Goal: Task Accomplishment & Management: Manage account settings

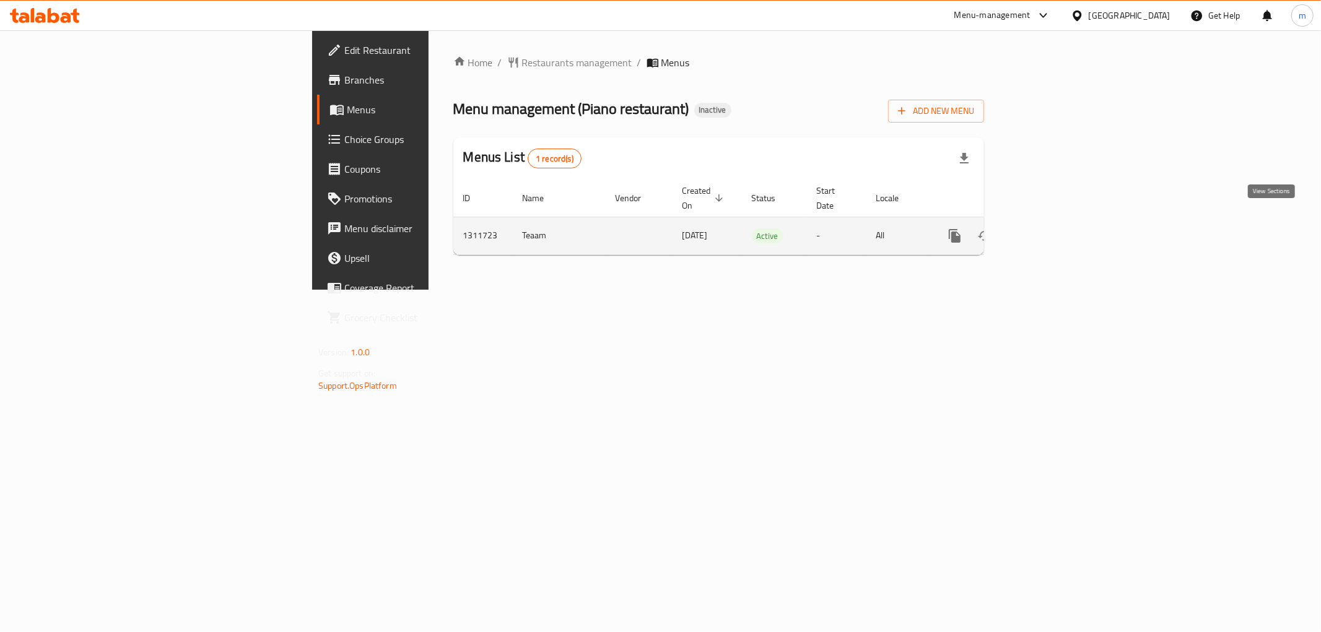
click at [1052, 229] on icon "enhanced table" at bounding box center [1044, 236] width 15 height 15
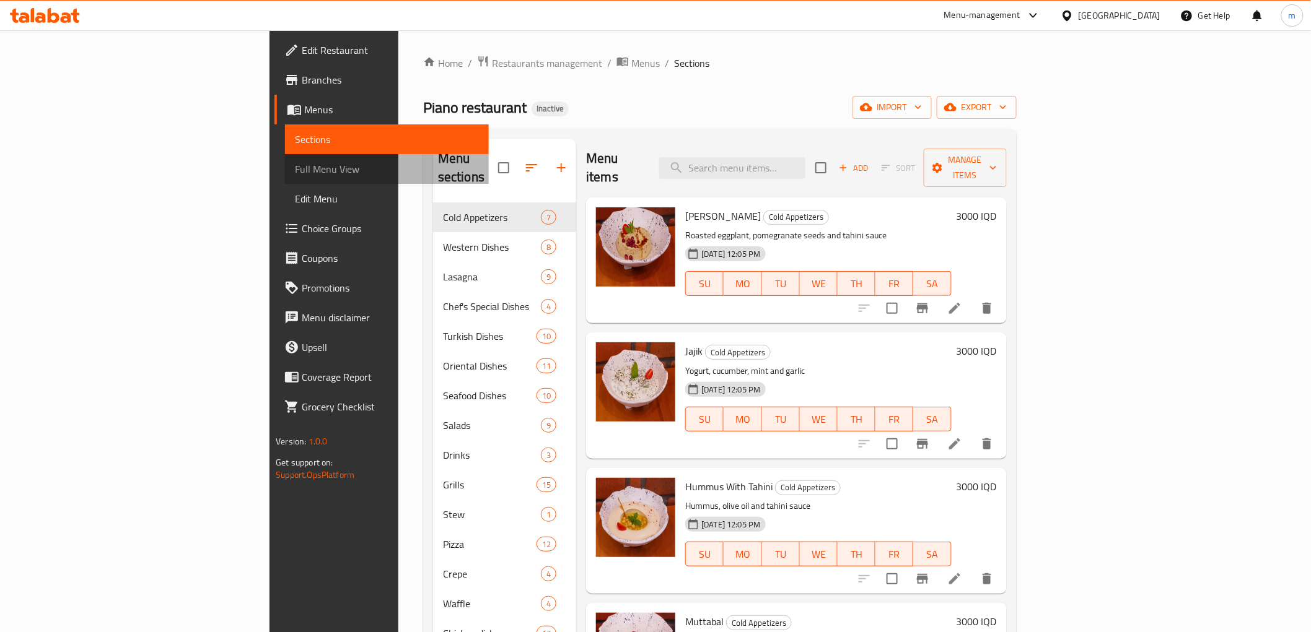
click at [295, 170] on span "Full Menu View" at bounding box center [386, 169] width 183 height 15
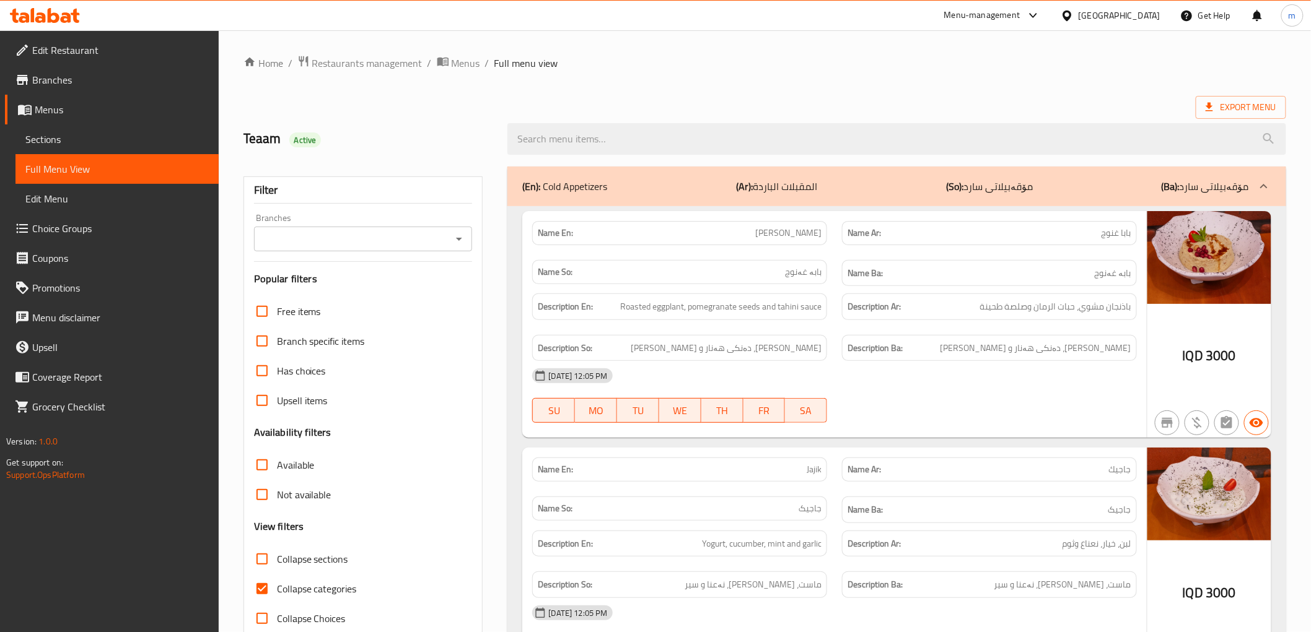
click at [461, 234] on icon "Open" at bounding box center [459, 239] width 15 height 15
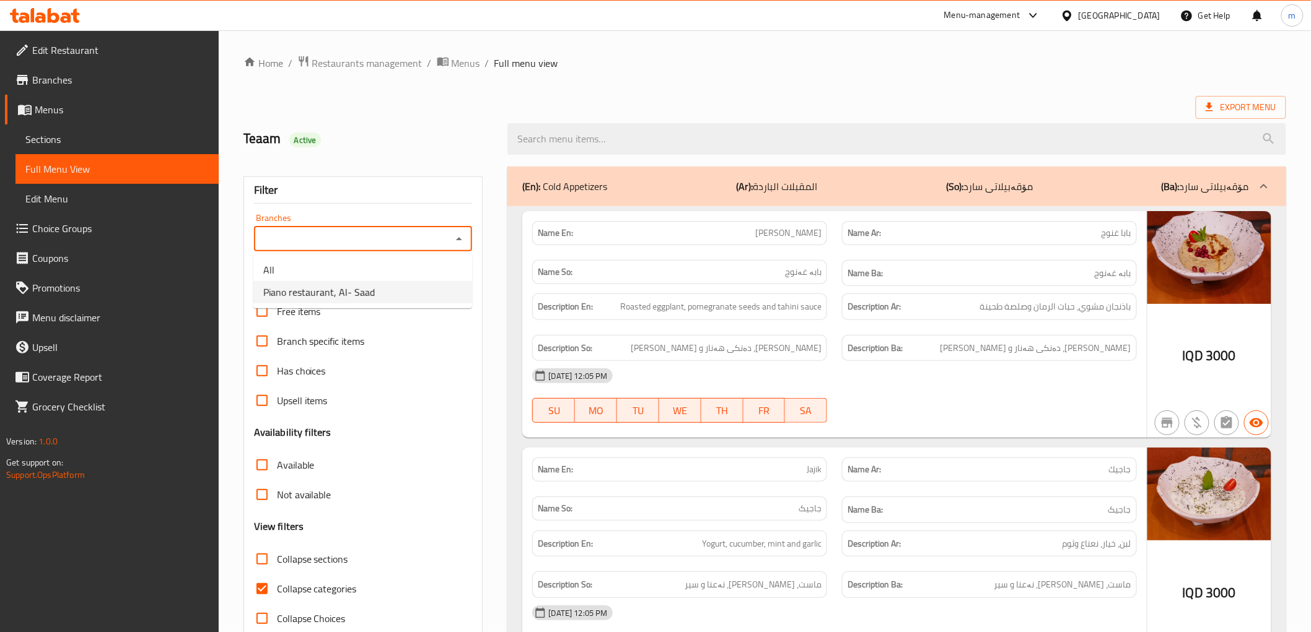
click at [430, 284] on li "Piano restaurant, Al- Saad" at bounding box center [362, 292] width 219 height 22
type input "Piano restaurant, Al- Saad"
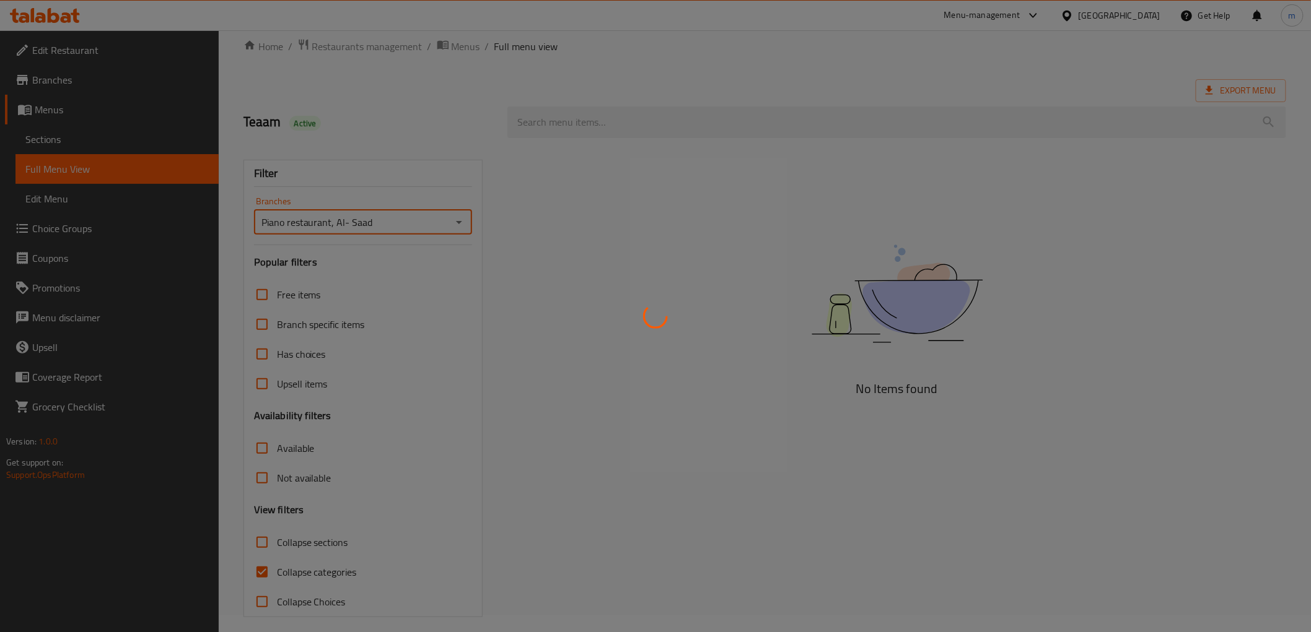
scroll to position [27, 0]
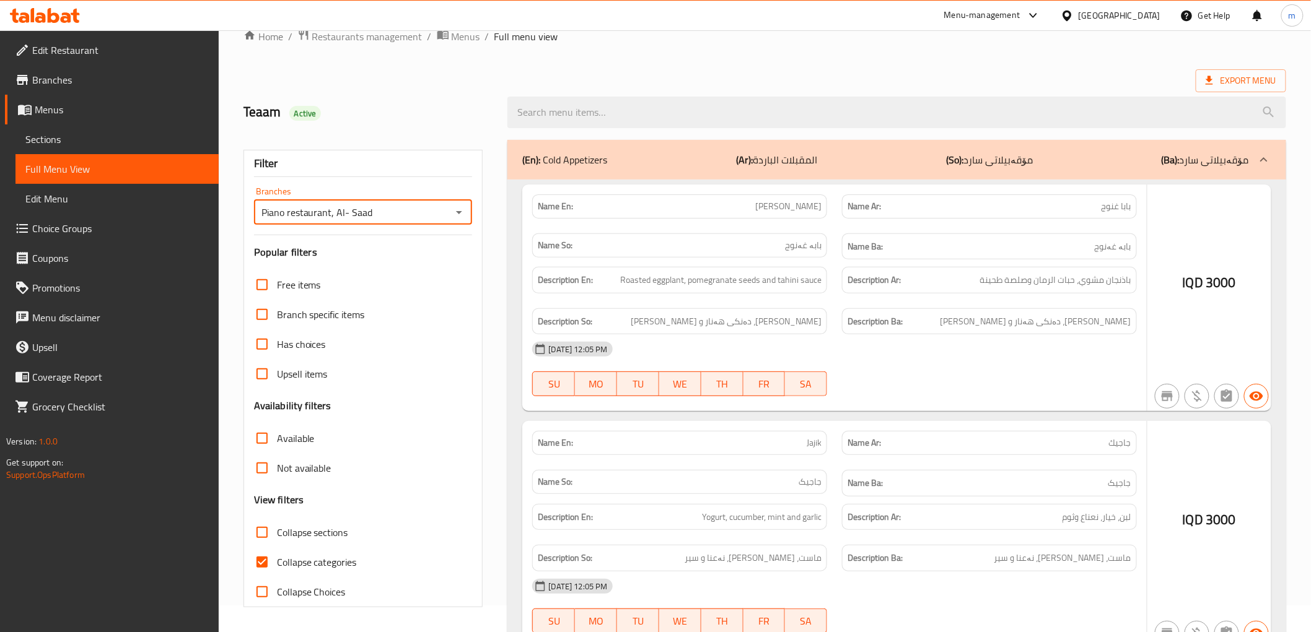
click at [268, 559] on div at bounding box center [655, 316] width 1311 height 632
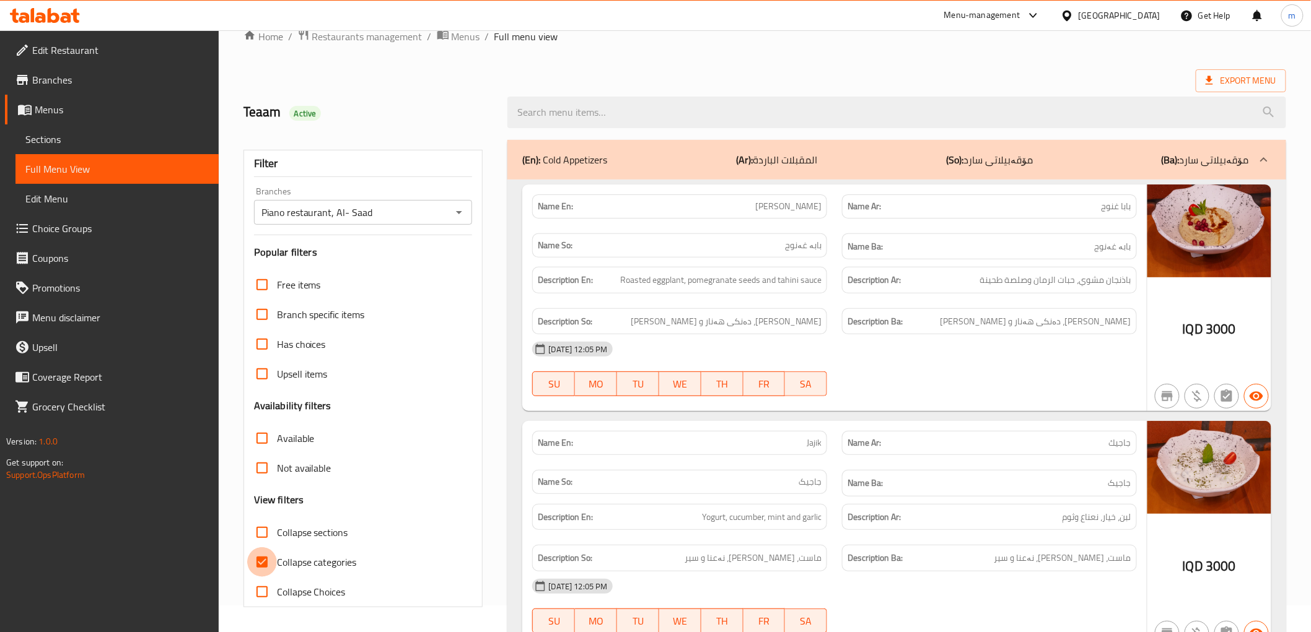
click at [264, 564] on input "Collapse categories" at bounding box center [262, 563] width 30 height 30
checkbox input "false"
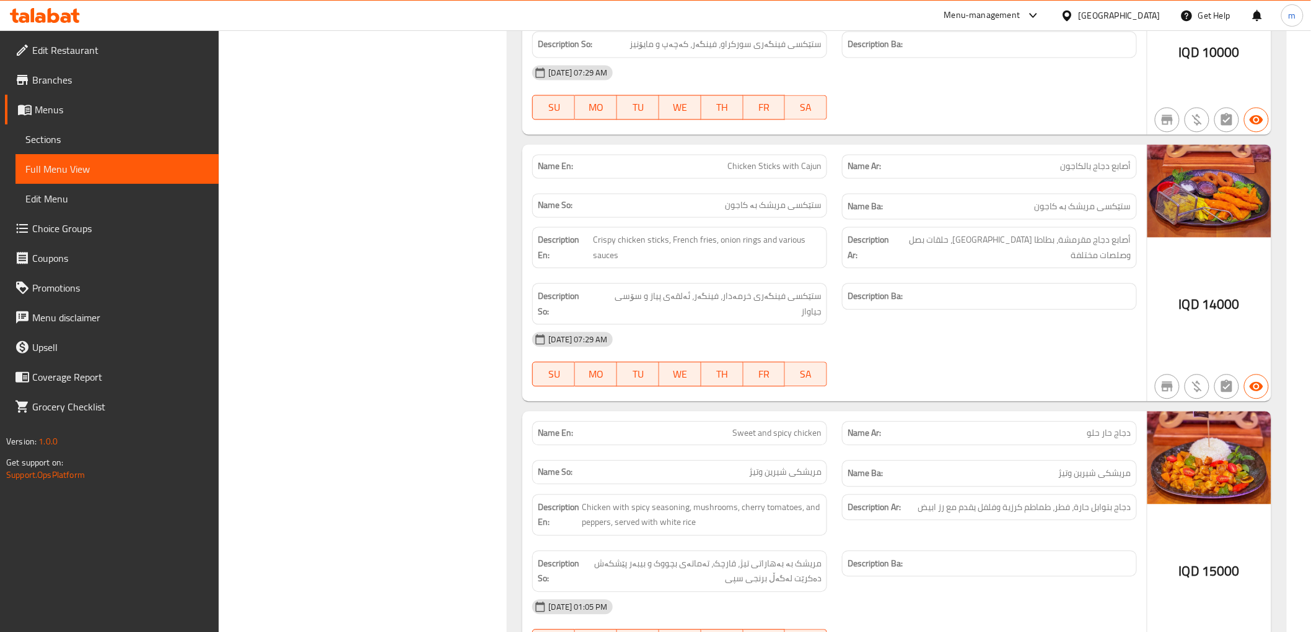
scroll to position [32455, 0]
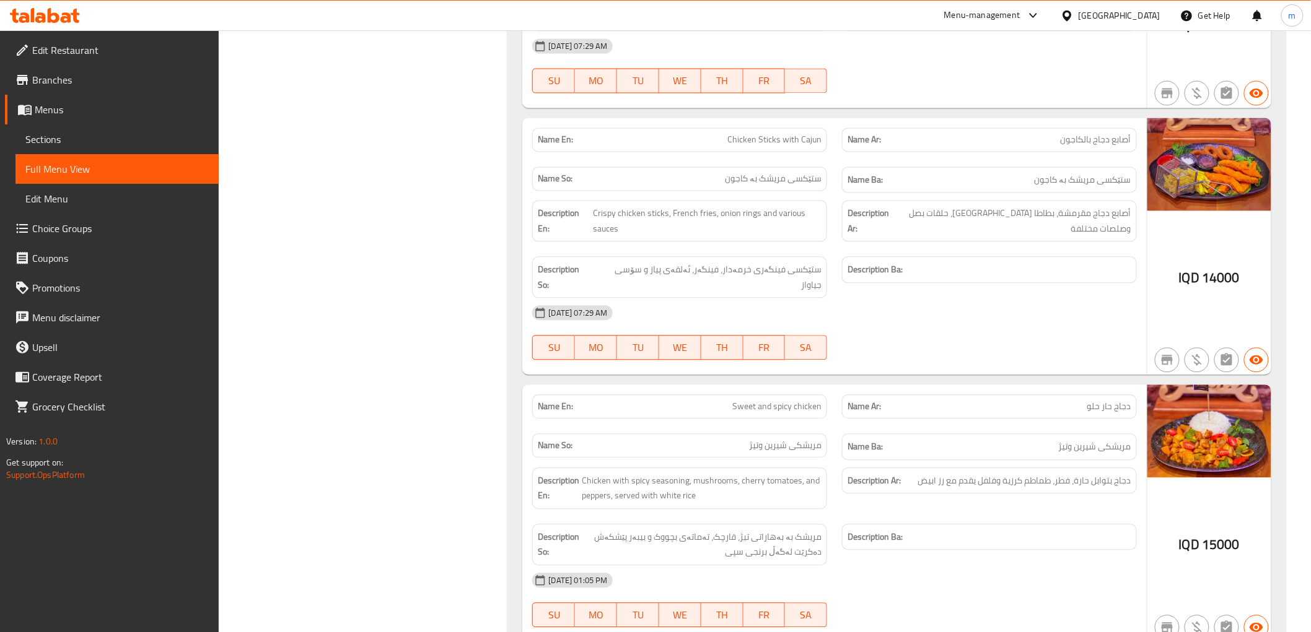
click at [47, 133] on span "Sections" at bounding box center [116, 139] width 183 height 15
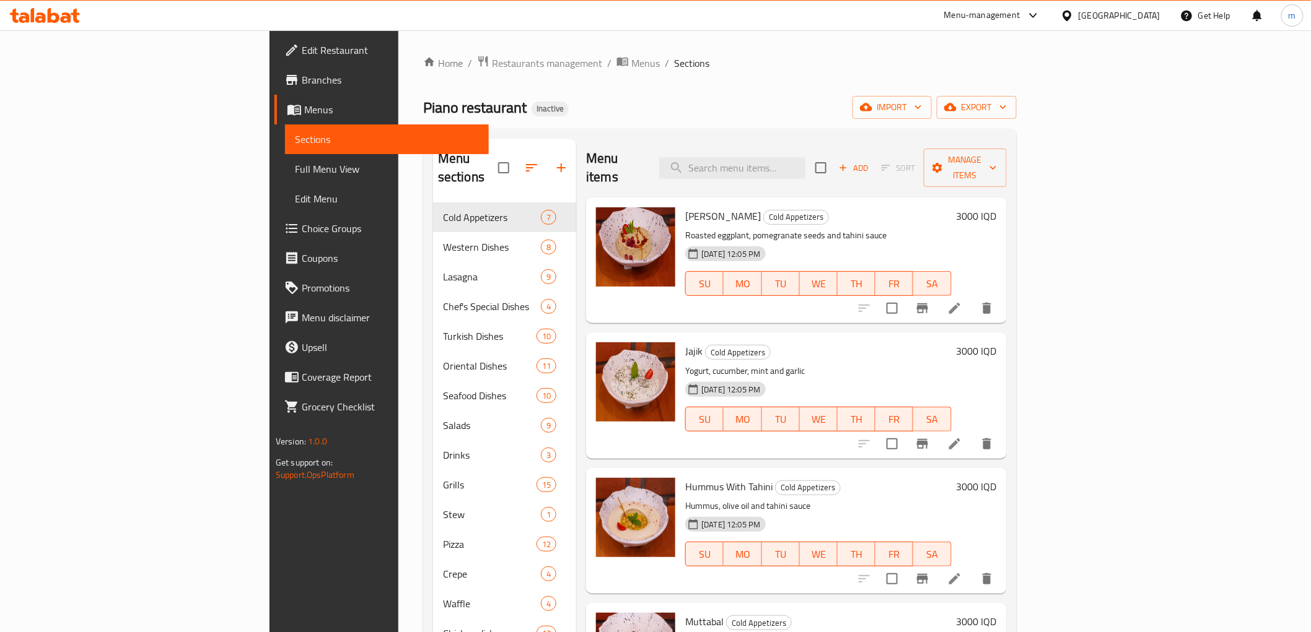
click at [805, 198] on div "Baba Ghannoug Cold Appetizers Roasted eggplant, pomegranate seeds and tahini sa…" at bounding box center [796, 261] width 420 height 126
click at [805, 163] on input "search" at bounding box center [732, 168] width 146 height 22
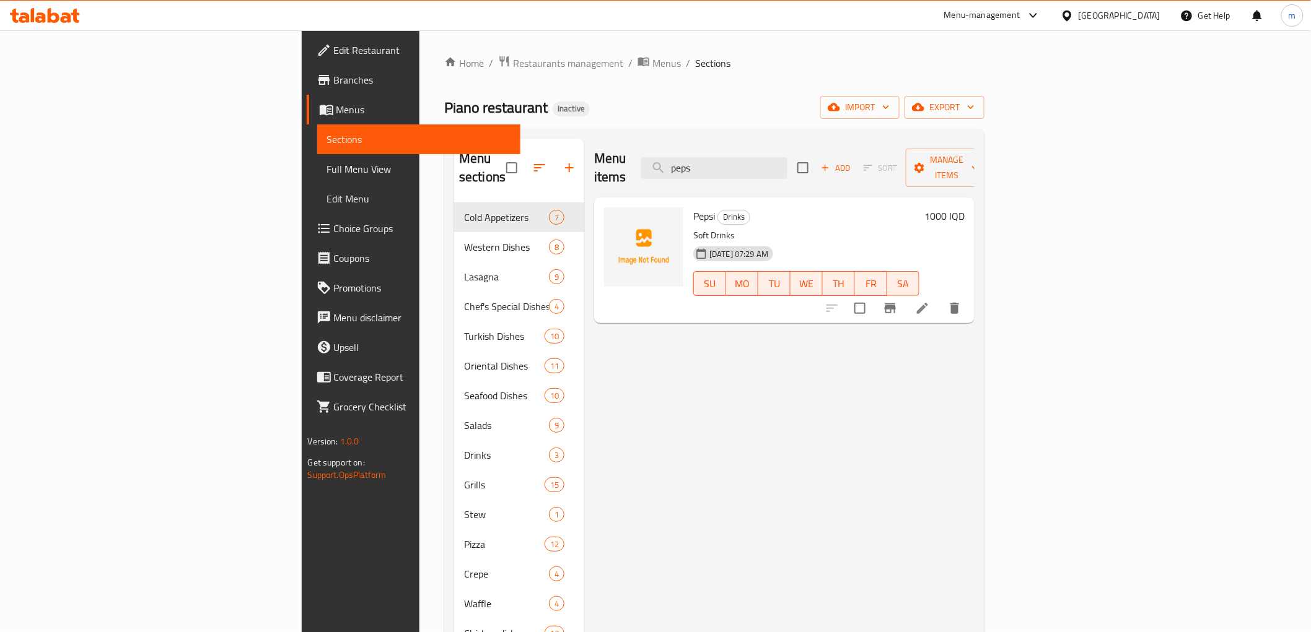
type input "peps"
click at [615, 219] on icon "upload picture" at bounding box center [621, 224] width 12 height 11
click at [66, 13] on icon at bounding box center [66, 17] width 11 height 11
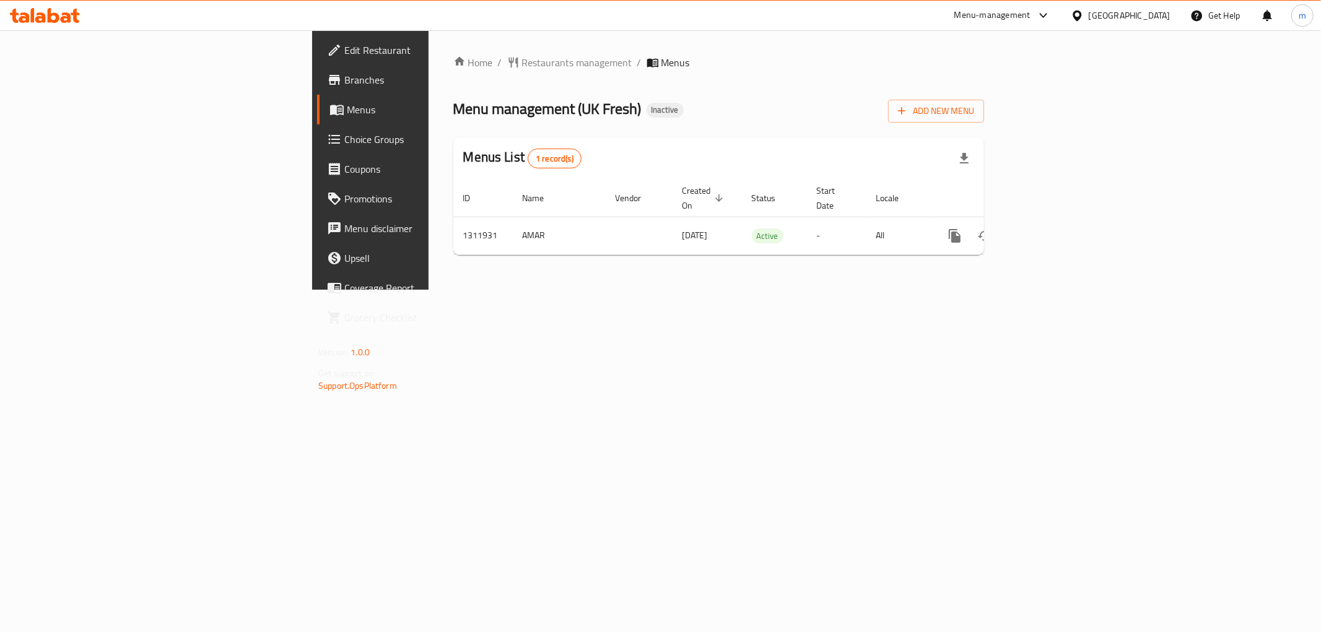
click at [673, 290] on div "Home / Restaurants management / Menus Menu management ( [GEOGRAPHIC_DATA] Fresh…" at bounding box center [719, 160] width 580 height 260
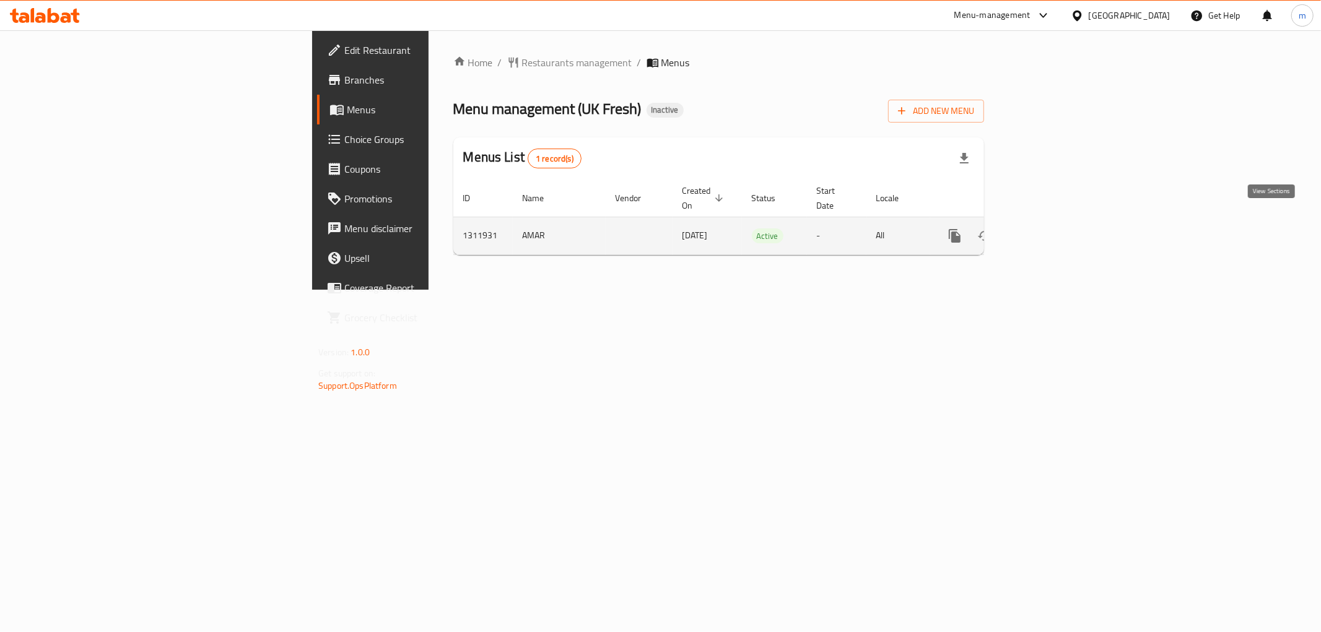
click at [1050, 230] on icon "enhanced table" at bounding box center [1044, 235] width 11 height 11
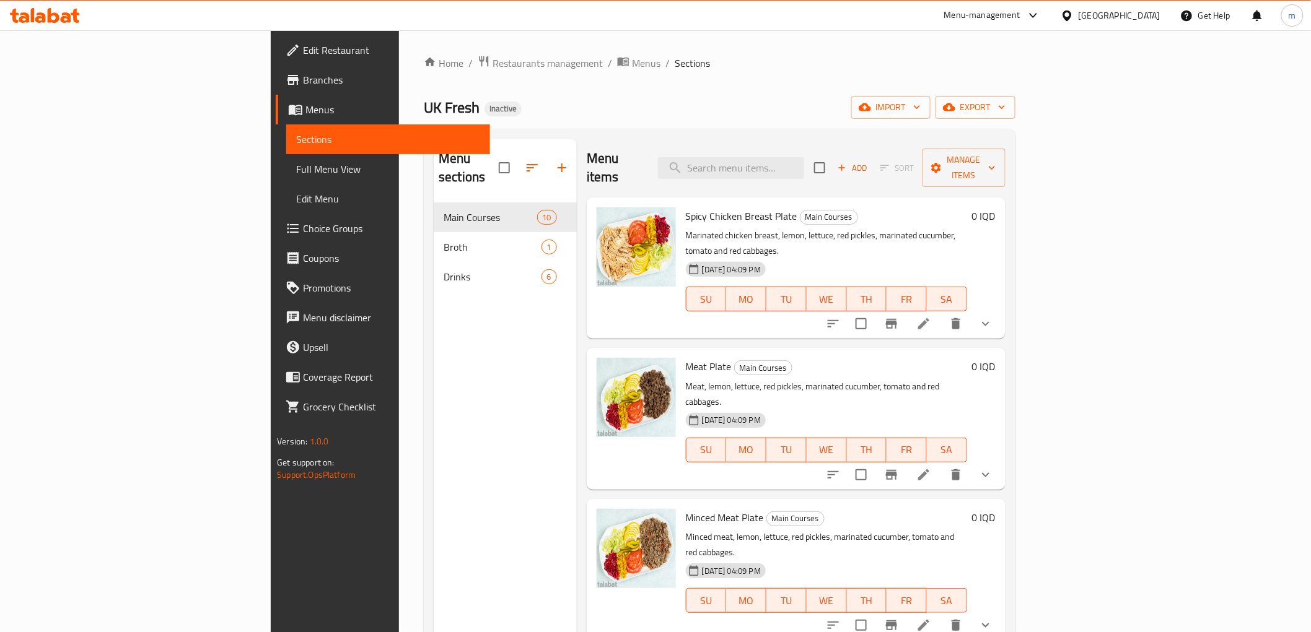
click at [296, 170] on span "Full Menu View" at bounding box center [387, 169] width 183 height 15
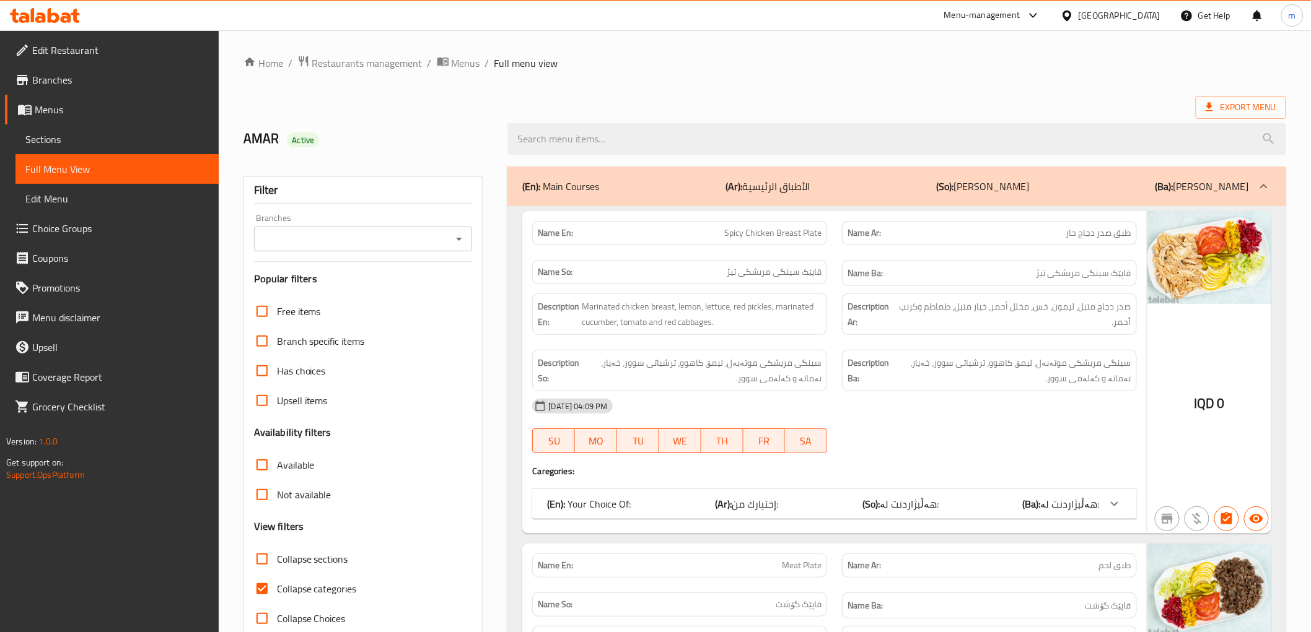
click at [456, 235] on icon "Open" at bounding box center [459, 239] width 15 height 15
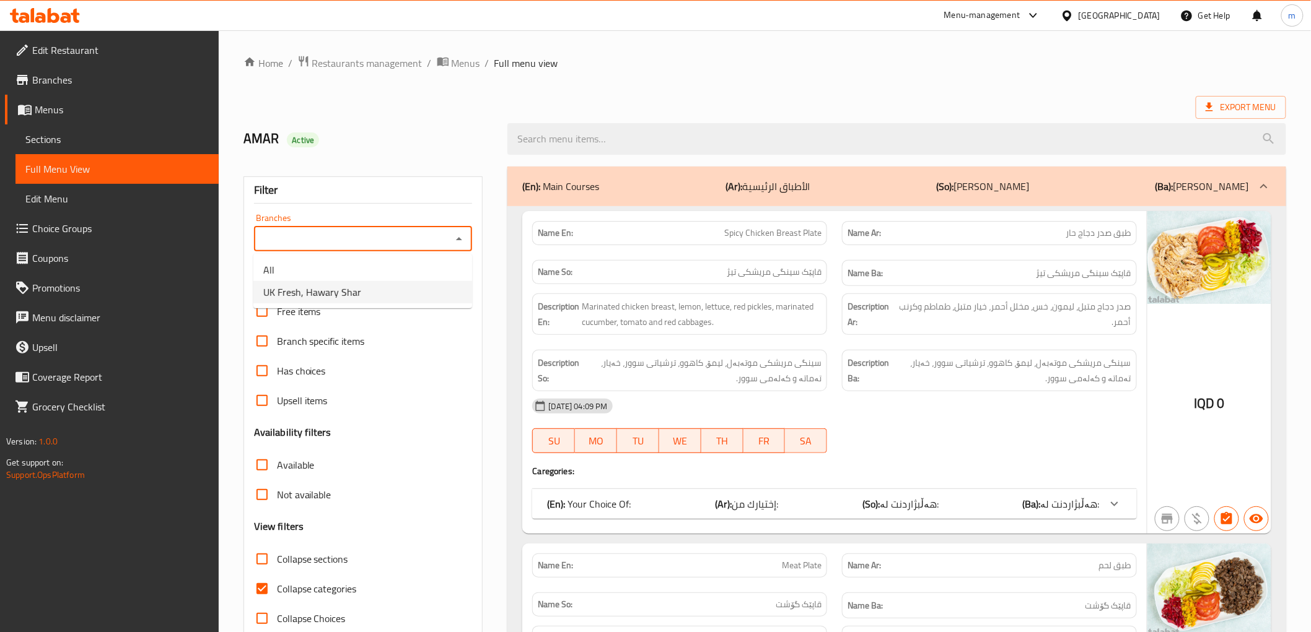
click at [420, 293] on li "UK Fresh, Hawary Shar" at bounding box center [362, 292] width 219 height 22
type input "UK Fresh, Hawary Shar"
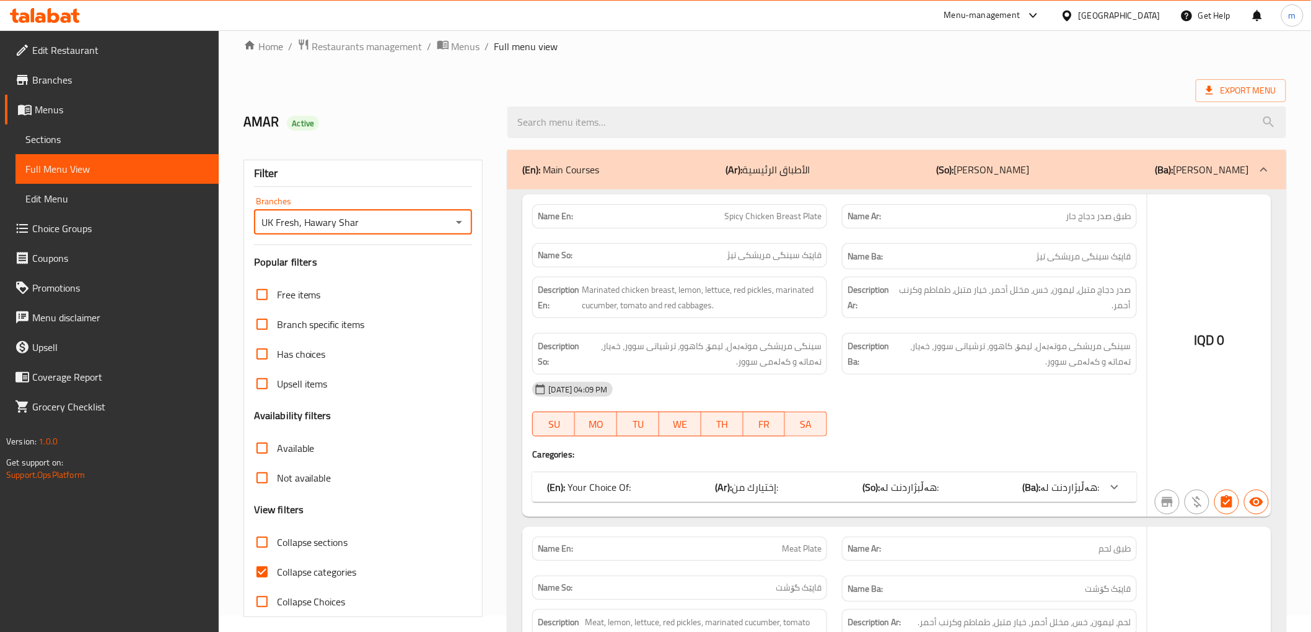
scroll to position [27, 0]
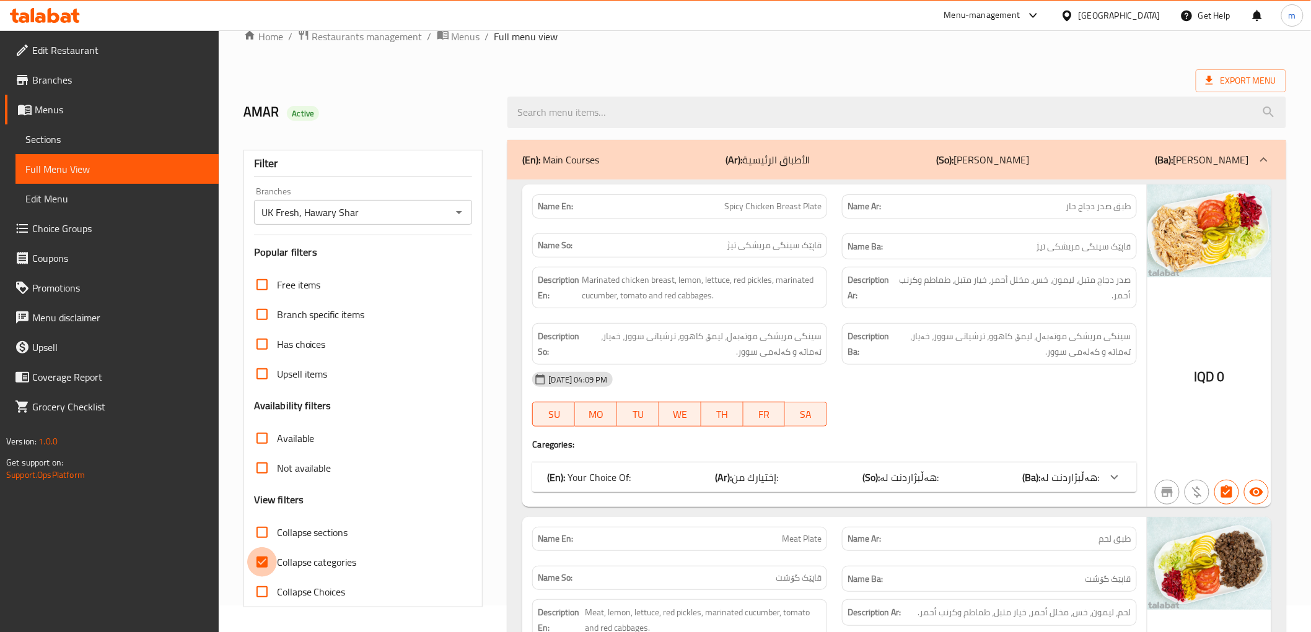
click at [266, 561] on input "Collapse categories" at bounding box center [262, 563] width 30 height 30
checkbox input "false"
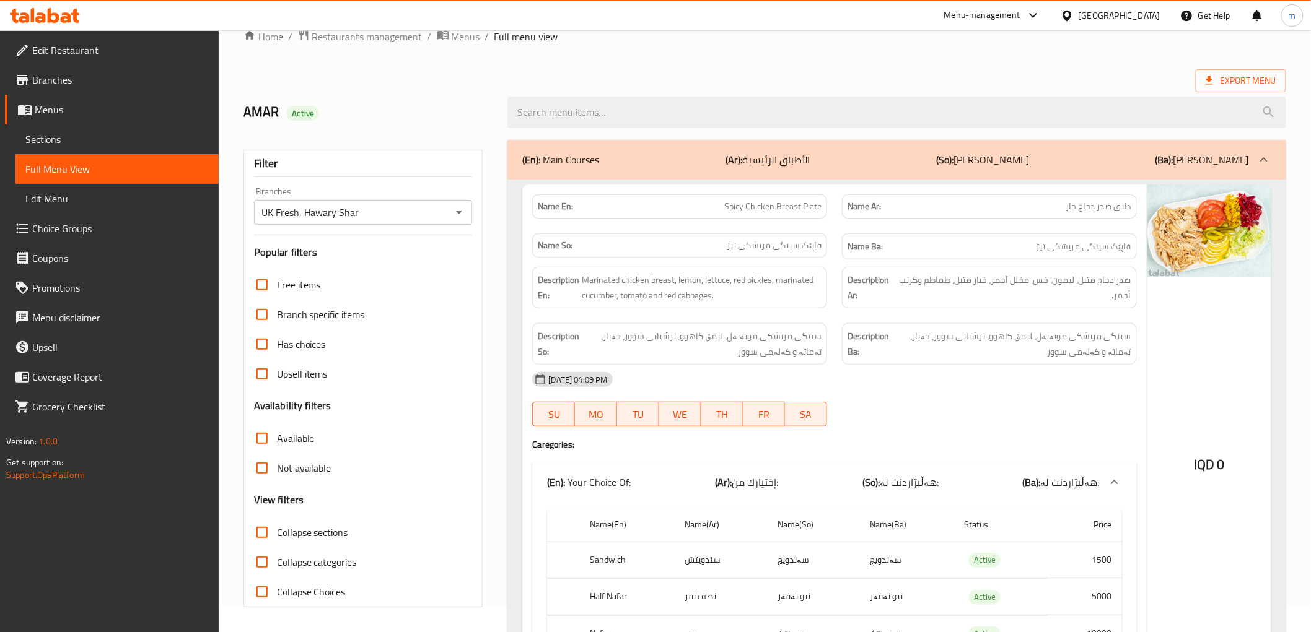
drag, startPoint x: 710, startPoint y: 91, endPoint x: 680, endPoint y: 87, distance: 30.0
click at [710, 91] on div at bounding box center [896, 112] width 793 height 46
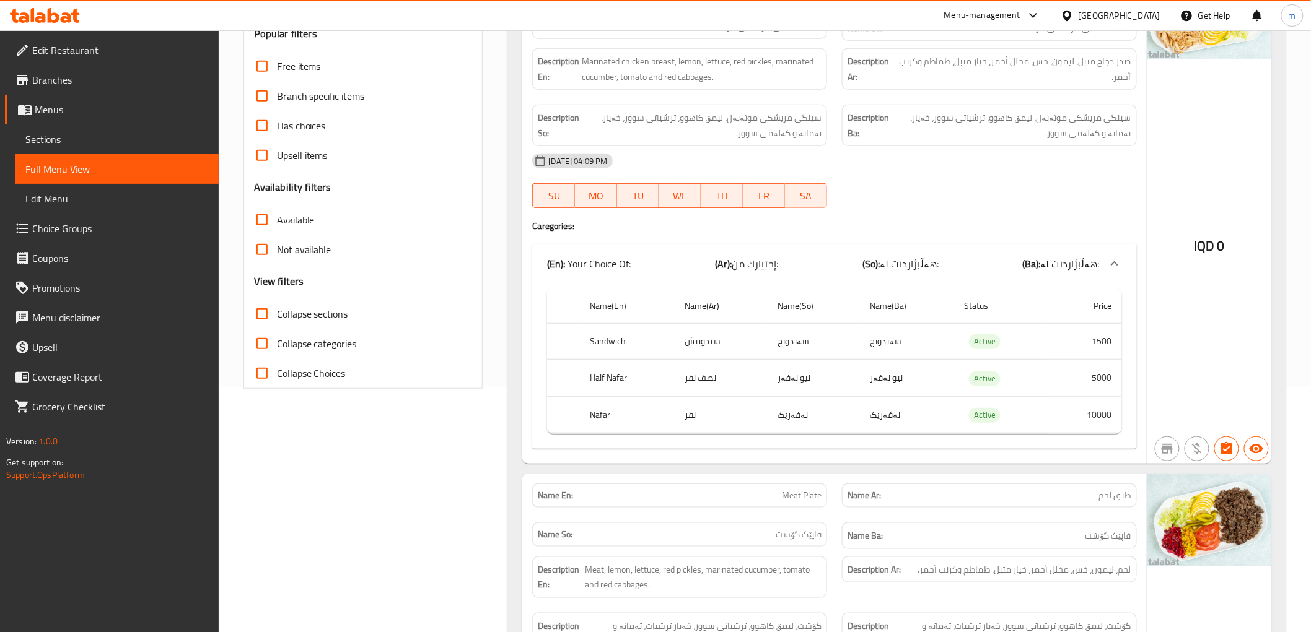
scroll to position [370, 0]
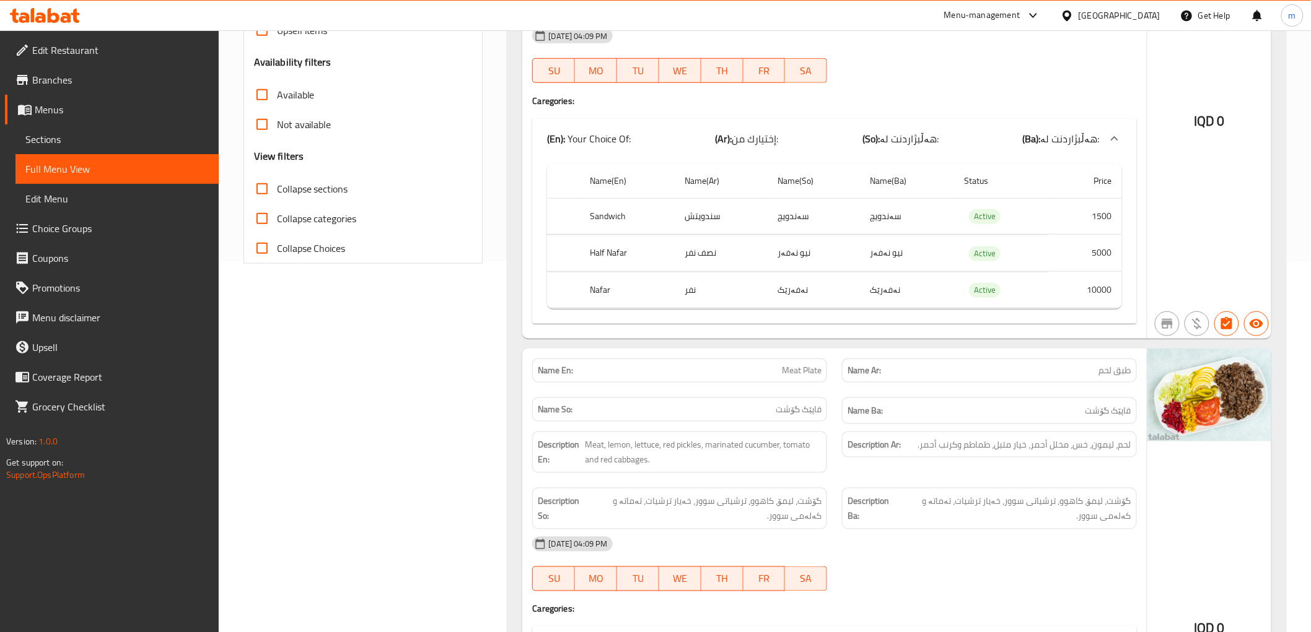
click at [328, 191] on span "Collapse sections" at bounding box center [312, 188] width 71 height 15
click at [277, 191] on input "Collapse sections" at bounding box center [262, 189] width 30 height 30
checkbox input "true"
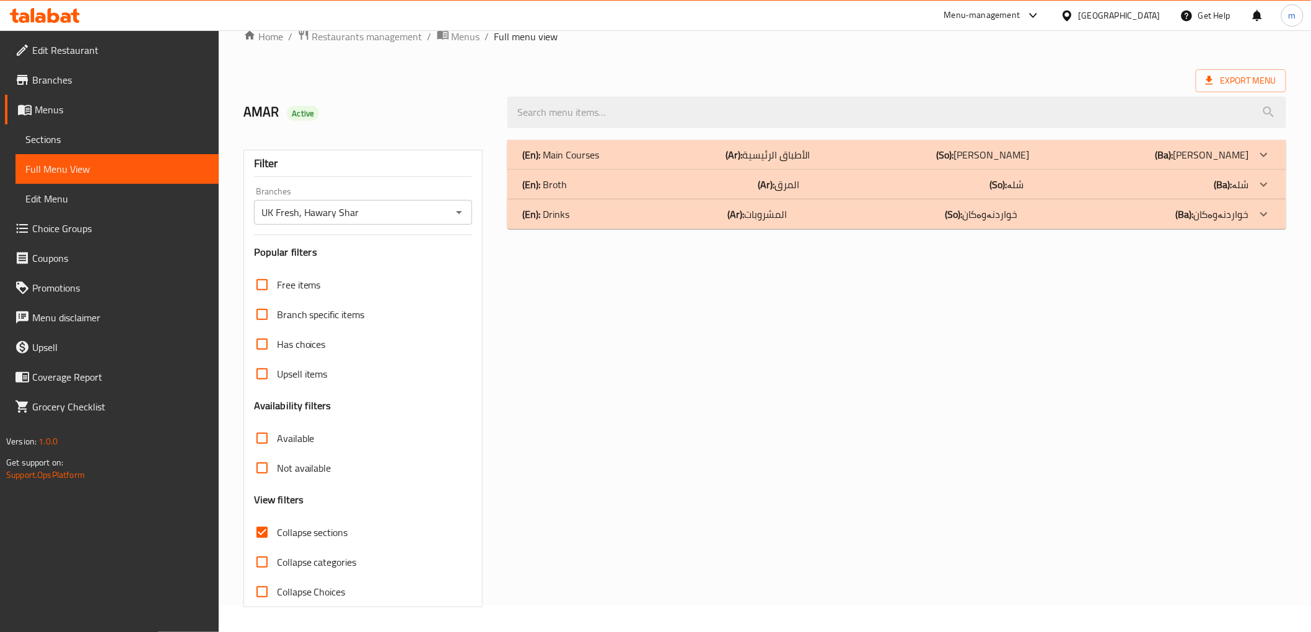
scroll to position [27, 0]
click at [779, 211] on p "(Ar): المشروبات" at bounding box center [757, 214] width 59 height 15
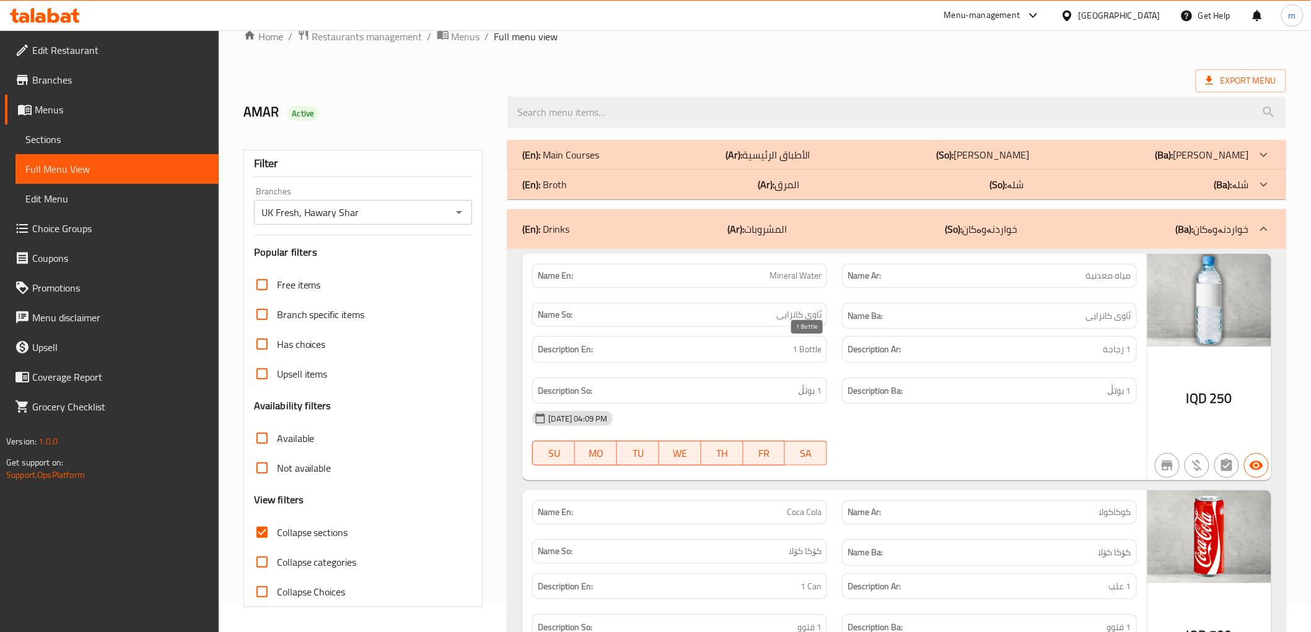
click at [815, 351] on span "1 Bottle" at bounding box center [806, 349] width 29 height 15
click at [816, 351] on span "1 Bottle" at bounding box center [806, 349] width 29 height 15
copy span "Bottle"
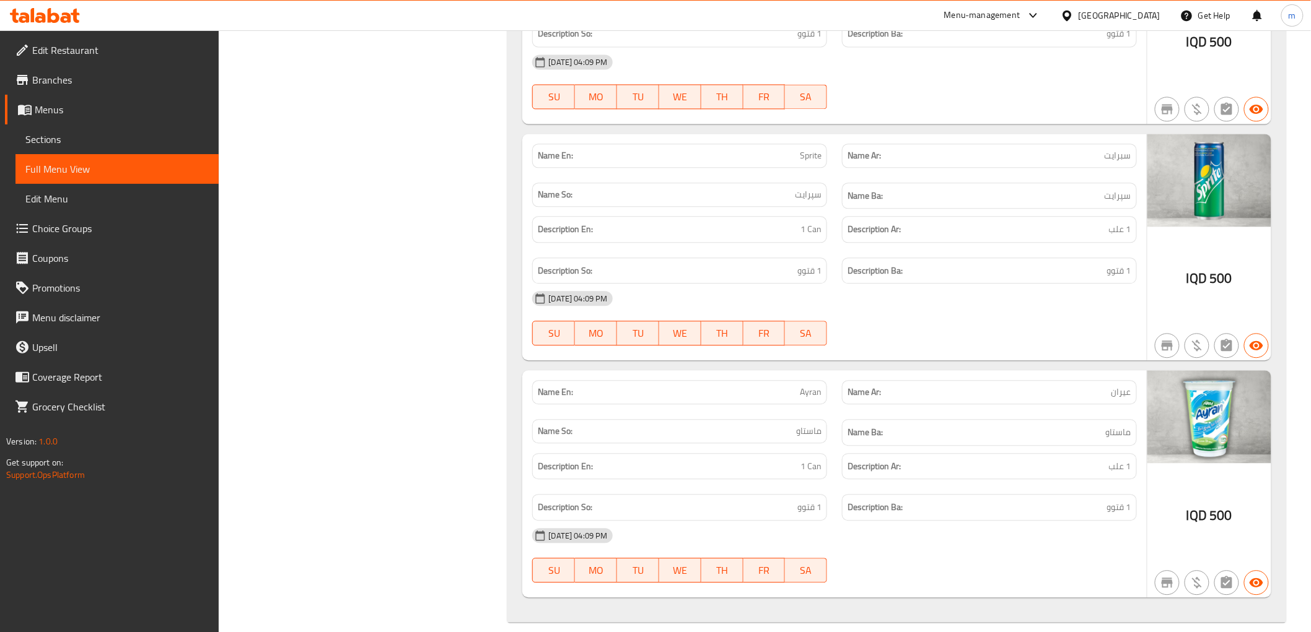
scroll to position [1112, 0]
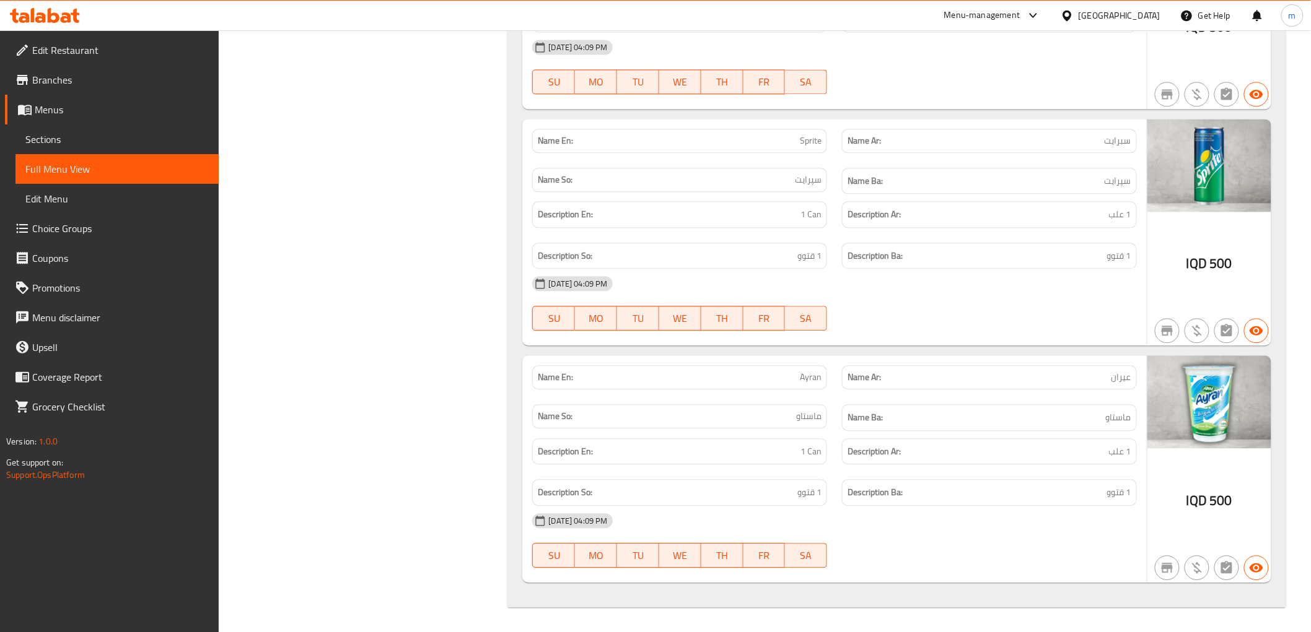
drag, startPoint x: 812, startPoint y: 377, endPoint x: 837, endPoint y: 329, distance: 53.5
click at [812, 377] on span "Ayran" at bounding box center [811, 377] width 22 height 13
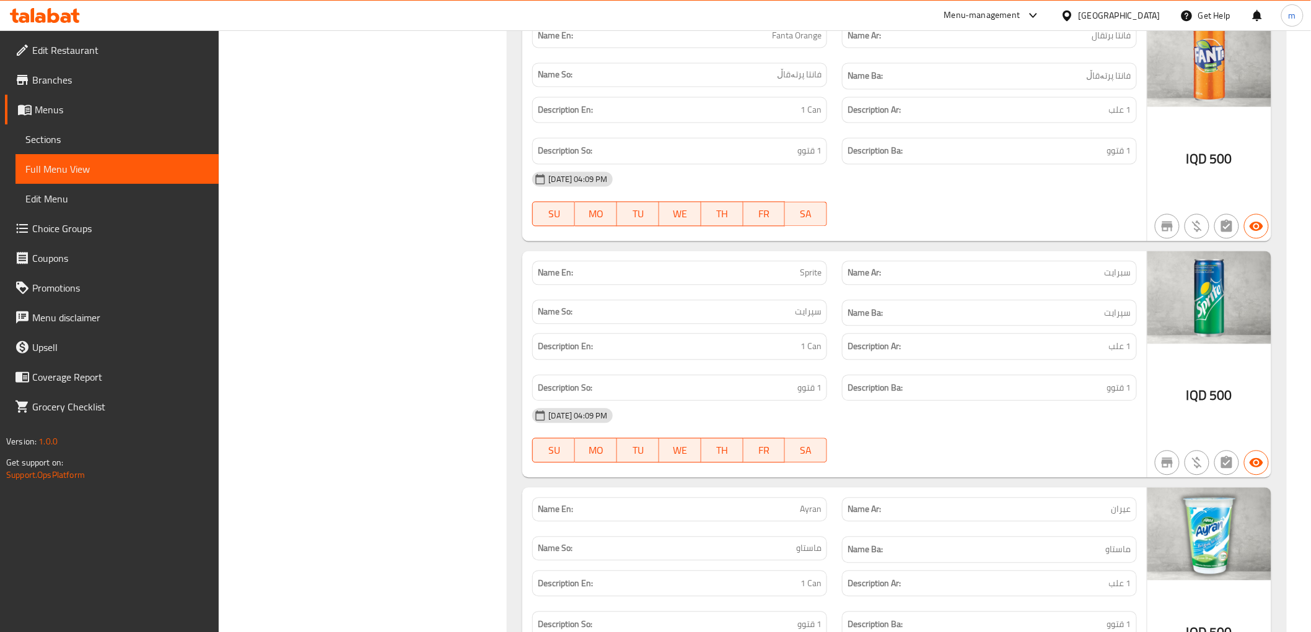
scroll to position [883, 0]
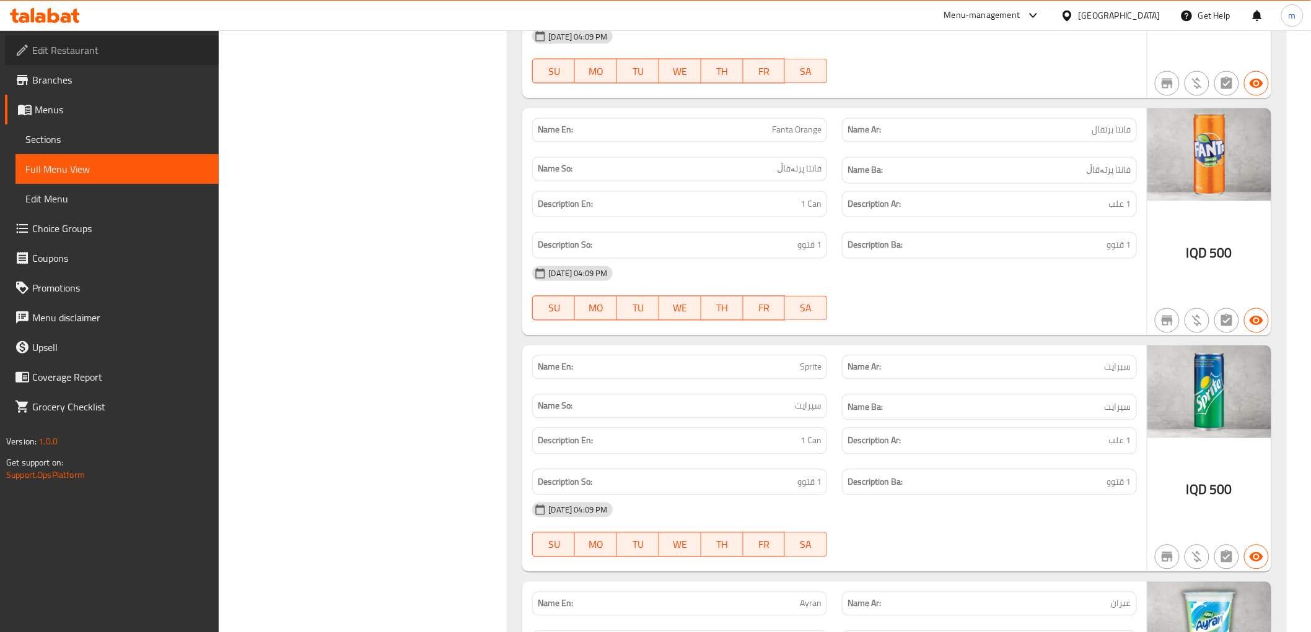
click at [77, 53] on span "Edit Restaurant" at bounding box center [120, 50] width 177 height 15
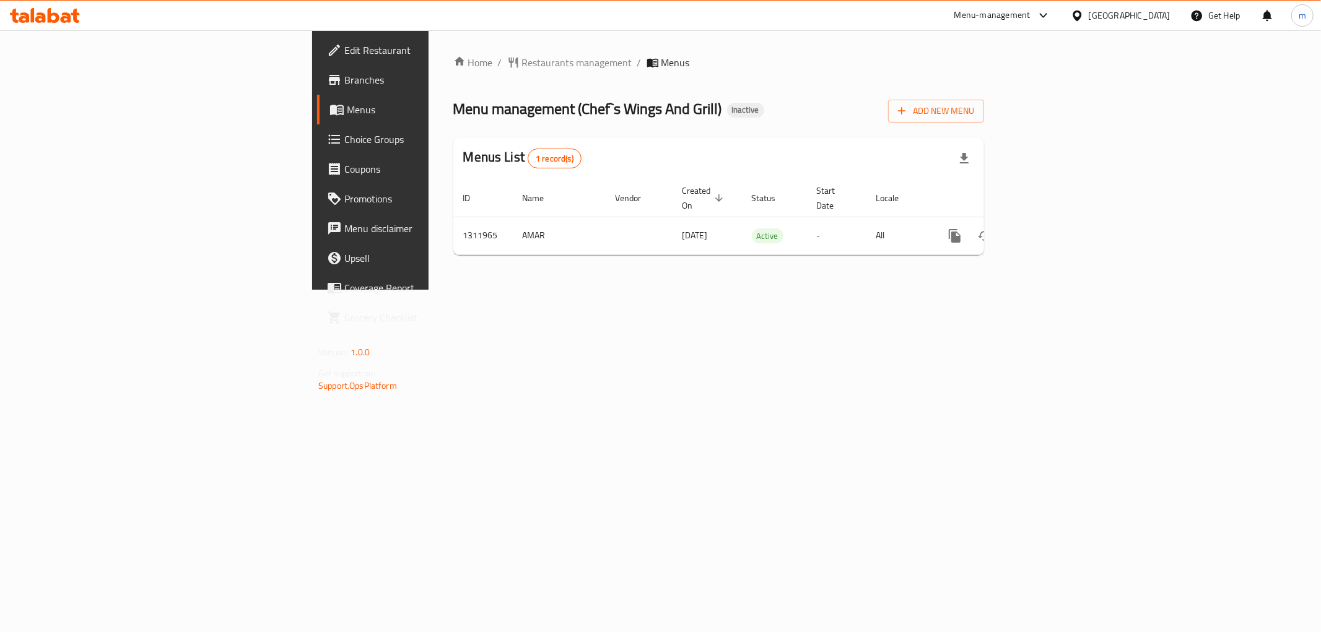
click at [859, 290] on div "Home / Restaurants management / Menus Menu management ( Chef`s Wings And Grill …" at bounding box center [719, 160] width 580 height 260
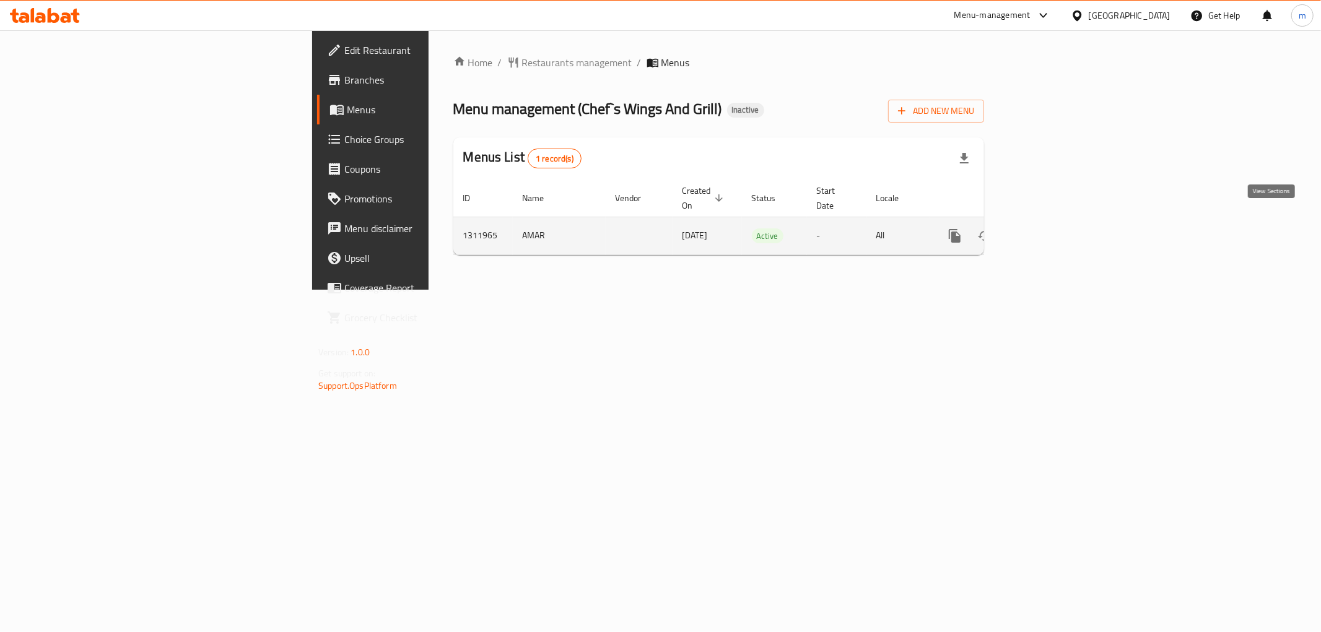
click at [1050, 230] on icon "enhanced table" at bounding box center [1044, 235] width 11 height 11
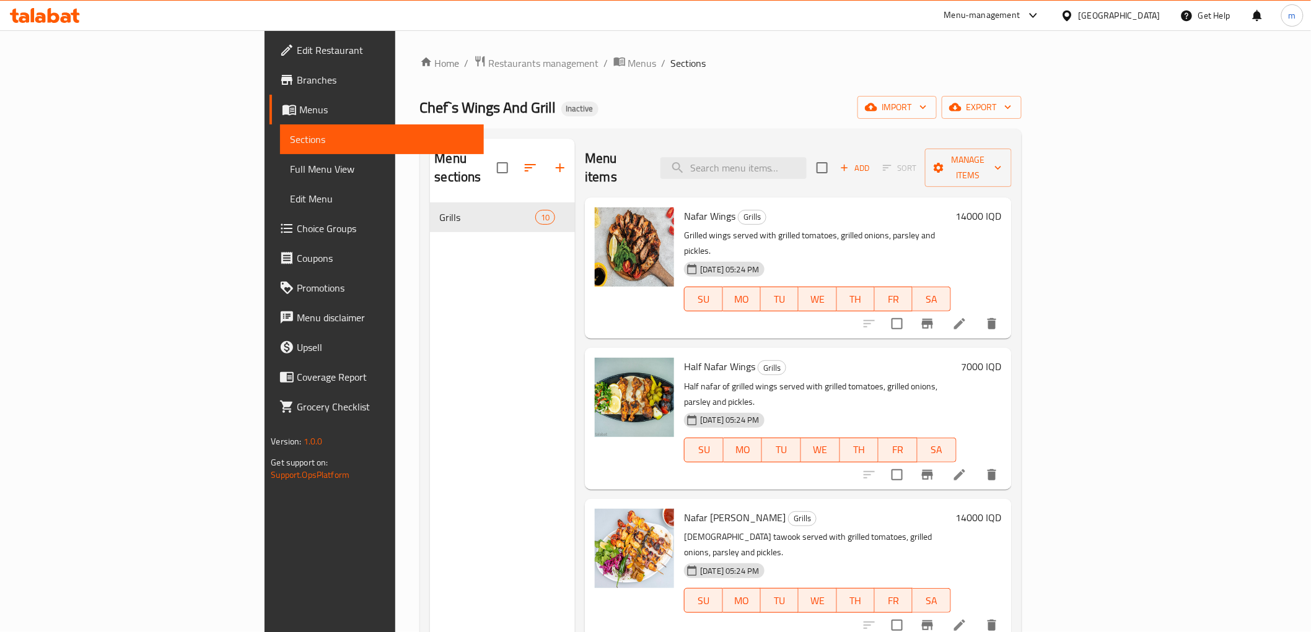
click at [290, 171] on span "Full Menu View" at bounding box center [381, 169] width 183 height 15
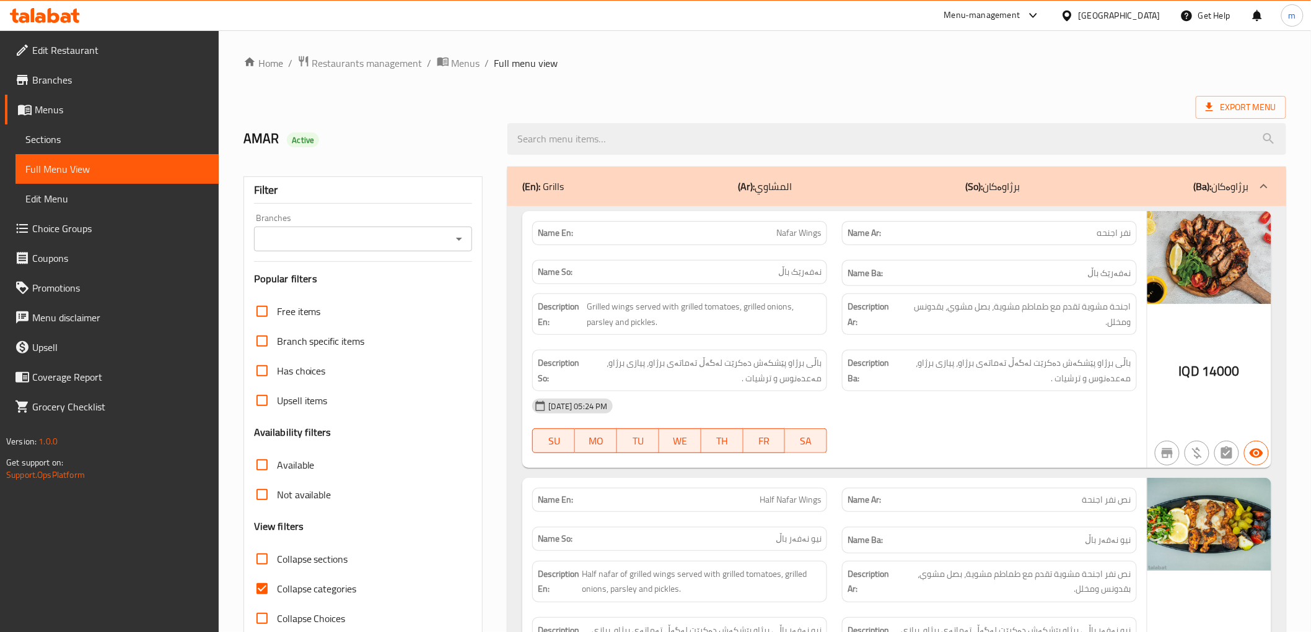
click at [465, 239] on icon "Open" at bounding box center [459, 239] width 15 height 15
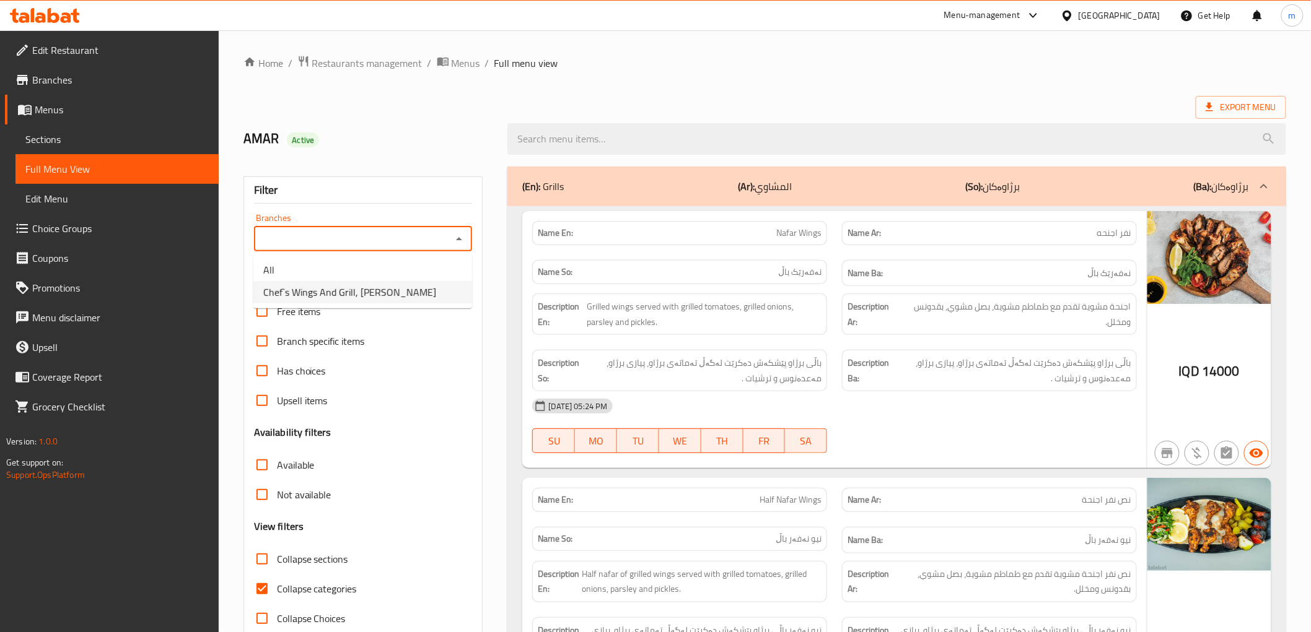
click at [398, 286] on li "Chef`s Wings And Grill, Al Dora" at bounding box center [362, 292] width 219 height 22
type input "Chef`s Wings And Grill, Al Dora"
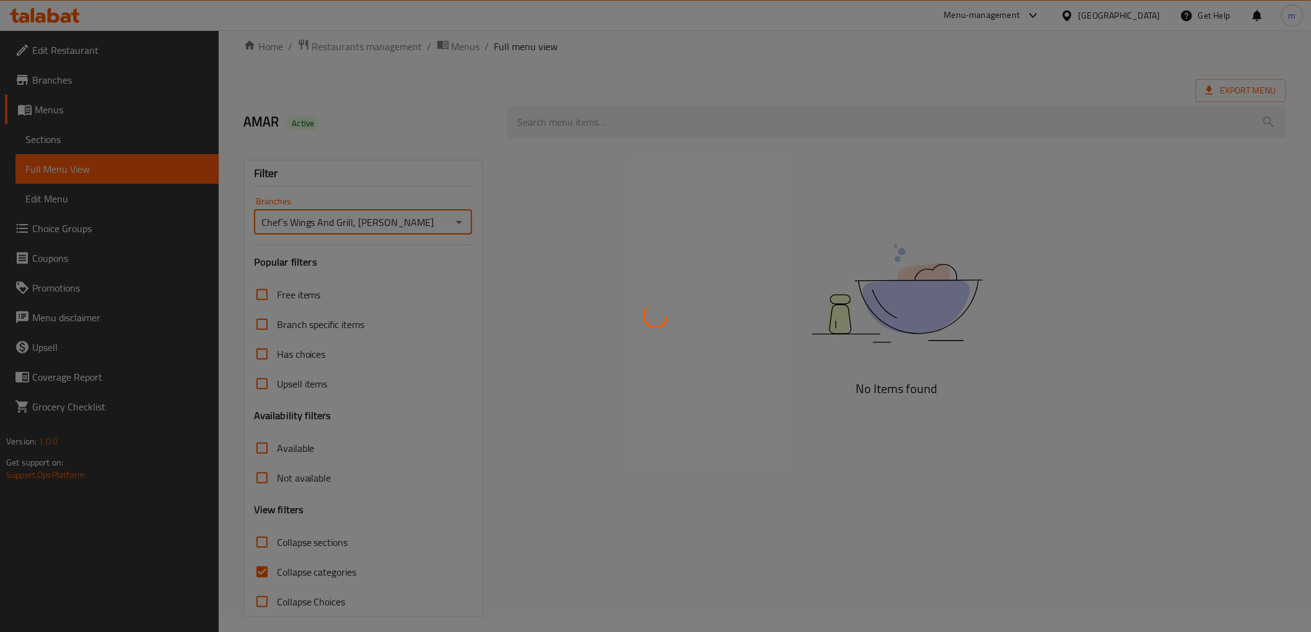
scroll to position [27, 0]
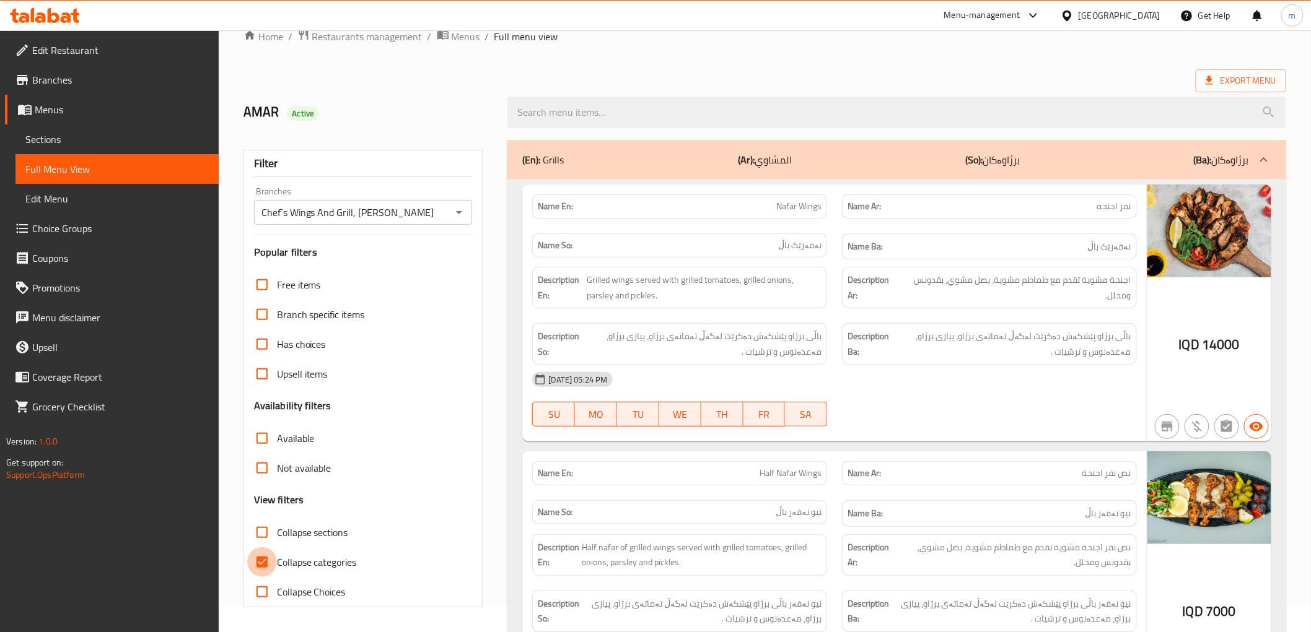
click at [254, 565] on input "Collapse categories" at bounding box center [262, 563] width 30 height 30
checkbox input "false"
click at [731, 243] on p "Name So: نەفەرێک باڵ" at bounding box center [680, 245] width 284 height 13
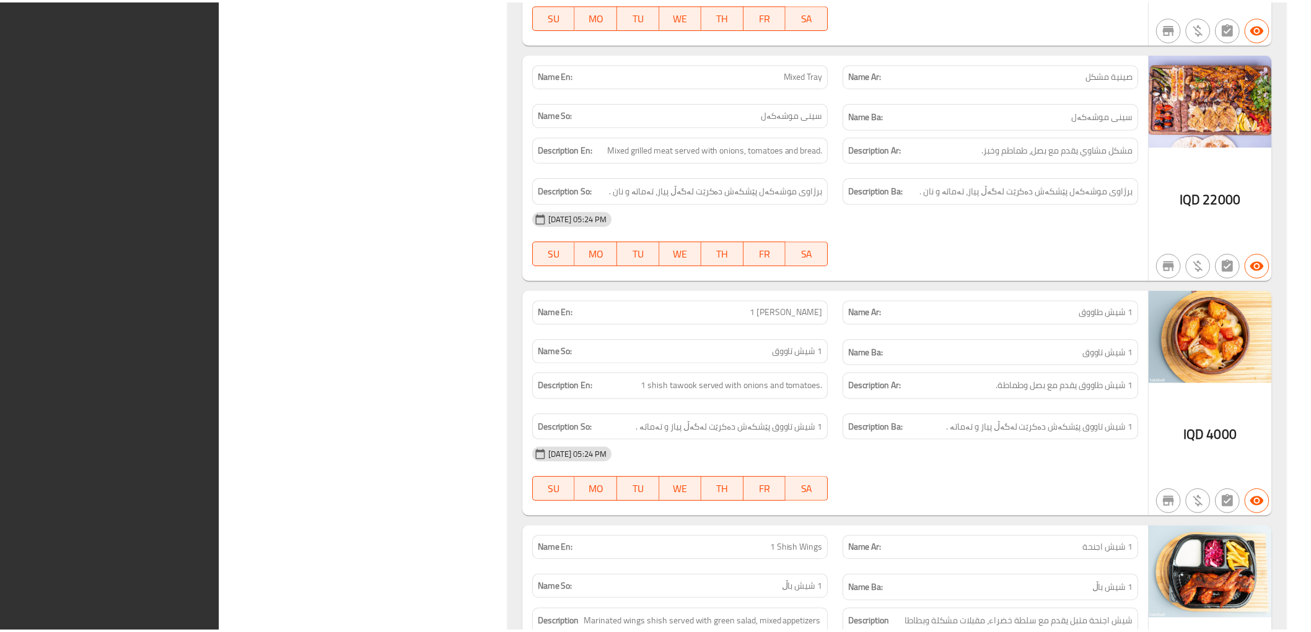
scroll to position [2234, 0]
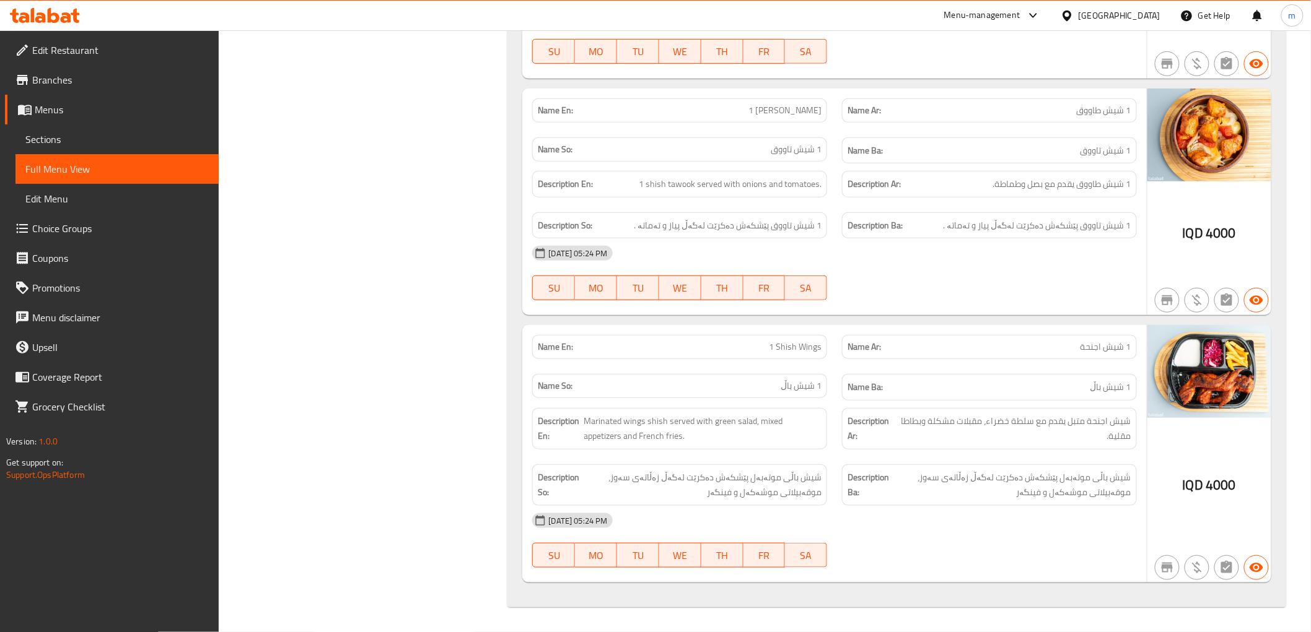
click at [93, 78] on span "Branches" at bounding box center [120, 79] width 177 height 15
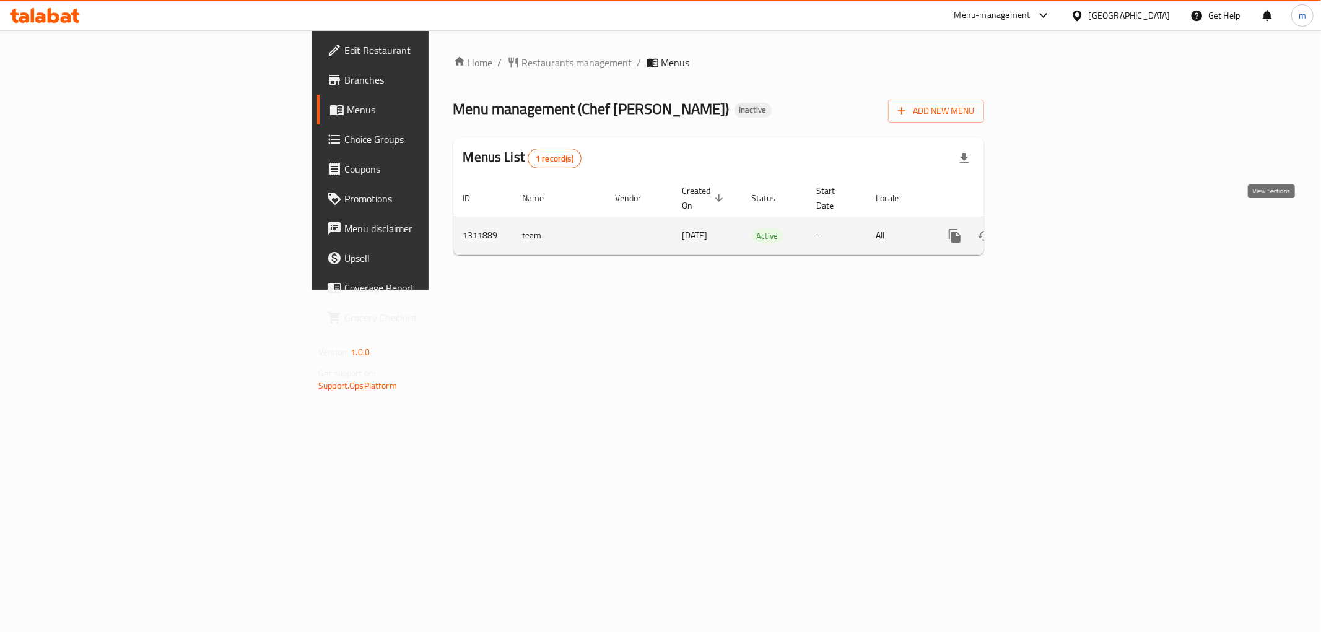
click at [1052, 229] on icon "enhanced table" at bounding box center [1044, 236] width 15 height 15
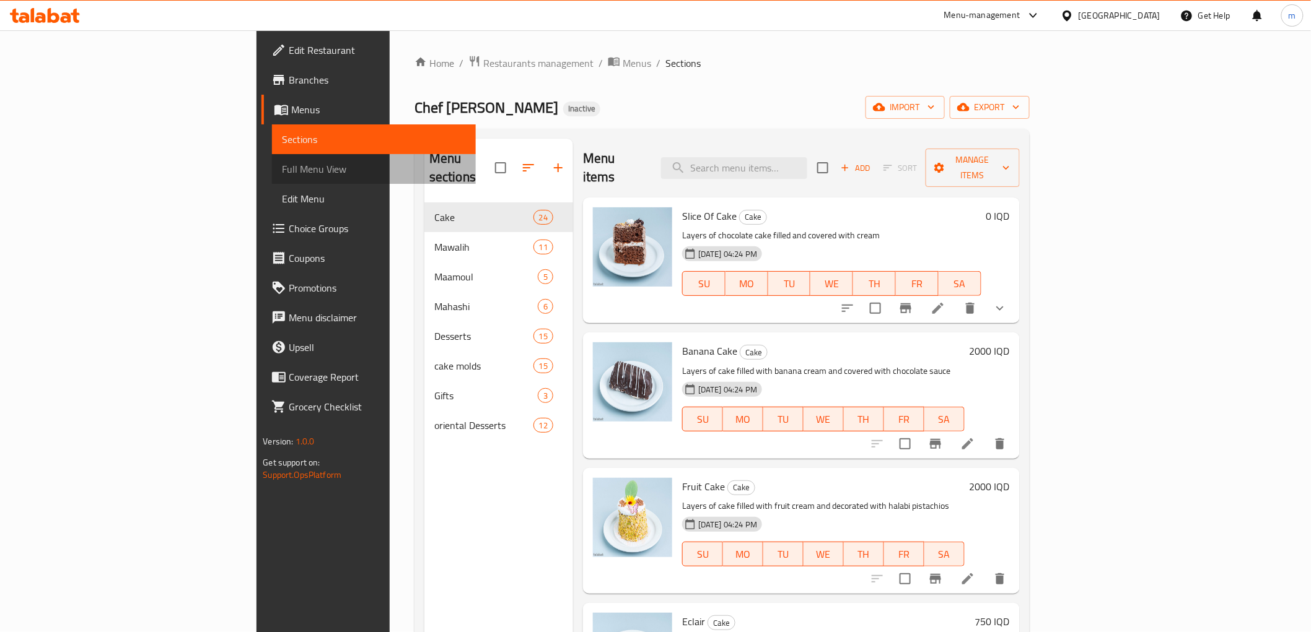
click at [282, 164] on span "Full Menu View" at bounding box center [373, 169] width 183 height 15
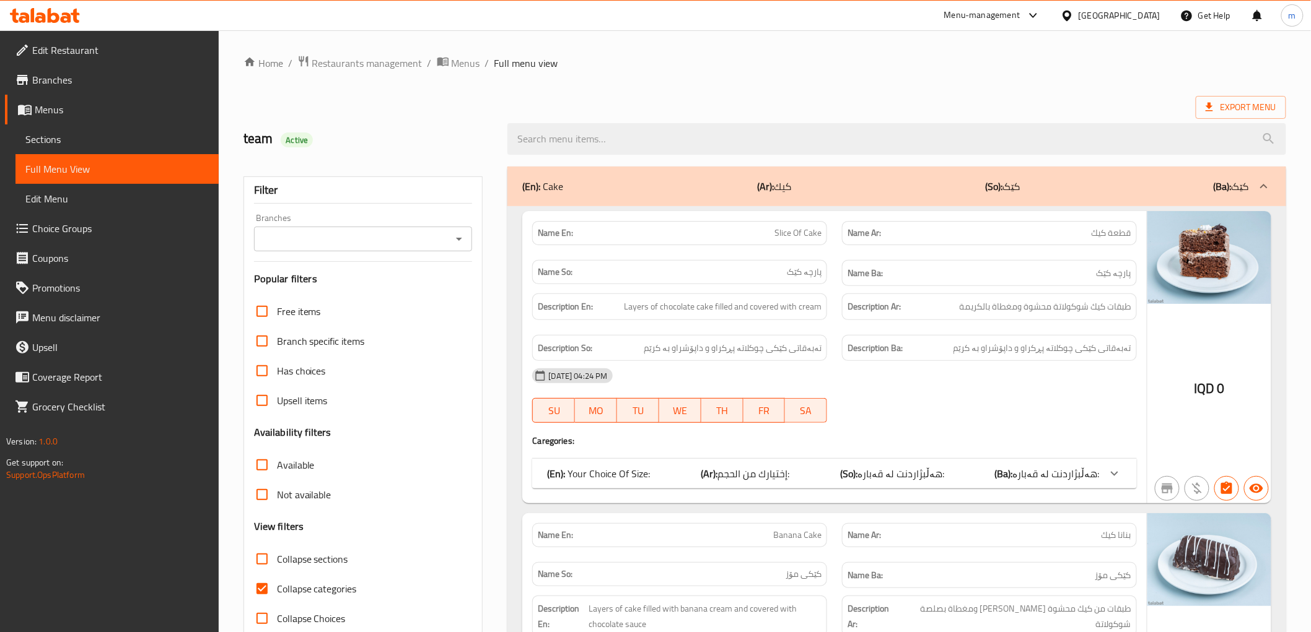
click at [466, 237] on icon "Open" at bounding box center [459, 239] width 15 height 15
click at [458, 247] on button "Close" at bounding box center [458, 238] width 17 height 17
click at [460, 234] on icon "Open" at bounding box center [459, 239] width 15 height 15
click at [456, 245] on icon "Open" at bounding box center [459, 239] width 15 height 15
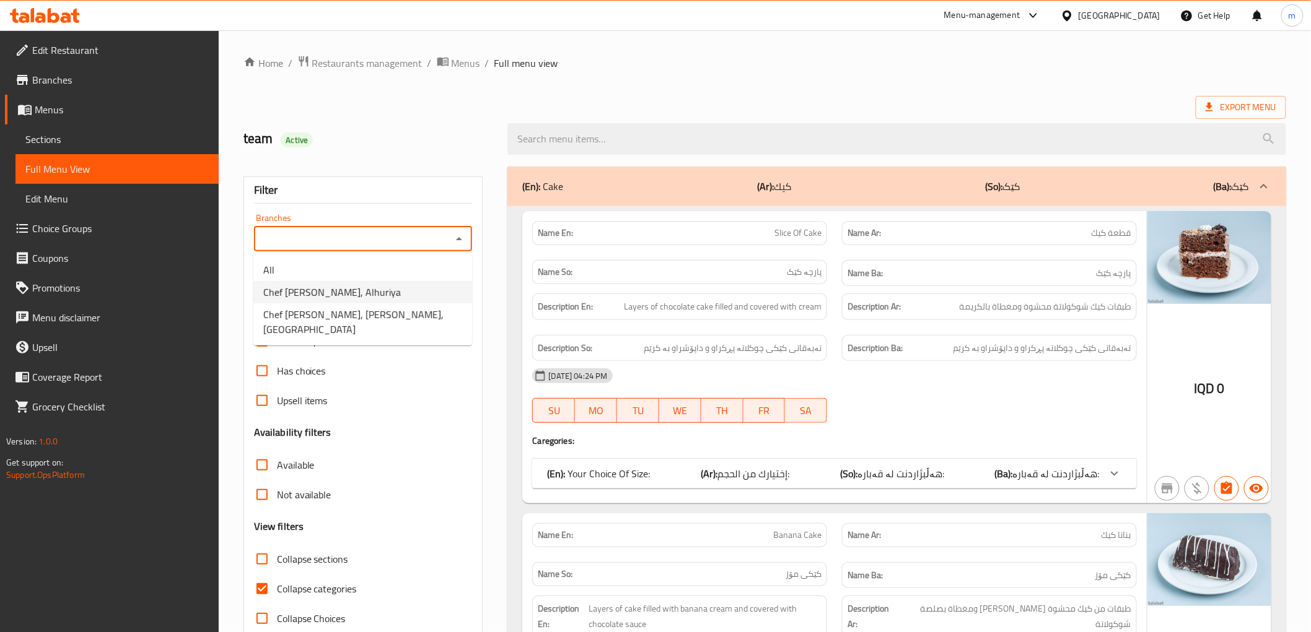
click at [401, 299] on li "Chef [PERSON_NAME], Alhuriya" at bounding box center [362, 292] width 219 height 22
type input "Chef [PERSON_NAME], Alhuriya"
click at [462, 243] on icon "Open" at bounding box center [459, 239] width 15 height 15
click at [458, 103] on div "Export Menu" at bounding box center [764, 107] width 1042 height 23
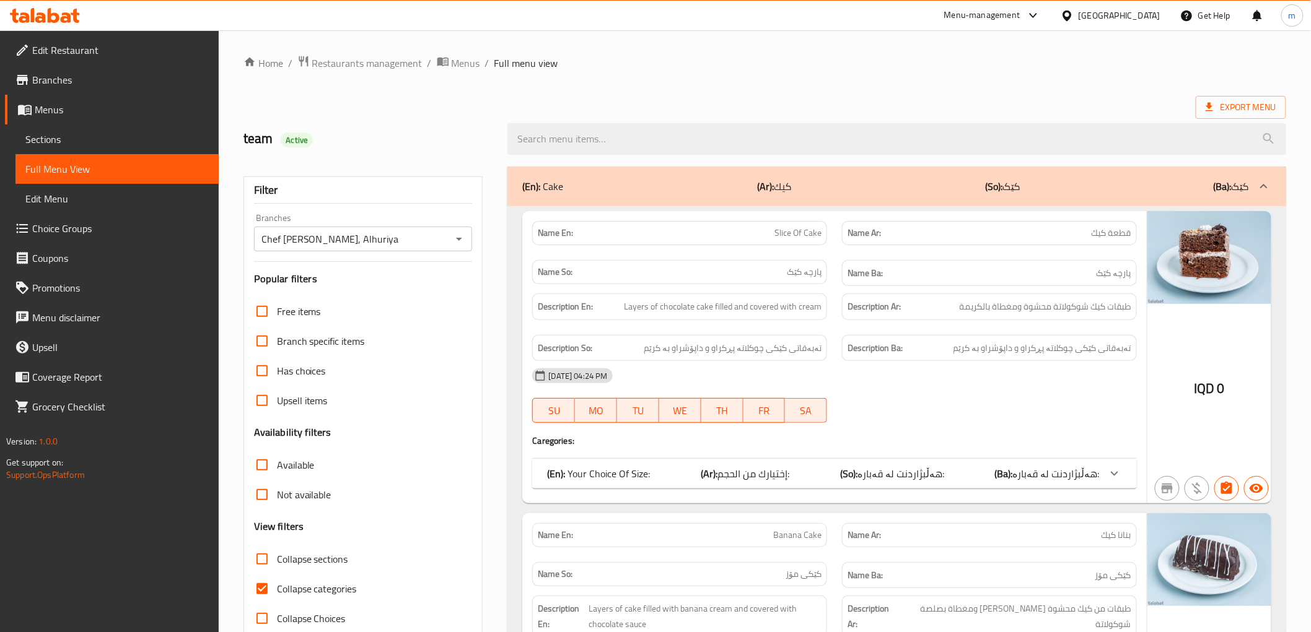
click at [50, 75] on span "Branches" at bounding box center [120, 79] width 177 height 15
click at [51, 22] on icon at bounding box center [45, 15] width 70 height 15
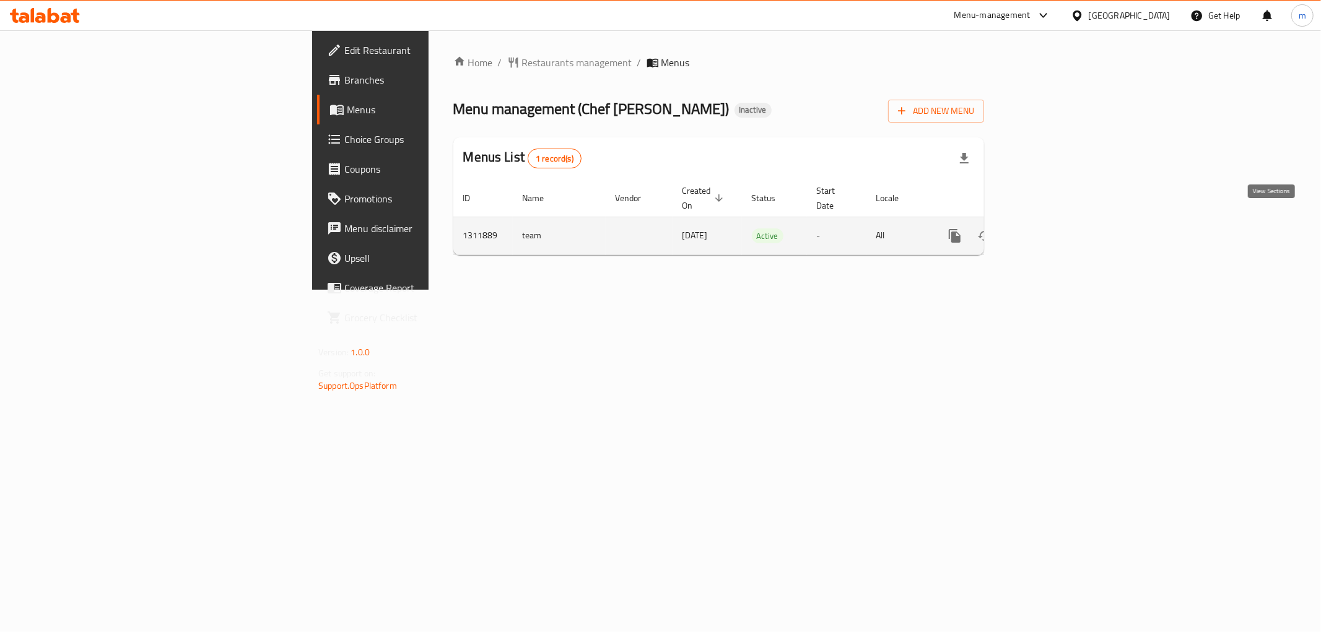
click at [1052, 229] on icon "enhanced table" at bounding box center [1044, 236] width 15 height 15
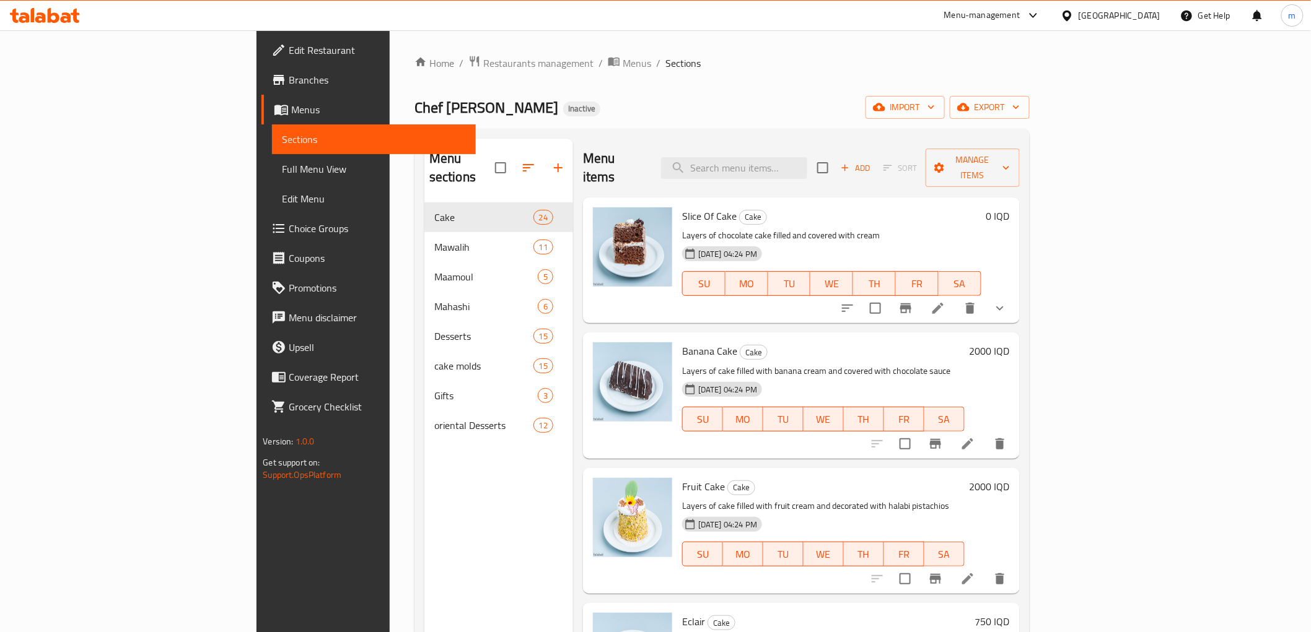
click at [282, 172] on span "Full Menu View" at bounding box center [373, 169] width 183 height 15
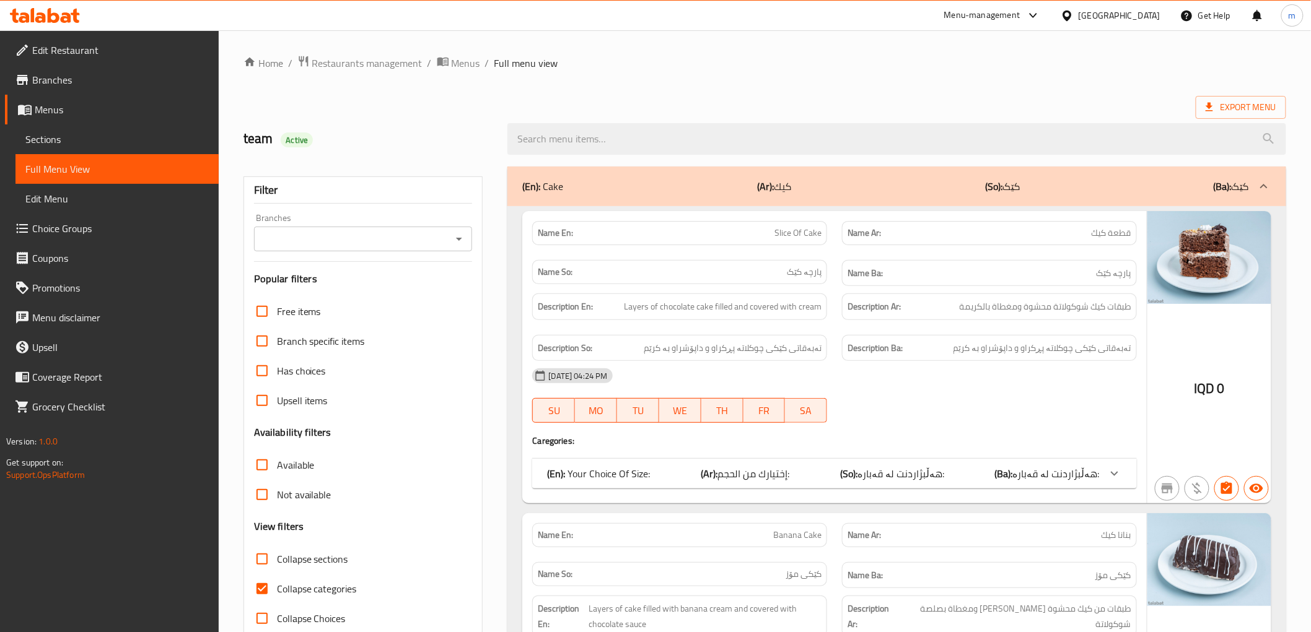
click at [457, 232] on icon "Open" at bounding box center [459, 239] width 15 height 15
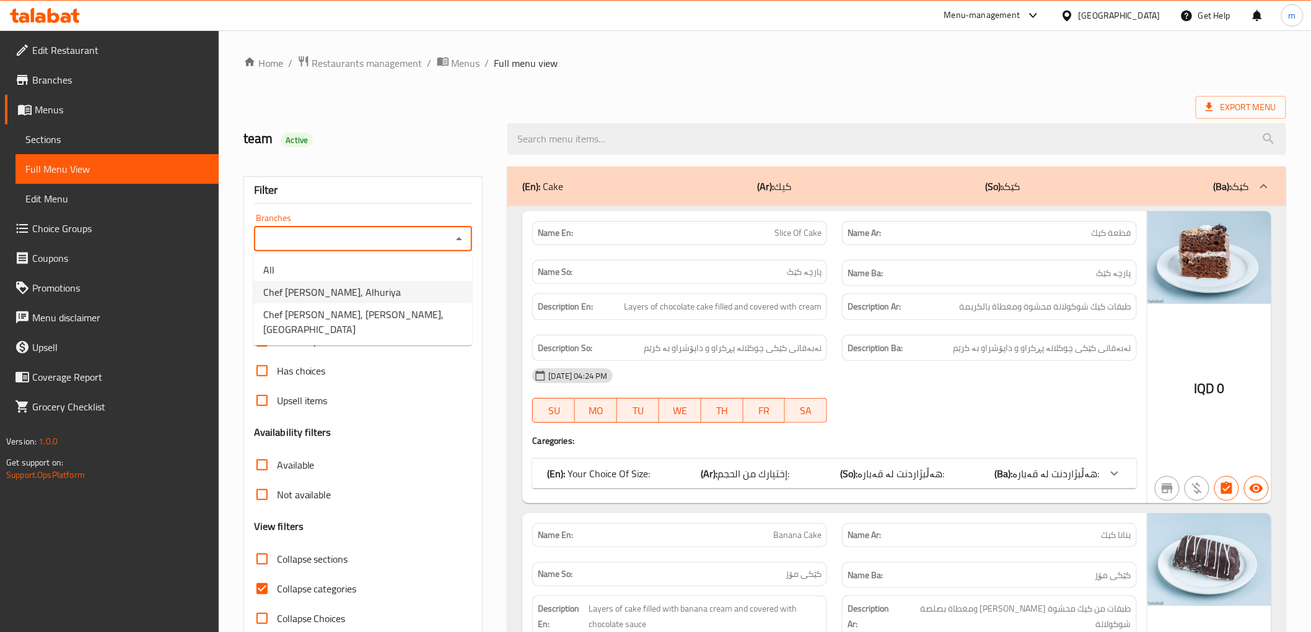
click at [363, 291] on li "Chef [PERSON_NAME], Alhuriya" at bounding box center [362, 292] width 219 height 22
type input "Chef [PERSON_NAME], Alhuriya"
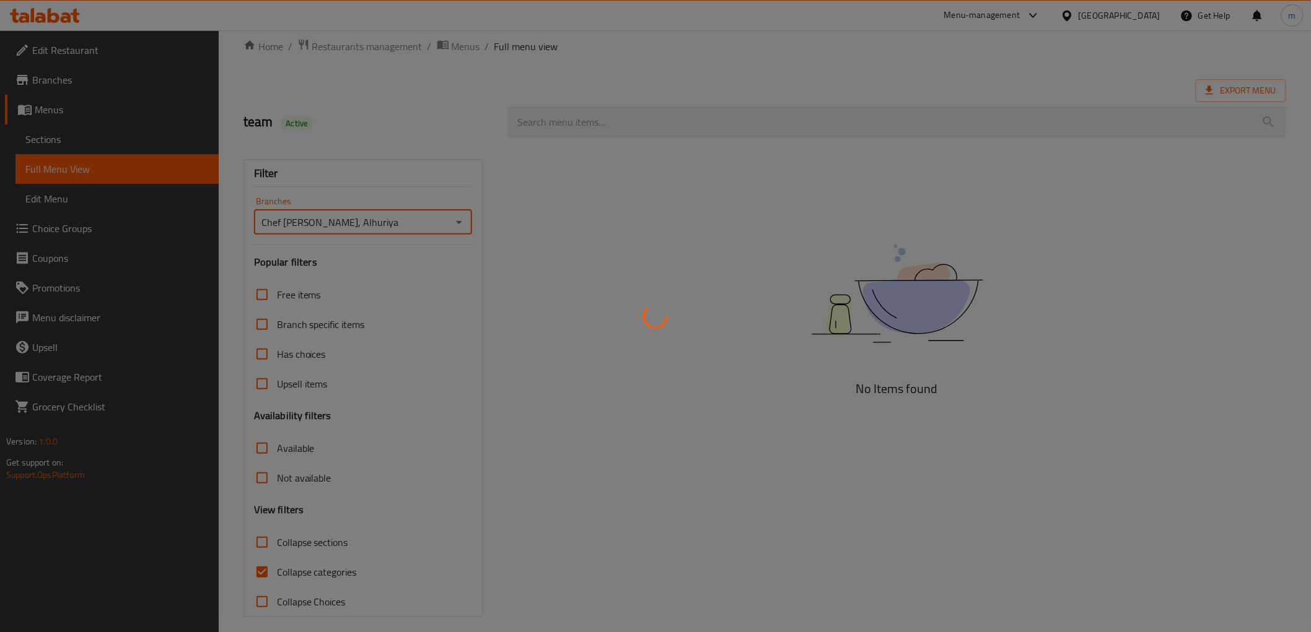
scroll to position [27, 0]
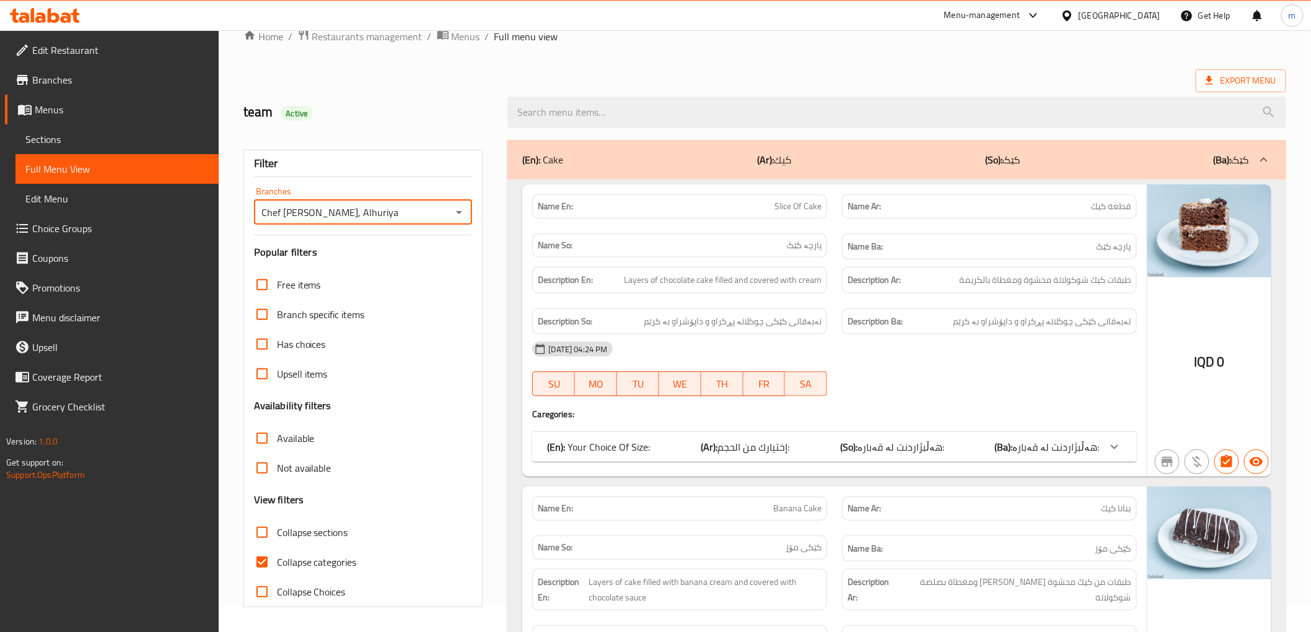
click at [352, 566] on span "Collapse categories" at bounding box center [317, 562] width 80 height 15
click at [277, 566] on input "Collapse categories" at bounding box center [262, 563] width 30 height 30
checkbox input "false"
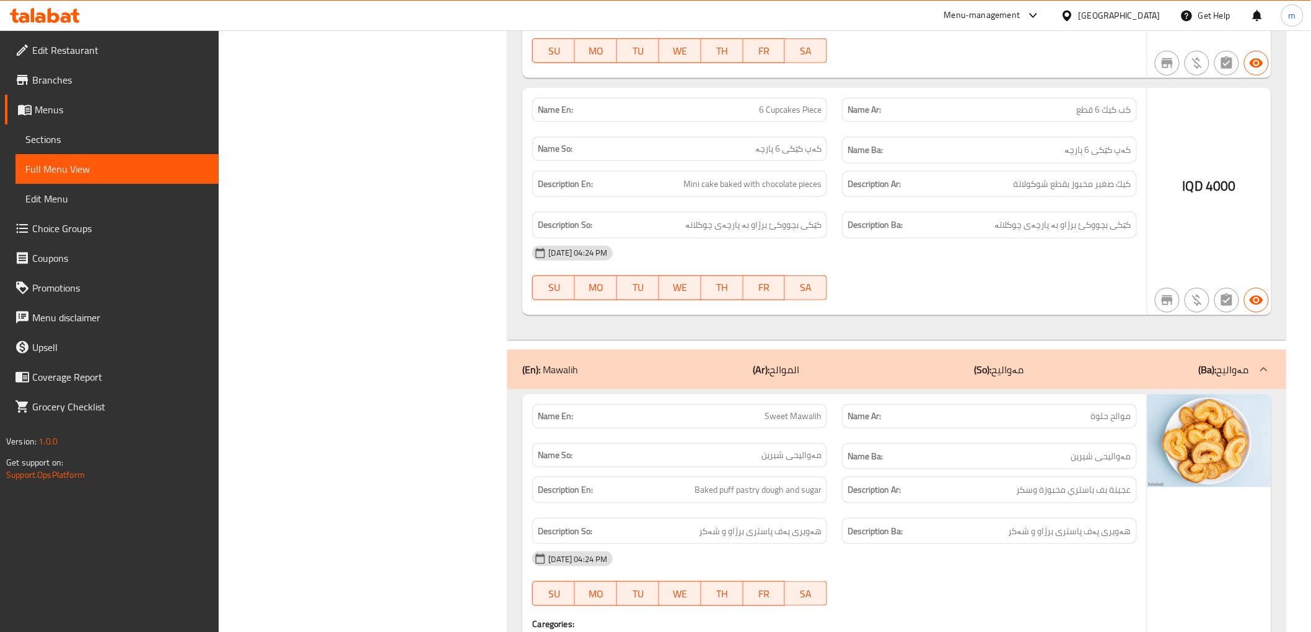
scroll to position [6308, 0]
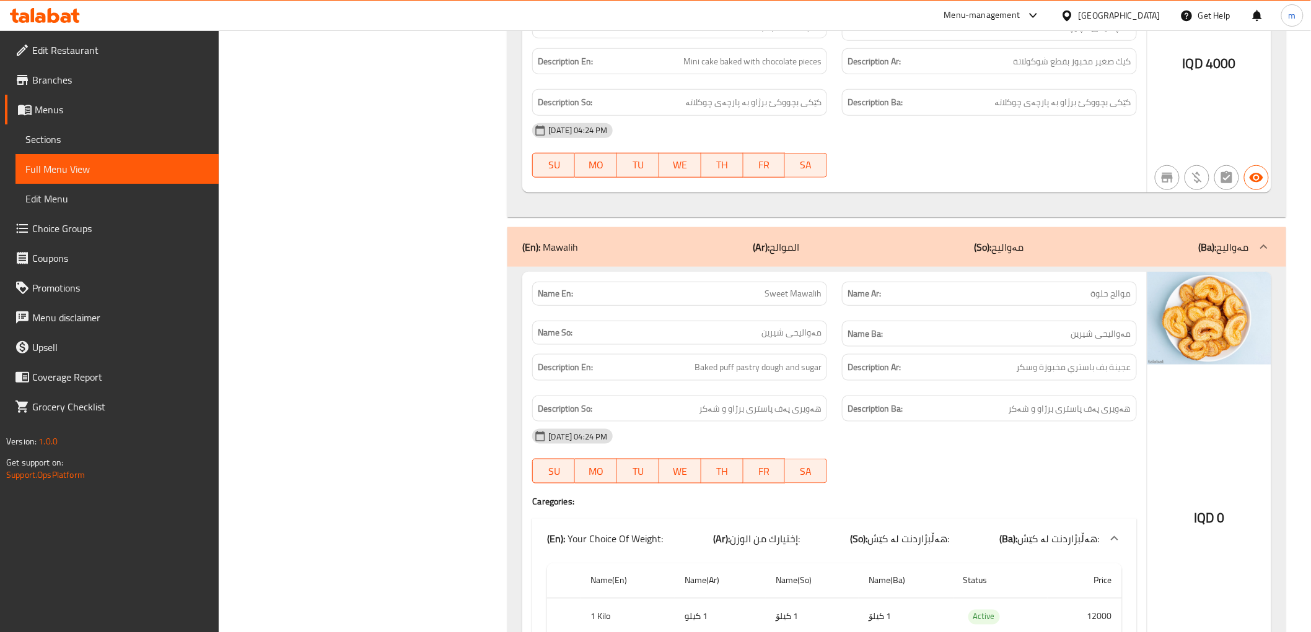
click at [1121, 300] on span "موالح حلوة" at bounding box center [1111, 293] width 40 height 13
copy span "موالح"
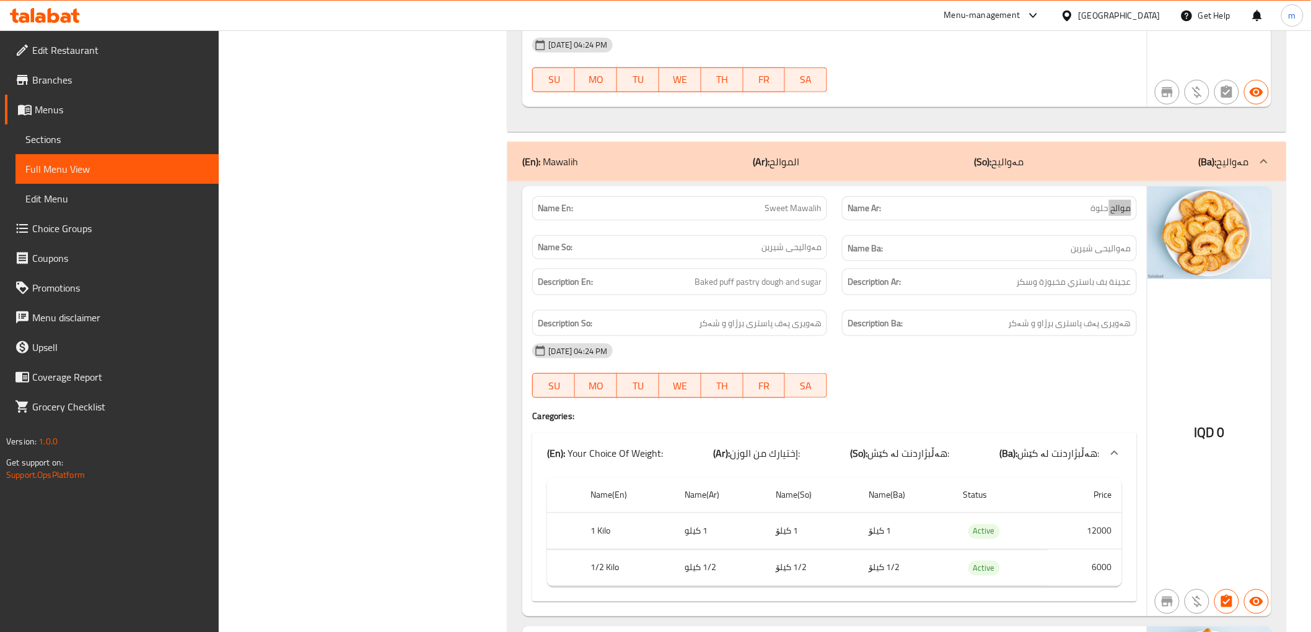
scroll to position [6423, 0]
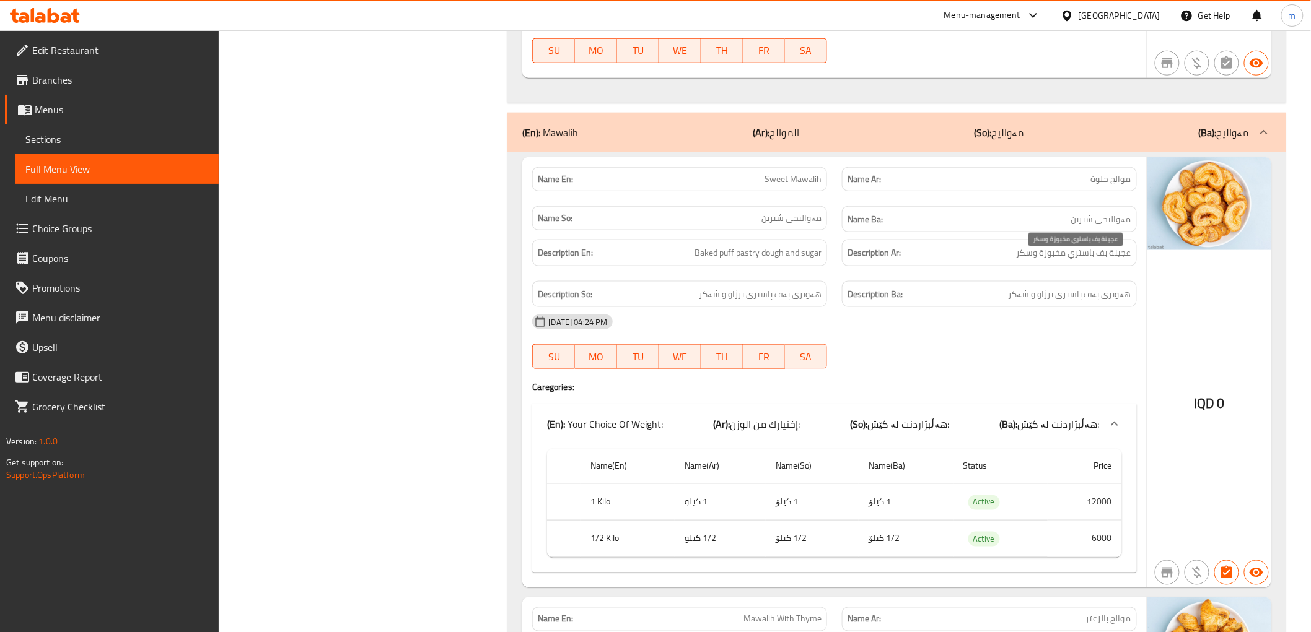
click at [1076, 261] on span "عجينة بف باستري مخبوزة وسكر" at bounding box center [1073, 252] width 115 height 15
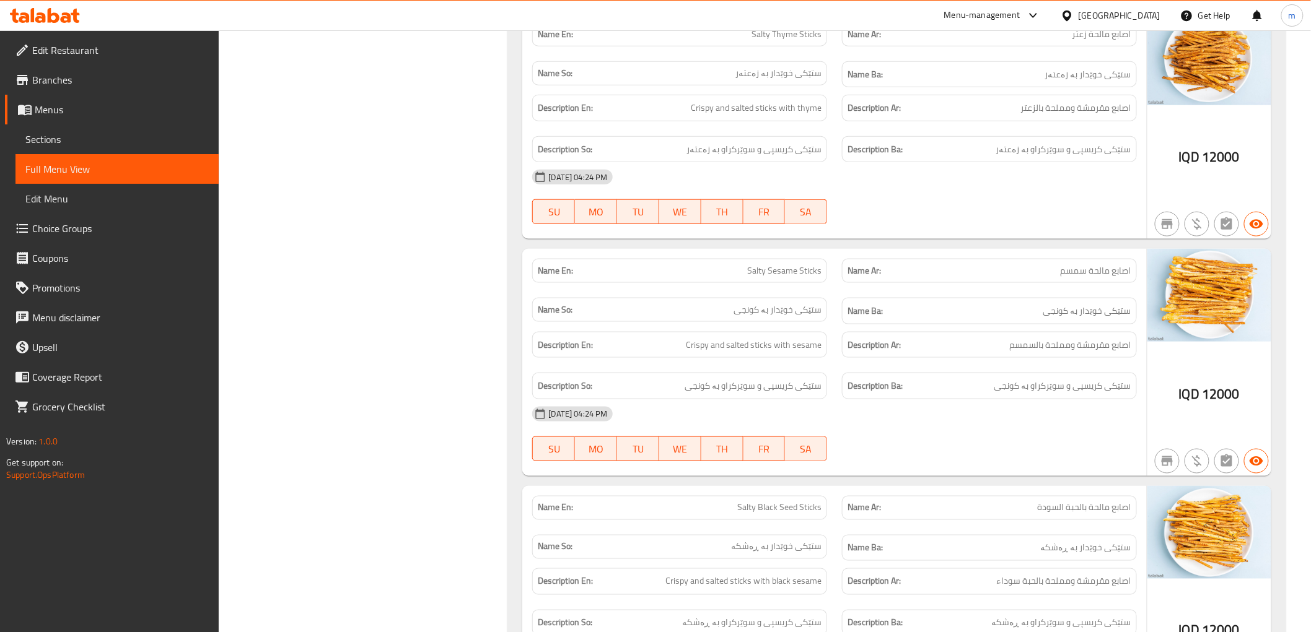
scroll to position [8487, 0]
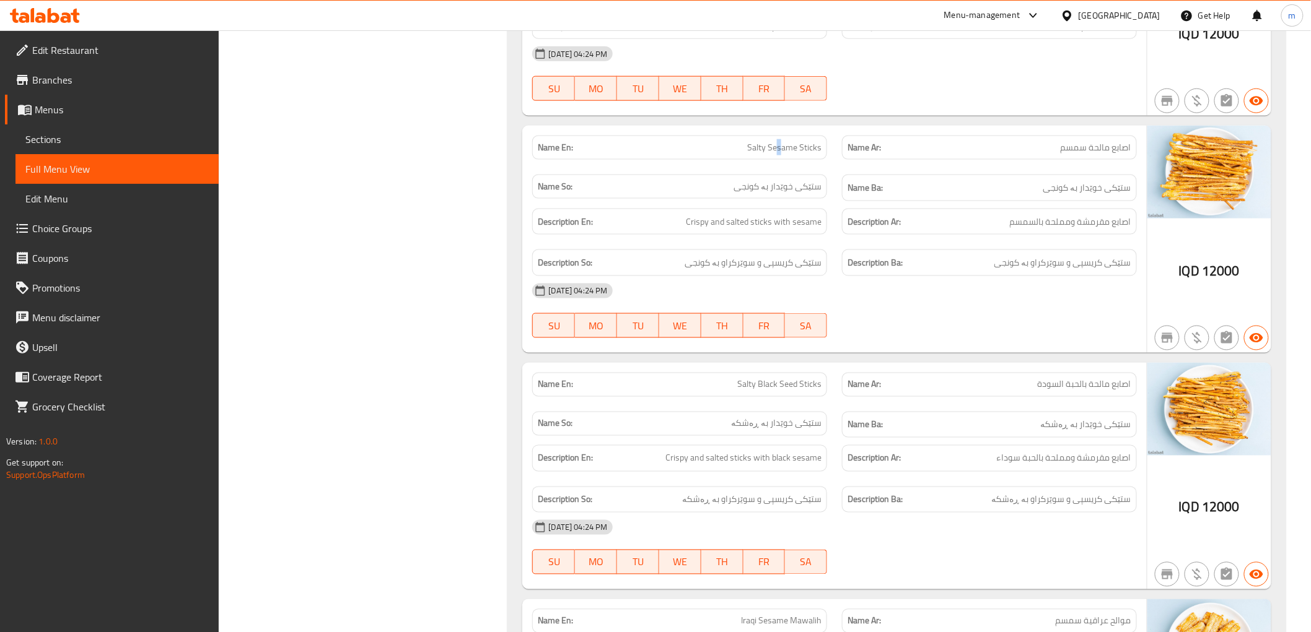
click at [779, 154] on span "Salty Sesame Sticks" at bounding box center [784, 147] width 74 height 13
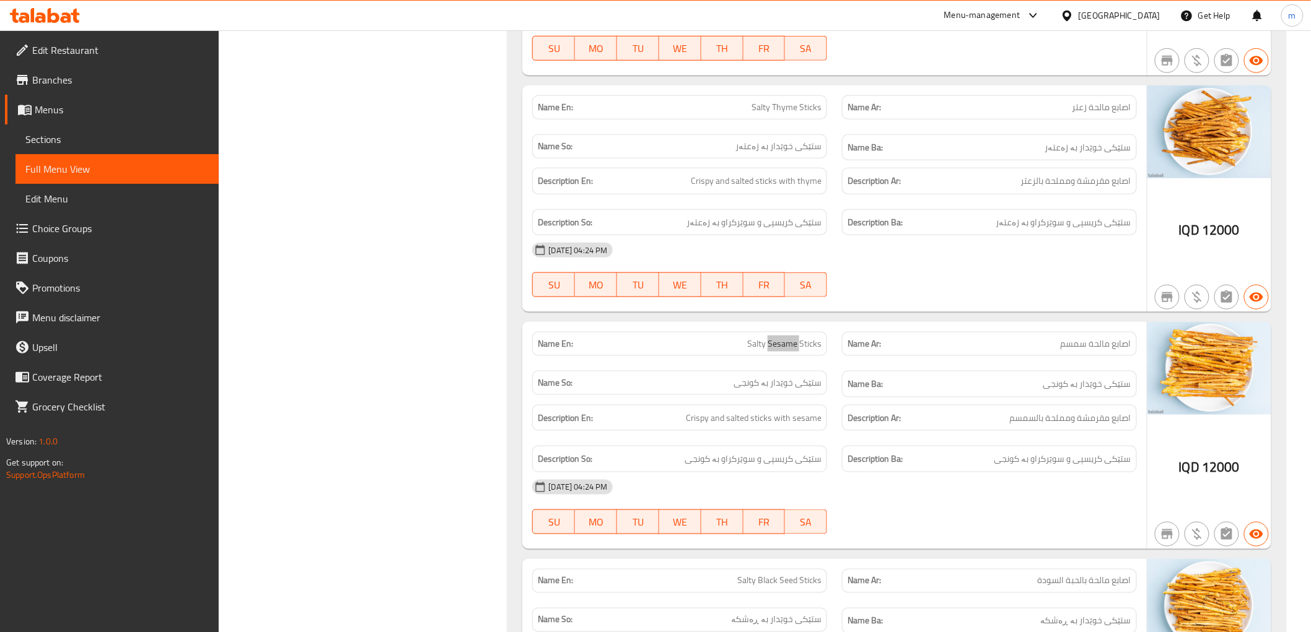
scroll to position [8258, 0]
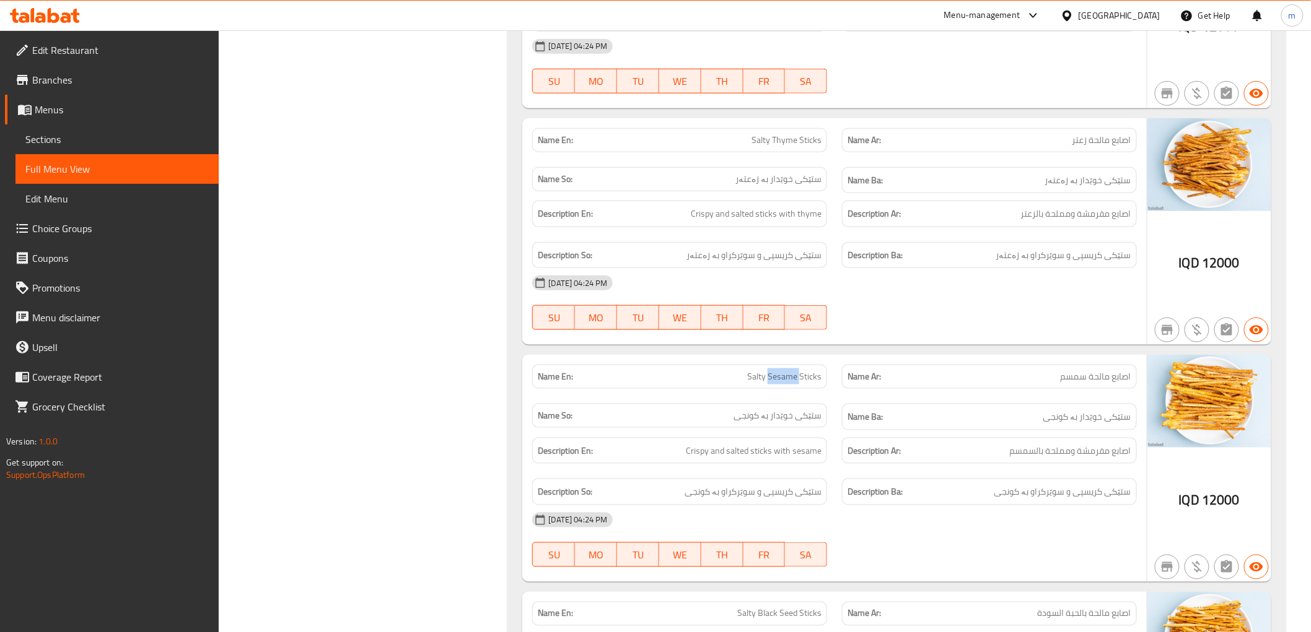
click at [793, 147] on span "Salty Thyme Sticks" at bounding box center [786, 140] width 70 height 13
copy span "Thyme"
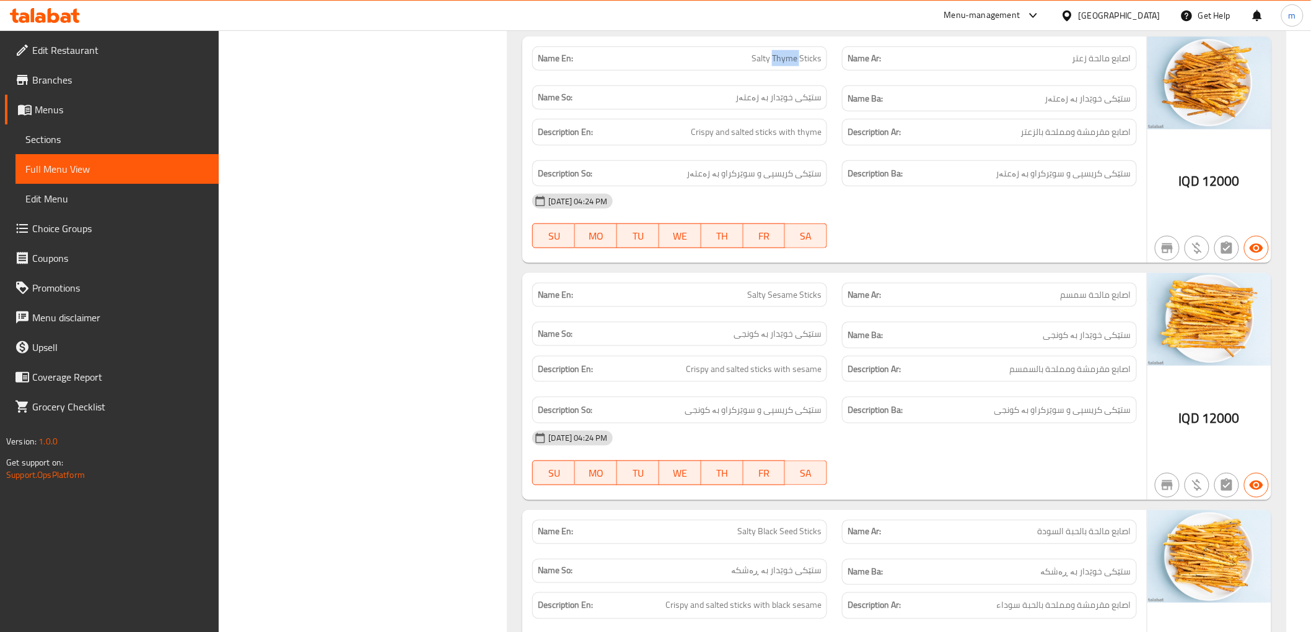
scroll to position [8372, 0]
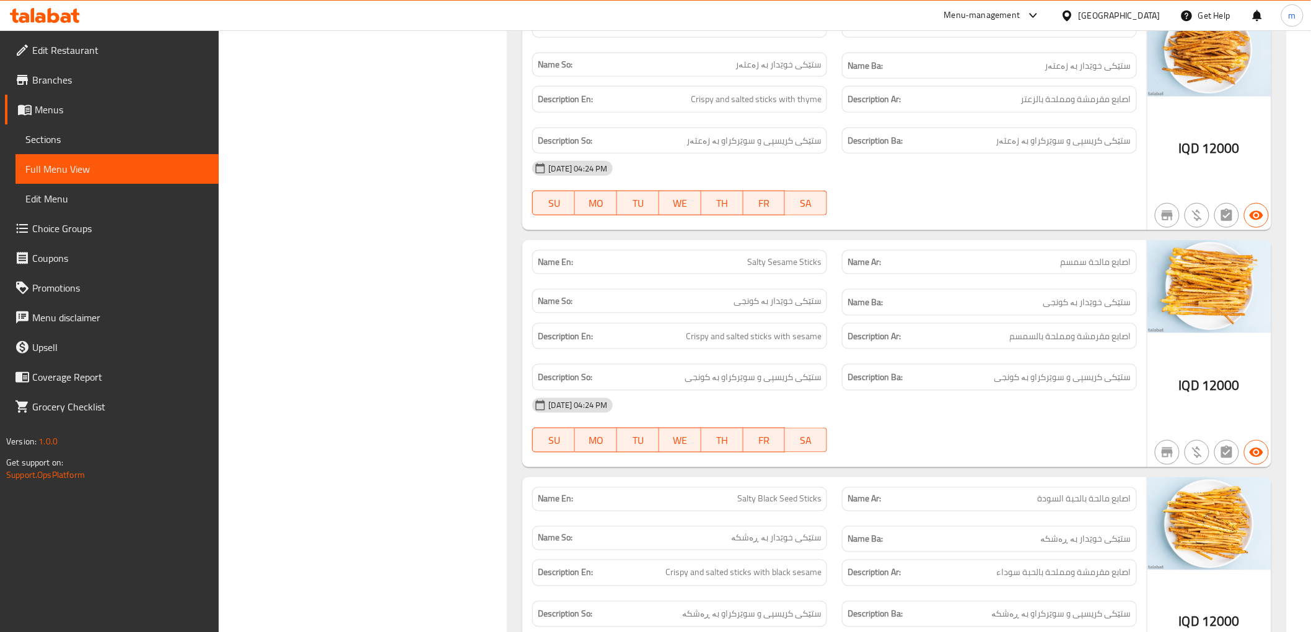
click at [1070, 269] on span "اصابع مالحة سمسم" at bounding box center [1095, 262] width 71 height 13
click at [1074, 269] on span "اصابع مالحة سمسم" at bounding box center [1095, 262] width 71 height 13
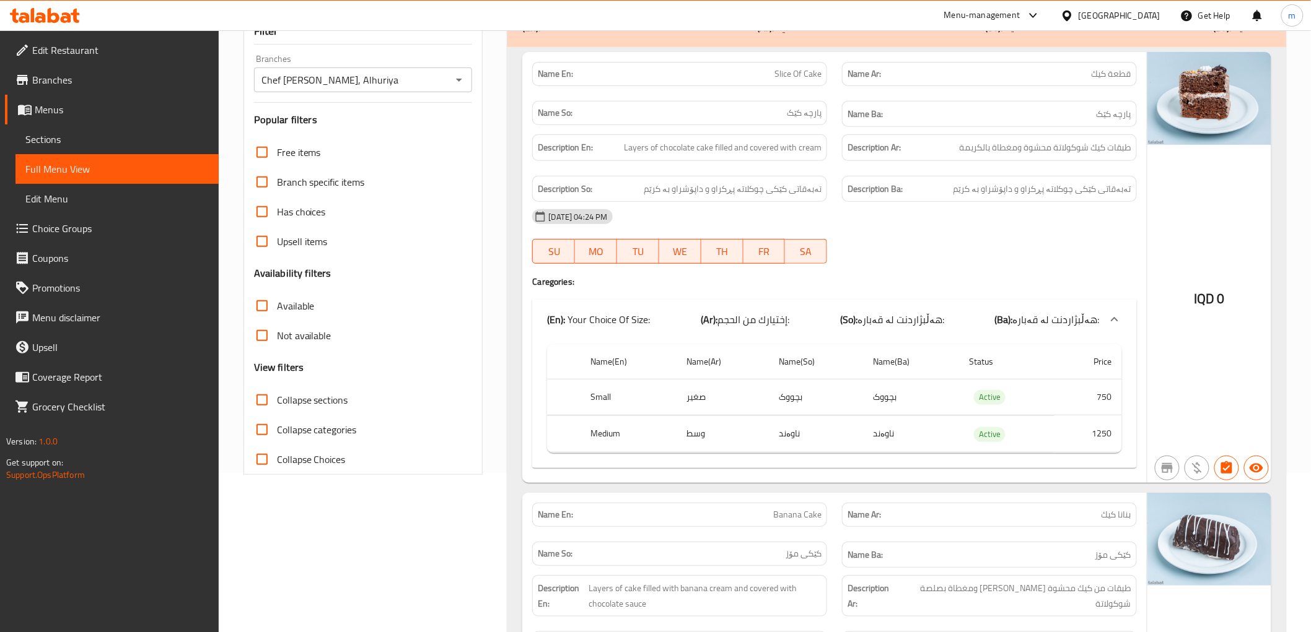
scroll to position [229, 0]
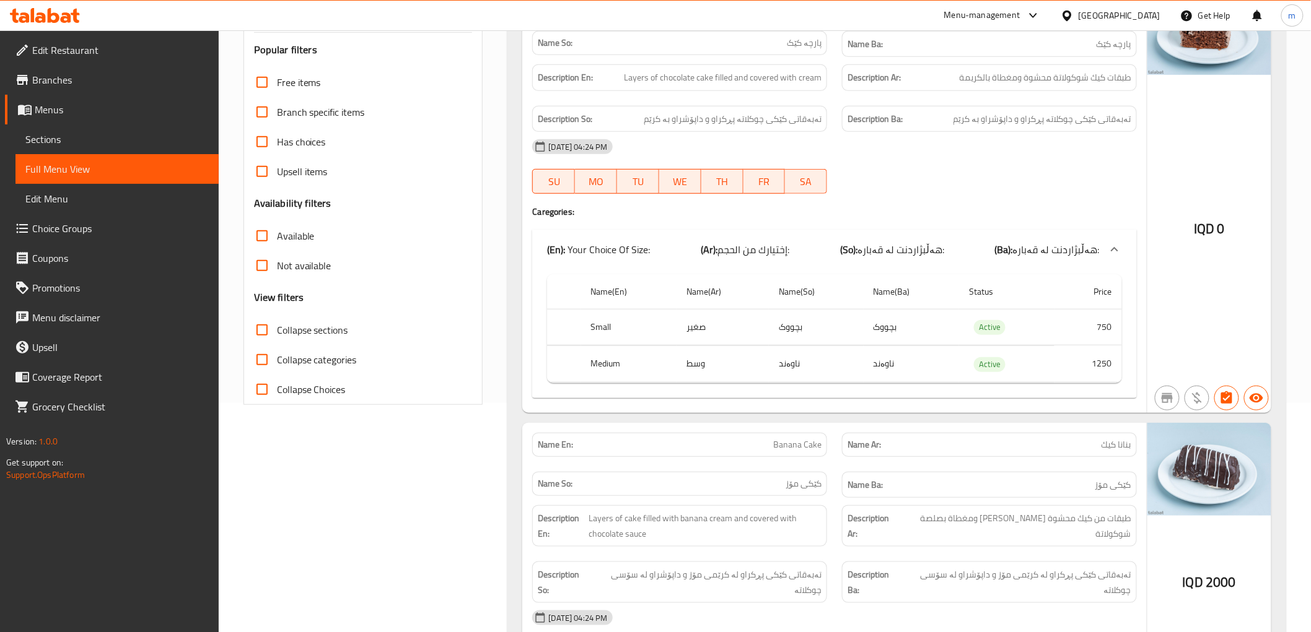
click at [299, 326] on span "Collapse sections" at bounding box center [312, 330] width 71 height 15
click at [277, 326] on input "Collapse sections" at bounding box center [262, 330] width 30 height 30
checkbox input "true"
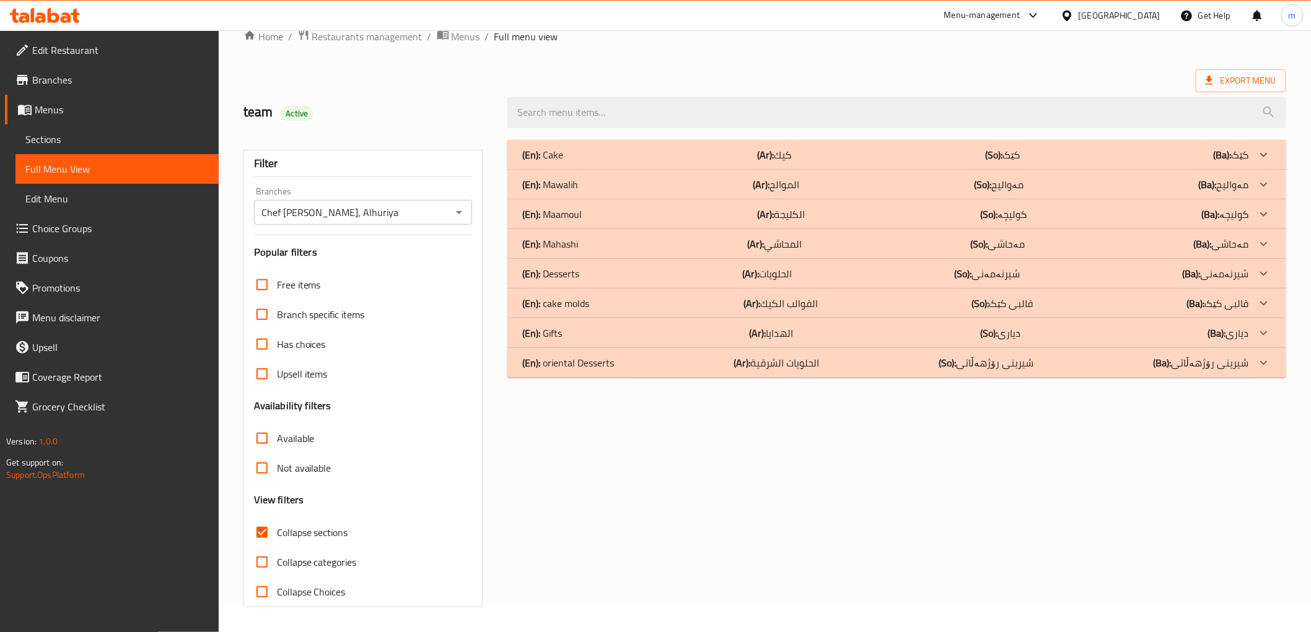
scroll to position [27, 0]
drag, startPoint x: 785, startPoint y: 369, endPoint x: 808, endPoint y: 394, distance: 34.6
click at [785, 368] on p "(Ar): الحلويات الشرقية" at bounding box center [776, 363] width 85 height 15
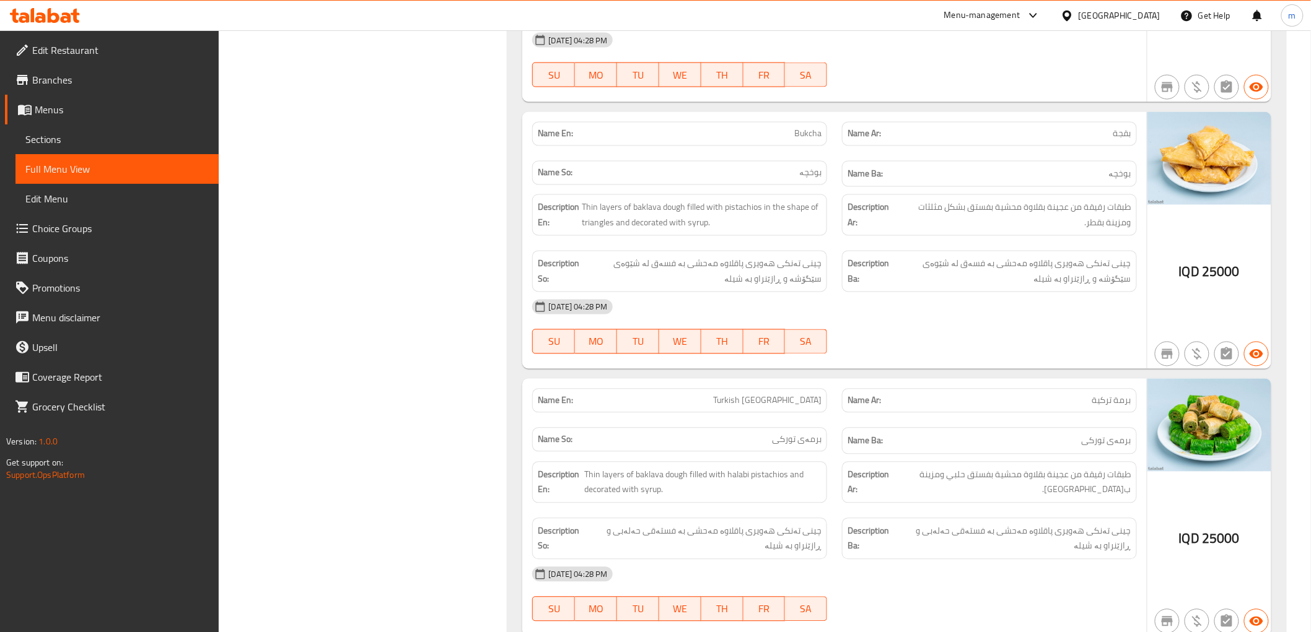
scroll to position [715, 0]
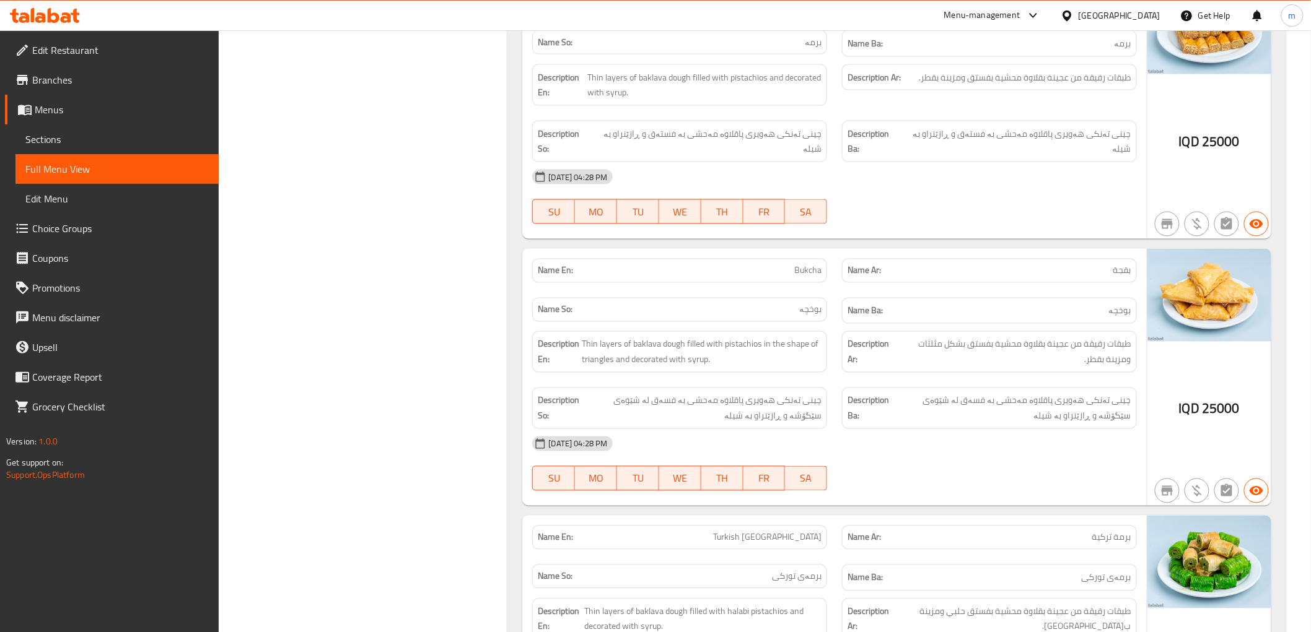
click at [1126, 264] on span "بقجة" at bounding box center [1122, 270] width 18 height 13
copy span "بقجة"
click at [1070, 303] on h6 "Name Ba: بوخچە" at bounding box center [989, 310] width 284 height 15
click at [907, 337] on span "طبقات رقيقة من عجينة بقلاوة محشية بفستق بشكل مثلثات ومزينة بقطر." at bounding box center [1013, 352] width 233 height 30
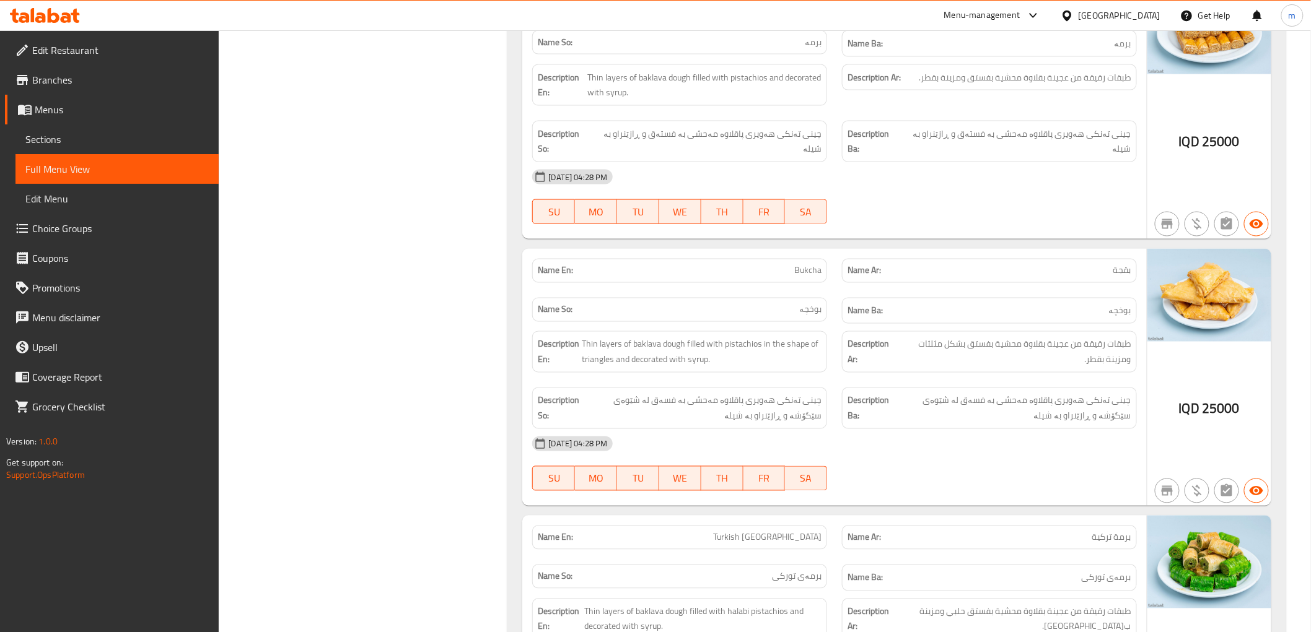
scroll to position [830, 0]
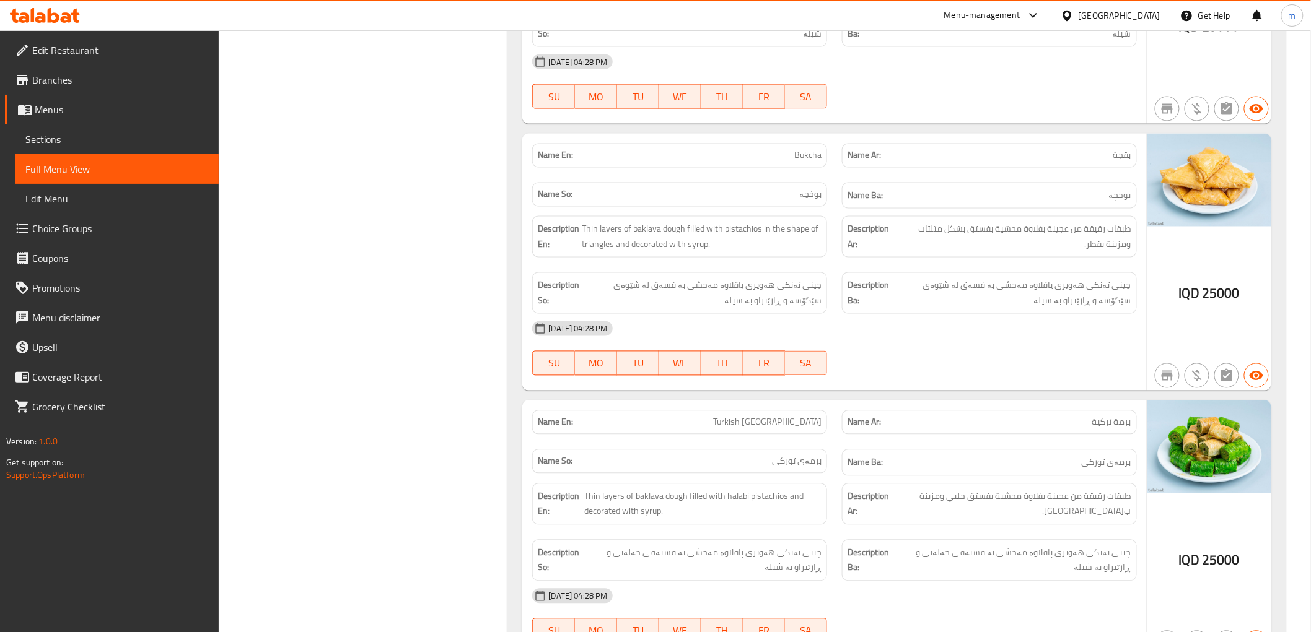
click at [803, 149] on span "Bukcha" at bounding box center [807, 155] width 27 height 13
copy span "Bukcha"
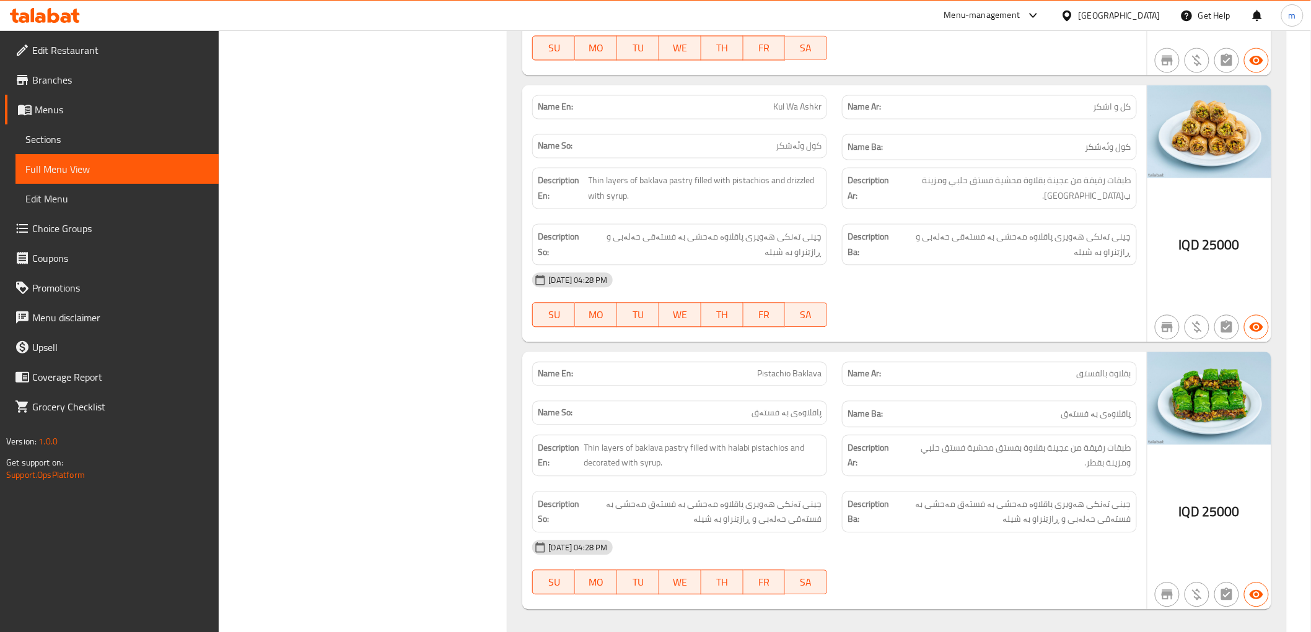
scroll to position [2957, 0]
click at [1094, 100] on span "كل و اشكر" at bounding box center [1112, 106] width 38 height 13
copy span "كل و اشكر"
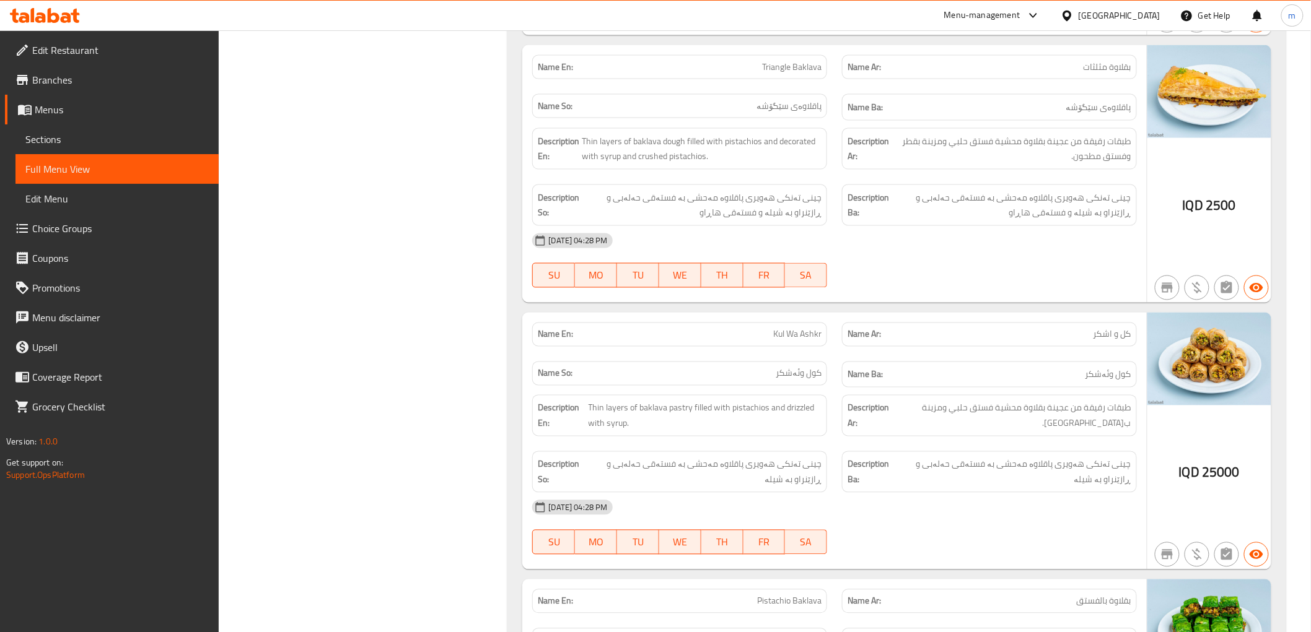
scroll to position [2728, 0]
click at [807, 329] on span "Kul Wa Ashkr" at bounding box center [797, 335] width 48 height 13
copy span "Kul Wa Ashkr"
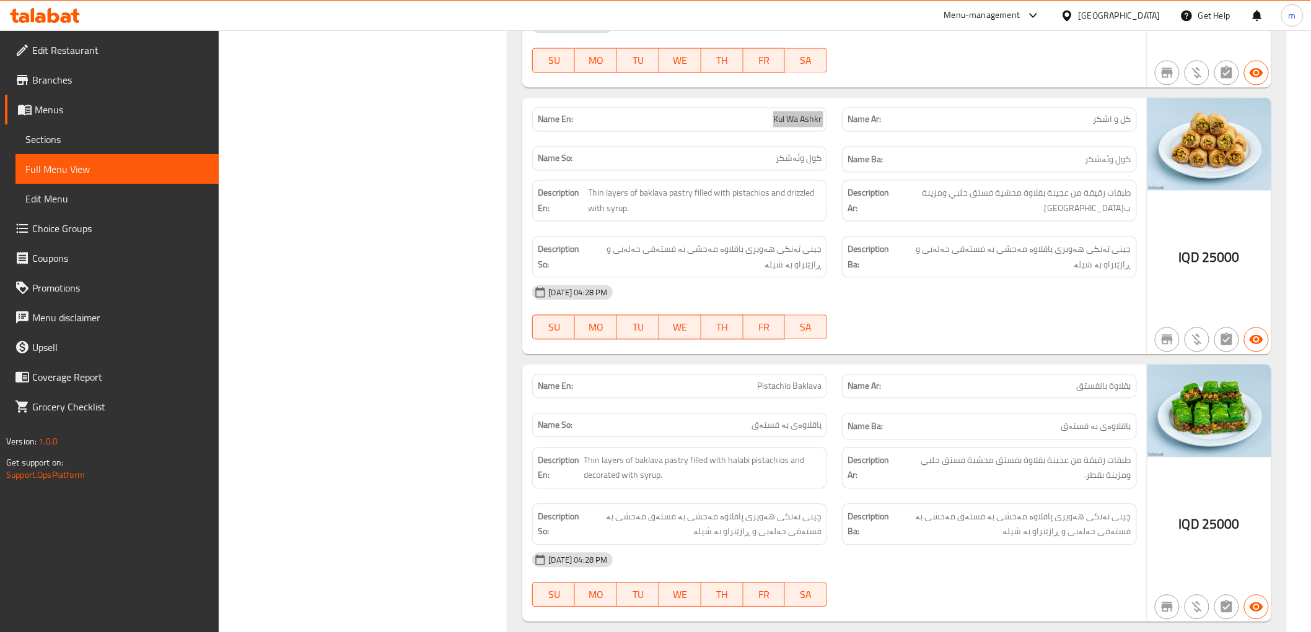
scroll to position [2957, 0]
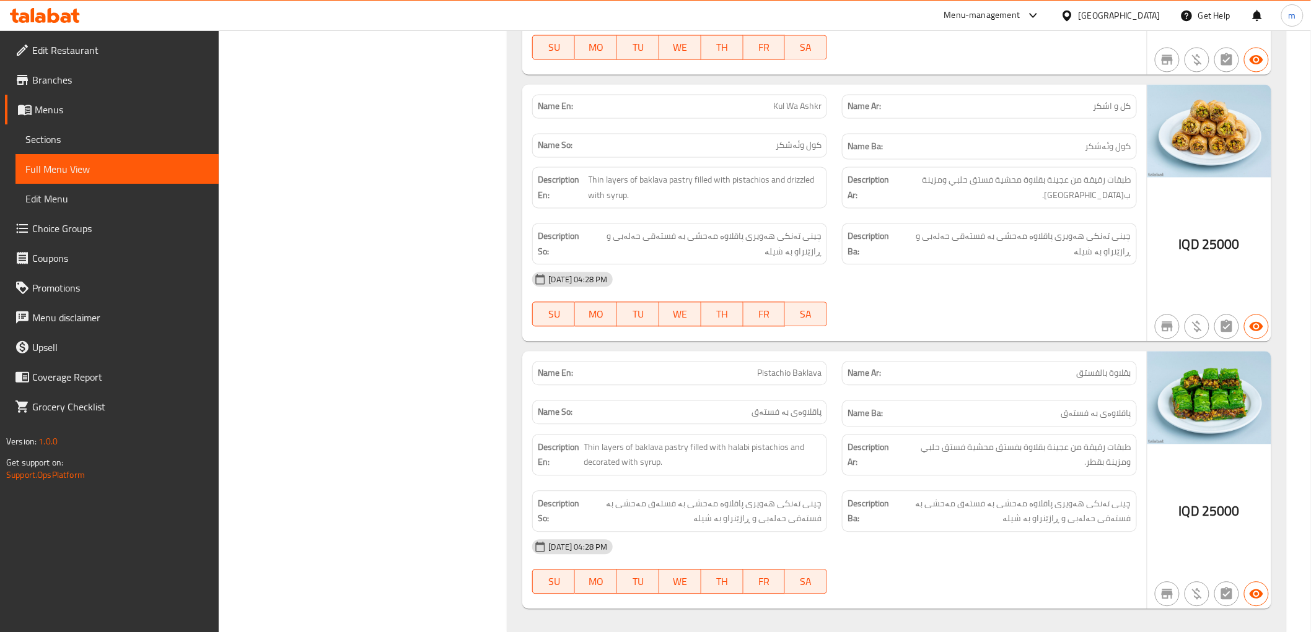
click at [1045, 440] on span "طبقات رقيقة من عجينة بقلاوة بفستق محشية فستق حلبي ومزينة بقطر." at bounding box center [1014, 455] width 233 height 30
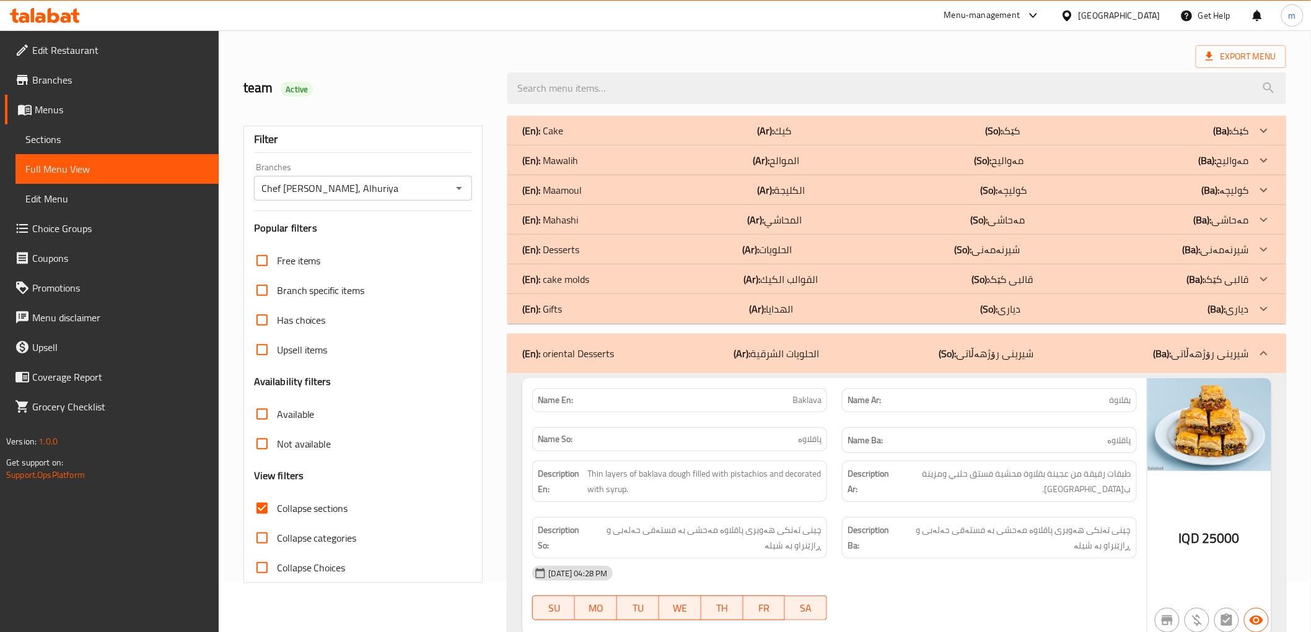
scroll to position [0, 0]
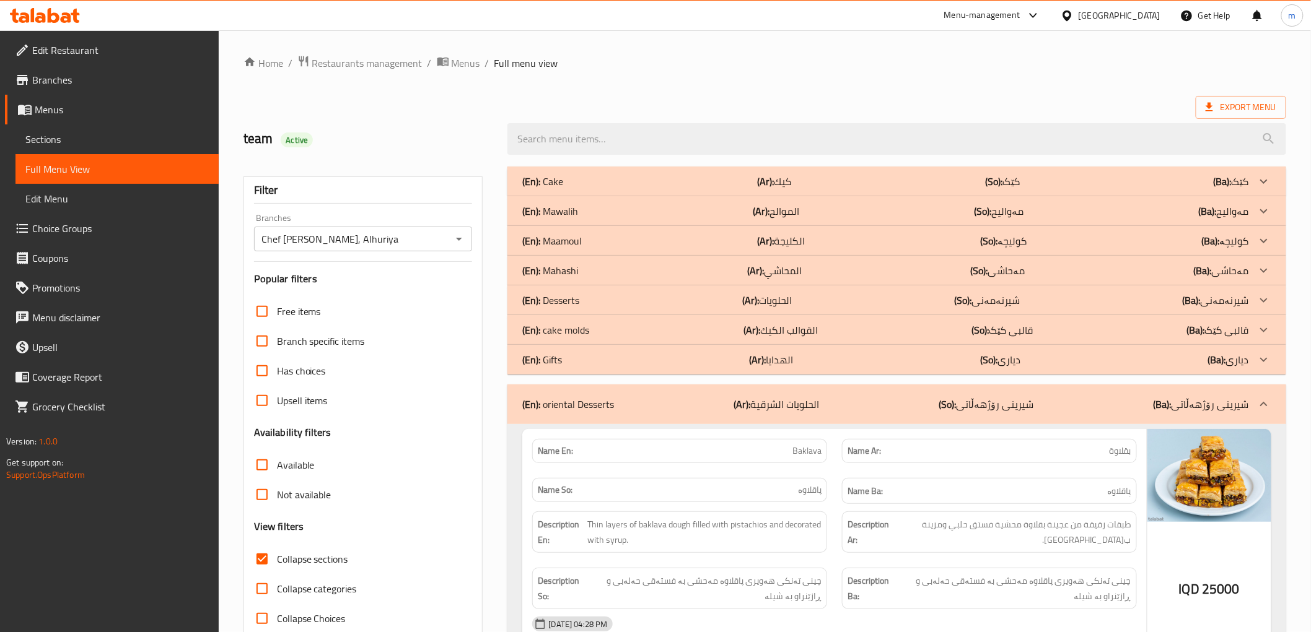
click at [721, 527] on span "Thin layers of baklava dough filled with pistachios and decorated with syrup." at bounding box center [704, 532] width 234 height 30
click at [732, 404] on div "(En): oriental Desserts (Ar): الحلويات الشرقية (So): شیرینی رۆژهەڵاتی (Ba): شیر…" at bounding box center [885, 404] width 726 height 15
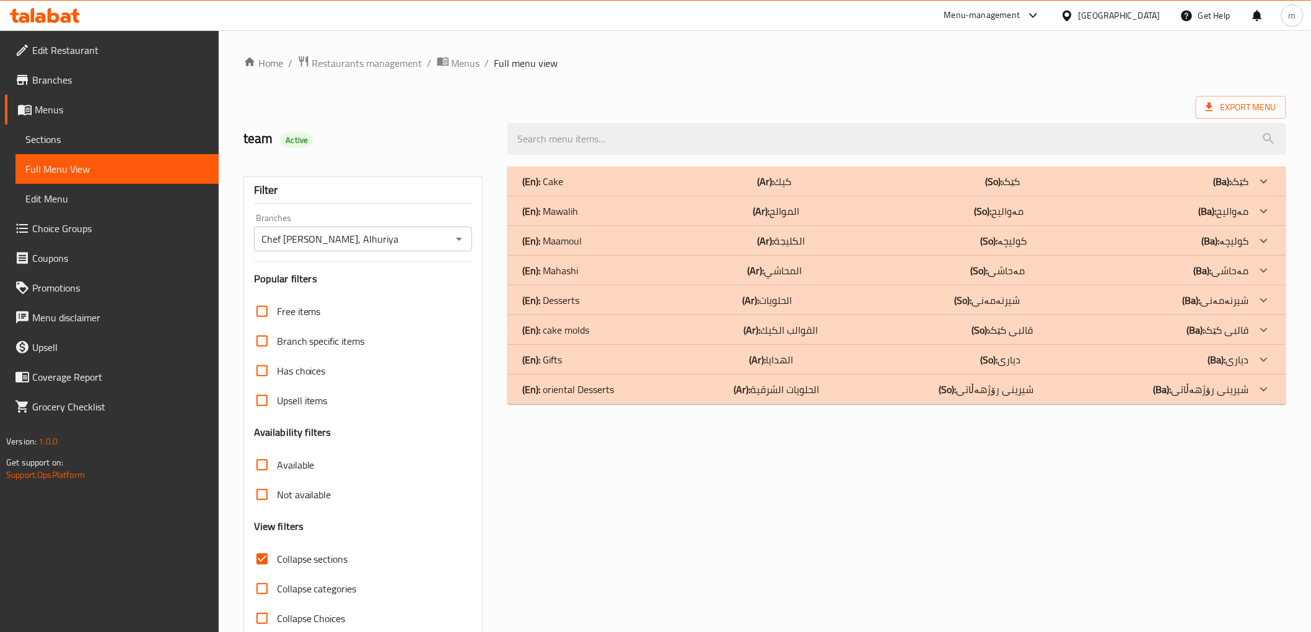
click at [616, 297] on div "(En): Desserts (Ar): الحلويات (So): شیرنەمەنی (Ba): شیرنەمەنی" at bounding box center [885, 300] width 726 height 15
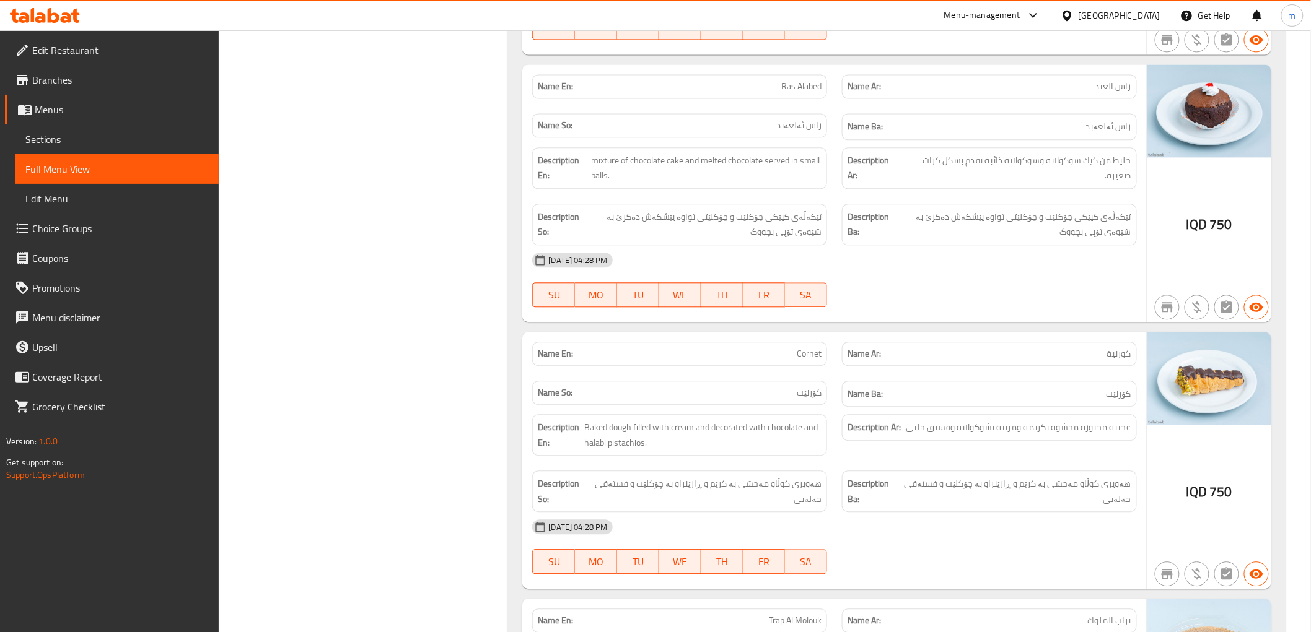
scroll to position [3097, 0]
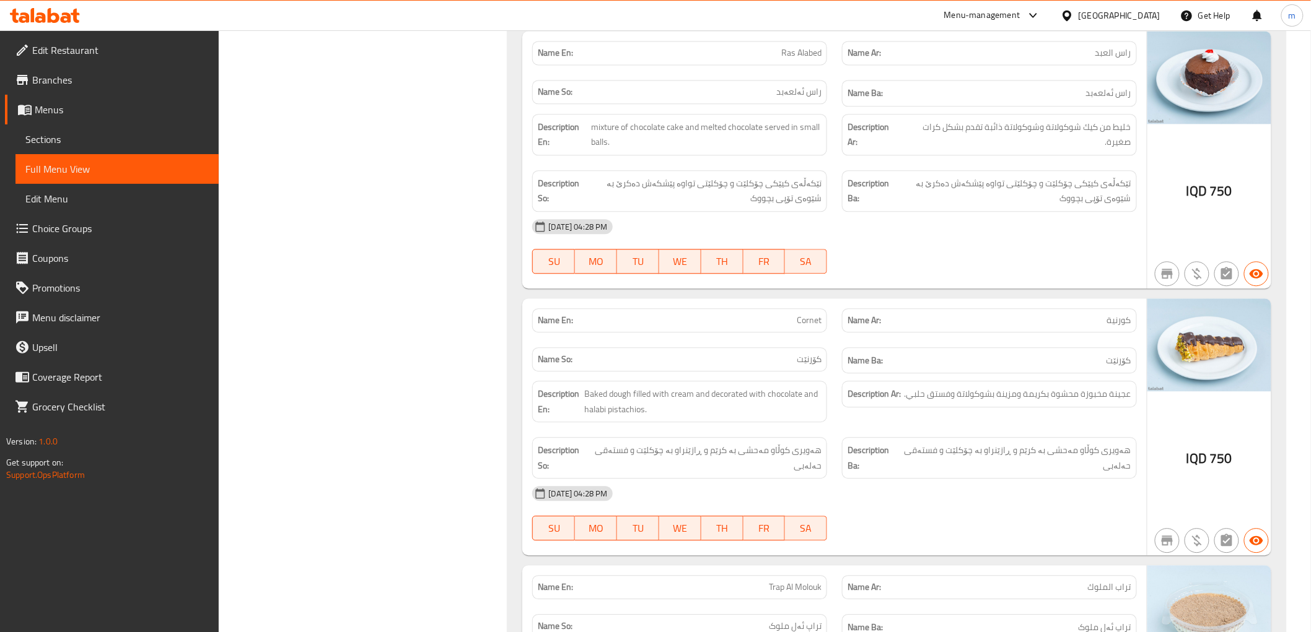
click at [1119, 325] on span "كورنية" at bounding box center [1119, 320] width 24 height 13
copy span "كورنية"
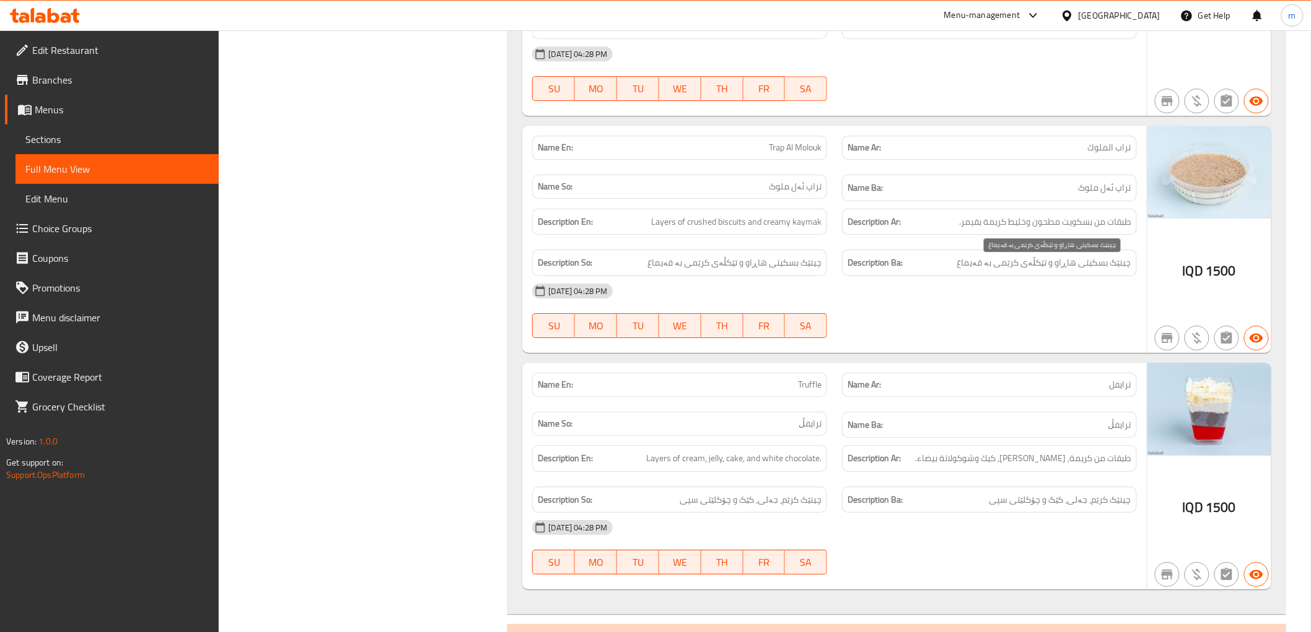
scroll to position [3556, 0]
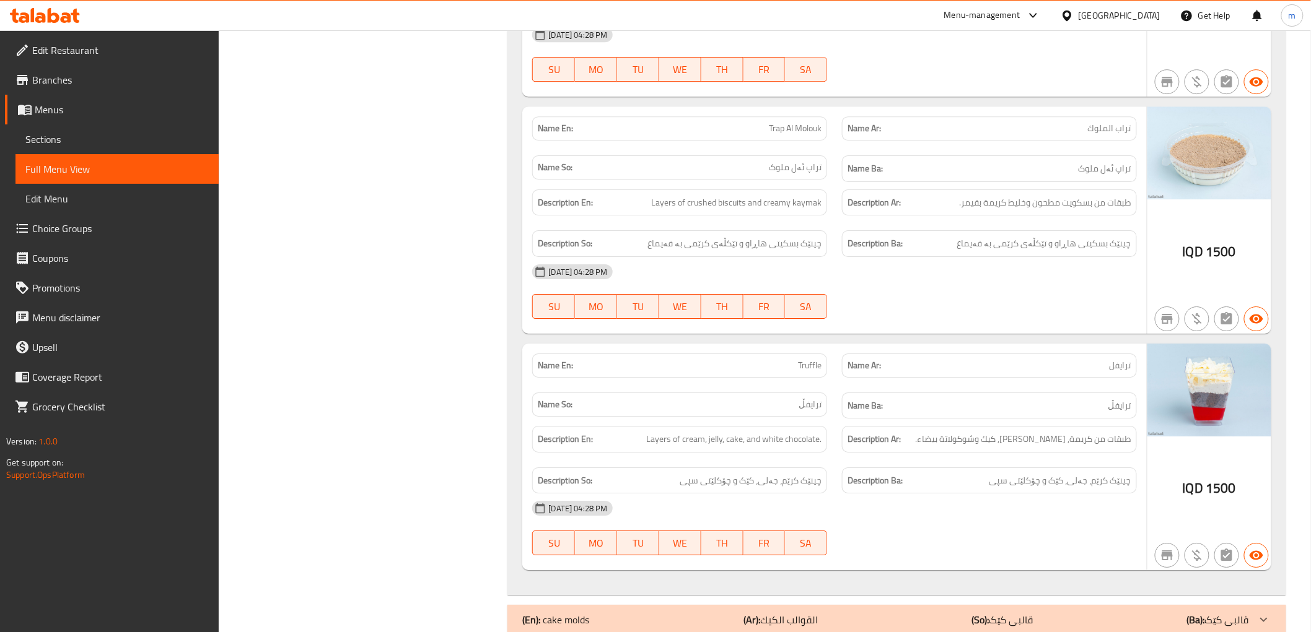
click at [798, 131] on span "Trap Al Molouk" at bounding box center [795, 128] width 53 height 13
copy span "Trap Al Molouk"
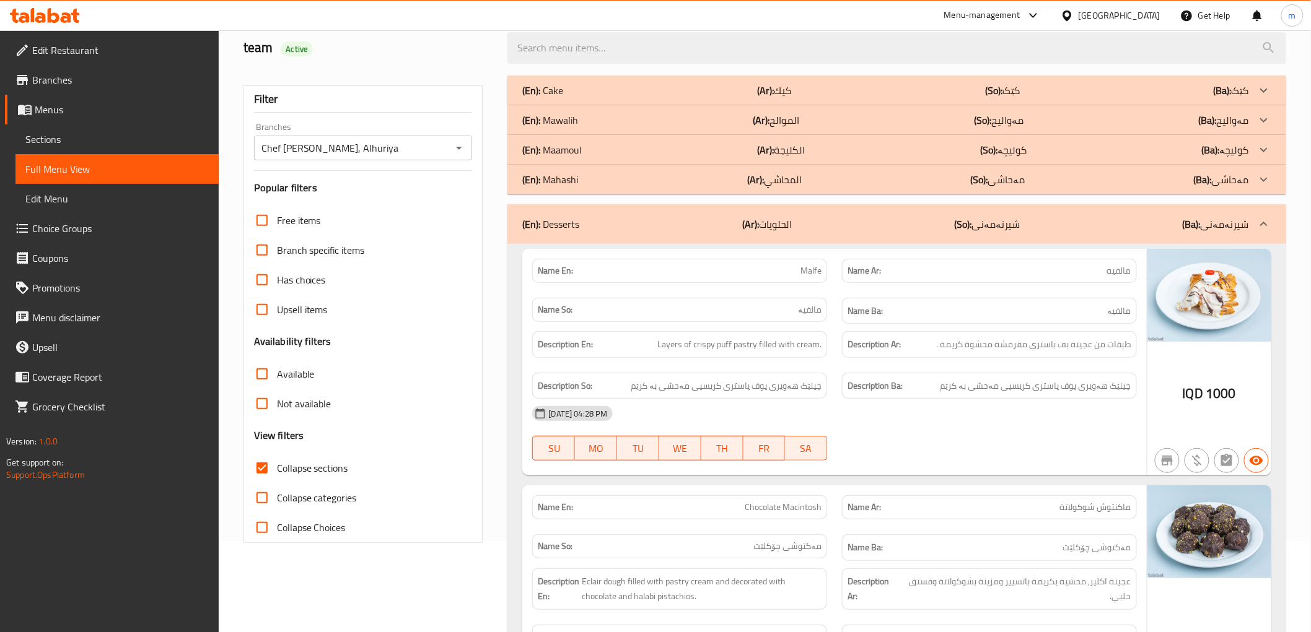
scroll to position [0, 0]
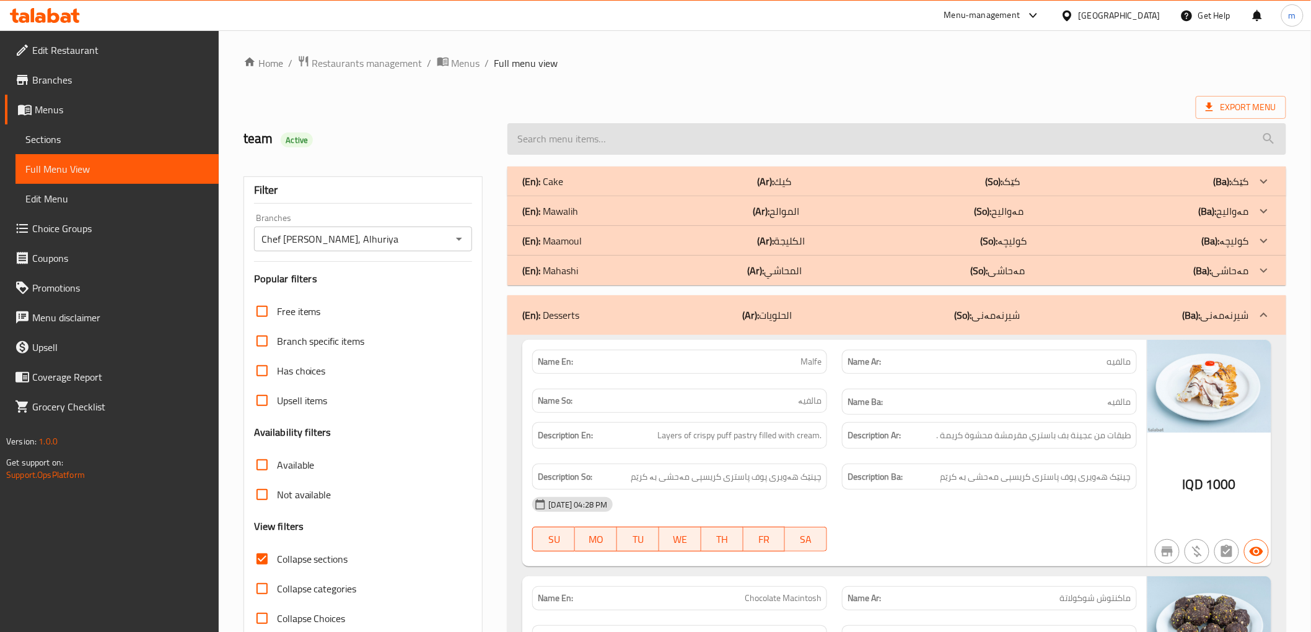
click at [666, 149] on input "search" at bounding box center [896, 139] width 778 height 32
paste input "Trap Al Molouk"
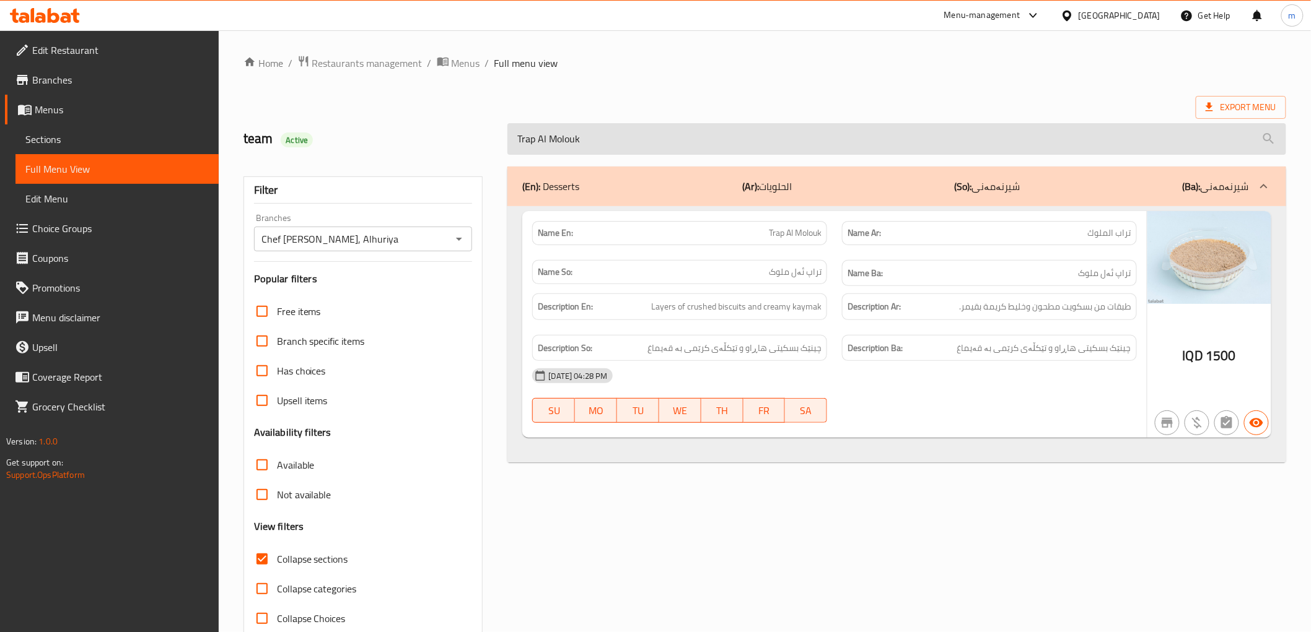
click at [626, 137] on input "Trap Al Molouk" at bounding box center [896, 139] width 778 height 32
click at [626, 136] on input "Trap Al Molouk" at bounding box center [896, 139] width 778 height 32
click at [569, 151] on input "Trap Al" at bounding box center [896, 139] width 778 height 32
click at [573, 145] on input "Trap Al" at bounding box center [896, 139] width 778 height 32
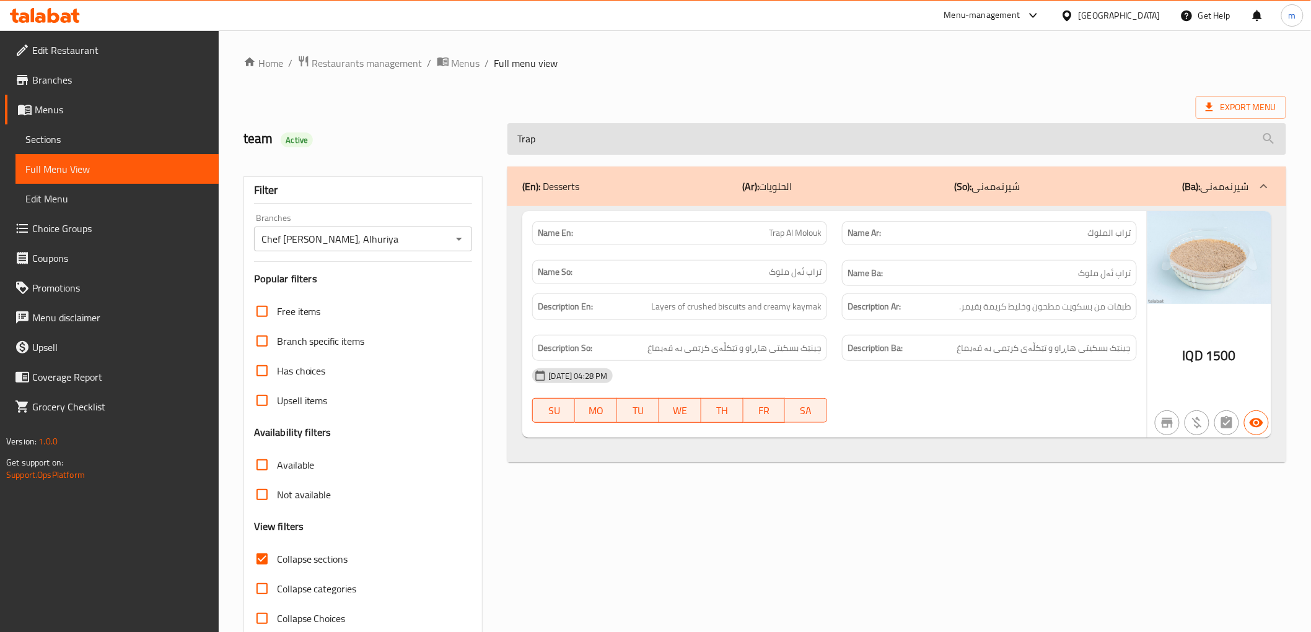
type input "Trap"
click at [593, 143] on input "Trap" at bounding box center [896, 139] width 778 height 32
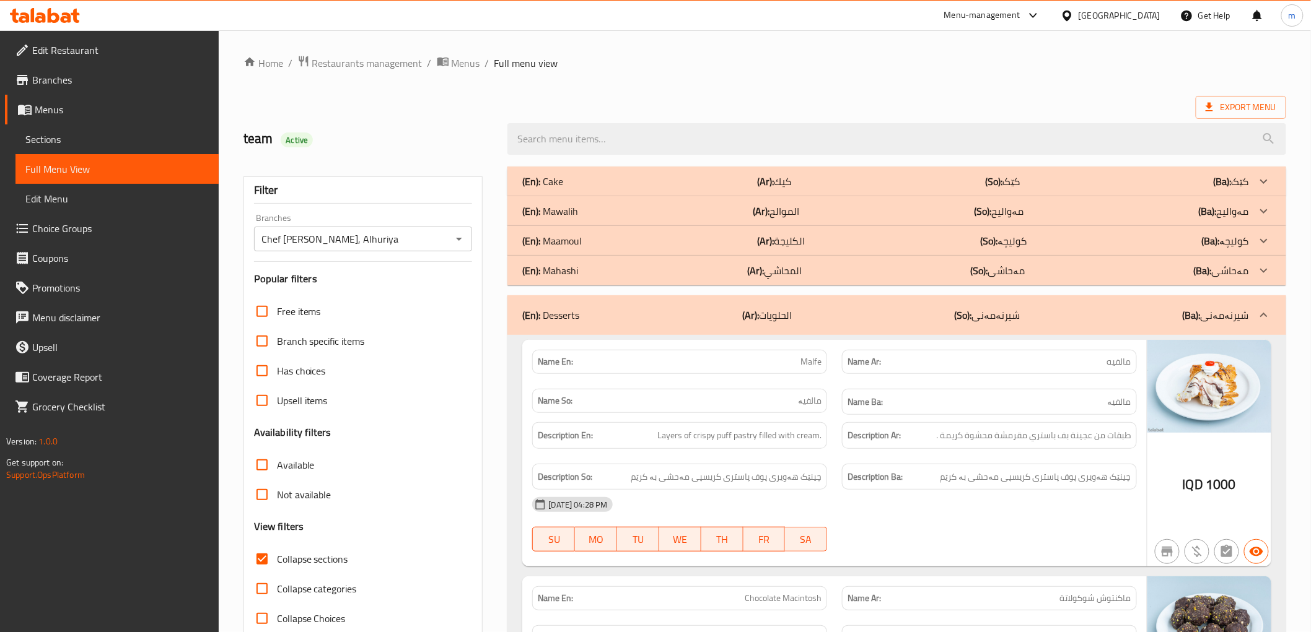
drag, startPoint x: 805, startPoint y: 184, endPoint x: 801, endPoint y: 200, distance: 16.7
click at [805, 184] on div "(En): Cake (Ar): كيك (So): کێک (Ba): کێک" at bounding box center [885, 181] width 726 height 15
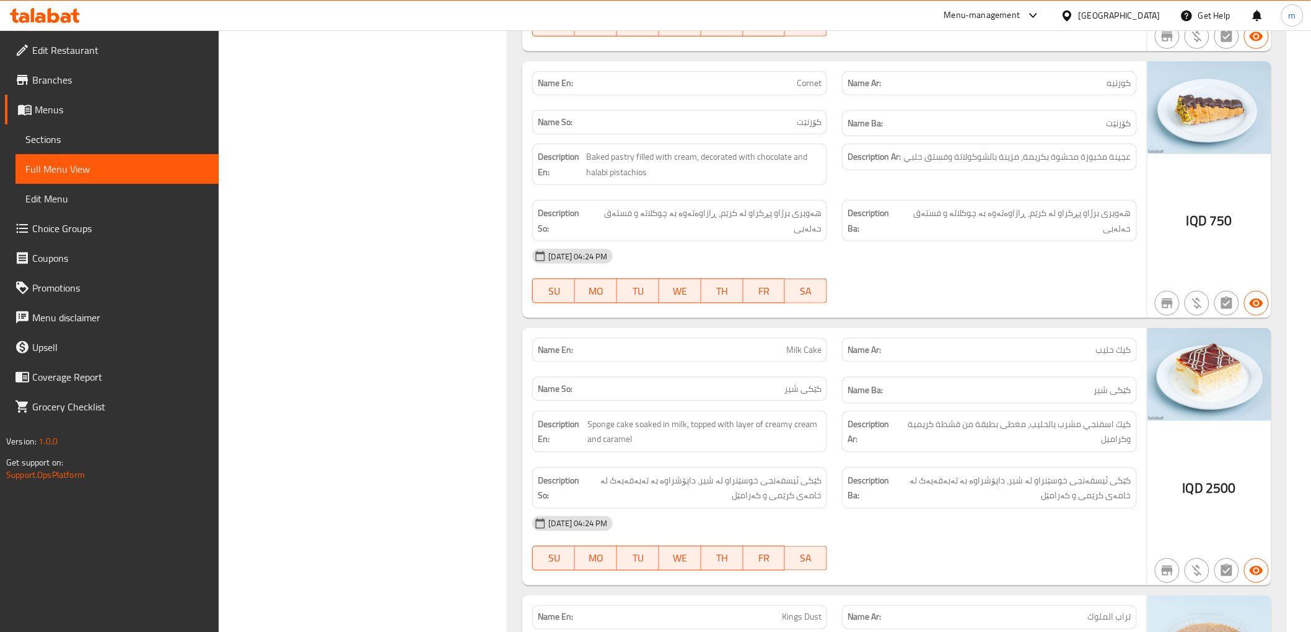
scroll to position [2179, 0]
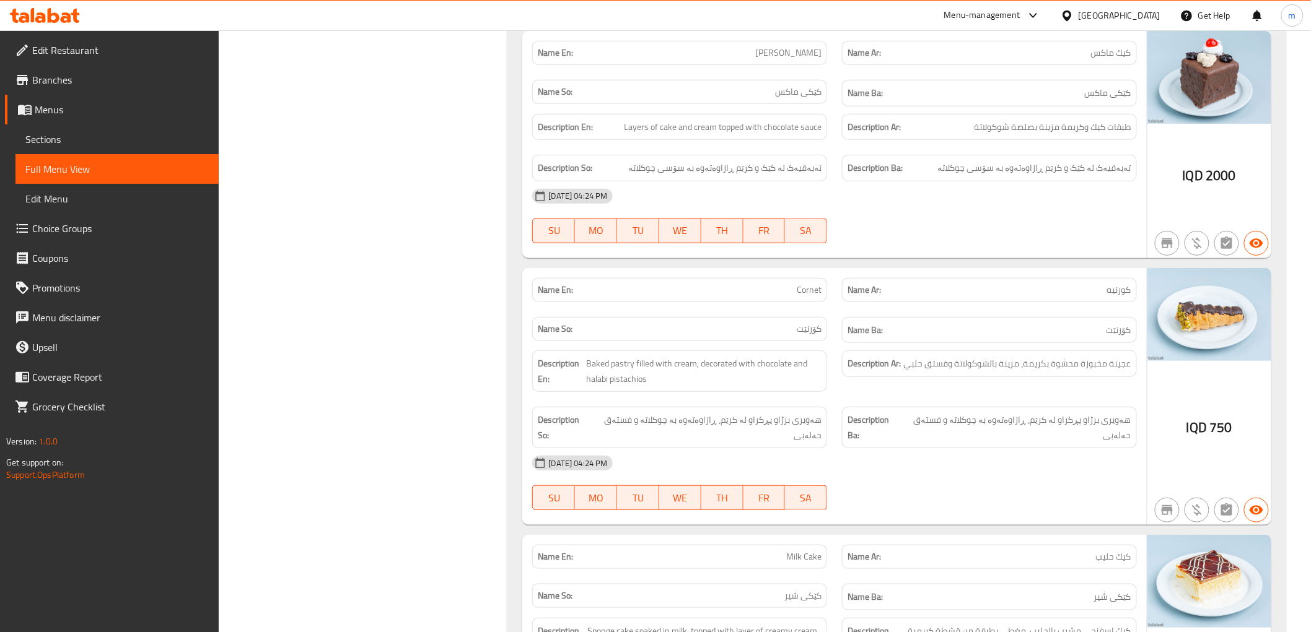
click at [809, 287] on span "Cornet" at bounding box center [808, 290] width 25 height 13
copy span "Cornet"
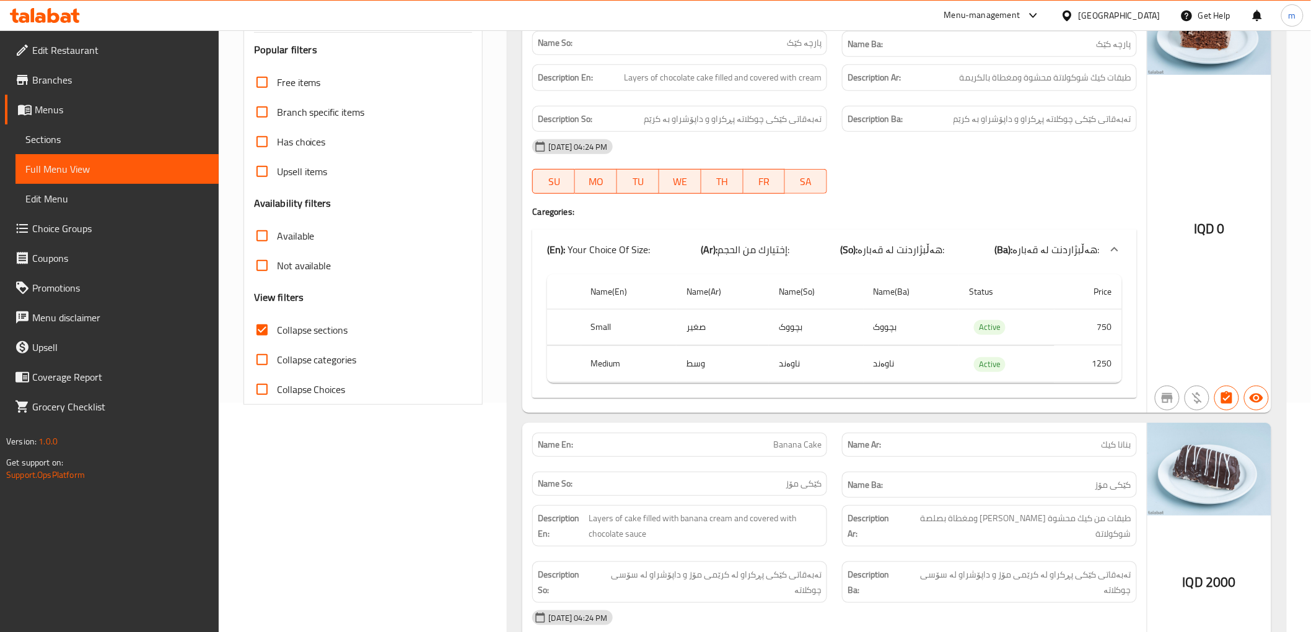
scroll to position [0, 0]
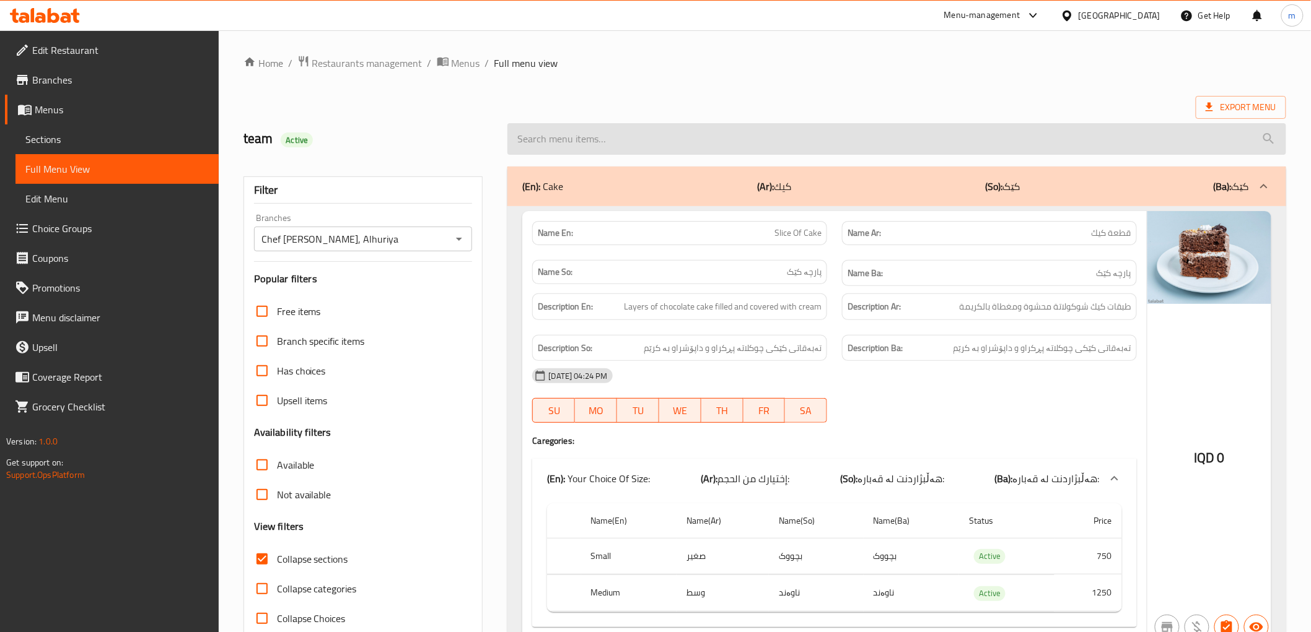
click at [626, 142] on input "search" at bounding box center [896, 139] width 778 height 32
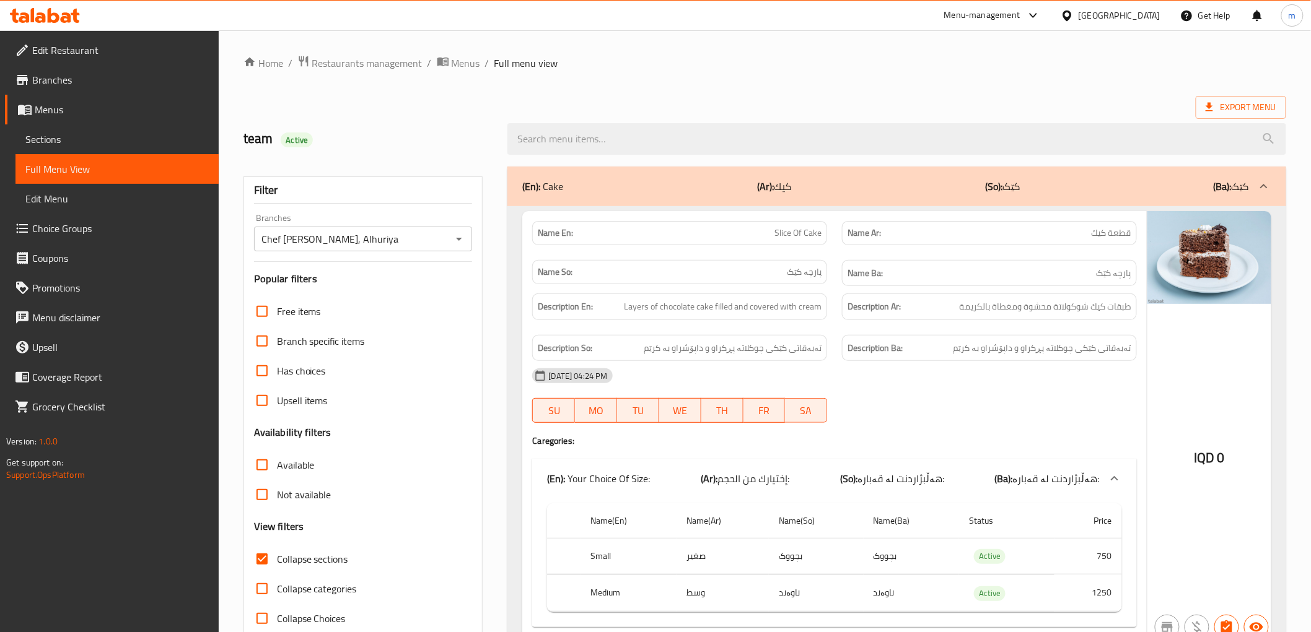
paste input "Cornet"
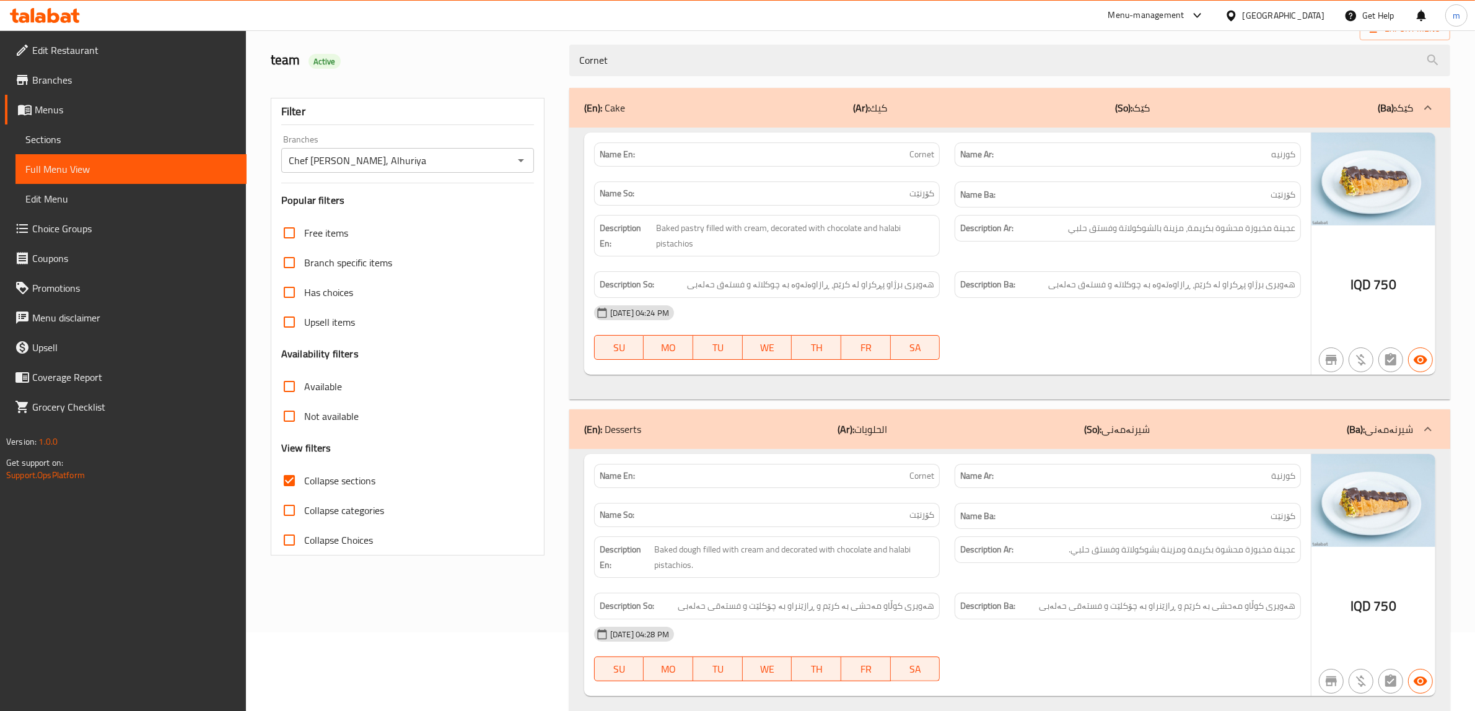
scroll to position [115, 0]
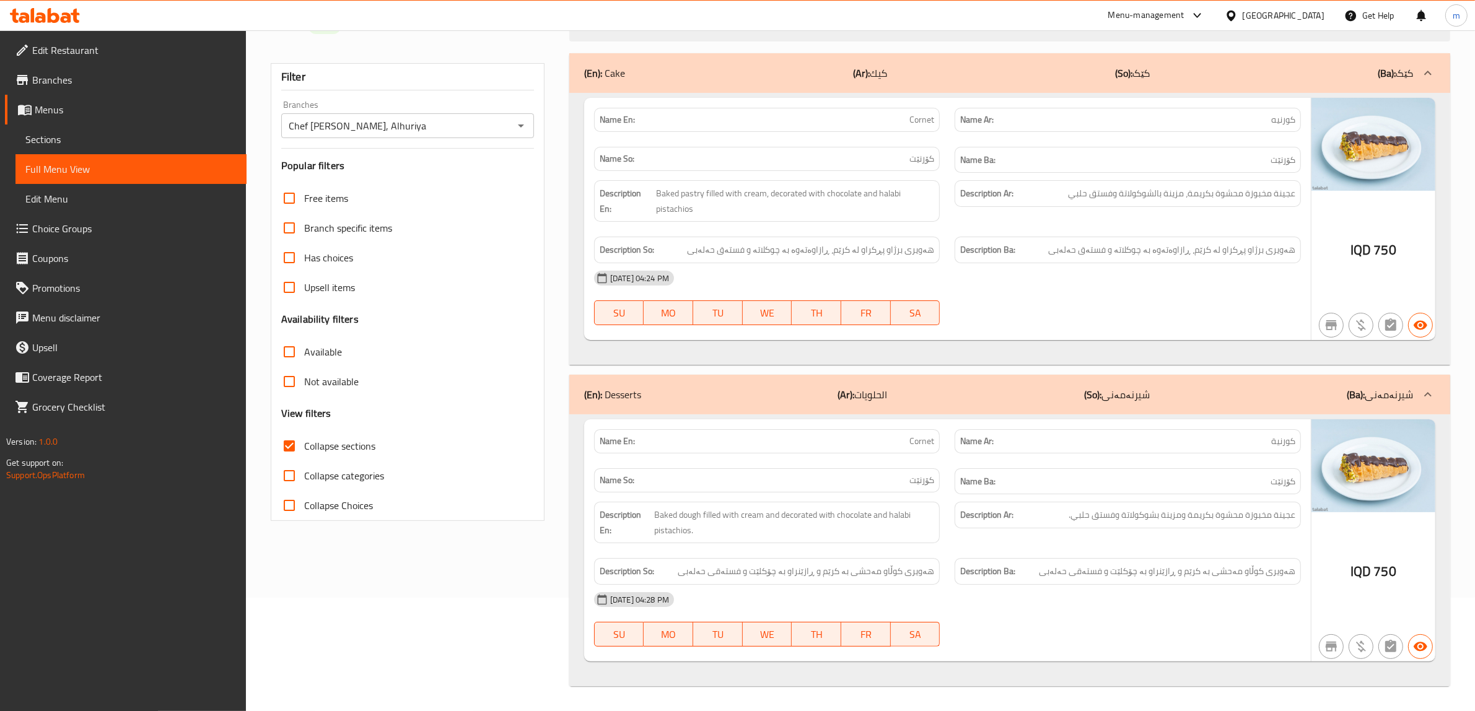
type input "Cornet"
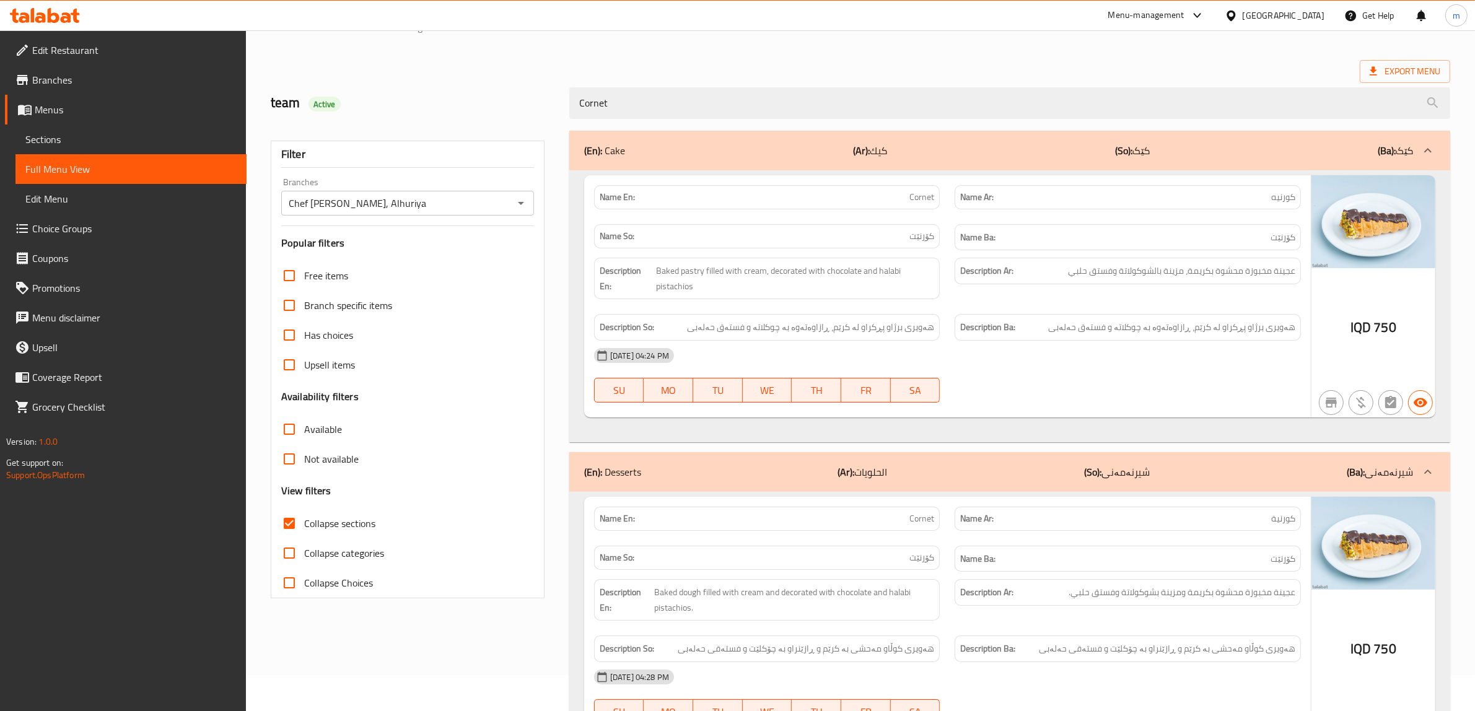
scroll to position [0, 0]
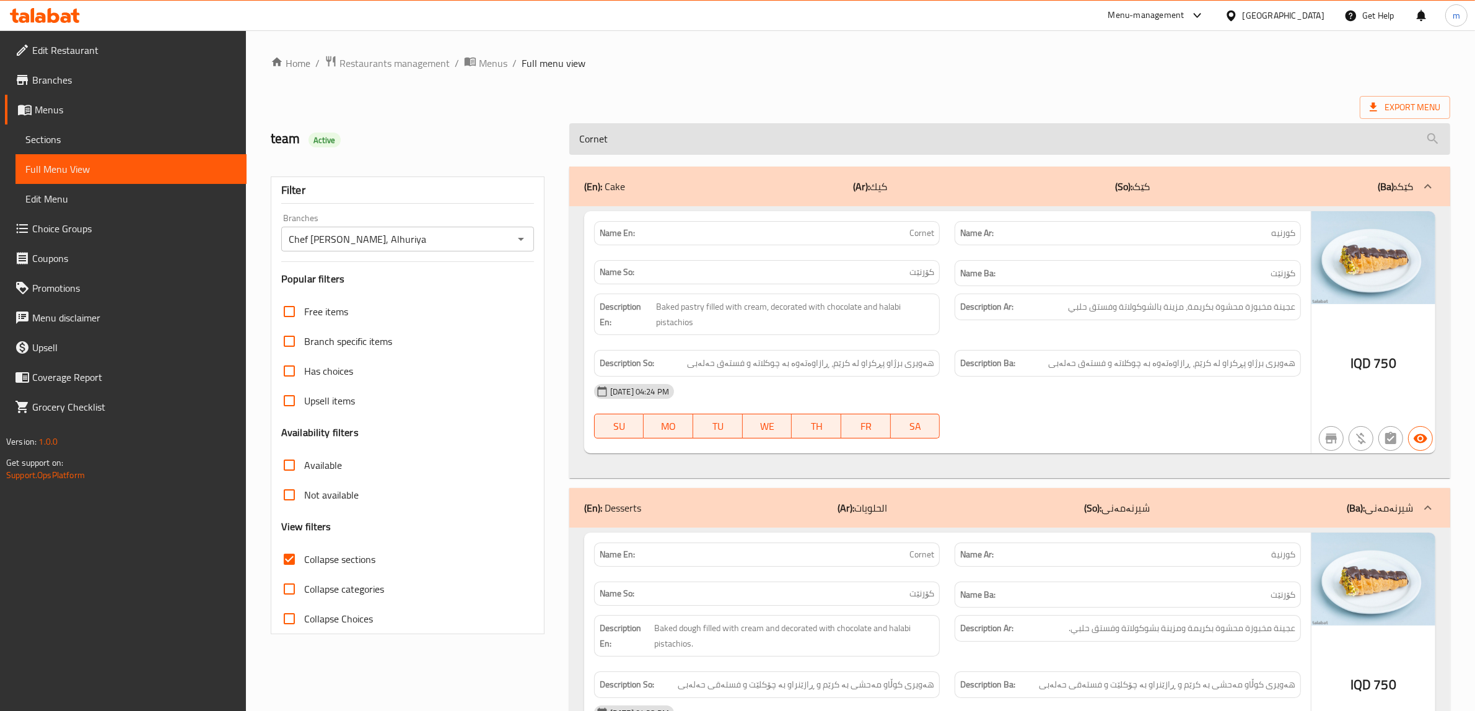
click at [643, 153] on input "Cornet" at bounding box center [1009, 139] width 881 height 32
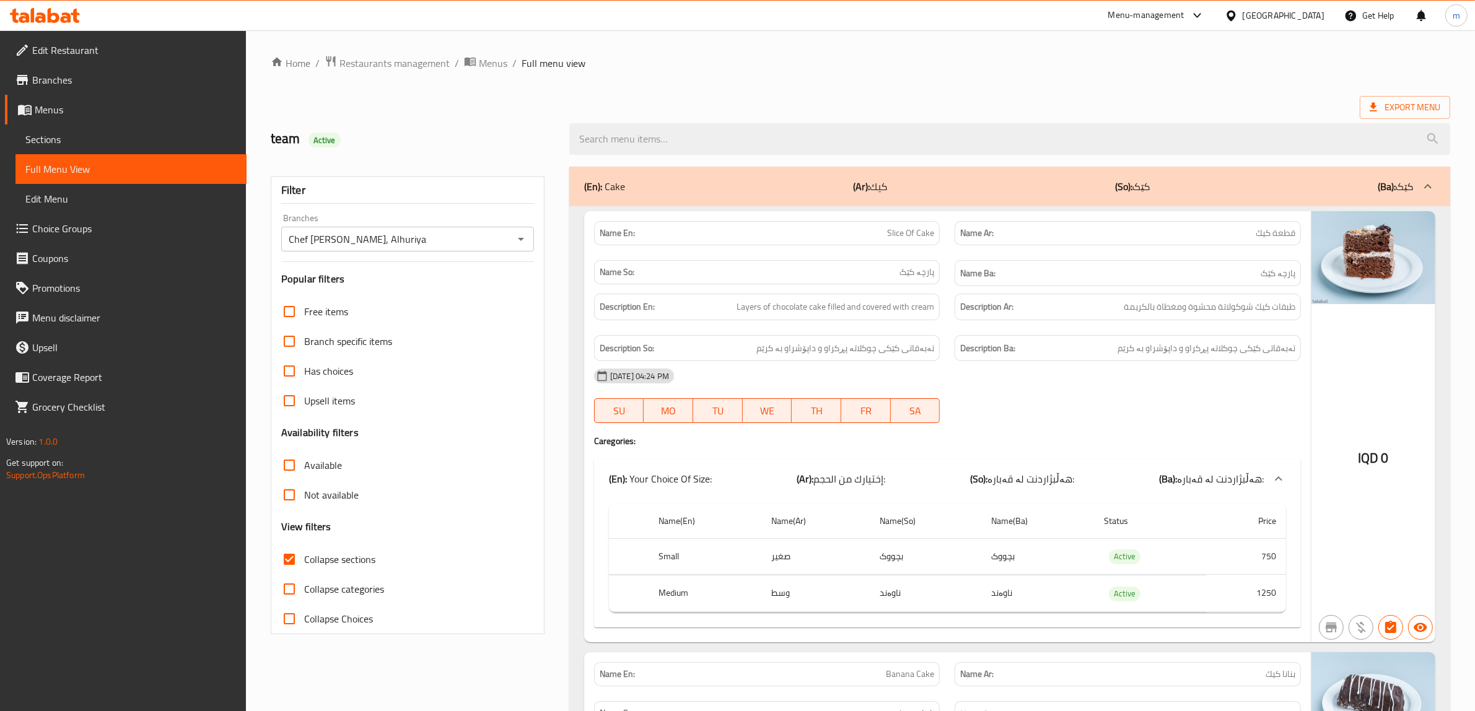
click at [372, 562] on span "Collapse sections" at bounding box center [339, 559] width 71 height 15
click at [304, 562] on input "Collapse sections" at bounding box center [289, 559] width 30 height 30
click at [367, 564] on span "Collapse sections" at bounding box center [339, 559] width 71 height 15
click at [304, 564] on input "Collapse sections" at bounding box center [289, 559] width 30 height 30
checkbox input "true"
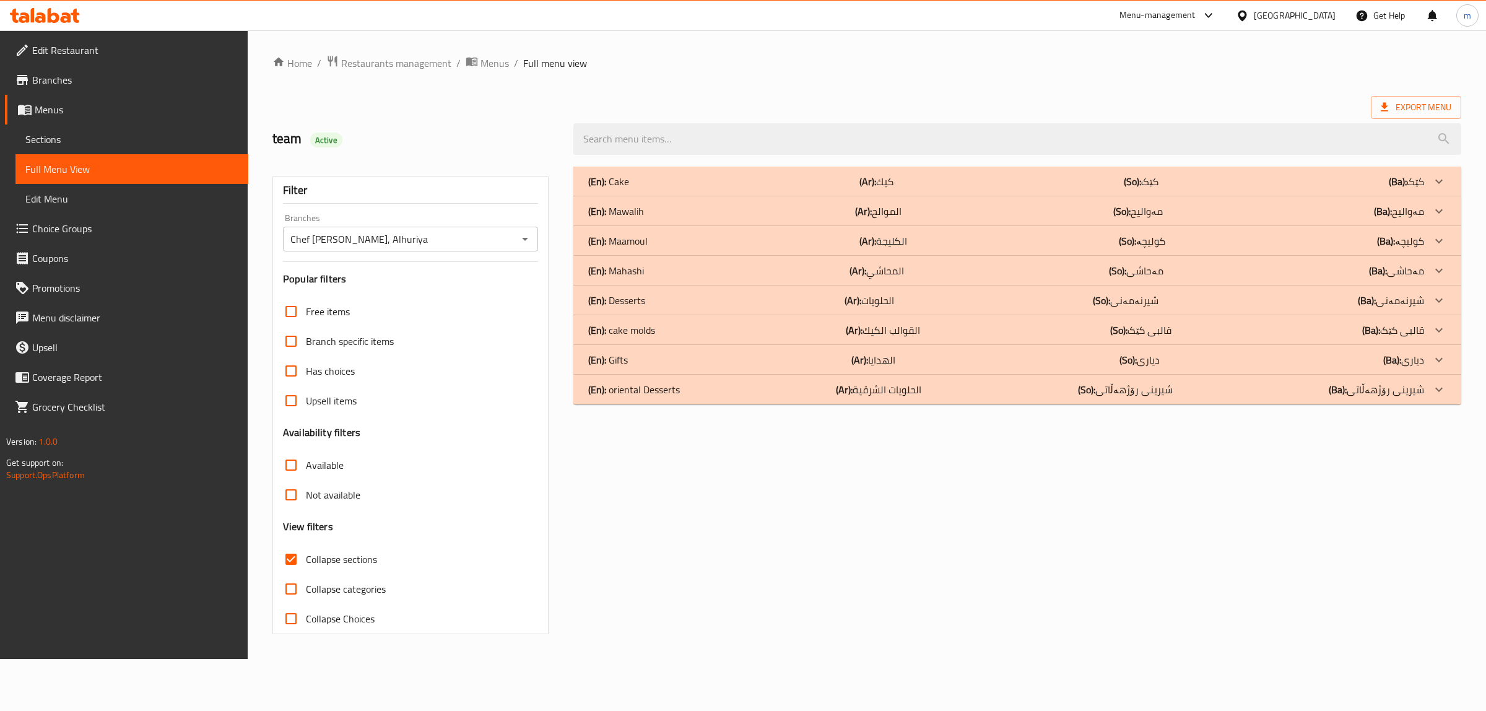
click at [658, 206] on div "(En): Mawalih (Ar): الموالح (So): مەوالیح (Ba): مەوالیح" at bounding box center [1006, 211] width 836 height 15
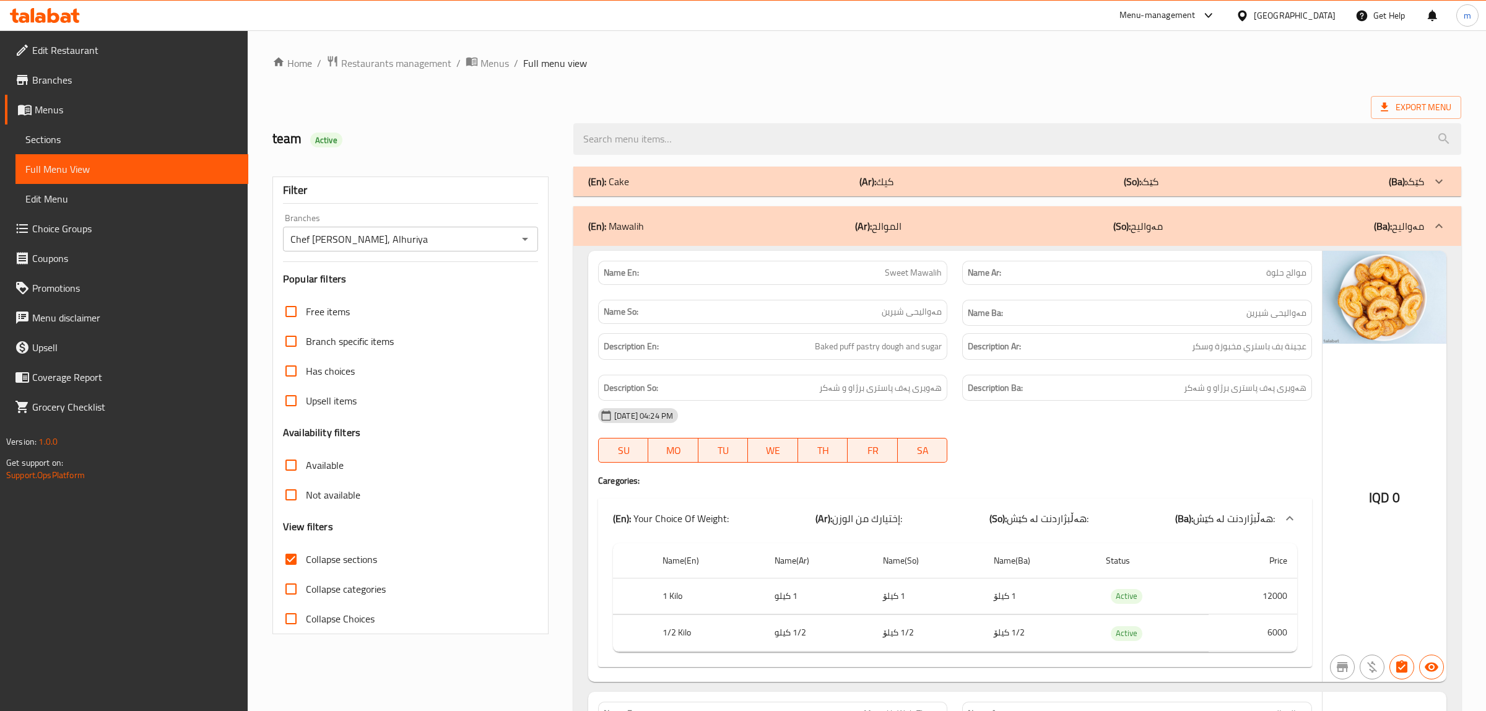
click at [798, 225] on div "(En): Mawalih (Ar): الموالح (So): مەوالیح (Ba): مەوالیح" at bounding box center [1006, 226] width 836 height 15
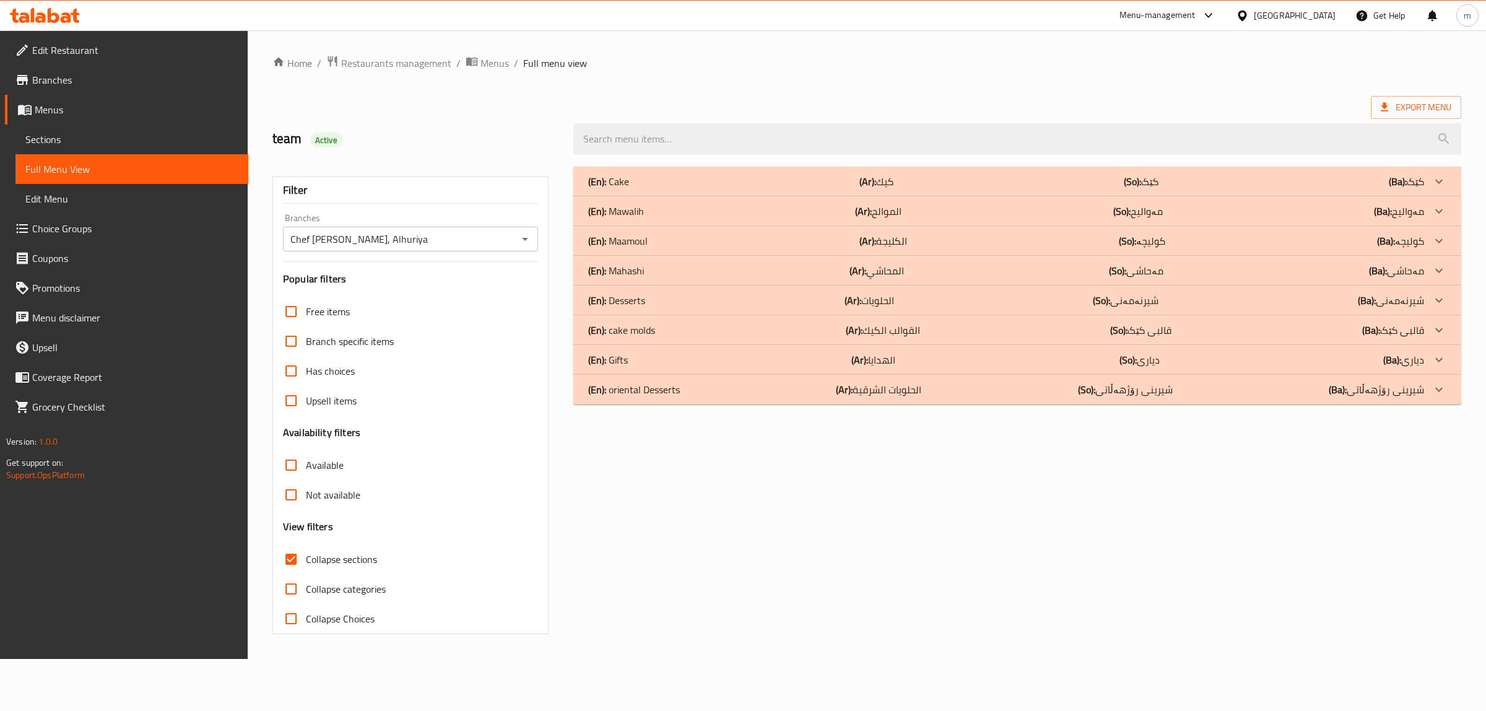
click at [672, 268] on div "(En): Mahashi (Ar): المحاشي (So): مەحاشی (Ba): مەحاشی" at bounding box center [1006, 270] width 836 height 15
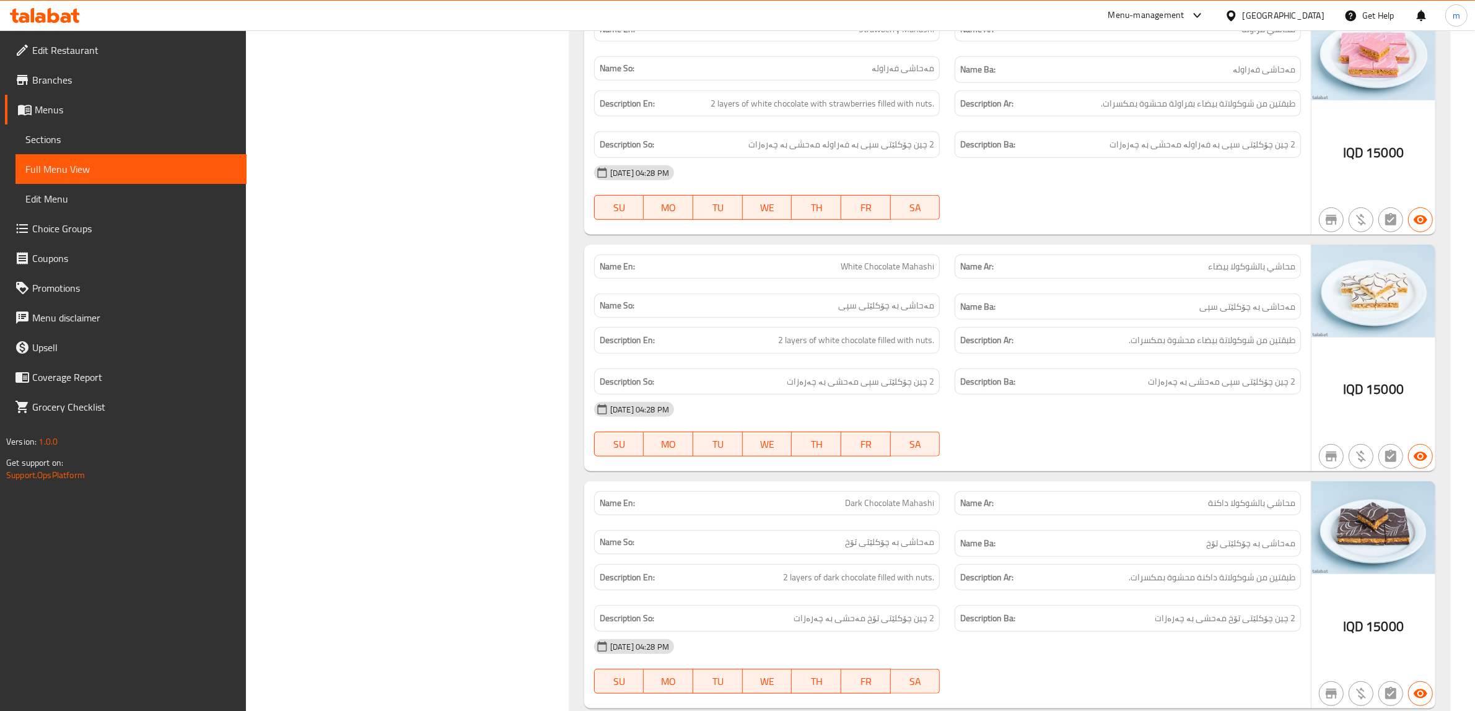
scroll to position [1161, 0]
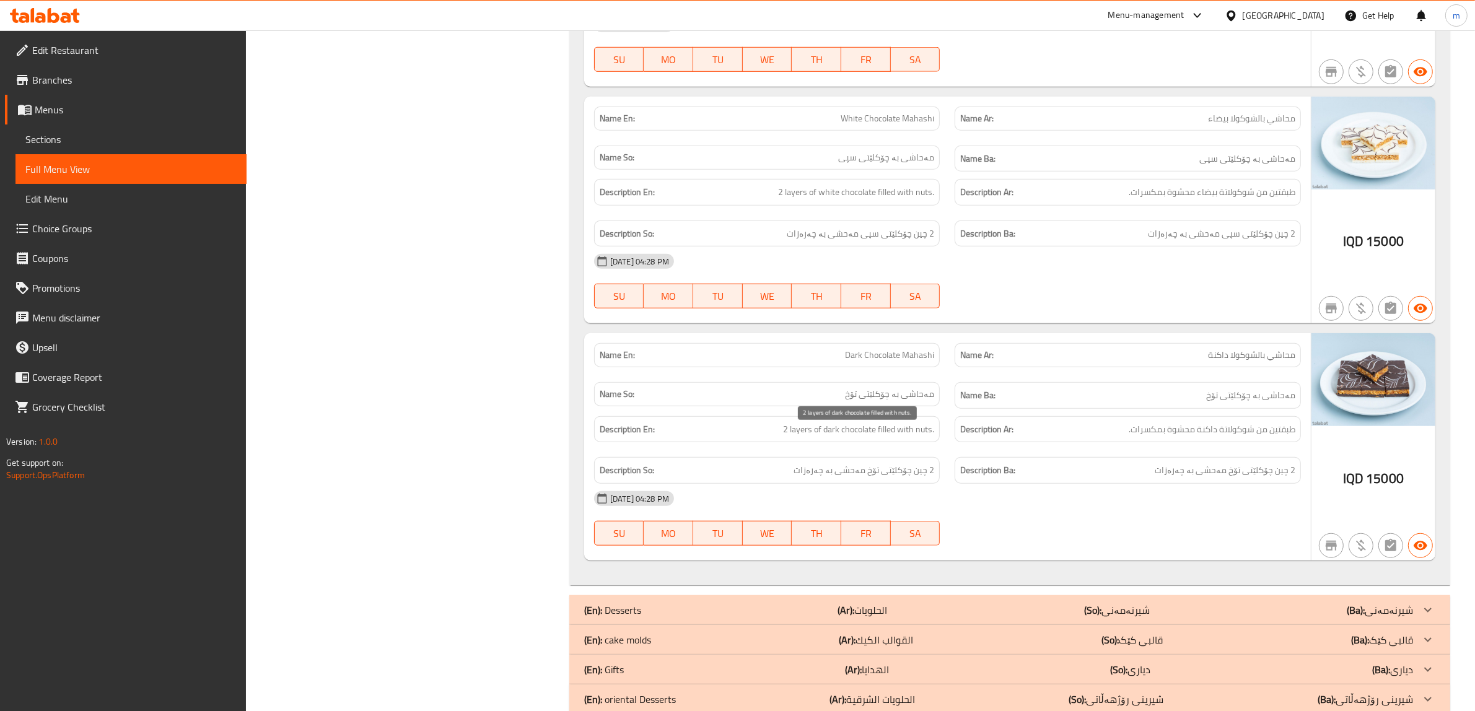
click at [890, 431] on span "2 layers of dark chocolate filled with nuts." at bounding box center [858, 429] width 151 height 15
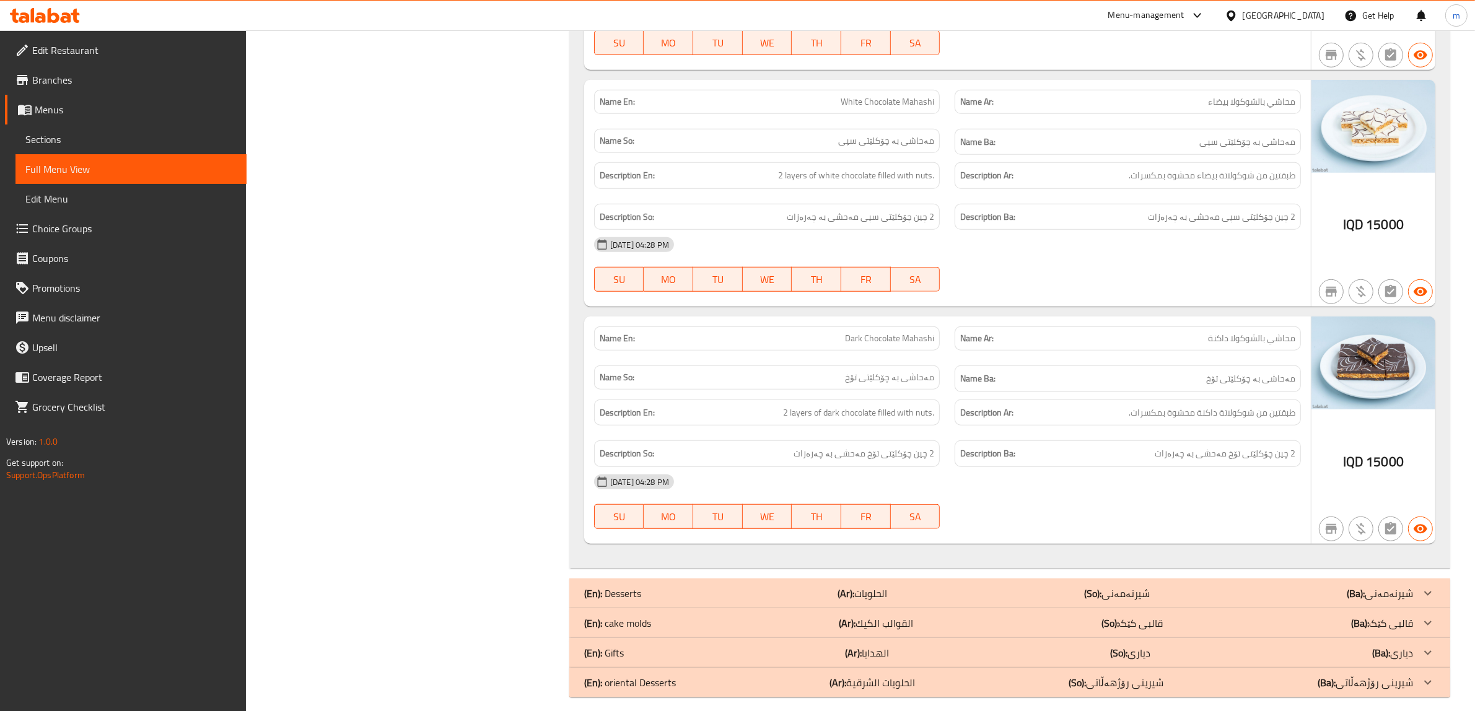
scroll to position [1195, 0]
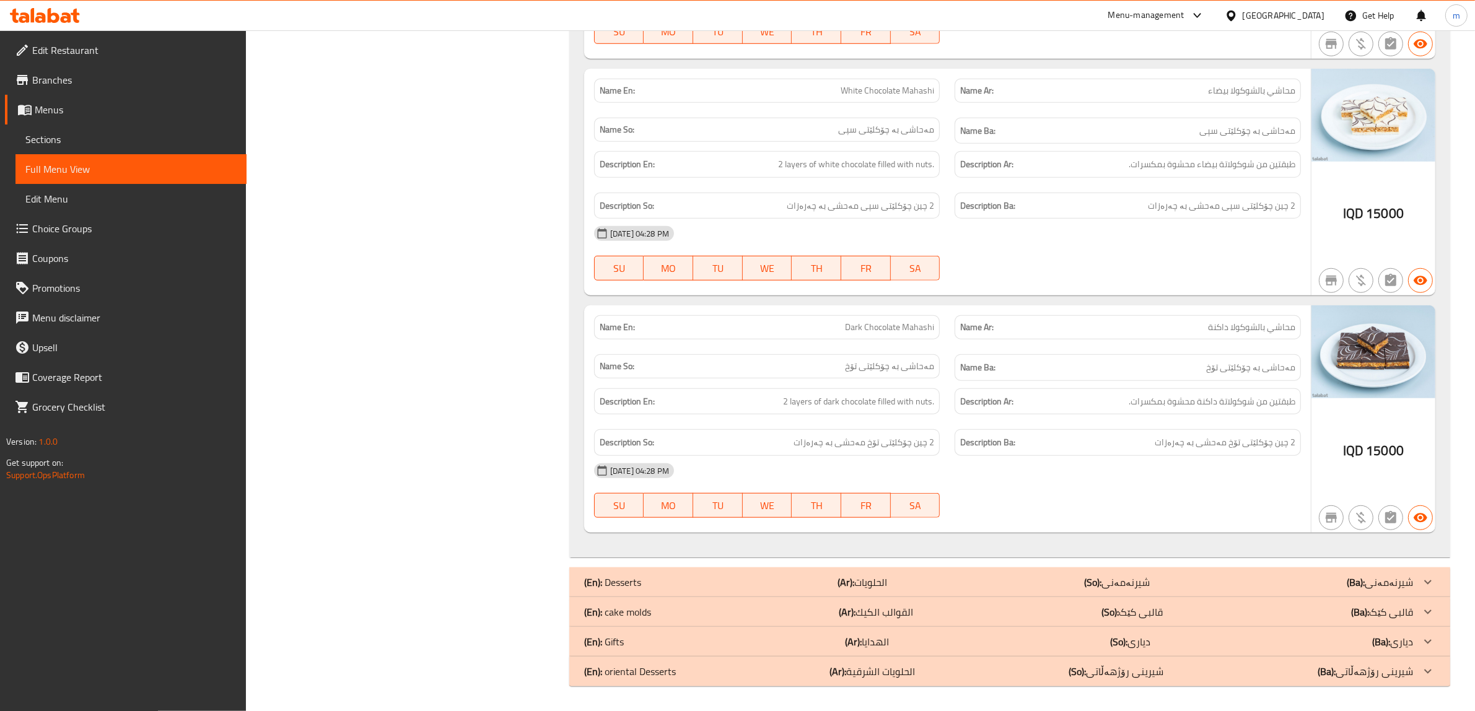
click at [902, 615] on p "(Ar): القوالب الكيك" at bounding box center [876, 611] width 74 height 15
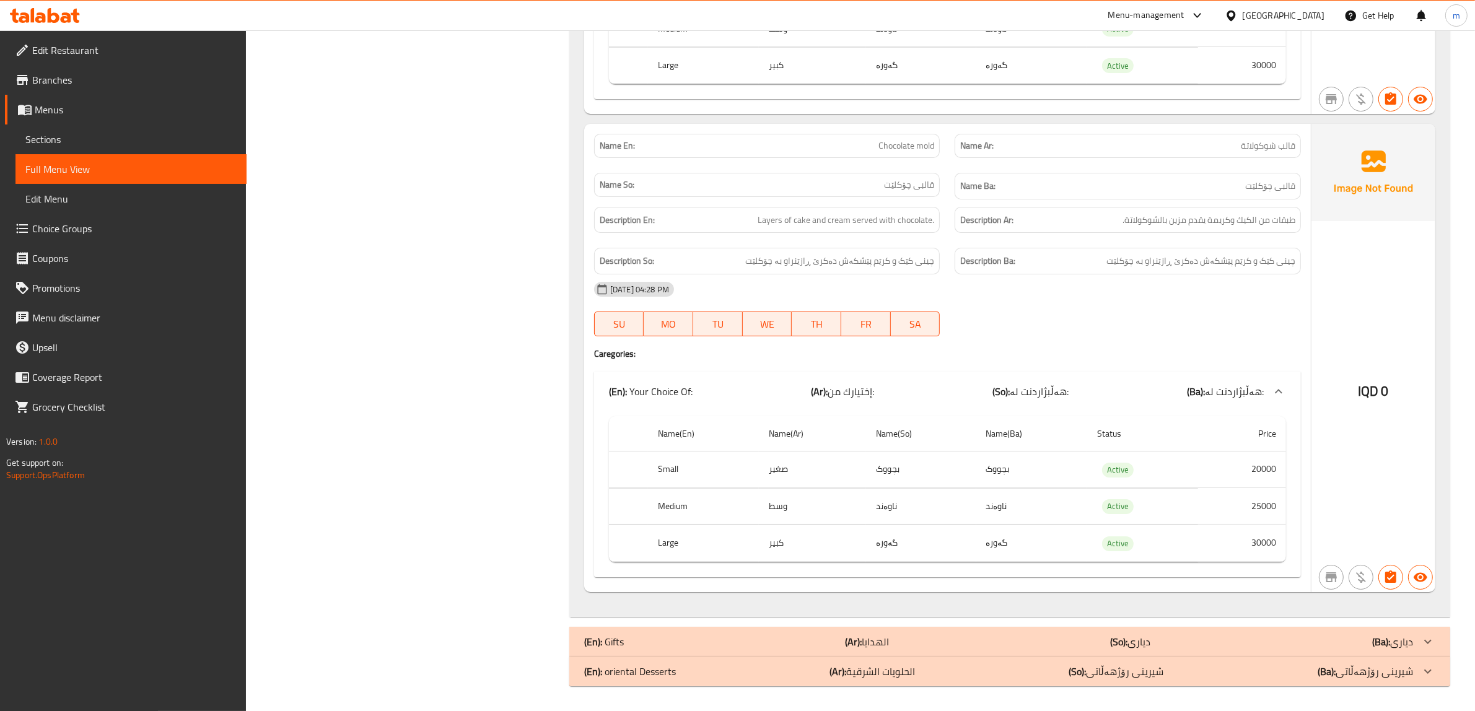
scroll to position [5725, 0]
click at [908, 632] on div "(En): Gifts (Ar): الهدايا (So): دیاری (Ba): دیاری" at bounding box center [998, 641] width 829 height 15
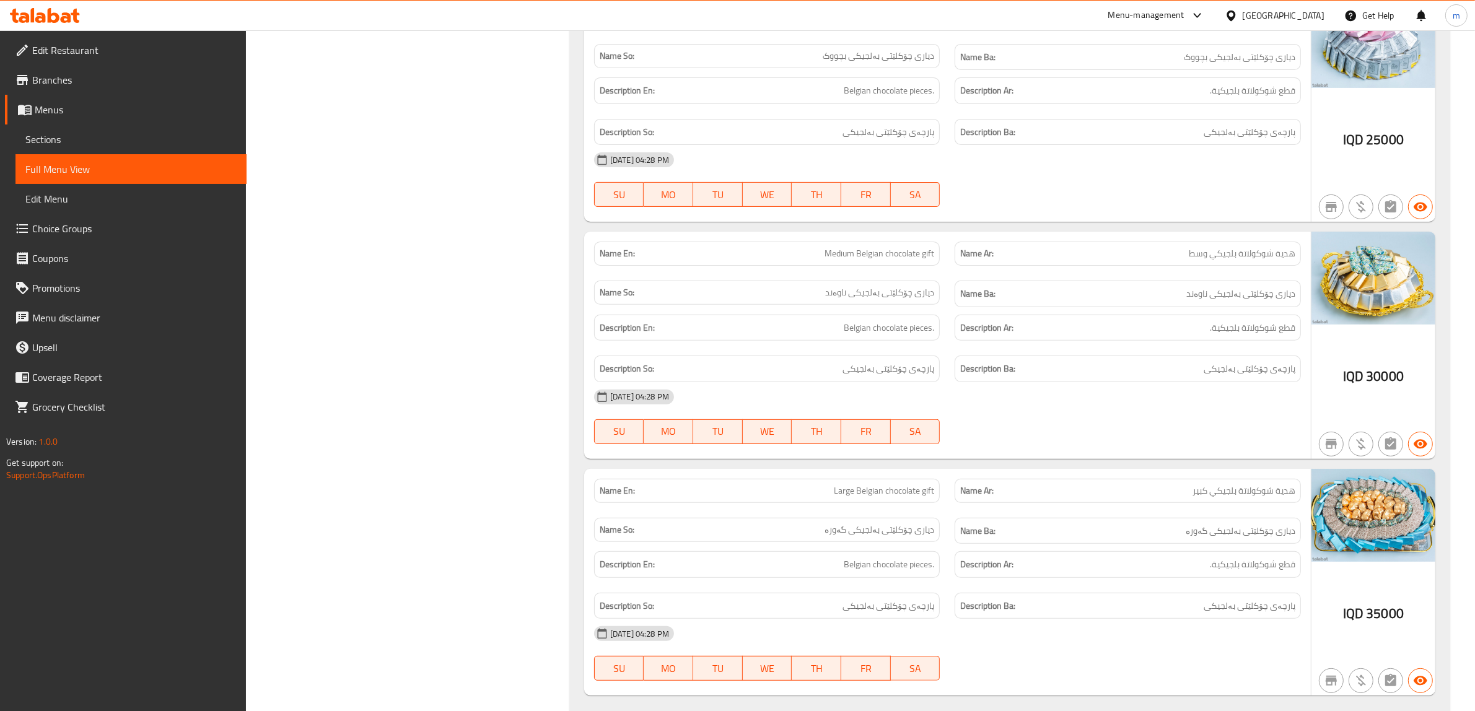
scroll to position [6479, 0]
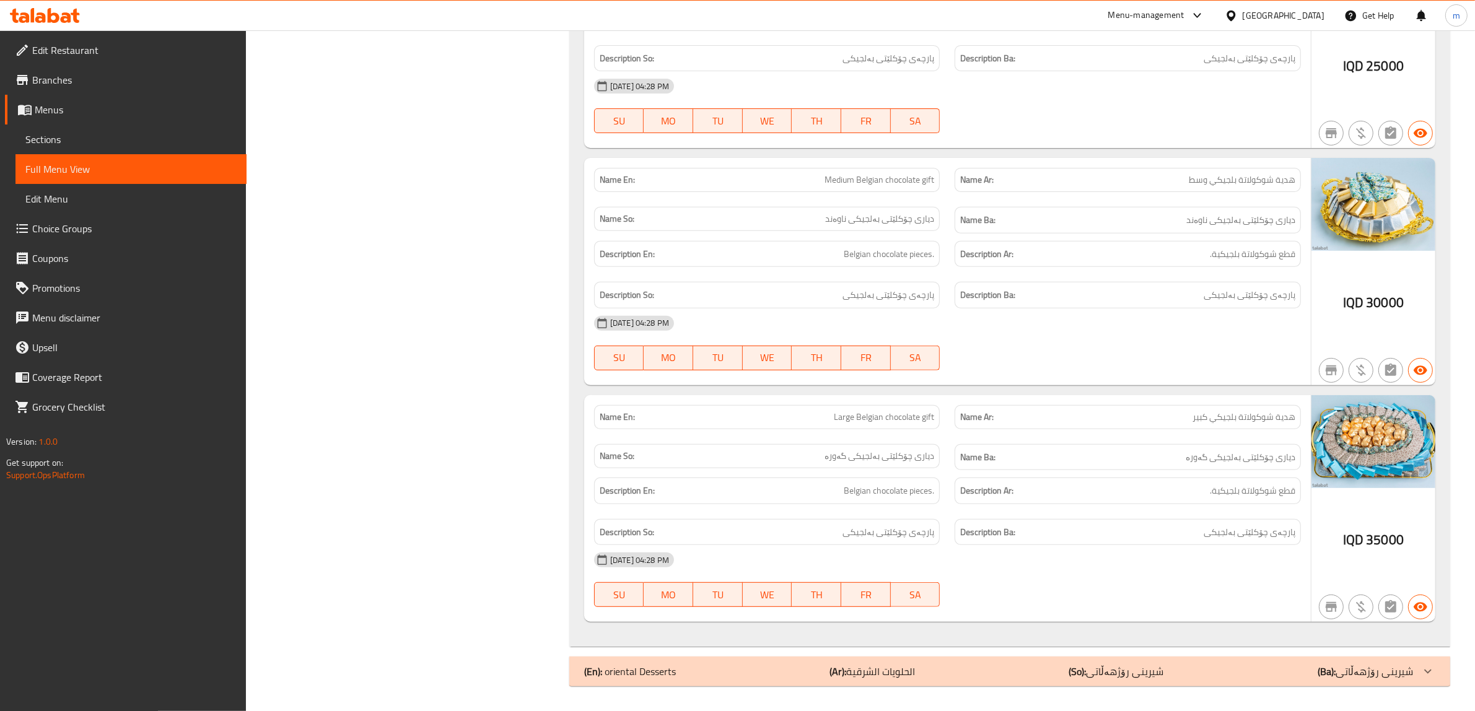
click at [1312, 434] on img at bounding box center [1373, 441] width 124 height 93
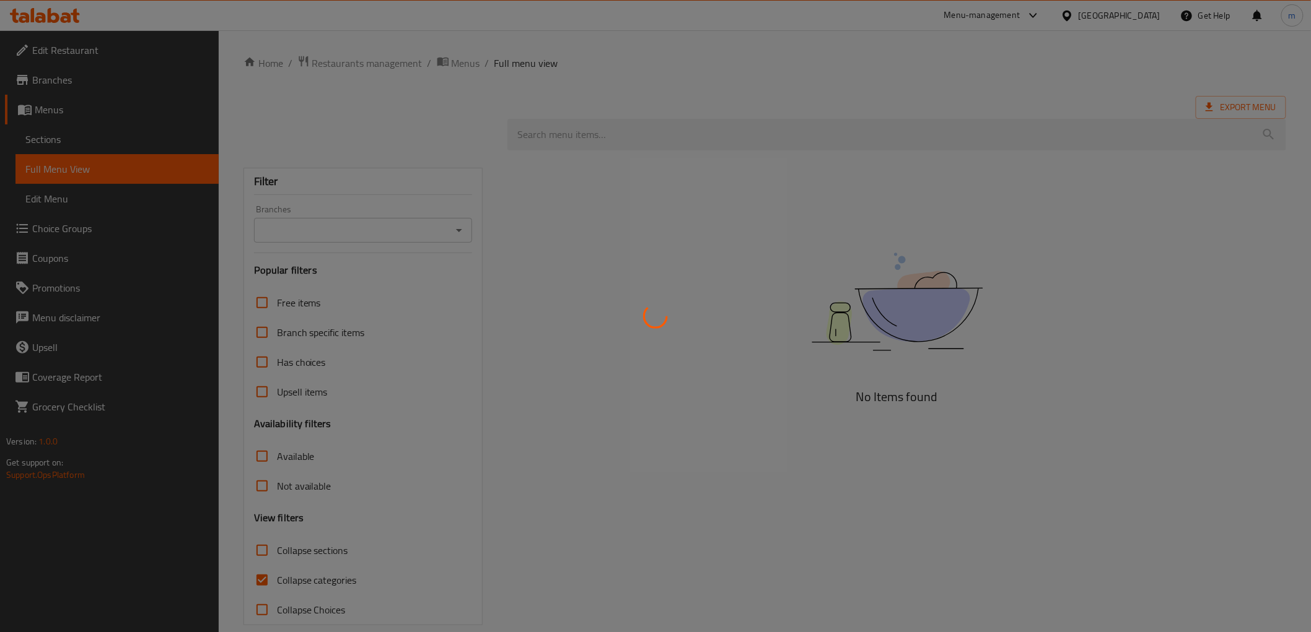
click at [63, 143] on div at bounding box center [655, 316] width 1311 height 632
click at [63, 142] on div at bounding box center [655, 316] width 1311 height 632
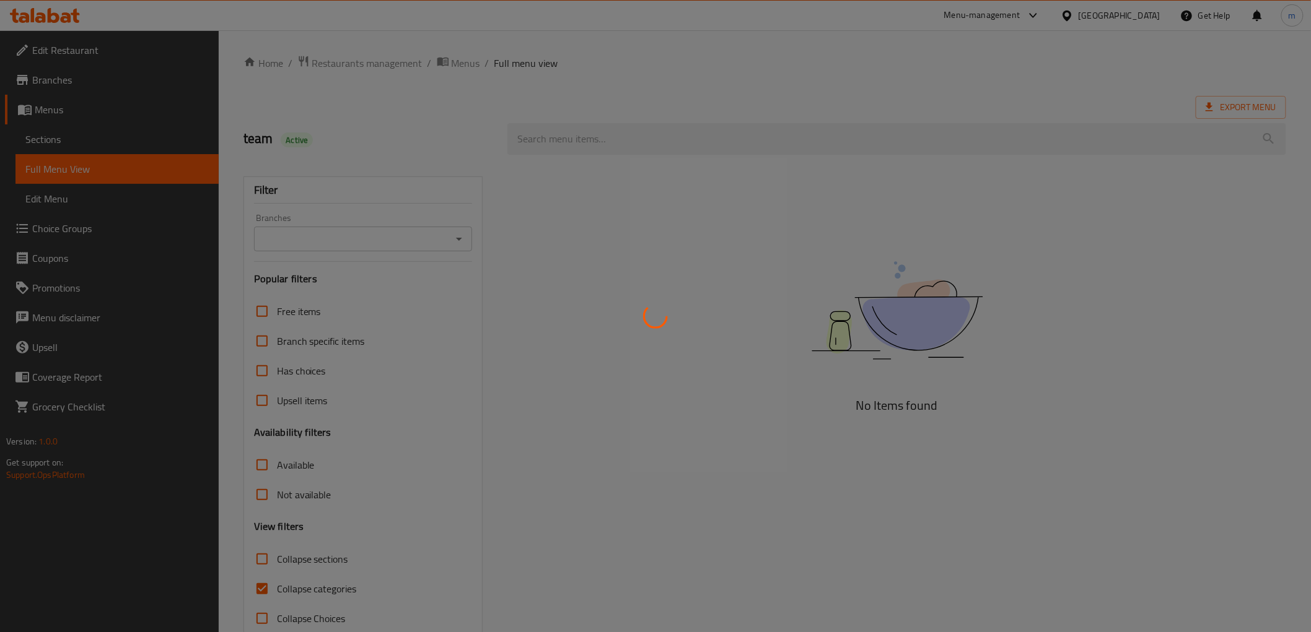
click at [63, 142] on div at bounding box center [655, 316] width 1311 height 632
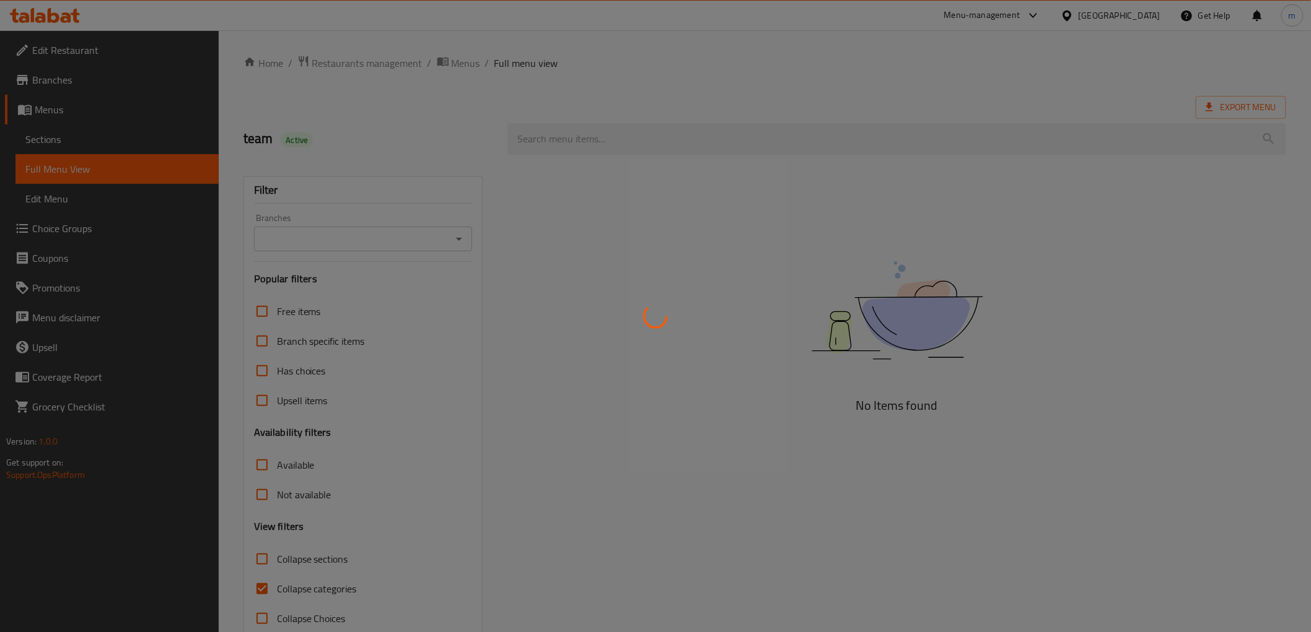
click at [63, 142] on div at bounding box center [655, 316] width 1311 height 632
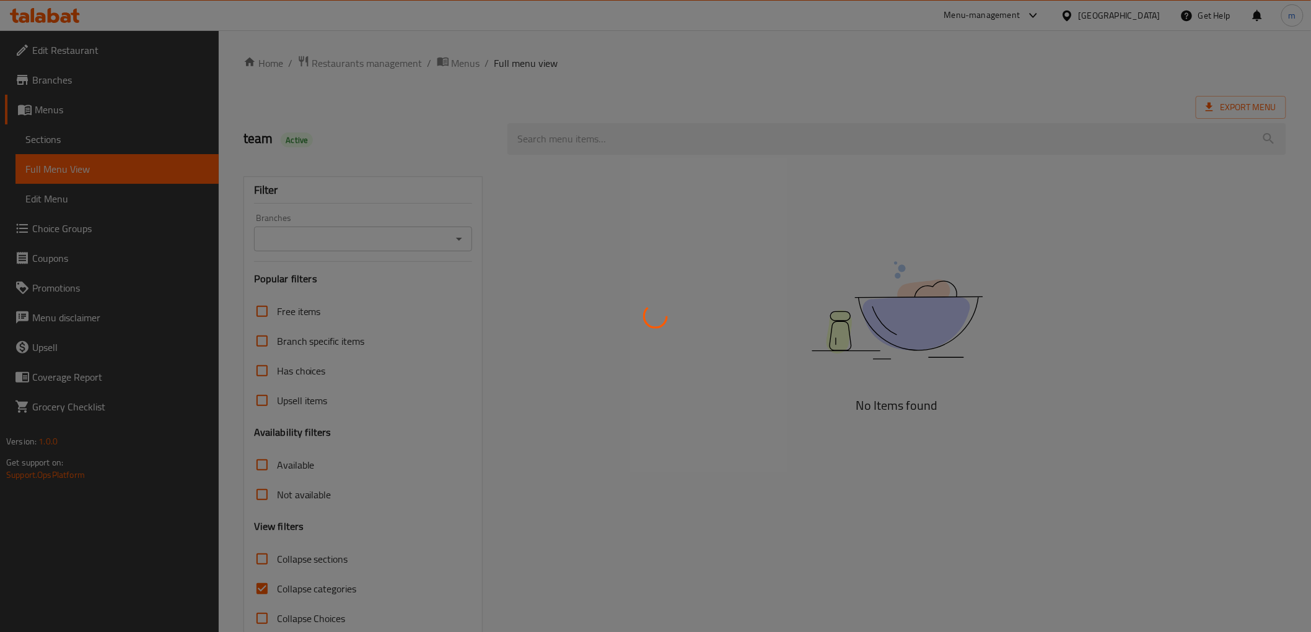
click at [63, 142] on div at bounding box center [655, 316] width 1311 height 632
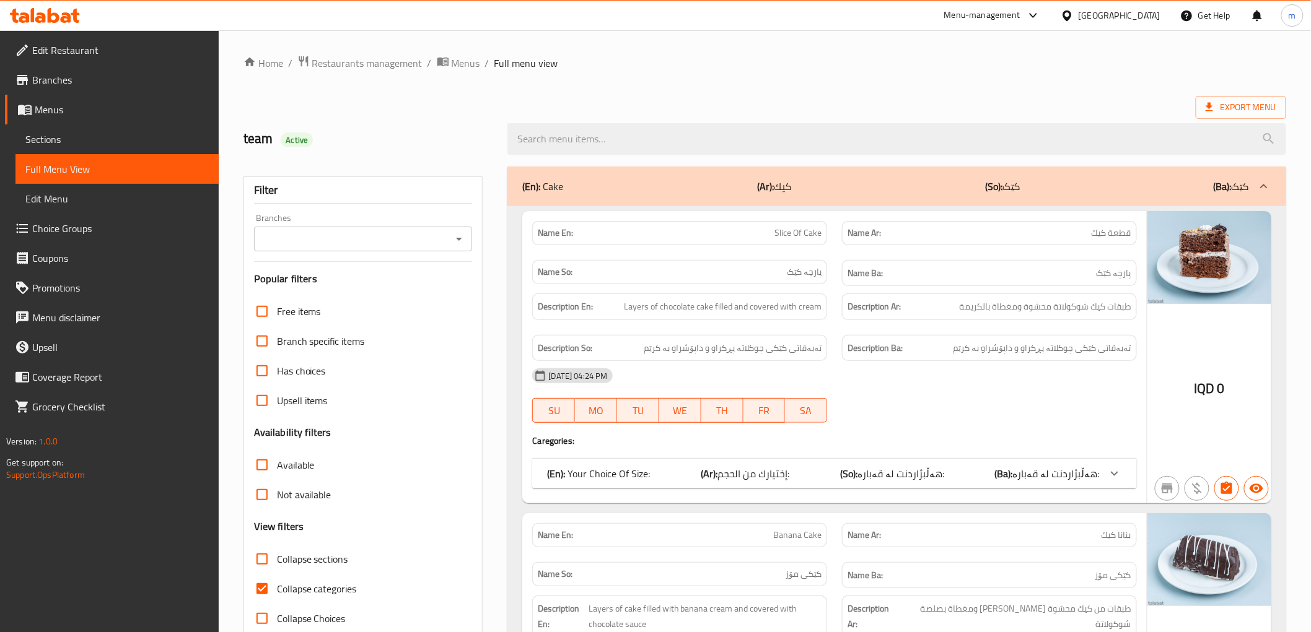
click at [78, 152] on link "Sections" at bounding box center [116, 139] width 203 height 30
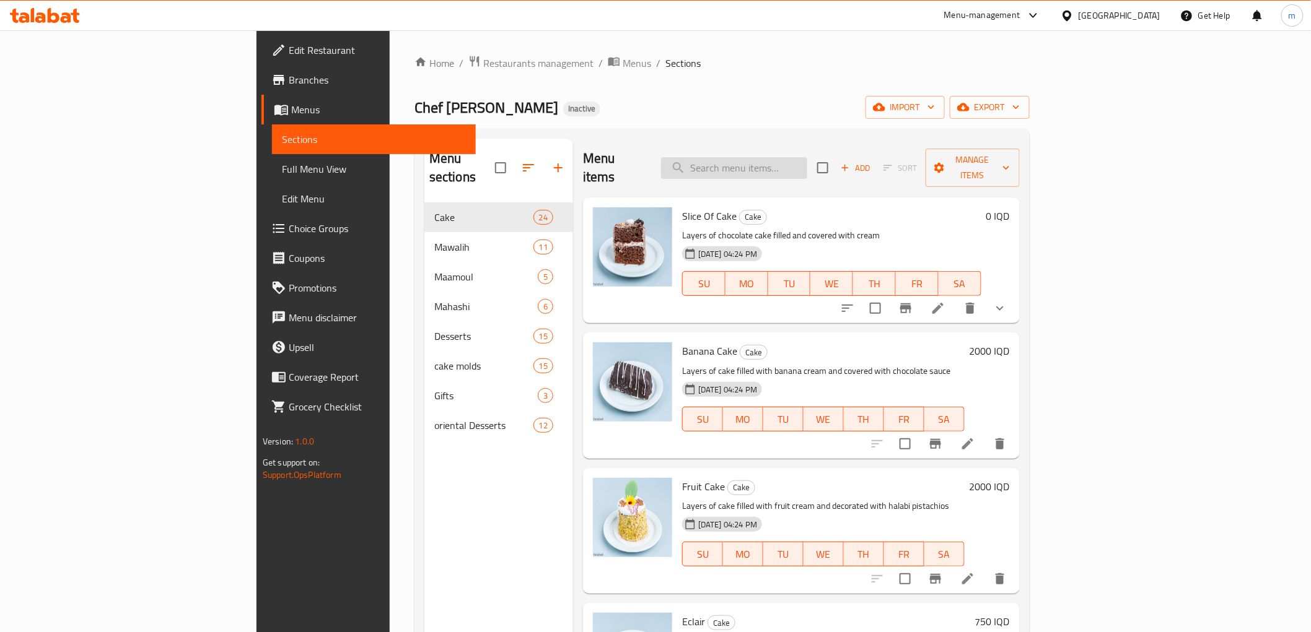
click at [807, 161] on input "search" at bounding box center [734, 168] width 146 height 22
paste input "Bukcha"
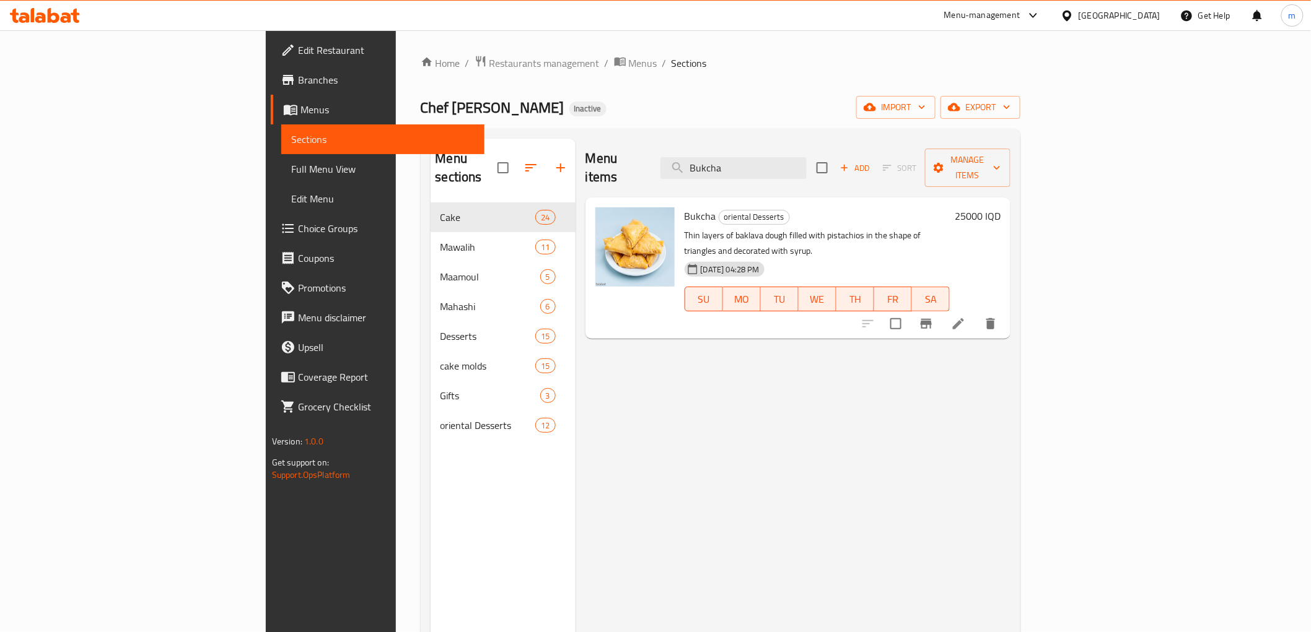
type input "Bukcha"
click at [964, 318] on icon at bounding box center [958, 323] width 11 height 11
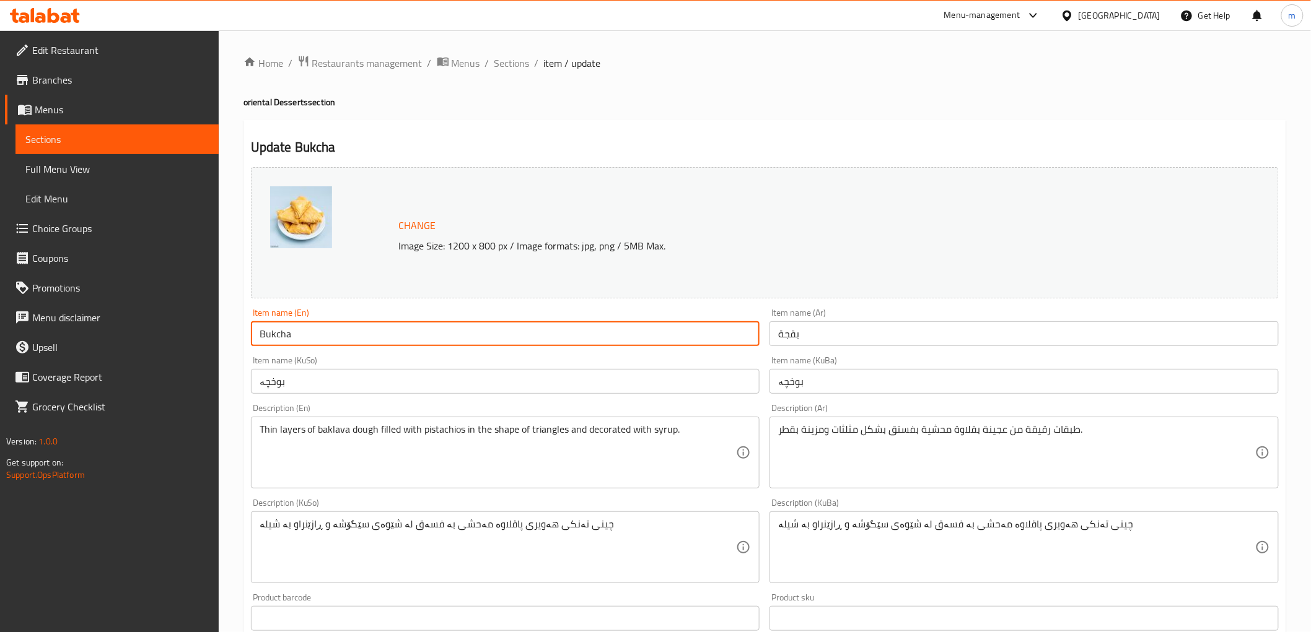
click at [499, 336] on input "Bukcha" at bounding box center [505, 333] width 509 height 25
paste input "aqj"
type input "Baqja"
click at [793, 335] on input "بقجة" at bounding box center [1023, 333] width 509 height 25
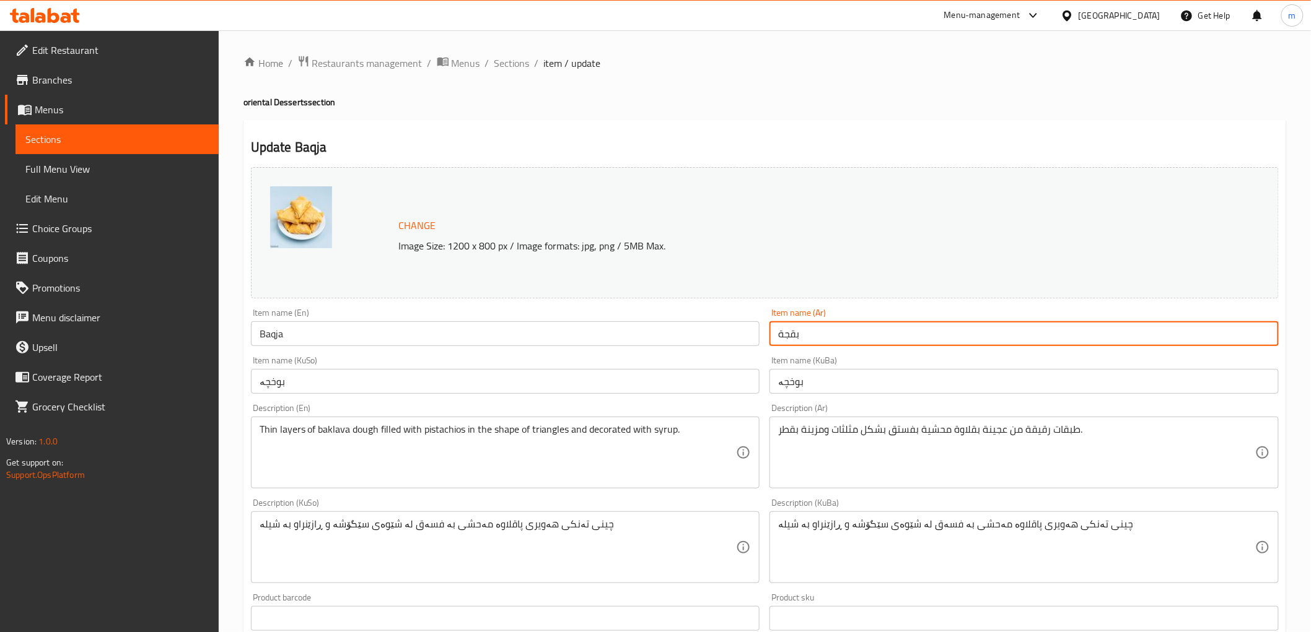
click at [793, 335] on input "بقجة" at bounding box center [1023, 333] width 509 height 25
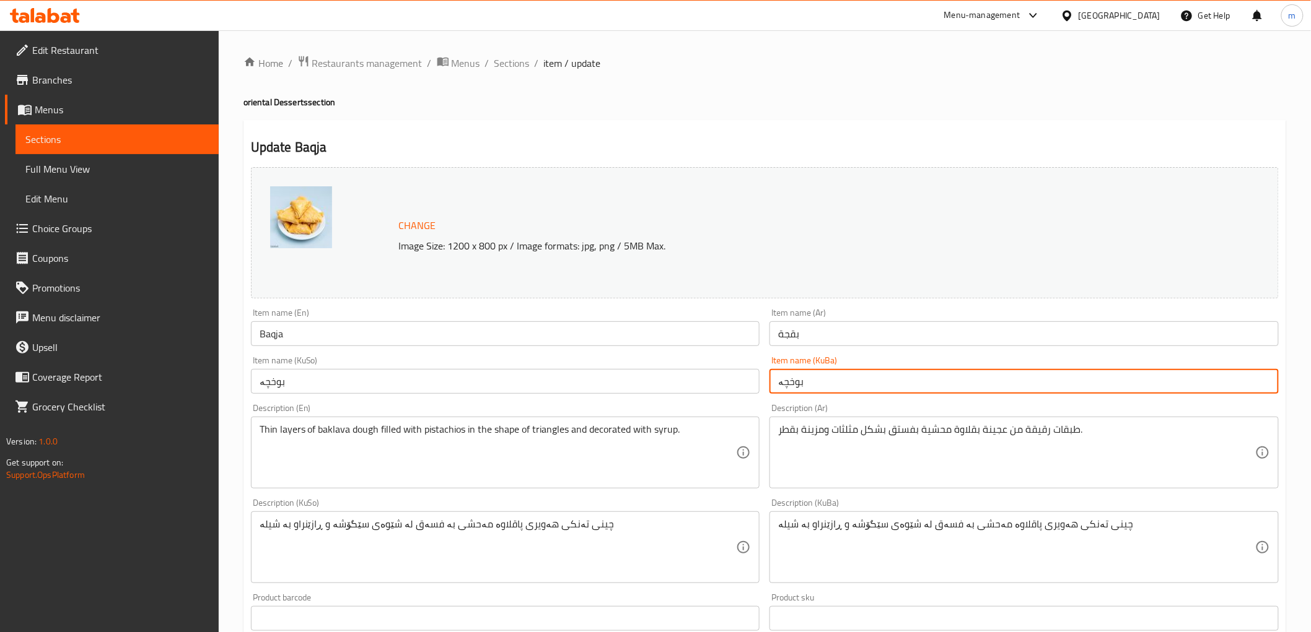
click at [790, 385] on input "بوخچە" at bounding box center [1023, 381] width 509 height 25
paste input "ج"
click at [796, 378] on input "بقجە" at bounding box center [1023, 381] width 509 height 25
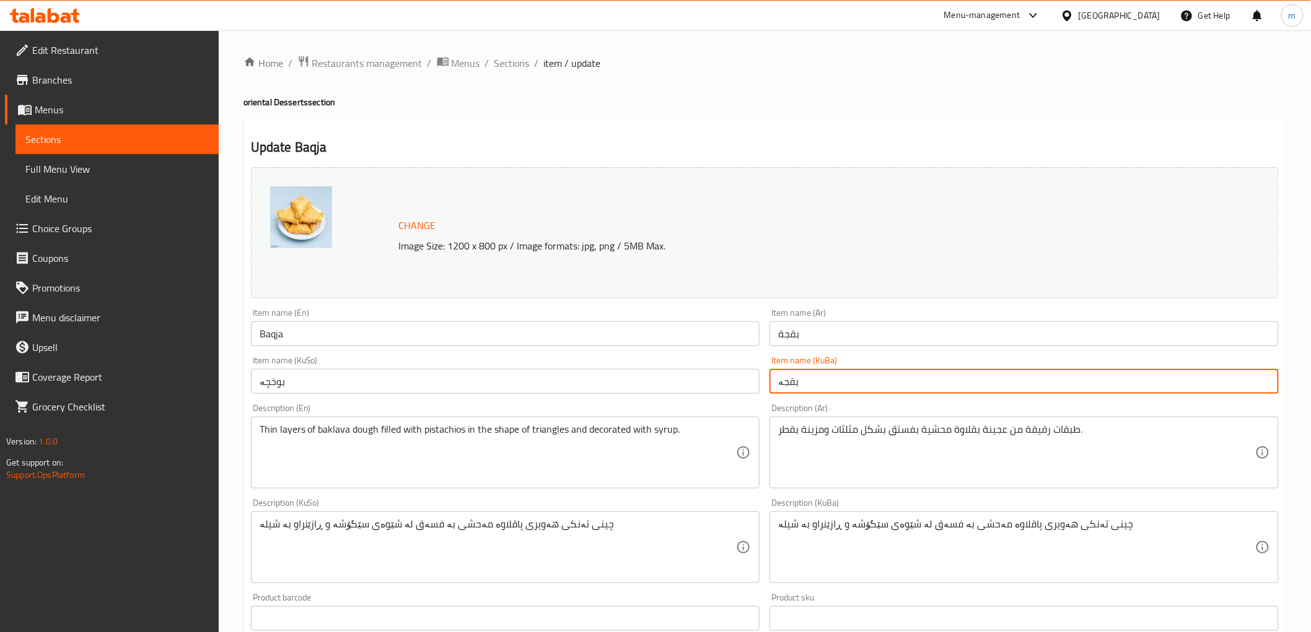
type input "بقجە"
click at [683, 375] on input "بوخچە" at bounding box center [505, 381] width 509 height 25
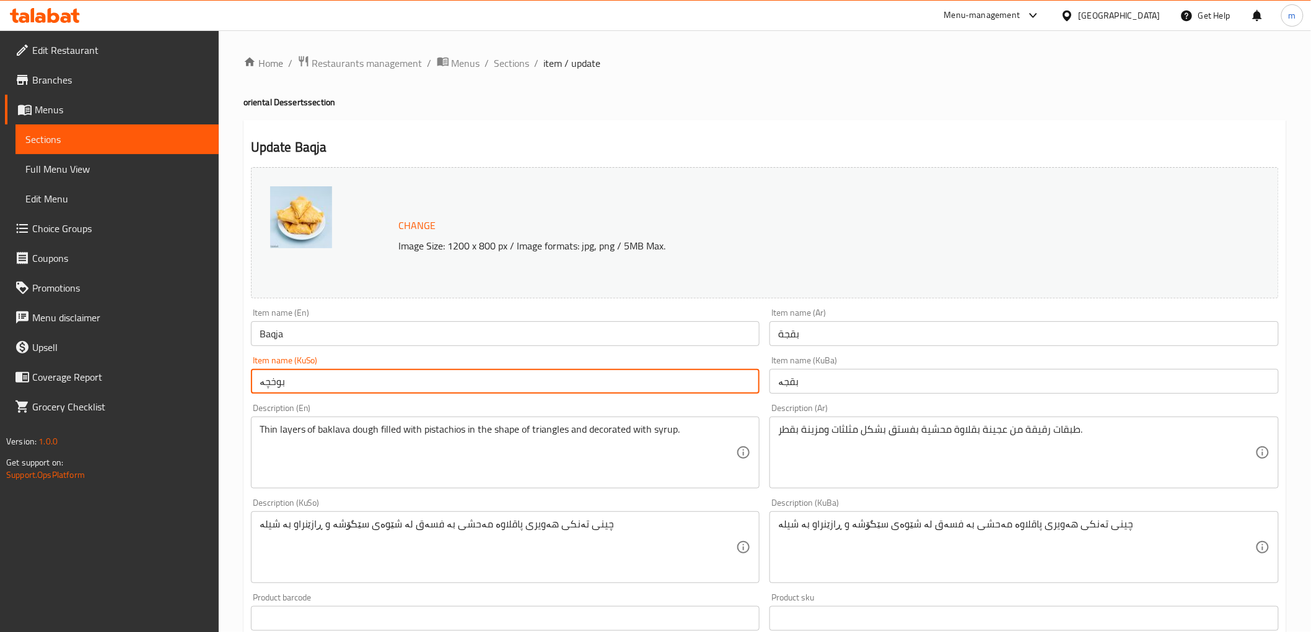
click at [683, 375] on input "بوخچە" at bounding box center [505, 381] width 509 height 25
paste input "ج"
type input "بقجە"
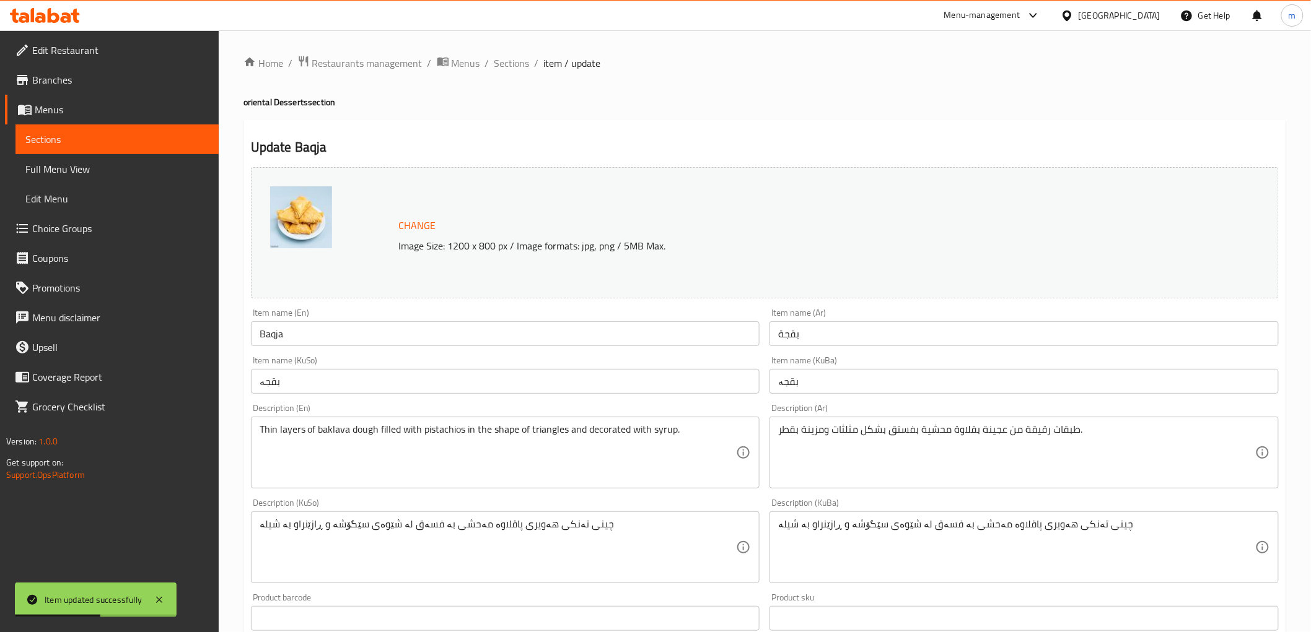
click at [259, 422] on div "Thin layers of baklava dough filled with pistachios in the shape of triangles a…" at bounding box center [505, 453] width 509 height 72
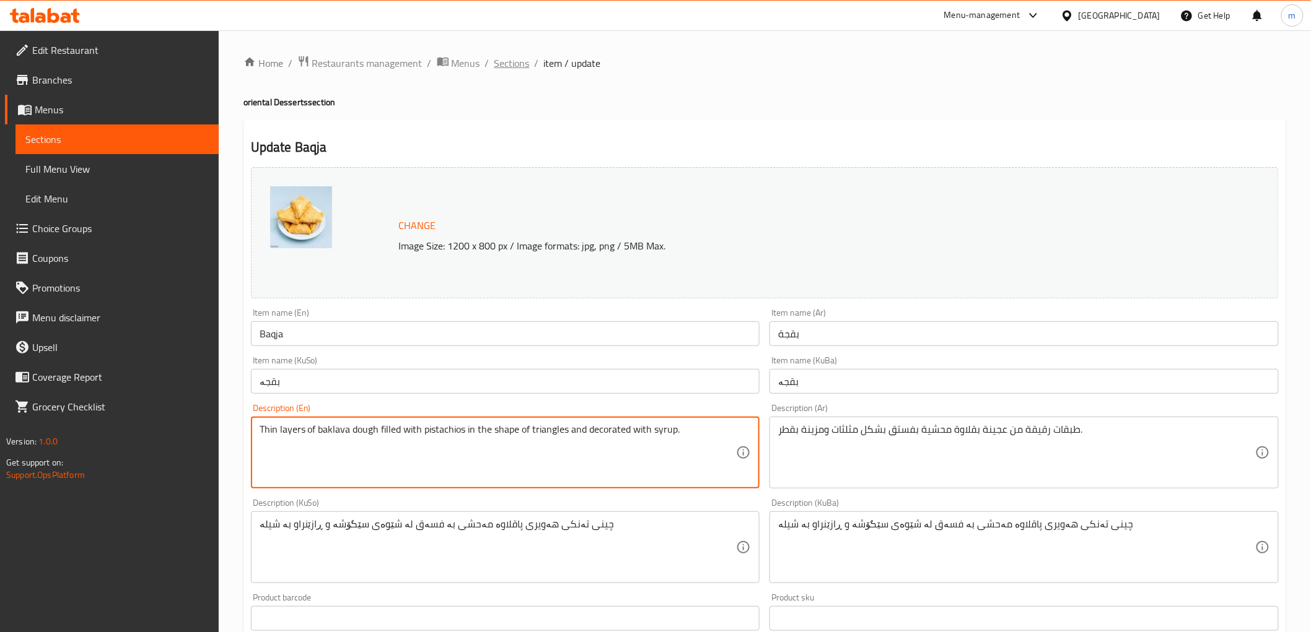
click at [505, 63] on span "Sections" at bounding box center [511, 63] width 35 height 15
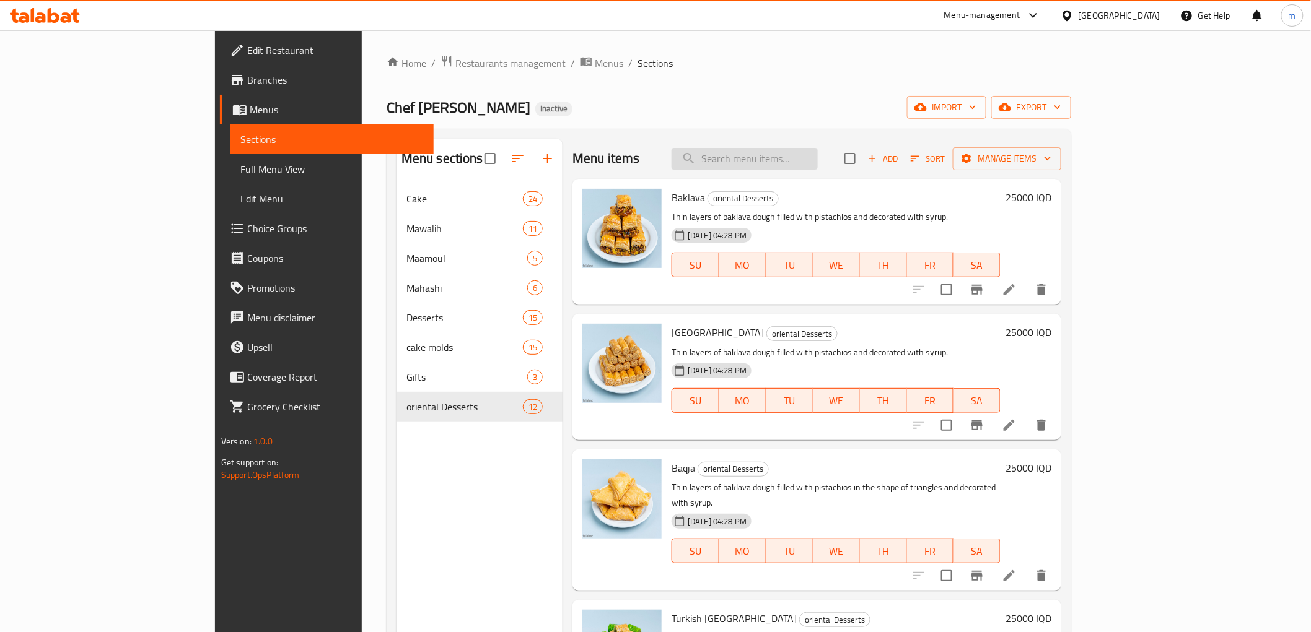
click at [777, 156] on input "search" at bounding box center [744, 159] width 146 height 22
paste input "Kul Wa Ashkr"
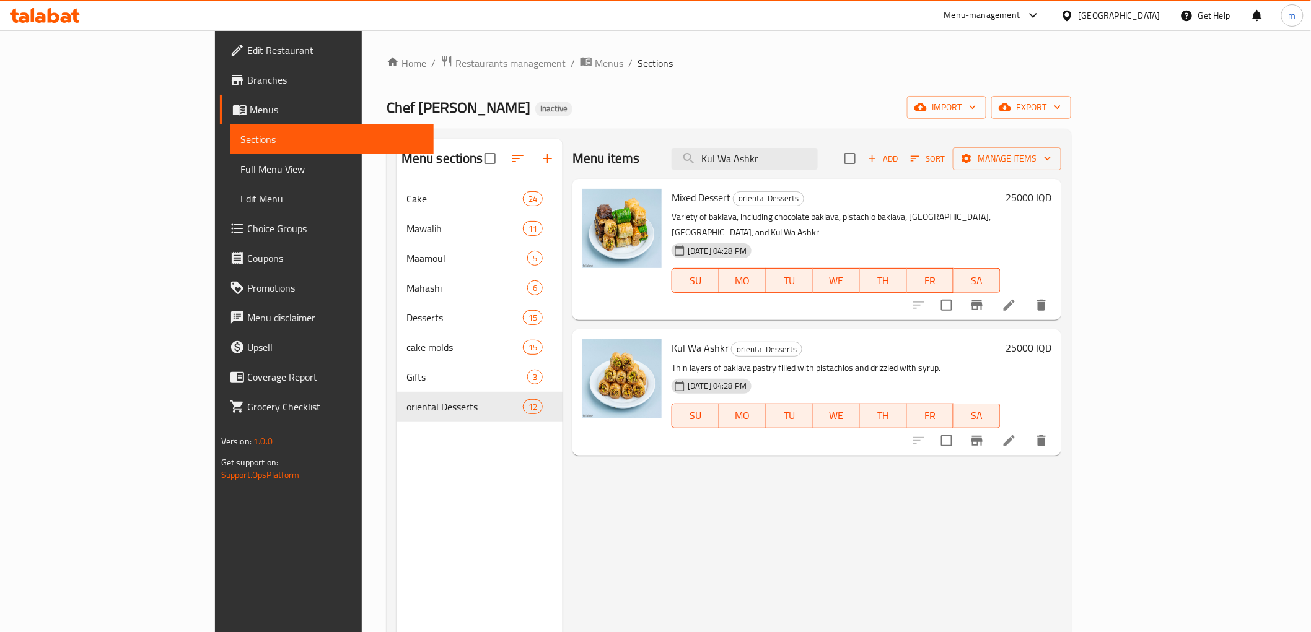
type input "Kul Wa Ashkr"
click at [1026, 430] on li at bounding box center [1009, 441] width 35 height 22
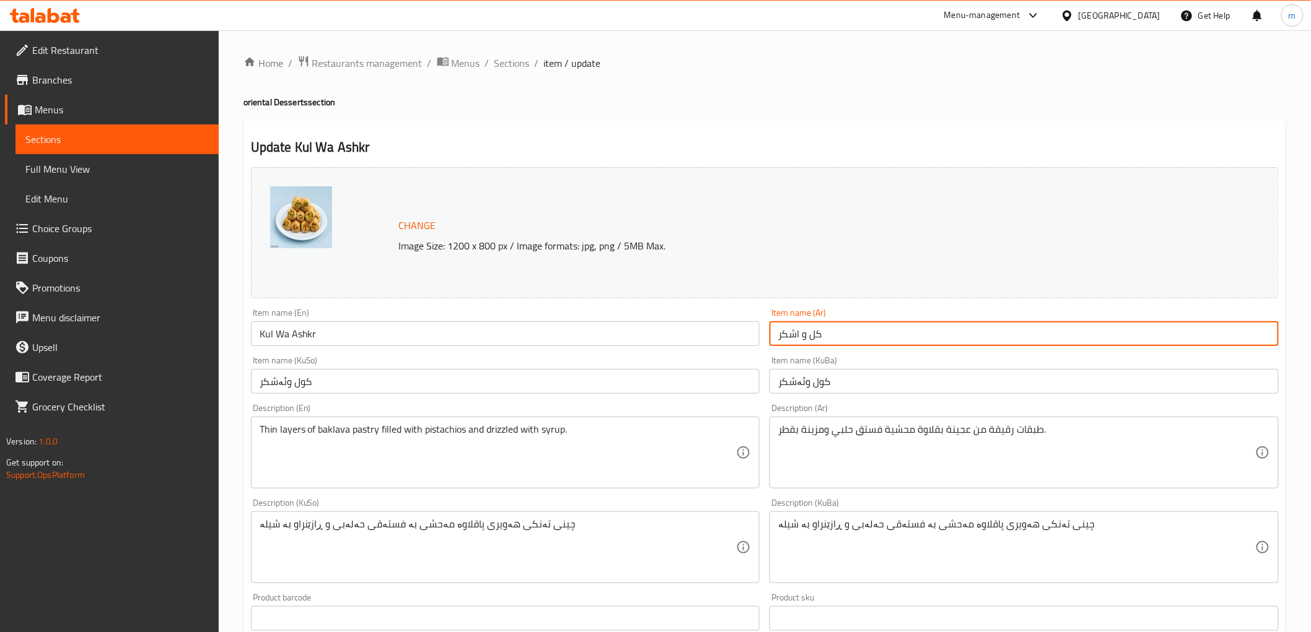
click at [868, 341] on input "كل و اشكر" at bounding box center [1023, 333] width 509 height 25
paste input "Kol W Shkor"
type input "Kol W Shkor"
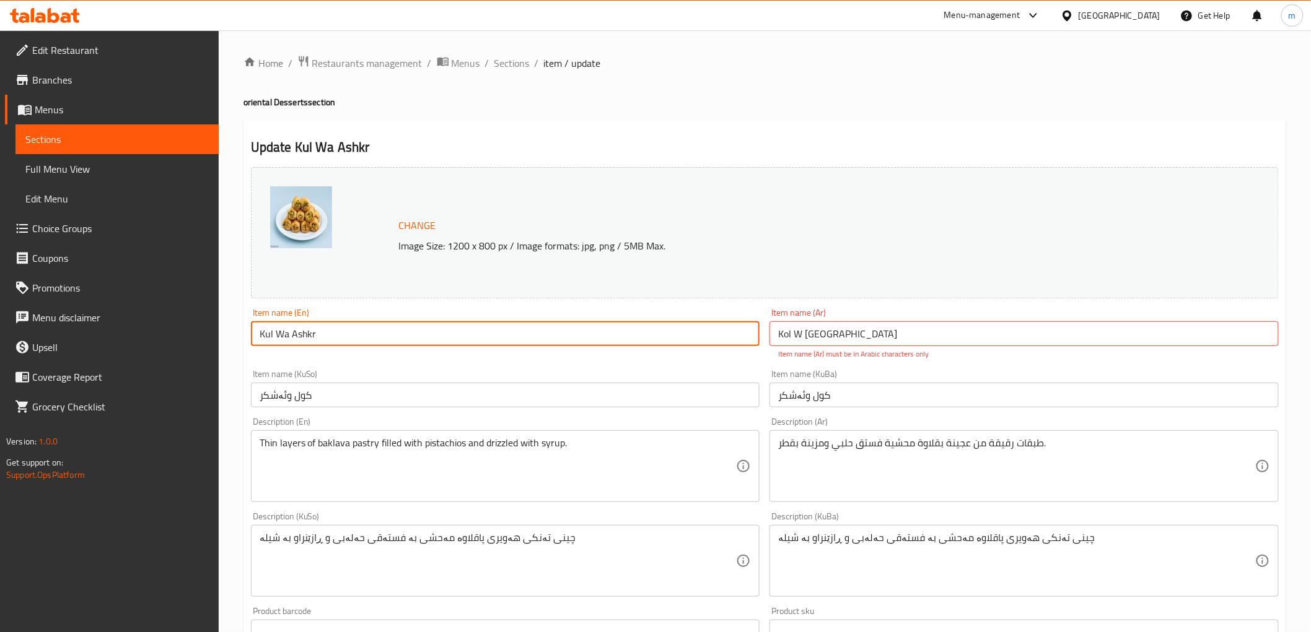
click at [634, 331] on input "Kul Wa Ashkr" at bounding box center [505, 333] width 509 height 25
click at [723, 331] on input "Kul Wa Ashkr" at bounding box center [505, 333] width 509 height 25
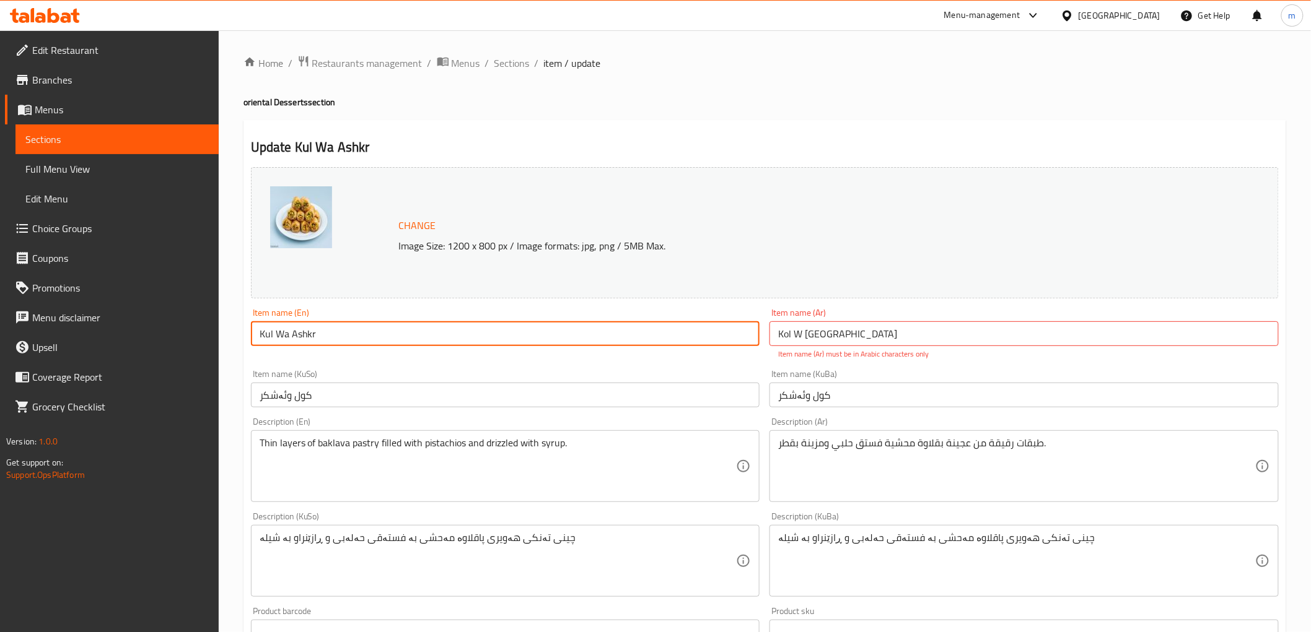
click at [723, 331] on input "Kul Wa Ashkr" at bounding box center [505, 333] width 509 height 25
paste input "ol W Shko"
type input "Kol W Shkor"
click at [826, 330] on input "Kol W Shkor" at bounding box center [1023, 333] width 509 height 25
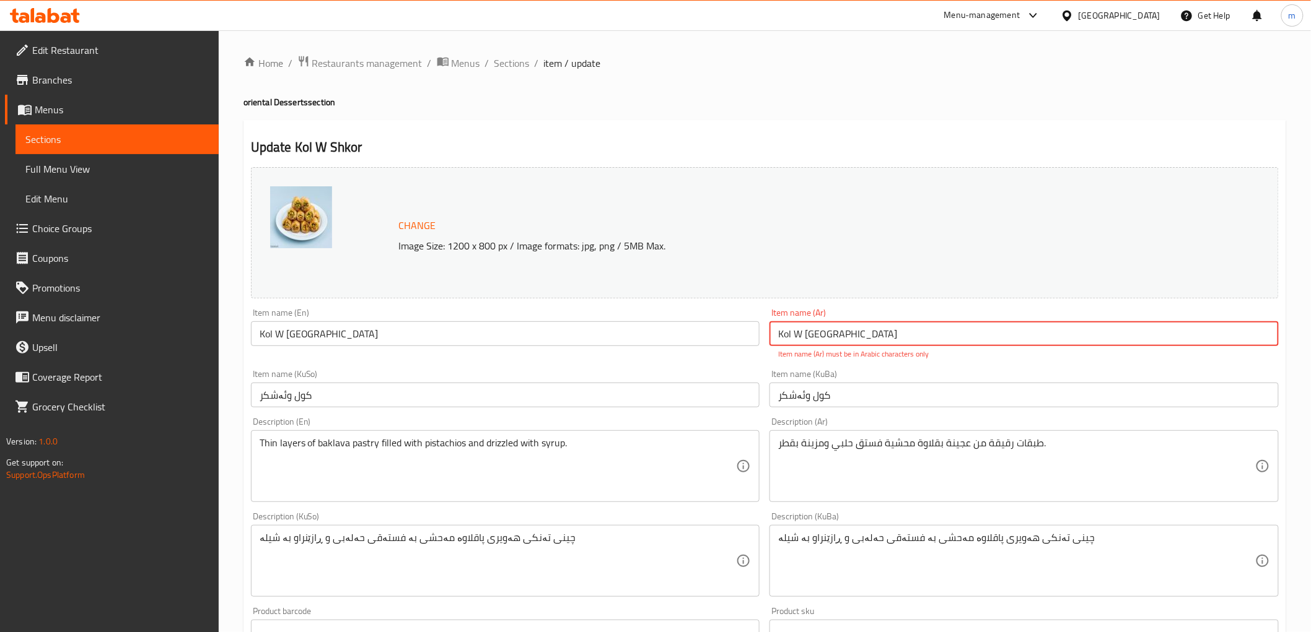
click at [826, 330] on input "Kol W Shkor" at bounding box center [1023, 333] width 509 height 25
paste input "كل و أشكر"
type input "كل و أشكر"
click at [806, 386] on input "کول وئەشکر" at bounding box center [1023, 395] width 509 height 25
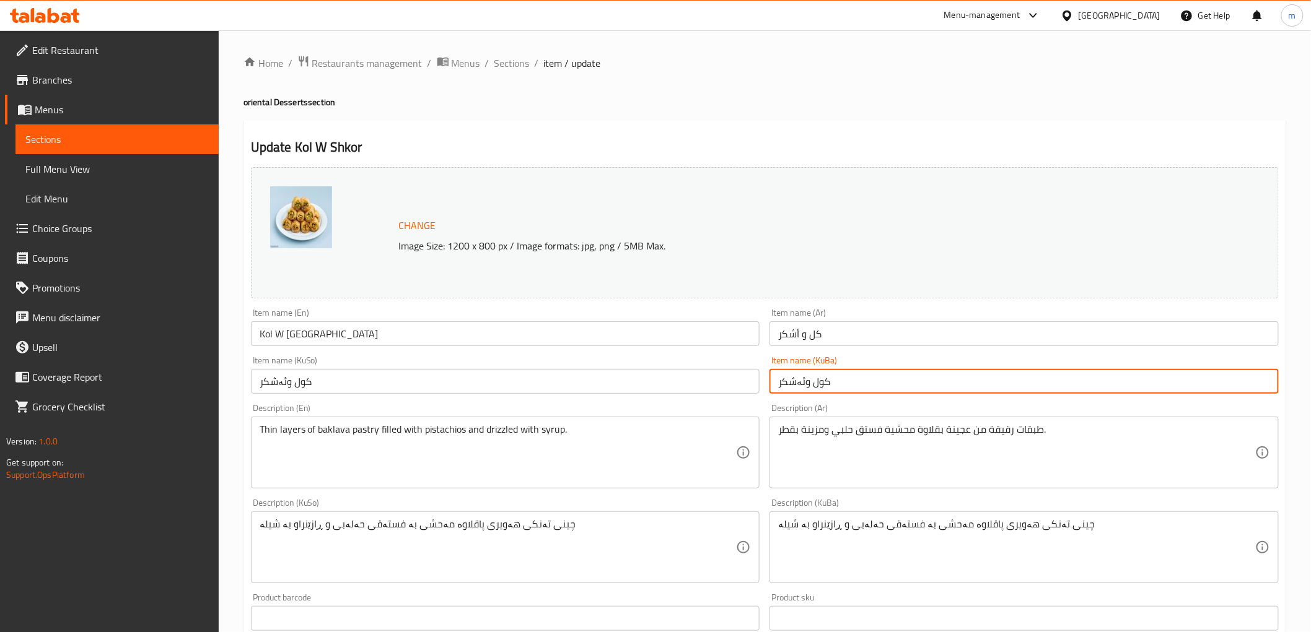
click at [806, 386] on input "کول وئەشکر" at bounding box center [1023, 381] width 509 height 25
paste input "ئوشکو"
type input "کول و ئوشکور"
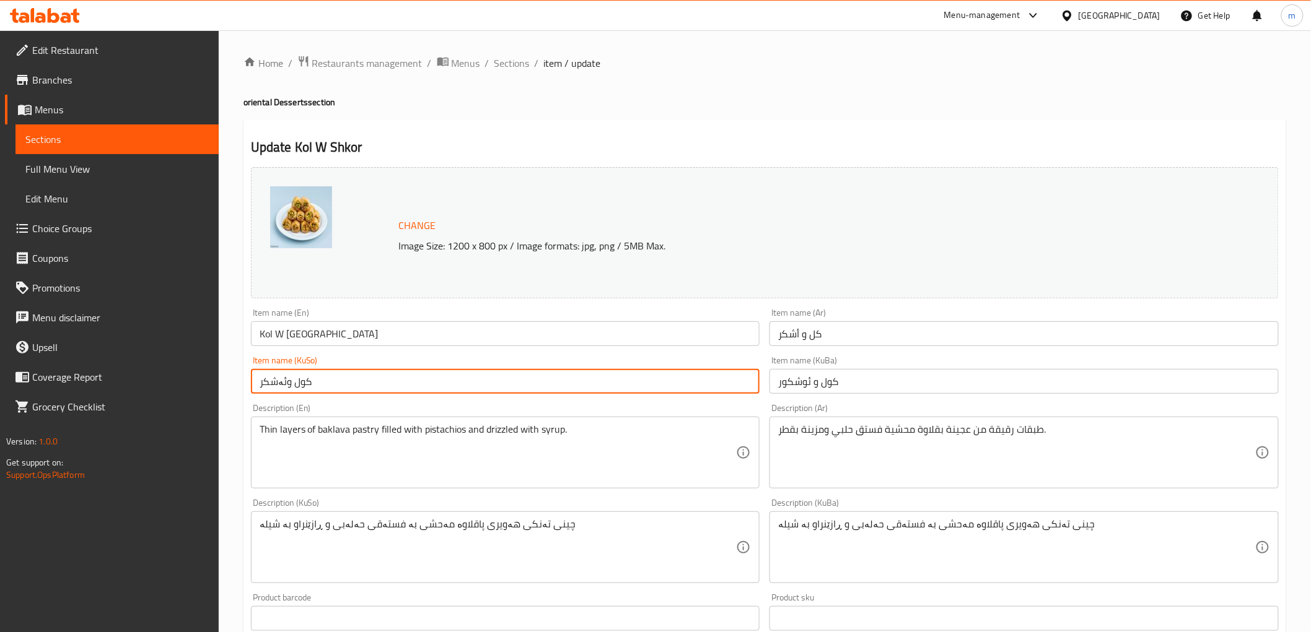
click at [655, 383] on input "کول وئەشکر" at bounding box center [505, 381] width 509 height 25
paste input "ئوشکو"
type input "کول و ئوشکور"
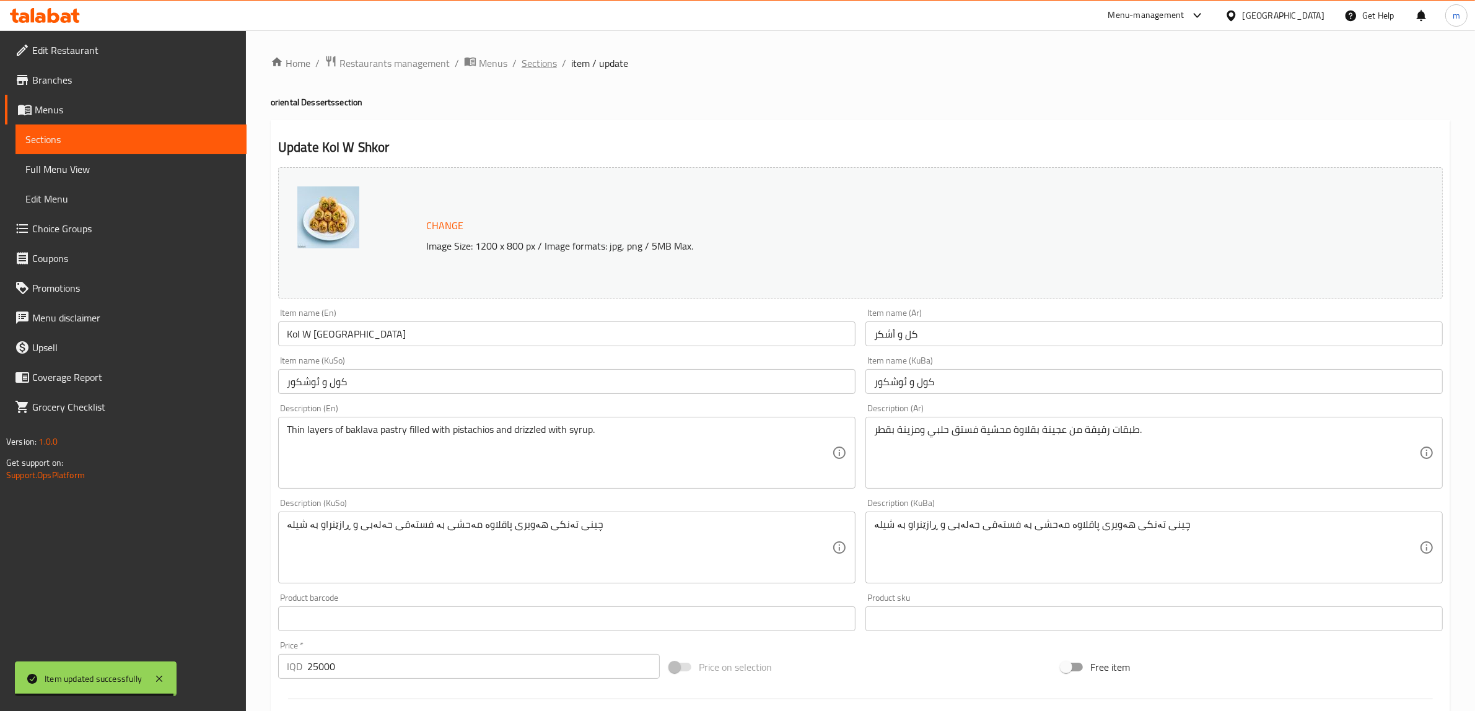
click at [542, 63] on span "Sections" at bounding box center [538, 63] width 35 height 15
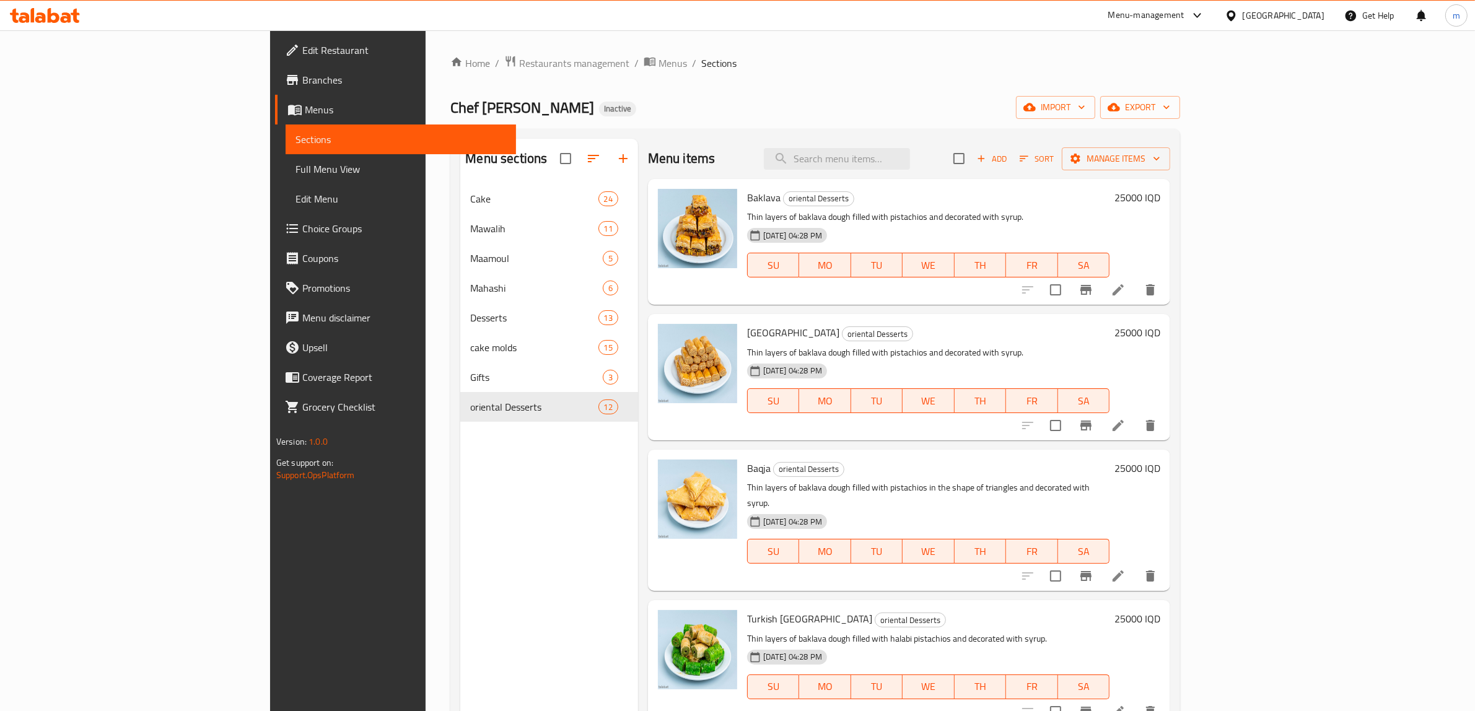
click at [951, 224] on p "Thin layers of baklava dough filled with pistachios and decorated with syrup." at bounding box center [928, 216] width 362 height 15
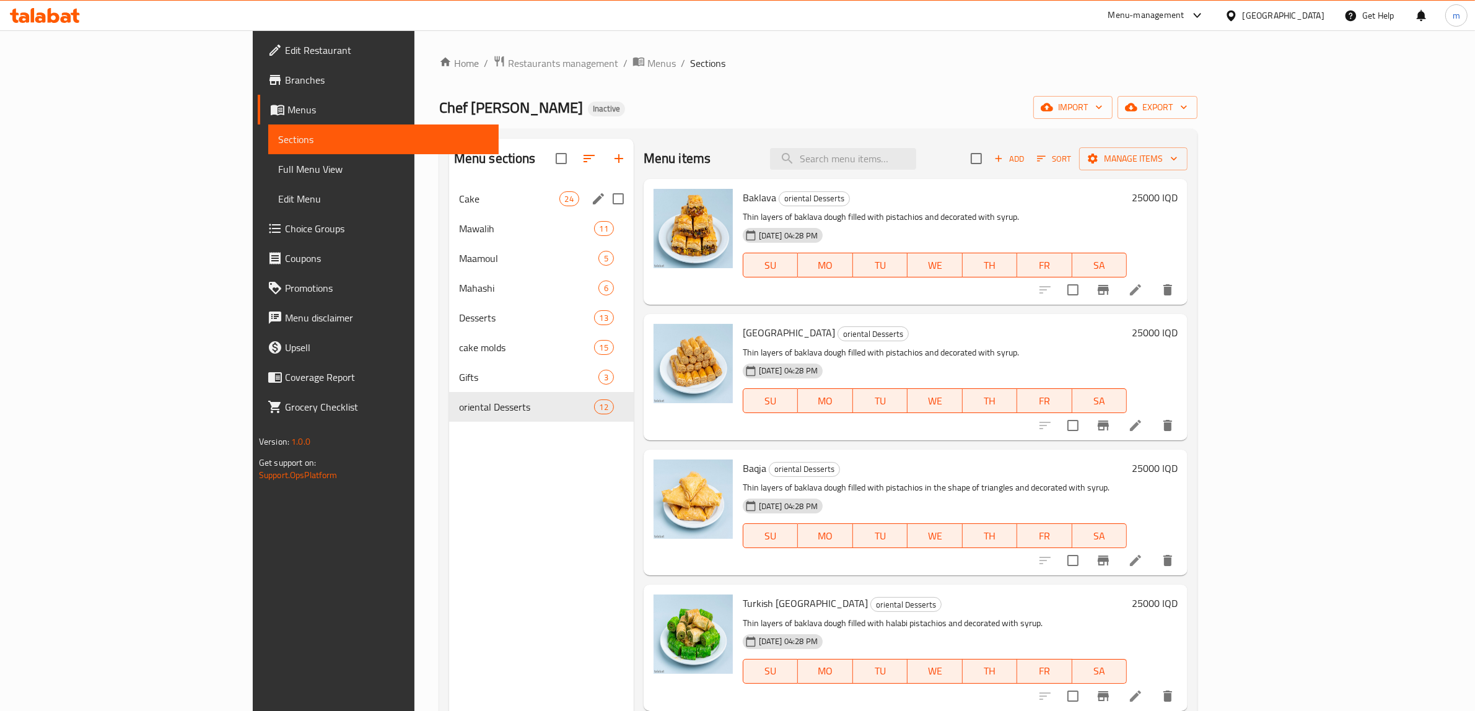
click at [459, 200] on span "Cake" at bounding box center [509, 198] width 100 height 15
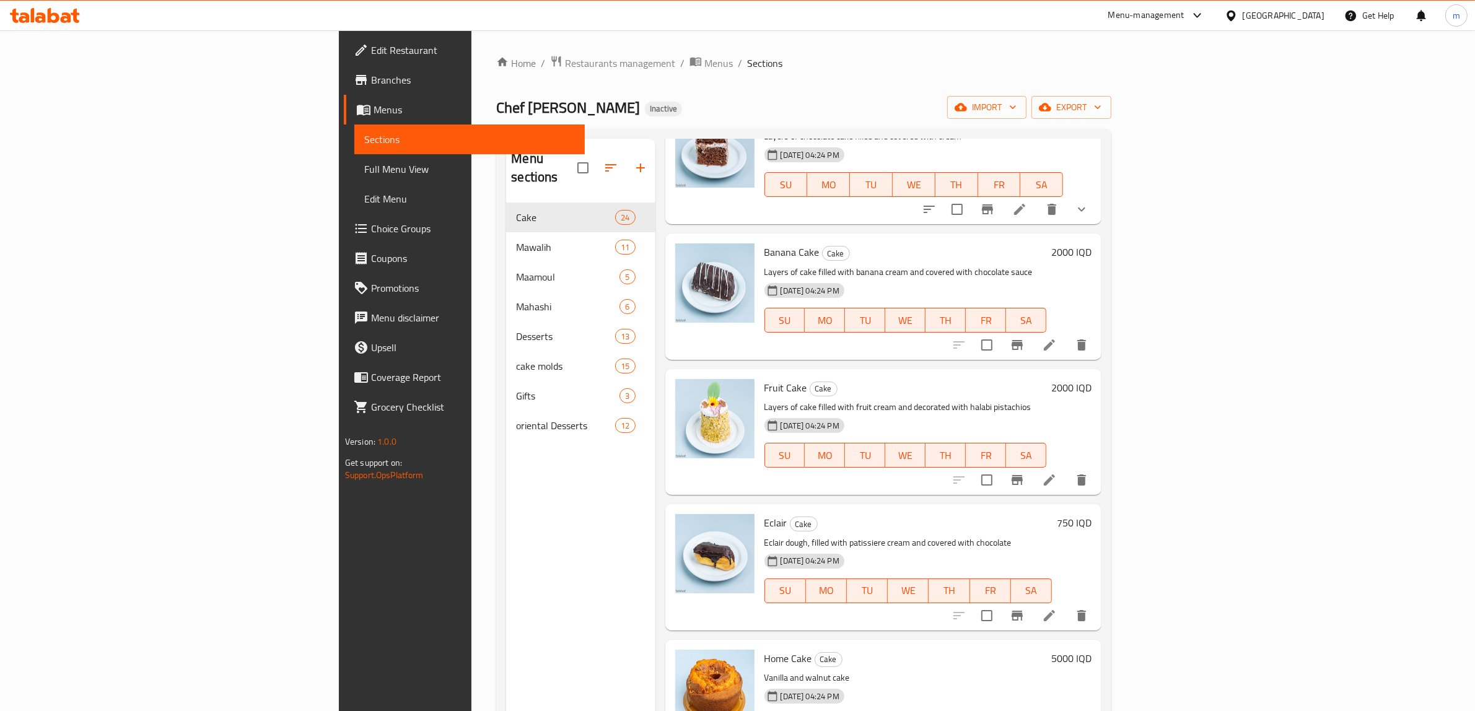
scroll to position [129, 0]
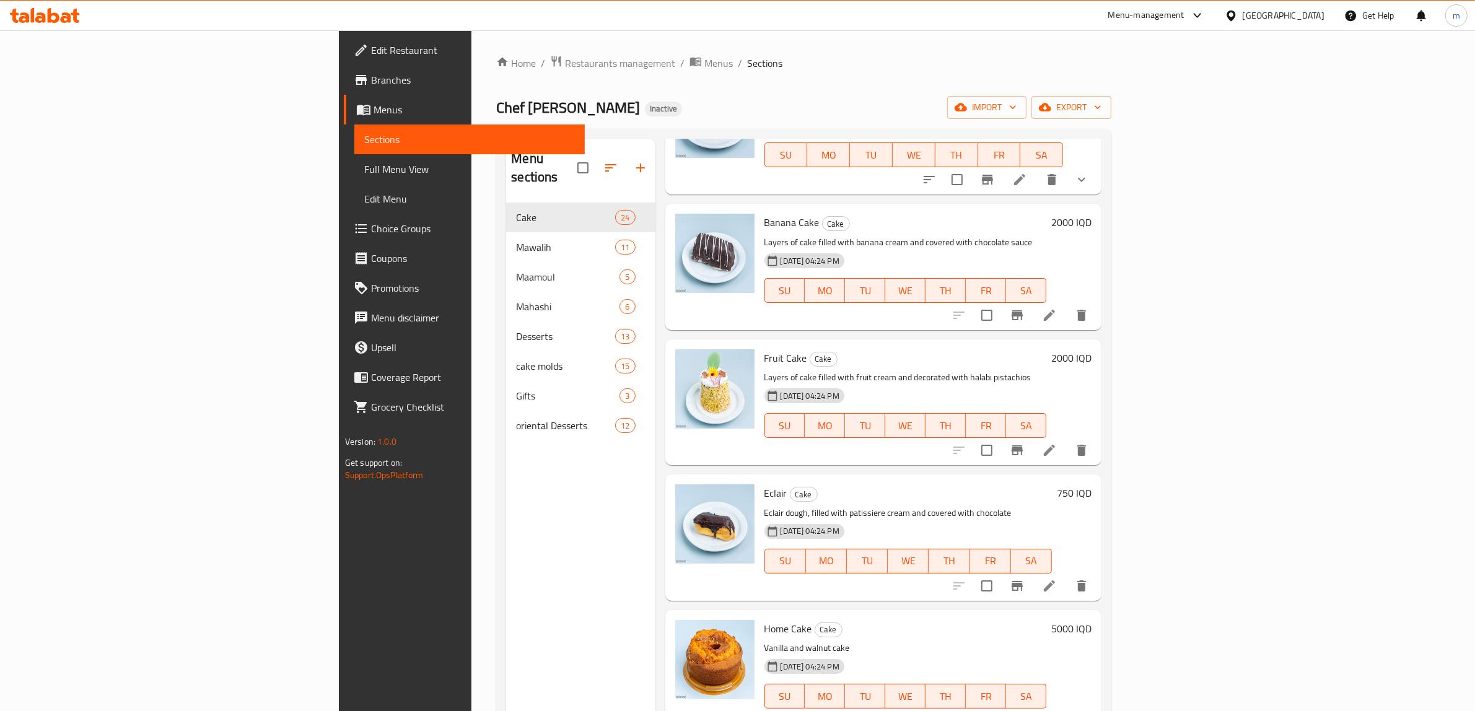
click at [764, 484] on span "Eclair" at bounding box center [775, 493] width 23 height 19
copy h6 "Eclair"
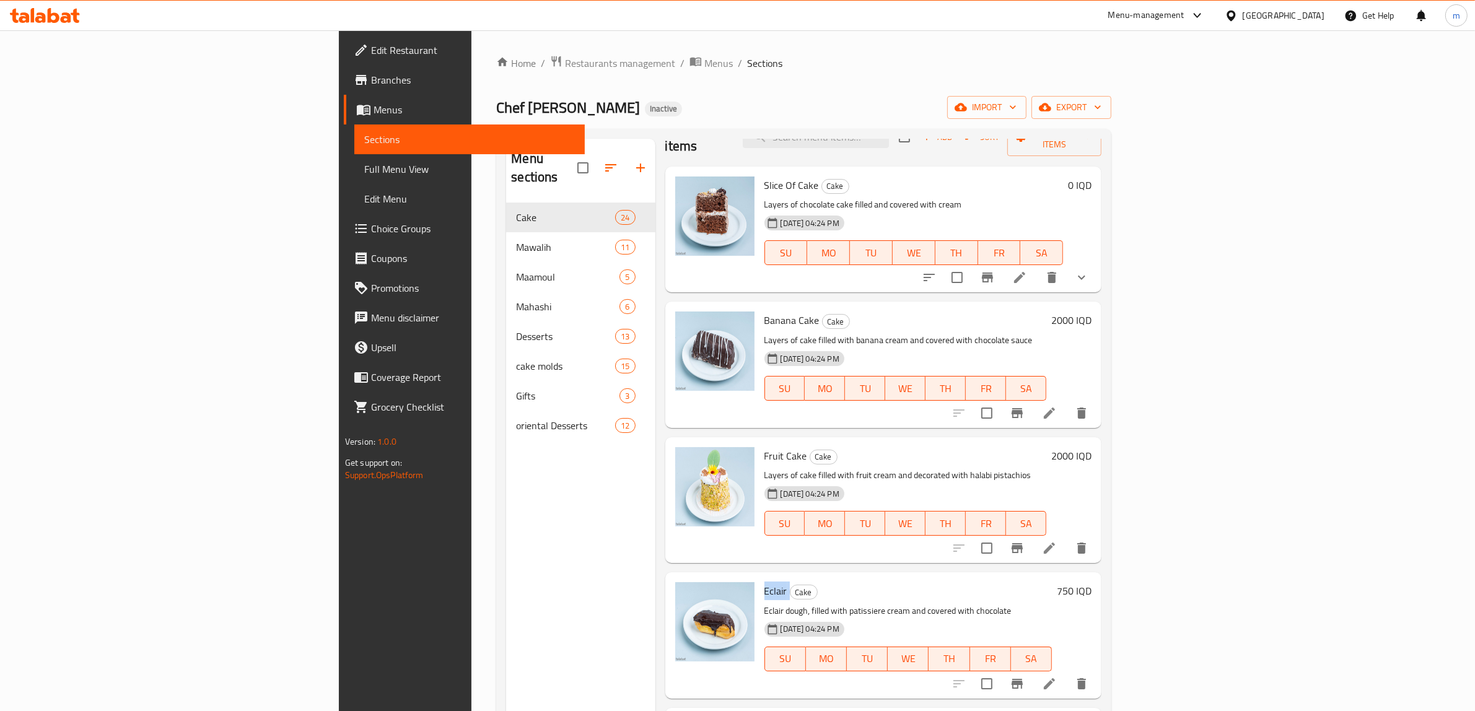
scroll to position [0, 0]
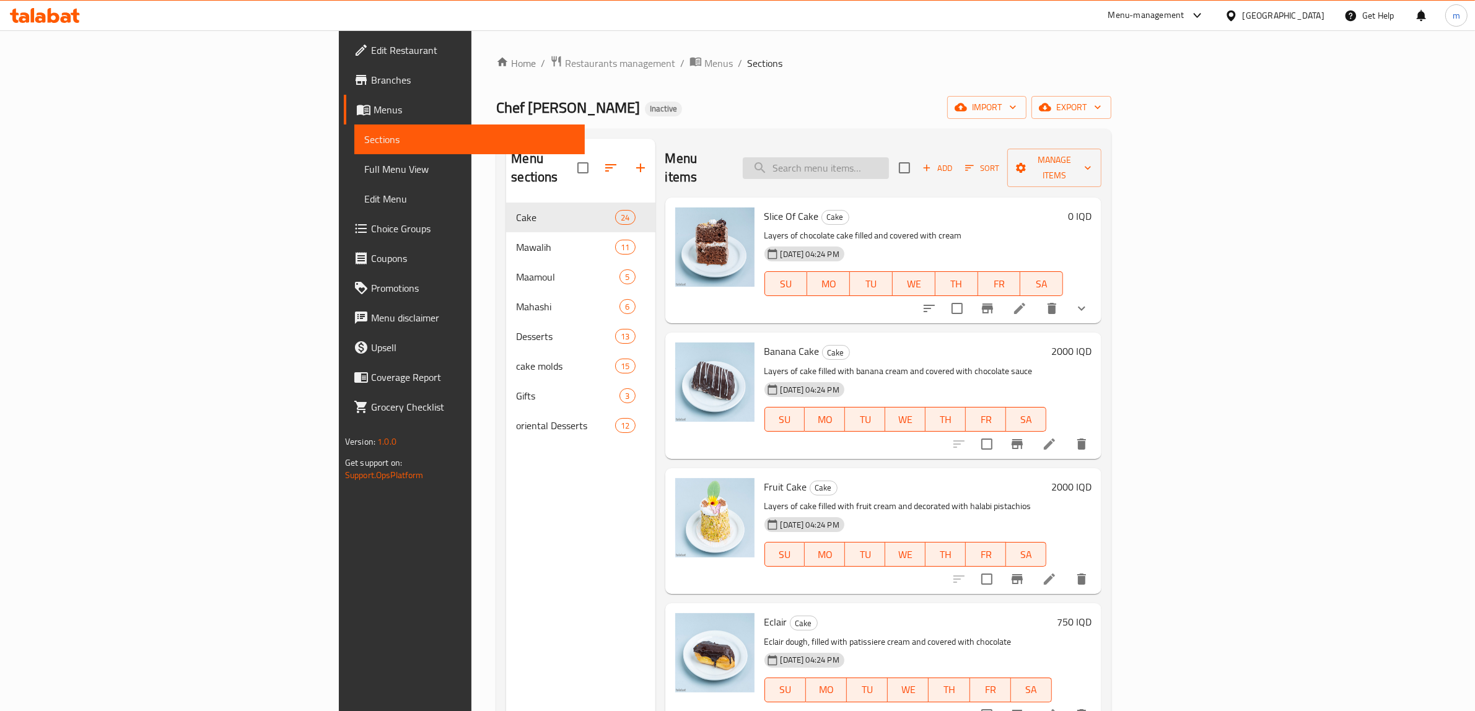
click at [889, 157] on input "search" at bounding box center [816, 168] width 146 height 22
paste input "Eclair"
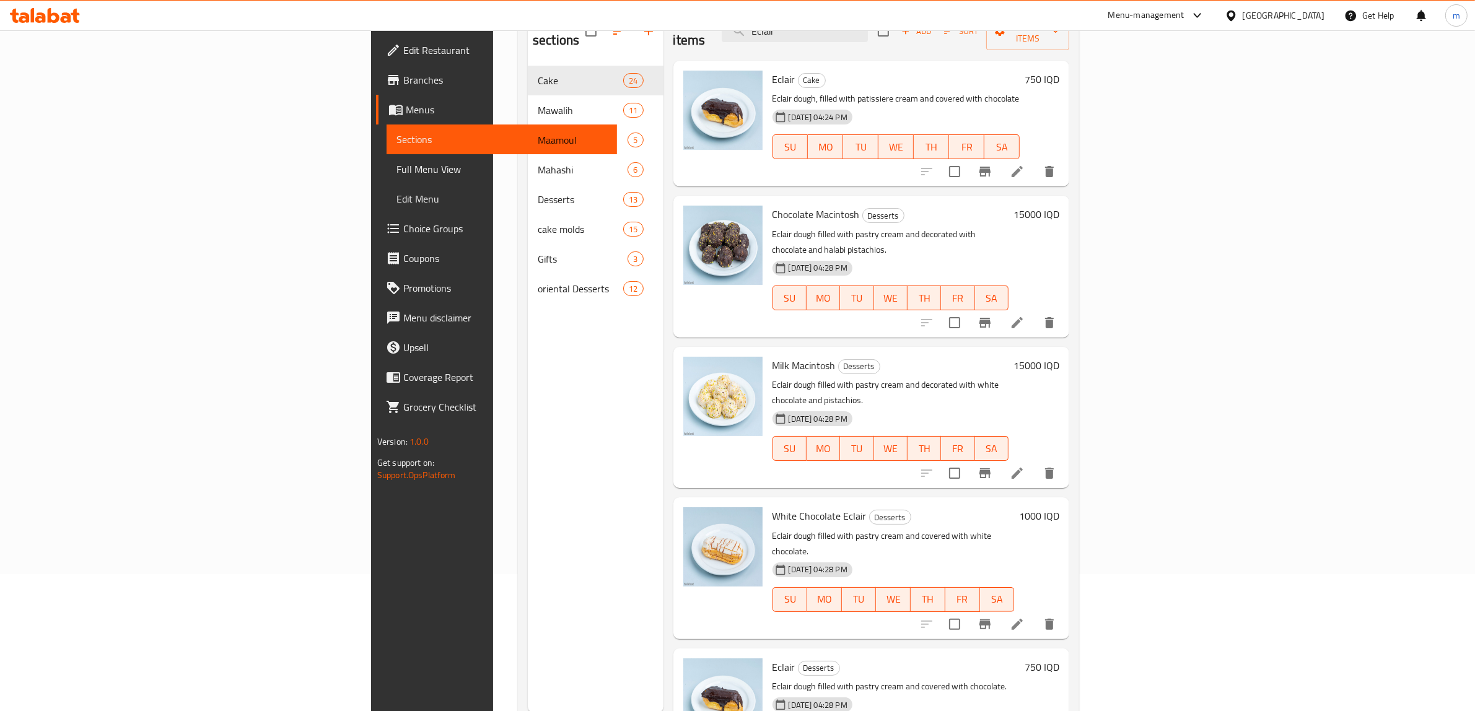
scroll to position [174, 0]
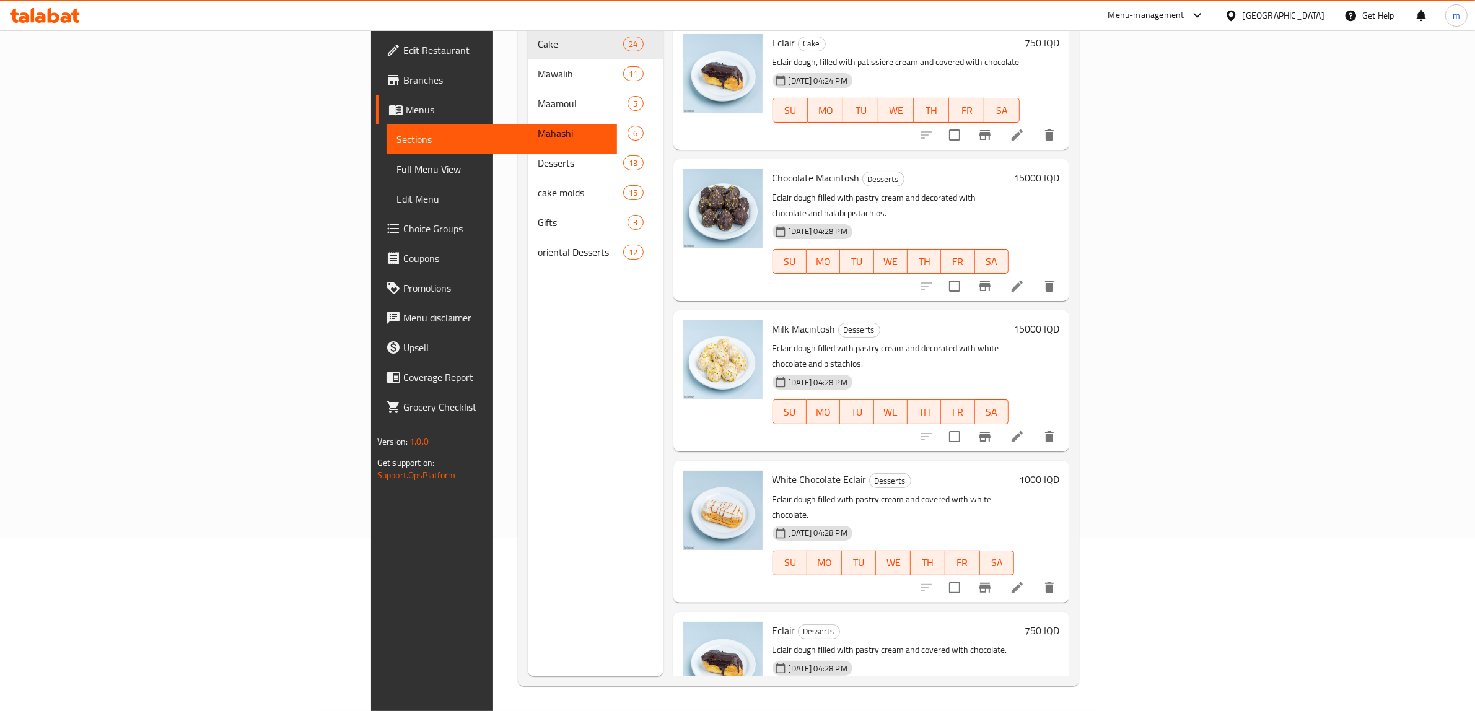
type input "Eclair"
click at [933, 522] on div "White Chocolate Eclair Desserts Eclair dough filled with pastry cream and cover…" at bounding box center [893, 531] width 252 height 131
click at [1057, 632] on icon "delete" at bounding box center [1049, 722] width 15 height 15
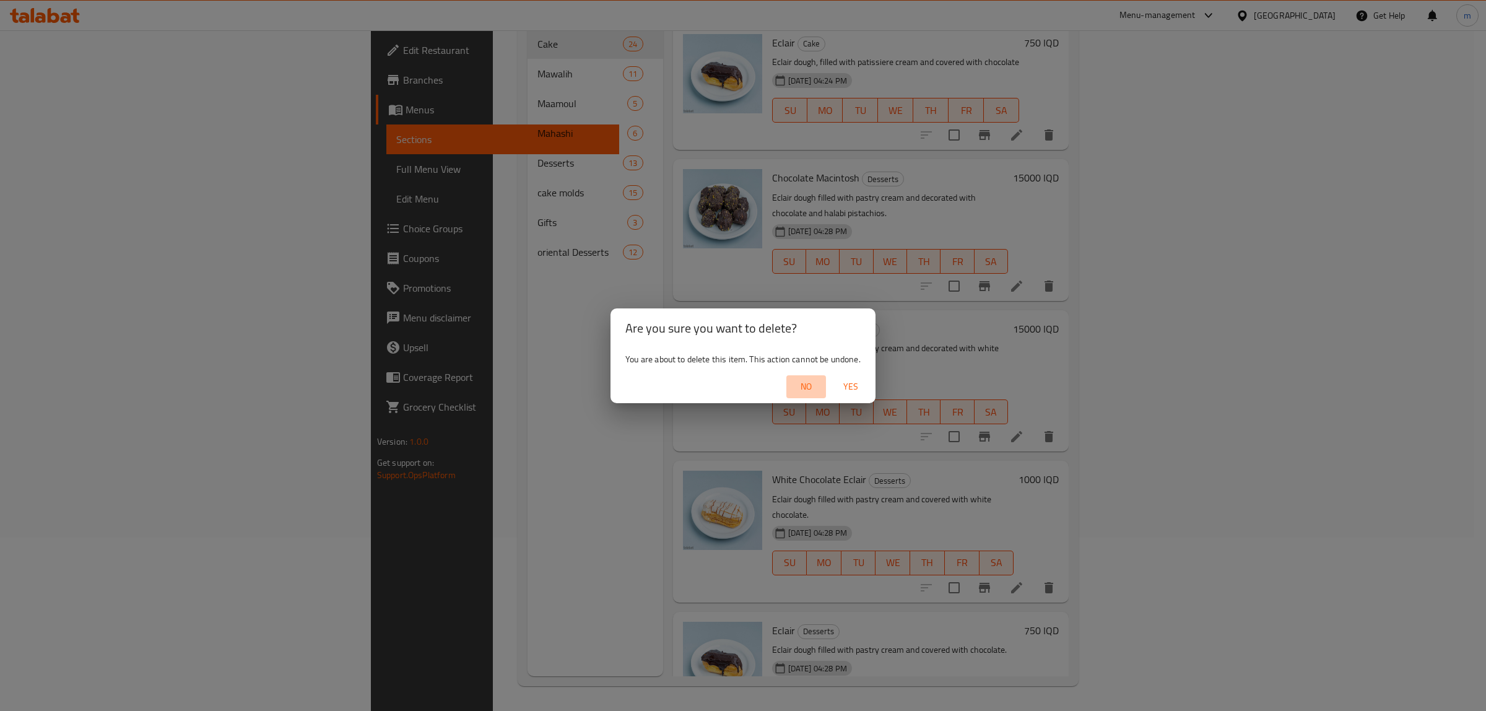
click at [801, 387] on span "No" at bounding box center [807, 386] width 30 height 15
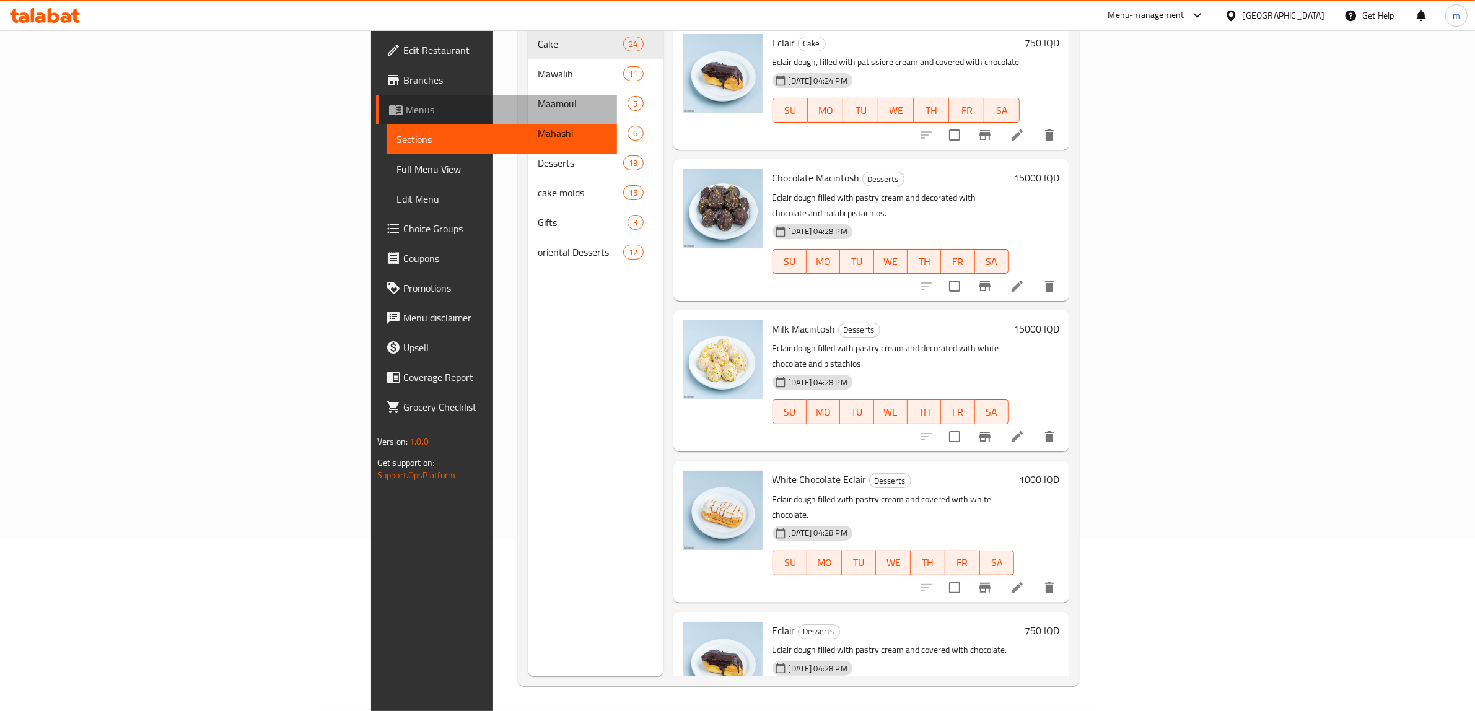
click at [406, 115] on span "Menus" at bounding box center [507, 109] width 202 height 15
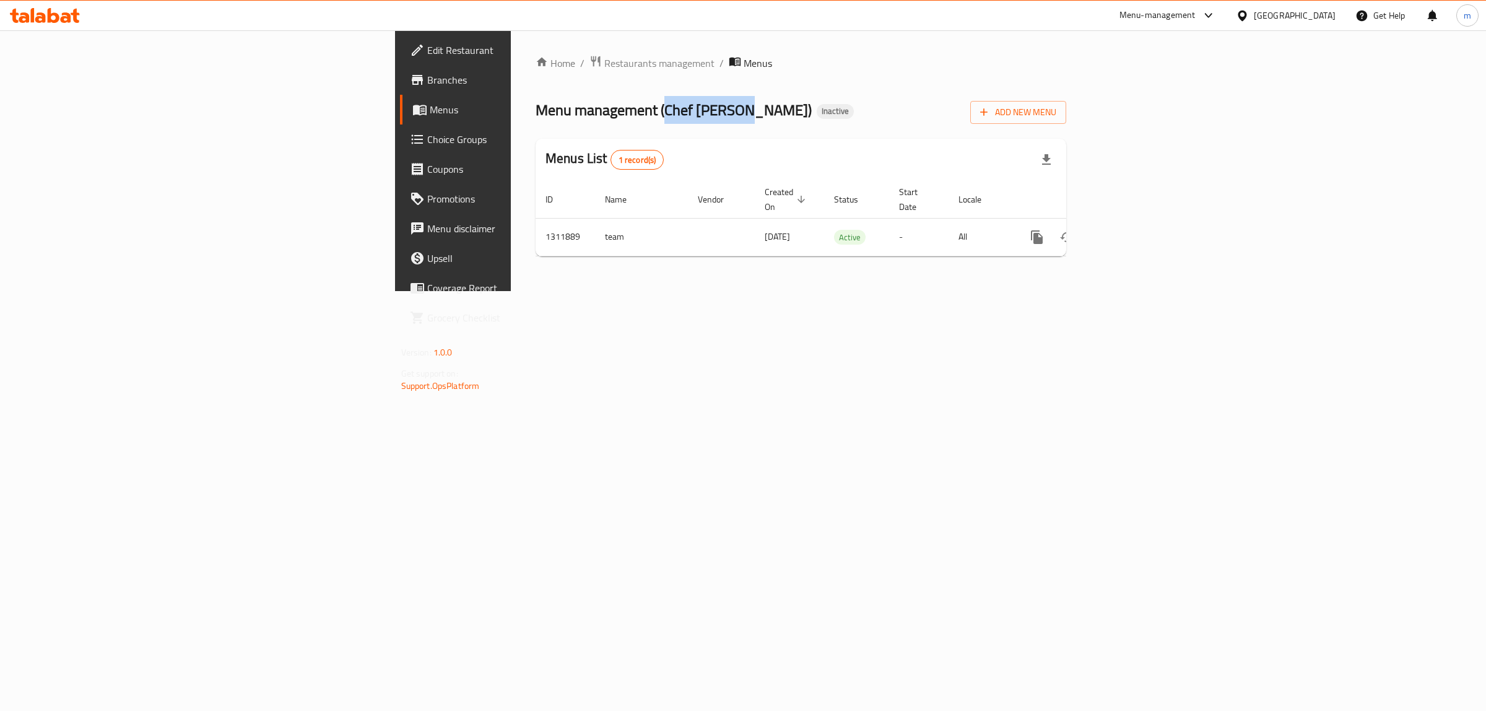
drag, startPoint x: 403, startPoint y: 110, endPoint x: 488, endPoint y: 112, distance: 85.5
click at [536, 112] on span "Menu management ( Chef Kampala )" at bounding box center [674, 110] width 276 height 28
copy span "Chef Kampala"
click at [1045, 230] on icon "more" at bounding box center [1037, 237] width 15 height 15
click at [1310, 245] on strong "Copy menu" at bounding box center [1371, 247] width 47 height 15
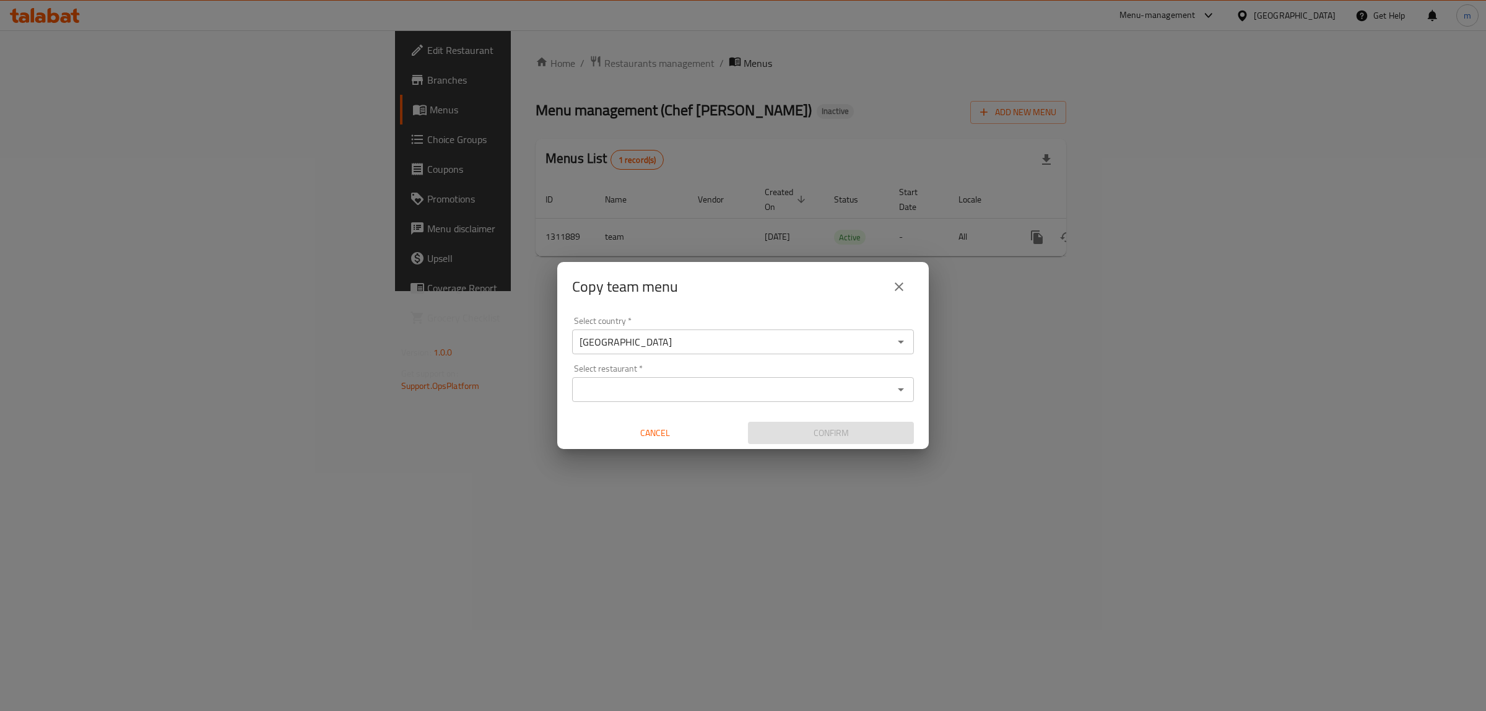
click at [798, 382] on input "Select restaurant   *" at bounding box center [733, 389] width 314 height 17
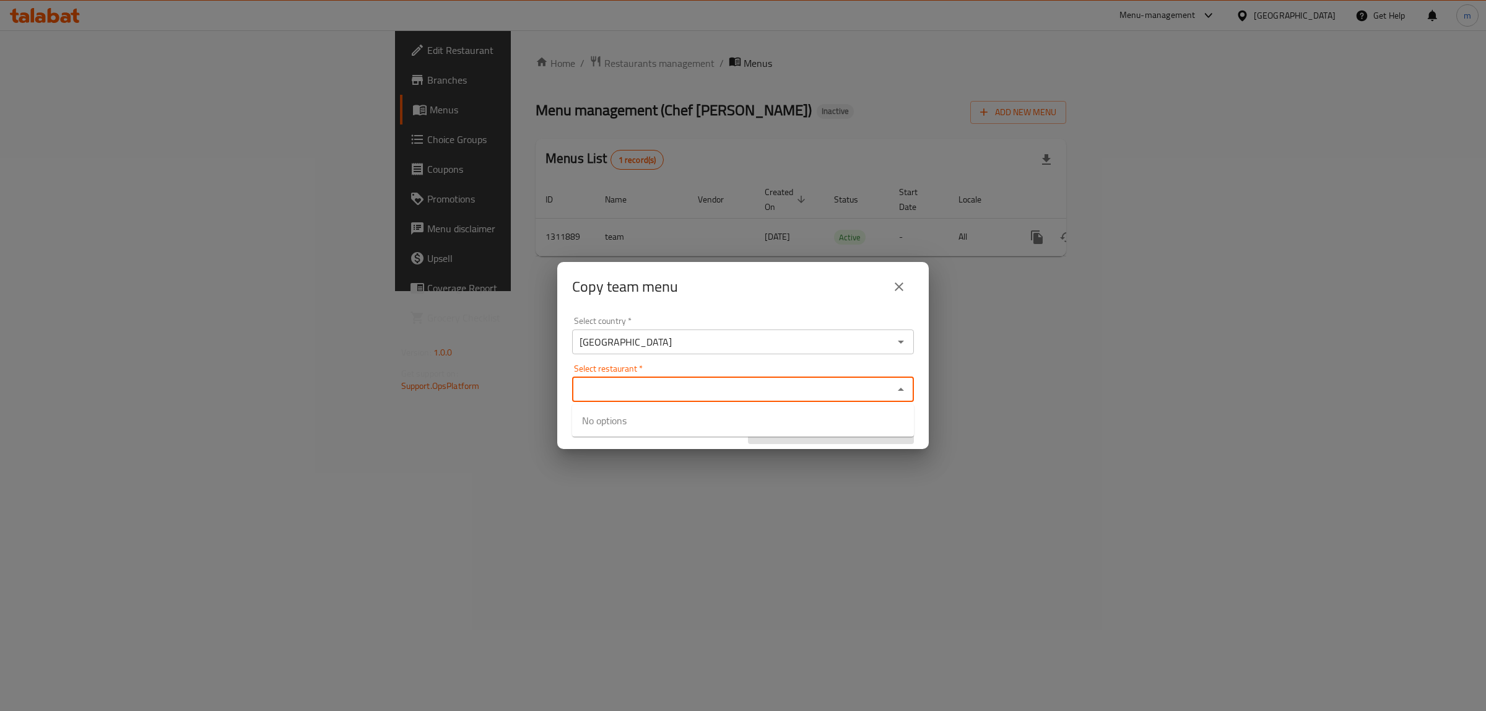
paste input "Chef Kampala"
type input "Chef Kampala"
click at [714, 421] on b "- ID:" at bounding box center [721, 428] width 15 height 15
checkbox input "true"
click at [694, 393] on input "Select restaurant   *" at bounding box center [783, 389] width 213 height 17
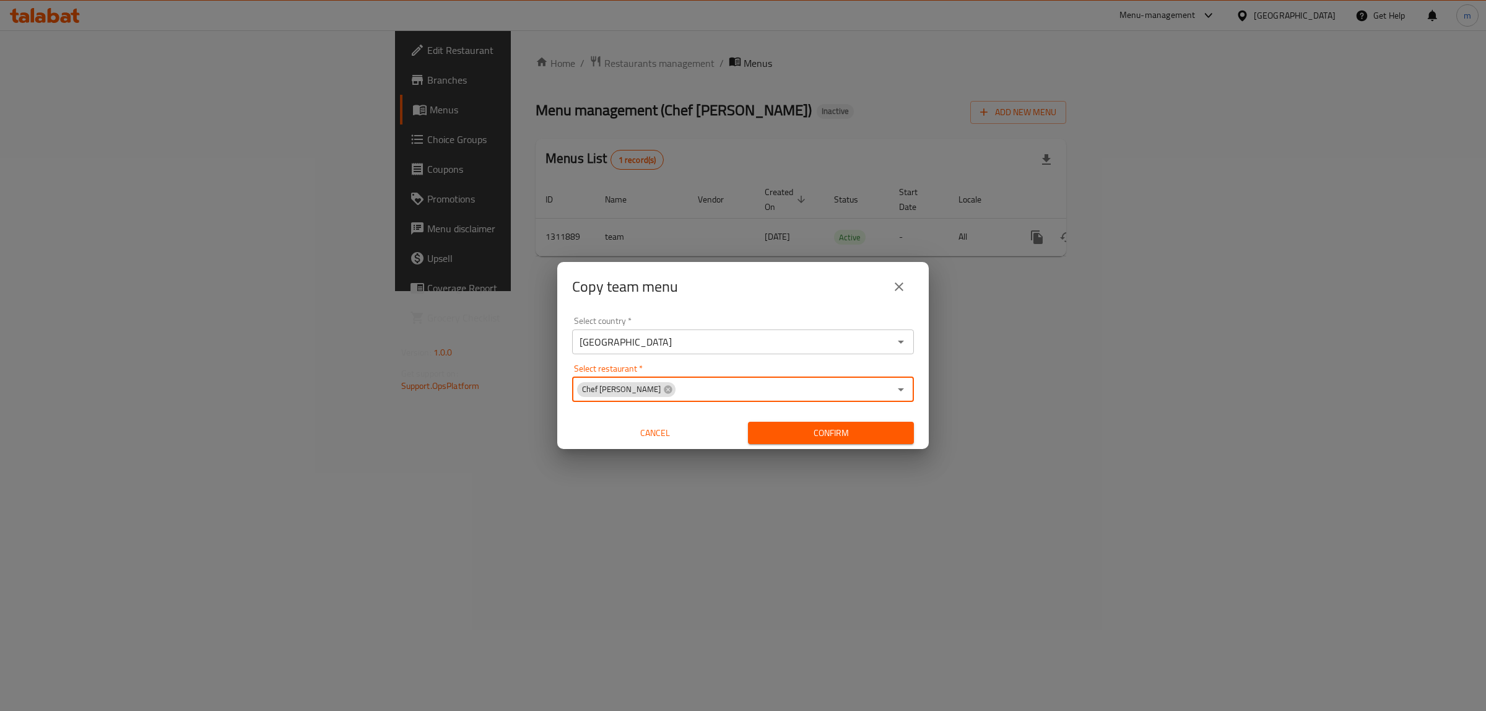
click at [824, 437] on span "Confirm" at bounding box center [831, 432] width 146 height 15
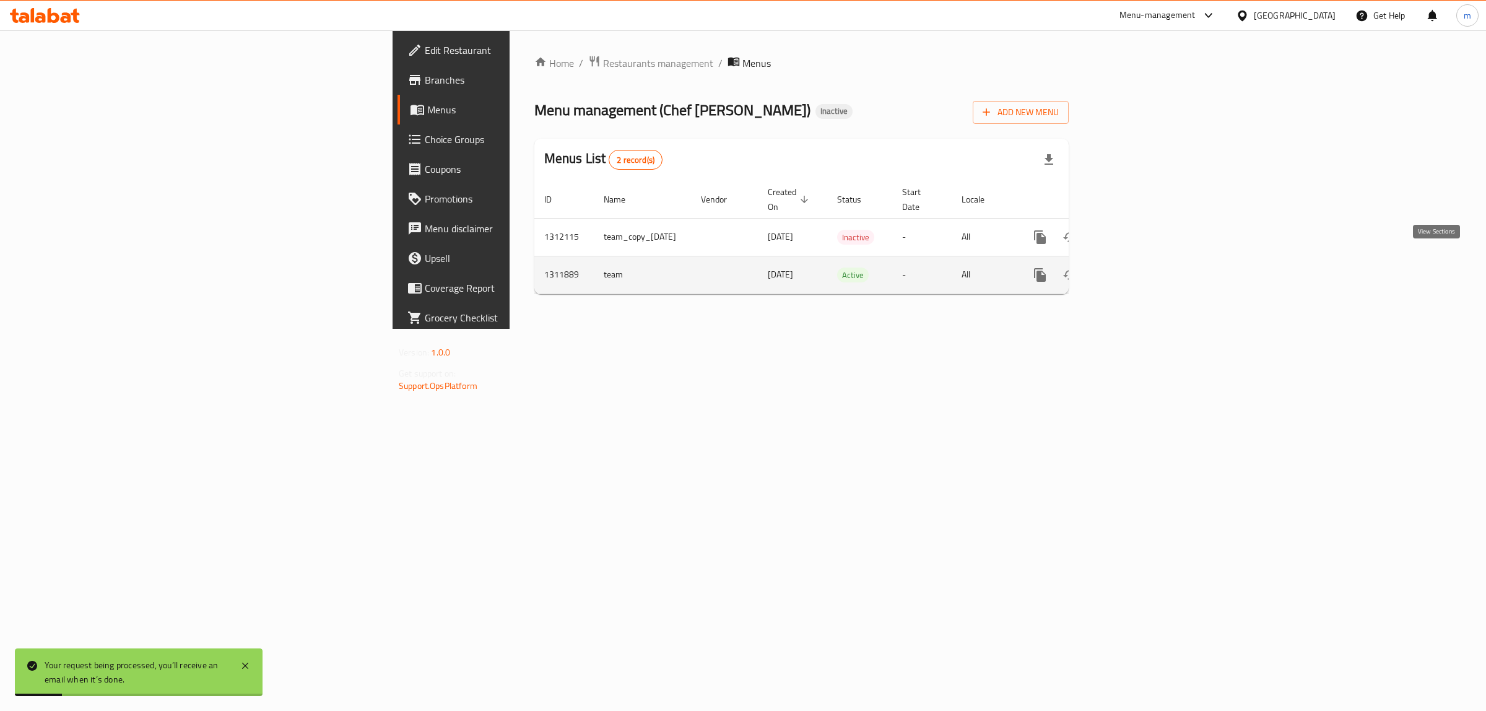
click at [1137, 268] on icon "enhanced table" at bounding box center [1129, 275] width 15 height 15
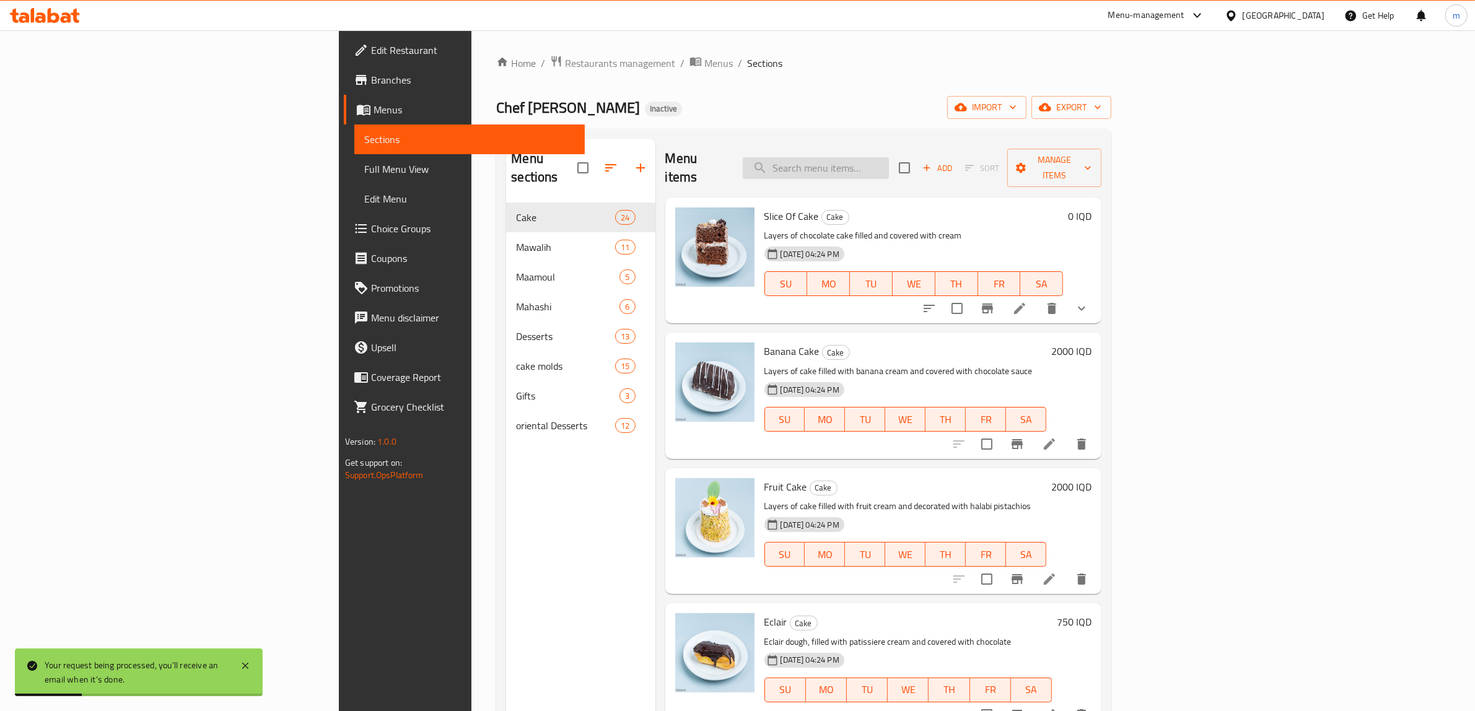
click at [889, 160] on input "search" at bounding box center [816, 168] width 146 height 22
paste input "Chef Kampala"
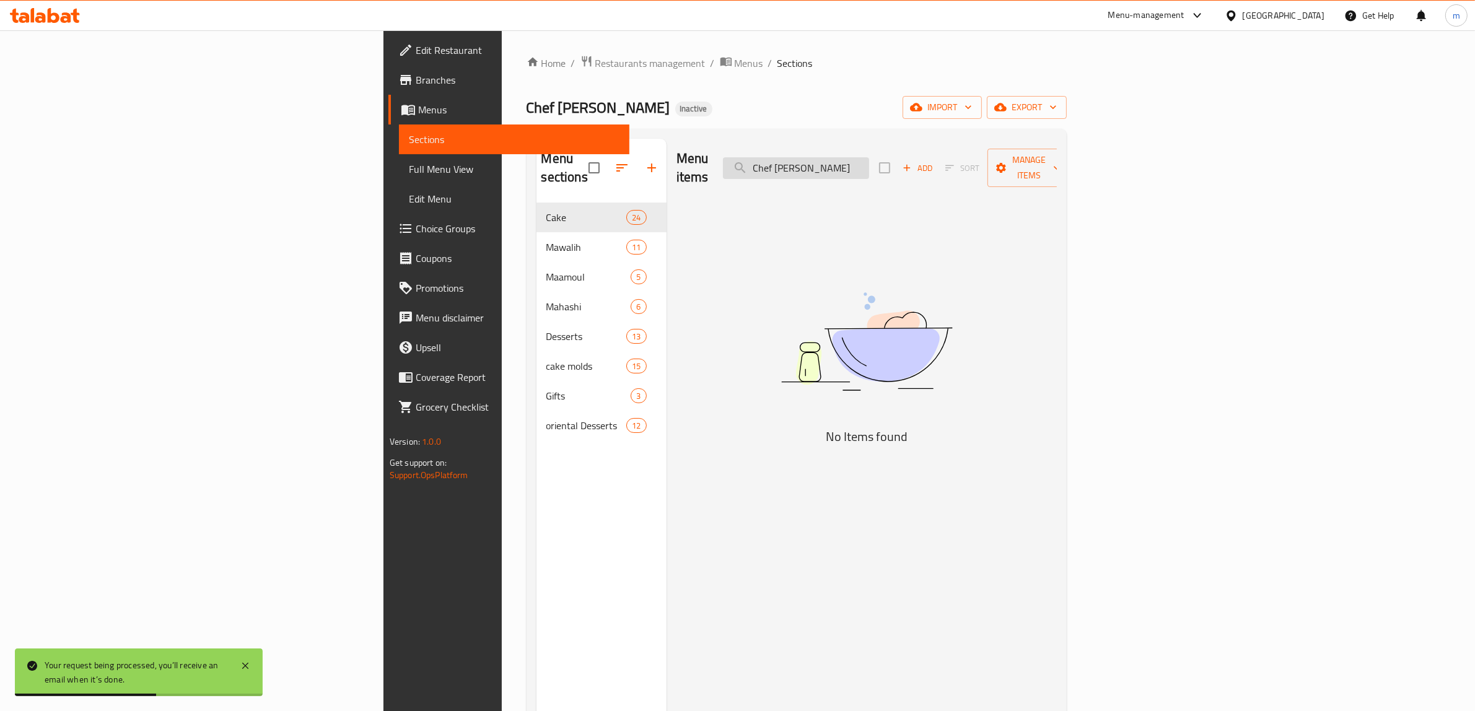
click at [869, 163] on input "Chef Kampala" at bounding box center [796, 168] width 146 height 22
paste input "Eclair"
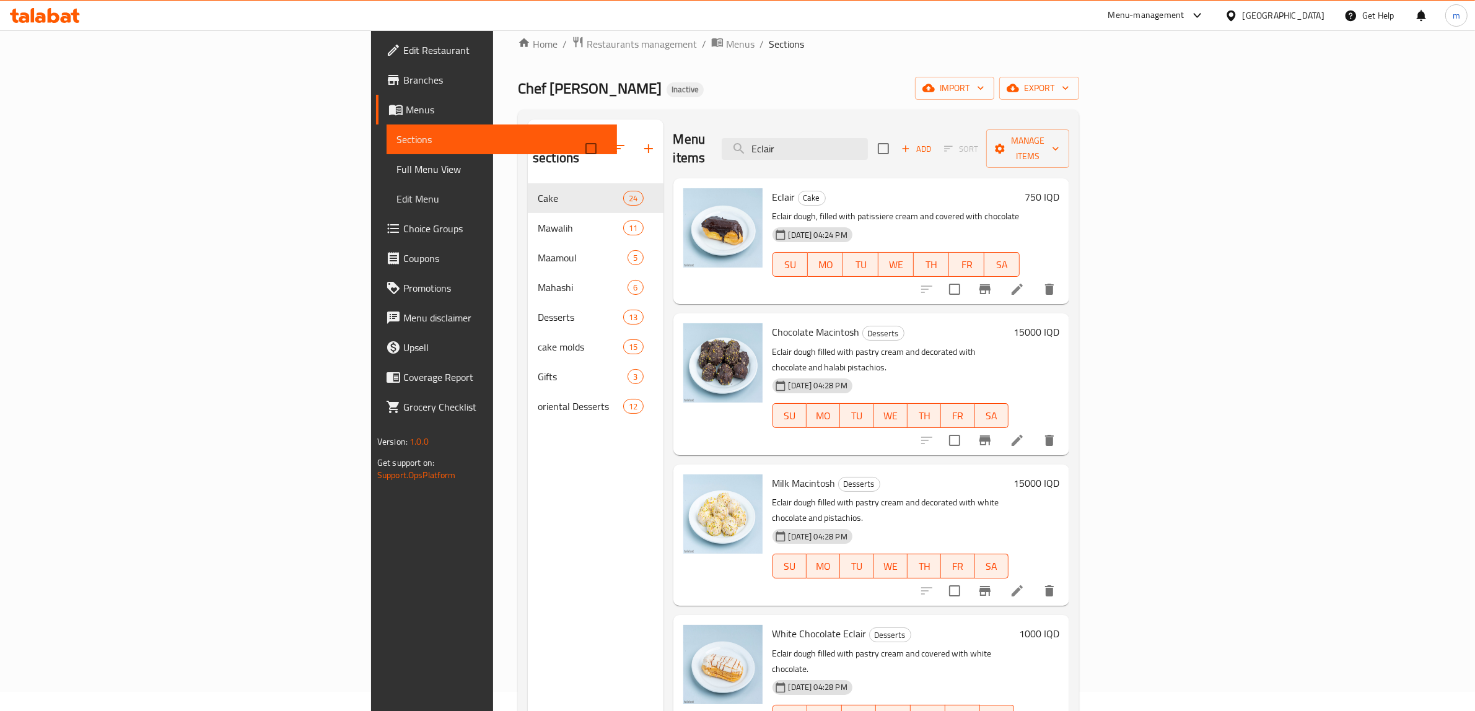
scroll to position [174, 0]
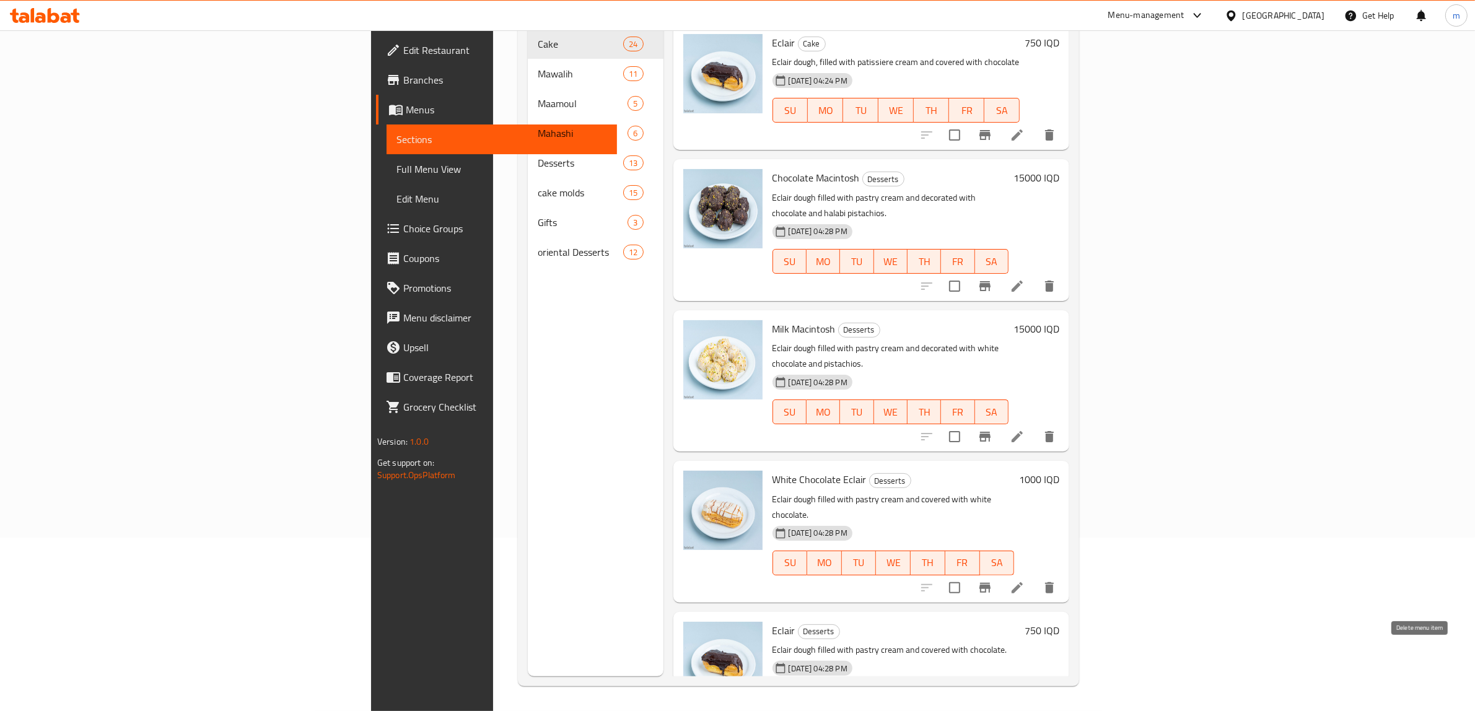
click at [1054, 632] on icon "delete" at bounding box center [1049, 722] width 9 height 11
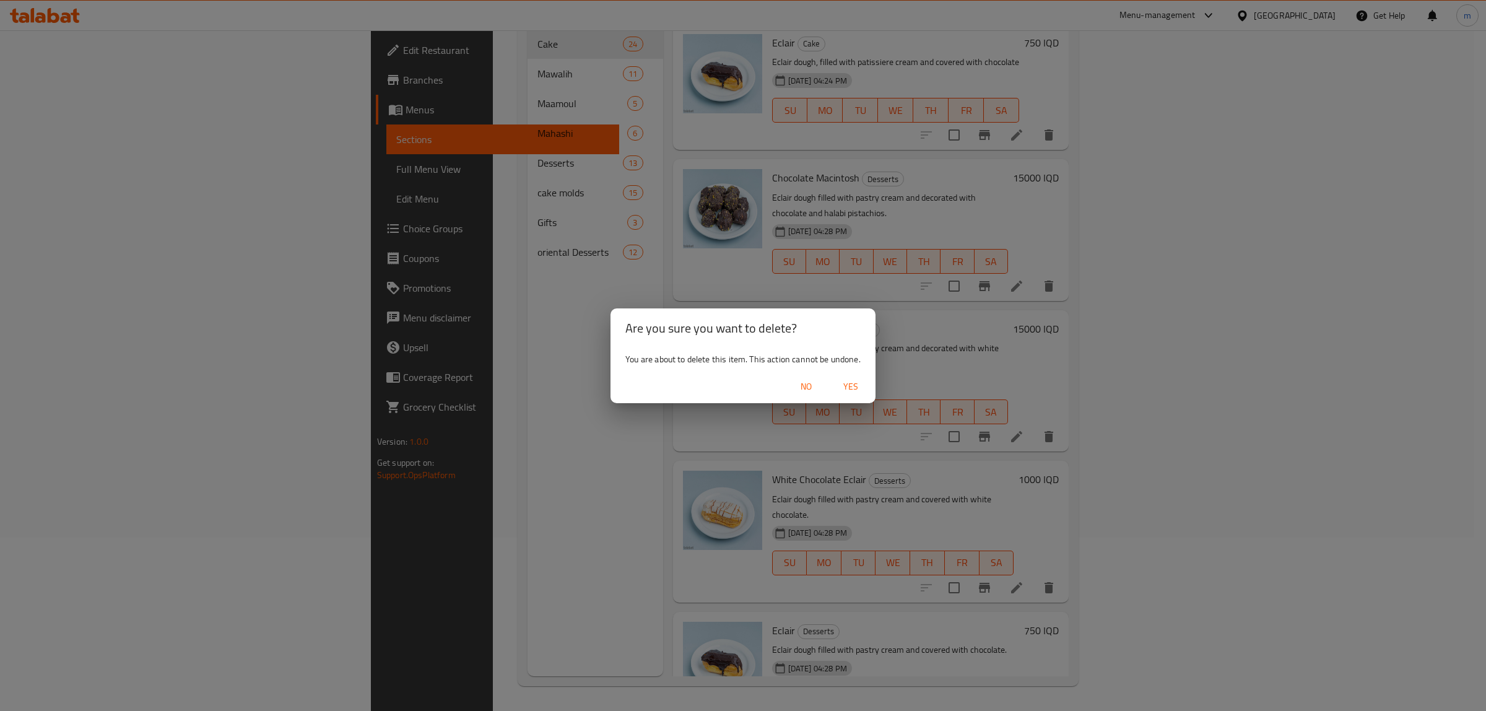
click at [853, 385] on span "Yes" at bounding box center [851, 386] width 30 height 15
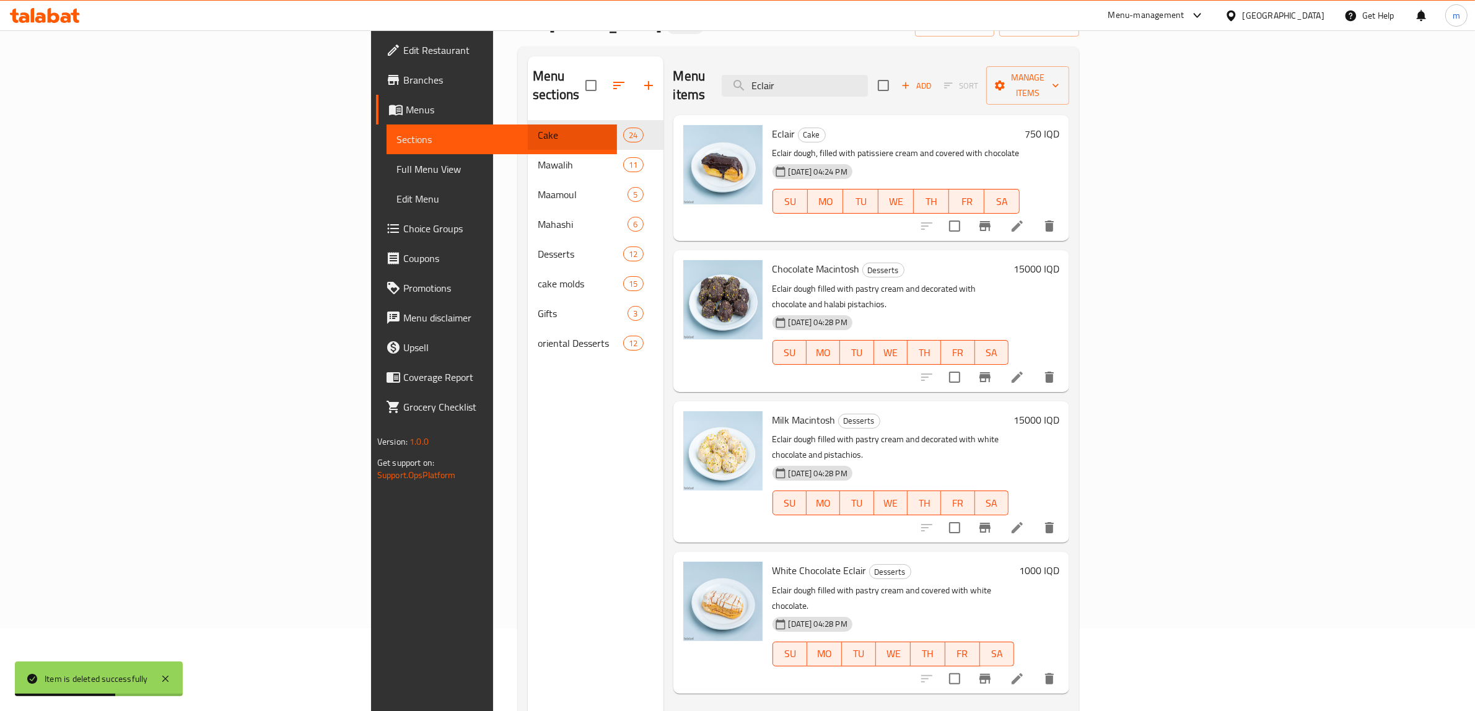
scroll to position [45, 0]
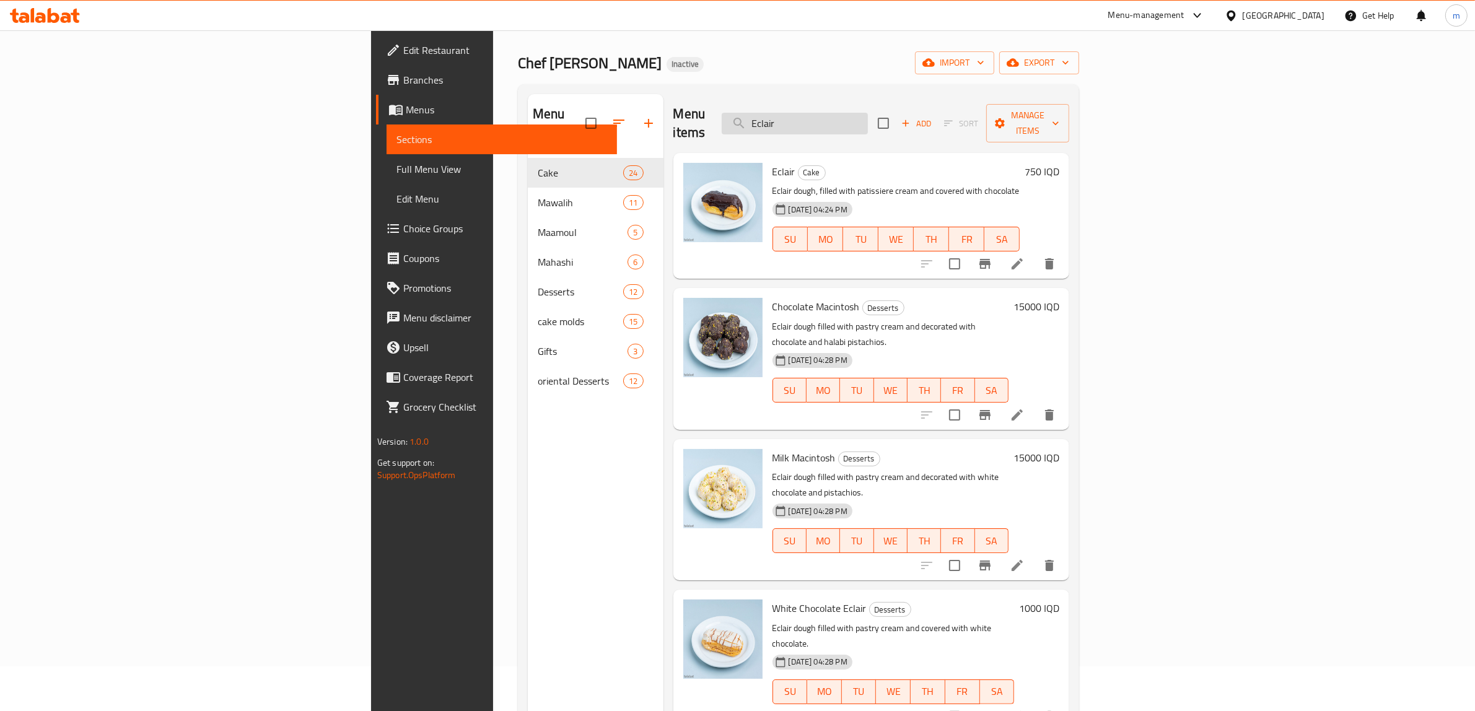
click at [868, 124] on input "Eclair" at bounding box center [795, 124] width 146 height 22
click at [868, 116] on input "Eclair" at bounding box center [795, 124] width 146 height 22
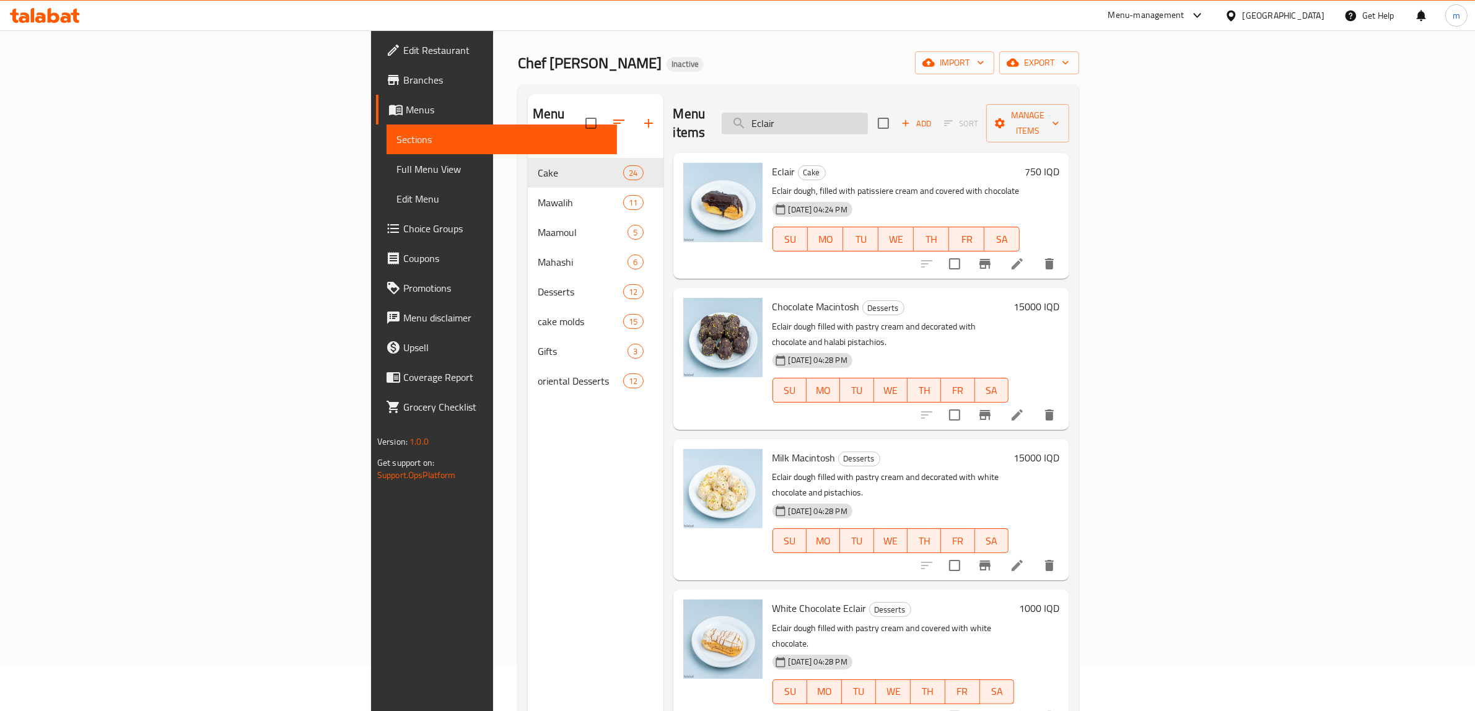
paste input "تراب الملوك"
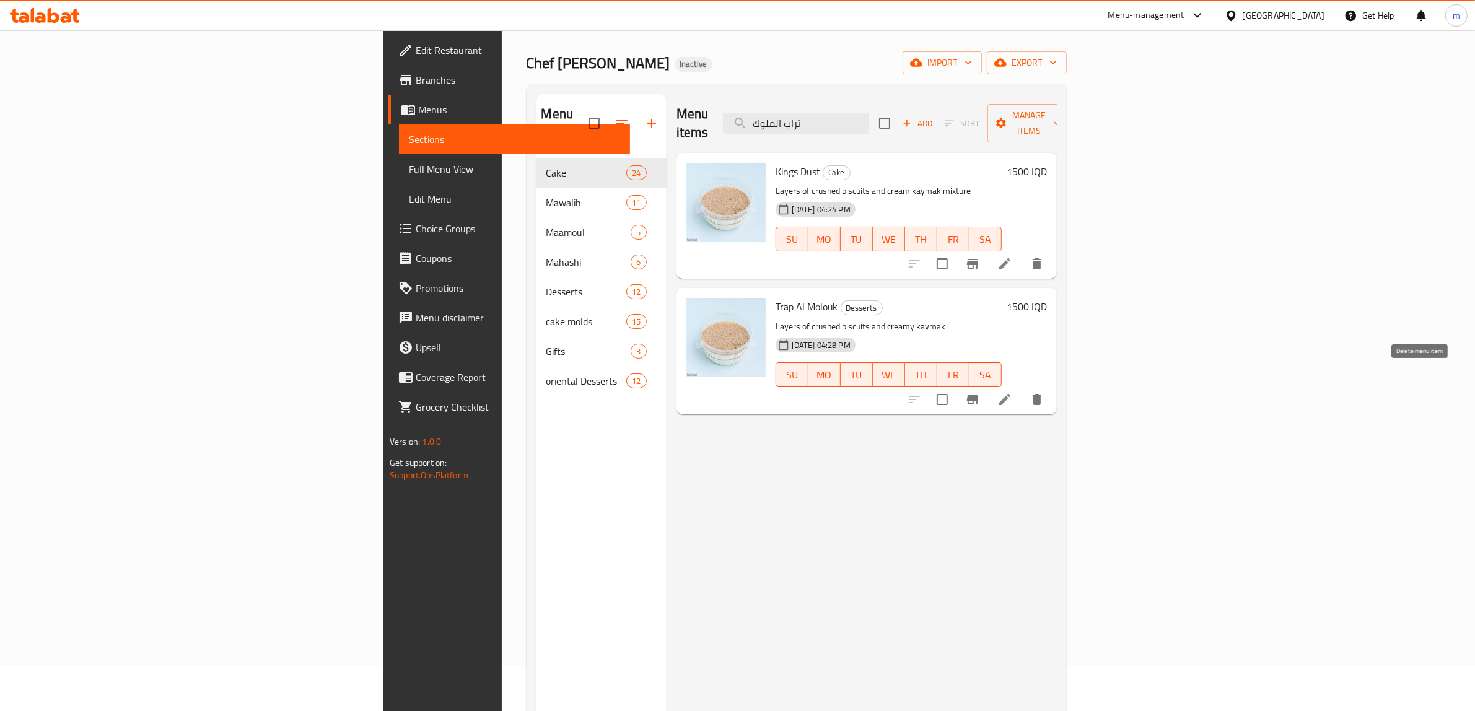
type input "تراب الملوك"
click at [1041, 394] on icon "delete" at bounding box center [1036, 399] width 9 height 11
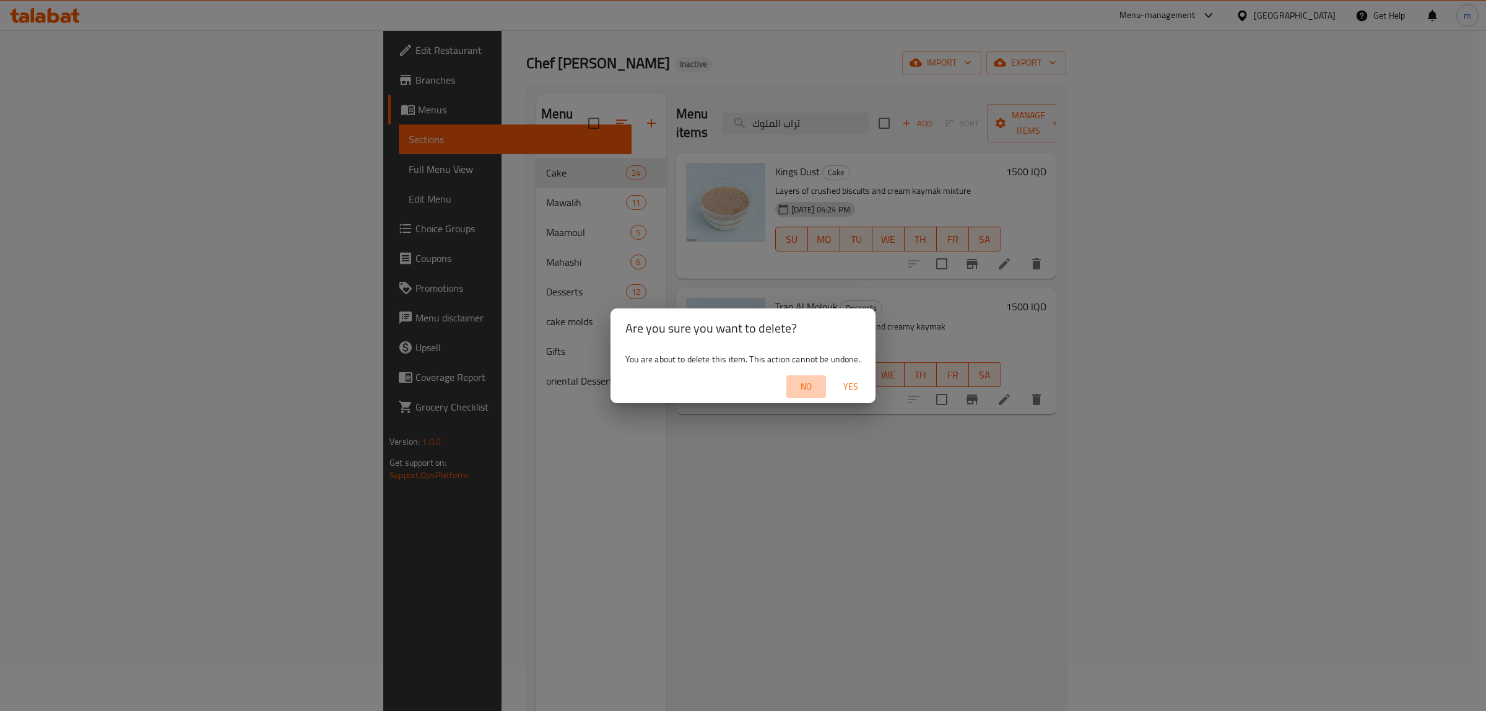
click at [809, 386] on span "No" at bounding box center [807, 386] width 30 height 15
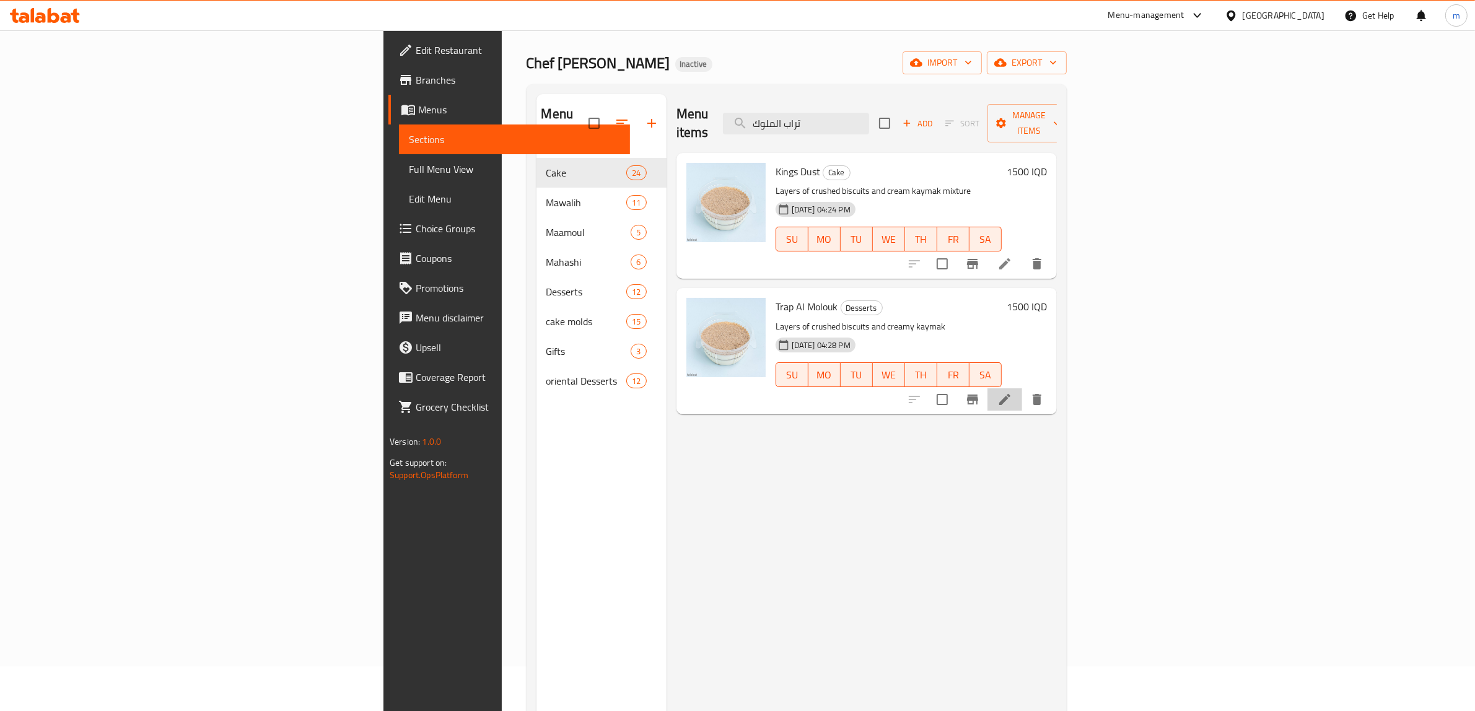
click at [1022, 388] on li at bounding box center [1004, 399] width 35 height 22
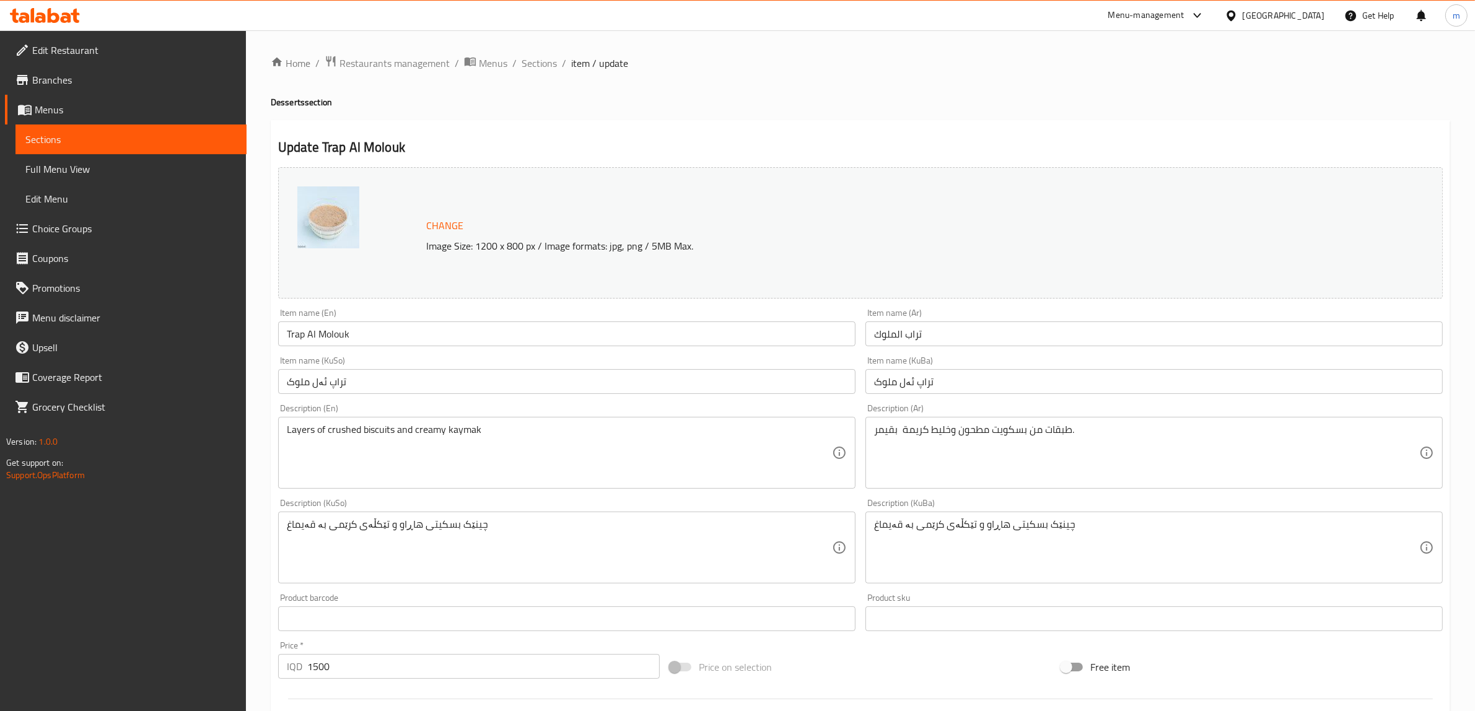
click at [914, 341] on input "تراب الملوك" at bounding box center [1153, 333] width 577 height 25
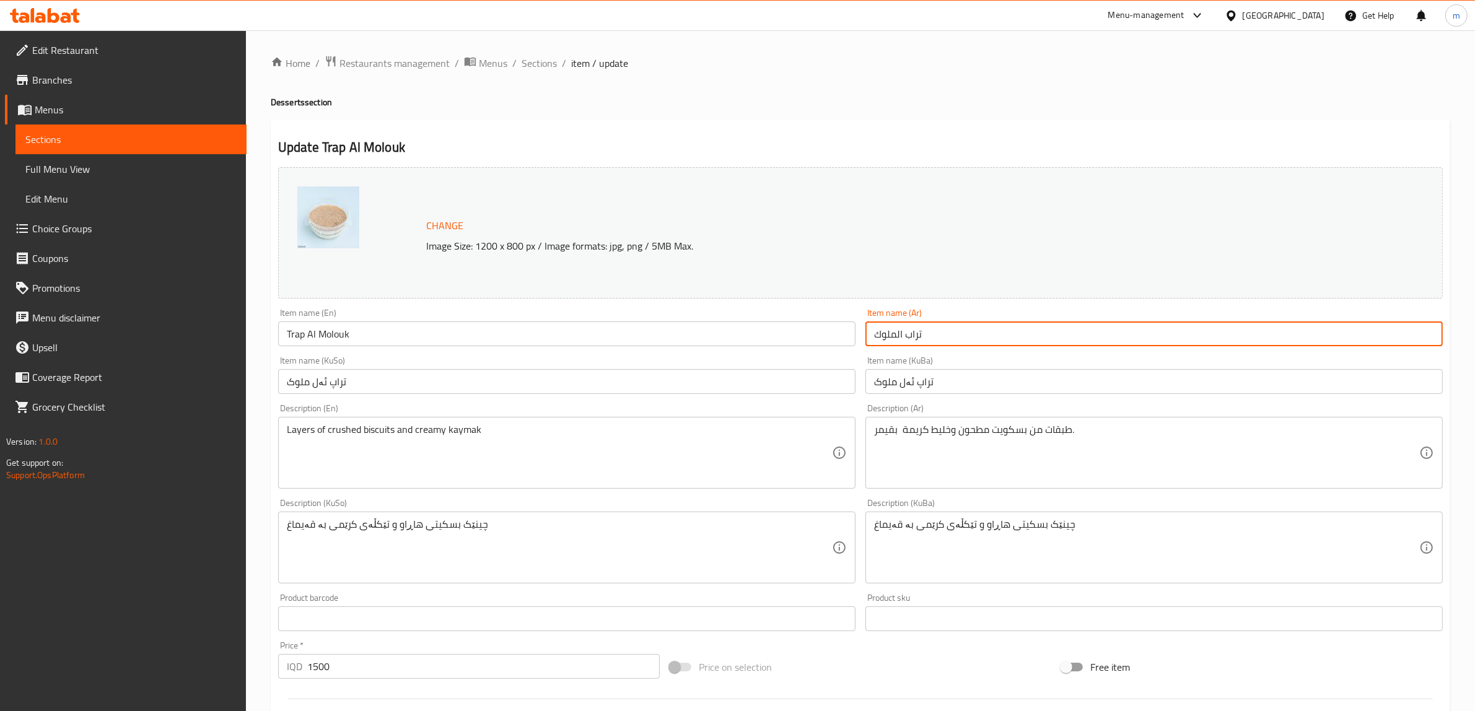
click at [914, 341] on input "تراب الملوك" at bounding box center [1153, 333] width 577 height 25
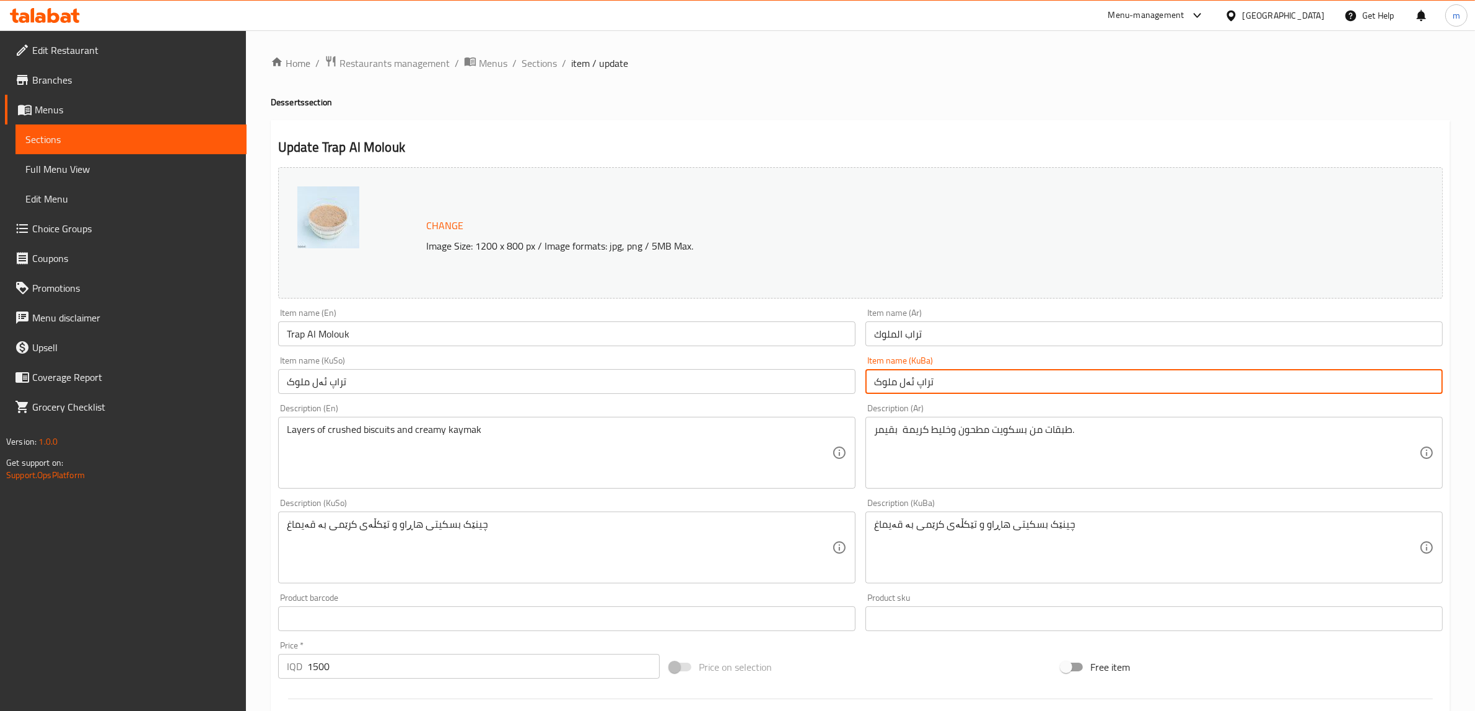
click at [943, 386] on input "تراپ ئەل ملوک" at bounding box center [1153, 381] width 577 height 25
paste input "وراب ئەل مو"
type input "توراب ئەل مولوک"
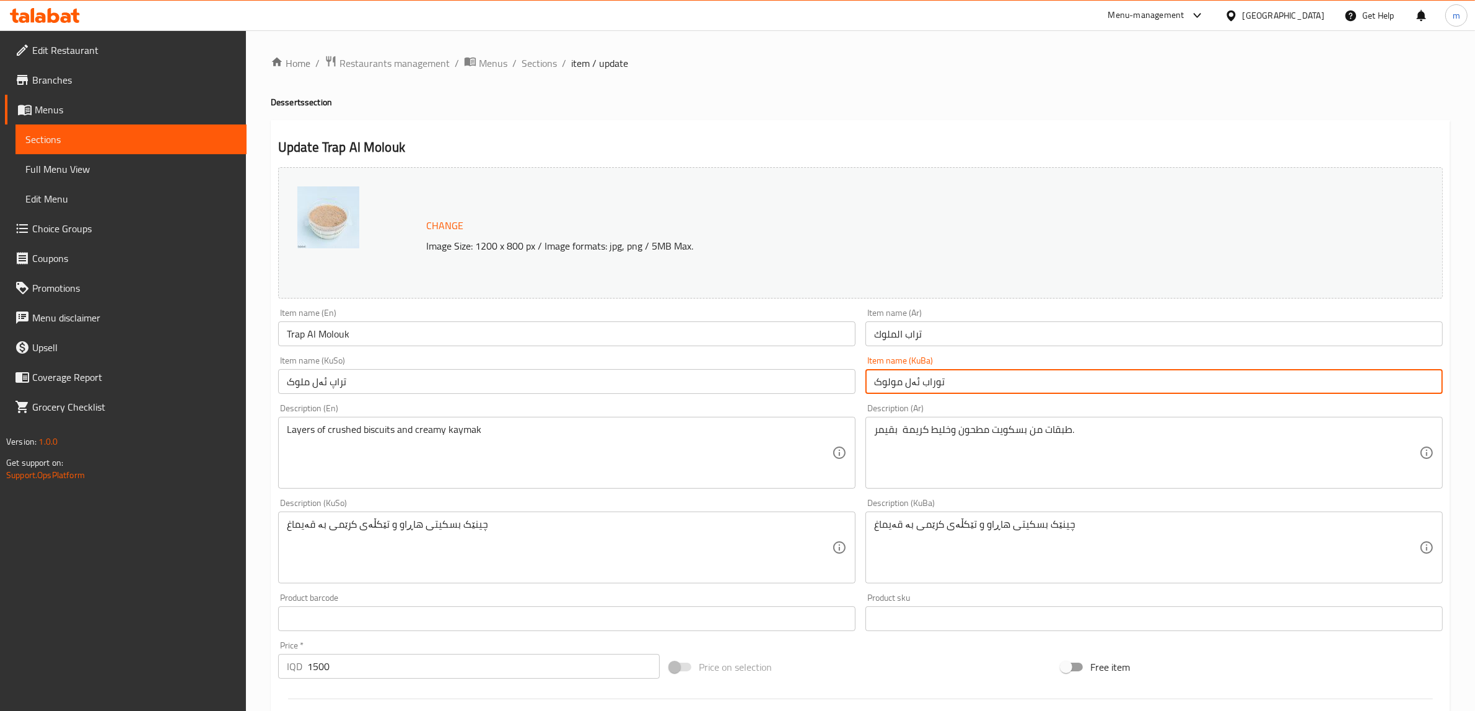
click at [780, 385] on input "تراپ ئەل ملوک" at bounding box center [566, 381] width 577 height 25
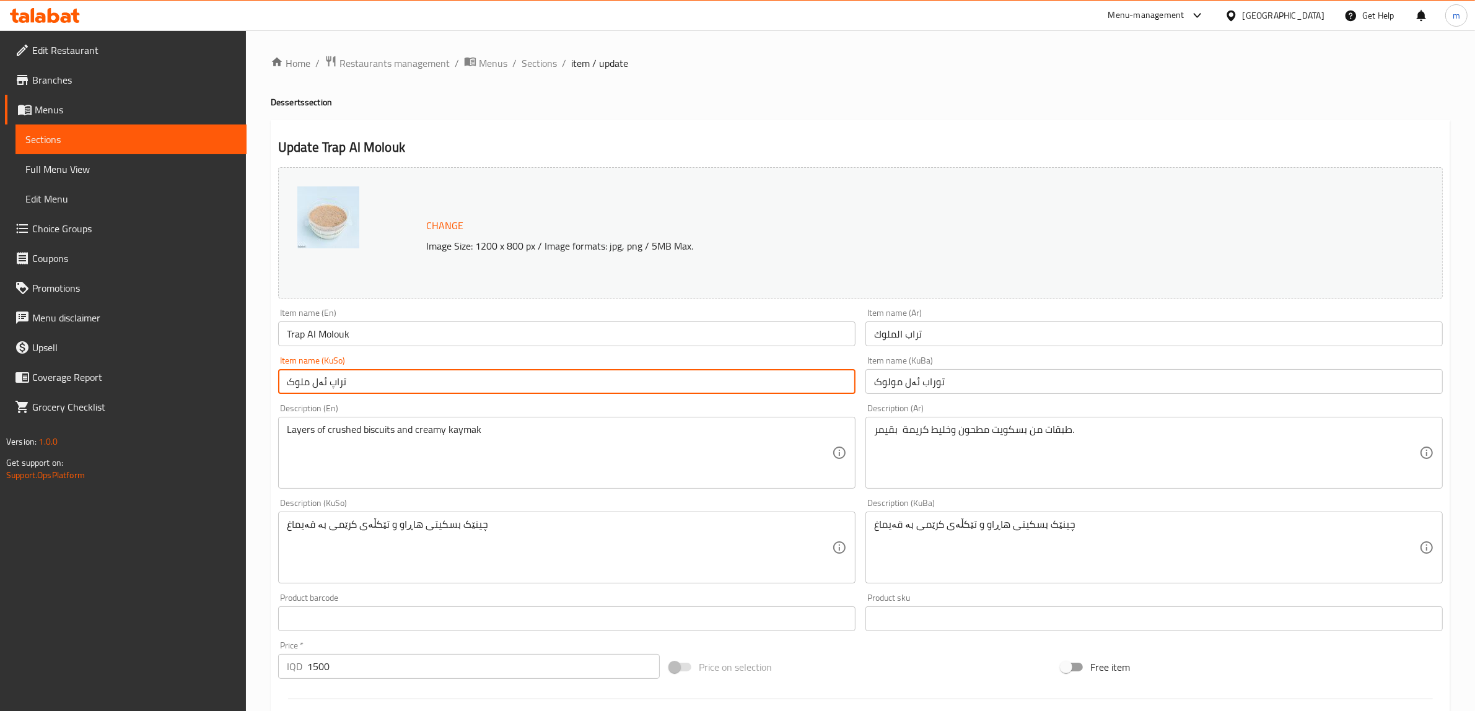
click at [780, 385] on input "تراپ ئەل ملوک" at bounding box center [566, 381] width 577 height 25
paste input "وراب ئەل مو"
type input "توراب ئەل مولوک"
click at [657, 339] on input "Trap Al Molouk" at bounding box center [566, 333] width 577 height 25
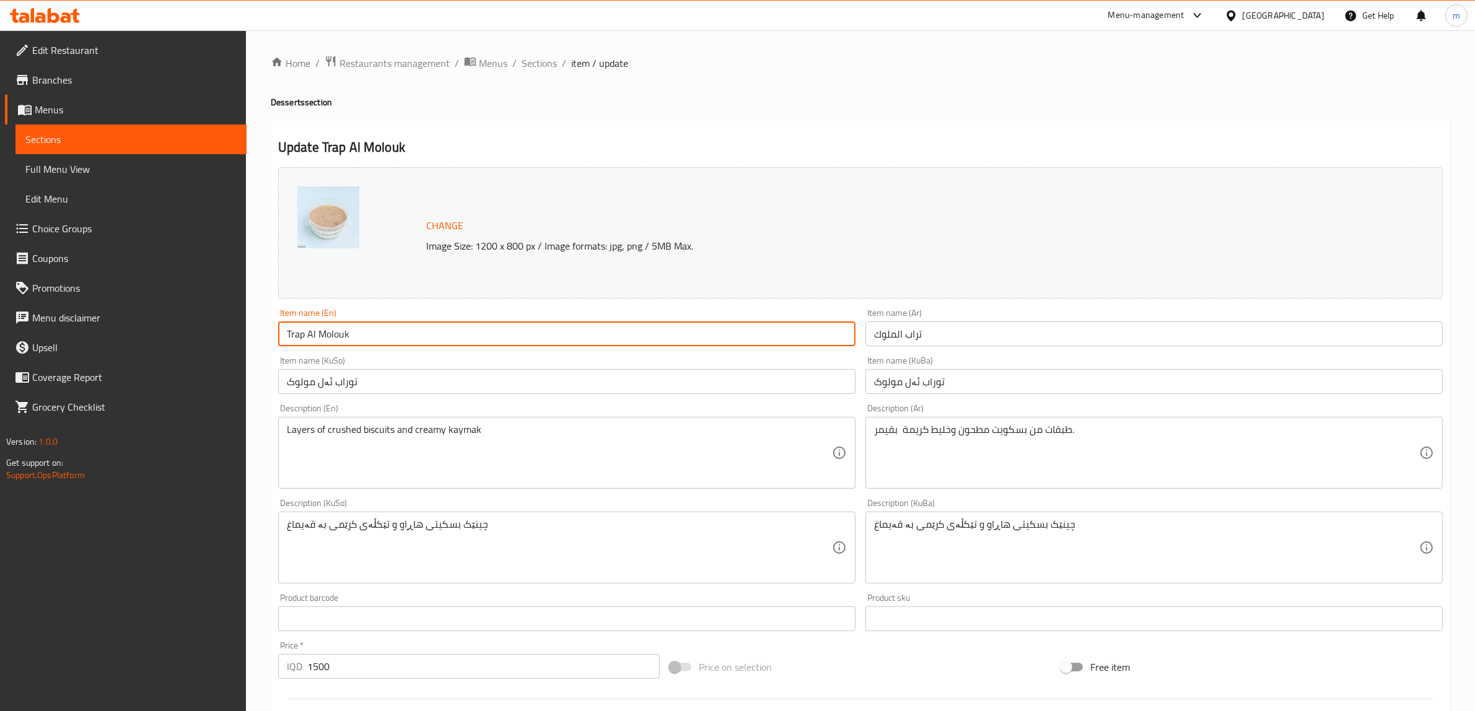
click at [657, 339] on input "Trap Al Molouk" at bounding box center [566, 333] width 577 height 25
paste input "b Almul"
type input "Trab Almuluk"
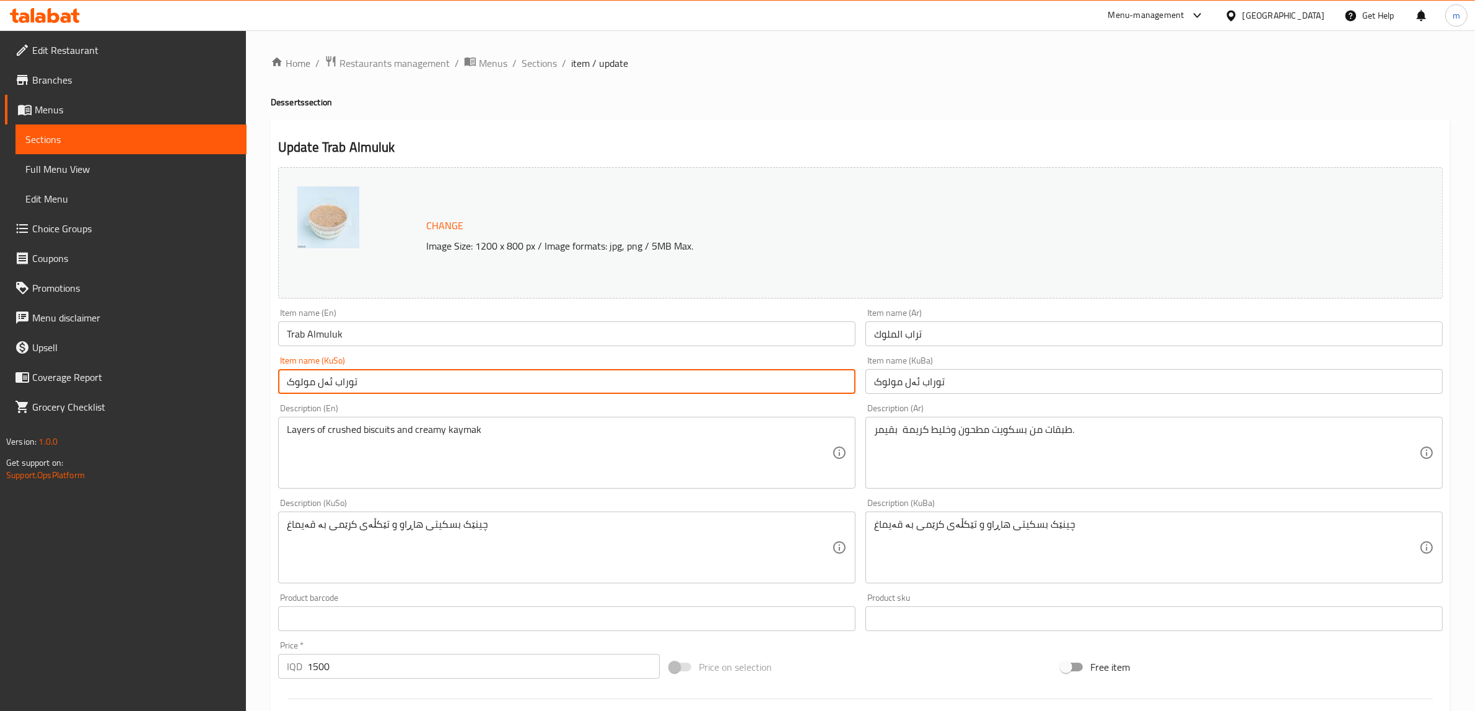
click at [373, 387] on input "توراب ئەل مولوک" at bounding box center [566, 381] width 577 height 25
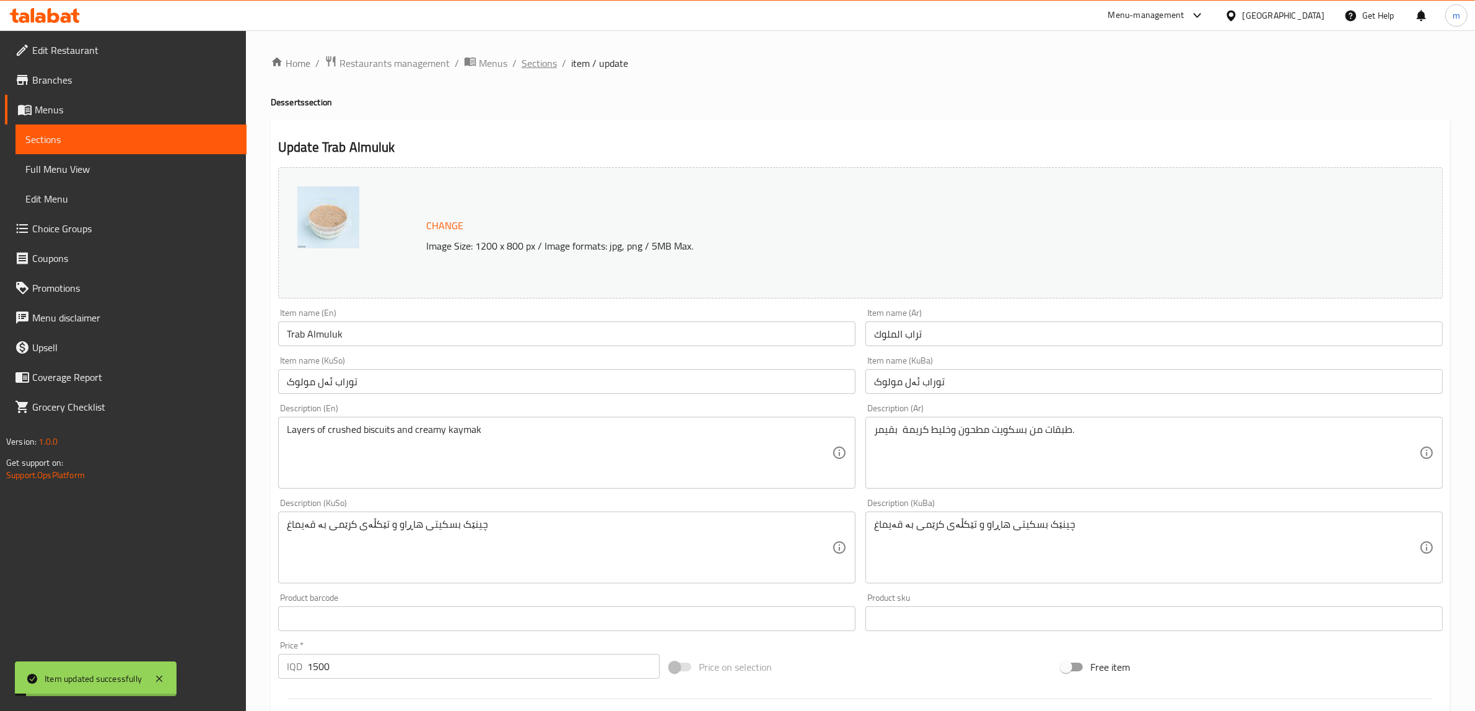
click at [525, 59] on span "Sections" at bounding box center [538, 63] width 35 height 15
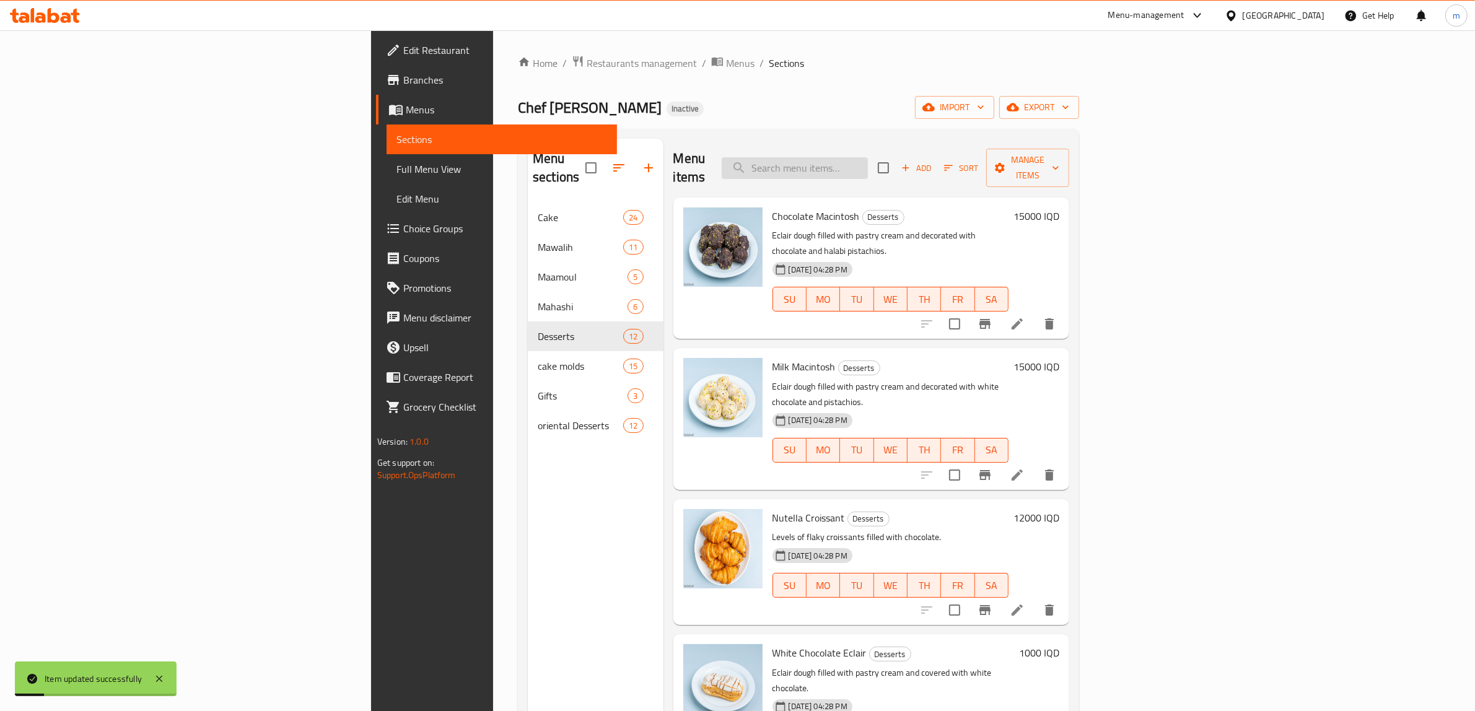
click at [868, 157] on input "search" at bounding box center [795, 168] width 146 height 22
paste input "Trab Almuluk"
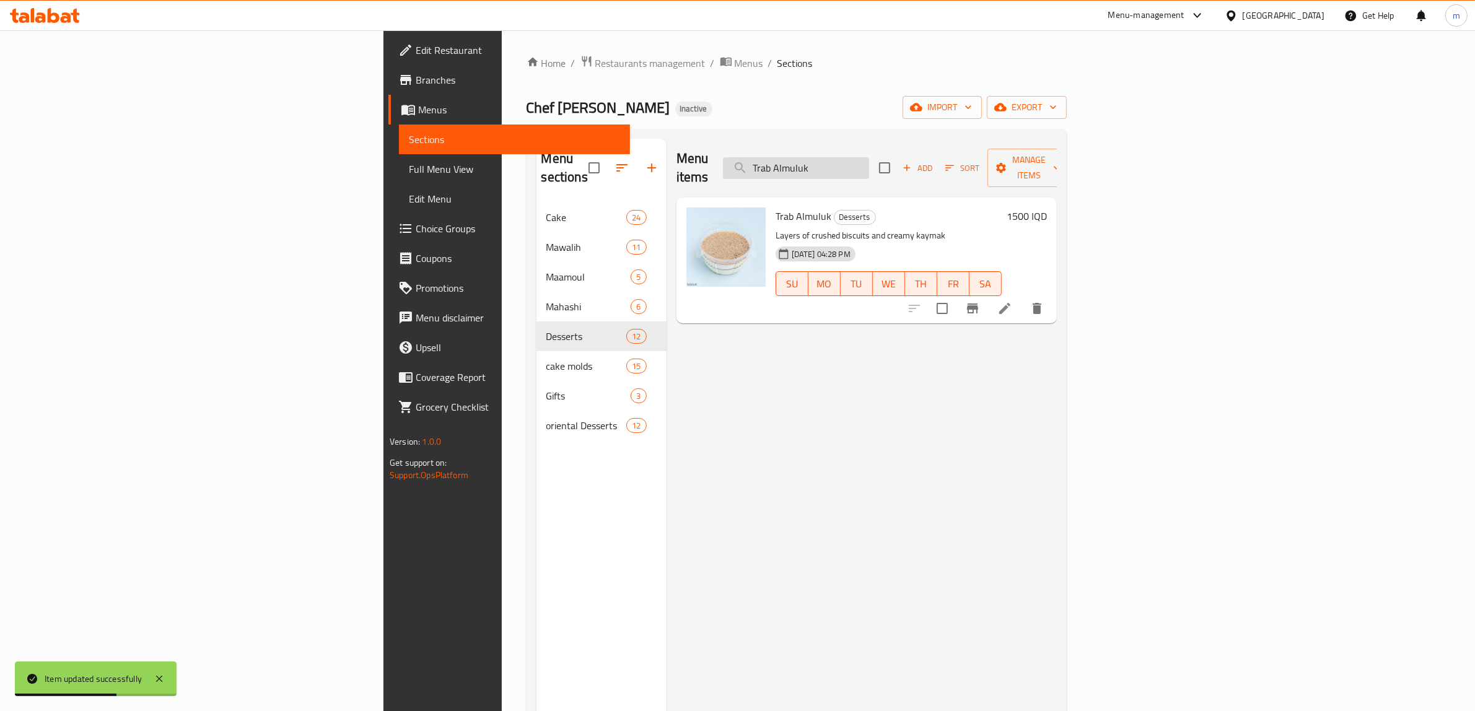
click at [869, 157] on input "Trab Almuluk" at bounding box center [796, 168] width 146 height 22
paste input "تراب الملوك"
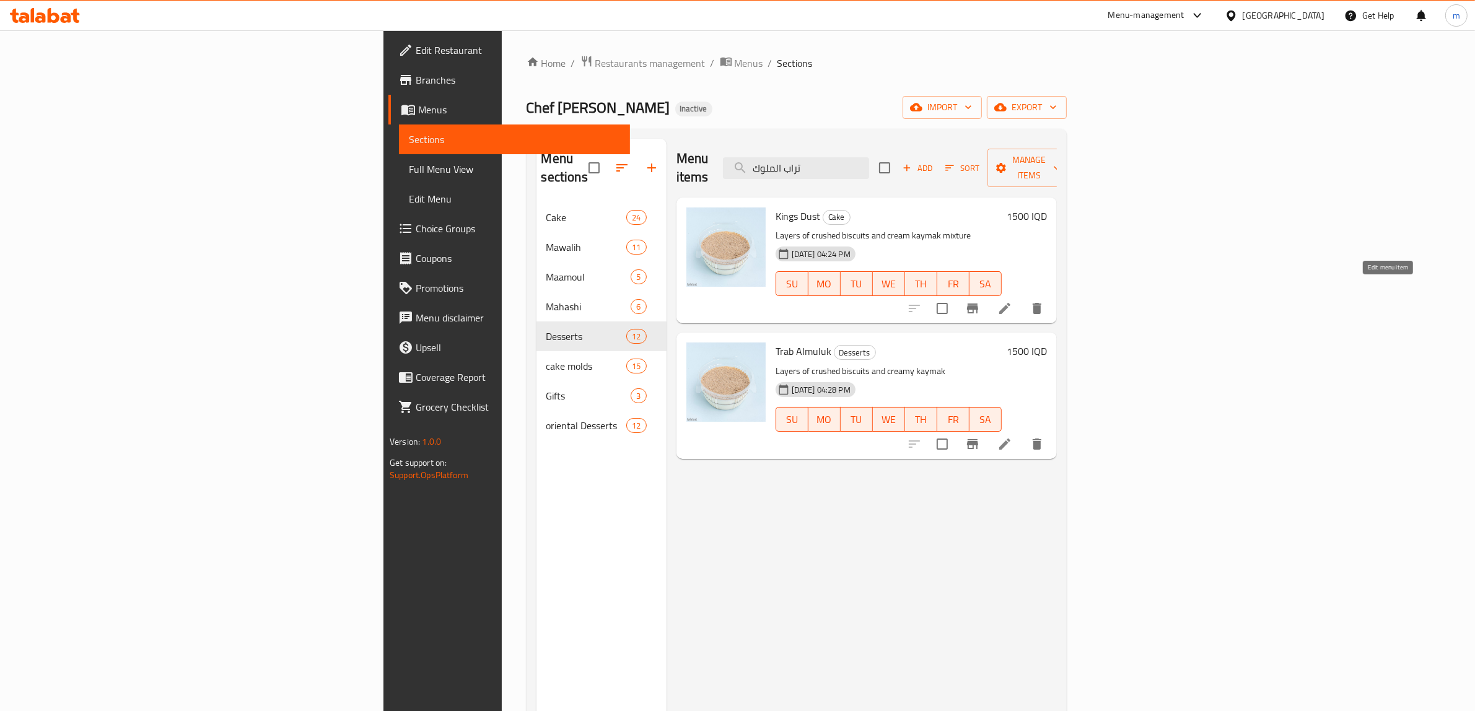
type input "تراب الملوك"
click at [1010, 303] on icon at bounding box center [1004, 308] width 11 height 11
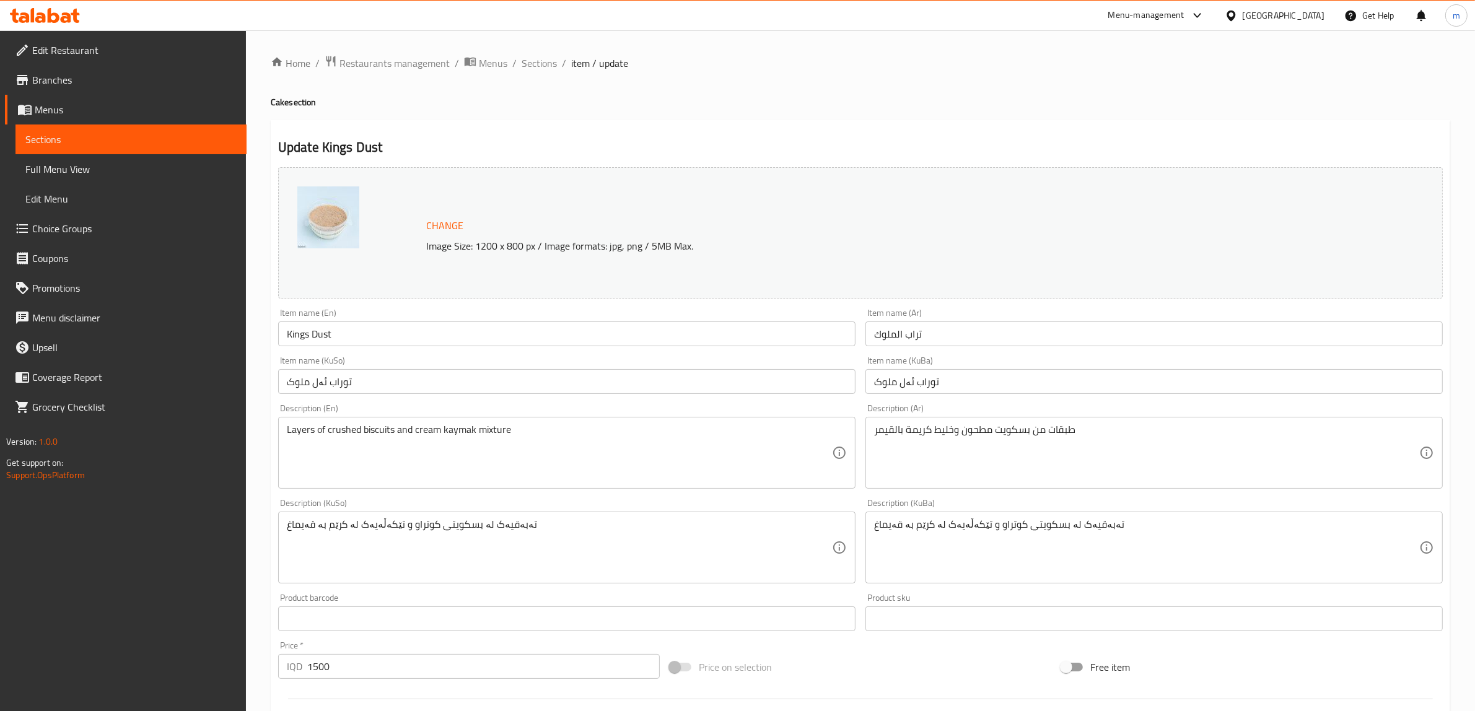
click at [444, 339] on input "Kings Dust" at bounding box center [566, 333] width 577 height 25
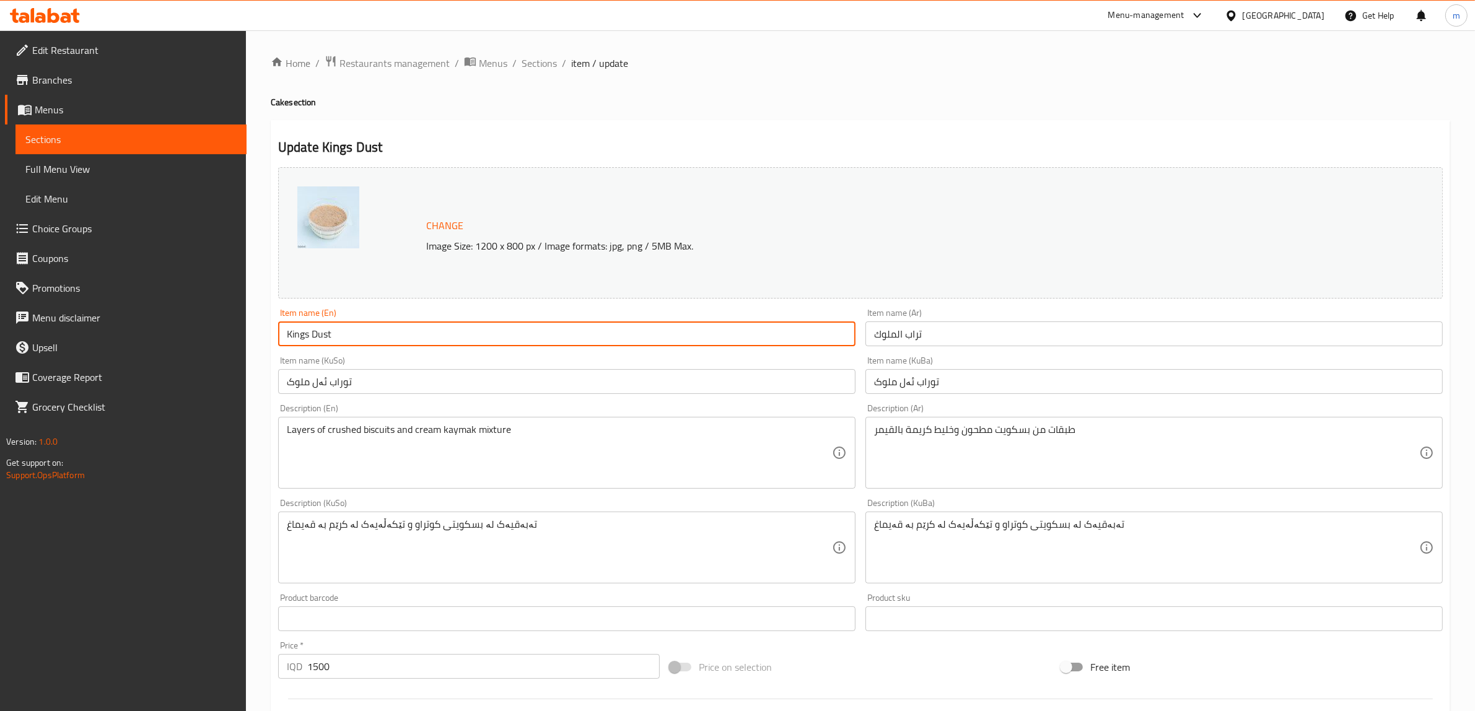
click at [444, 339] on input "Kings Dust" at bounding box center [566, 333] width 577 height 25
paste input "Trab Almuluk"
type input "Trab Almuluk"
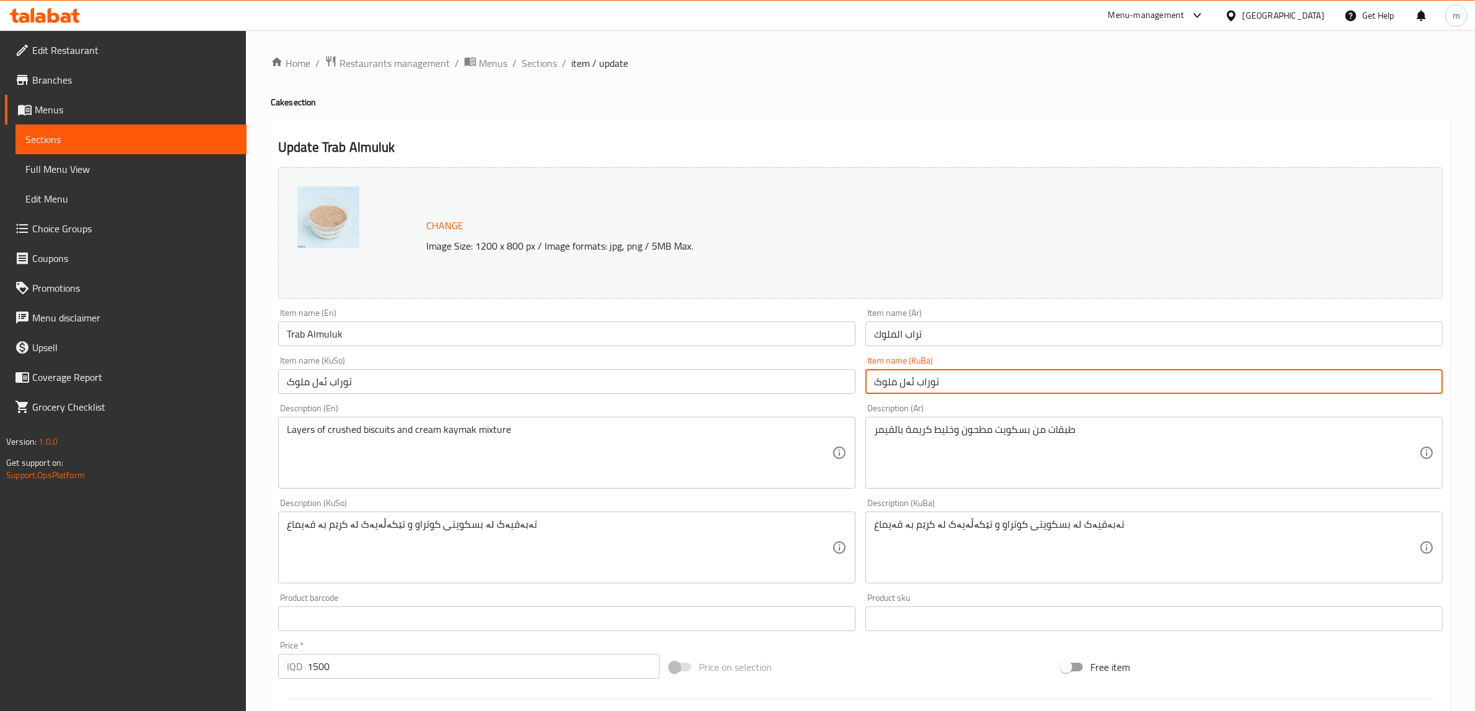
click at [897, 369] on input "توراب ئەل ملوک" at bounding box center [1153, 381] width 577 height 25
paste input "text"
type input "توراب ئەل مولوک"
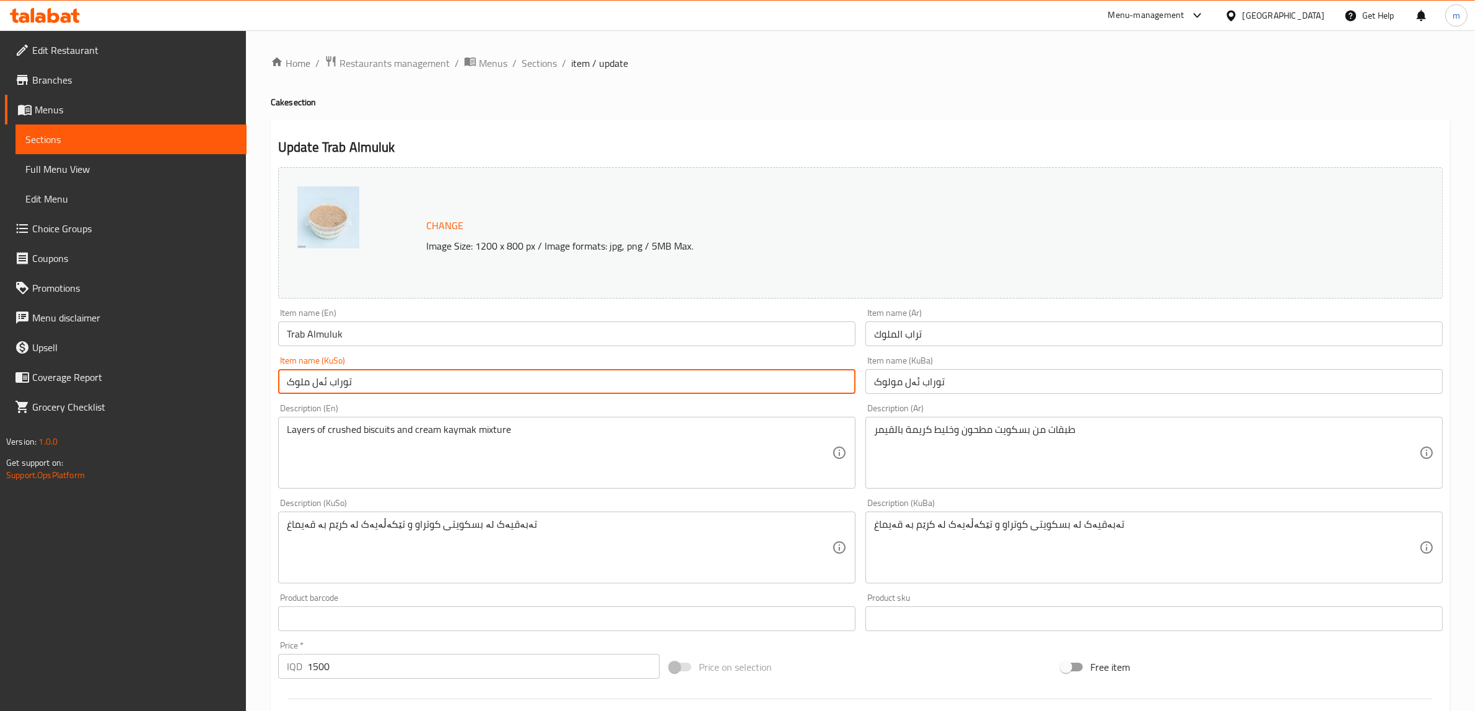
click at [803, 383] on input "توراب ئەل ملوک" at bounding box center [566, 381] width 577 height 25
paste input "text"
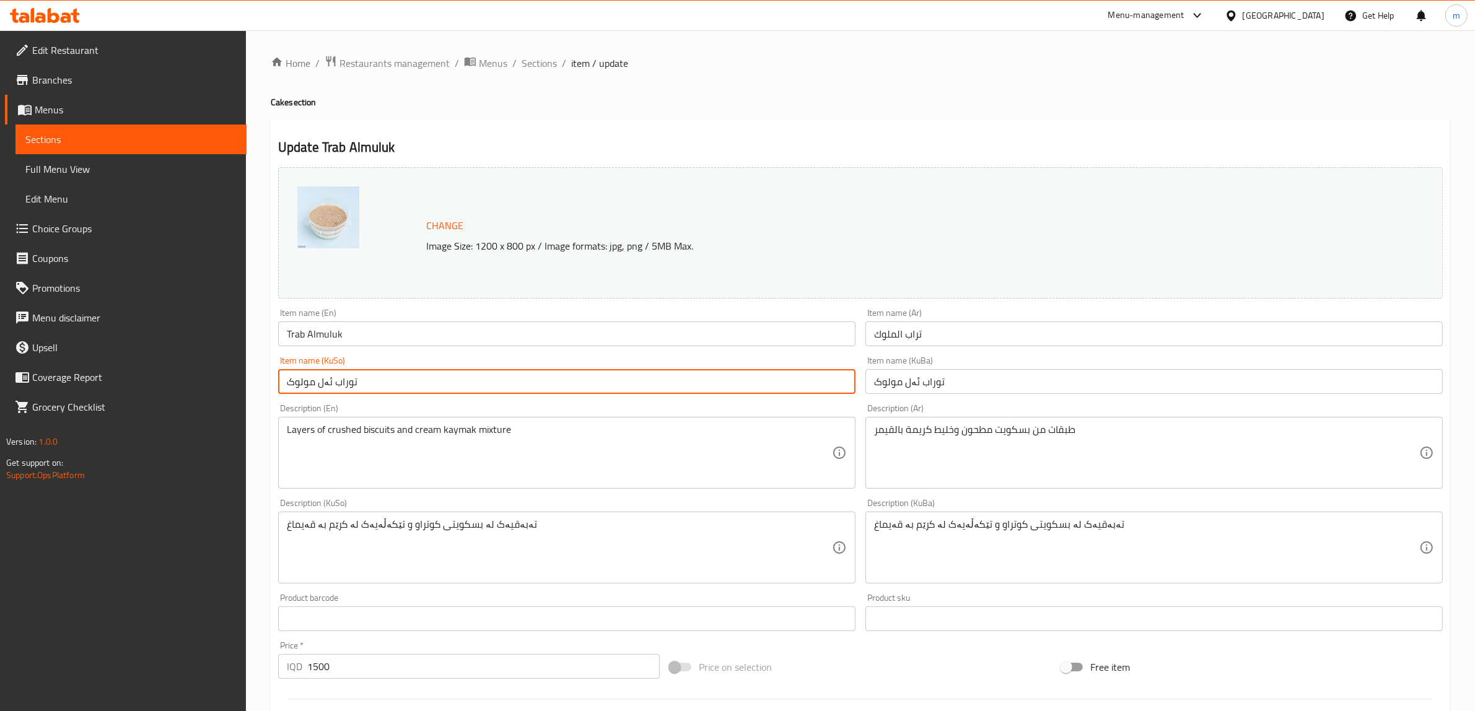
type input "توراب ئەل مولوک"
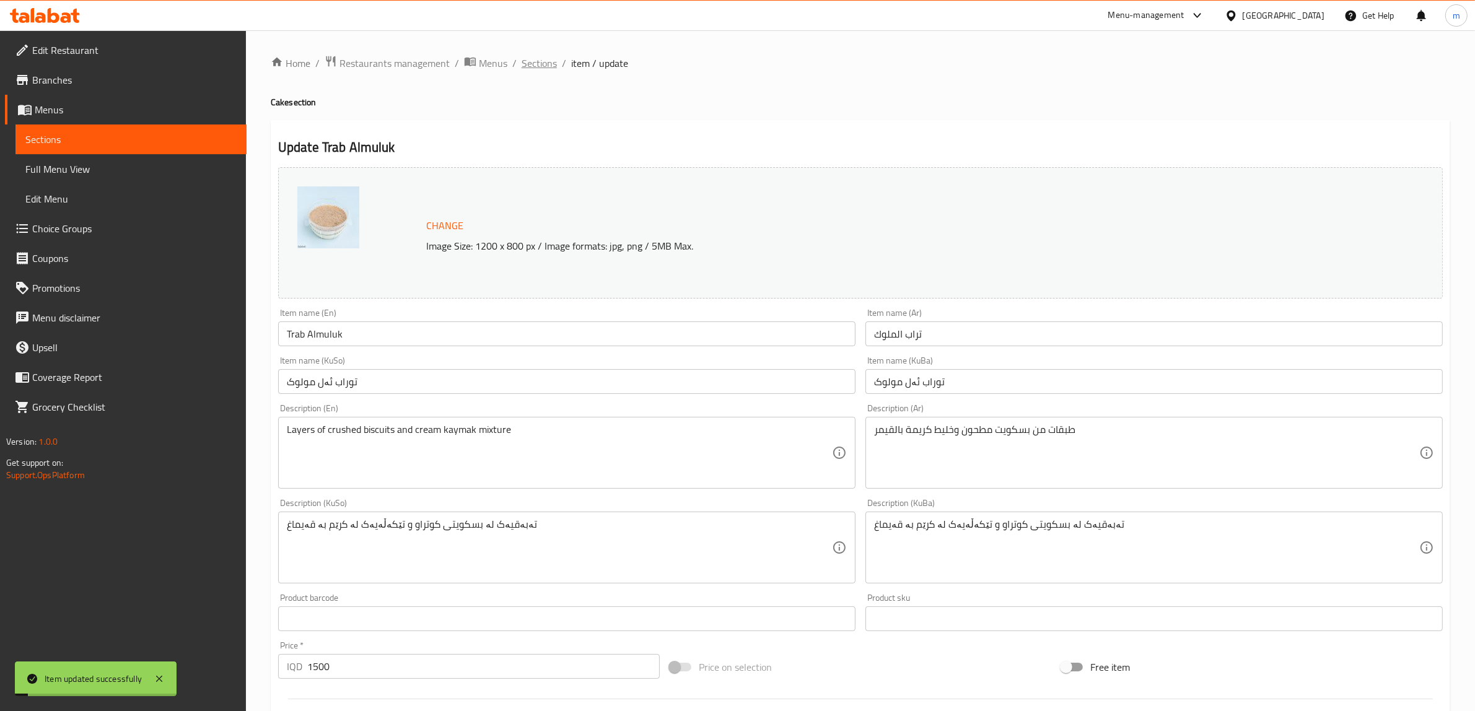
click at [543, 63] on span "Sections" at bounding box center [538, 63] width 35 height 15
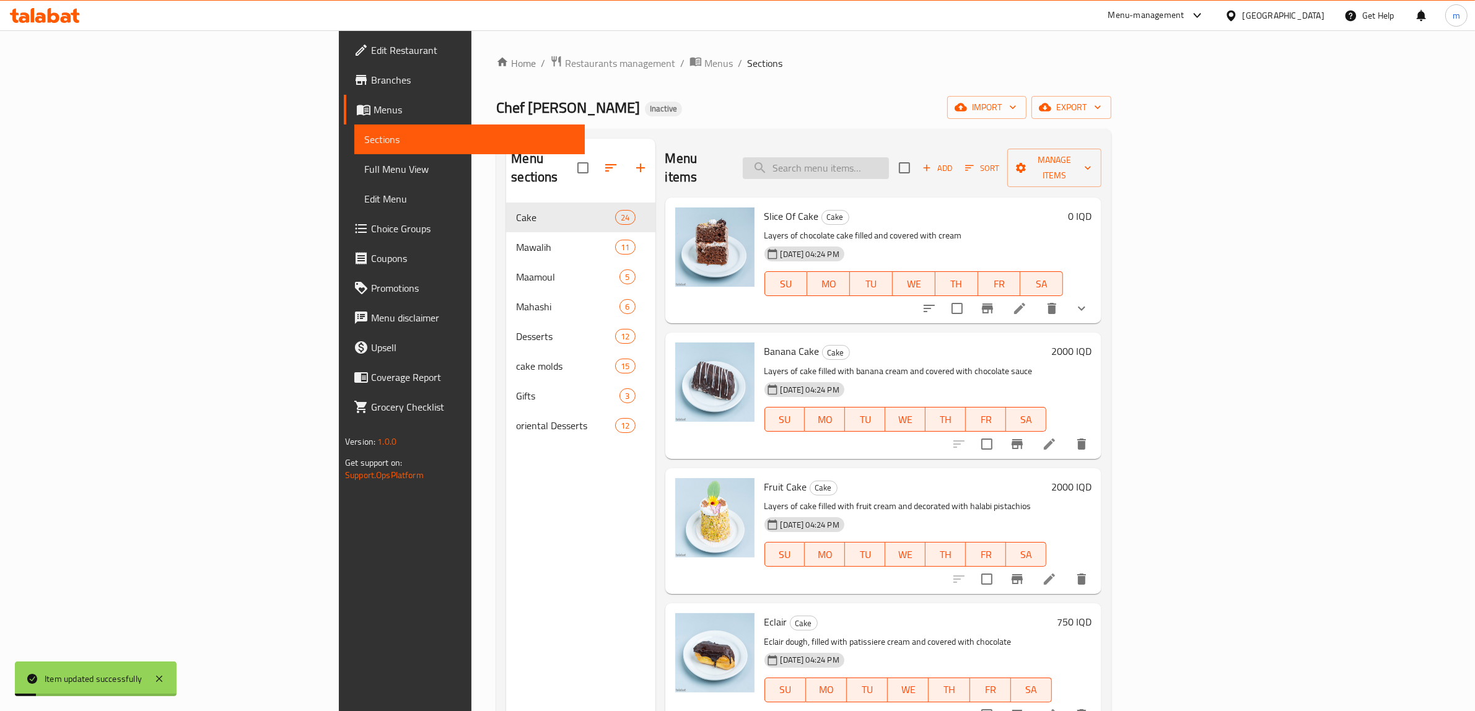
click at [889, 165] on input "search" at bounding box center [816, 168] width 146 height 22
paste input "تراب الملوك"
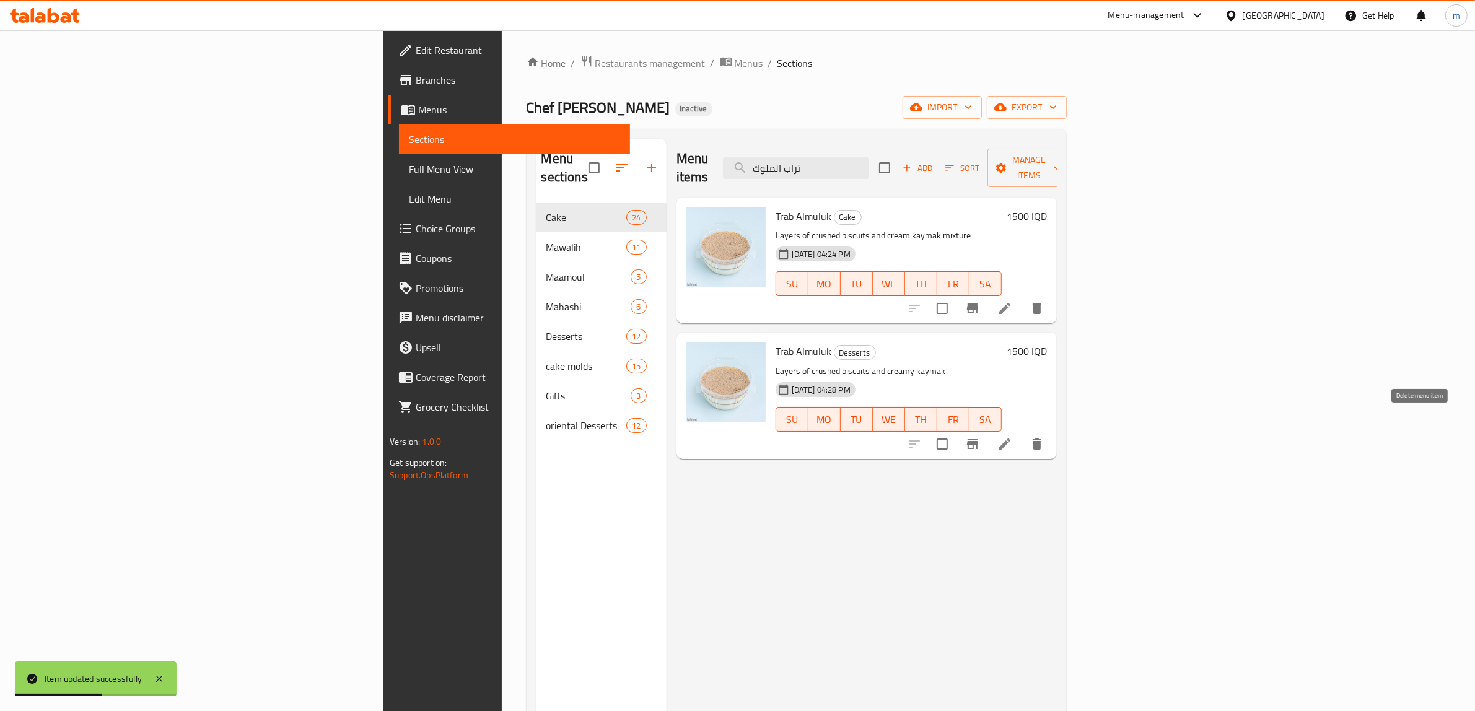
click at [1044, 437] on icon "delete" at bounding box center [1036, 444] width 15 height 15
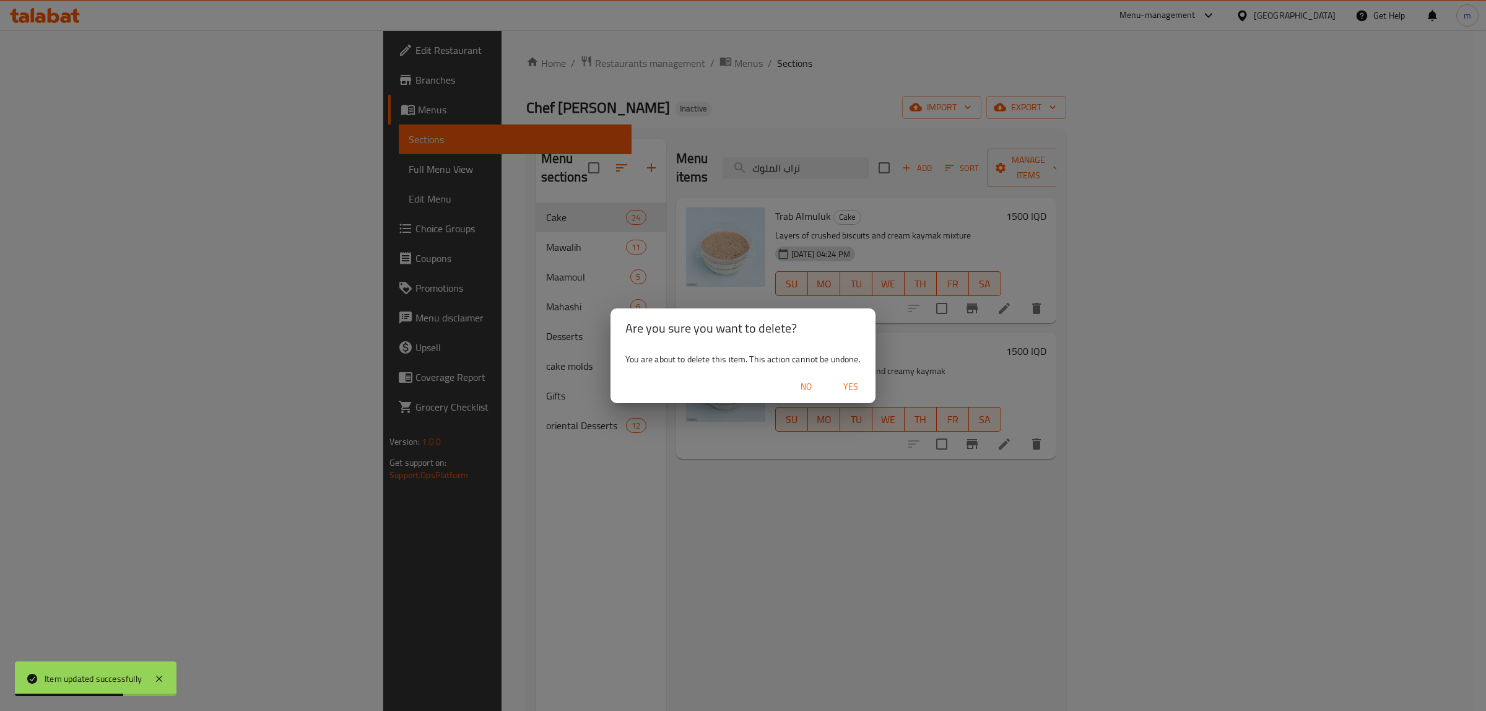
click at [859, 385] on span "Yes" at bounding box center [851, 386] width 30 height 15
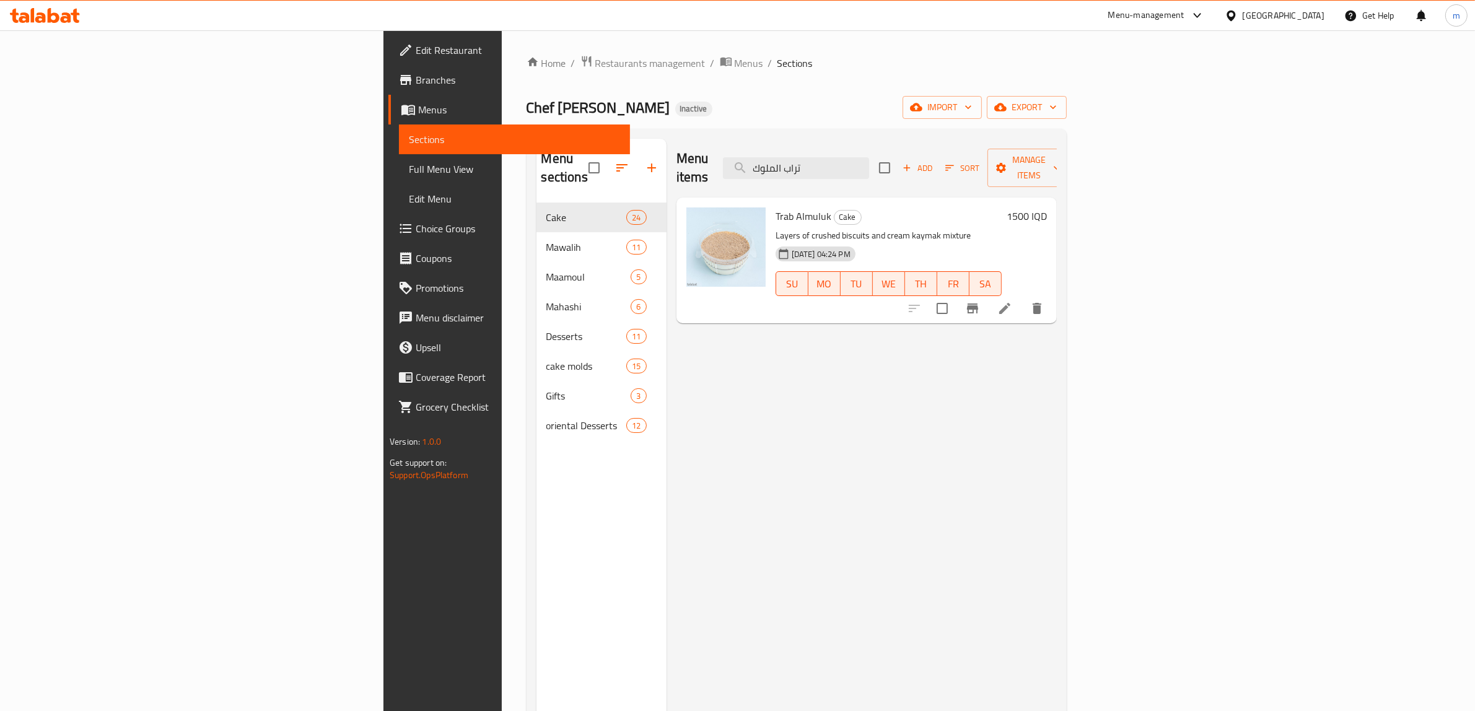
click at [952, 172] on div "Menu items تراب الملوك Add Sort Manage items" at bounding box center [866, 168] width 380 height 59
click at [869, 160] on input "تراب الملوك" at bounding box center [796, 168] width 146 height 22
paste input "بقات من الكريمة, الجيلي, الكيك والشوكولاتة البيضاء."
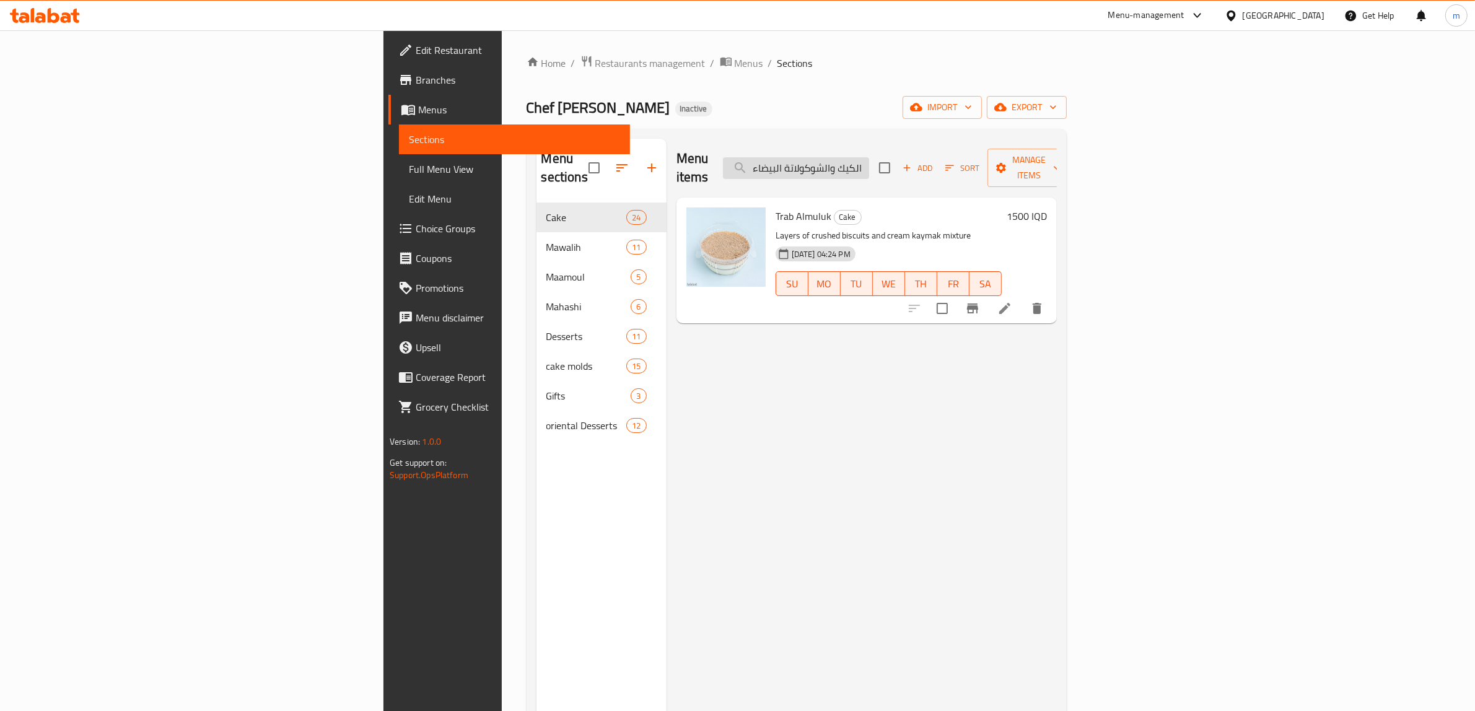
scroll to position [0, 112]
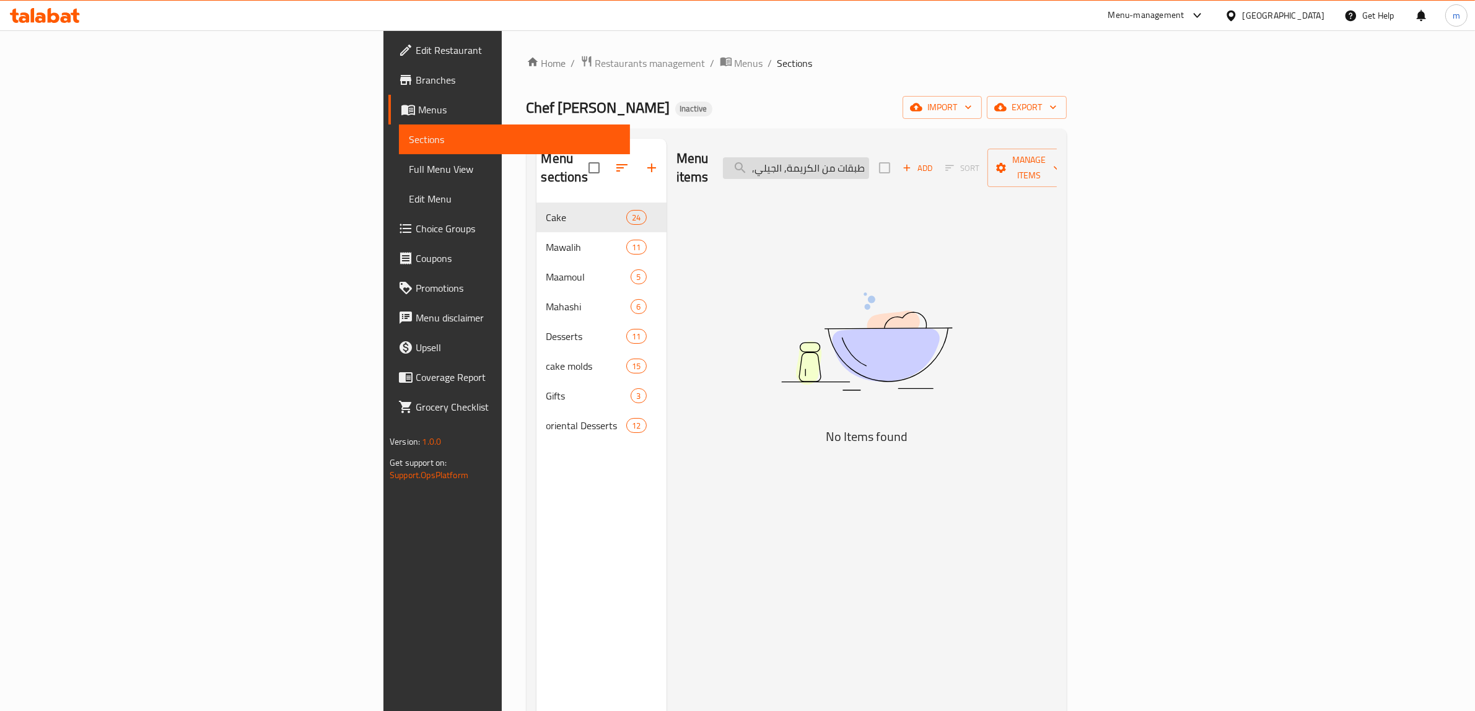
click at [869, 160] on input "طبقات من الكريمة, الجيلي, الكيك والشوكولاتة البيضاء." at bounding box center [796, 168] width 146 height 22
paste input "رايفل"
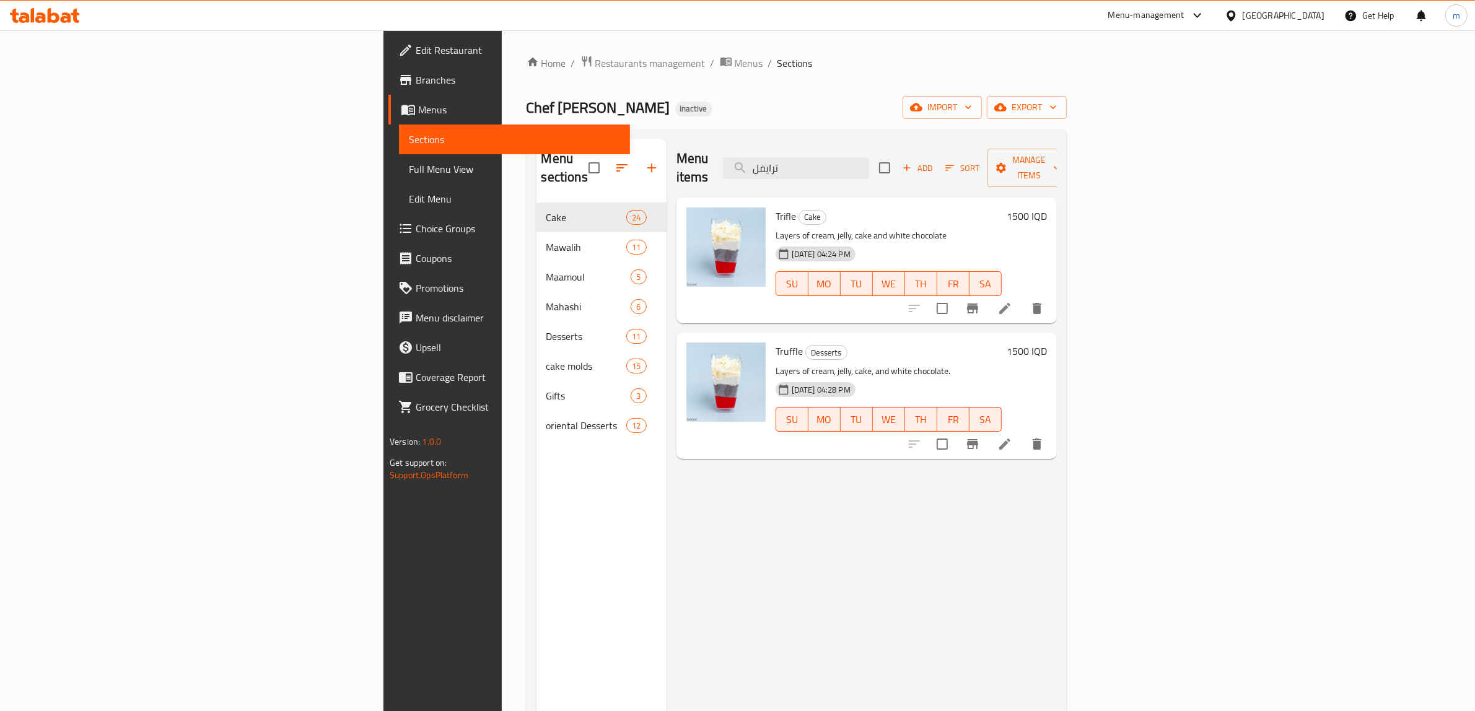
type input "ترايفل"
click at [1044, 437] on icon "delete" at bounding box center [1036, 444] width 15 height 15
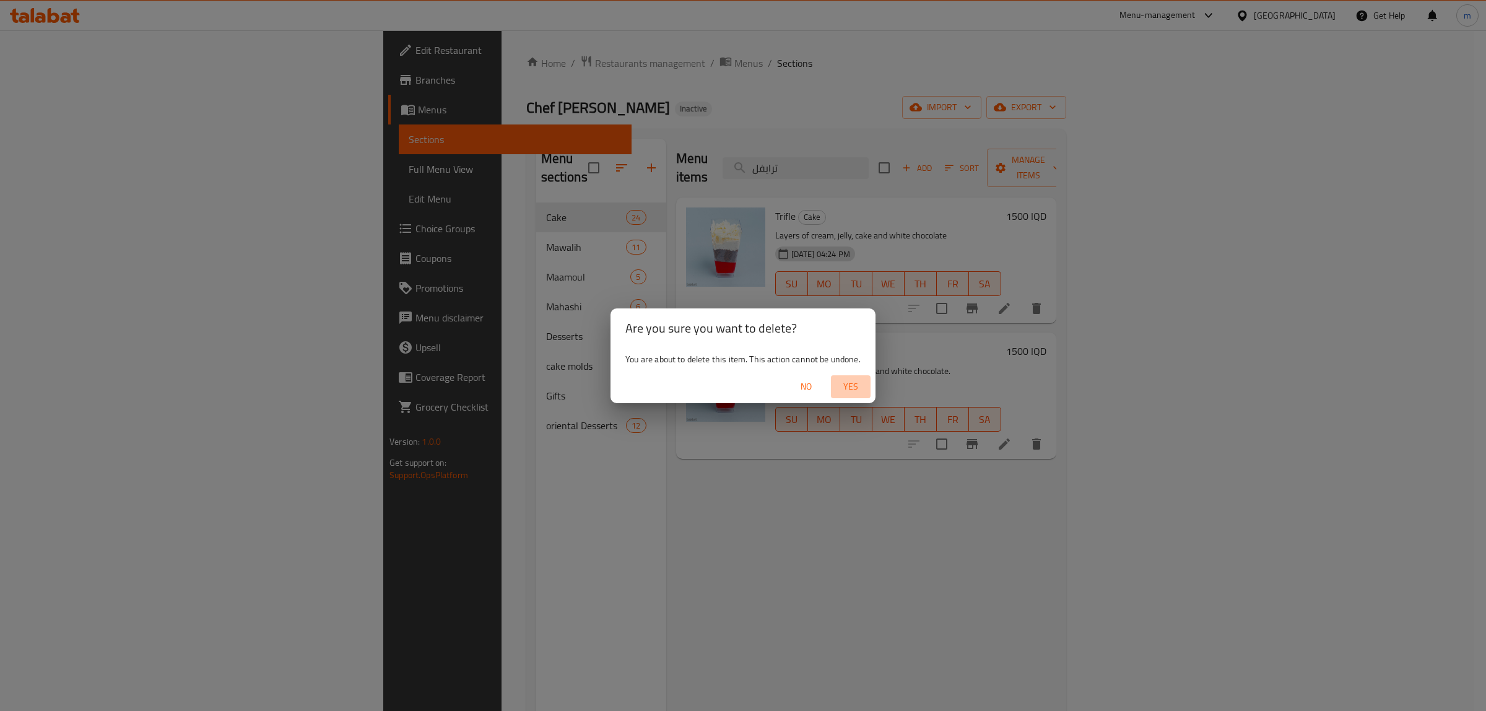
click at [847, 389] on span "Yes" at bounding box center [851, 386] width 30 height 15
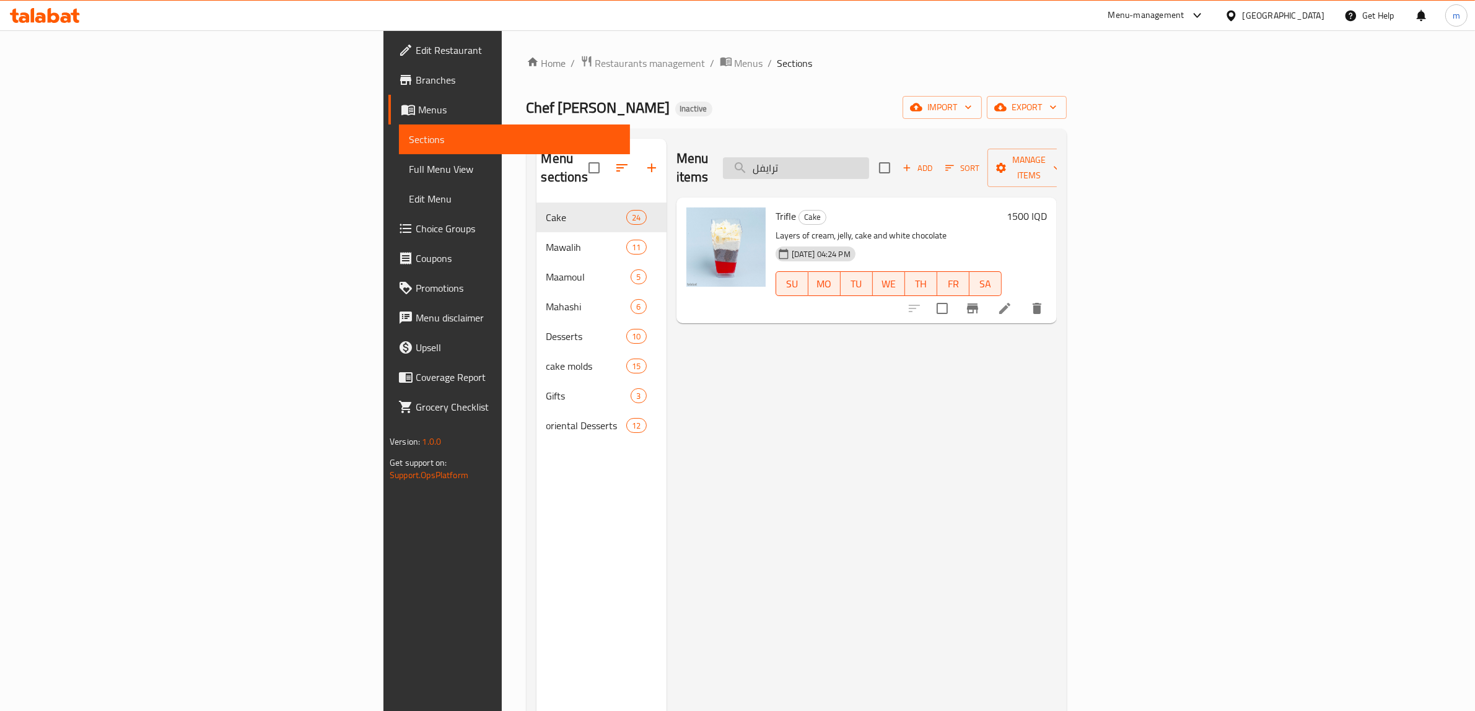
click at [869, 161] on input "ترايفل" at bounding box center [796, 168] width 146 height 22
click at [869, 162] on input "ترايفل" at bounding box center [796, 168] width 146 height 22
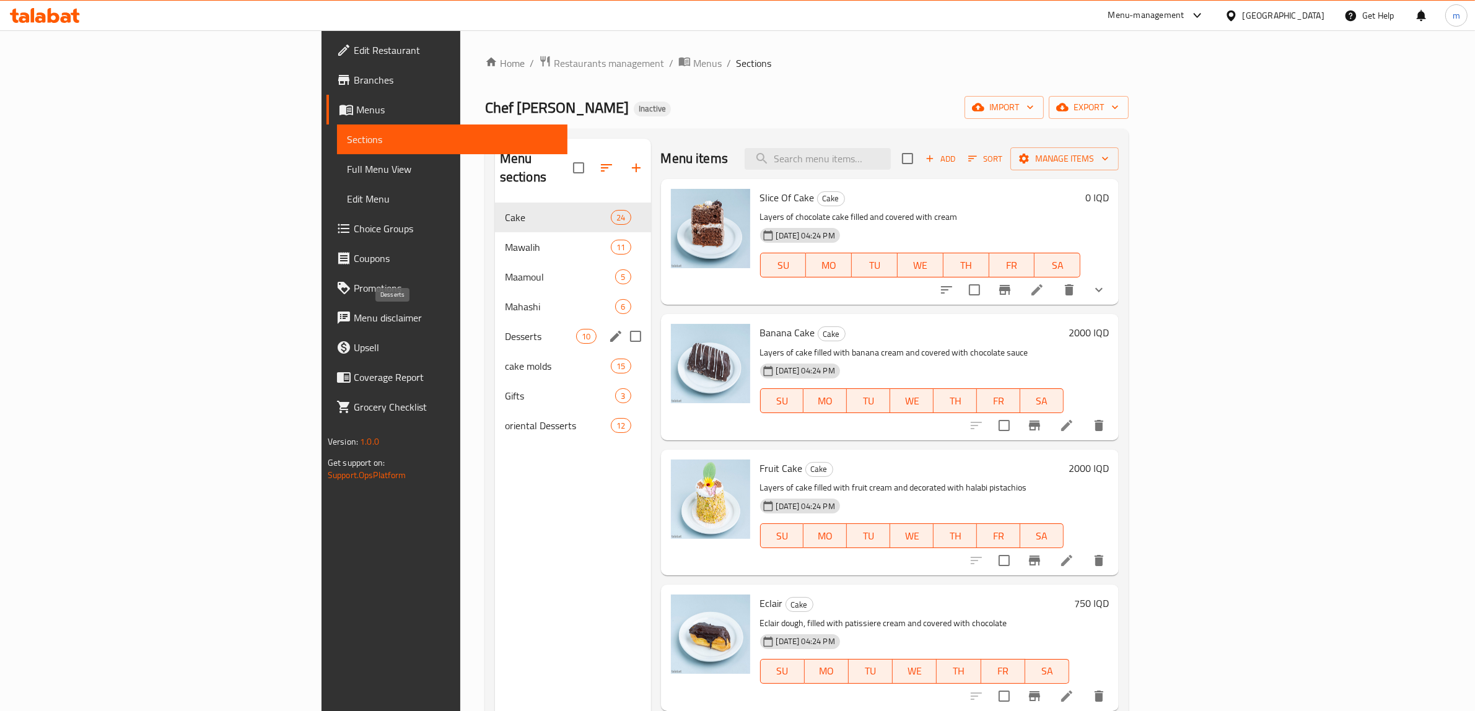
click at [505, 329] on span "Desserts" at bounding box center [541, 336] width 72 height 15
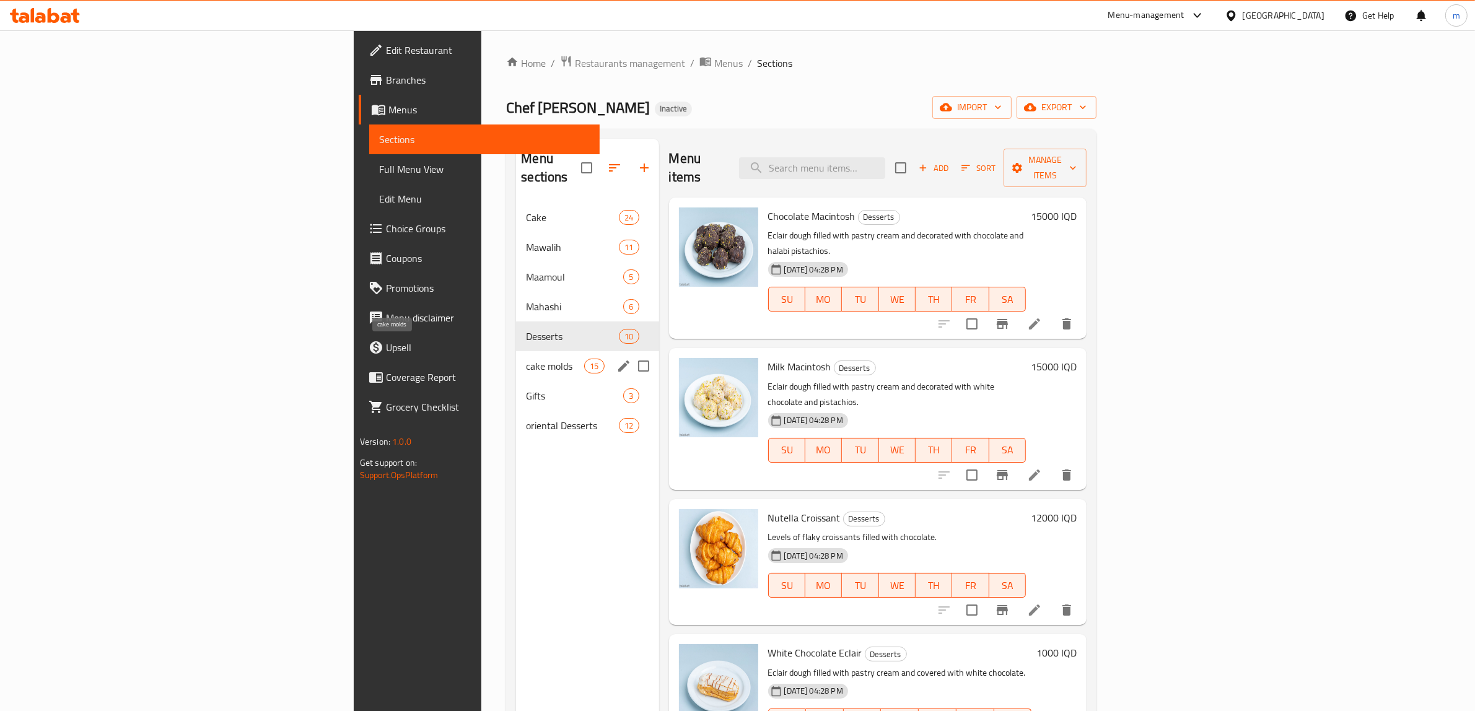
click at [526, 359] on span "cake molds" at bounding box center [555, 366] width 58 height 15
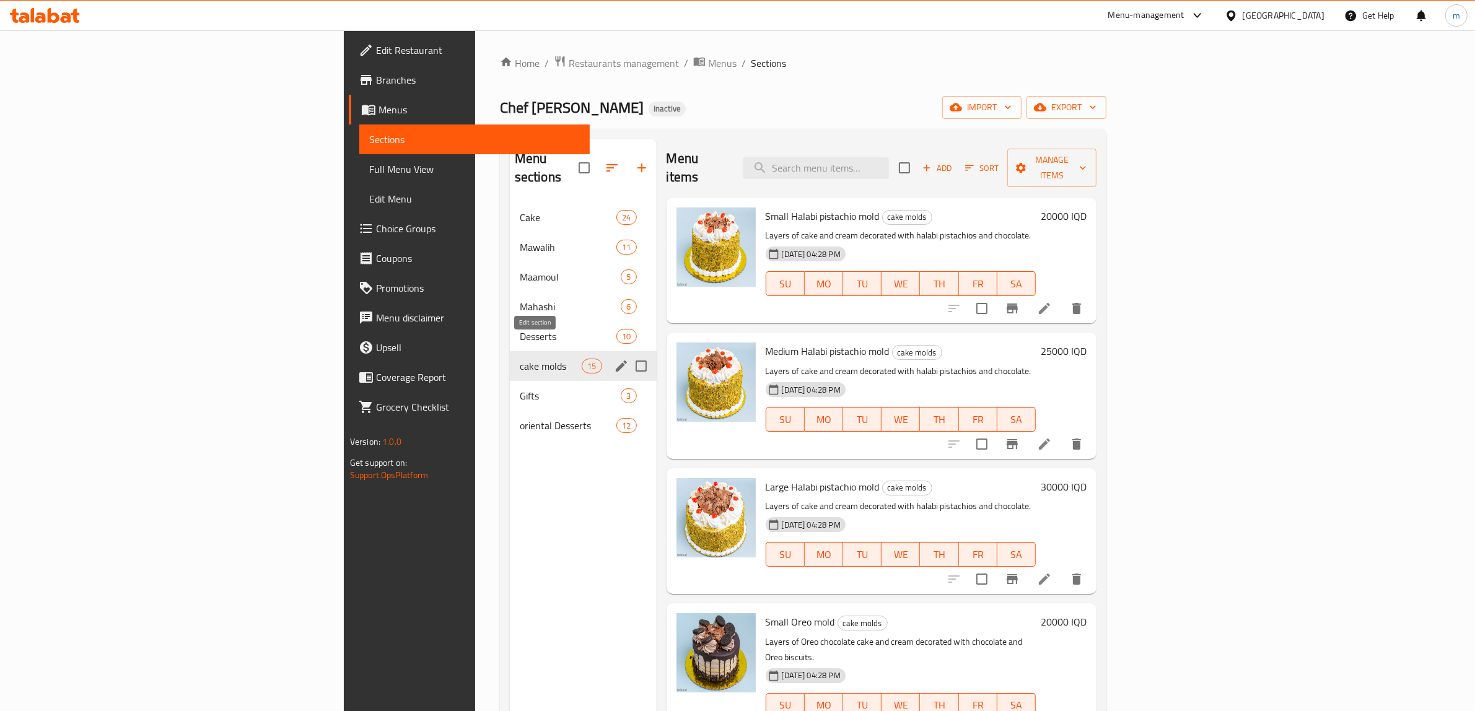
click at [616, 360] on icon "edit" at bounding box center [621, 365] width 11 height 11
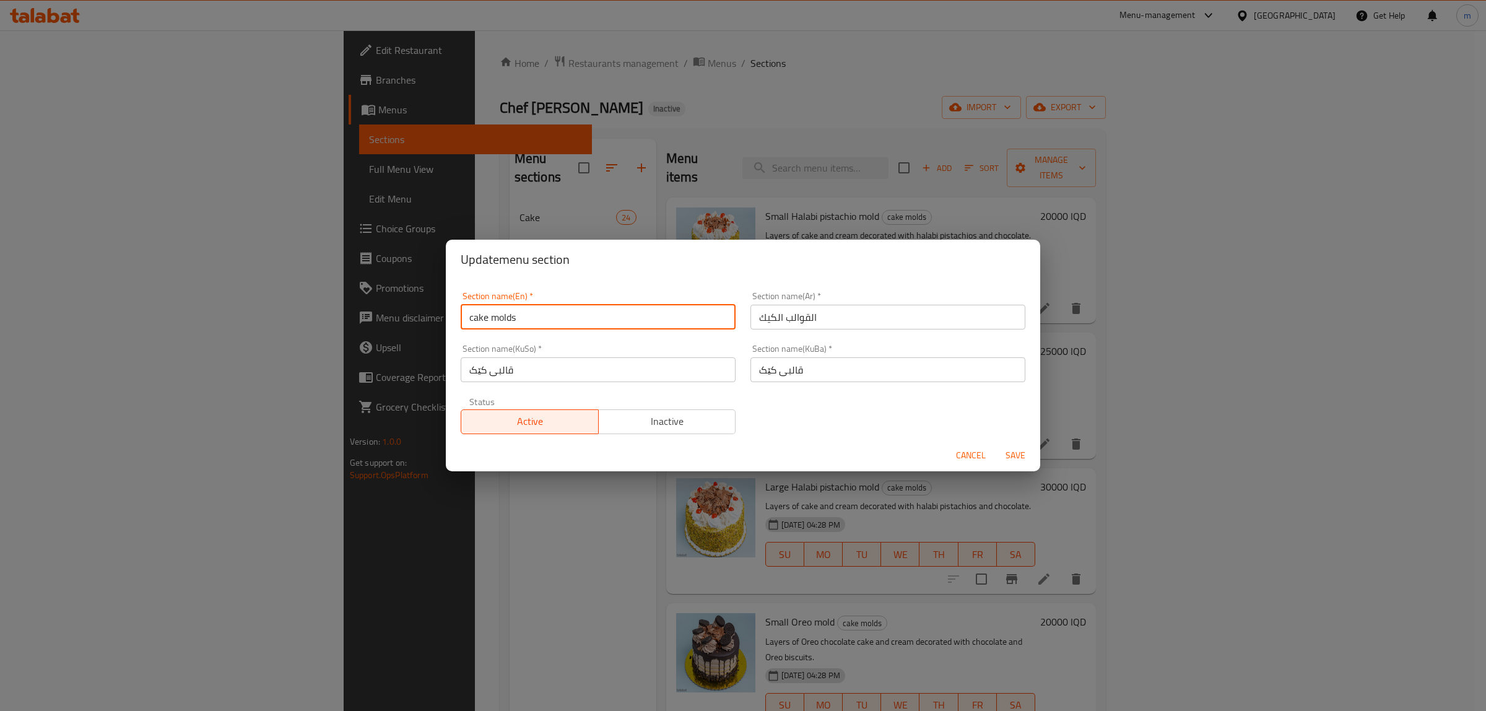
click at [506, 320] on input "cake molds" at bounding box center [598, 317] width 275 height 25
click at [477, 323] on input "cake molds" at bounding box center [598, 317] width 275 height 25
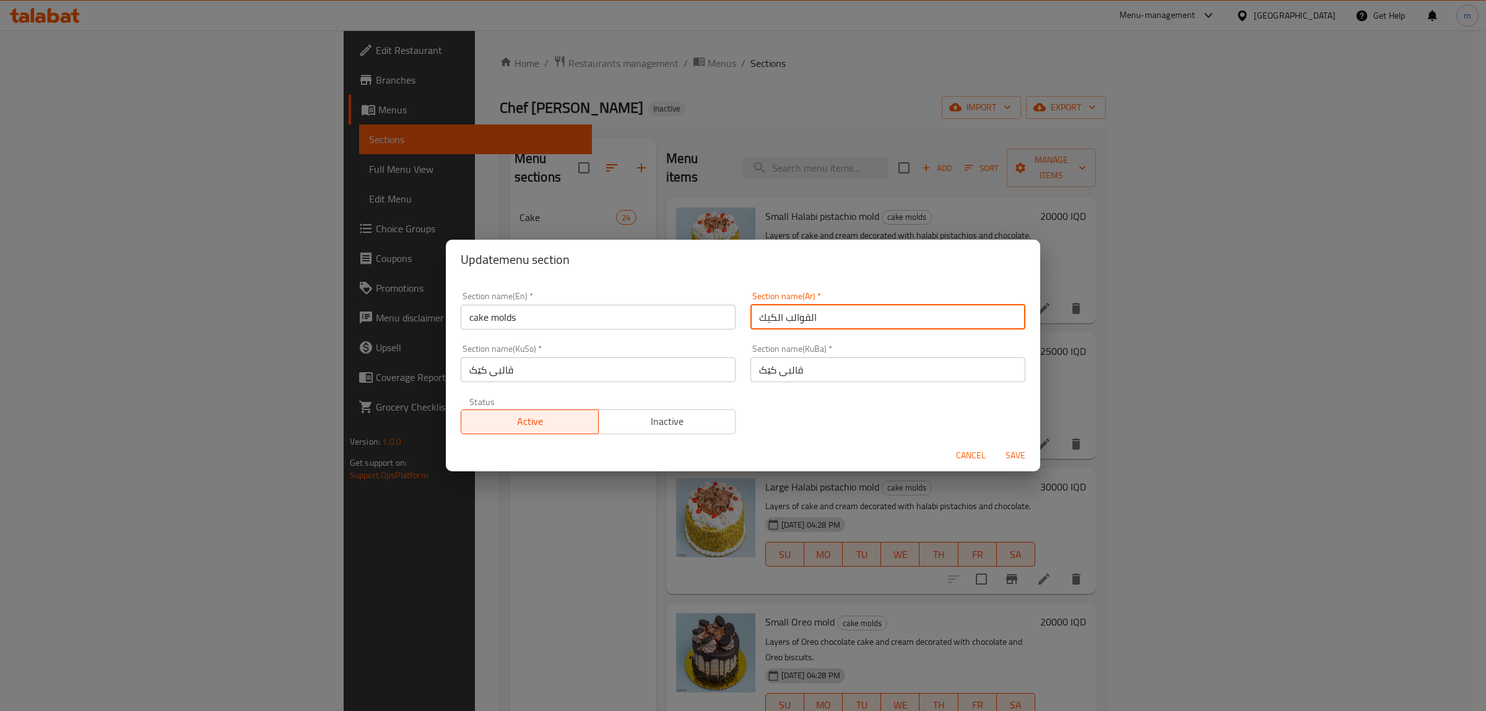
drag, startPoint x: 754, startPoint y: 322, endPoint x: 771, endPoint y: 319, distance: 17.0
click at [771, 319] on input "القوالب الكيك" at bounding box center [888, 317] width 275 height 25
click at [766, 376] on input "قالبی کێک" at bounding box center [888, 369] width 275 height 25
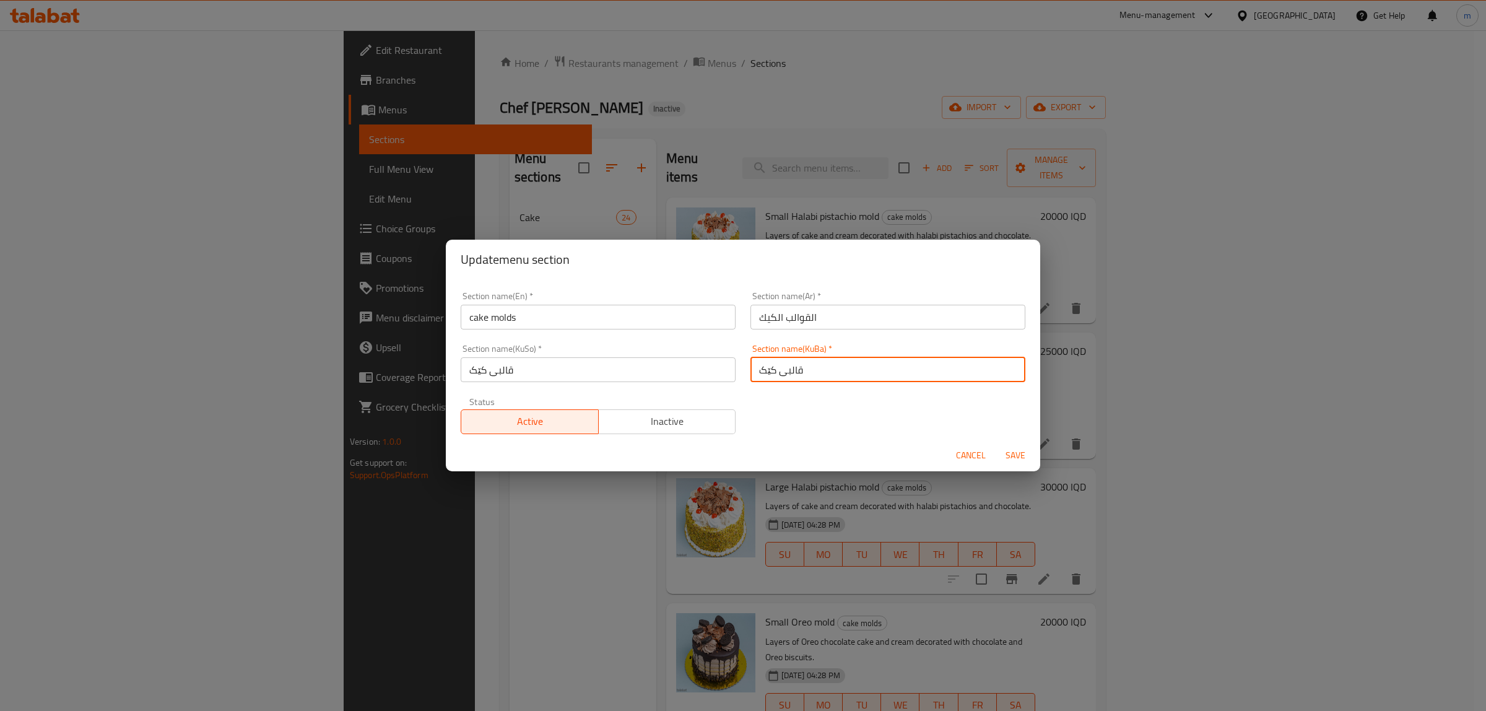
click at [766, 376] on input "قالبی کێک" at bounding box center [888, 369] width 275 height 25
click at [968, 453] on span "Cancel" at bounding box center [971, 455] width 30 height 15
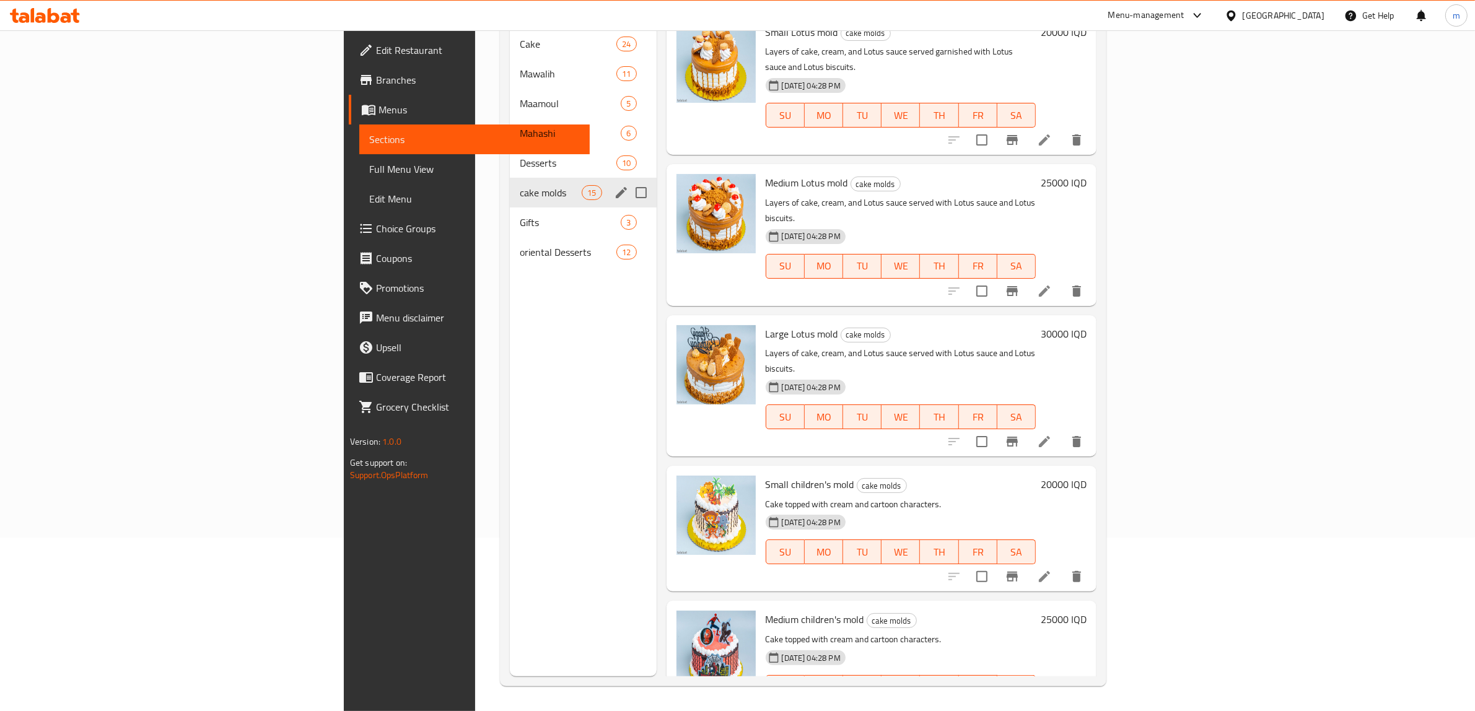
scroll to position [831, 0]
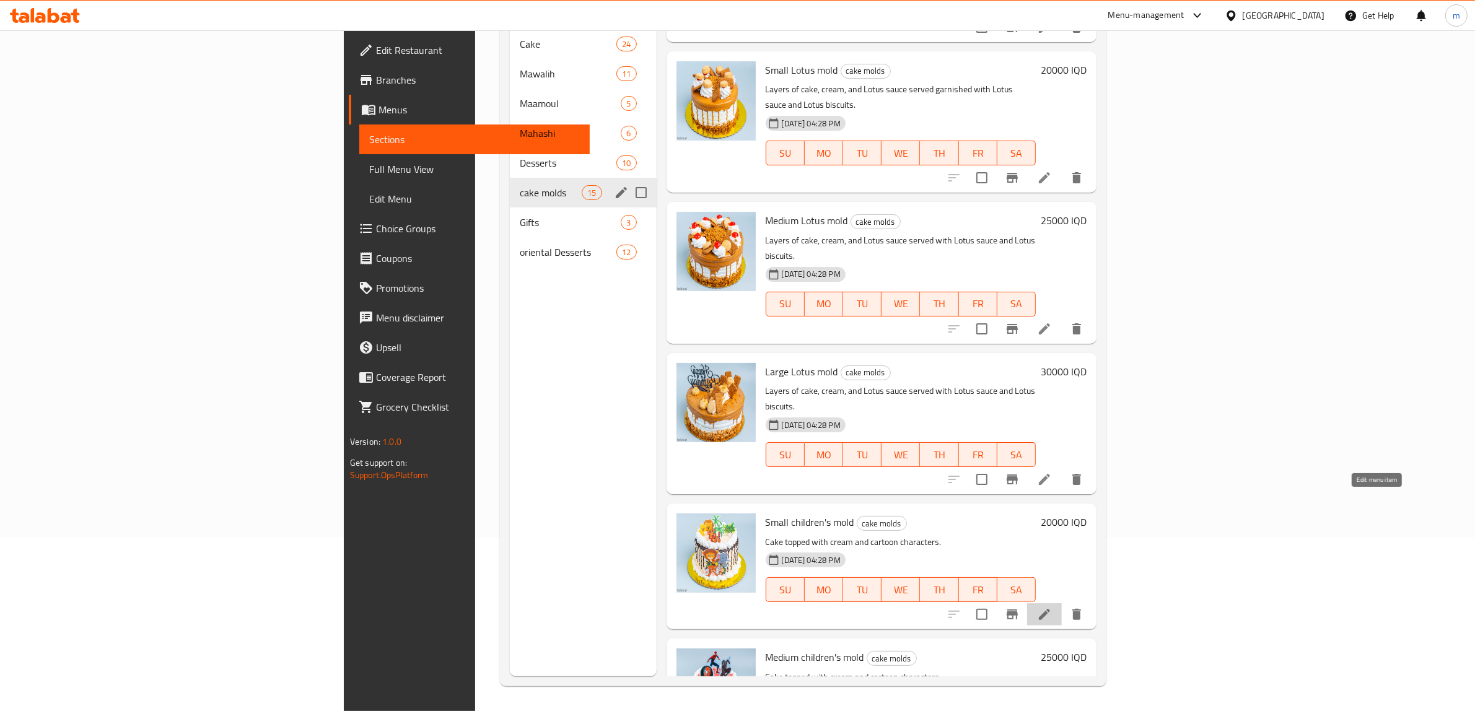
click at [1052, 607] on icon at bounding box center [1044, 614] width 15 height 15
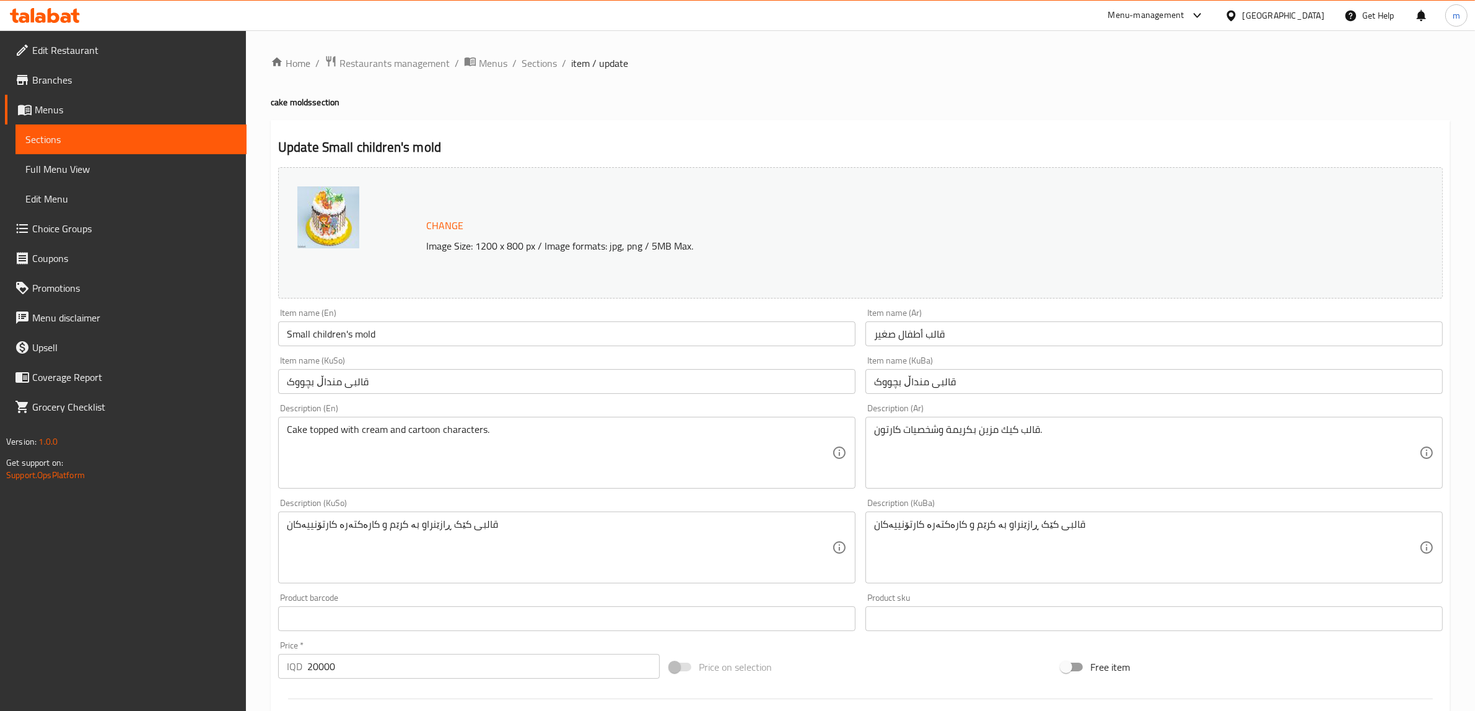
click at [966, 347] on div "Item name (Ar) قالب أطفال صغير Item name (Ar)" at bounding box center [1153, 327] width 587 height 48
click at [966, 342] on input "قالب أطفال صغير" at bounding box center [1153, 333] width 577 height 25
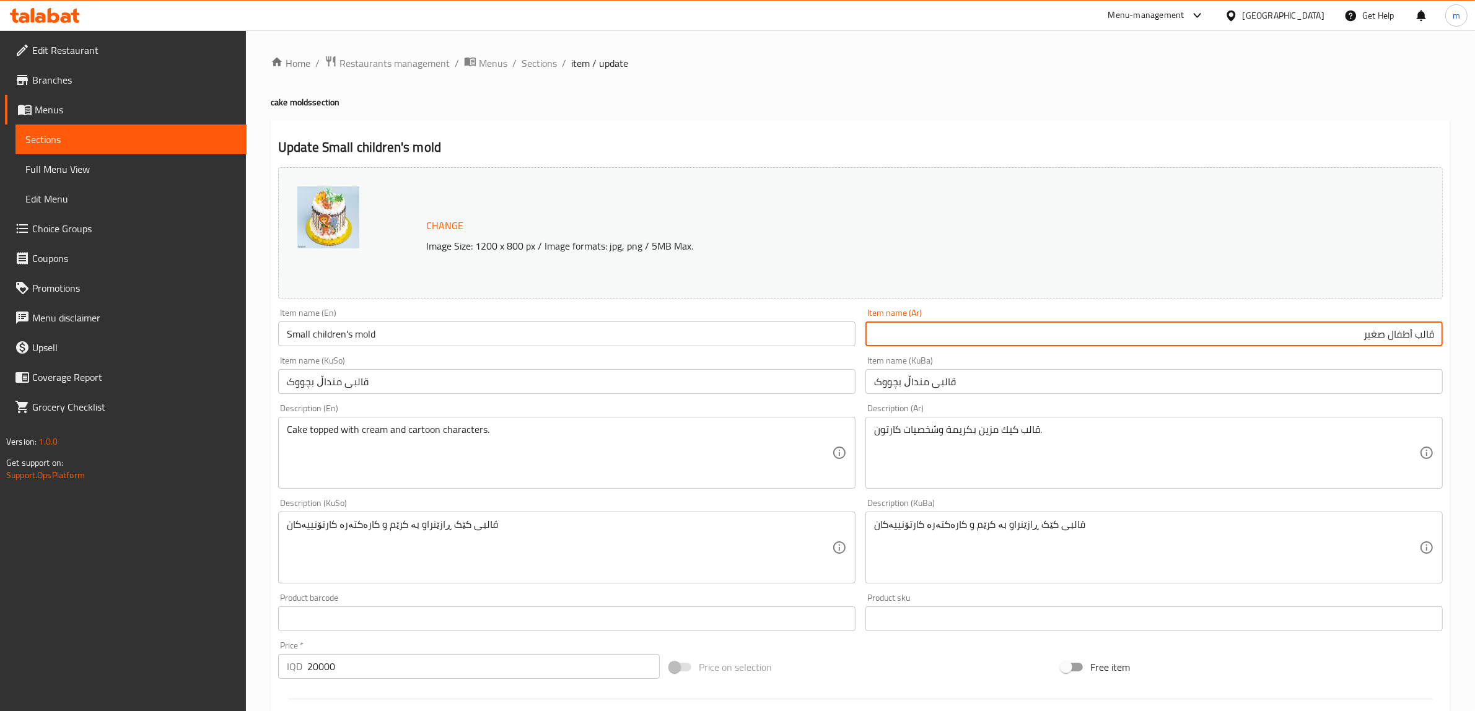
click at [1310, 335] on input "قالب أطفال صغير" at bounding box center [1153, 333] width 577 height 25
click at [1310, 332] on input "قالب أطفال صغير" at bounding box center [1153, 333] width 577 height 25
paste input "كيك"
type input "قالب كيك أطفال صغير"
drag, startPoint x: 1110, startPoint y: 391, endPoint x: 1101, endPoint y: 399, distance: 12.3
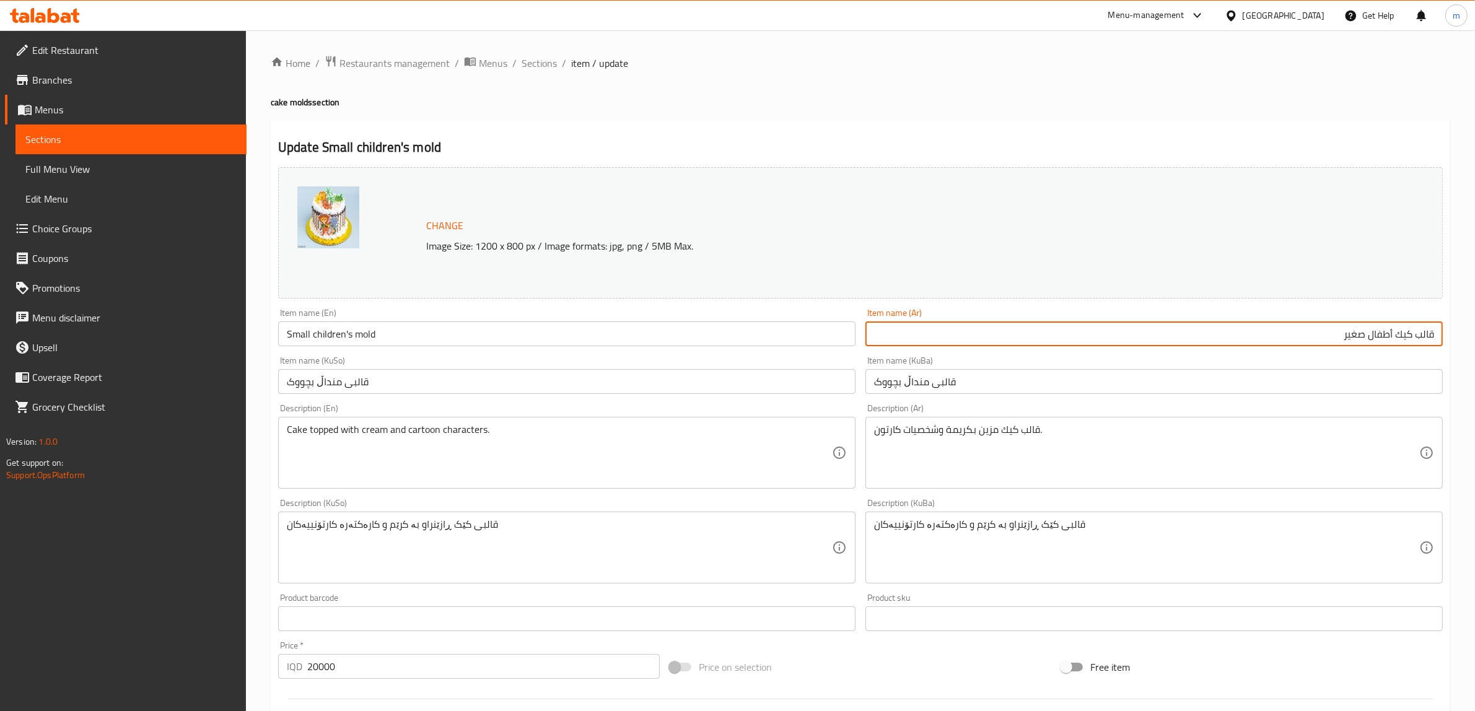
click at [1107, 394] on input "قالبی منداڵ بچووک" at bounding box center [1153, 381] width 577 height 25
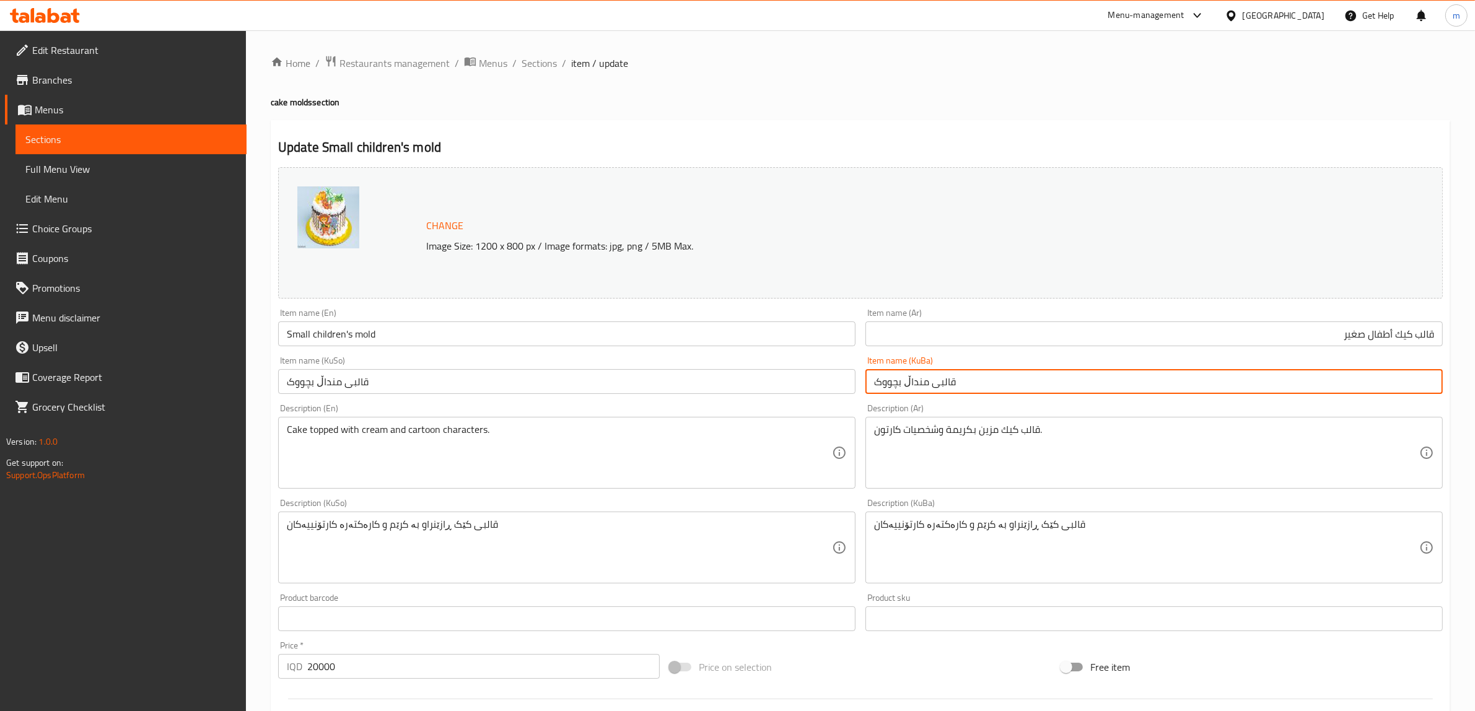
click at [928, 376] on input "قالبی منداڵ بچووک" at bounding box center [1153, 381] width 577 height 25
paste input "کێک"
click at [897, 380] on input "قالبی کێکی منداڵ بچووک" at bounding box center [1153, 381] width 577 height 25
click at [903, 380] on input "قالبی کێکی منداڵ بچووک" at bounding box center [1153, 381] width 577 height 25
click at [917, 389] on input "قالبی کێکی منداڵی بچووک" at bounding box center [1153, 381] width 577 height 25
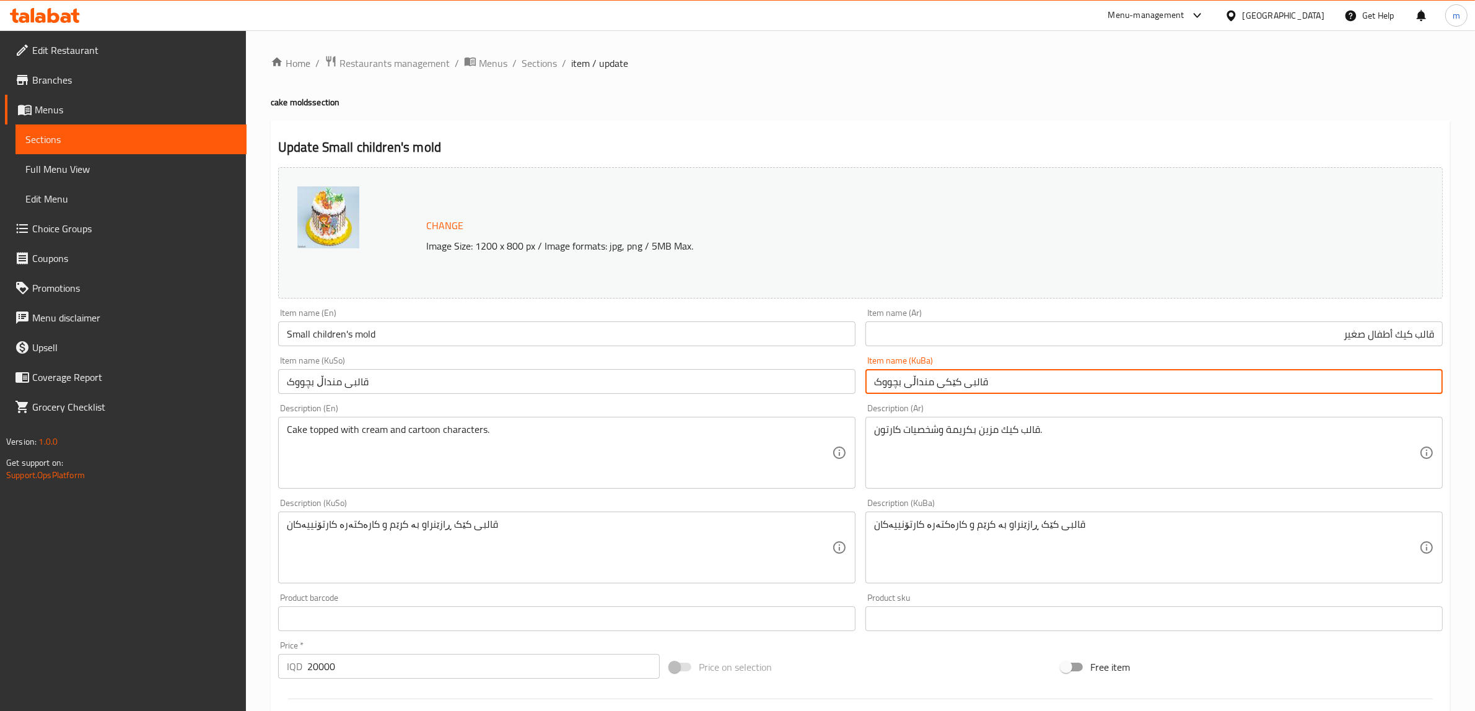
click at [917, 389] on input "قالبی کێکی منداڵی بچووک" at bounding box center [1153, 381] width 577 height 25
type input "قالبی کێکی منداڵی بچووک"
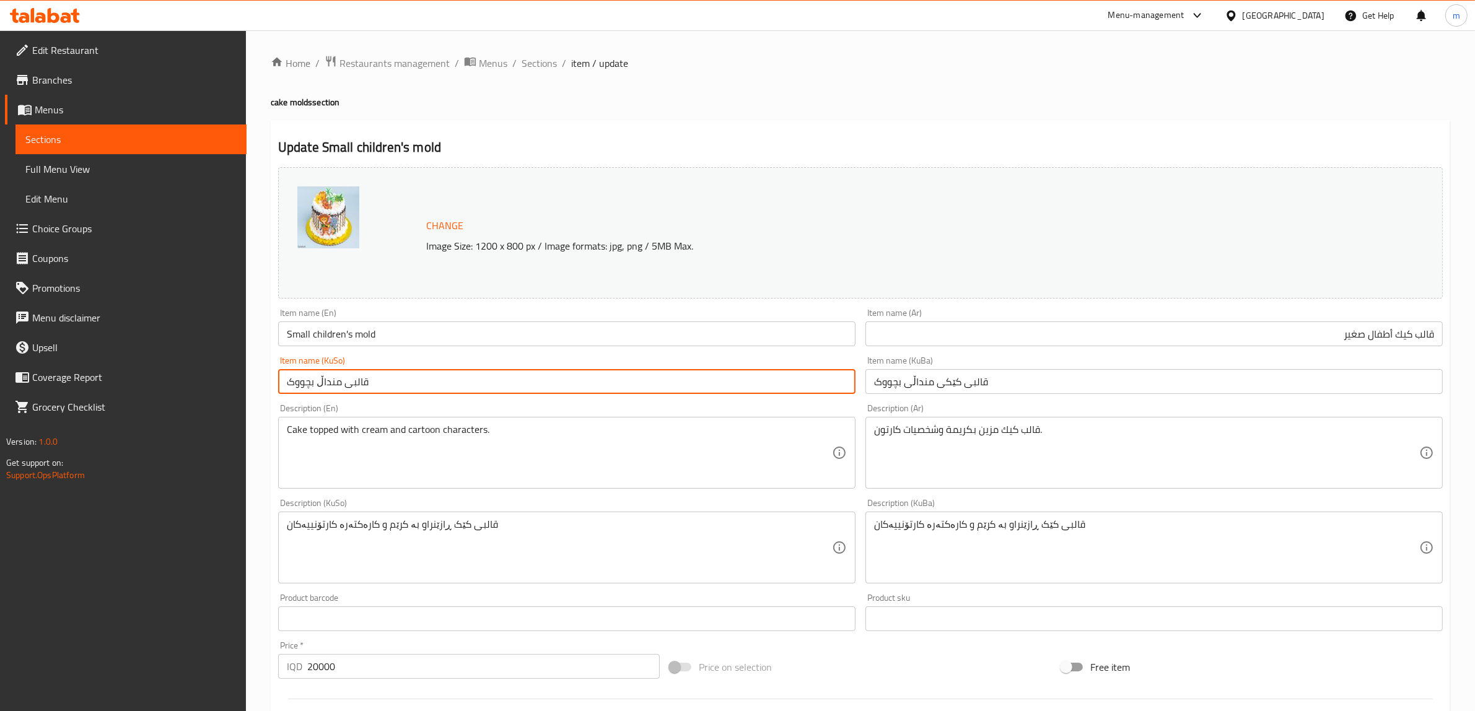
click at [821, 383] on input "قالبی منداڵ بچووک" at bounding box center [566, 381] width 577 height 25
paste input "کێکی منداڵی"
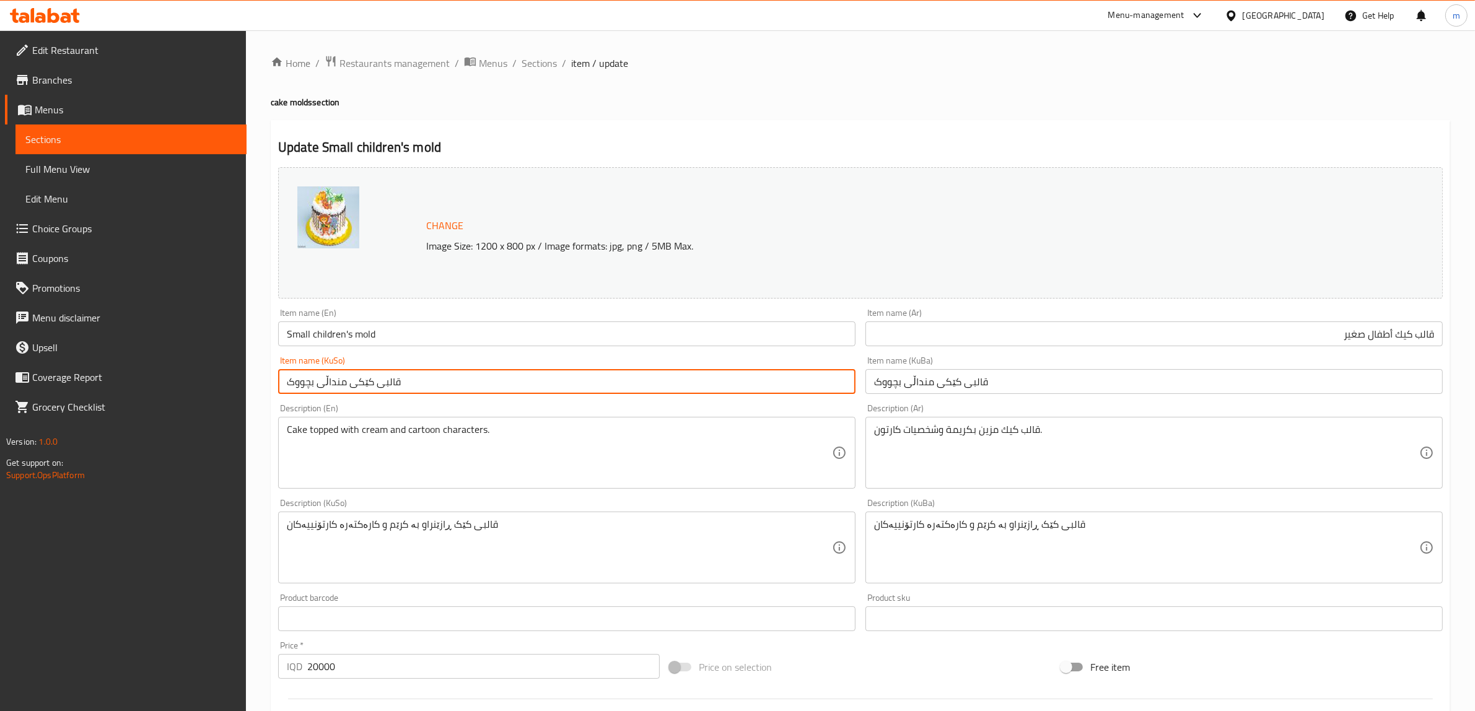
type input "قالبی کێکی منداڵی بچووک"
click at [349, 333] on input "Small children's mold" at bounding box center [566, 333] width 577 height 25
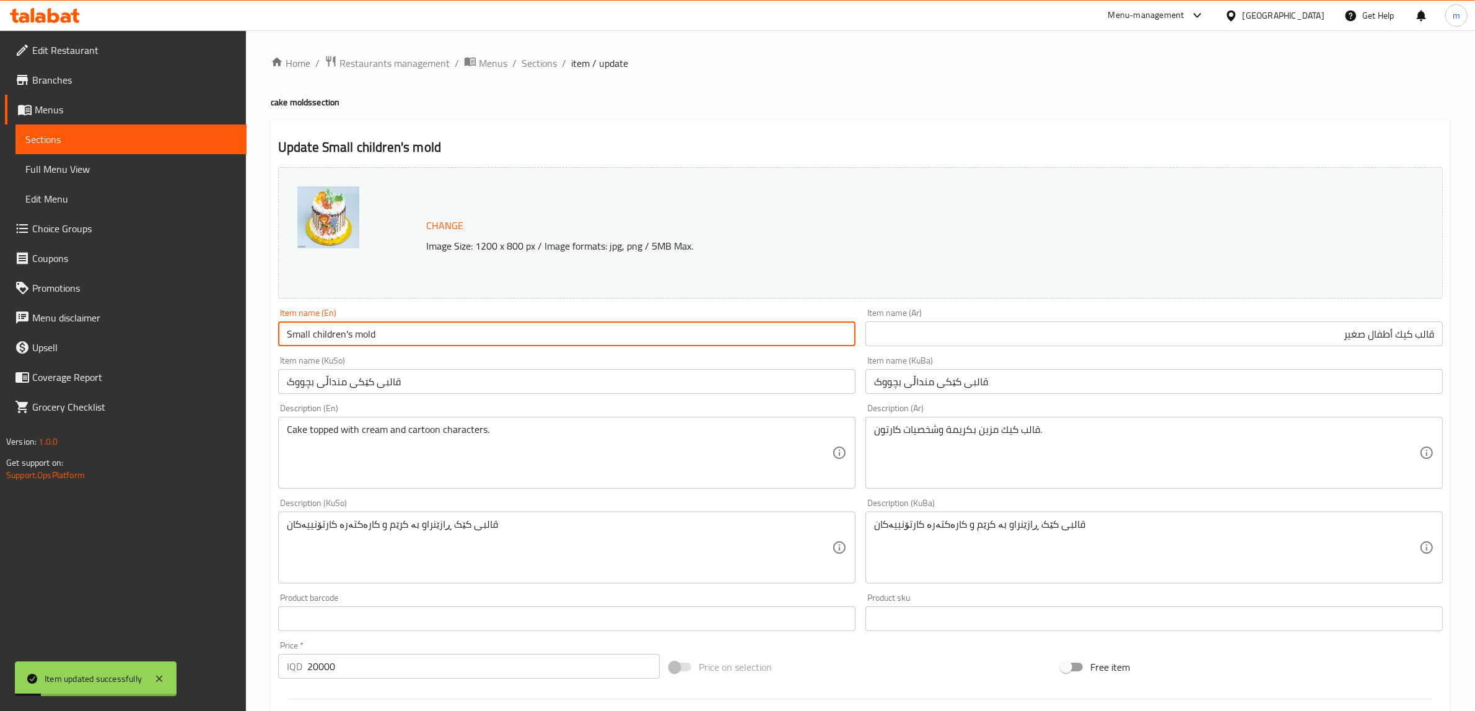
click at [345, 333] on input "Small children's mold" at bounding box center [566, 333] width 577 height 25
click at [351, 329] on input "Small children's mold" at bounding box center [566, 333] width 577 height 25
paste input "cake"
type input "Small children's cake mold"
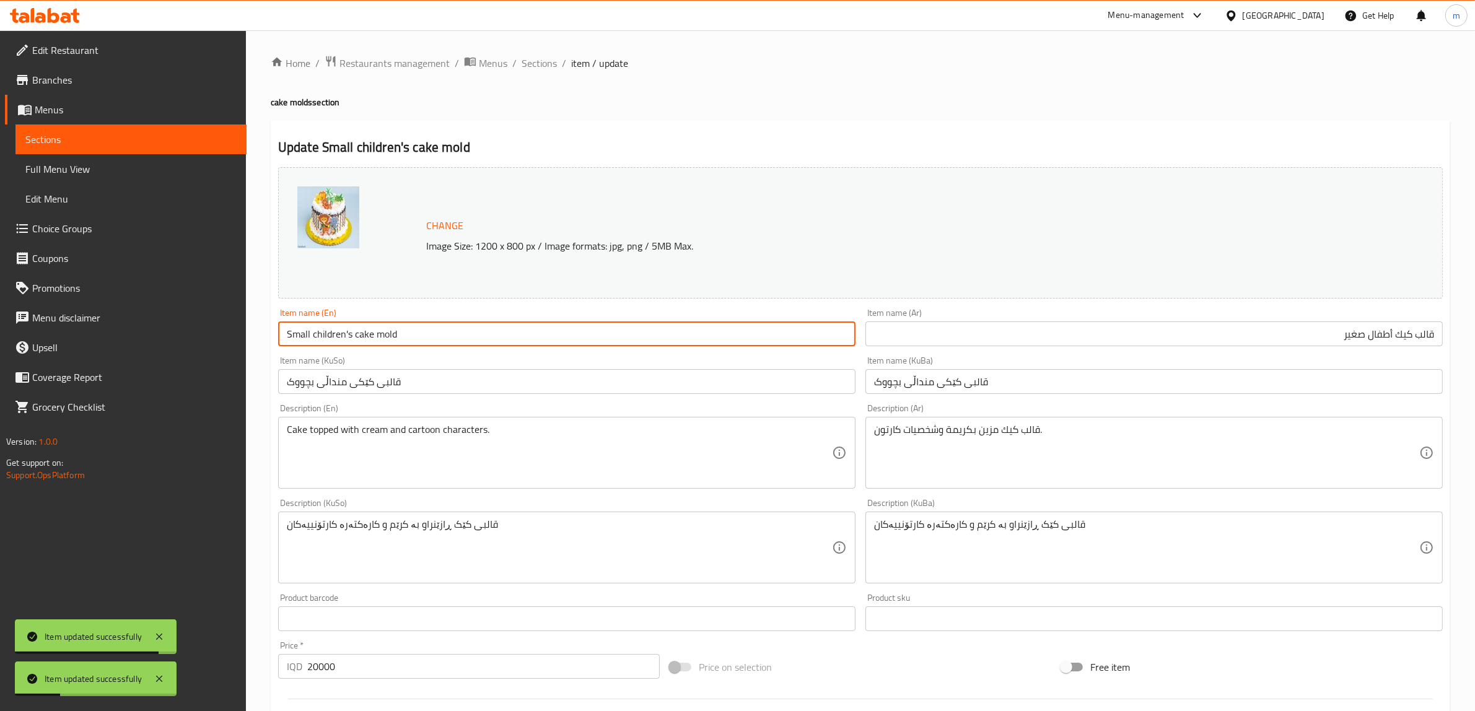
click at [440, 341] on input "Small children's cake mold" at bounding box center [566, 333] width 577 height 25
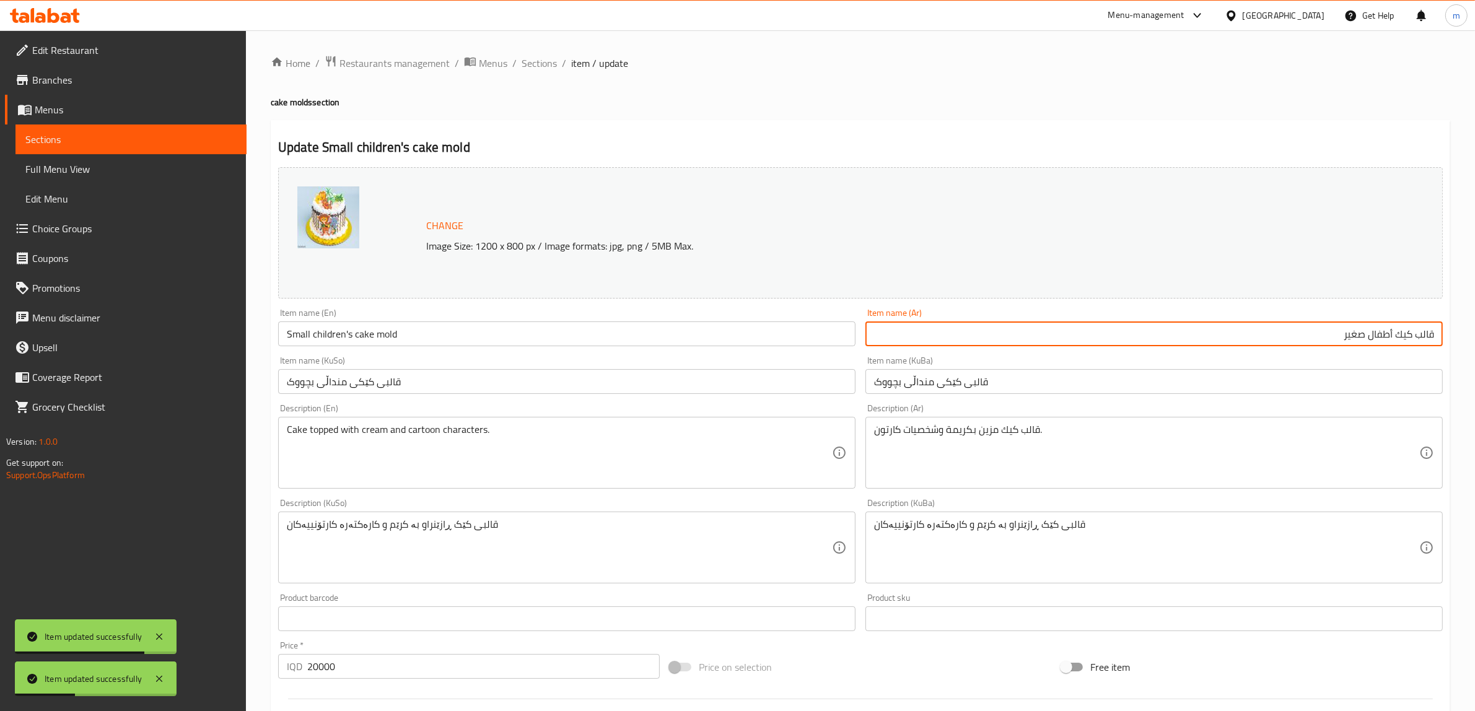
drag, startPoint x: 1368, startPoint y: 339, endPoint x: 1438, endPoint y: 341, distance: 70.0
click at [1310, 341] on input "قالب كيك أطفال صغير" at bounding box center [1153, 333] width 577 height 25
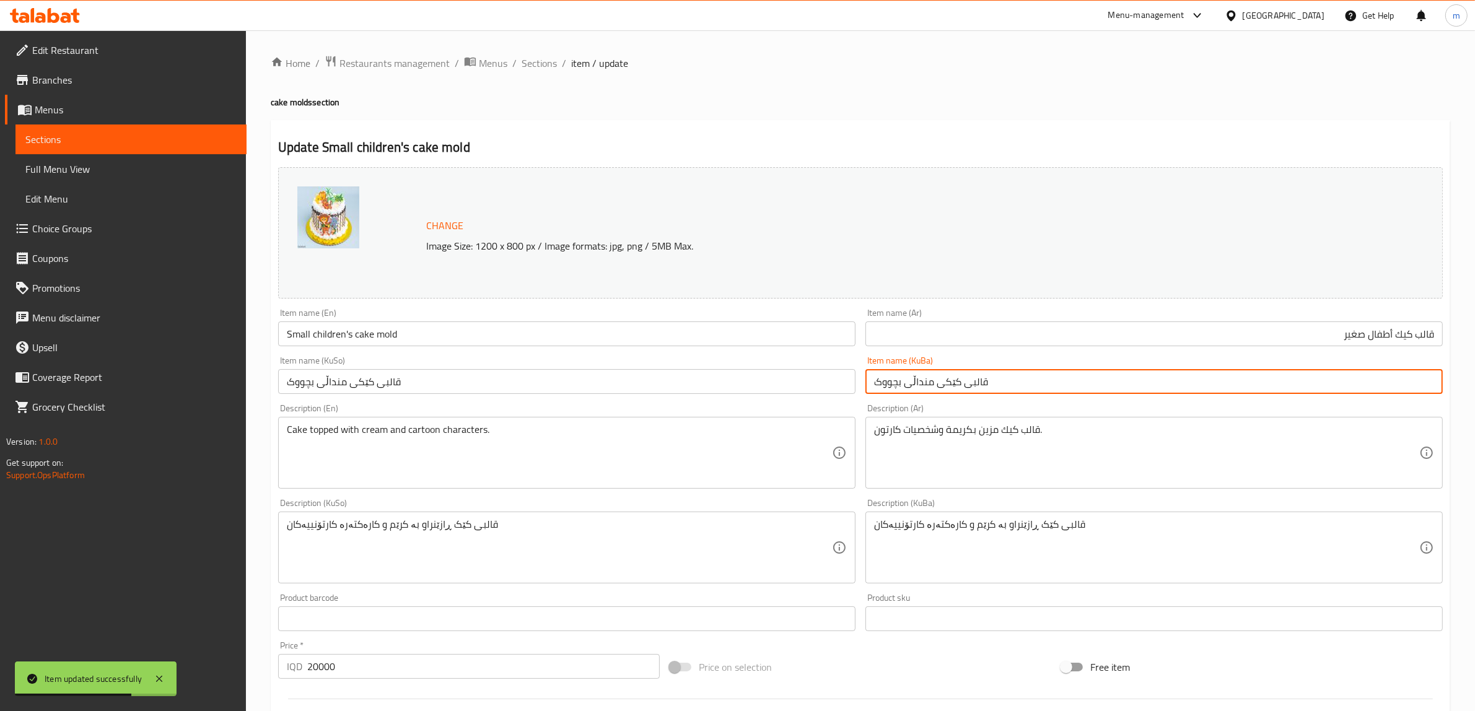
drag, startPoint x: 998, startPoint y: 386, endPoint x: 907, endPoint y: 383, distance: 91.1
click at [907, 383] on input "قالبی کێکی منداڵی بچووک" at bounding box center [1153, 381] width 577 height 25
click at [1310, 385] on input "قالبی کێکی منداڵی بچووک" at bounding box center [1153, 381] width 577 height 25
click at [1310, 384] on input "قالبی کێکی منداڵی" at bounding box center [1153, 381] width 577 height 25
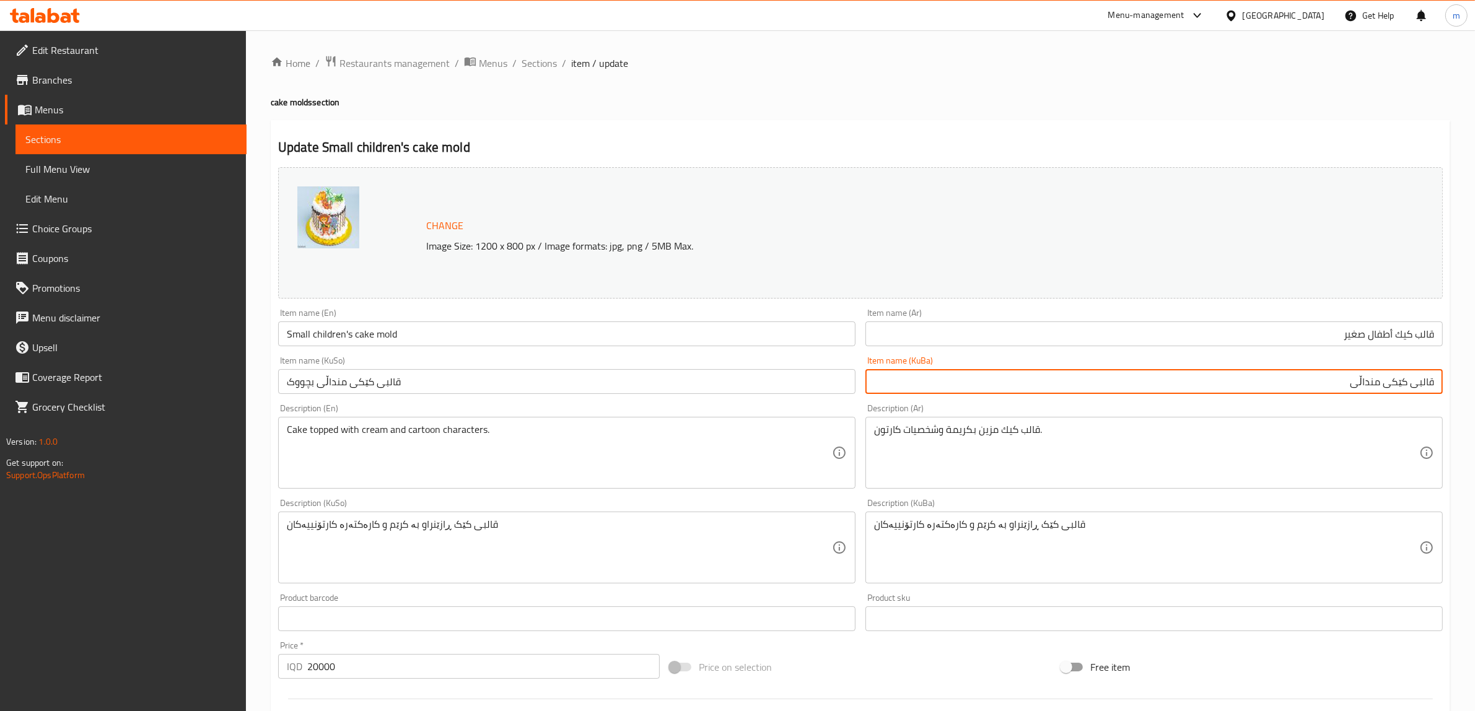
click at [1310, 381] on input "قالبی کێکی منداڵی" at bounding box center [1153, 381] width 577 height 25
click at [1310, 383] on input "قالبی کێکی منداڵی" at bounding box center [1153, 381] width 577 height 25
paste input "بچووک"
click at [1310, 383] on input "قالبی کێکی بچووکی منداڵی" at bounding box center [1153, 381] width 577 height 25
click at [1310, 382] on input "قالبی کێکی بچووکی منداڵاڵان" at bounding box center [1153, 381] width 577 height 25
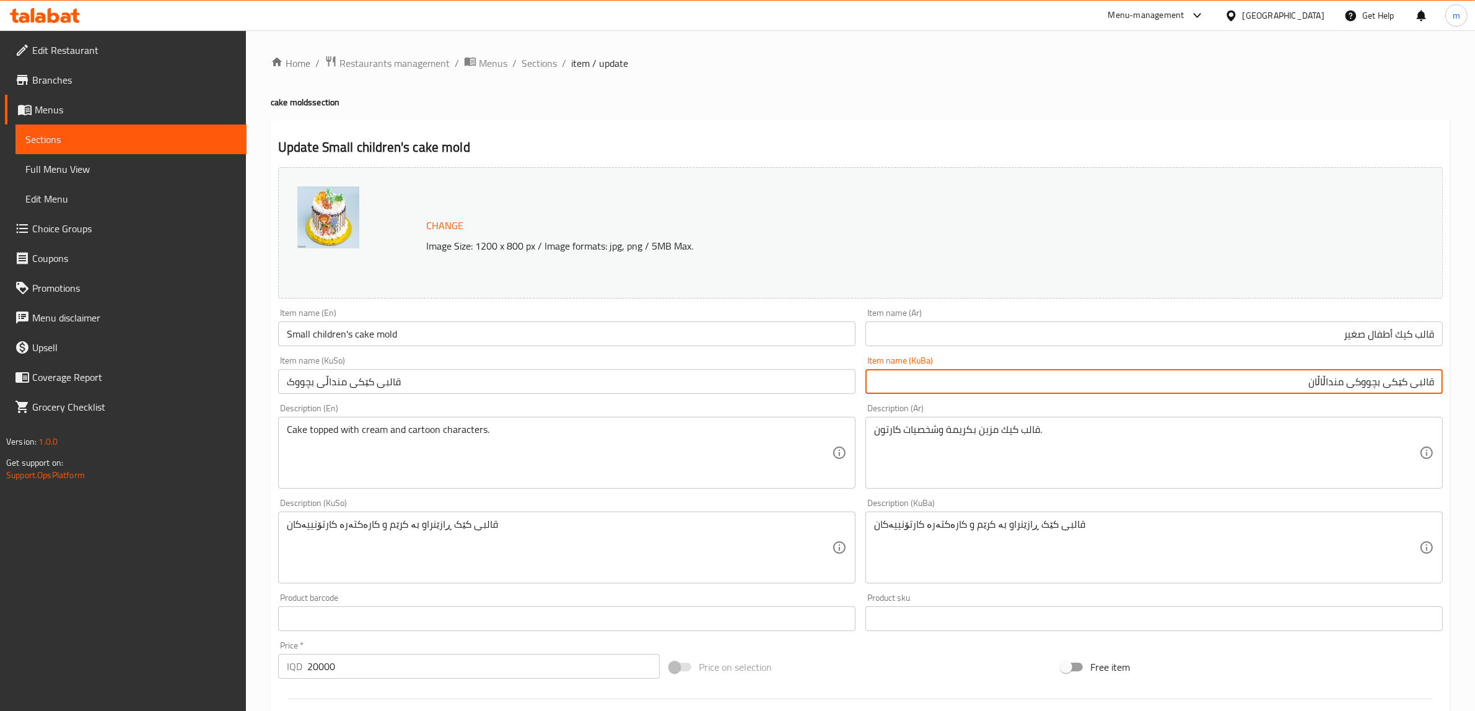
click at [1310, 382] on input "قالبی کێکی بچووکی منداڵاڵان" at bounding box center [1153, 381] width 577 height 25
click at [1307, 382] on input "قالبی کێکی بچووکی منداڵاڵان" at bounding box center [1153, 381] width 577 height 25
click at [1306, 385] on input "قالبی کێکی بچووکی منداڵان" at bounding box center [1153, 381] width 577 height 25
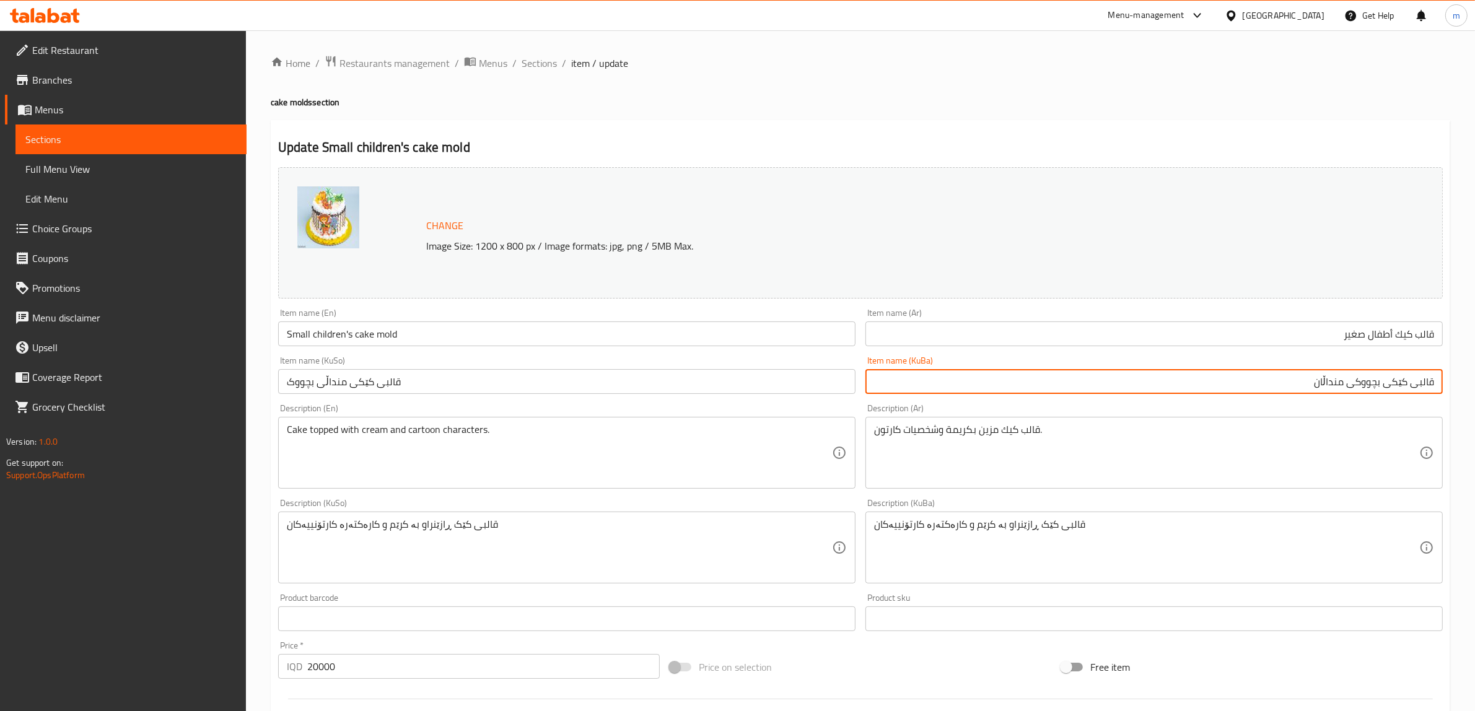
type input "قالبی کێکی بچووکی منداڵان"
click at [818, 384] on input "قالبی کێکی منداڵی بچووک" at bounding box center [566, 381] width 577 height 25
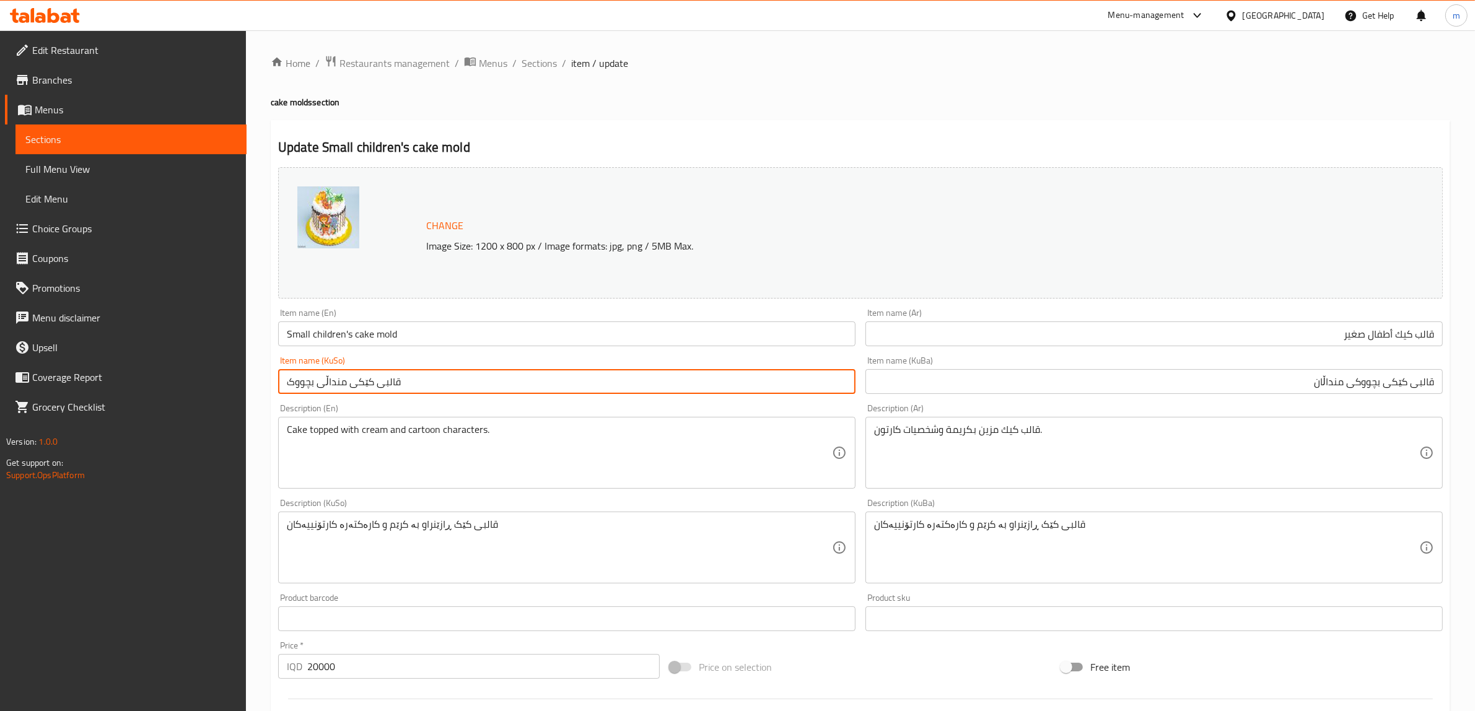
click at [818, 384] on input "قالبی کێکی منداڵی بچووک" at bounding box center [566, 381] width 577 height 25
paste input "بچووکی منداڵان"
type input "قالبی کێکی بچووکی منداڵان"
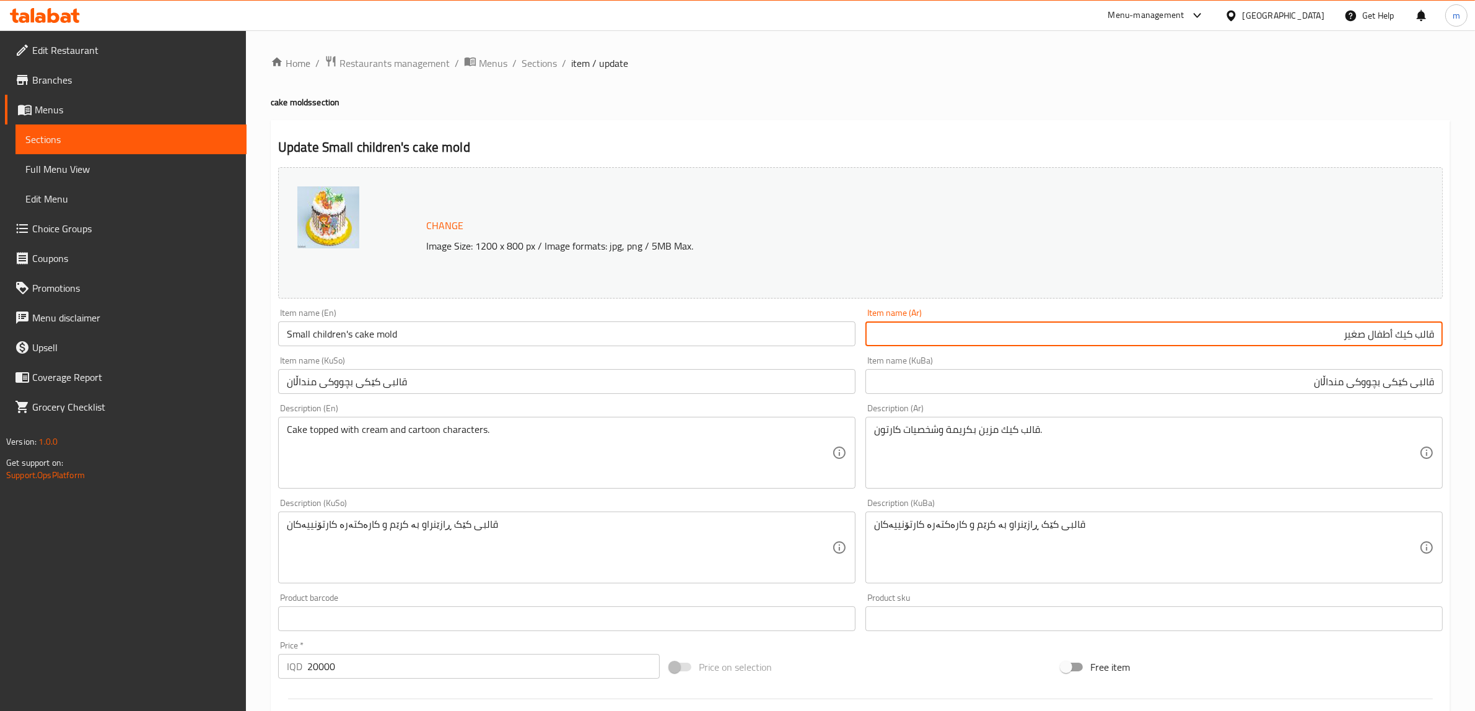
drag, startPoint x: 1367, startPoint y: 333, endPoint x: 1447, endPoint y: 335, distance: 79.9
click at [1310, 335] on div "Item name (Ar) قالب كيك أطفال صغير Item name (Ar)" at bounding box center [1153, 327] width 587 height 48
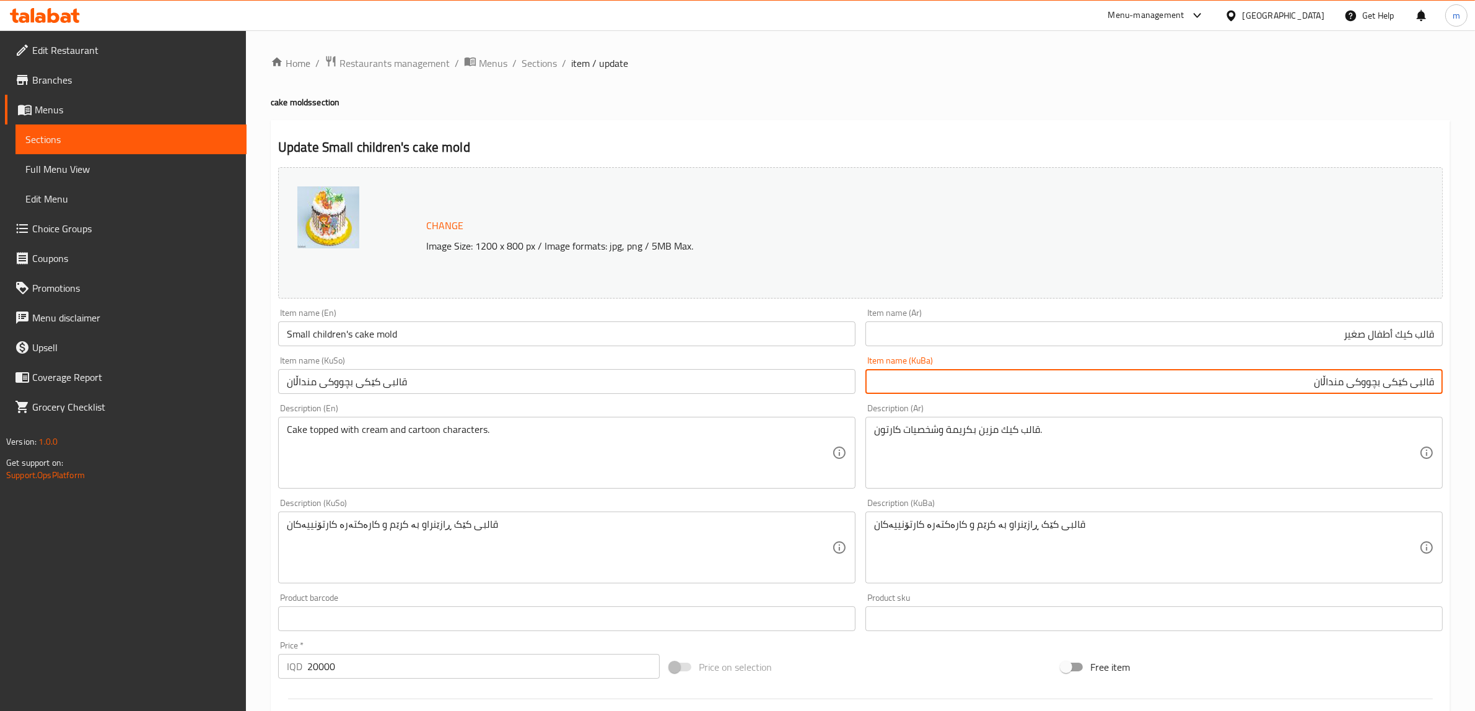
drag, startPoint x: 1348, startPoint y: 382, endPoint x: 1438, endPoint y: 385, distance: 89.2
click at [1310, 385] on input "قالبی کێکی بچووکی منداڵان" at bounding box center [1153, 381] width 577 height 25
click at [1283, 389] on input "قالبی کێکی بچووکی منداڵان" at bounding box center [1153, 381] width 577 height 25
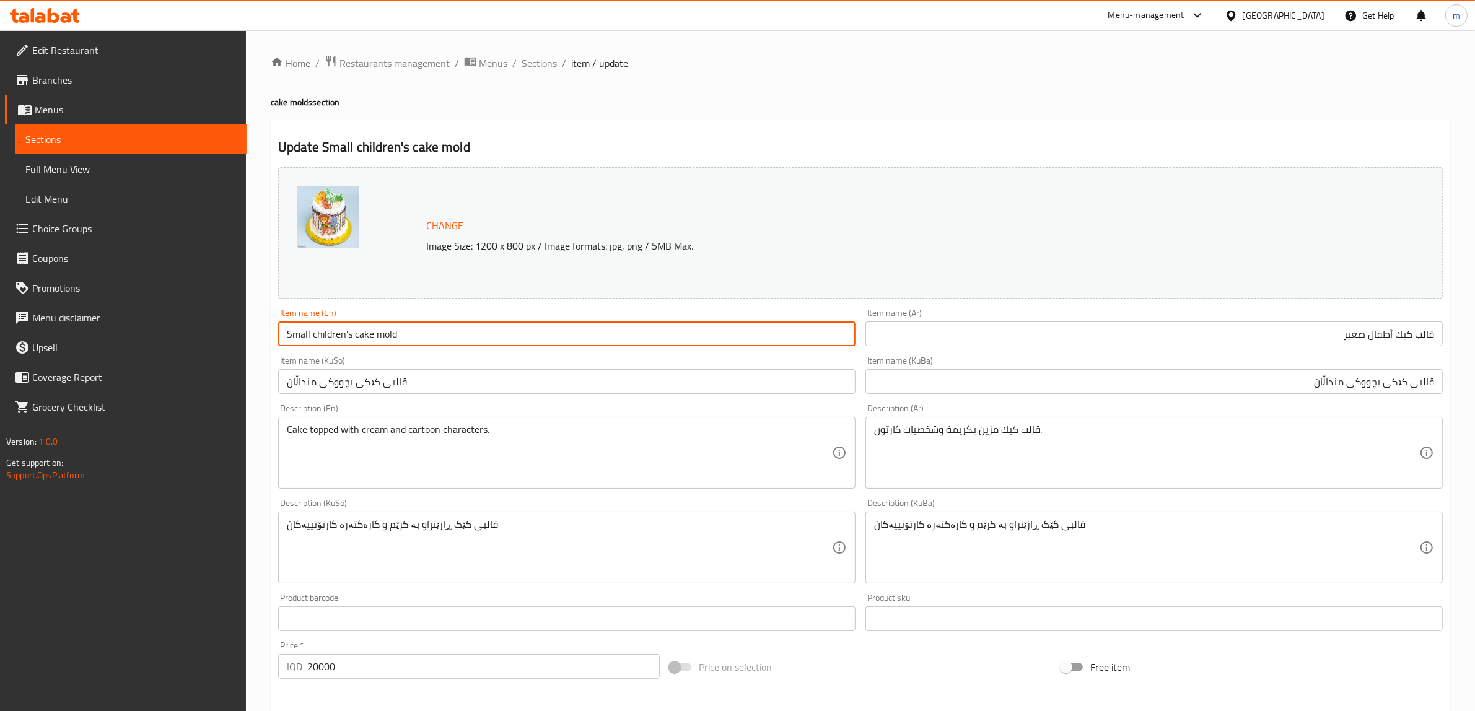
click at [409, 338] on input "Small children's cake mold" at bounding box center [566, 333] width 577 height 25
drag, startPoint x: 413, startPoint y: 336, endPoint x: 313, endPoint y: 338, distance: 99.7
click at [313, 338] on input "Small children's cake mold" at bounding box center [566, 333] width 577 height 25
click at [537, 61] on span "Sections" at bounding box center [538, 63] width 35 height 15
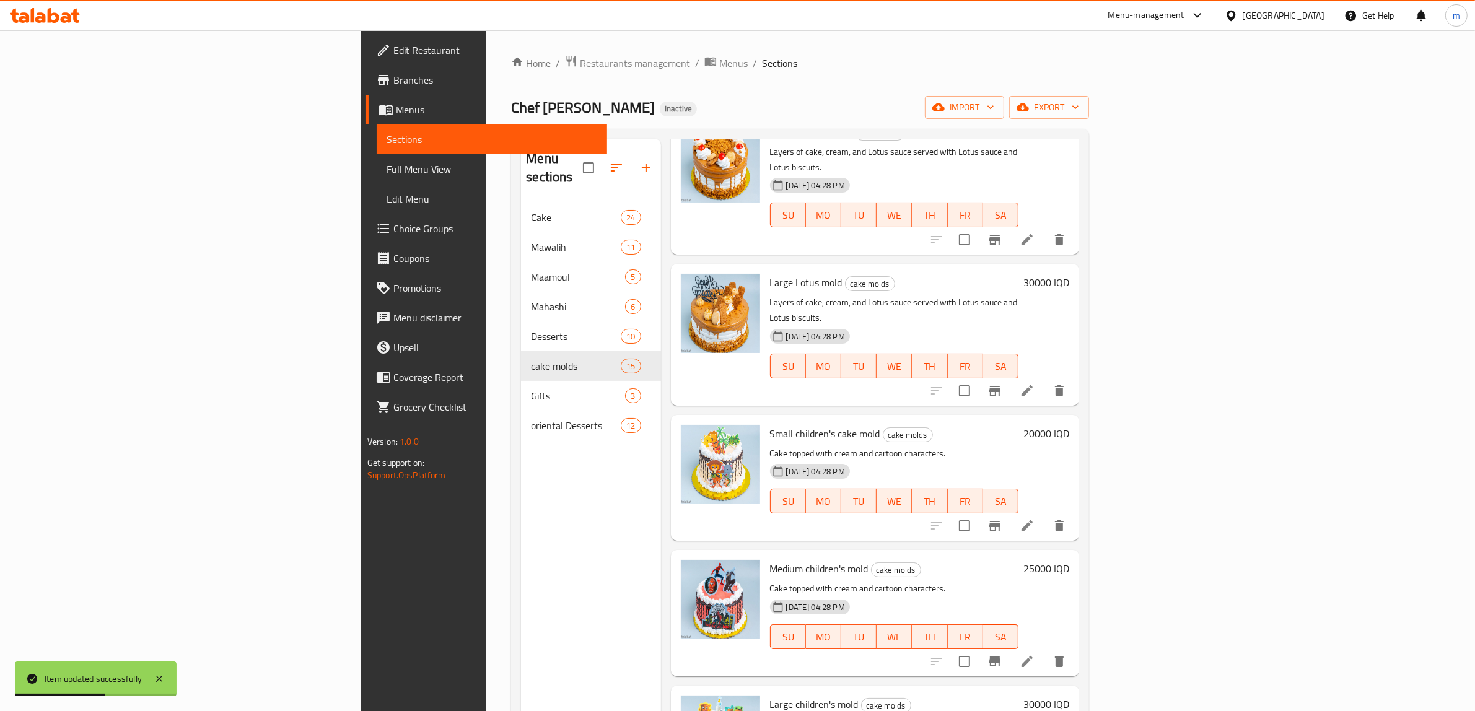
scroll to position [1161, 0]
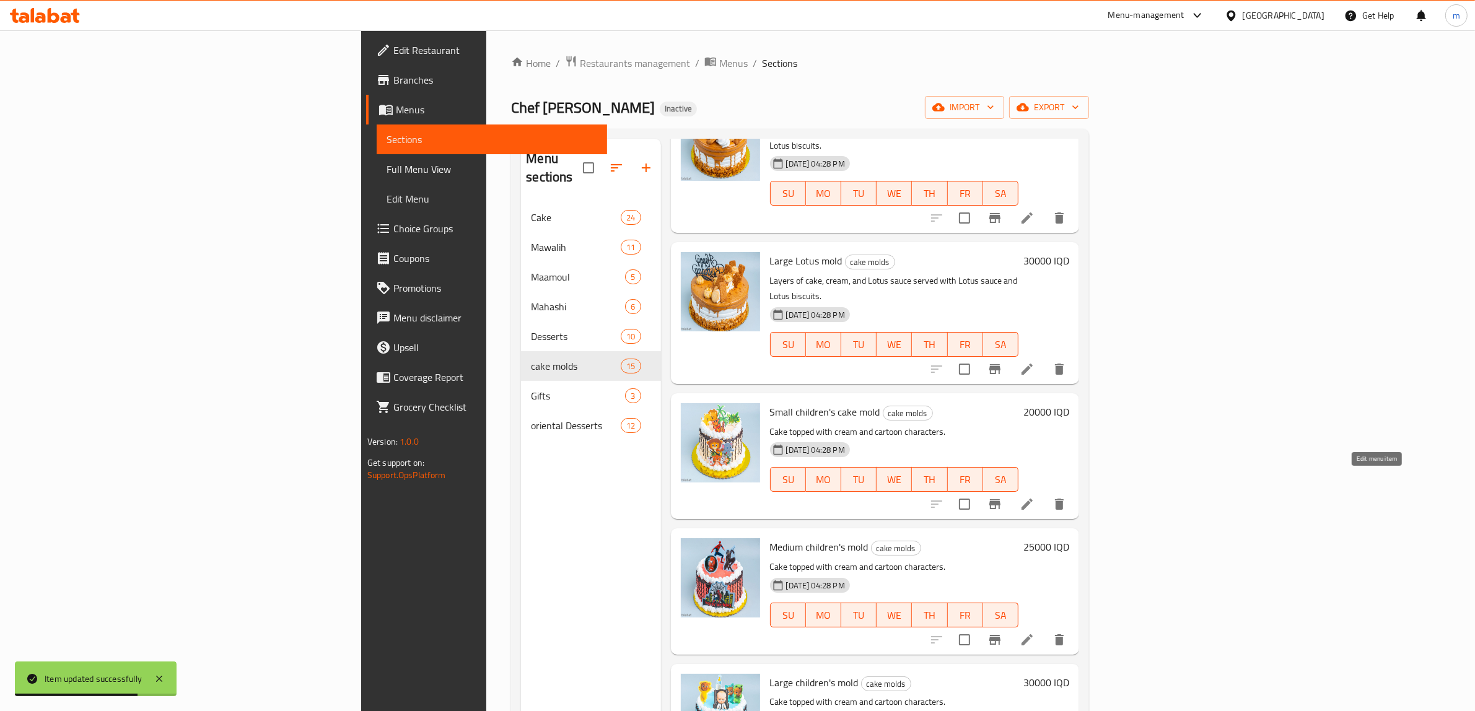
click at [1034, 632] on icon at bounding box center [1026, 639] width 15 height 15
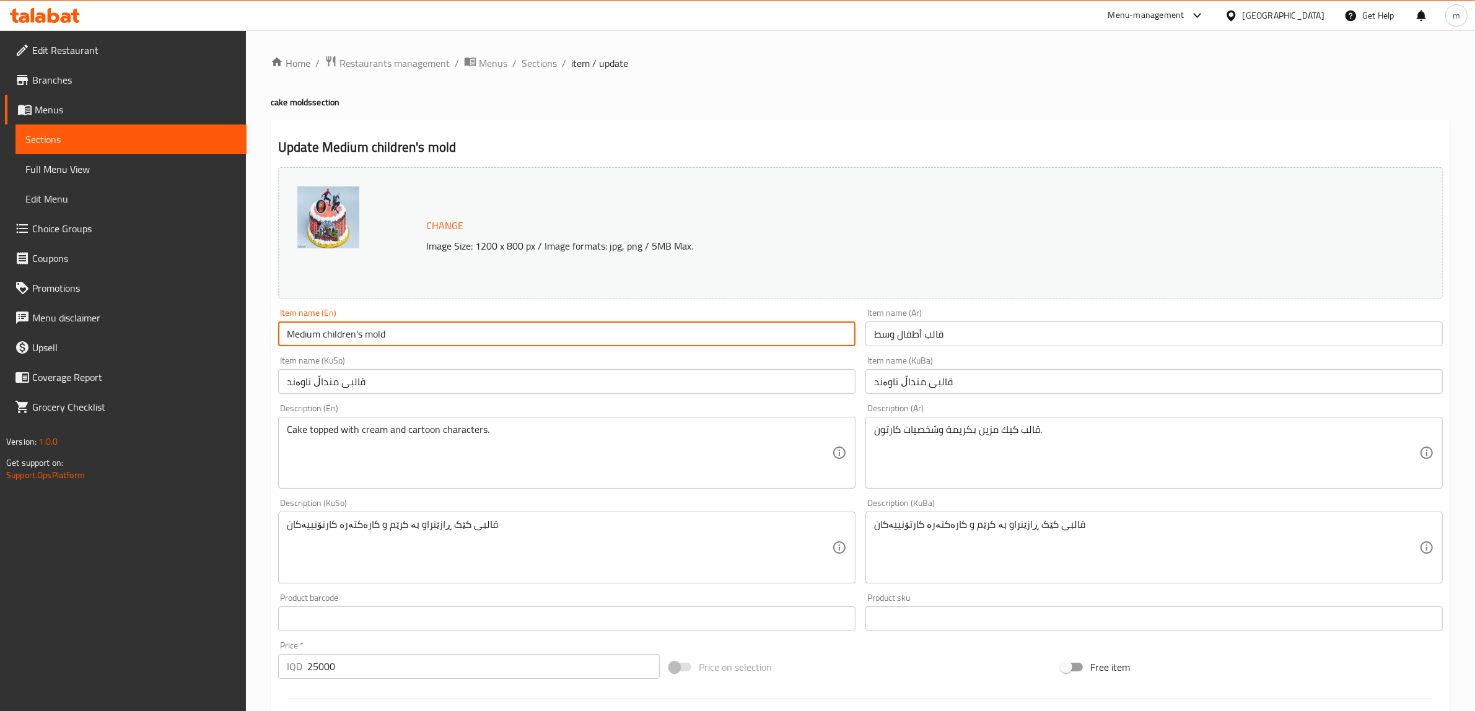
drag, startPoint x: 323, startPoint y: 335, endPoint x: 445, endPoint y: 333, distance: 121.4
click at [443, 333] on input "Medium children's mold" at bounding box center [566, 333] width 577 height 25
paste input "cake"
type input "Medium children's cake mold"
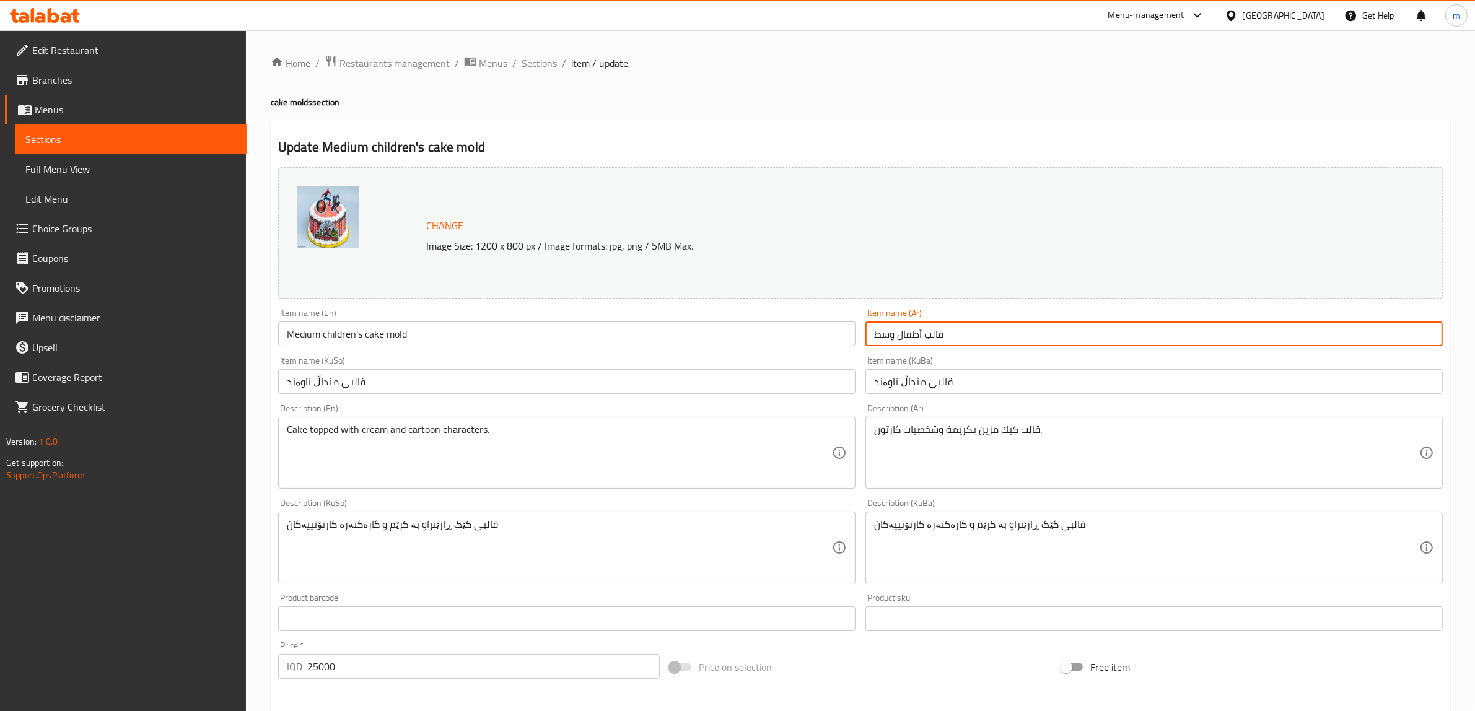
drag, startPoint x: 954, startPoint y: 335, endPoint x: 899, endPoint y: 339, distance: 55.2
click at [899, 339] on input "قالب أطفال وسط" at bounding box center [1153, 333] width 577 height 25
paste input "كيك"
type input "قالب كيك أطفال وسط"
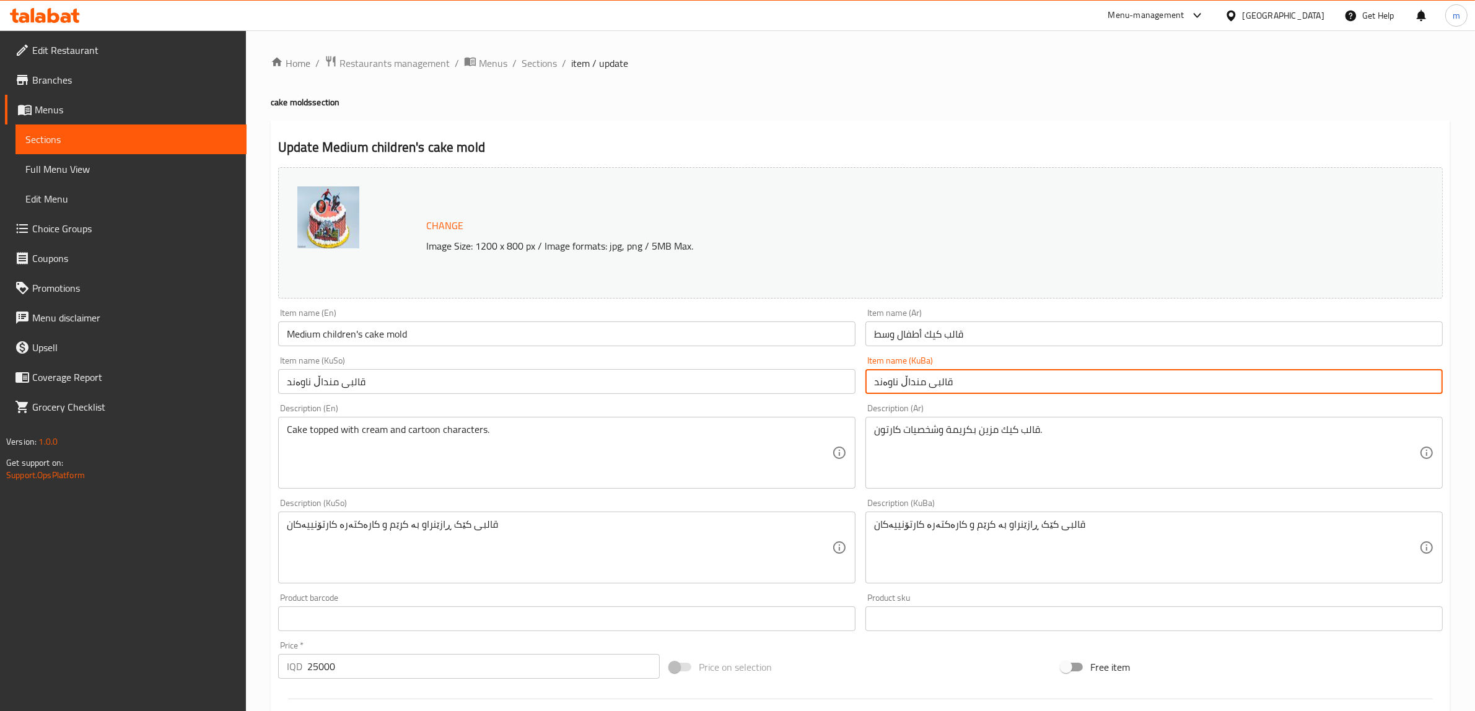
drag, startPoint x: 965, startPoint y: 381, endPoint x: 899, endPoint y: 386, distance: 65.8
click at [899, 386] on input "قالبی منداڵ ناوەند" at bounding box center [1153, 381] width 577 height 25
paste input "کێکی بچووکی منداڵان"
click at [886, 389] on input "قالبی کێکی بچووکی منداڵان ناوەند" at bounding box center [1153, 381] width 577 height 25
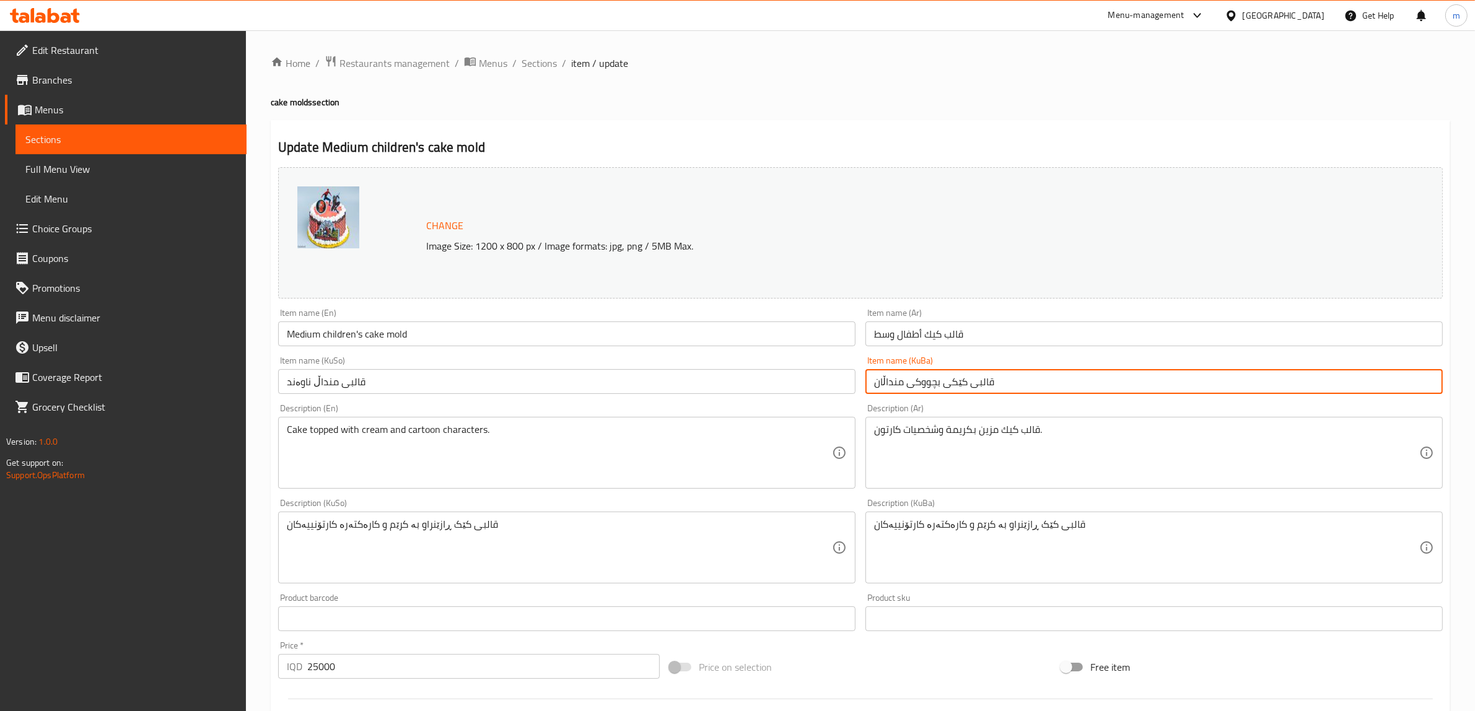
drag, startPoint x: 941, startPoint y: 383, endPoint x: 914, endPoint y: 387, distance: 28.2
click at [914, 387] on input "قالبی کێکی بچووکی منداڵان" at bounding box center [1153, 381] width 577 height 25
paste input "ناوەند"
click at [940, 382] on input "قالبی کێکیناوەندی منداڵان" at bounding box center [1153, 381] width 577 height 25
click at [936, 385] on input "قالبی کێکیناوەندی منداڵان" at bounding box center [1153, 381] width 577 height 25
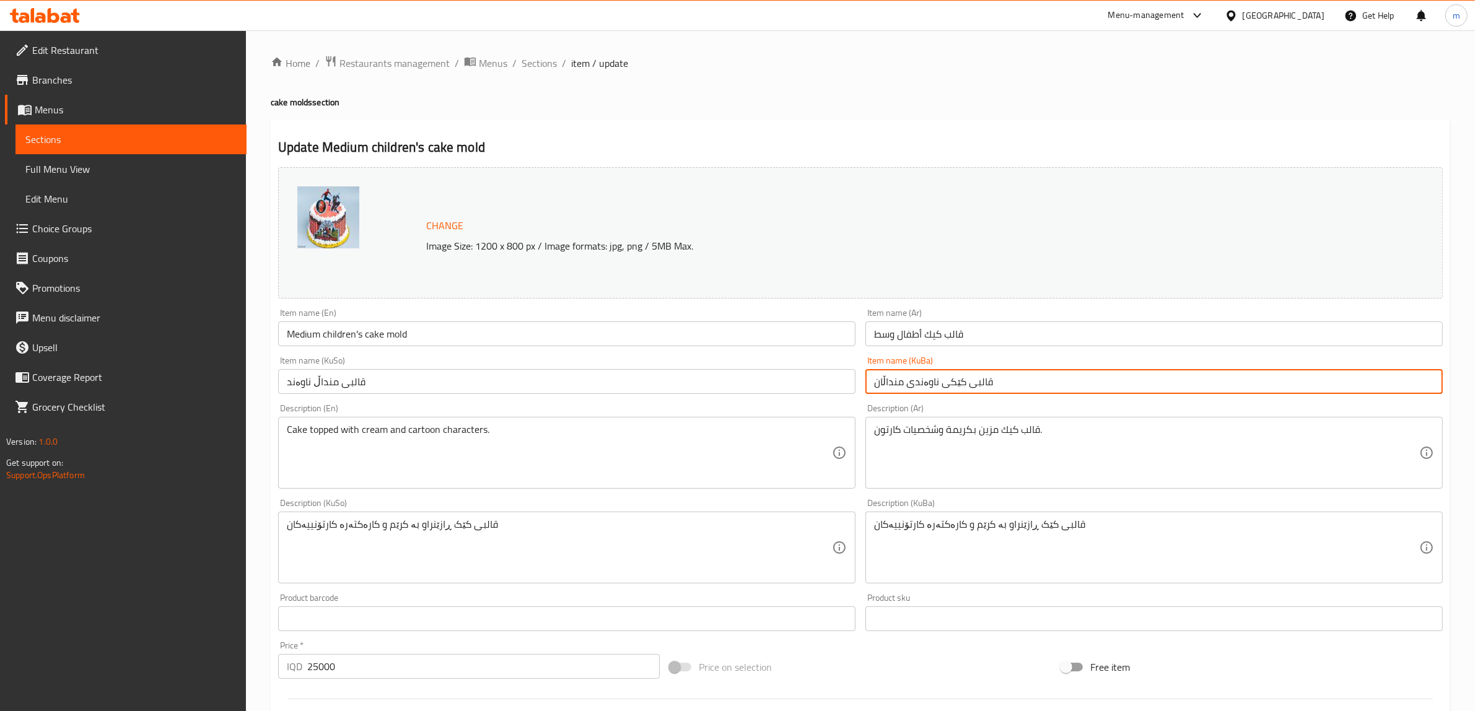
click at [938, 382] on input "قالبی کێکی ناوەندی منداڵان" at bounding box center [1153, 381] width 577 height 25
drag, startPoint x: 938, startPoint y: 382, endPoint x: 836, endPoint y: 389, distance: 102.4
click at [936, 382] on input "قالبی کێکی ناوەندی منداڵان" at bounding box center [1153, 381] width 577 height 25
type input "قالبی کێکی ناوەندی منداڵان"
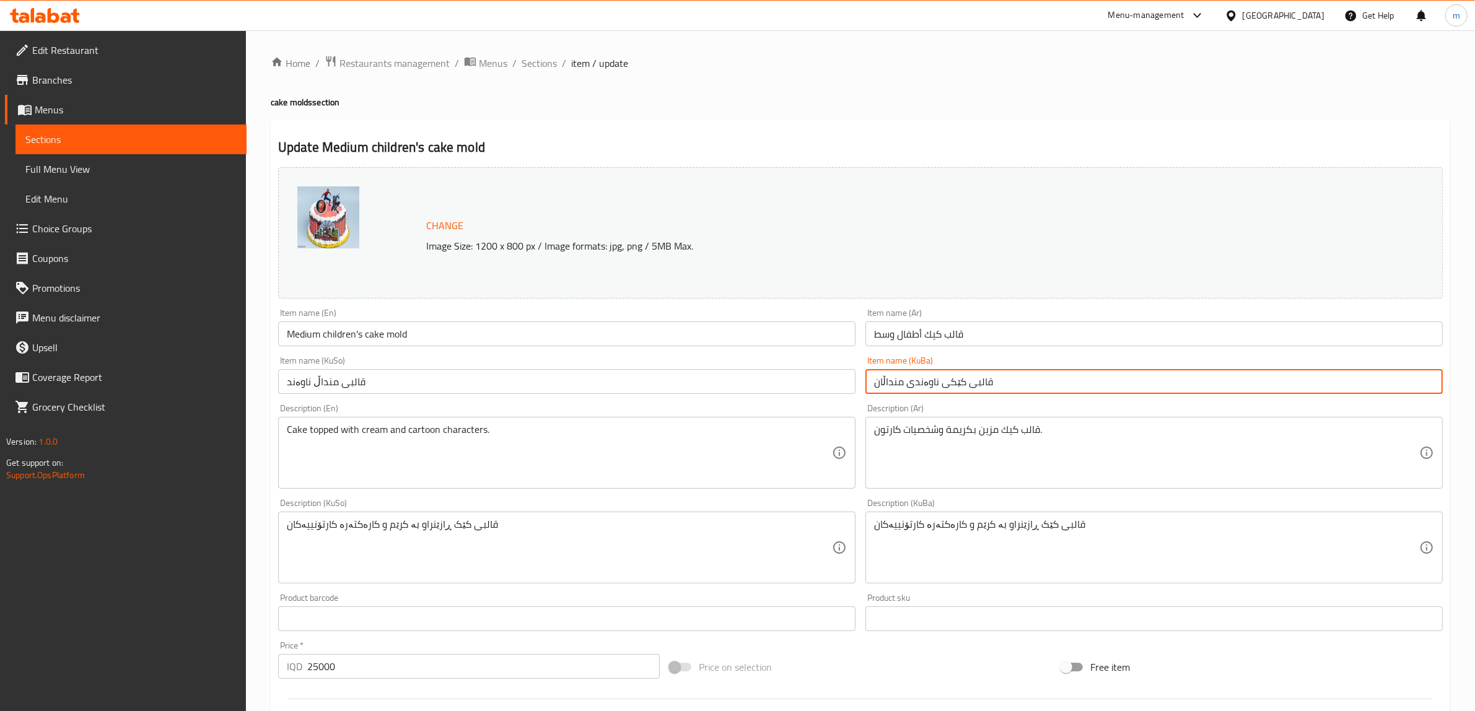
click at [836, 389] on input "قالبی منداڵ ناوەند" at bounding box center [566, 381] width 577 height 25
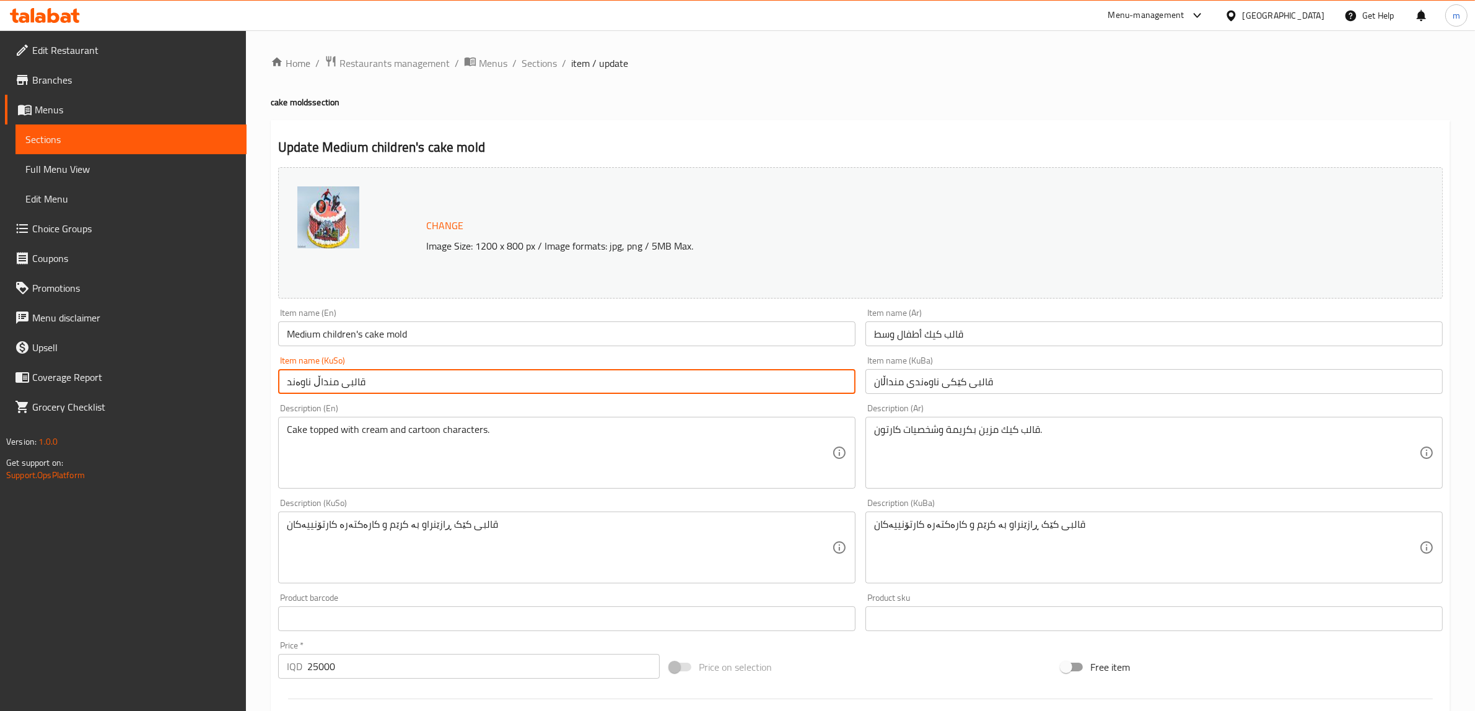
click at [836, 389] on input "قالبی منداڵ ناوەند" at bounding box center [566, 381] width 577 height 25
paste input "کێکی ناوەندی منداڵان"
type input "قالبی کێکی ناوەندی منداڵان"
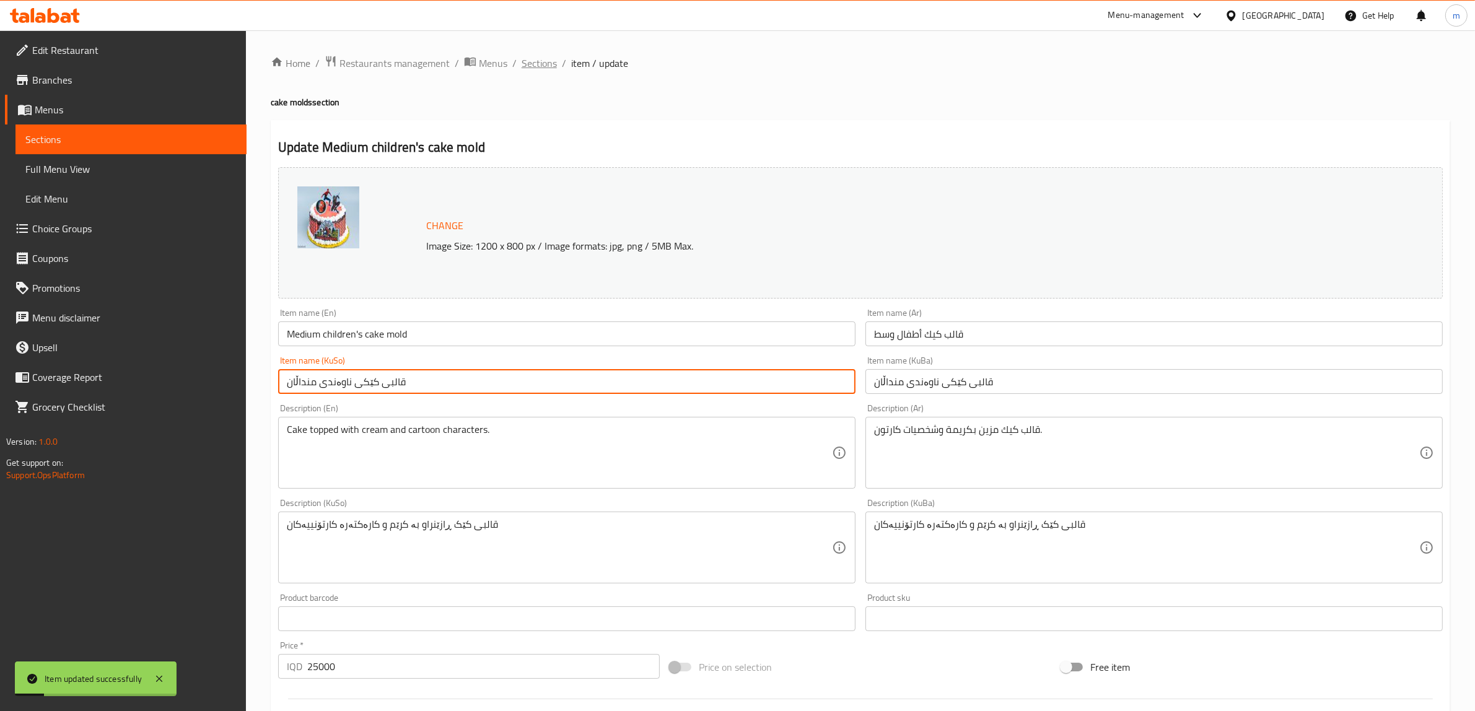
click at [538, 63] on span "Sections" at bounding box center [538, 63] width 35 height 15
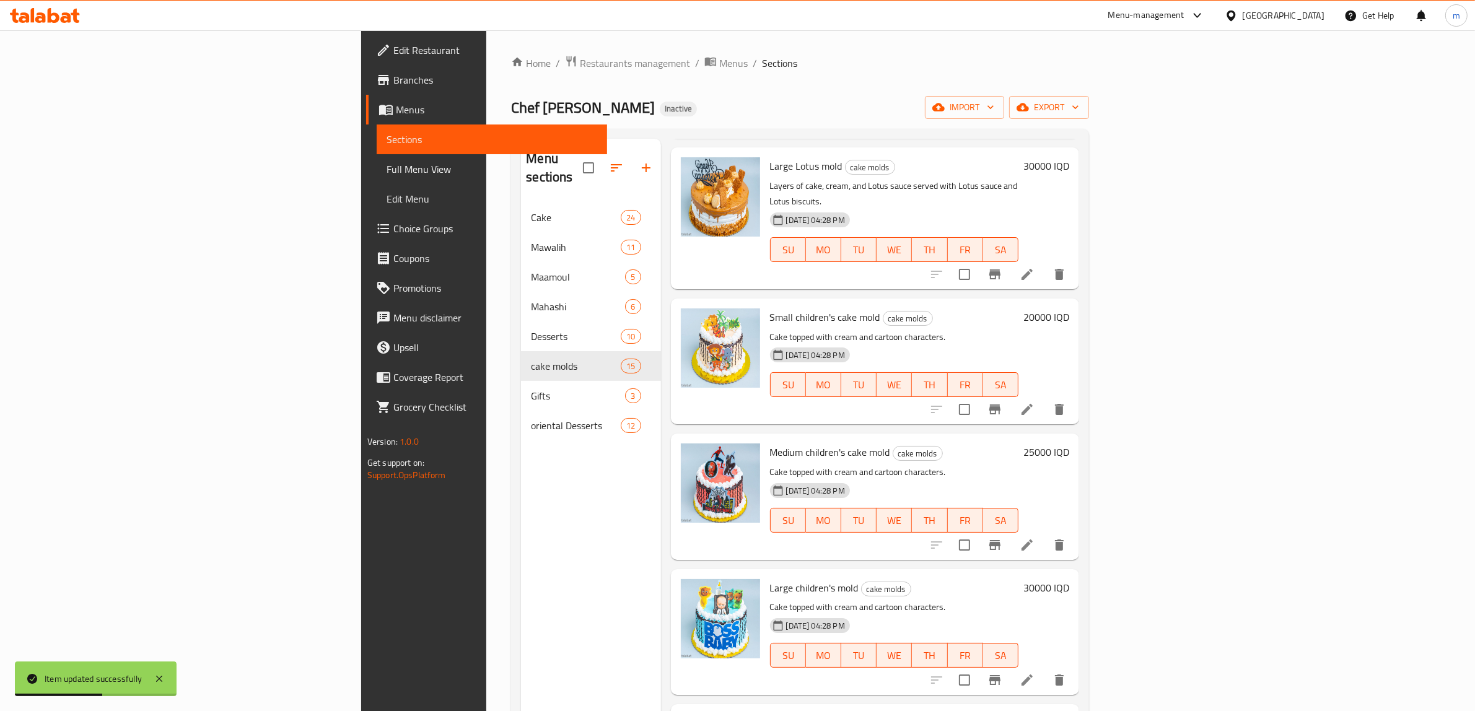
scroll to position [1290, 0]
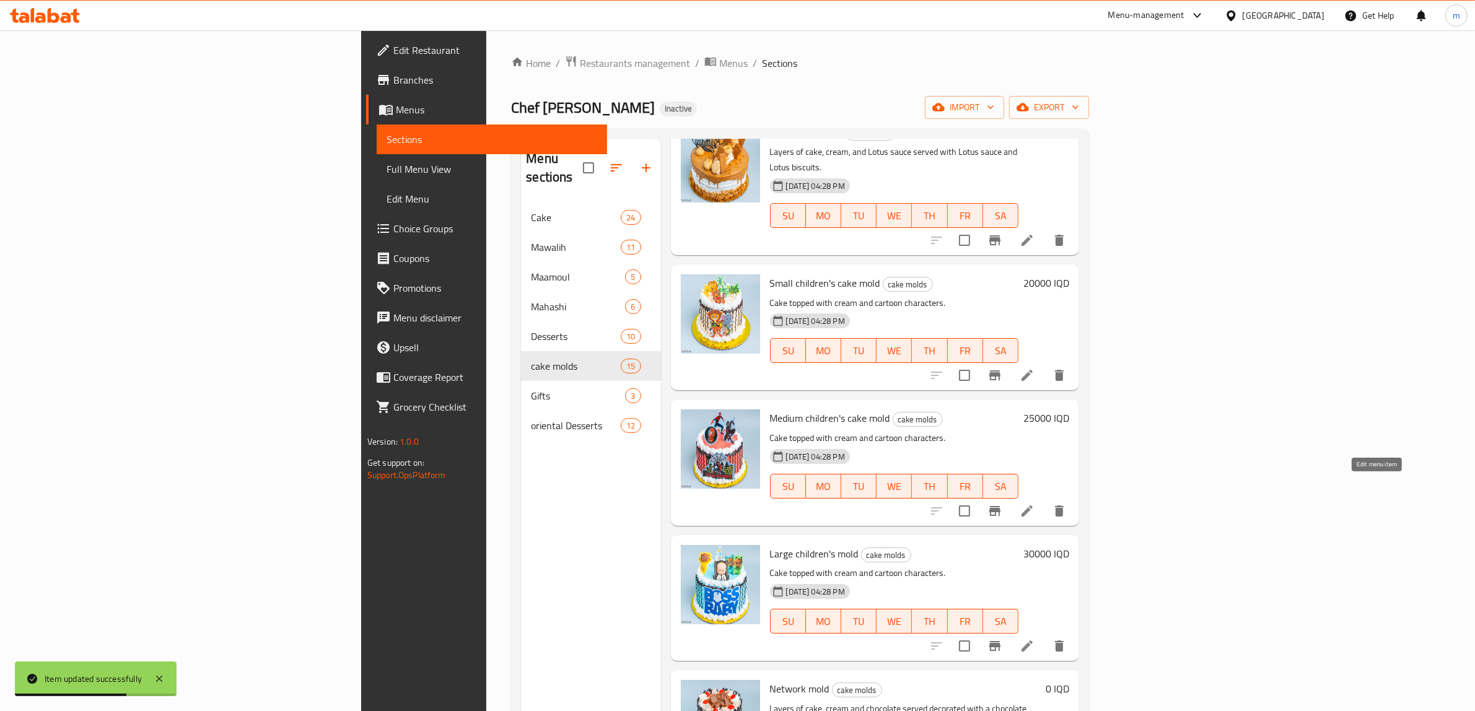
click at [1032, 632] on icon at bounding box center [1026, 645] width 11 height 11
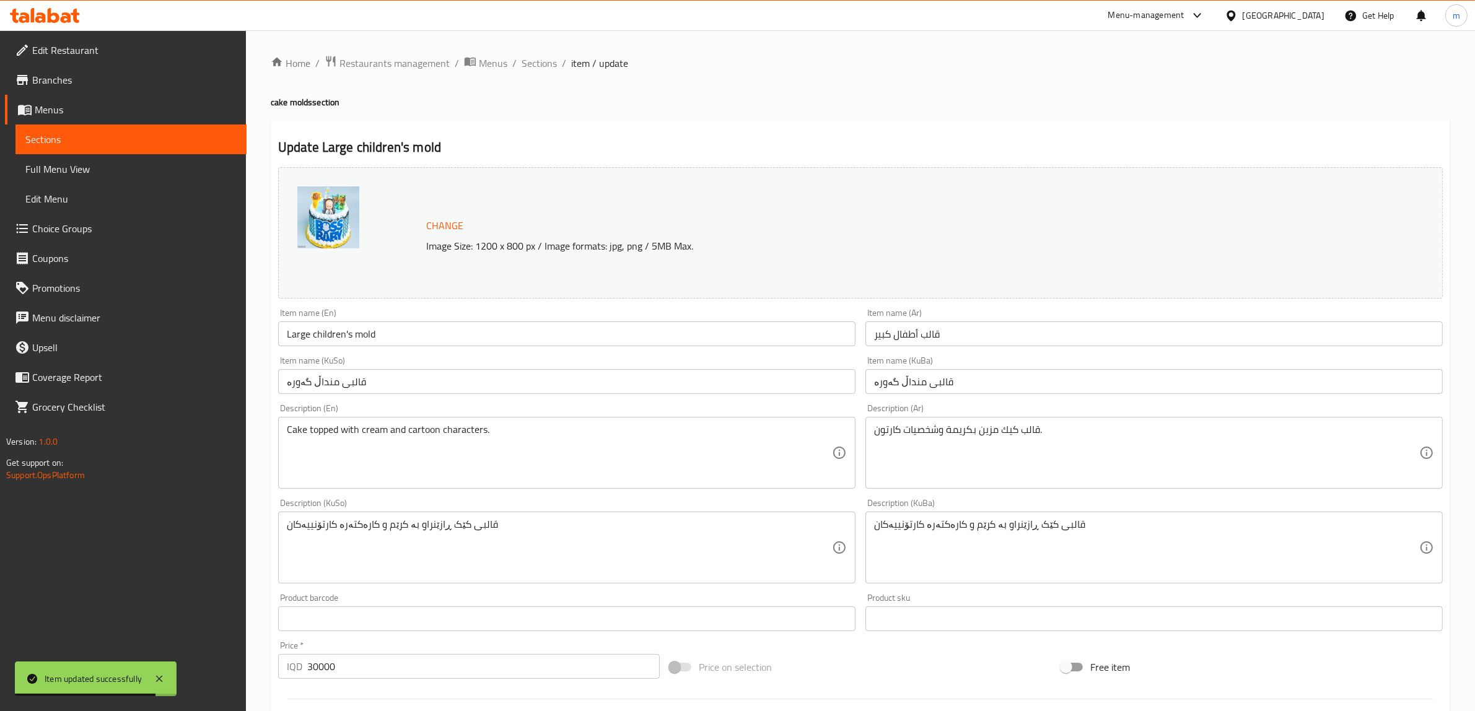
drag, startPoint x: 352, startPoint y: 336, endPoint x: 359, endPoint y: 339, distance: 8.1
click at [354, 336] on input "Large children's mold" at bounding box center [566, 333] width 577 height 25
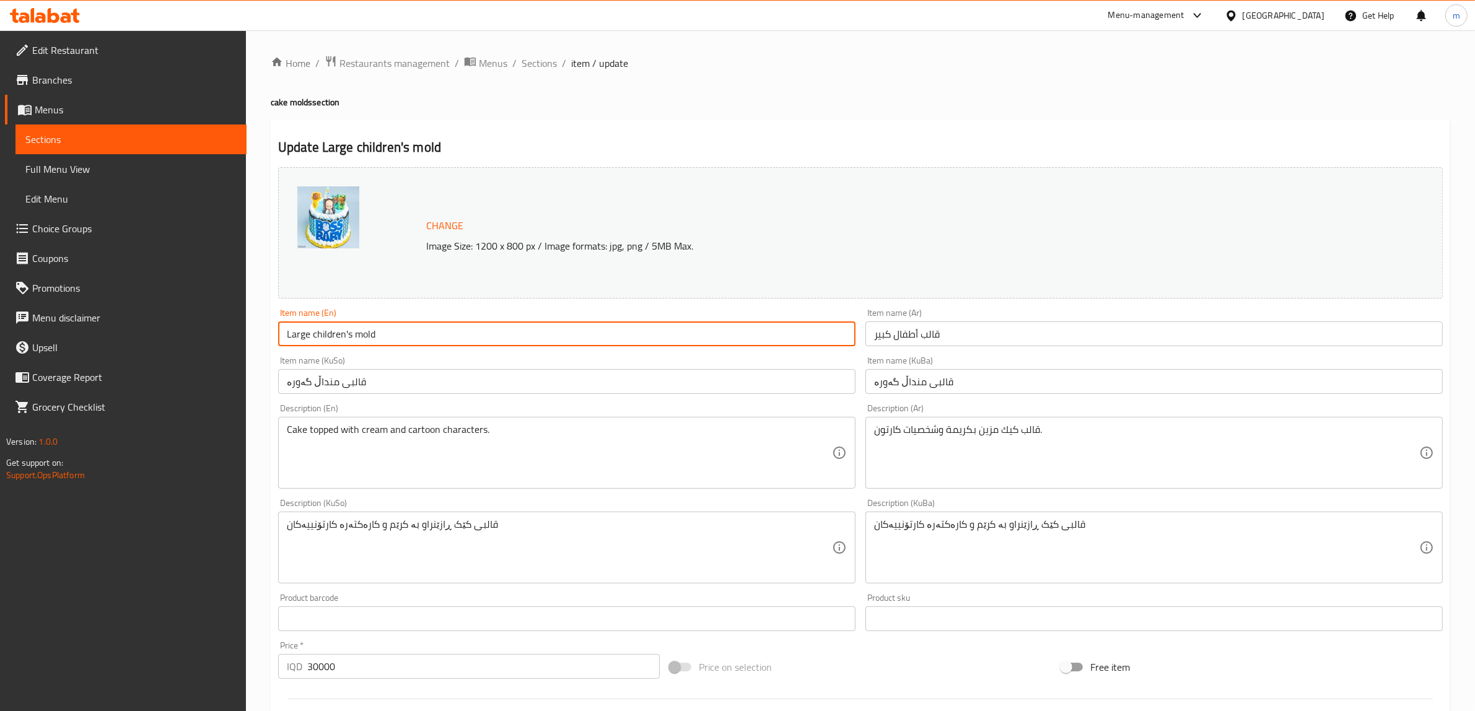
drag, startPoint x: 573, startPoint y: 338, endPoint x: 475, endPoint y: 342, distance: 98.0
click at [573, 338] on input "Large children's mold" at bounding box center [566, 333] width 577 height 25
drag, startPoint x: 352, startPoint y: 331, endPoint x: 377, endPoint y: 347, distance: 29.5
click at [354, 331] on input "Large children's mold" at bounding box center [566, 333] width 577 height 25
type input "Large children's cake mold"
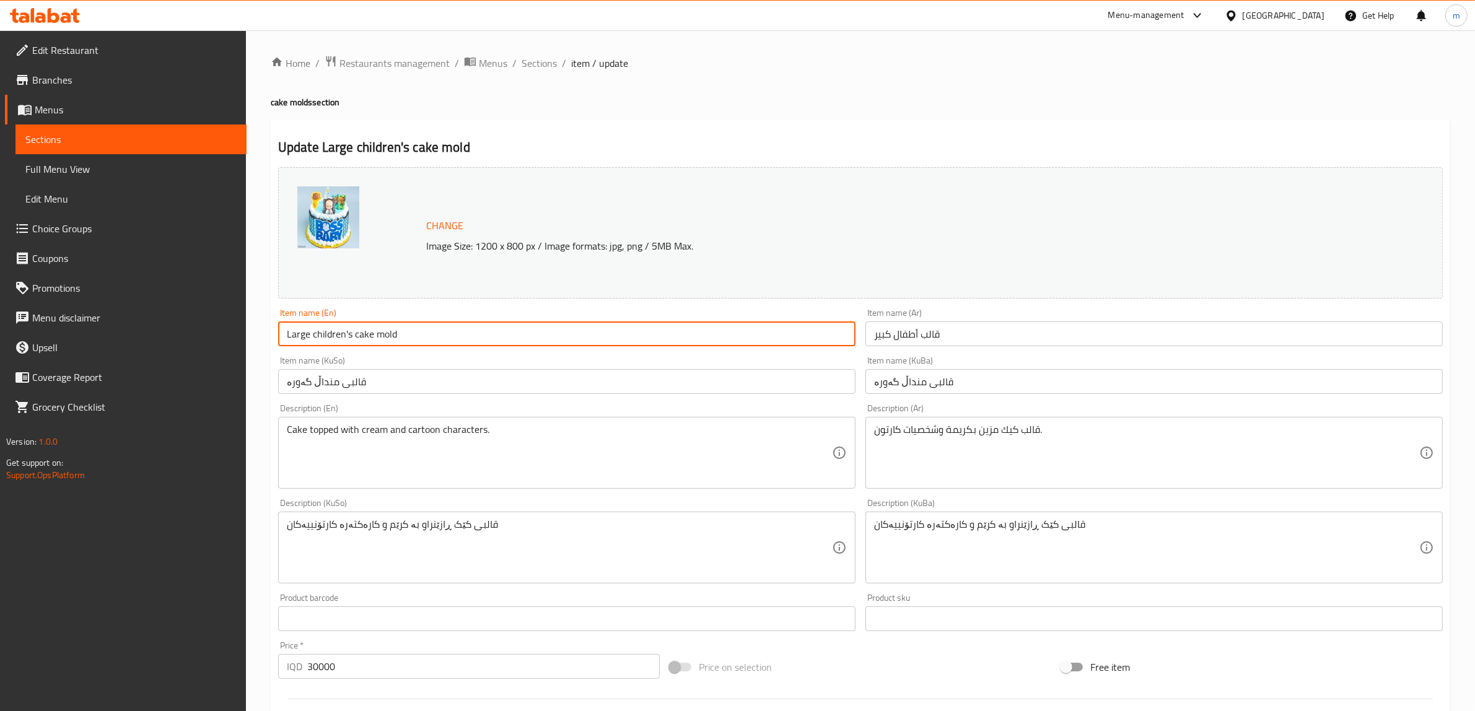
click at [927, 336] on input "قالب أطفال كبير" at bounding box center [1153, 333] width 577 height 25
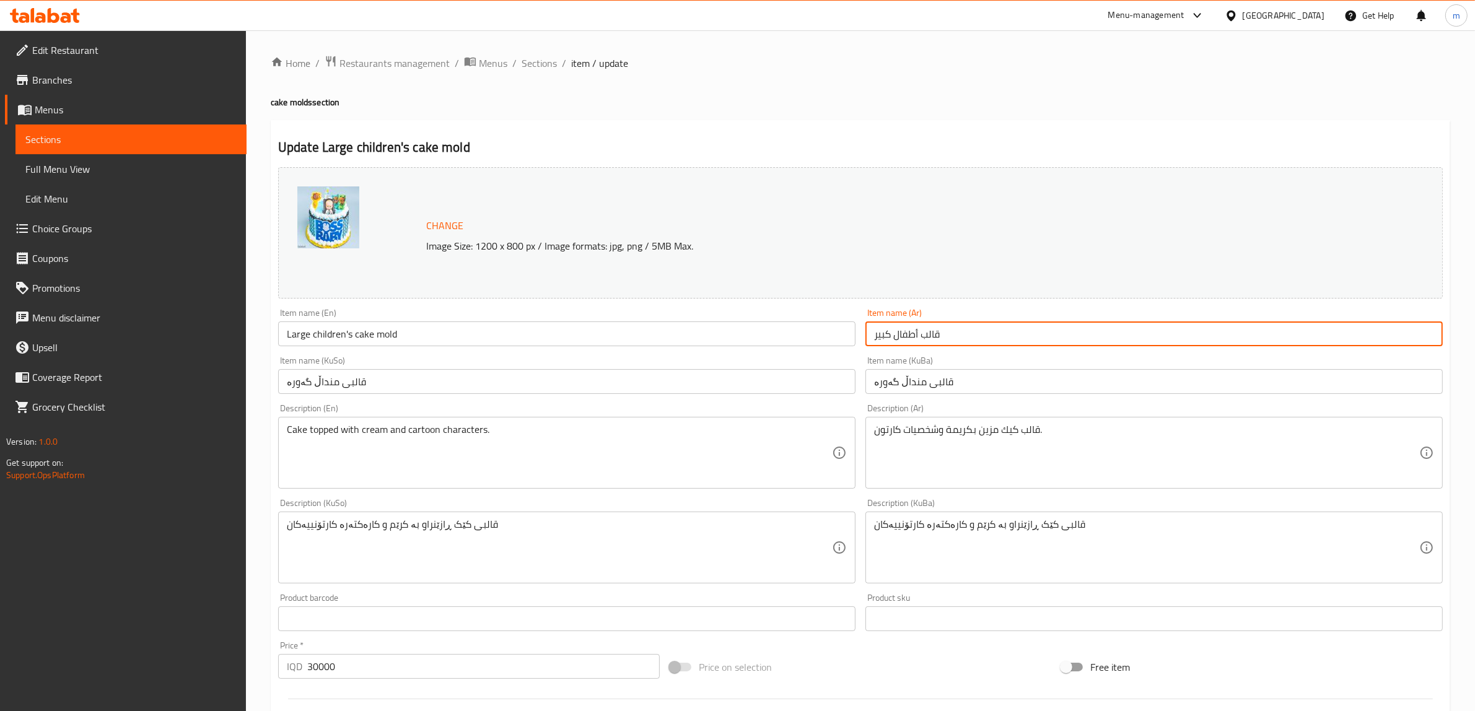
click at [922, 335] on input "قالب أطفال كبير" at bounding box center [1153, 333] width 577 height 25
click at [1310, 331] on input "قالب أطفال كبير" at bounding box center [1153, 333] width 577 height 25
click at [1310, 338] on input "قالب أطفال كبير" at bounding box center [1153, 333] width 577 height 25
click at [1310, 332] on input "قالب أطفال كبير" at bounding box center [1153, 333] width 577 height 25
paste input "كيك"
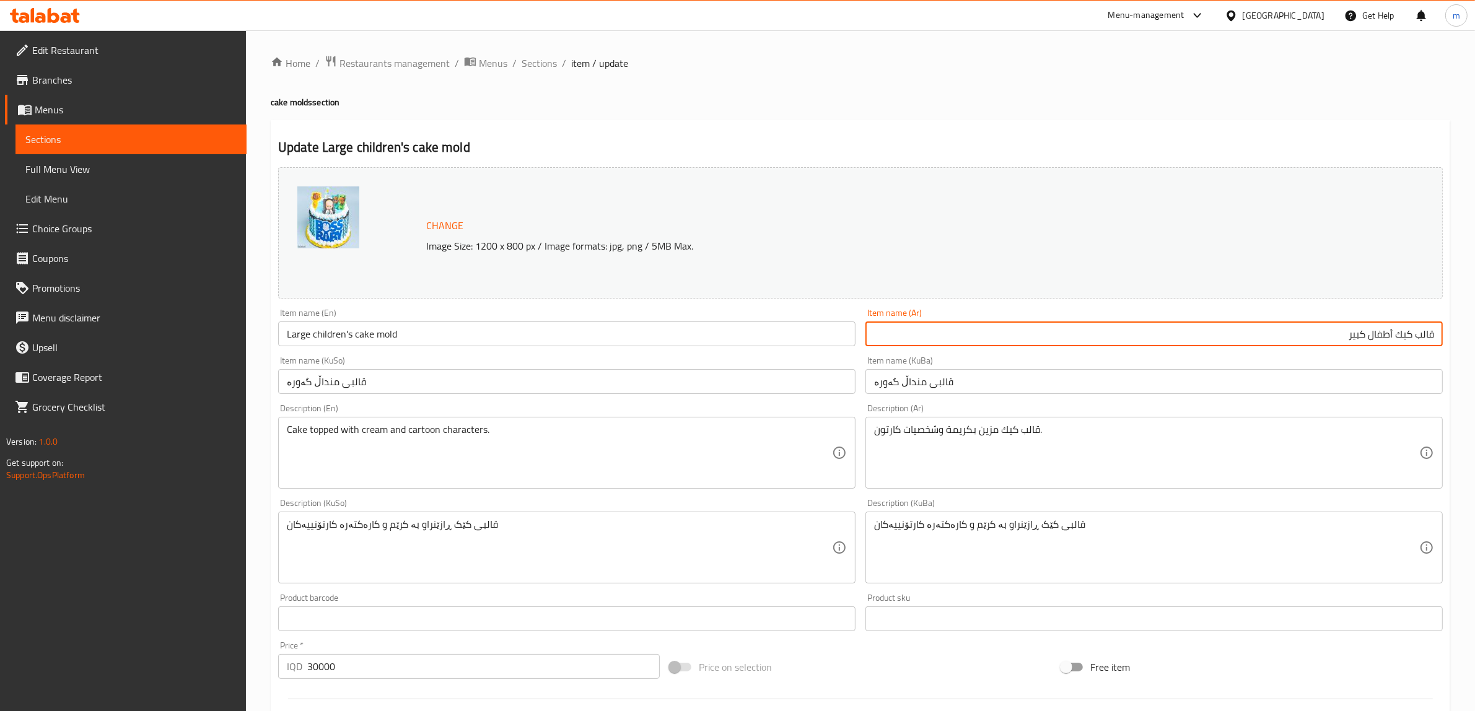
type input "قالب كيك أطفال كبير"
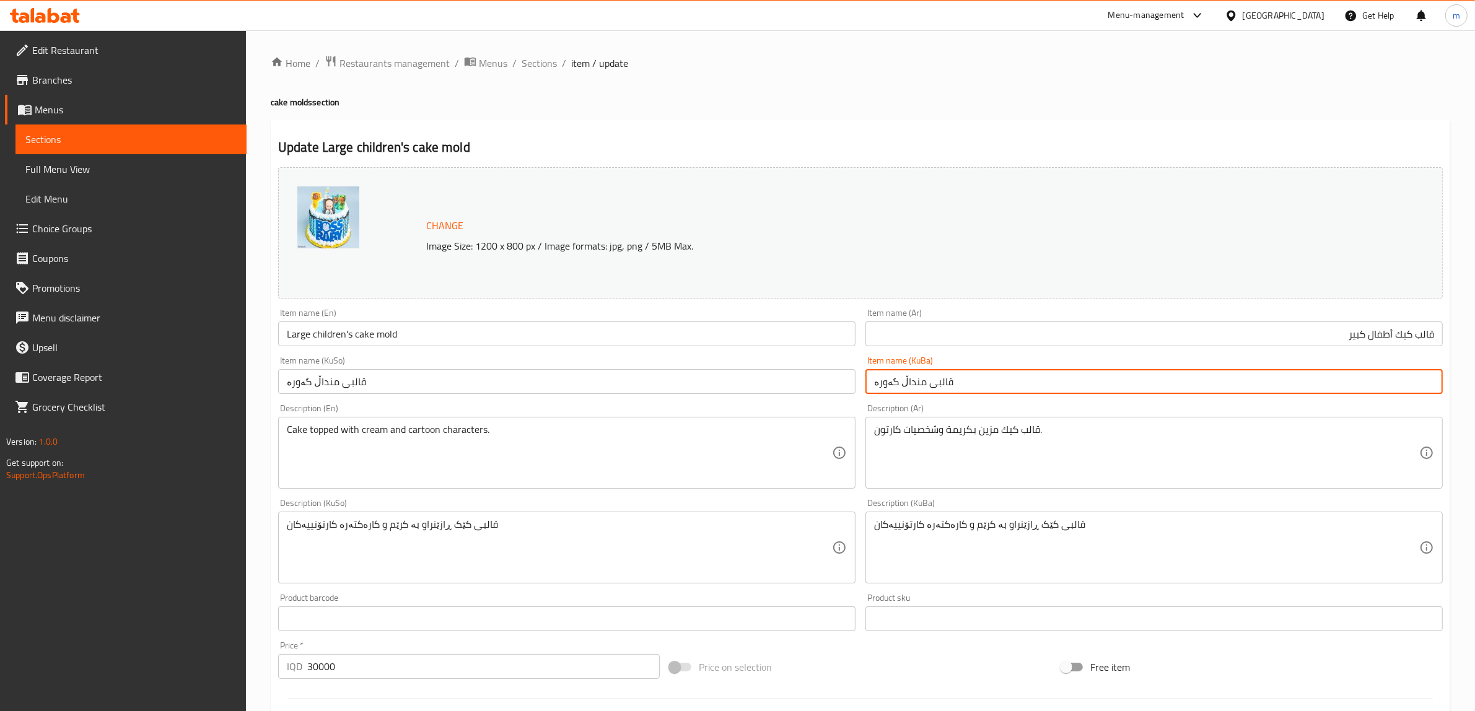
click at [920, 381] on input "قالبی منداڵ گەورە" at bounding box center [1153, 381] width 577 height 25
click at [945, 385] on input "قالبی منداڵ گەورە" at bounding box center [1153, 381] width 577 height 25
drag, startPoint x: 966, startPoint y: 382, endPoint x: 959, endPoint y: 381, distance: 7.5
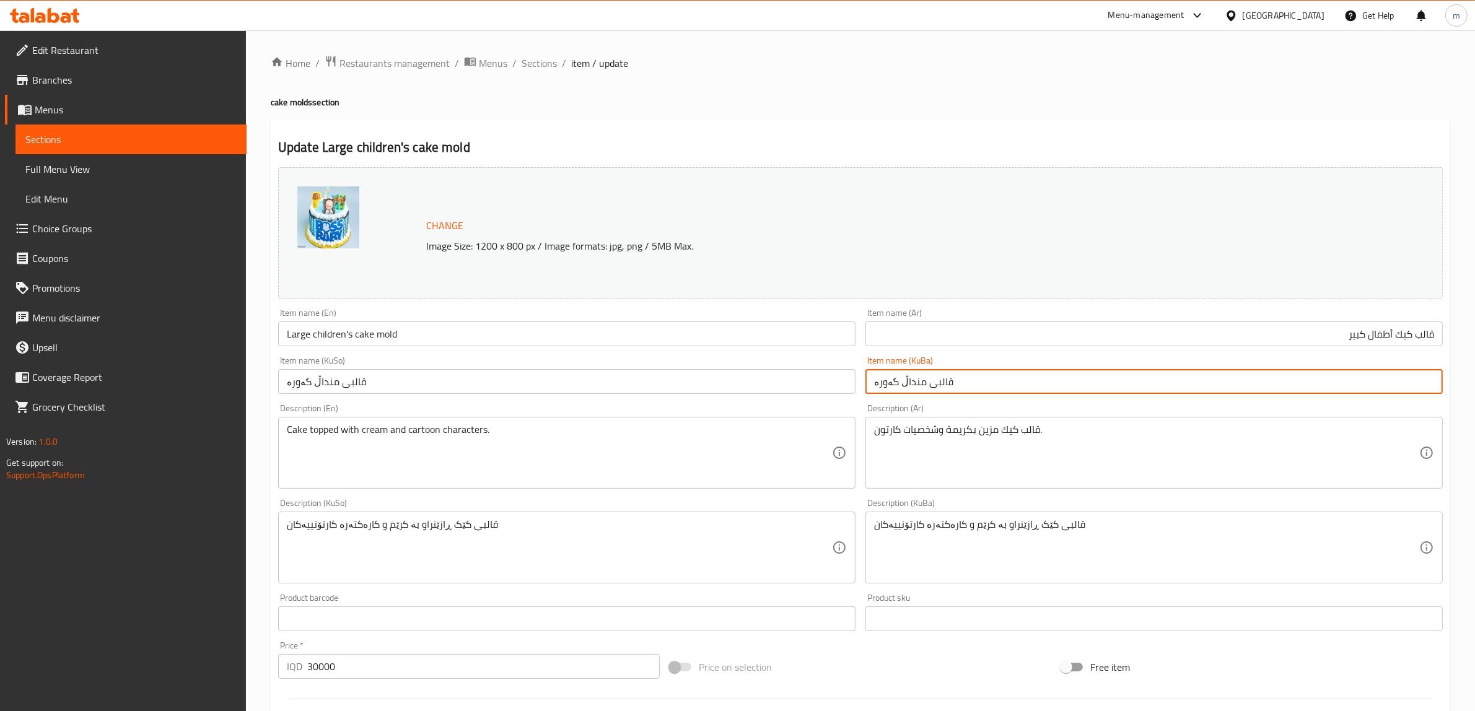
click at [964, 381] on input "قالبی منداڵ گەورە" at bounding box center [1153, 381] width 577 height 25
click at [959, 381] on input "قالبی منداڵ گەورە" at bounding box center [1153, 381] width 577 height 25
drag, startPoint x: 954, startPoint y: 383, endPoint x: 896, endPoint y: 387, distance: 57.8
click at [896, 387] on input "قالبی منداڵ گەورە" at bounding box center [1153, 381] width 577 height 25
paste input "کێکی ناوەندی منداڵان"
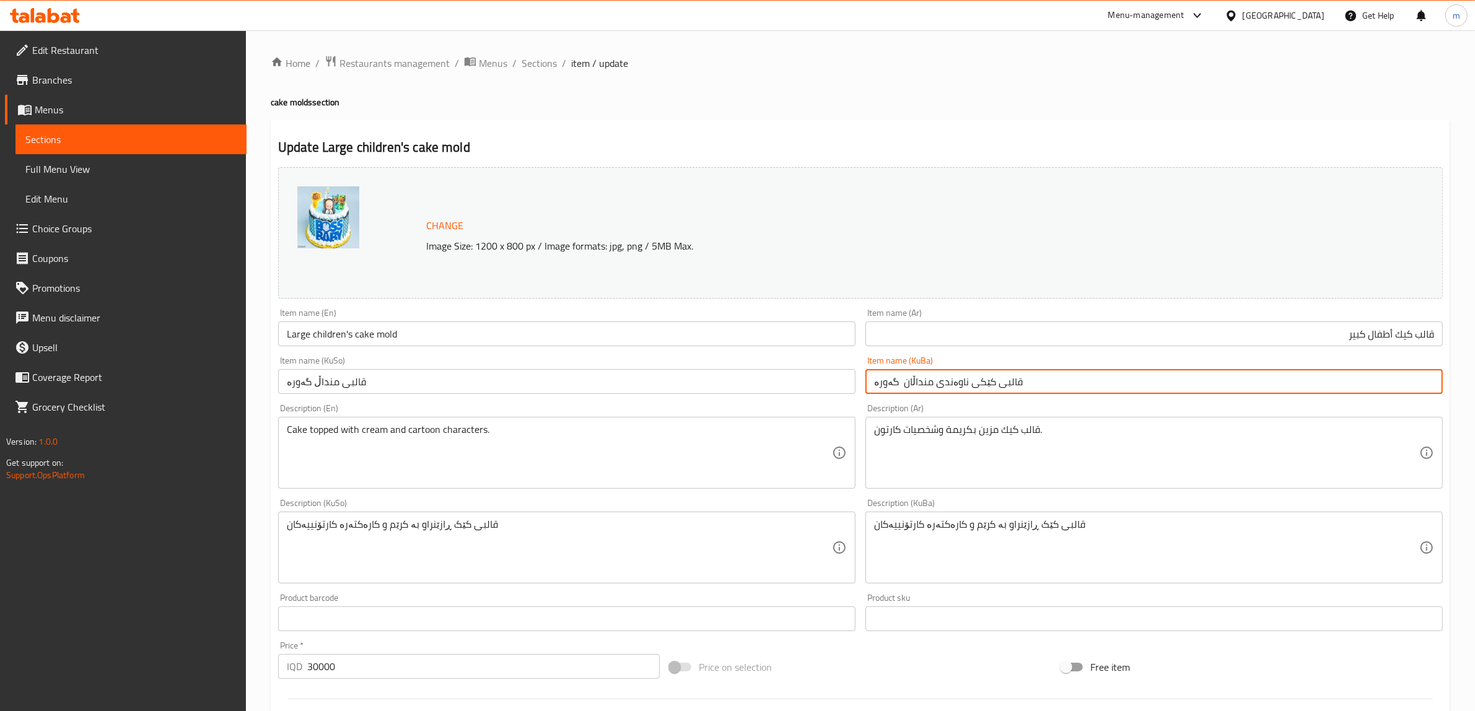
click at [893, 386] on input "قالبی کێکی ناوەندی منداڵان گەورە" at bounding box center [1153, 381] width 577 height 25
drag, startPoint x: 933, startPoint y: 379, endPoint x: 906, endPoint y: 382, distance: 27.4
click at [906, 382] on input "قالبی کێکی ناوەندی منداڵان" at bounding box center [1153, 381] width 577 height 25
paste input "گەورە"
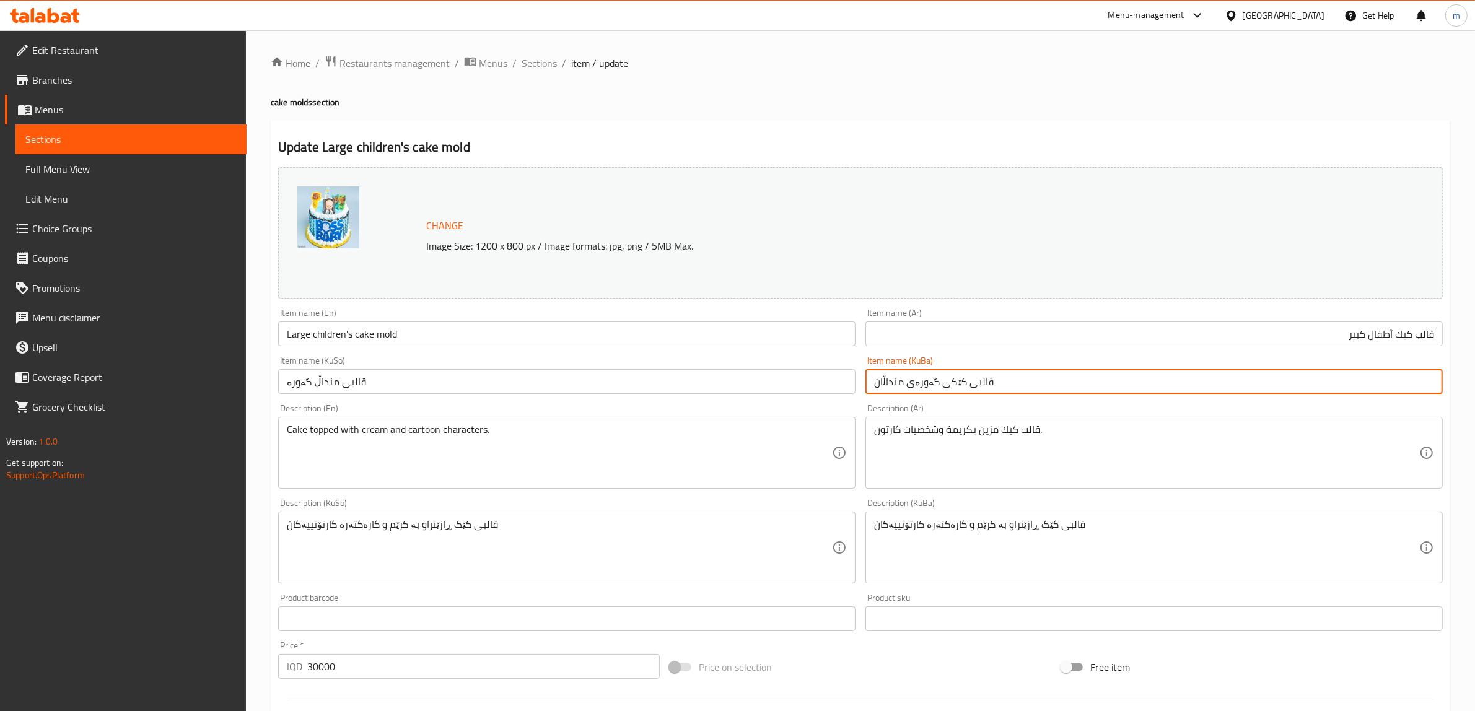
type input "قالبی کێکی گەورەی منداڵان"
click at [942, 399] on div "Description (Ar) قالب كيك مزين بكريمة وشخصيات كارتون. Description (Ar)" at bounding box center [1153, 446] width 587 height 95
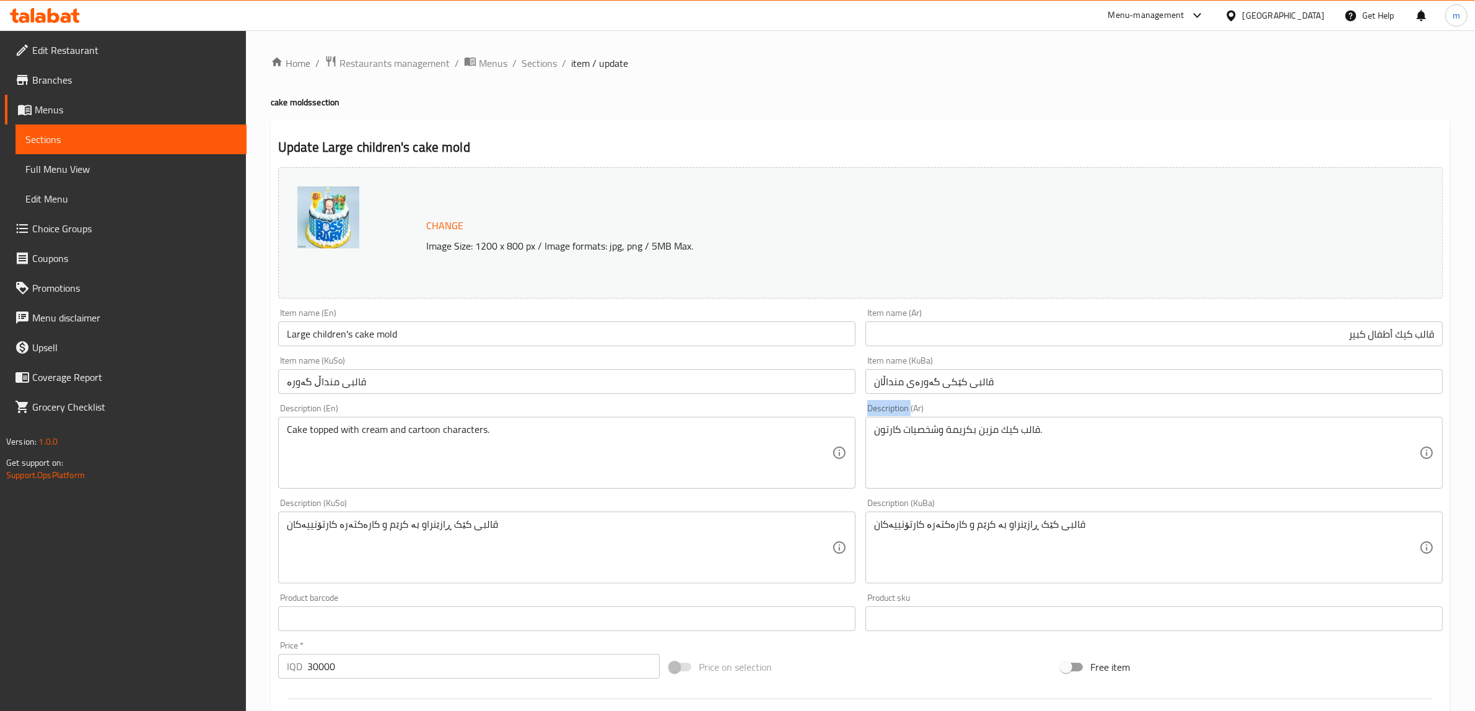
click at [942, 399] on div "Description (Ar) قالب كيك مزين بكريمة وشخصيات كارتون. Description (Ar)" at bounding box center [1153, 446] width 587 height 95
click at [942, 388] on input "قالبی کێکی گەورەی منداڵان" at bounding box center [1153, 381] width 577 height 25
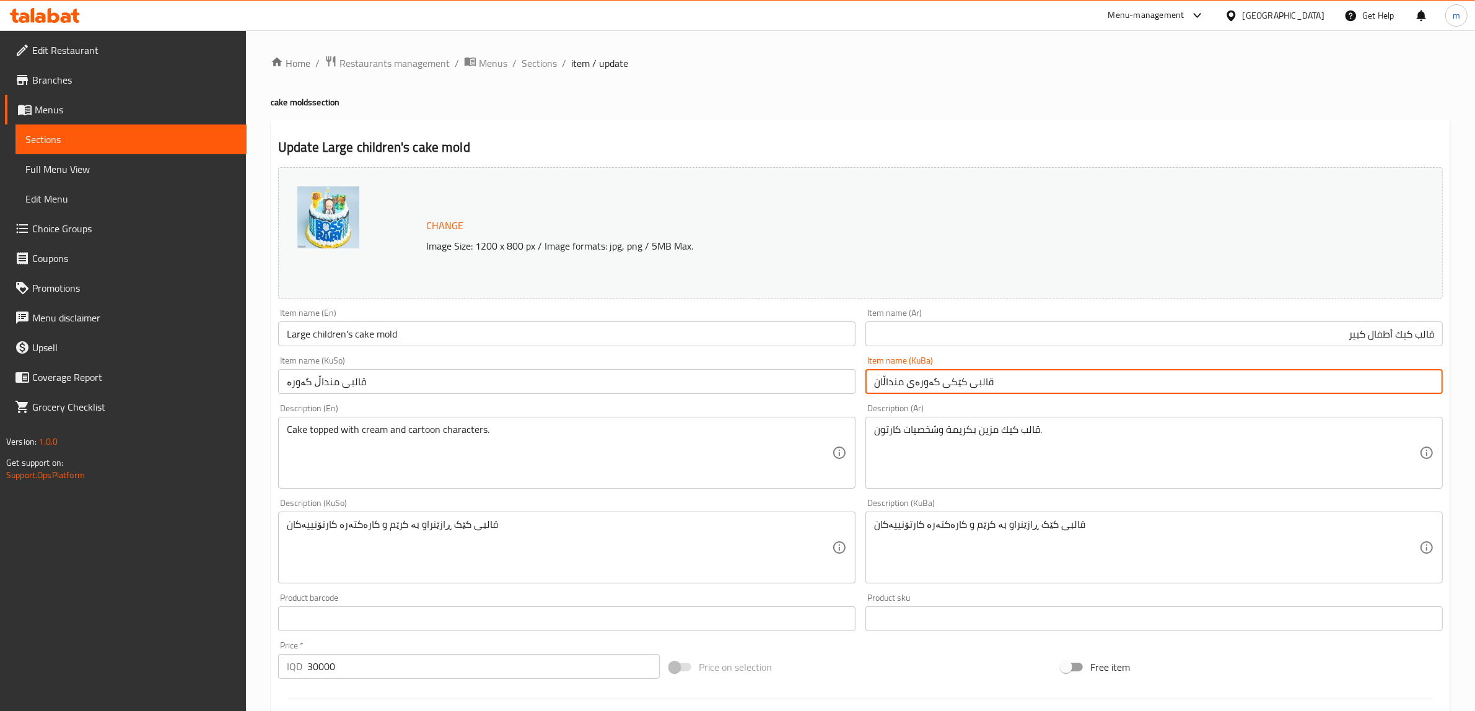
click at [942, 388] on input "قالبی کێکی گەورەی منداڵان" at bounding box center [1153, 381] width 577 height 25
drag, startPoint x: 942, startPoint y: 388, endPoint x: 818, endPoint y: 387, distance: 124.5
click at [940, 387] on input "قالبی کێکی گەورەی منداڵان" at bounding box center [1153, 381] width 577 height 25
click at [806, 387] on input "قالبی منداڵ گەورە" at bounding box center [566, 381] width 577 height 25
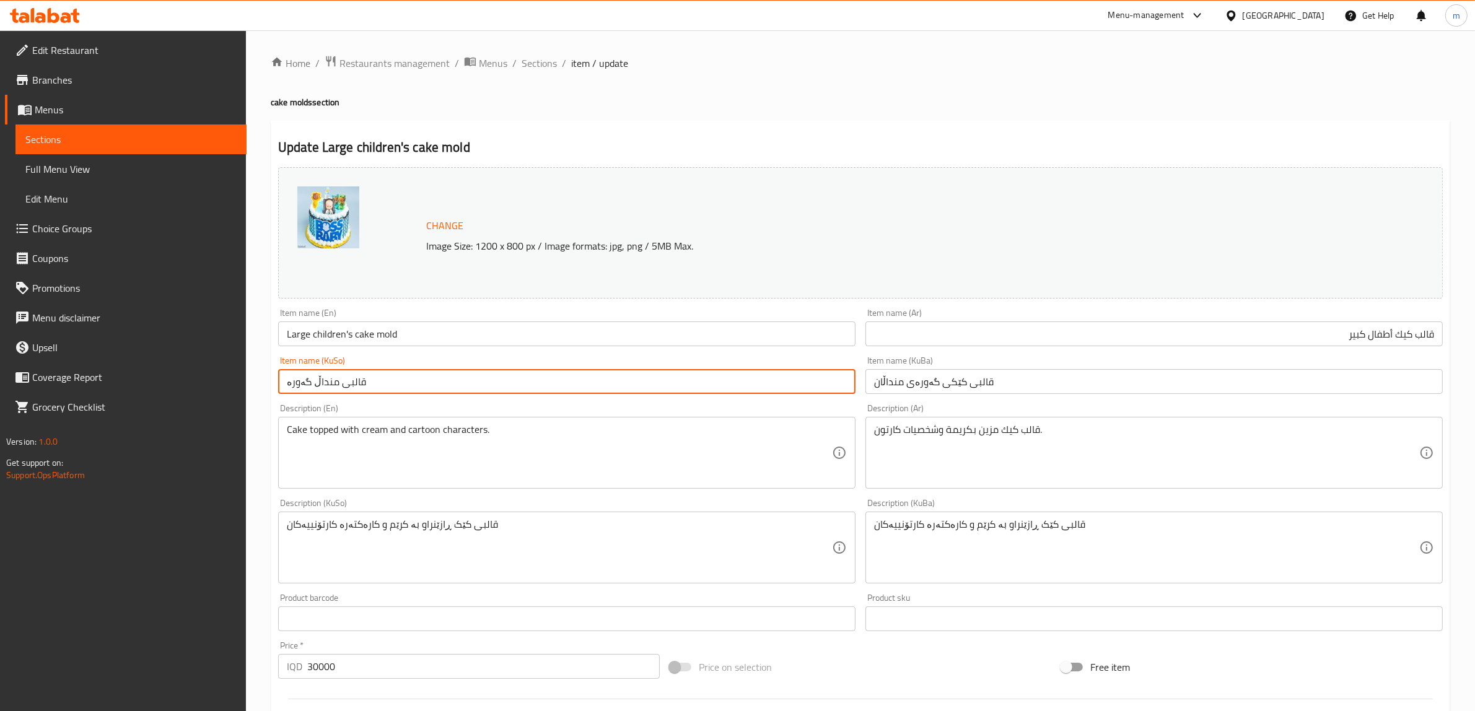
click at [806, 387] on input "قالبی منداڵ گەورە" at bounding box center [566, 381] width 577 height 25
paste input "کێکی گەورەی منداڵان"
type input "قالبی کێکی گەورەی منداڵان"
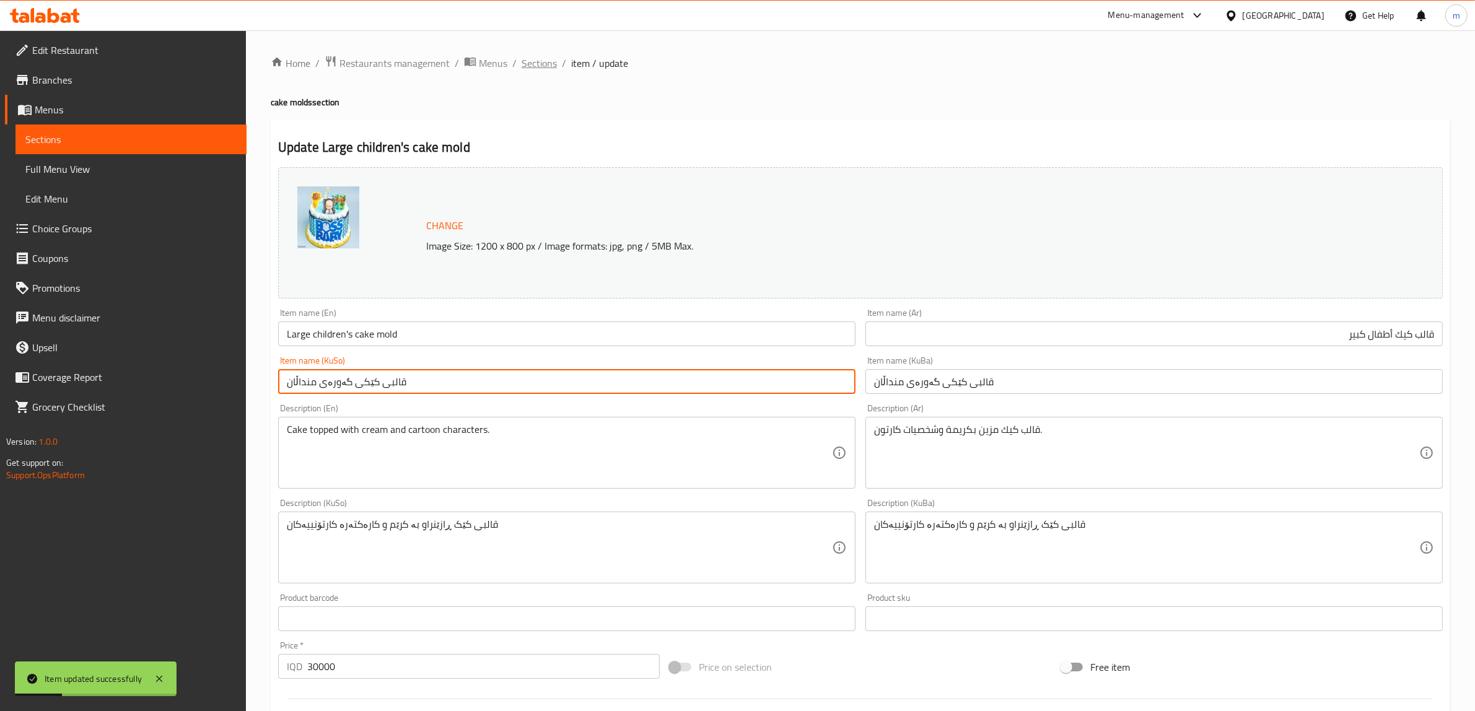
click at [536, 63] on span "Sections" at bounding box center [538, 63] width 35 height 15
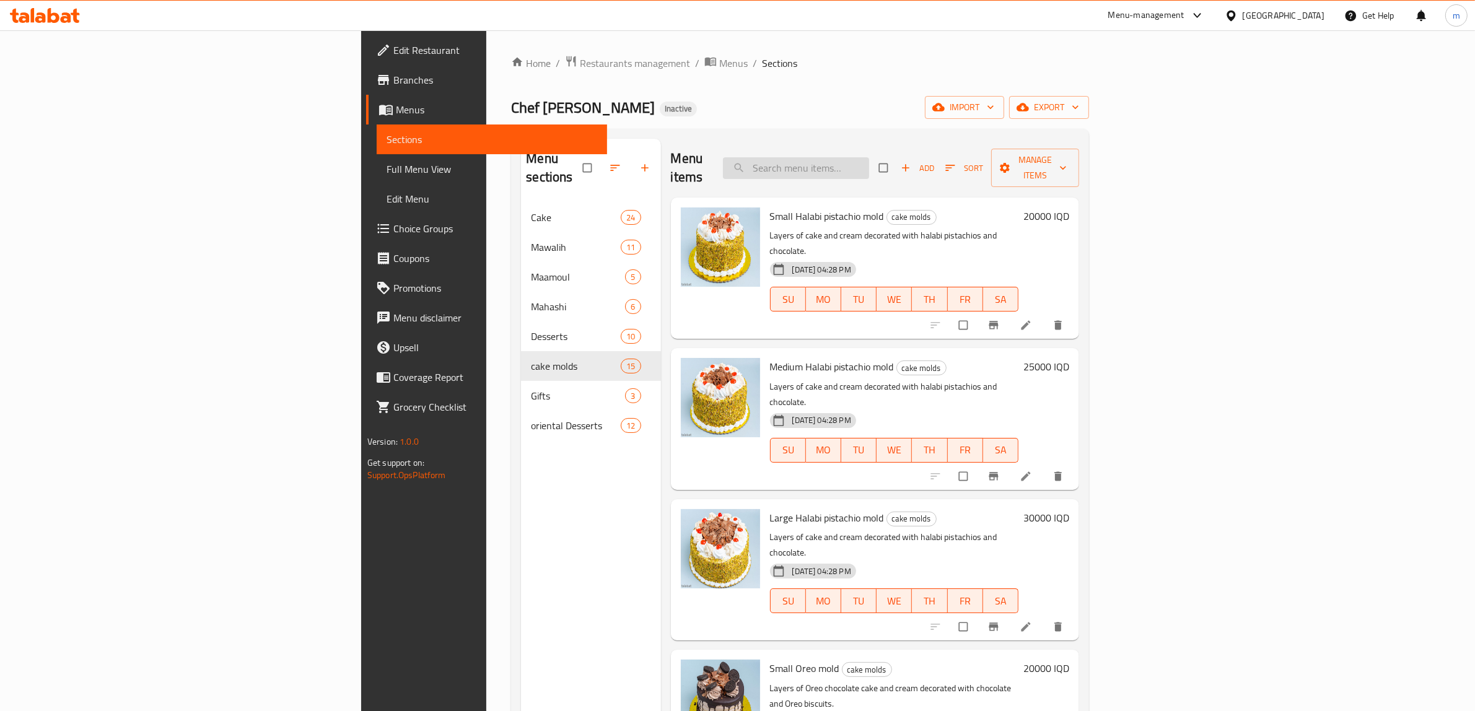
click at [869, 161] on input "search" at bounding box center [796, 168] width 146 height 22
paste input "اكلير"
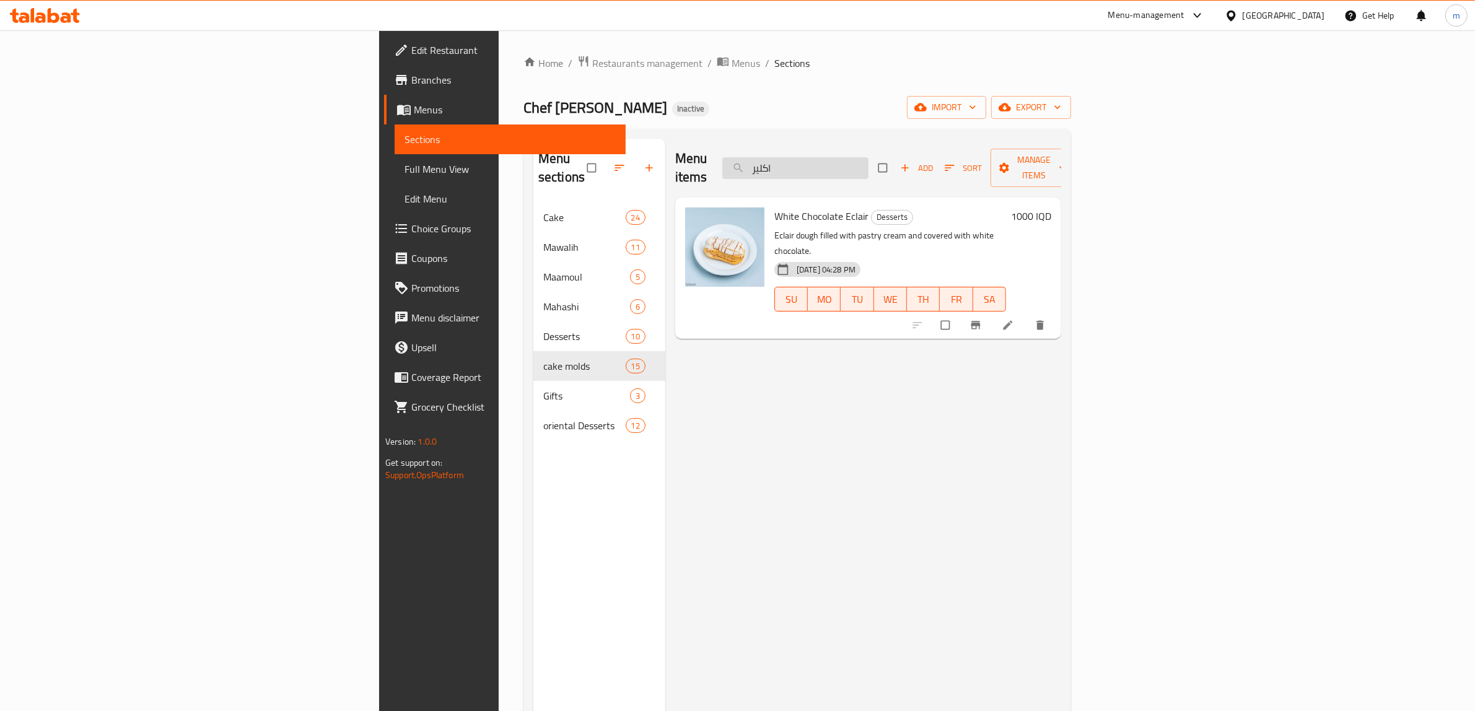
drag, startPoint x: 902, startPoint y: 160, endPoint x: 918, endPoint y: 157, distance: 16.4
click at [868, 160] on input "اكلير" at bounding box center [795, 168] width 146 height 22
click at [868, 157] on input "اكلير" at bounding box center [795, 168] width 146 height 22
drag, startPoint x: 920, startPoint y: 159, endPoint x: 905, endPoint y: 162, distance: 15.2
click at [868, 162] on input "اكلير" at bounding box center [795, 168] width 146 height 22
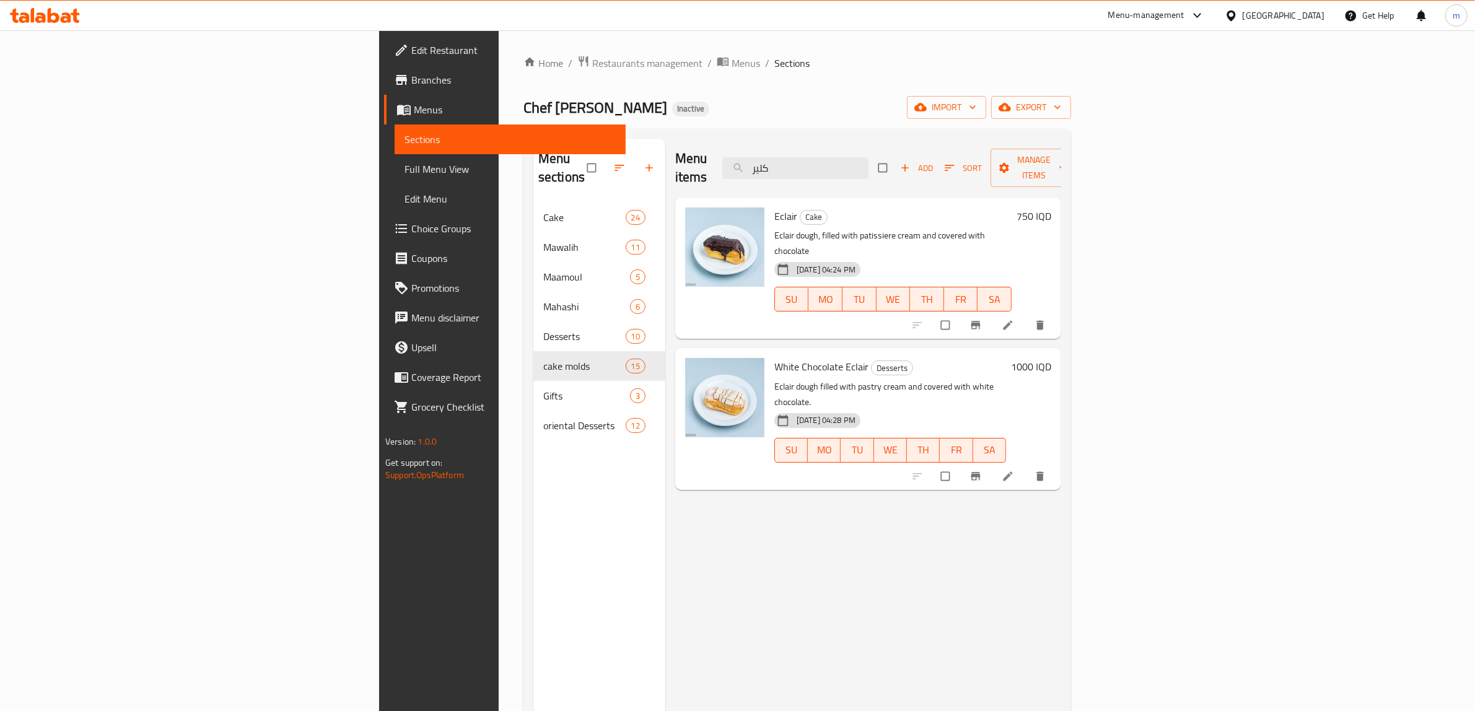
click at [911, 175] on div "Menu items كلير Add Sort Manage items" at bounding box center [868, 168] width 386 height 59
click at [868, 161] on input "كلير" at bounding box center [795, 168] width 146 height 22
paste input "رنية"
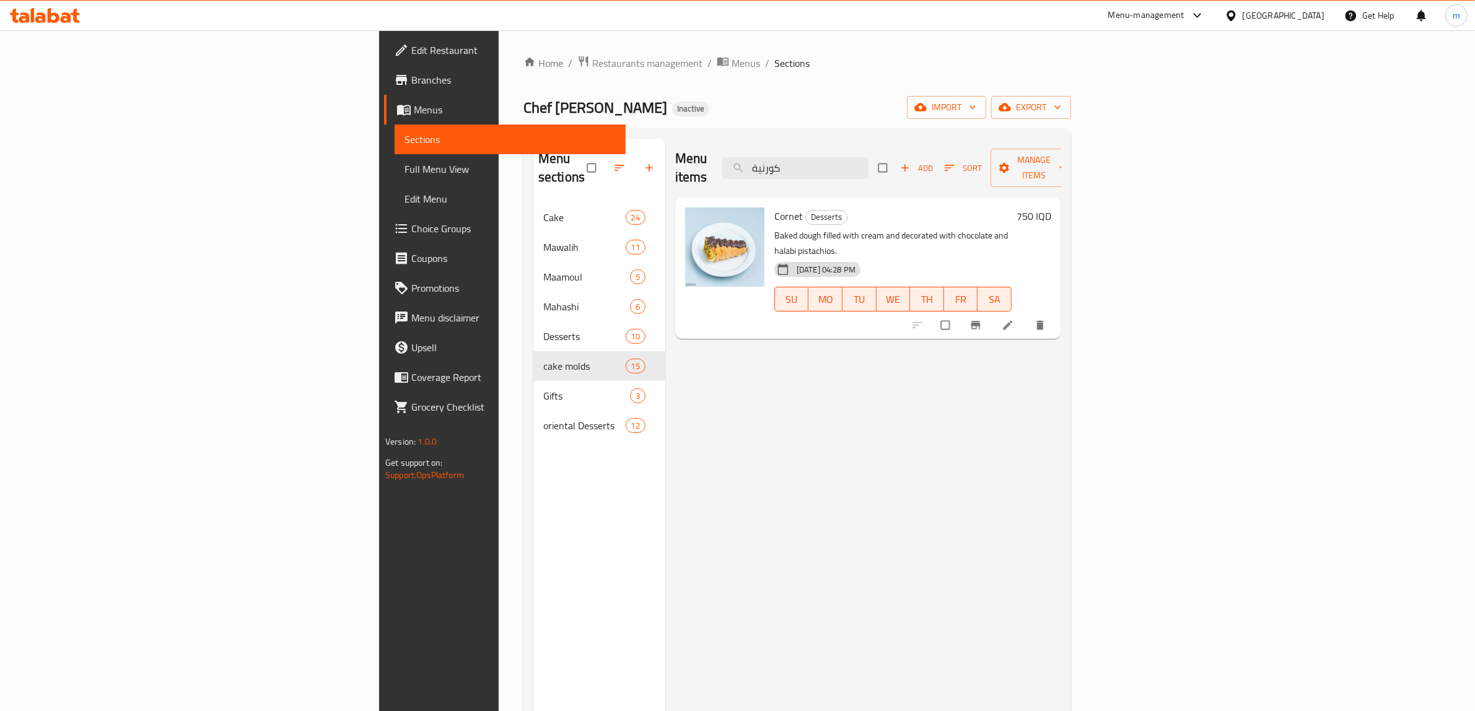
type input "كورني"
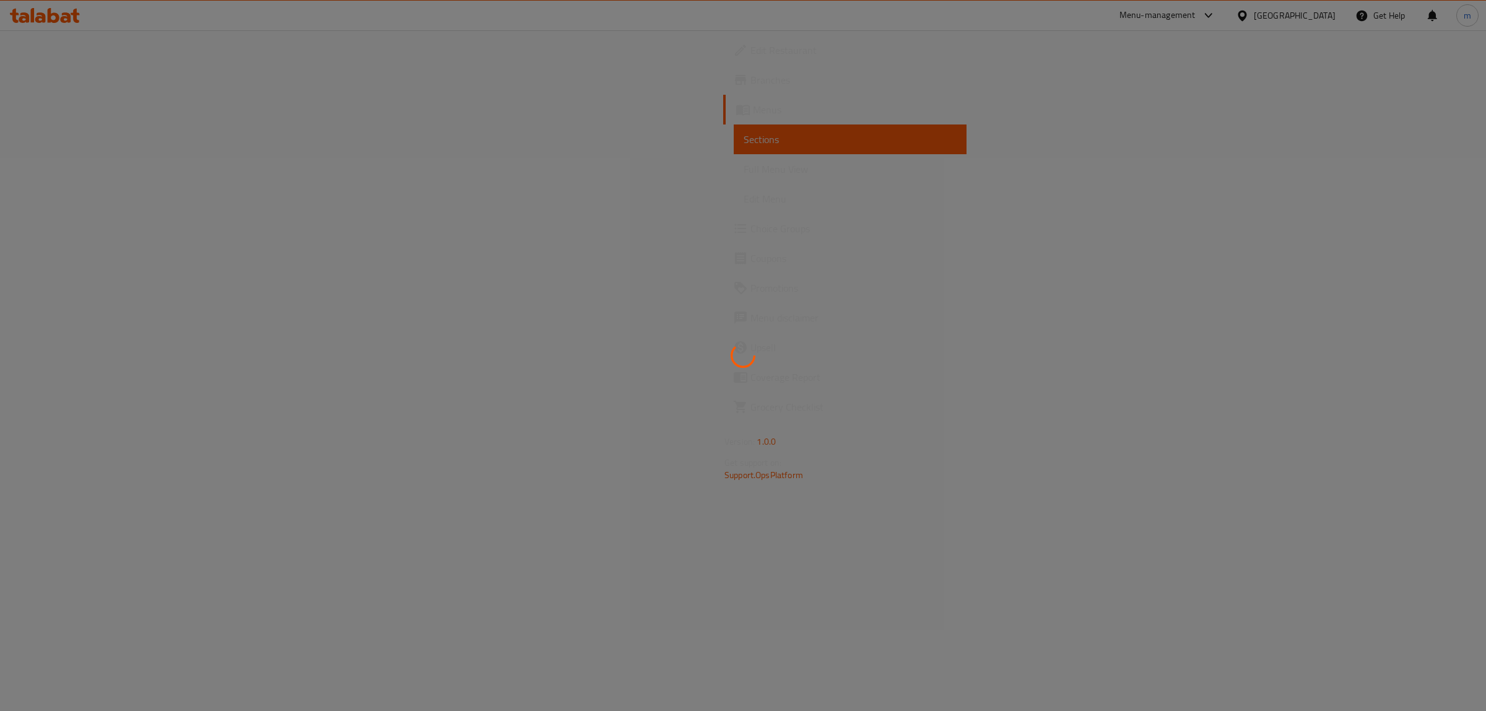
click at [66, 119] on div at bounding box center [743, 355] width 1486 height 711
click at [69, 112] on div at bounding box center [743, 355] width 1486 height 711
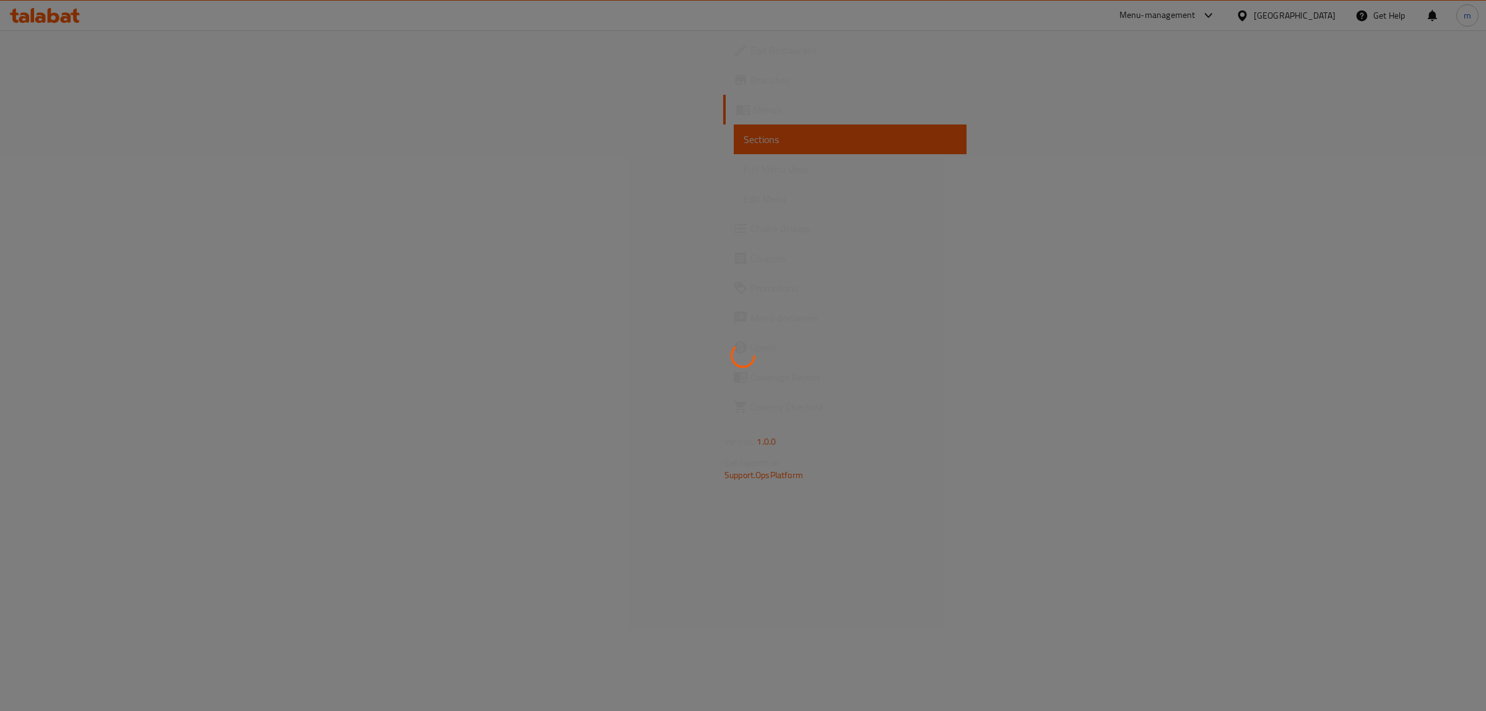
click at [69, 112] on div at bounding box center [743, 355] width 1486 height 711
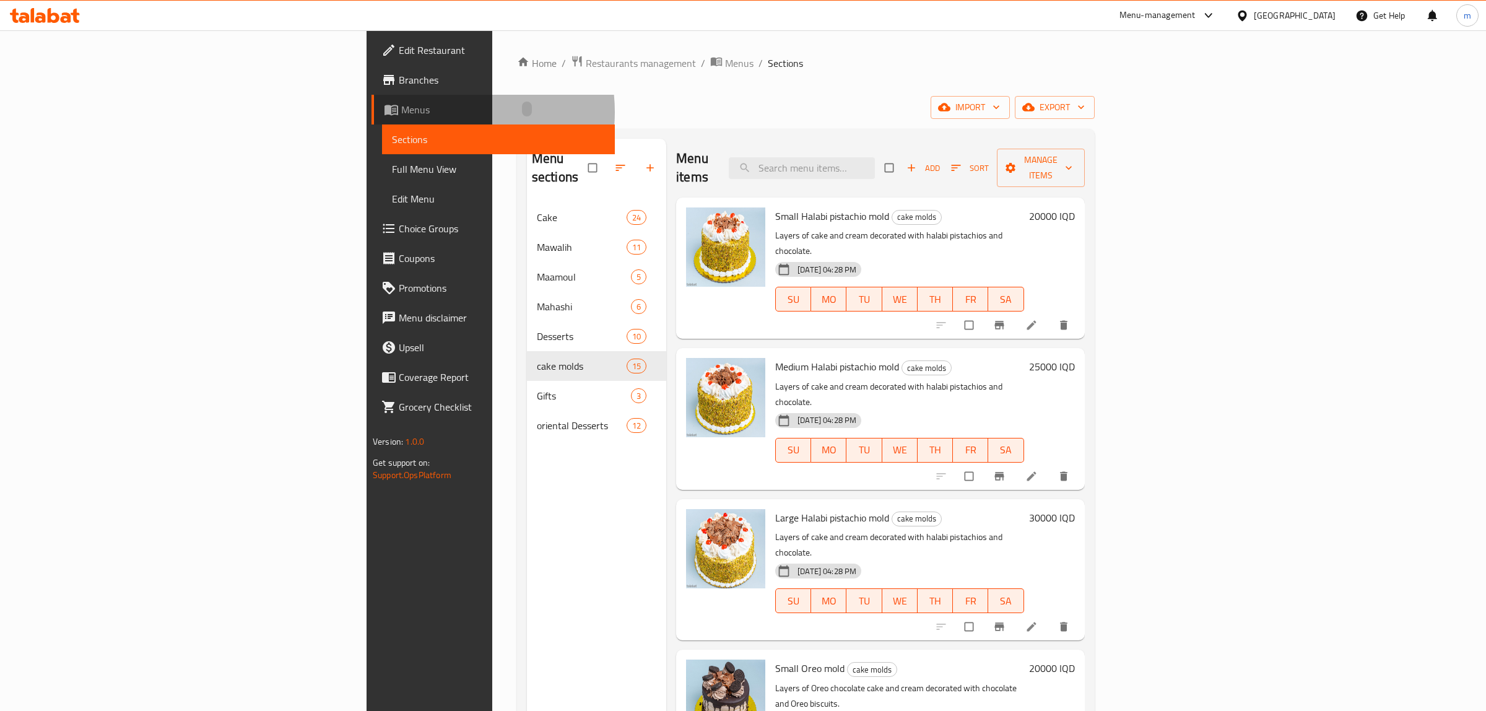
click at [401, 112] on span "Menus" at bounding box center [503, 109] width 204 height 15
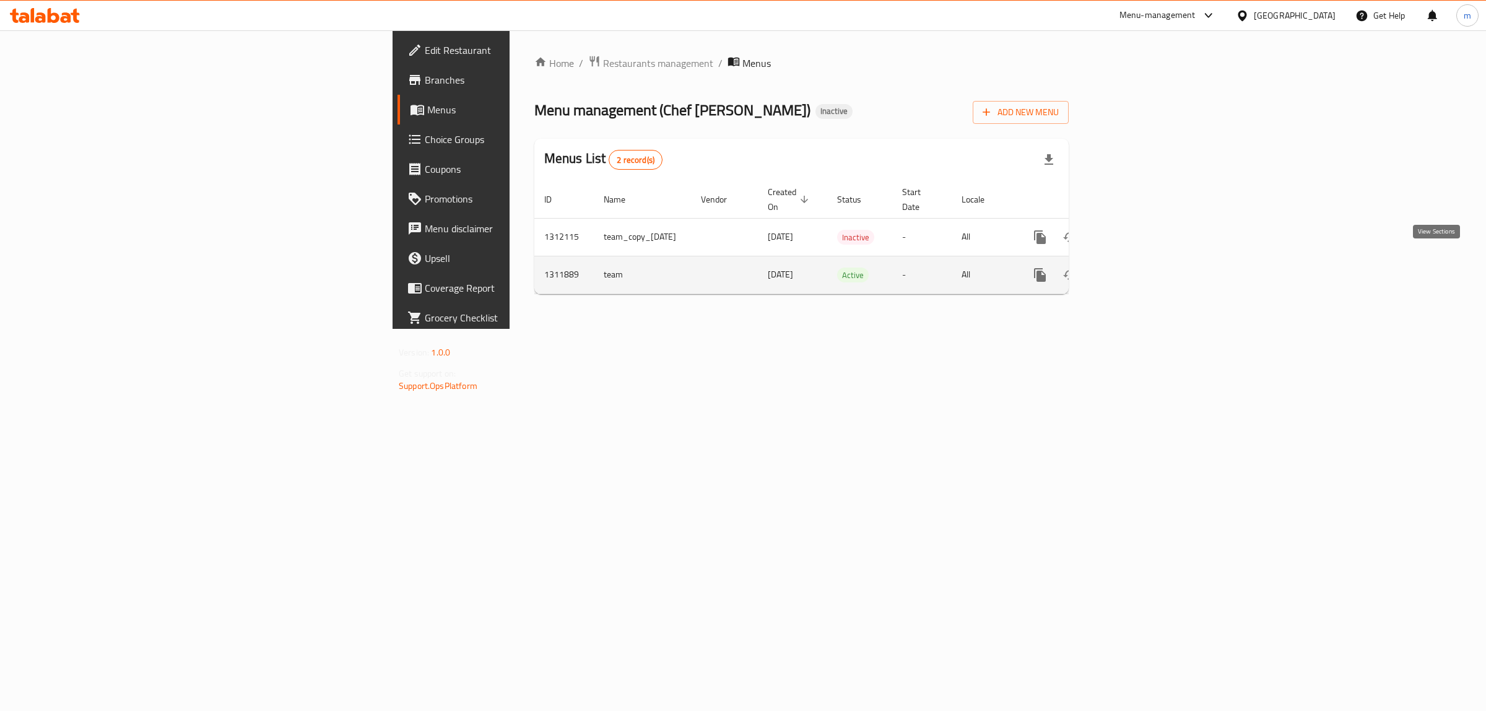
click at [1145, 263] on link "enhanced table" at bounding box center [1130, 275] width 30 height 30
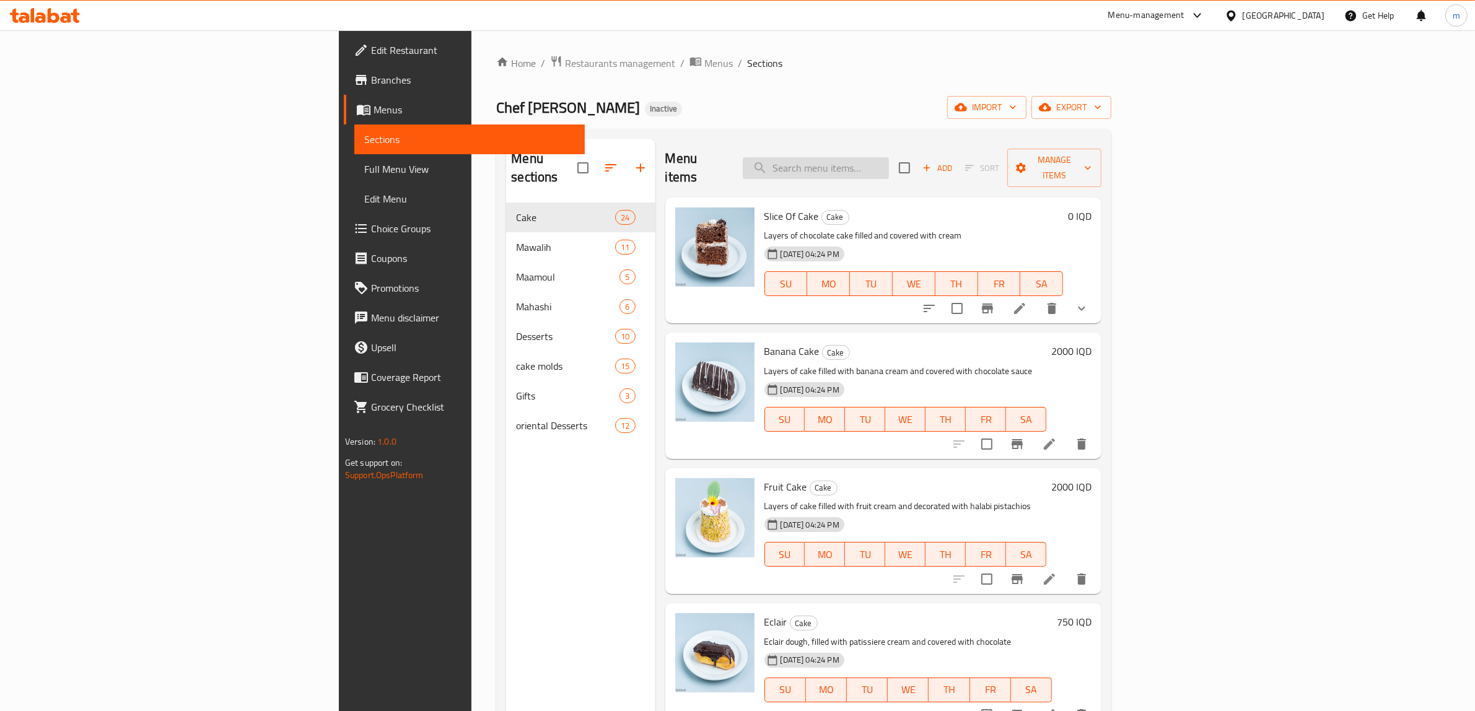
click at [889, 157] on input "search" at bounding box center [816, 168] width 146 height 22
paste input "كورنية"
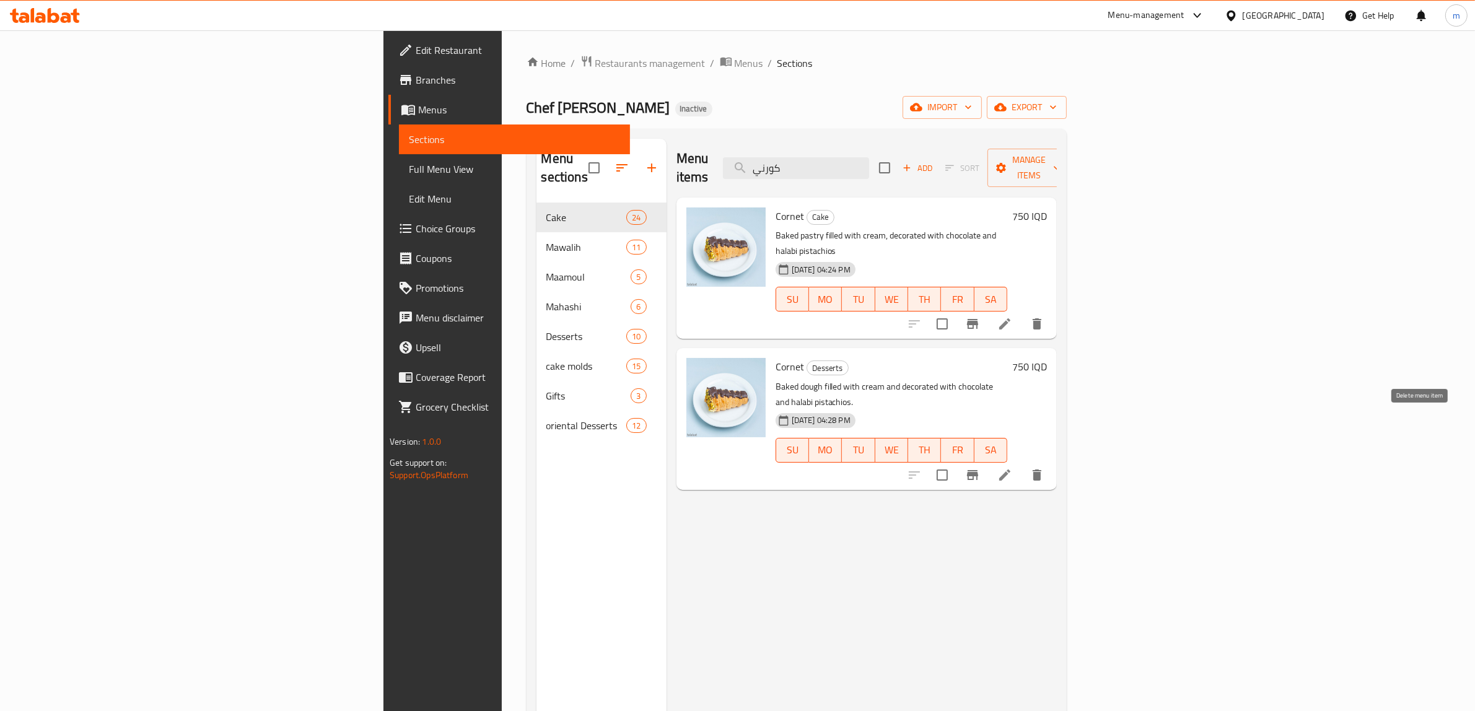
click at [1044, 468] on icon "delete" at bounding box center [1036, 475] width 15 height 15
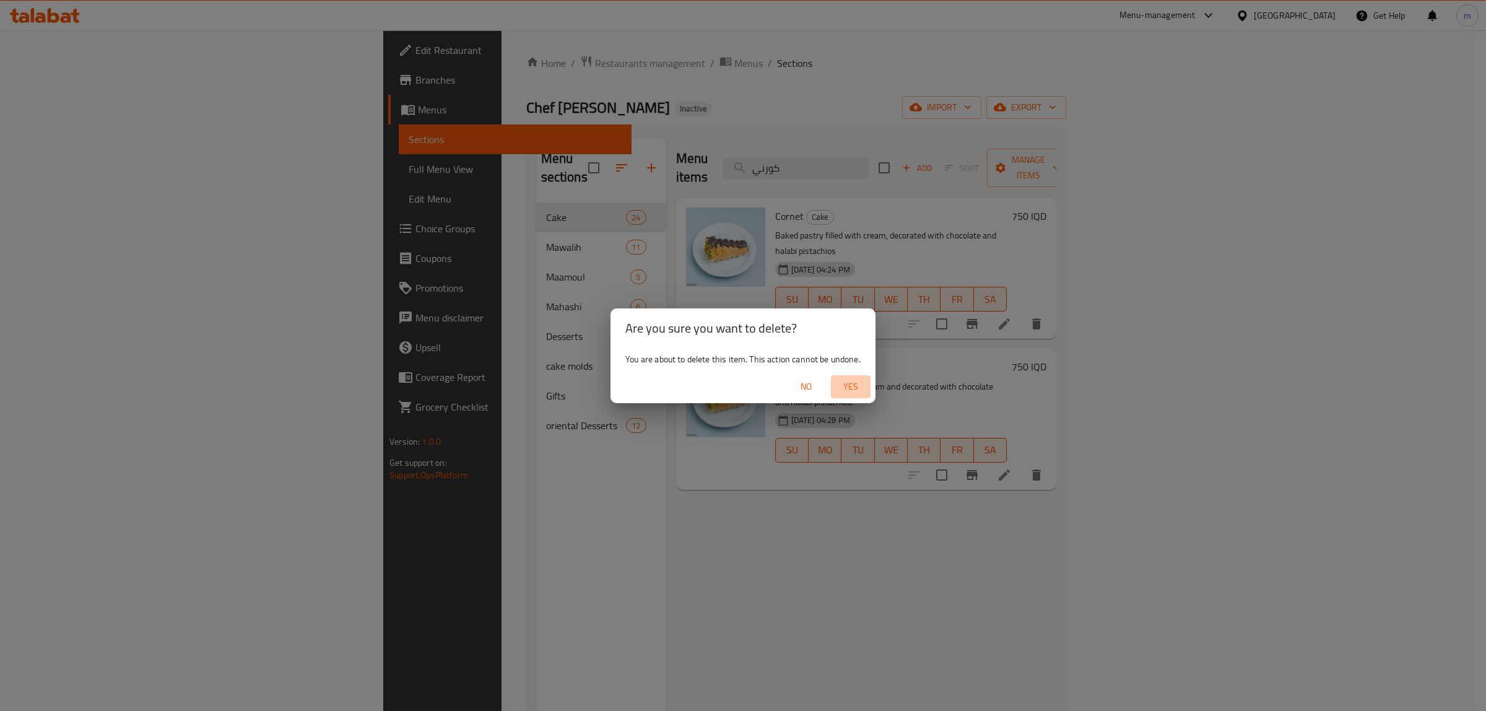
drag, startPoint x: 843, startPoint y: 377, endPoint x: 858, endPoint y: 397, distance: 25.3
click at [846, 380] on button "Yes" at bounding box center [851, 386] width 40 height 23
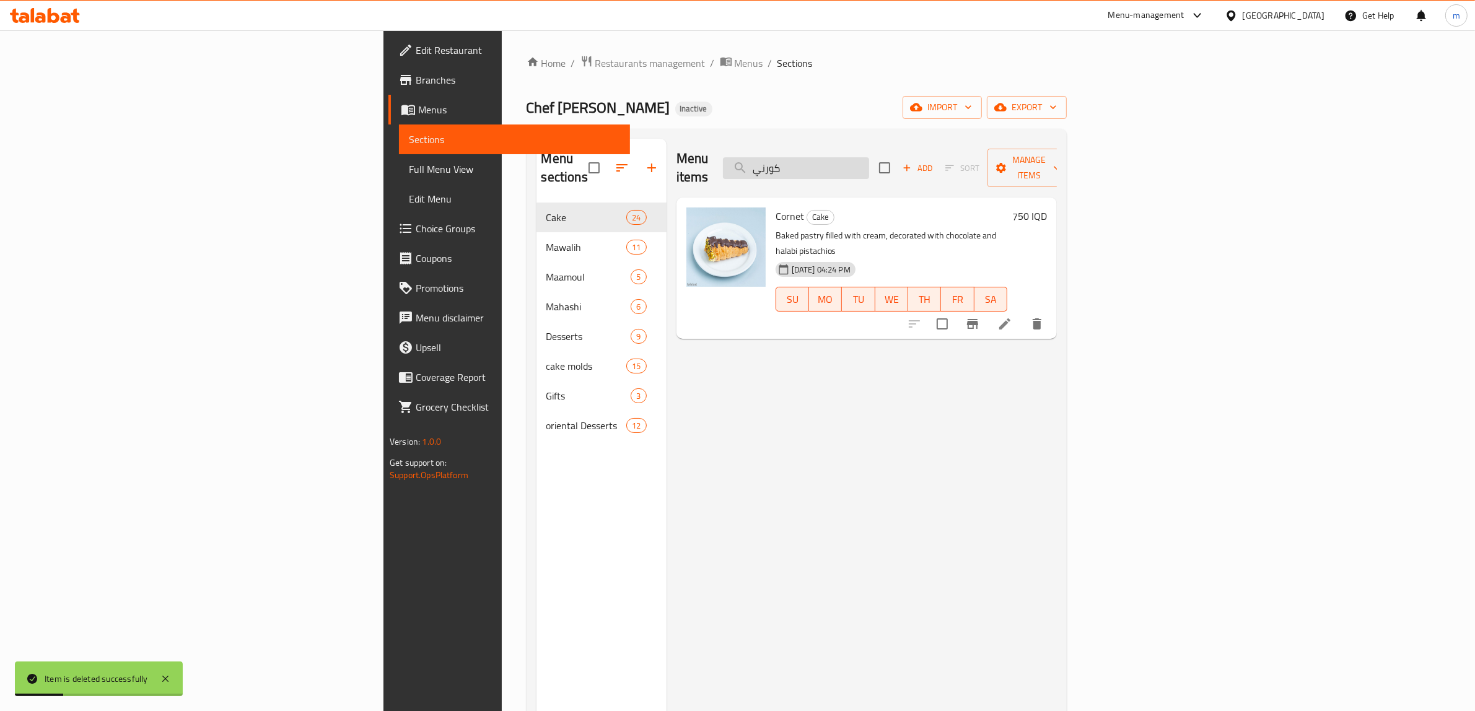
click at [869, 164] on input "كورني" at bounding box center [796, 168] width 146 height 22
paste input "تراب الملوك"
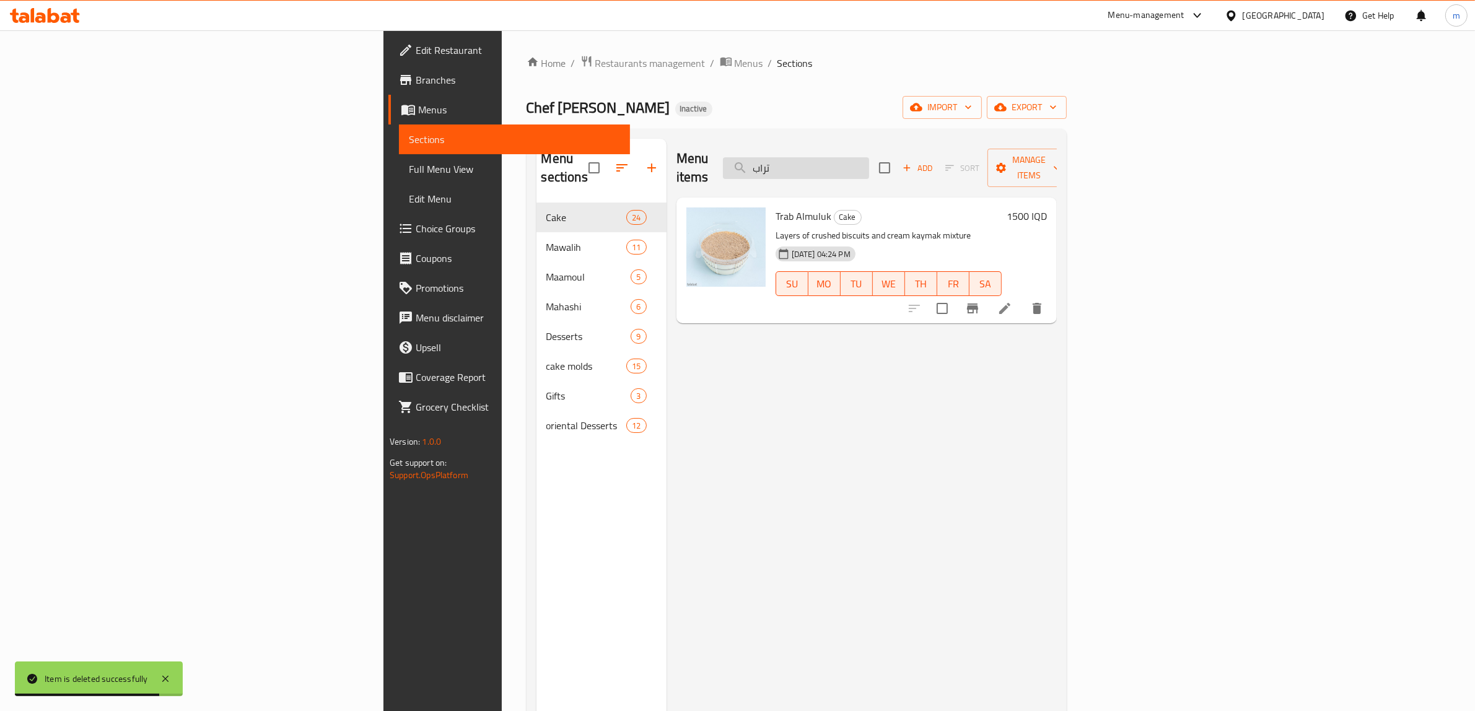
click at [869, 158] on input "تراب" at bounding box center [796, 168] width 146 height 22
click at [869, 157] on input "تراب" at bounding box center [796, 168] width 146 height 22
paste input "يفل"
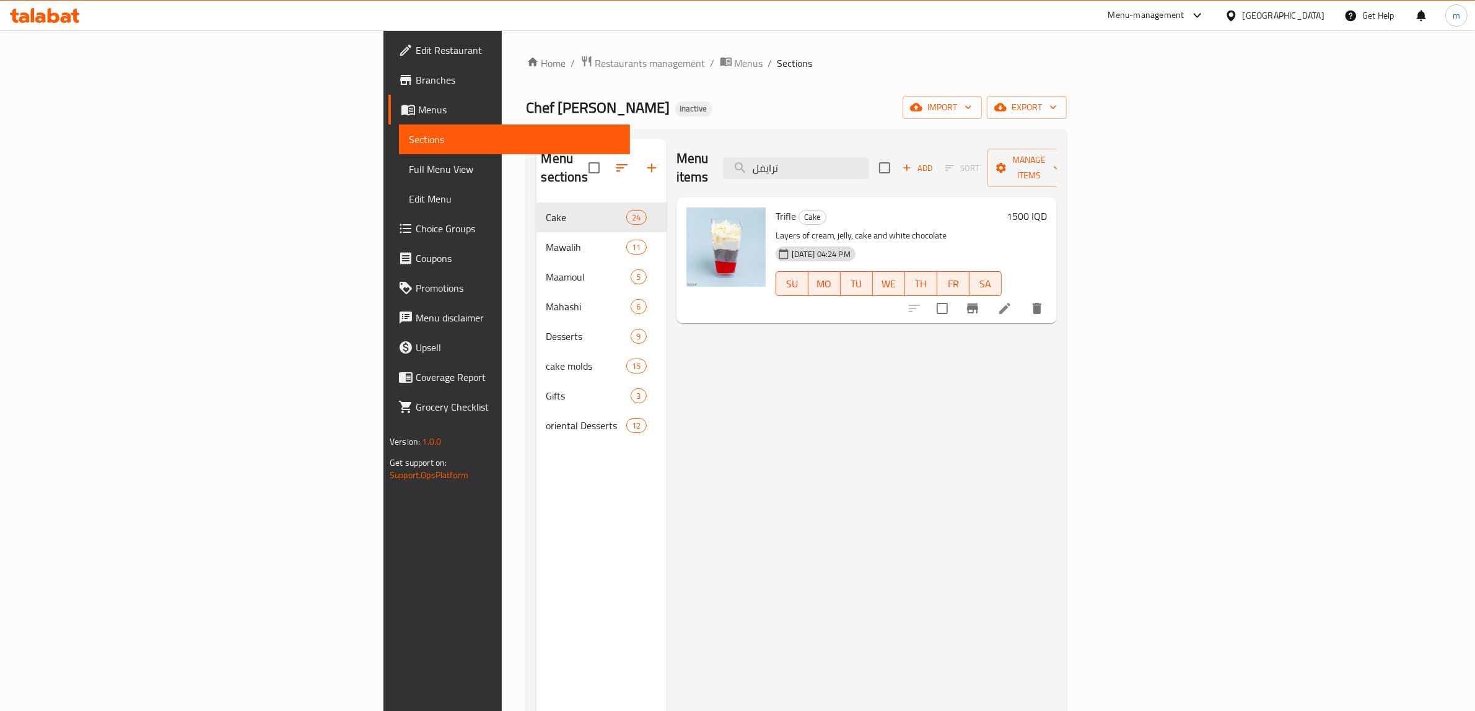
type input "ترايفل"
click at [409, 162] on span "Full Menu View" at bounding box center [514, 169] width 211 height 15
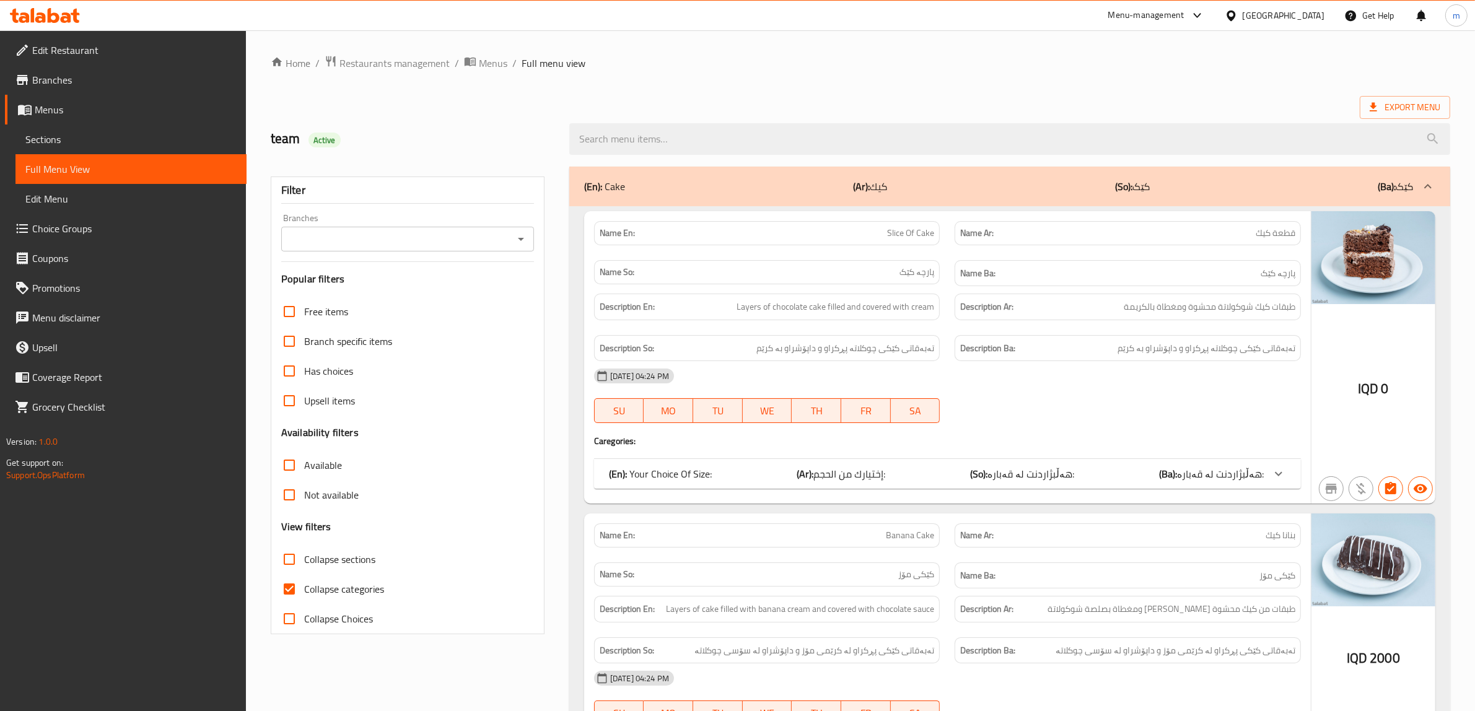
click at [525, 253] on div "Filter Branches Branches Popular filters Free items Branch specific items Has c…" at bounding box center [408, 406] width 274 height 458
click at [525, 243] on icon "Open" at bounding box center [520, 239] width 15 height 15
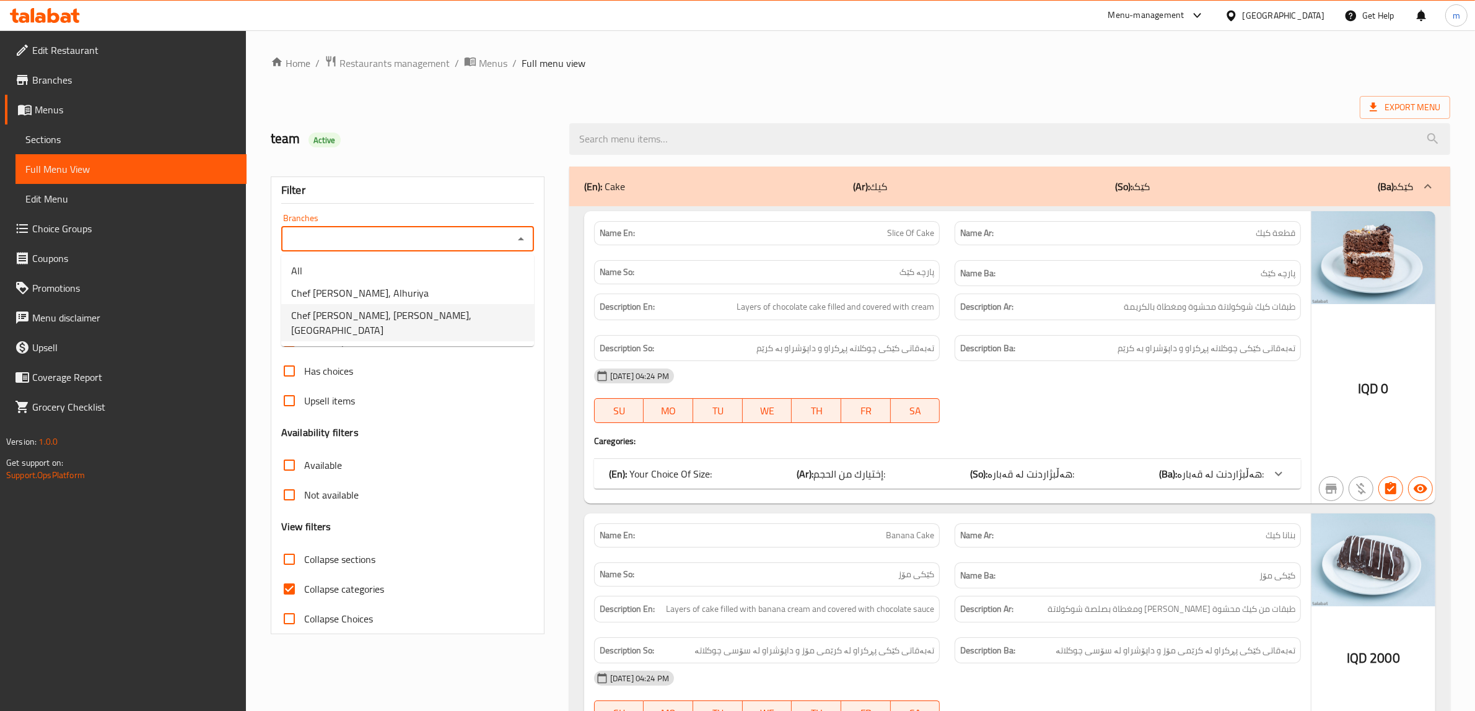
click at [450, 308] on li "Chef Kampala, Al Dolaai,Al-Dawlaii" at bounding box center [407, 322] width 253 height 37
type input "Chef Kampala, Al Dolaai,Al-Dawlaii"
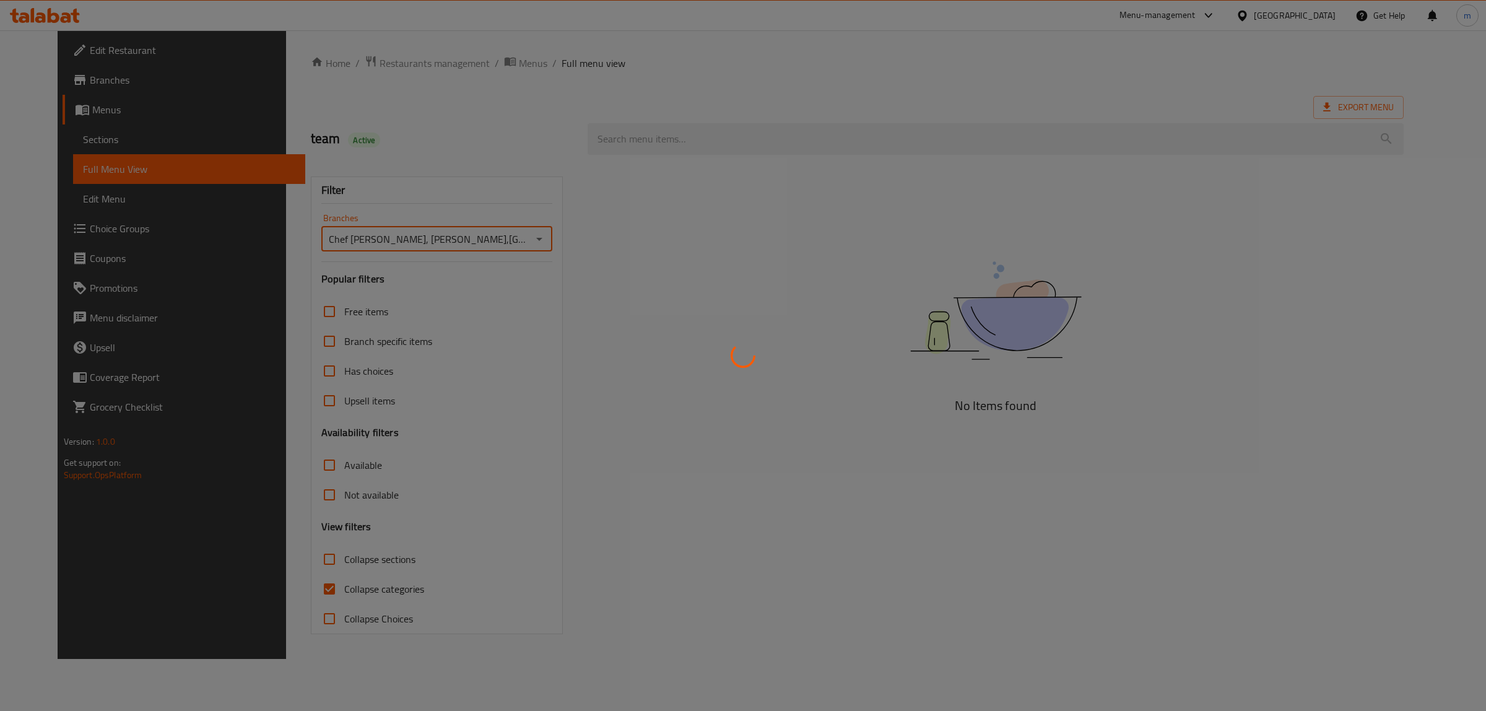
click at [499, 242] on div at bounding box center [743, 355] width 1486 height 711
click at [512, 242] on div at bounding box center [743, 355] width 1486 height 711
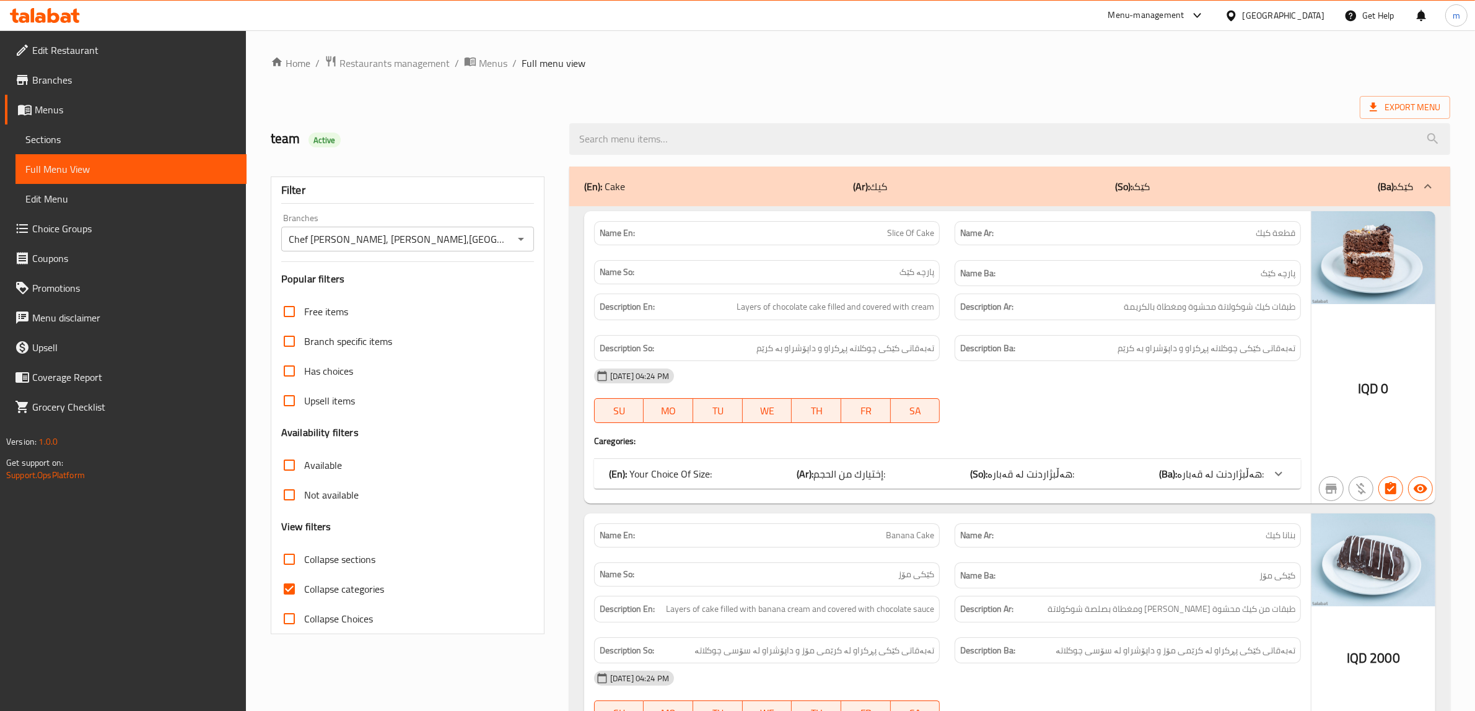
click at [294, 578] on input "Collapse categories" at bounding box center [289, 589] width 30 height 30
checkbox input "false"
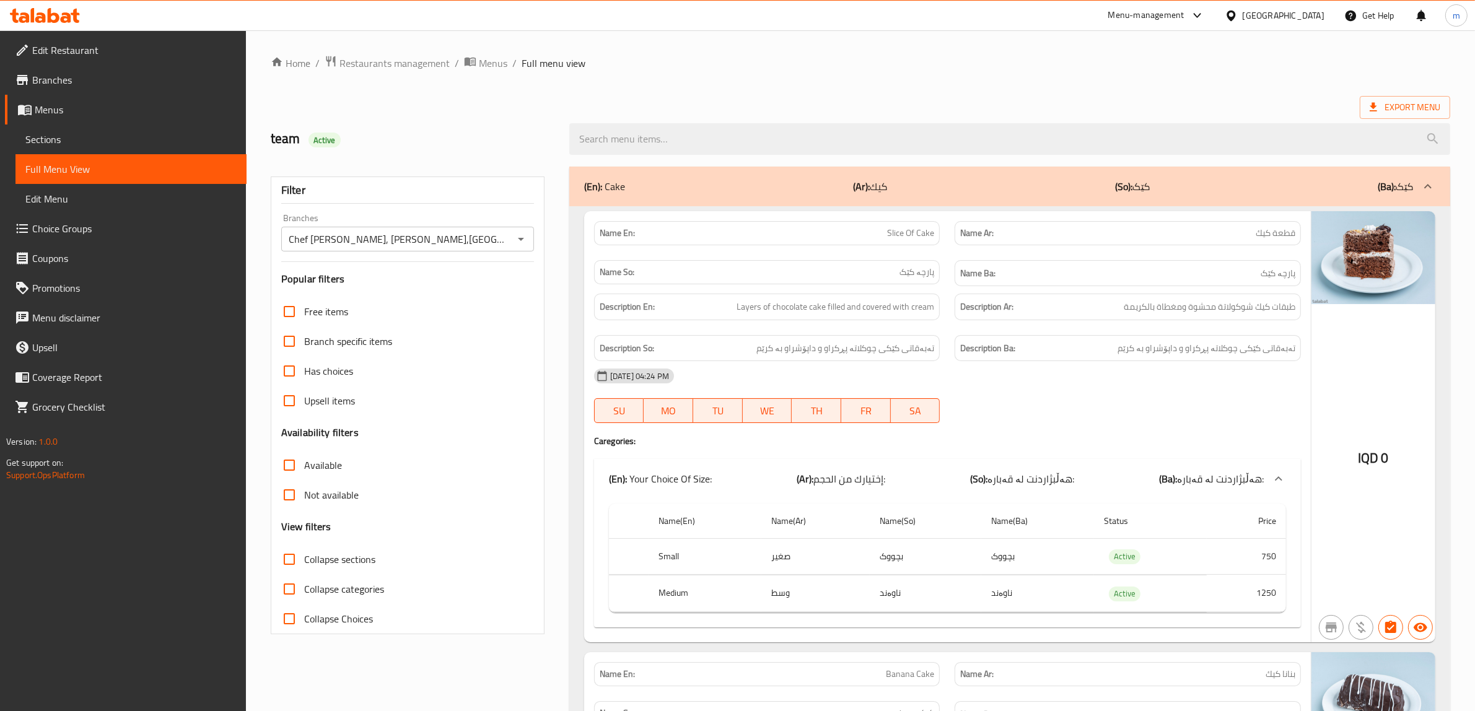
click at [521, 239] on icon "Open" at bounding box center [521, 239] width 6 height 3
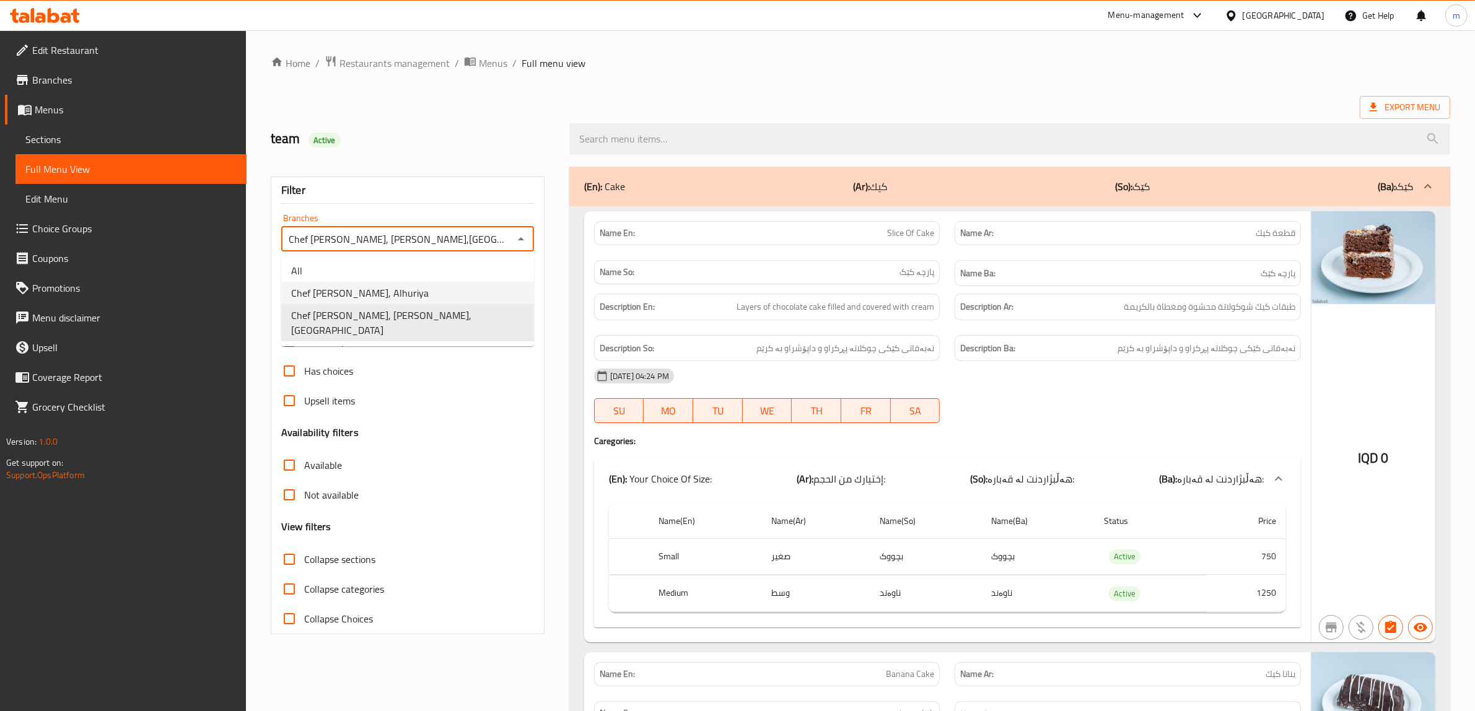
click at [388, 300] on li "Chef Kampala, Alhuriya" at bounding box center [407, 293] width 253 height 22
type input "Chef Kampala, Alhuriya"
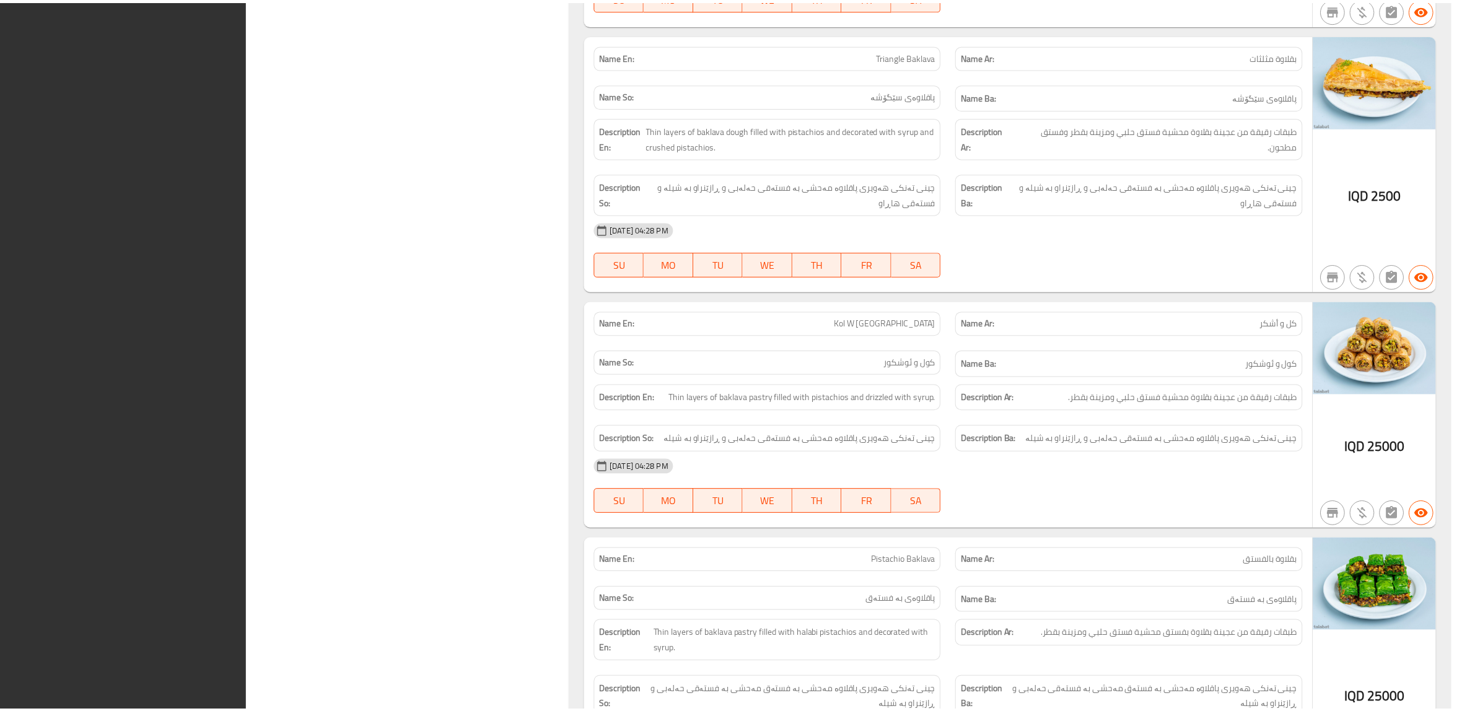
scroll to position [22456, 0]
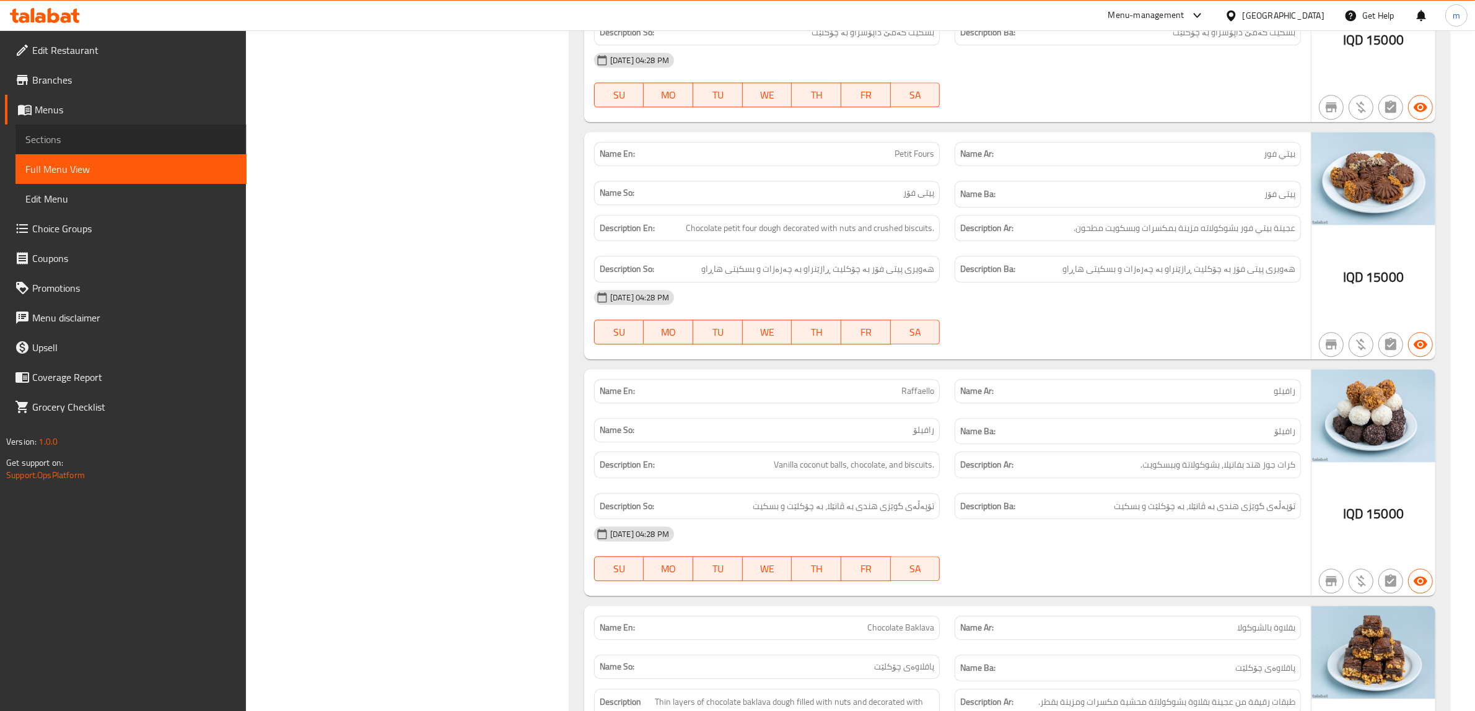
click at [84, 139] on span "Sections" at bounding box center [130, 139] width 211 height 15
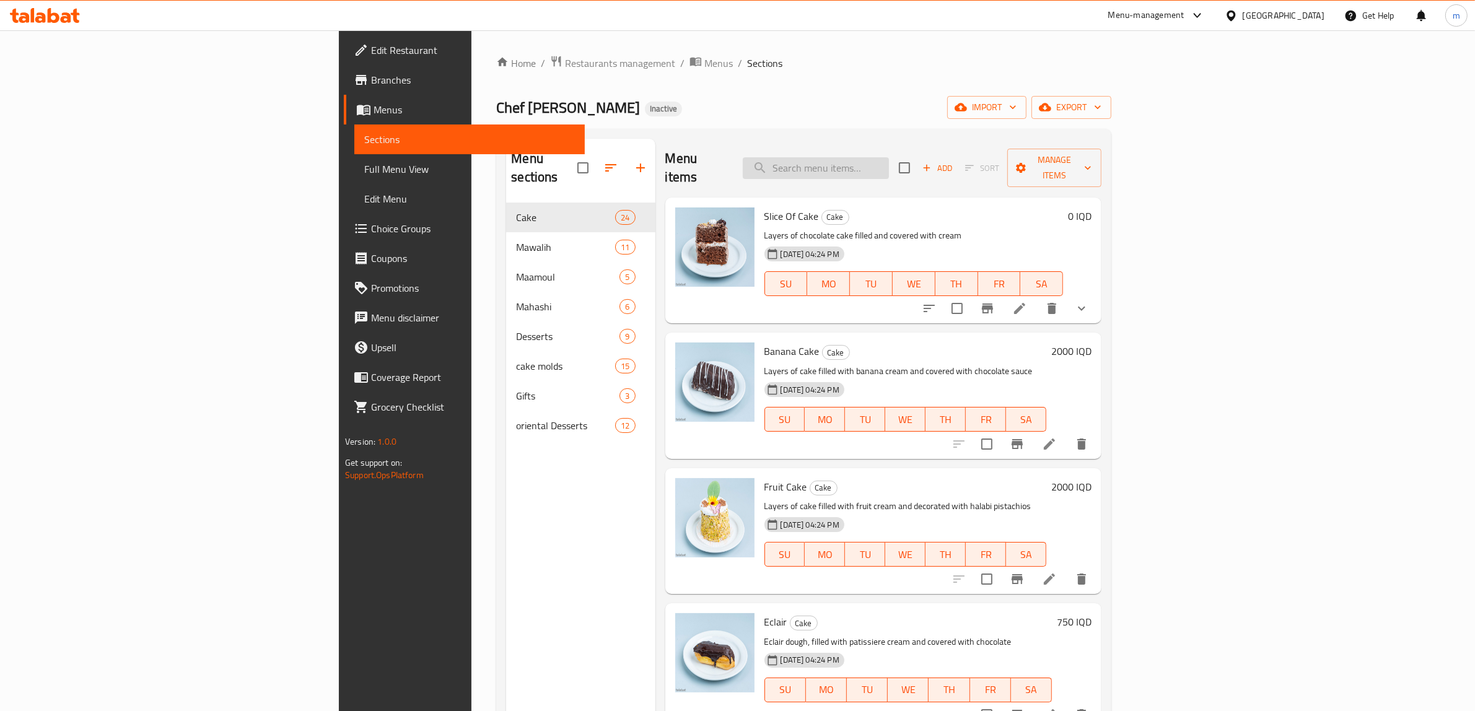
click at [889, 158] on input "search" at bounding box center [816, 168] width 146 height 22
paste input "كورنية"
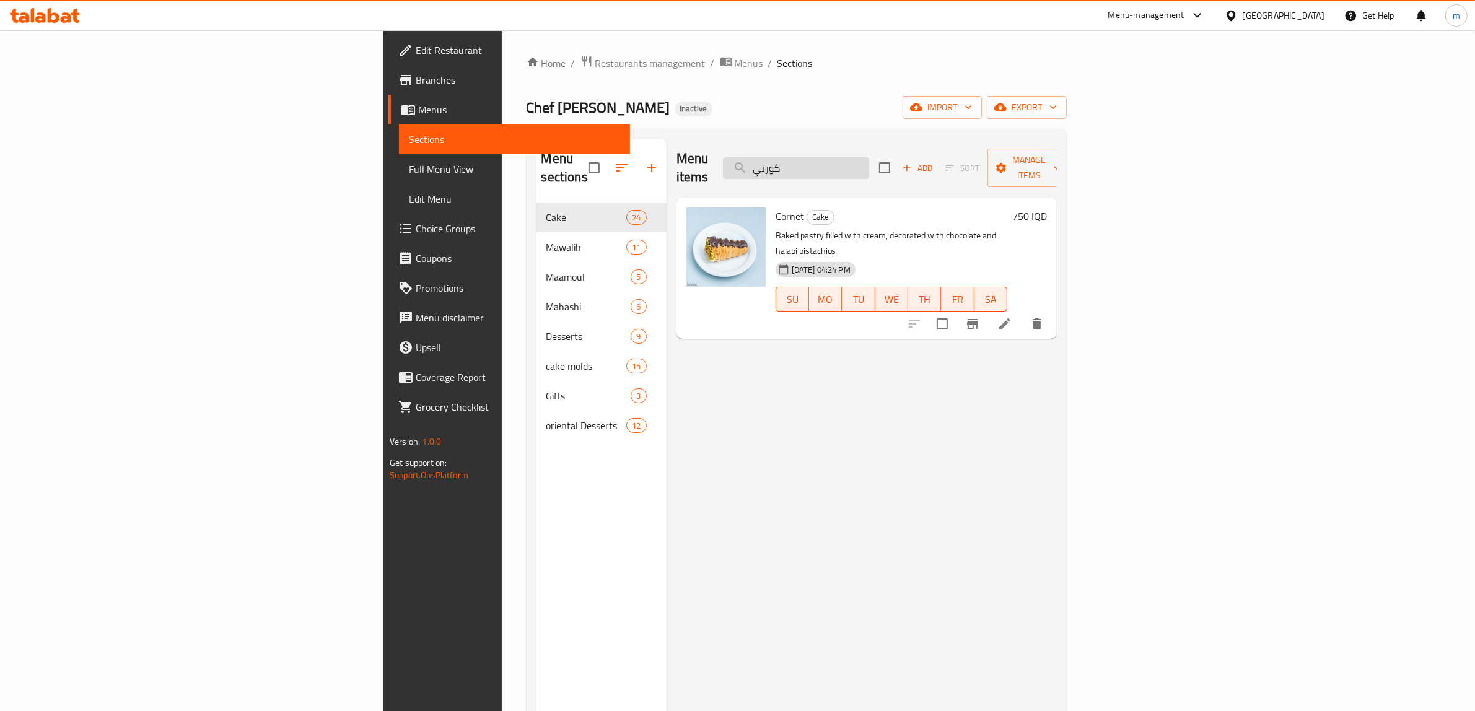
click at [869, 157] on input "كورني" at bounding box center [796, 168] width 146 height 22
paste input "تراب الملوك"
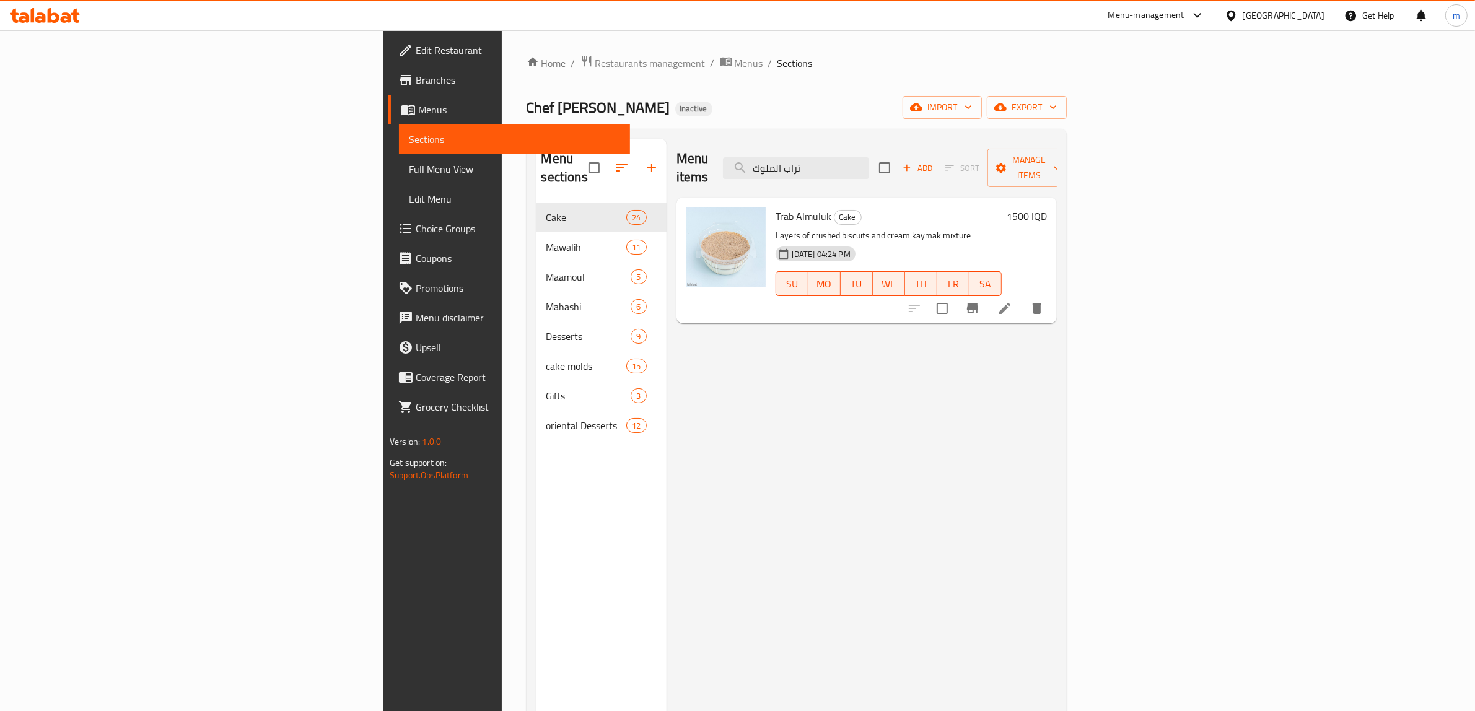
click at [945, 175] on div "Menu items تراب الملوك Add Sort Manage items" at bounding box center [866, 168] width 380 height 59
click at [869, 157] on input "تراب الملوك" at bounding box center [796, 168] width 146 height 22
paste input "نانا كي"
click at [869, 157] on input "بنانا كيك" at bounding box center [796, 168] width 146 height 22
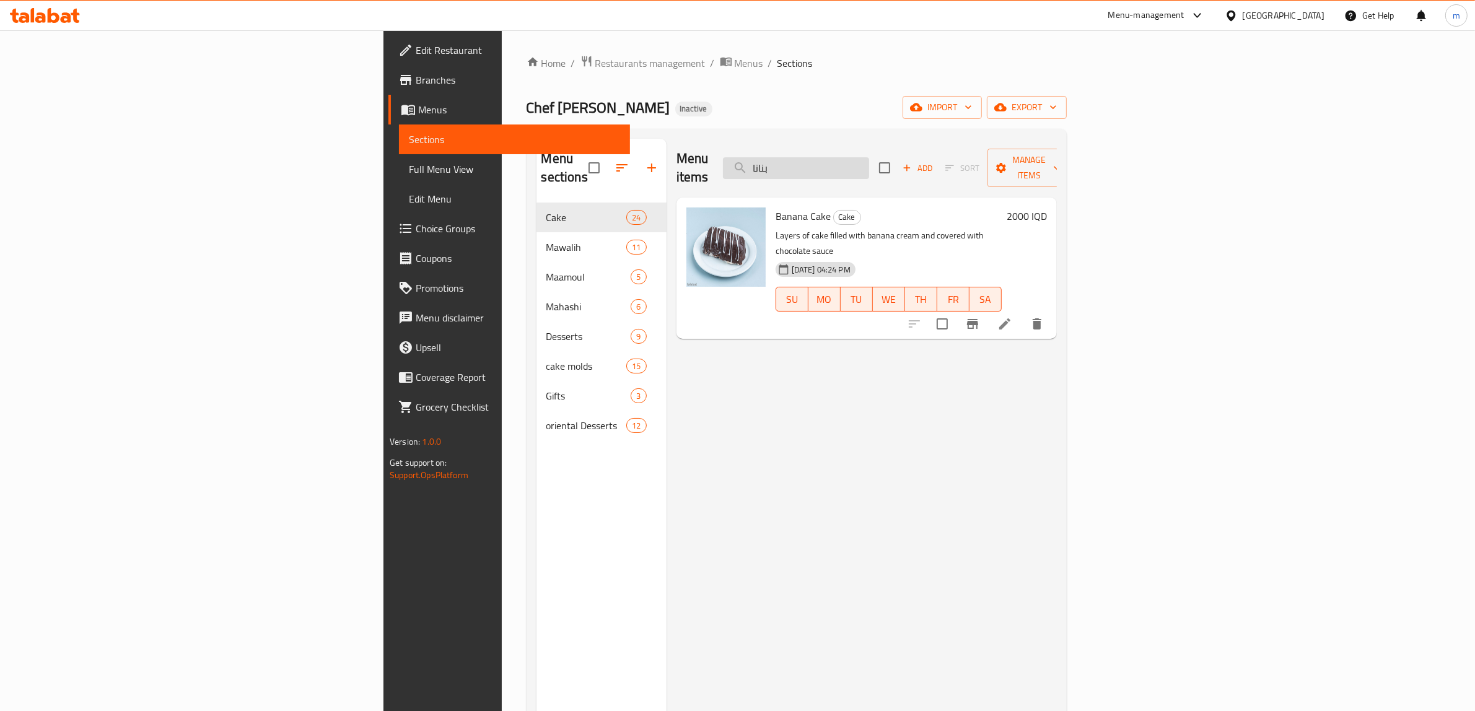
click at [869, 159] on input "بنانا" at bounding box center [796, 168] width 146 height 22
click at [869, 157] on input "بنانا" at bounding box center [796, 168] width 146 height 22
paste input "مالفيه"
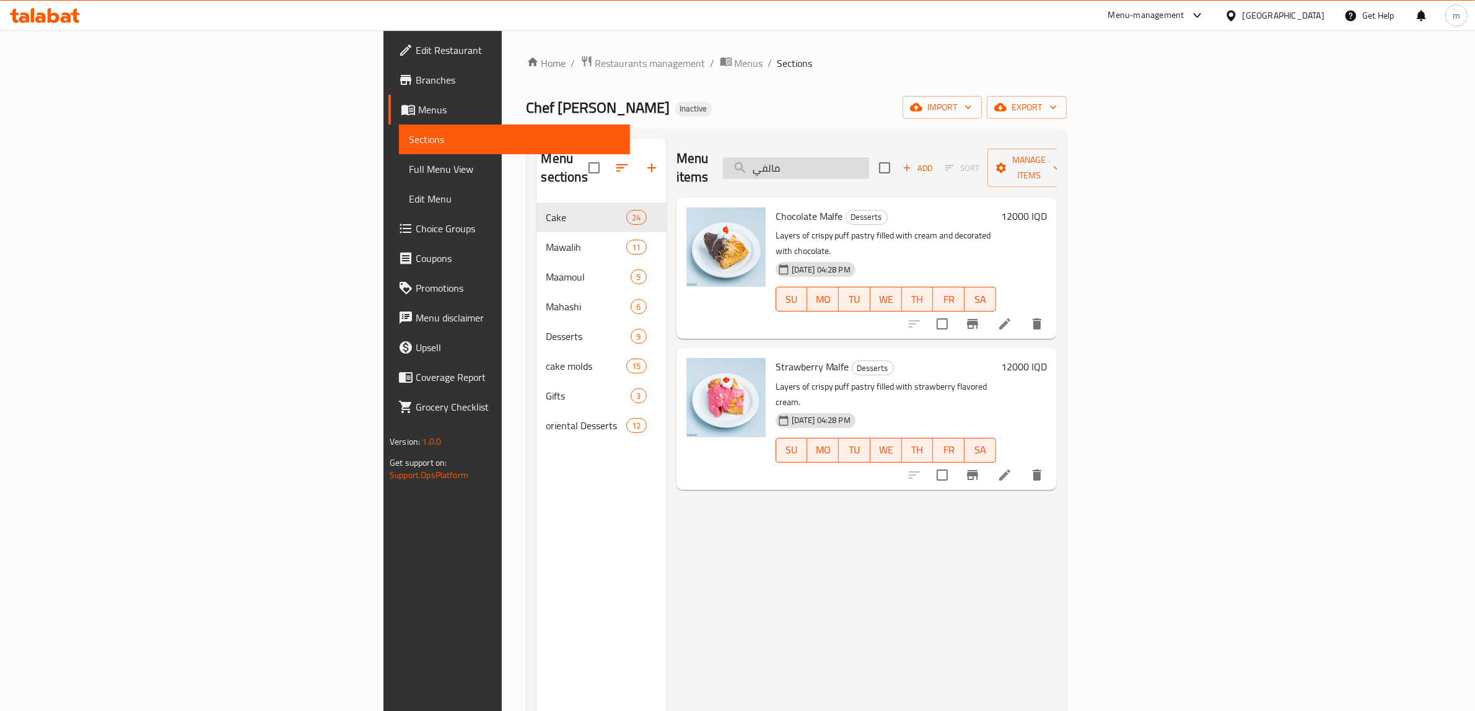
click at [869, 164] on input "مالفي" at bounding box center [796, 168] width 146 height 22
type input "مالفي"
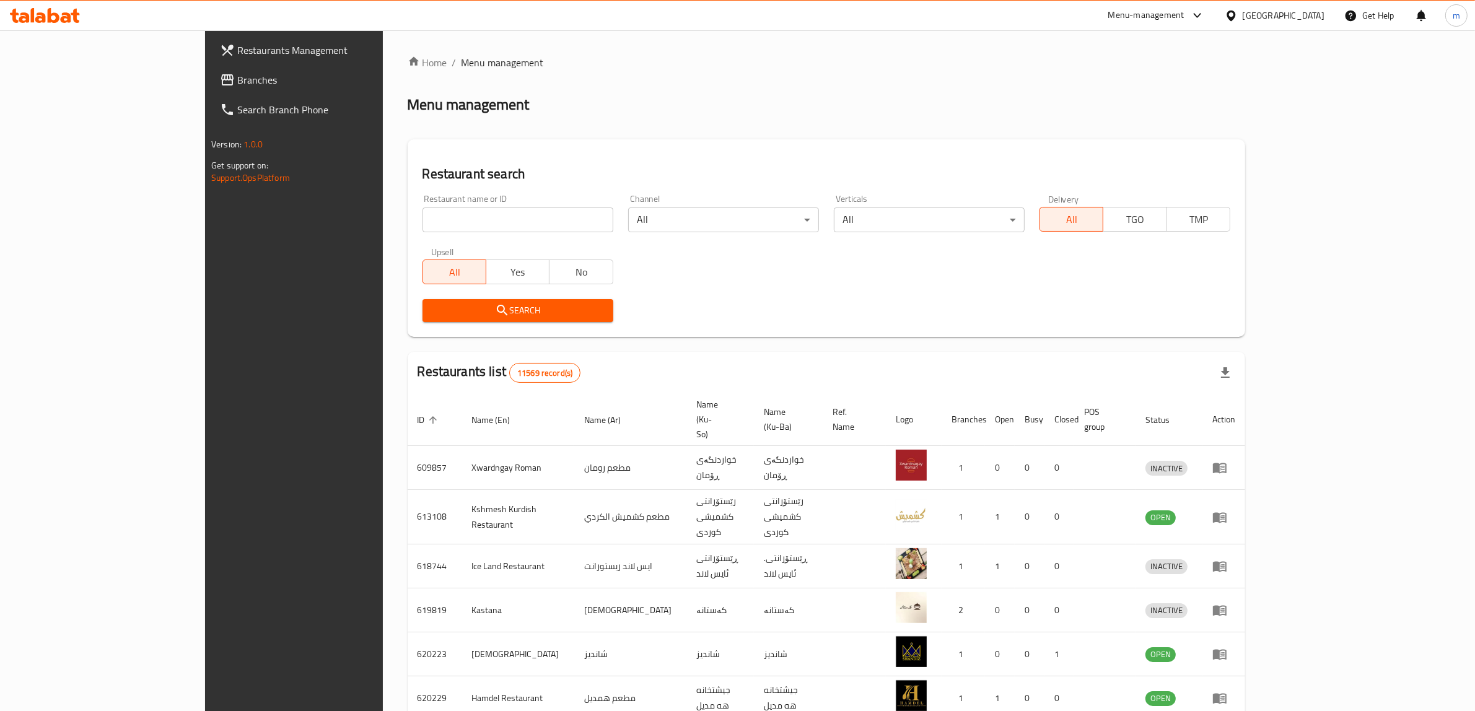
click at [422, 199] on div "Restaurant name or ID Restaurant name or ID" at bounding box center [517, 213] width 191 height 38
paste input "Cap"
click at [422, 219] on input "Cap" at bounding box center [517, 219] width 191 height 25
type input "Cap"
click button "Search" at bounding box center [517, 310] width 191 height 23
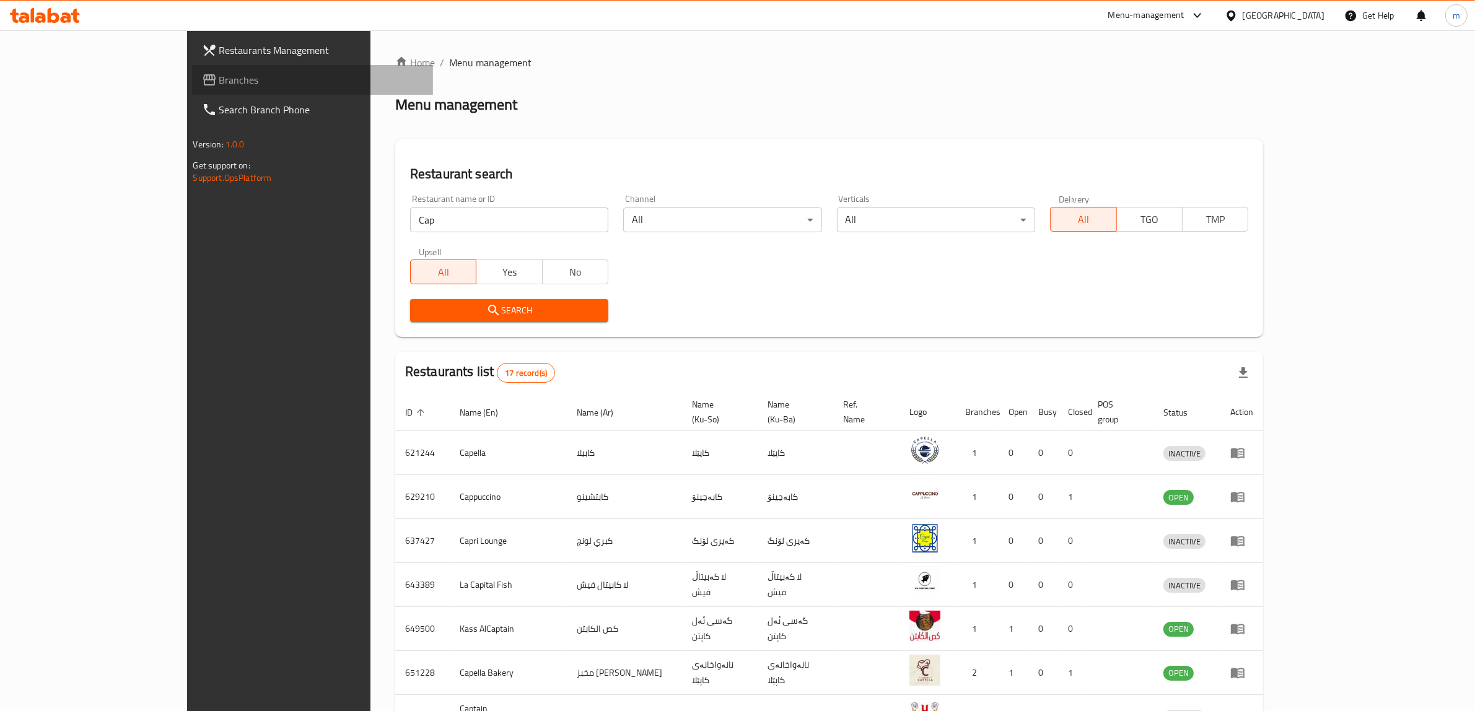
click at [219, 72] on span "Branches" at bounding box center [321, 79] width 204 height 15
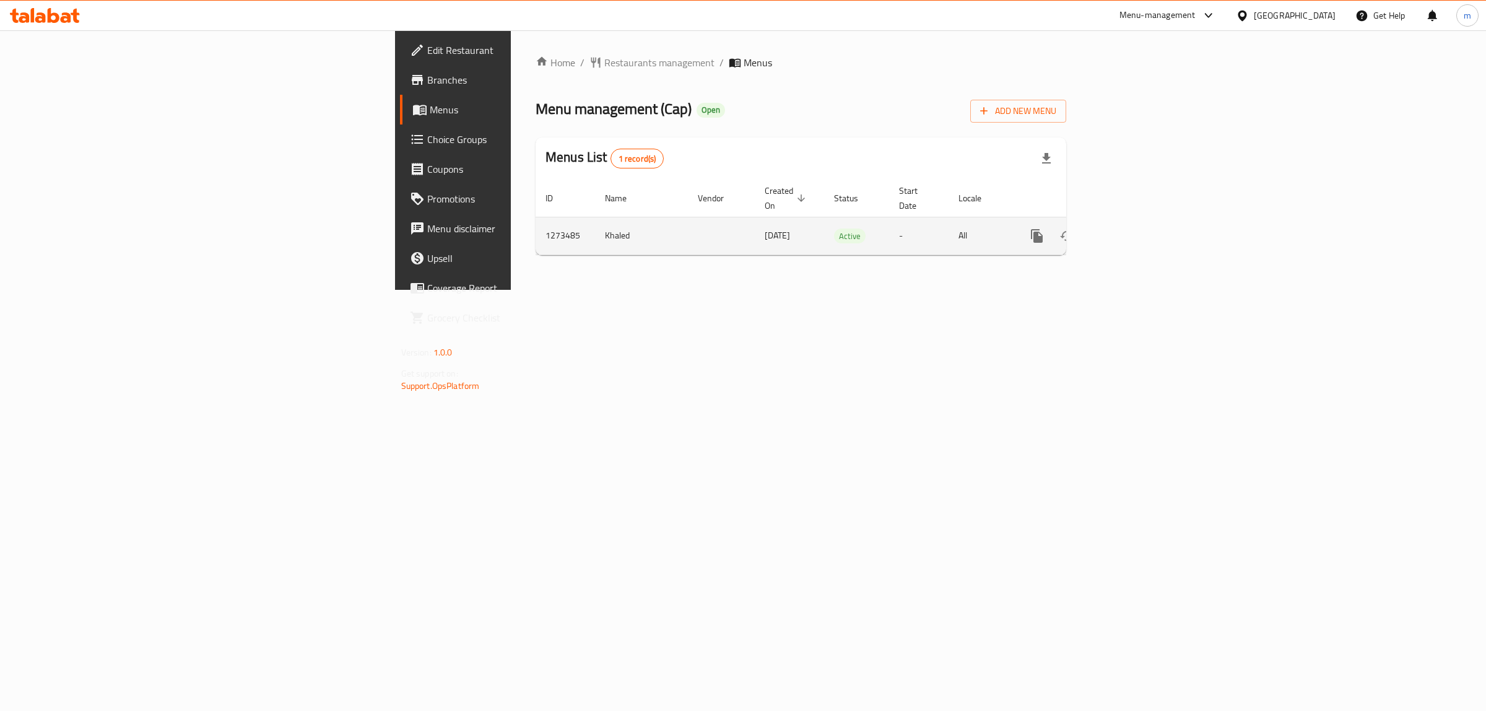
click at [1134, 229] on icon "enhanced table" at bounding box center [1126, 236] width 15 height 15
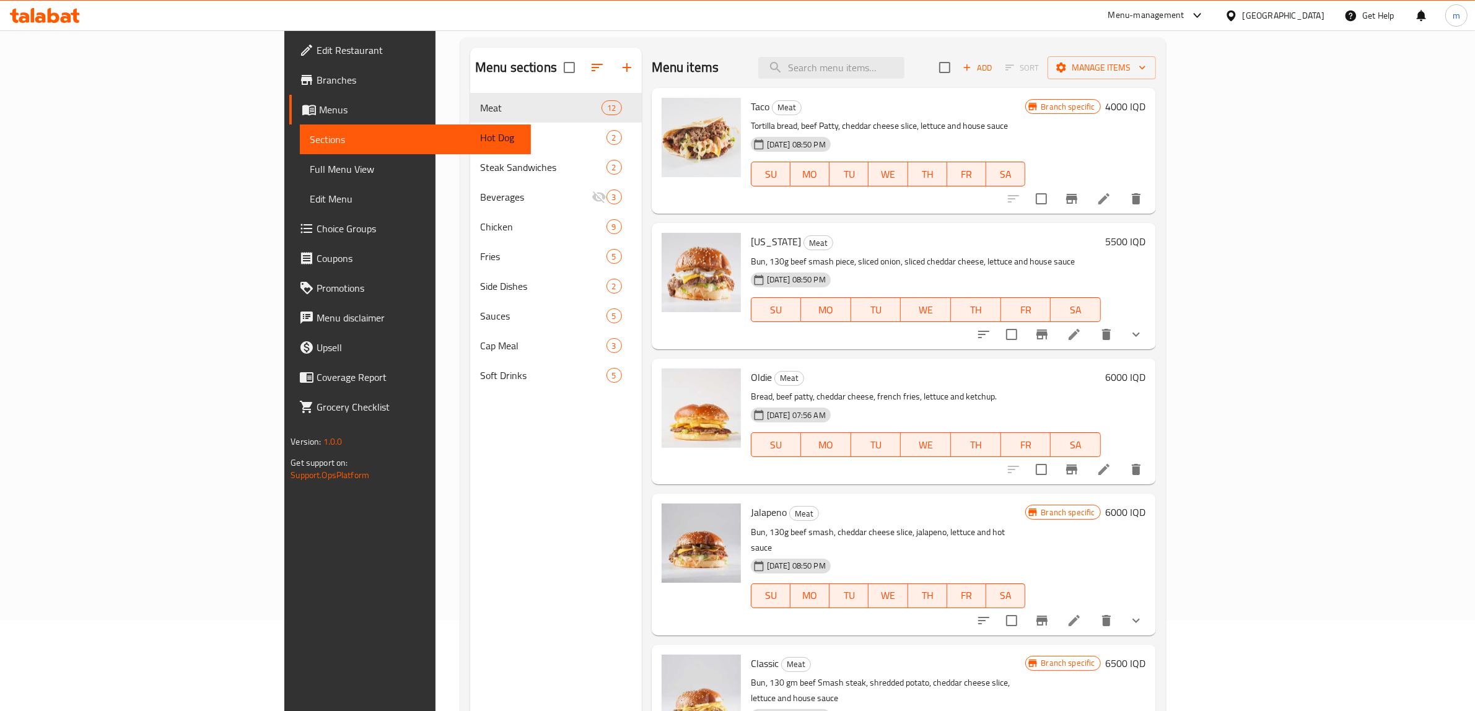
click at [310, 175] on span "Full Menu View" at bounding box center [415, 169] width 211 height 15
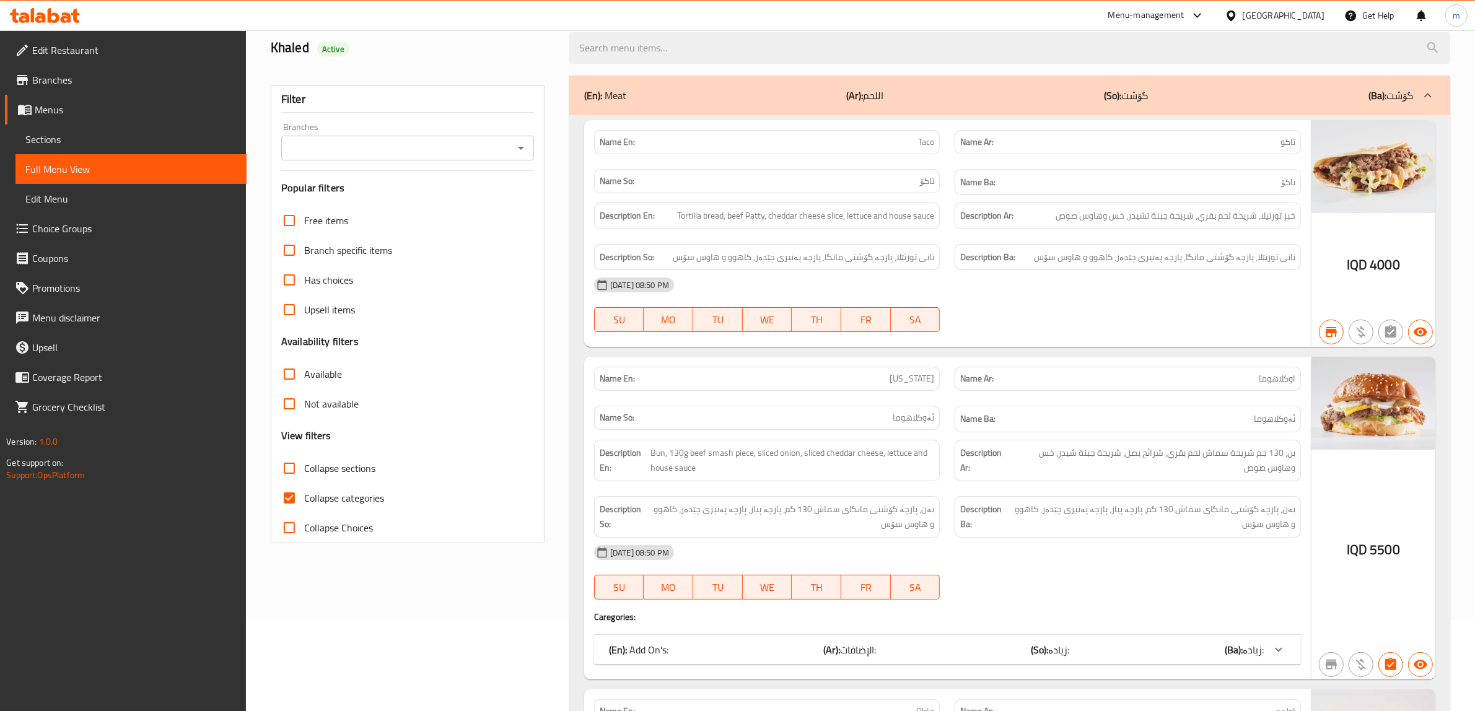
scroll to position [129, 0]
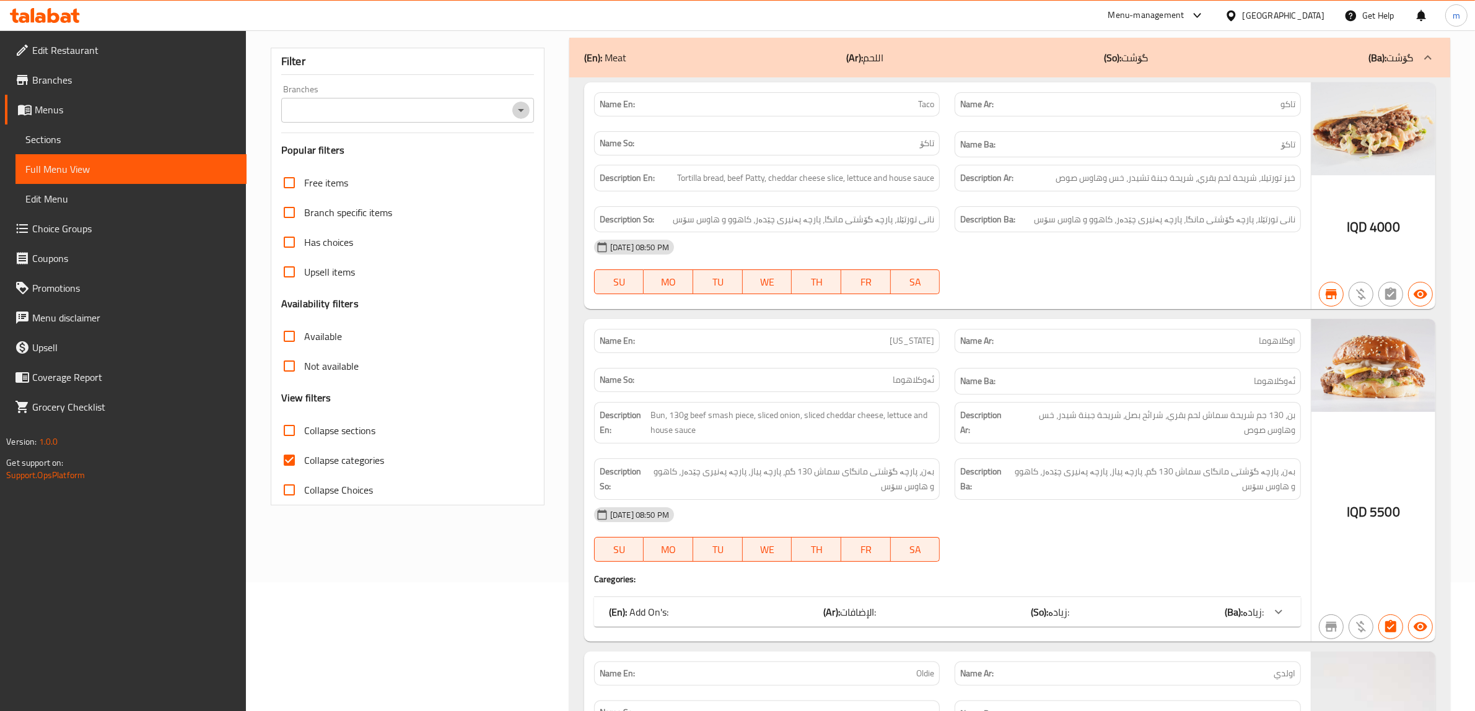
click at [518, 110] on icon "Open" at bounding box center [520, 110] width 15 height 15
click at [435, 159] on li "Cap, Zayona" at bounding box center [407, 164] width 253 height 22
type input "Cap, Zayona"
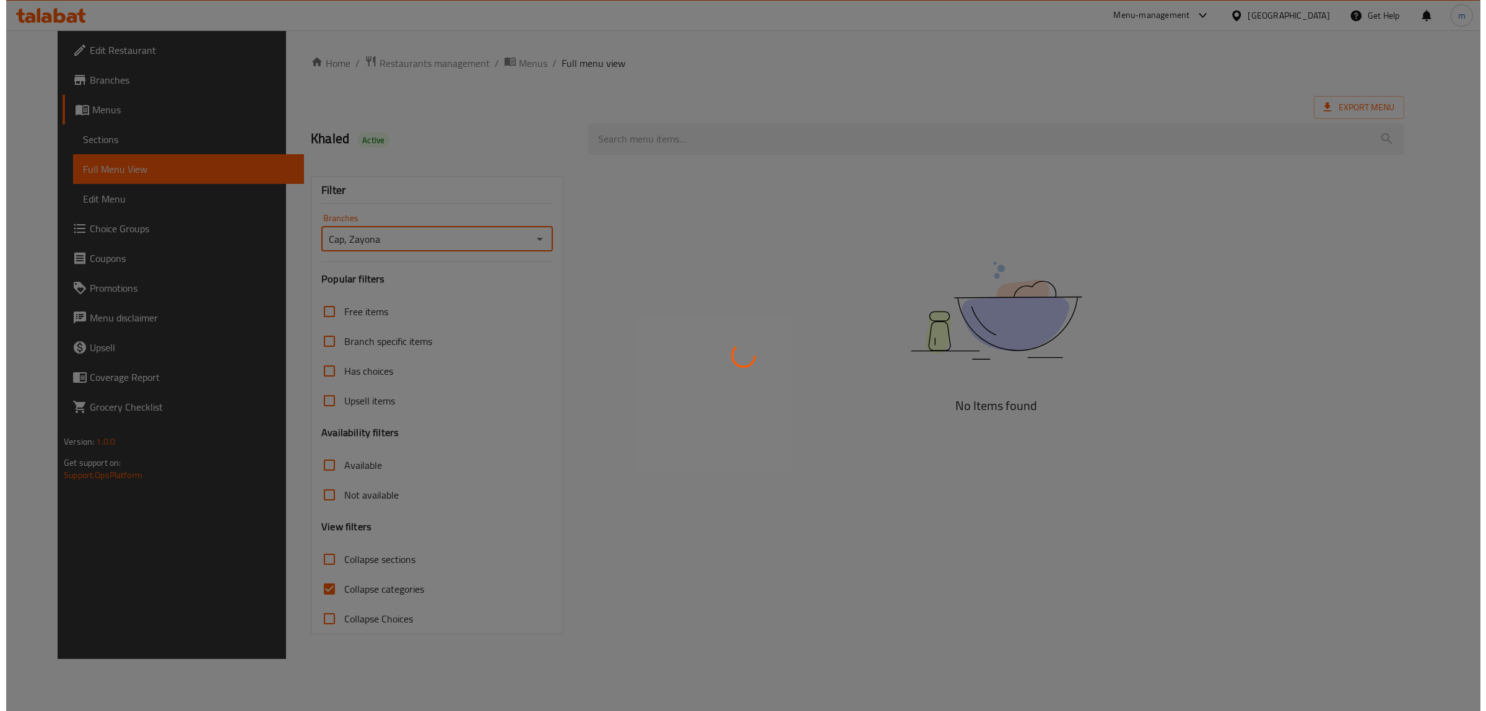
scroll to position [0, 0]
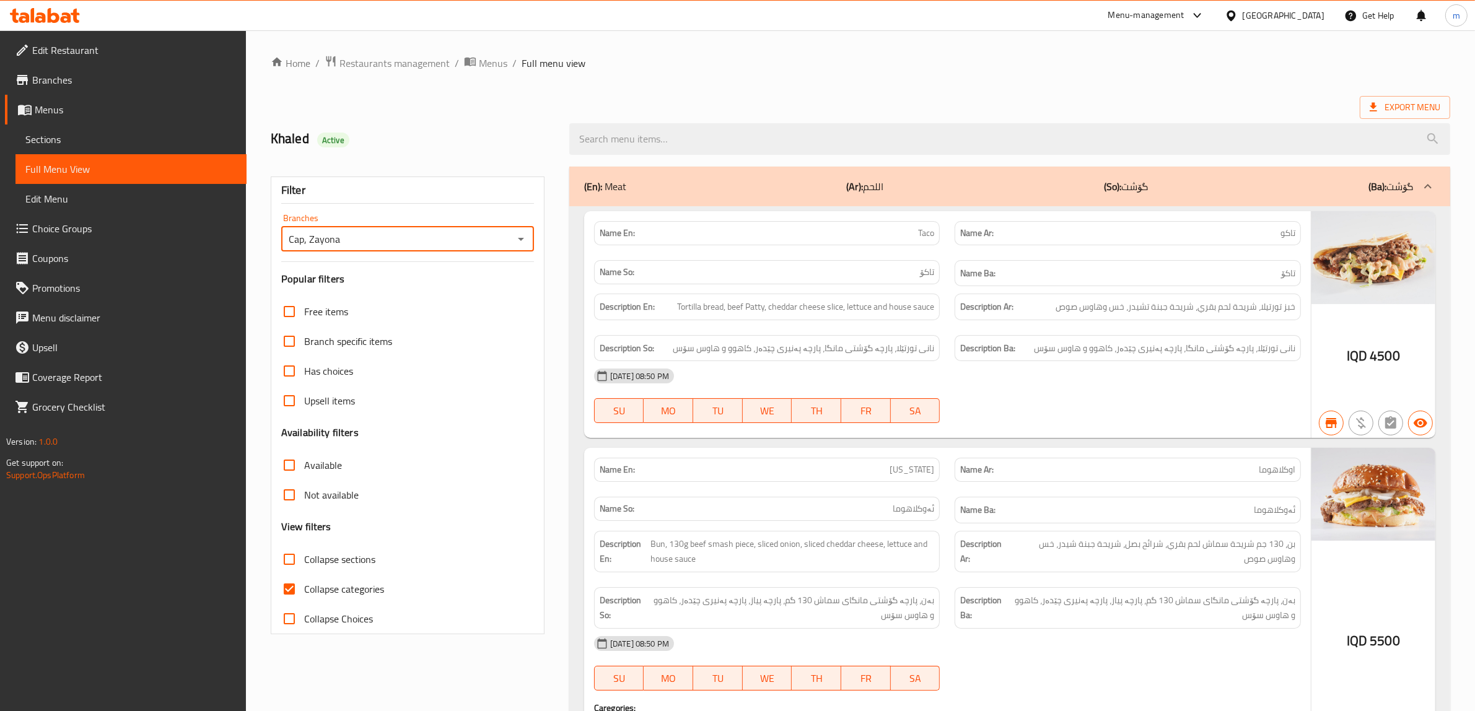
drag, startPoint x: 295, startPoint y: 593, endPoint x: 832, endPoint y: 466, distance: 551.6
click at [294, 592] on input "Collapse categories" at bounding box center [289, 589] width 30 height 30
checkbox input "false"
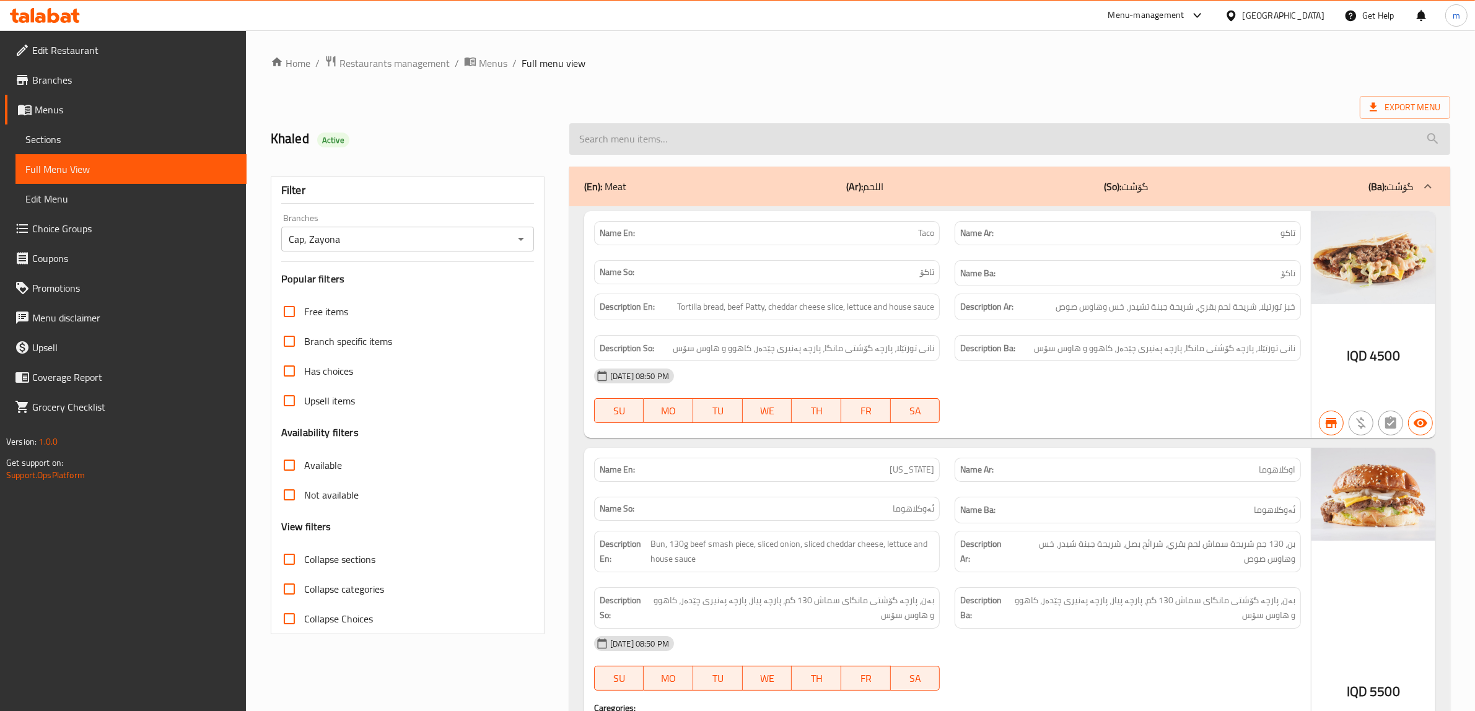
click at [676, 129] on input "search" at bounding box center [1009, 139] width 881 height 32
paste input "Cheese Fries"
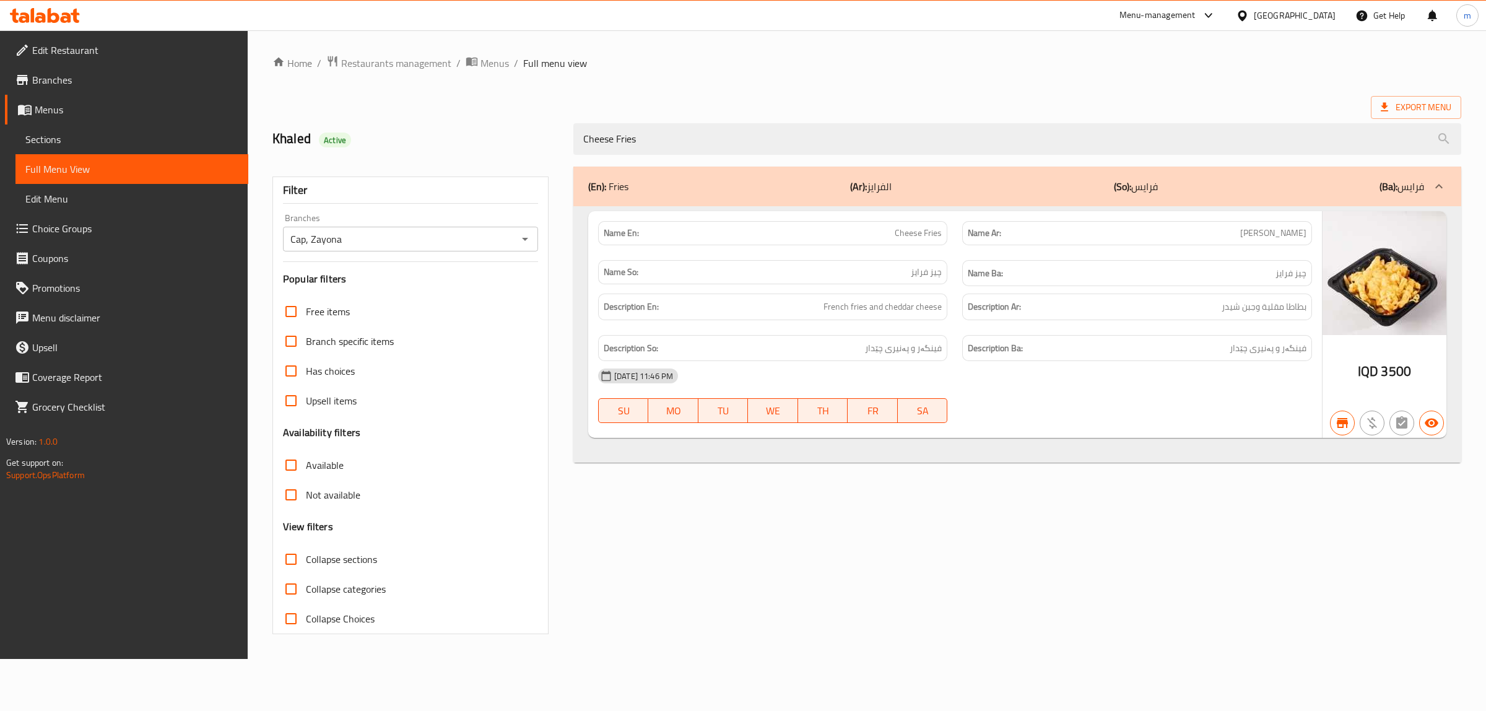
type input "Cheese Fries"
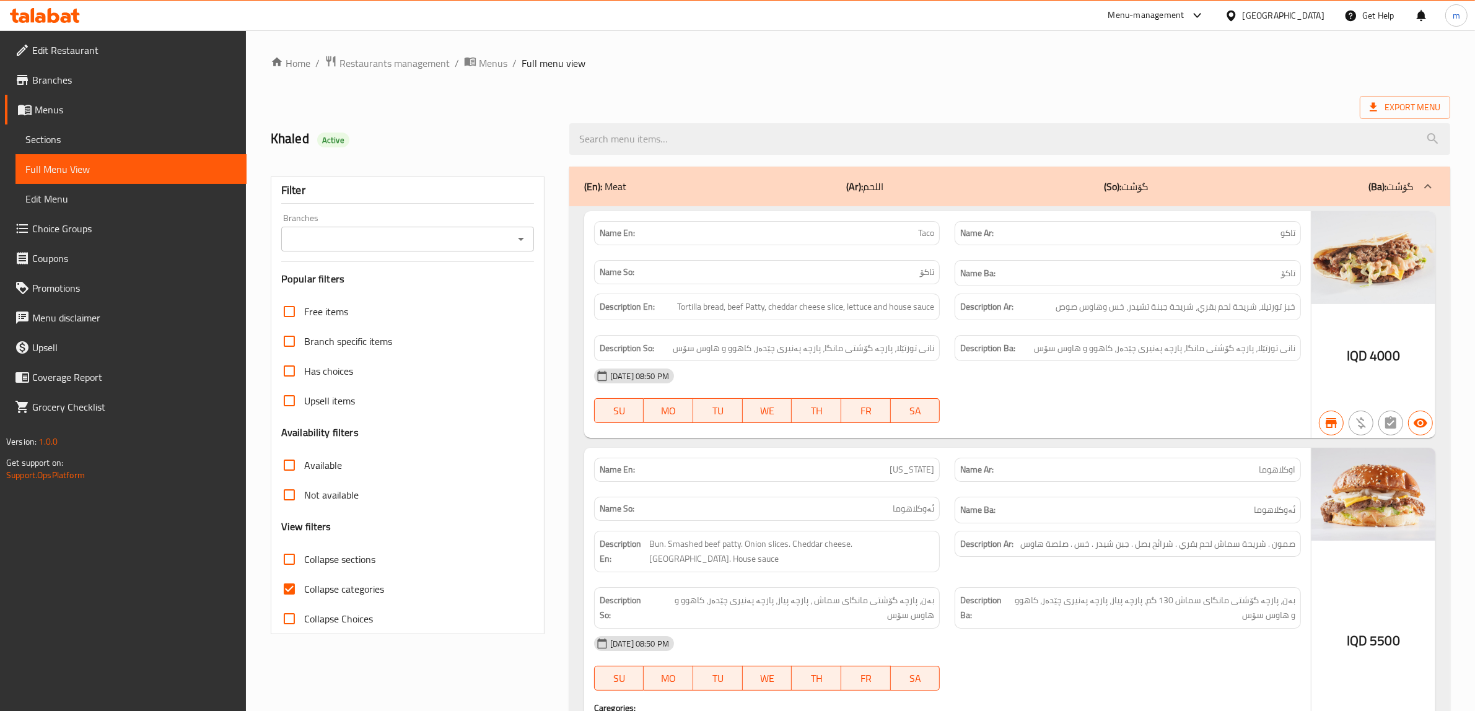
click at [38, 146] on span "Sections" at bounding box center [130, 139] width 211 height 15
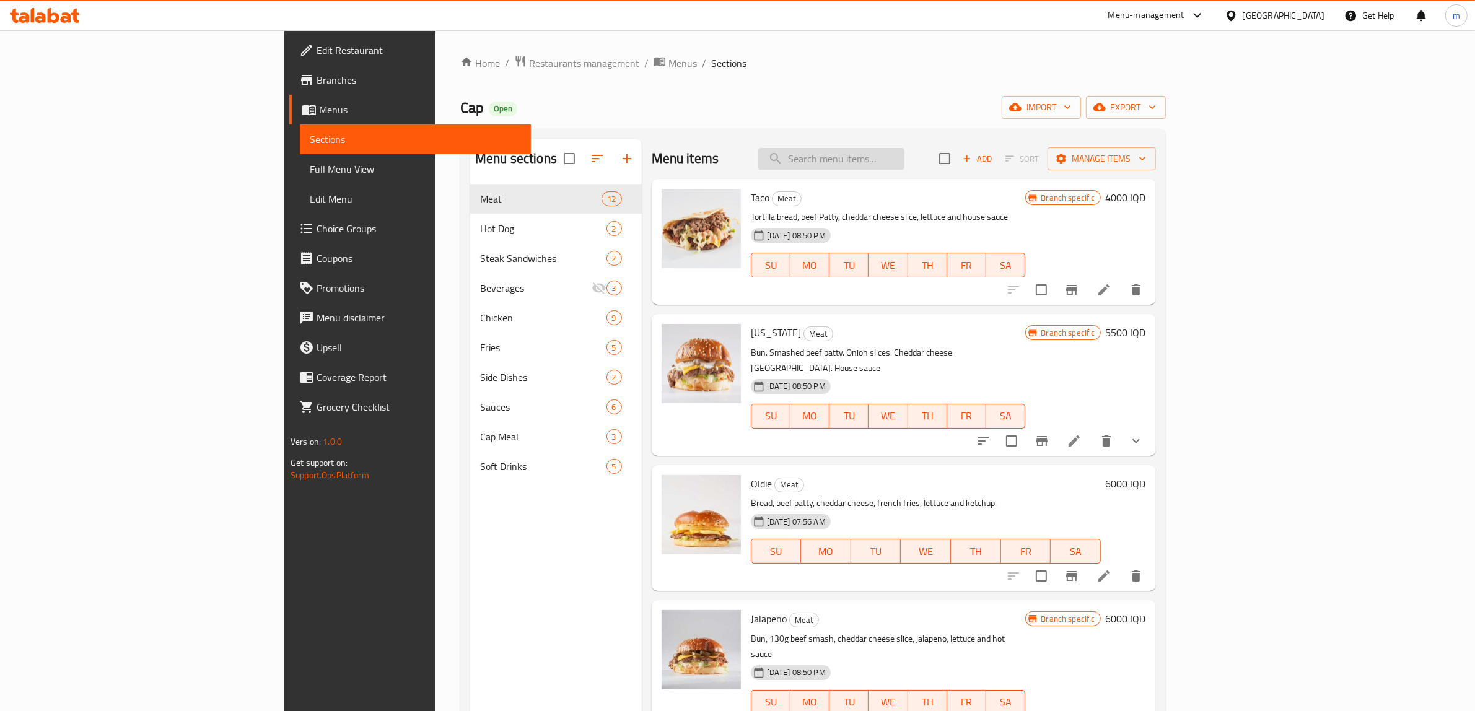
click at [904, 152] on input "search" at bounding box center [831, 159] width 146 height 22
paste input "Ketchup"
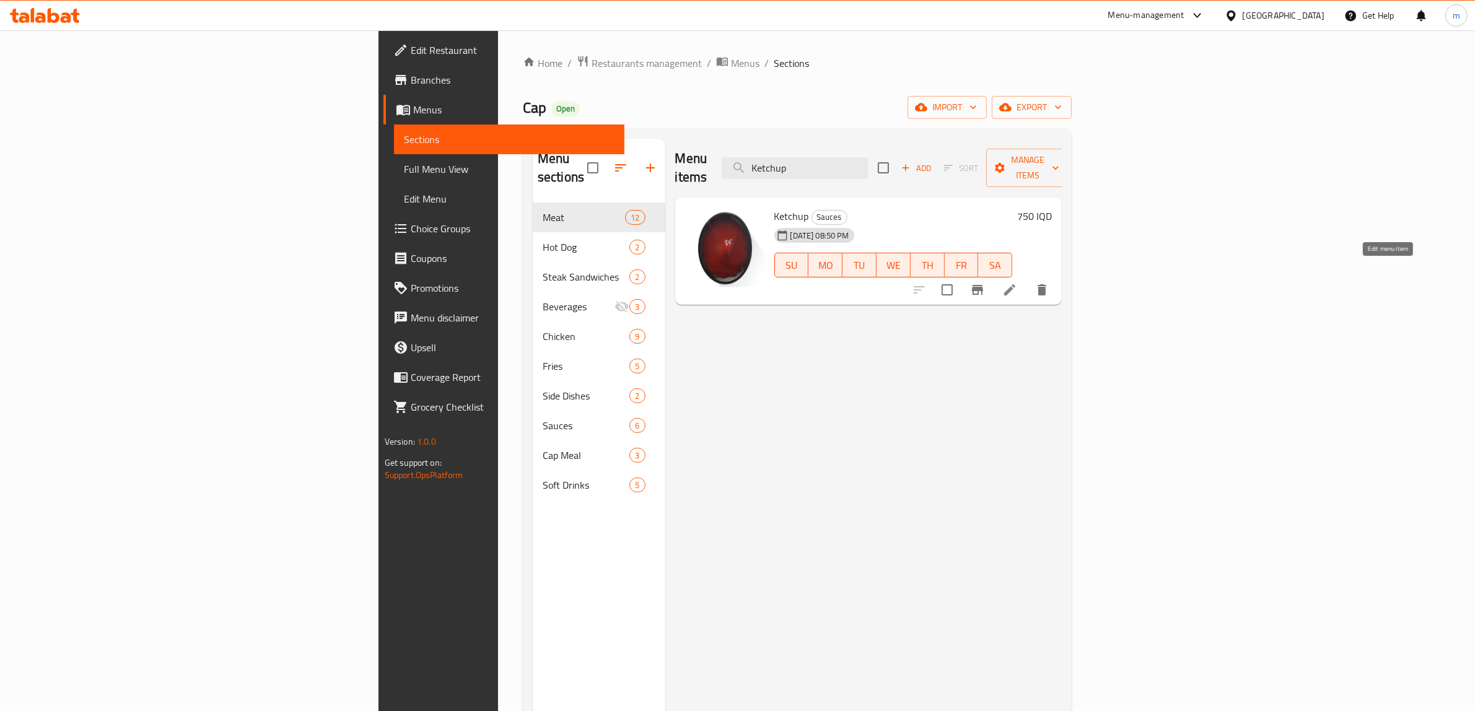
type input "Ketchup"
click at [1017, 282] on icon at bounding box center [1009, 289] width 15 height 15
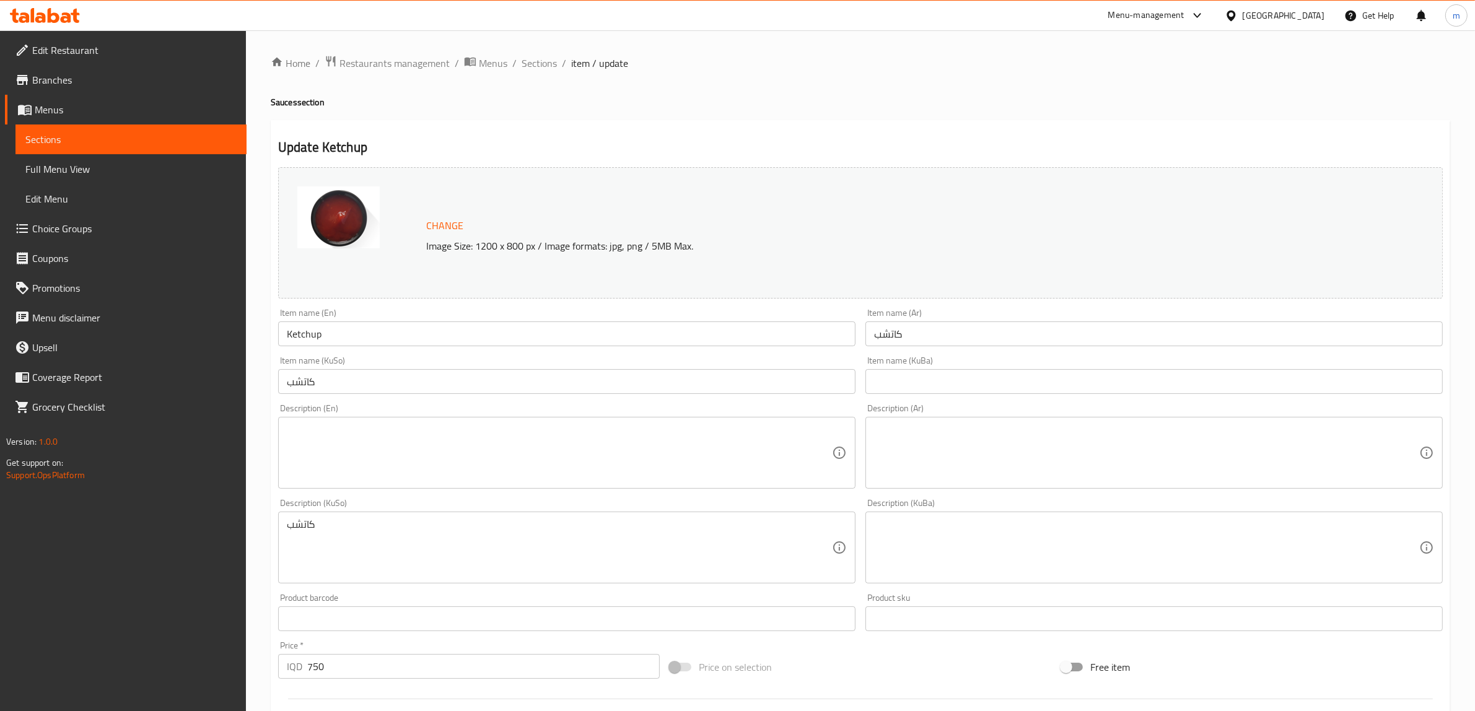
click at [359, 390] on input "كاتشب" at bounding box center [566, 381] width 577 height 25
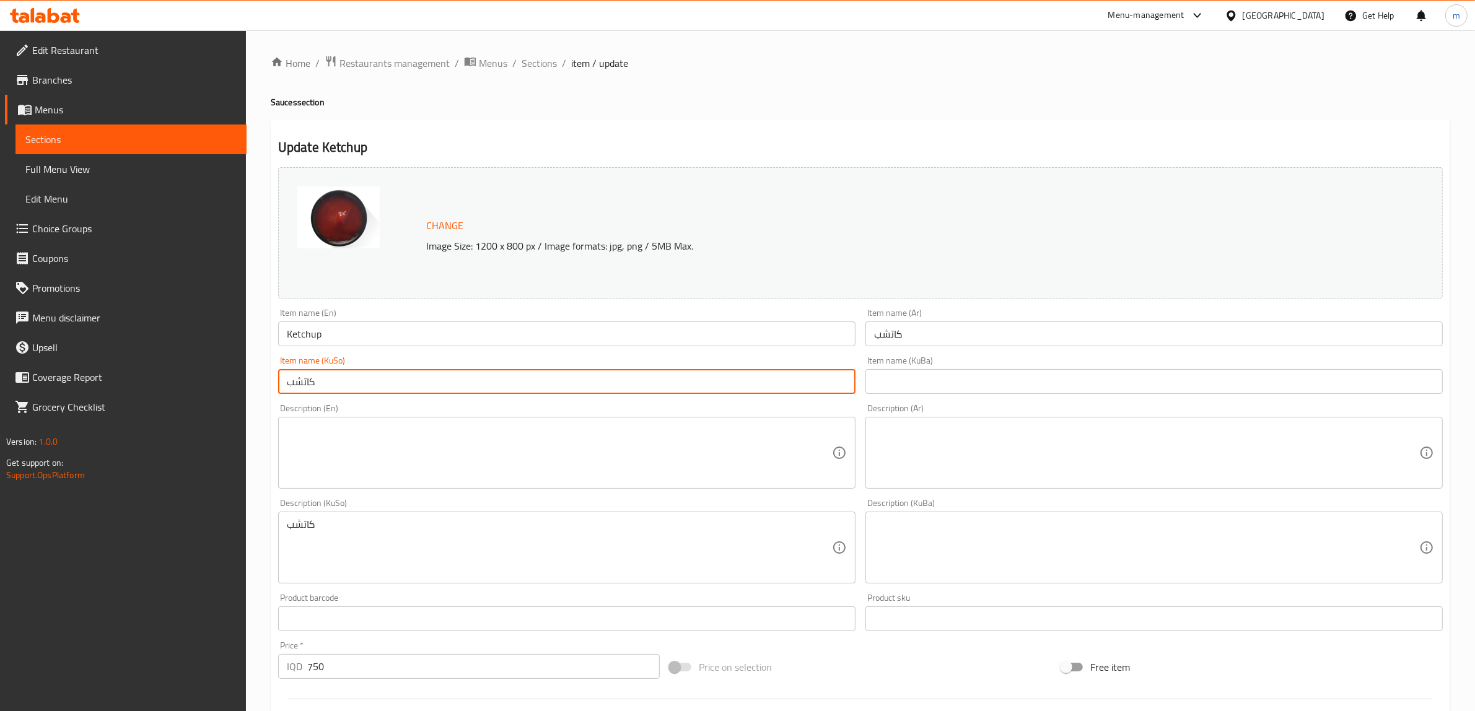
click at [359, 390] on input "كاتشب" at bounding box center [566, 381] width 577 height 25
click at [763, 377] on input "كاتشب" at bounding box center [566, 381] width 577 height 25
type input "کەچەپ"
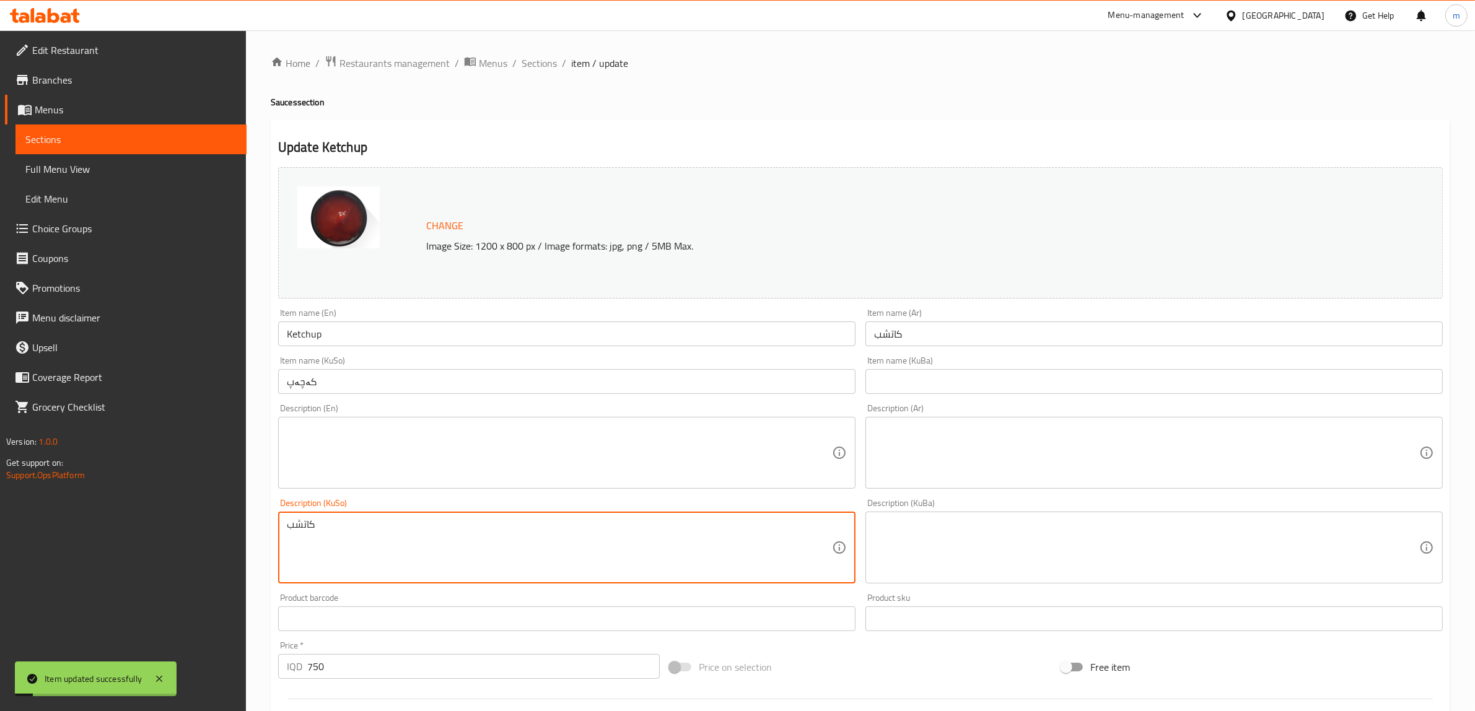
click at [311, 555] on textarea "كاتشب" at bounding box center [559, 547] width 545 height 59
click at [325, 335] on input "Ketchup" at bounding box center [566, 333] width 577 height 25
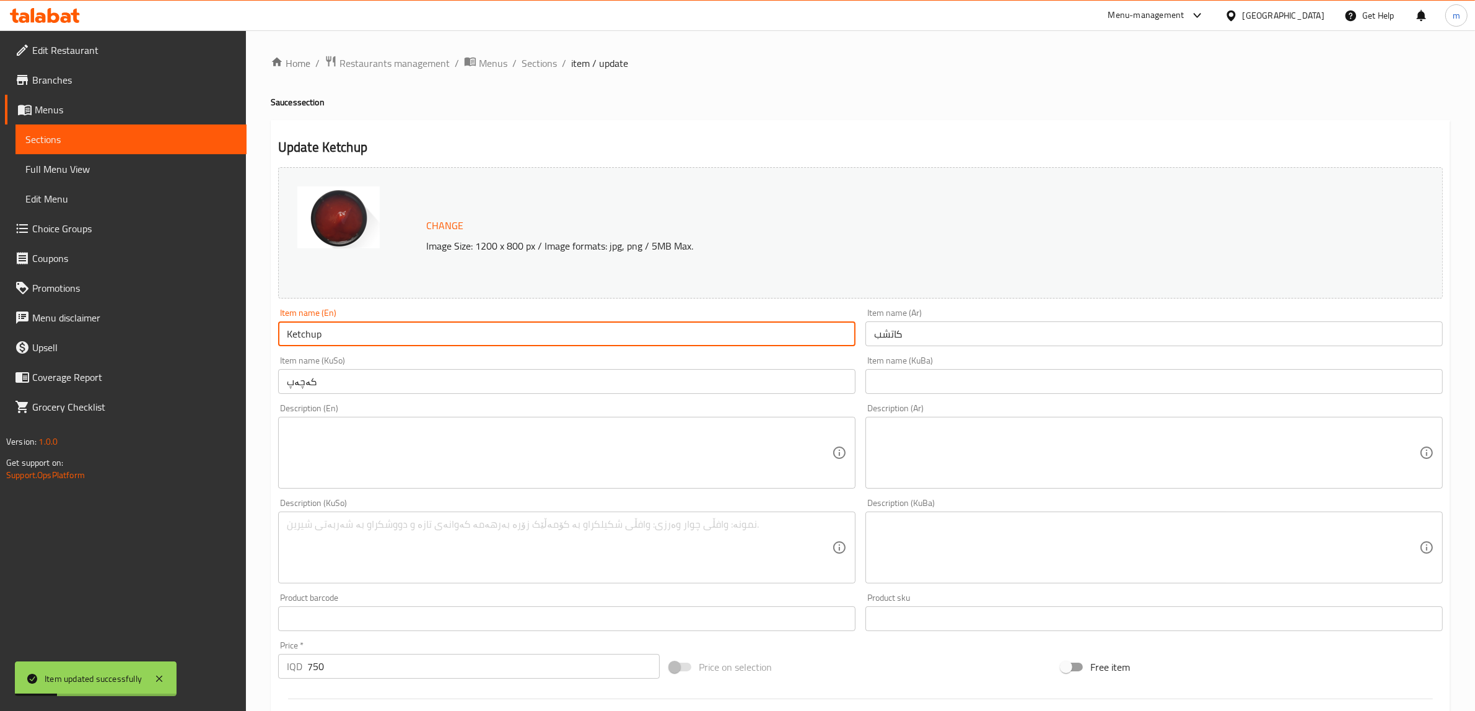
click at [325, 335] on input "Ketchup" at bounding box center [566, 333] width 577 height 25
click at [302, 335] on input "Ketchup" at bounding box center [566, 333] width 577 height 25
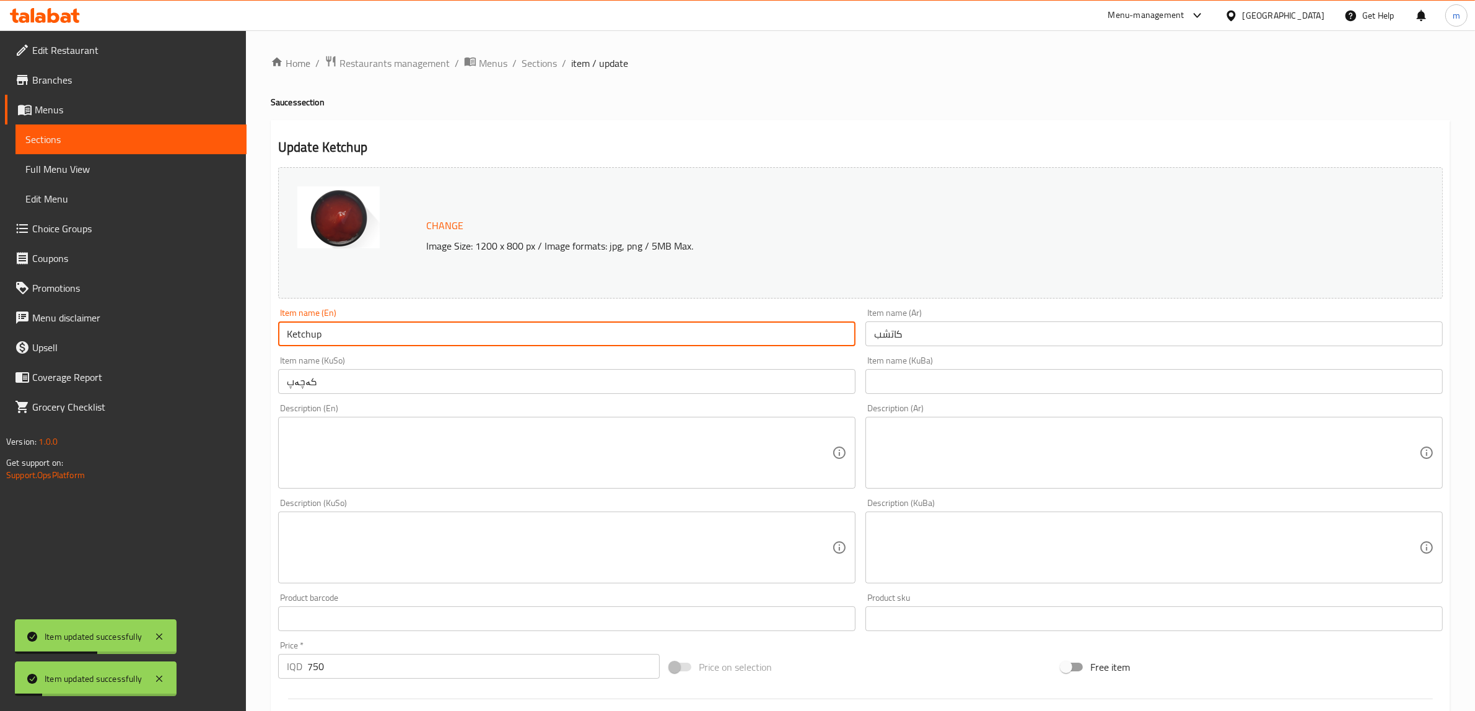
click at [69, 162] on span "Full Menu View" at bounding box center [130, 169] width 211 height 15
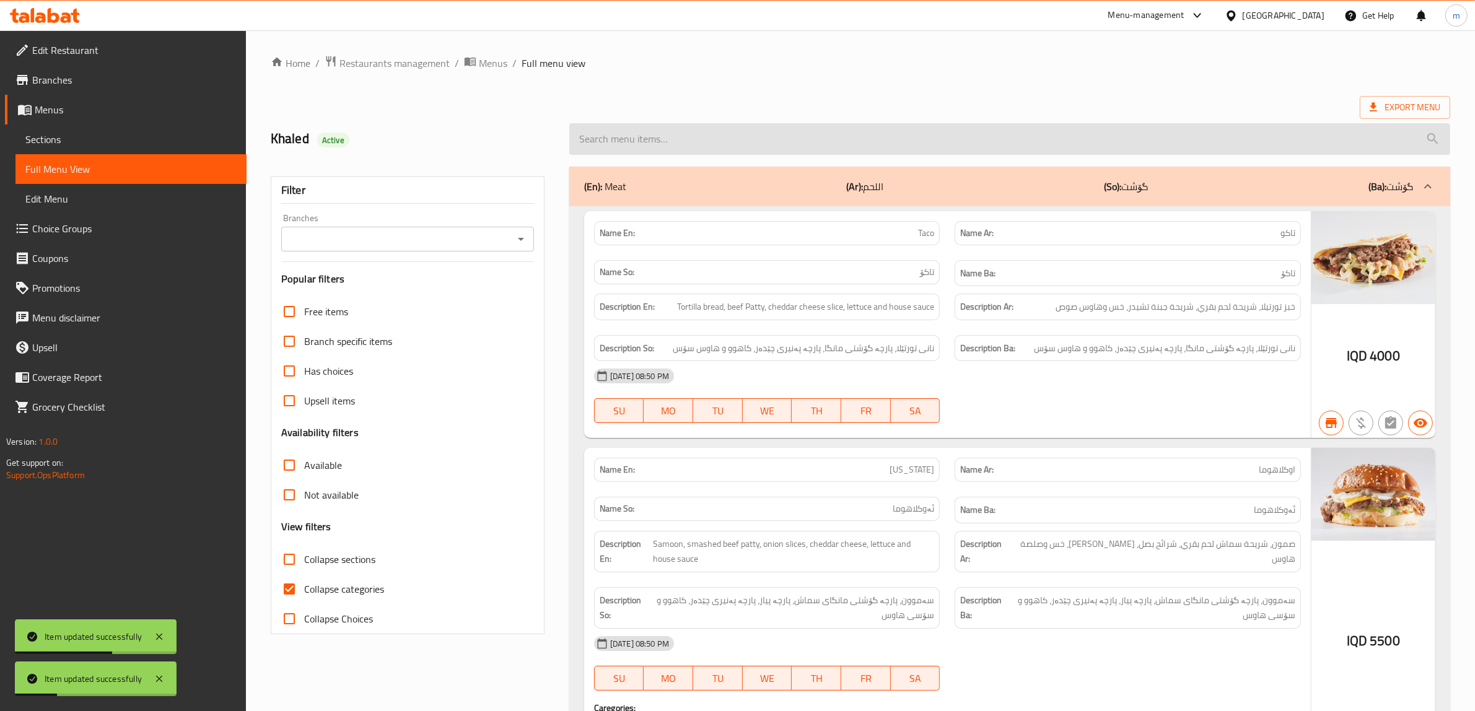
click at [754, 134] on input "search" at bounding box center [1009, 139] width 881 height 32
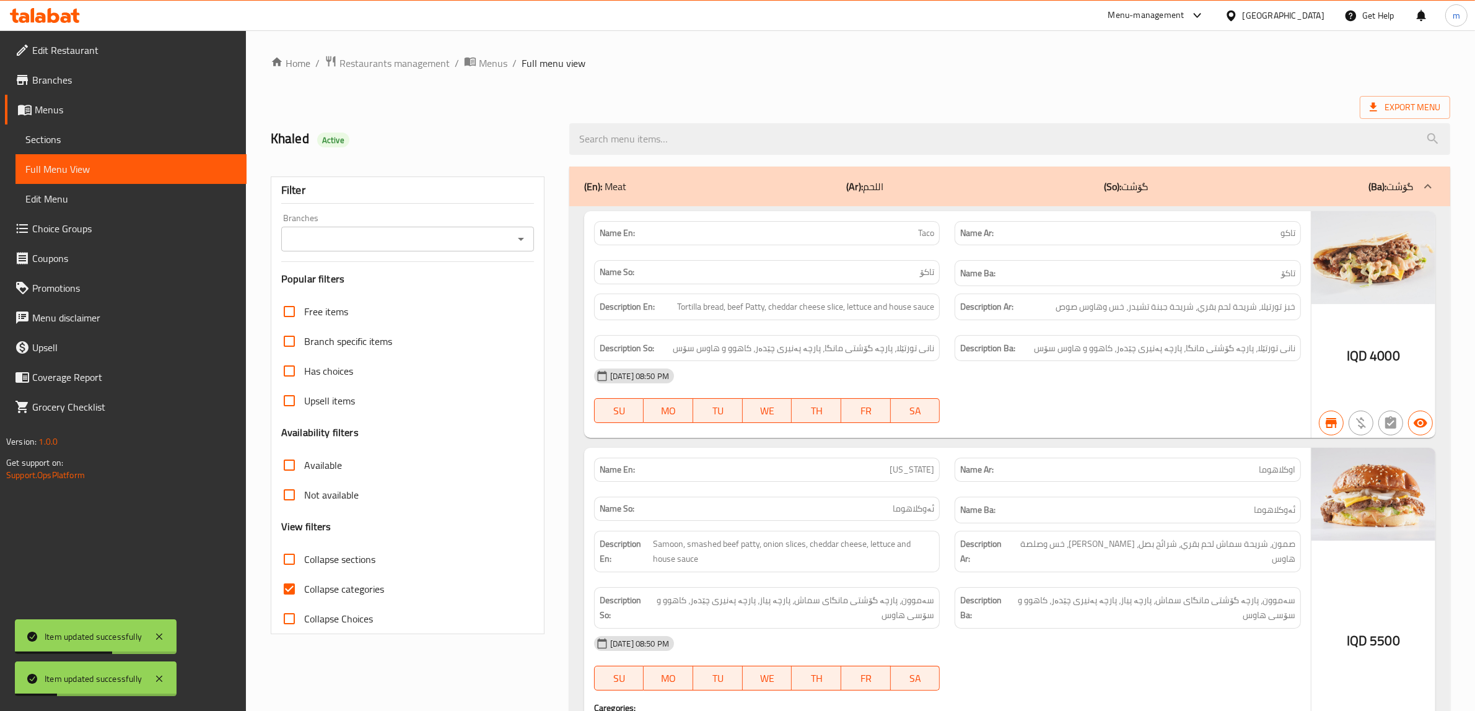
paste input "Ketchup"
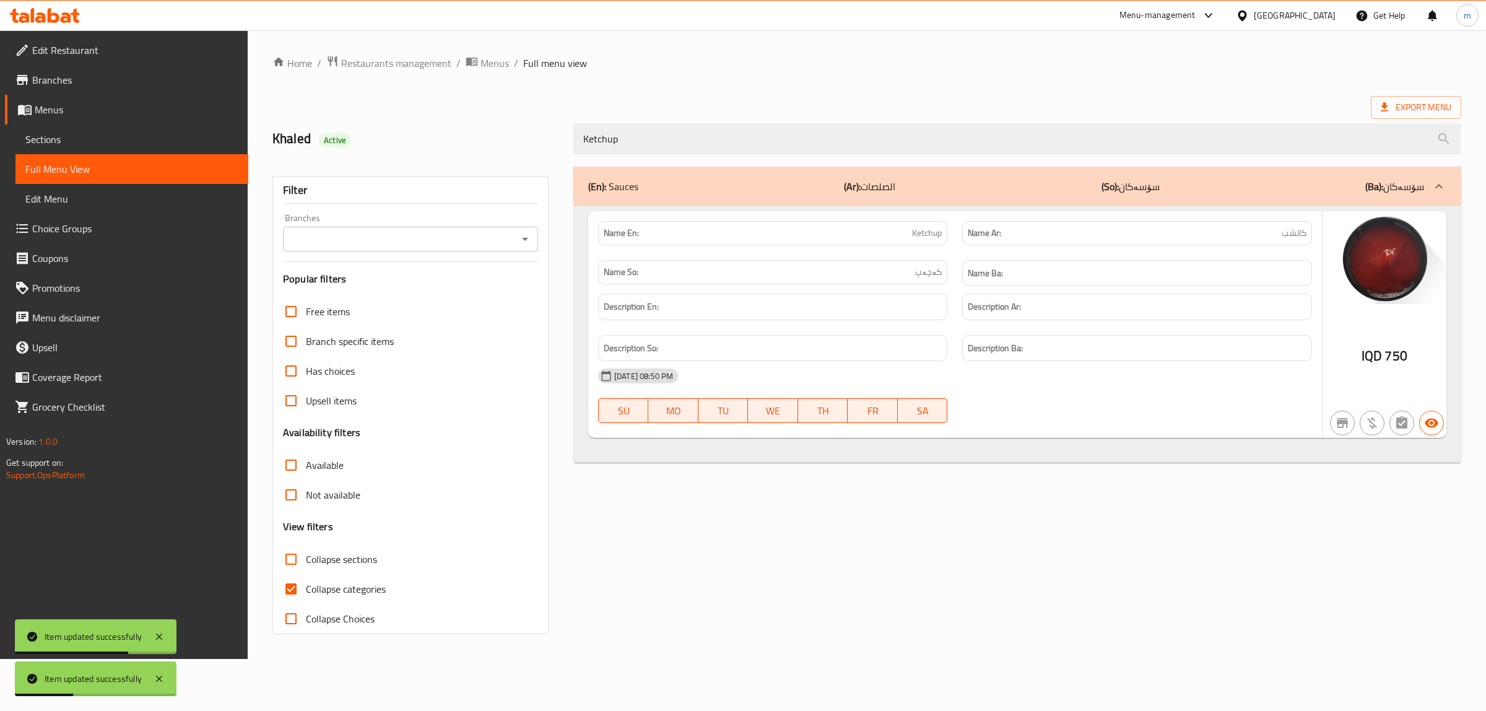
click at [525, 235] on icon "Open" at bounding box center [525, 239] width 15 height 15
type input "Ketchup"
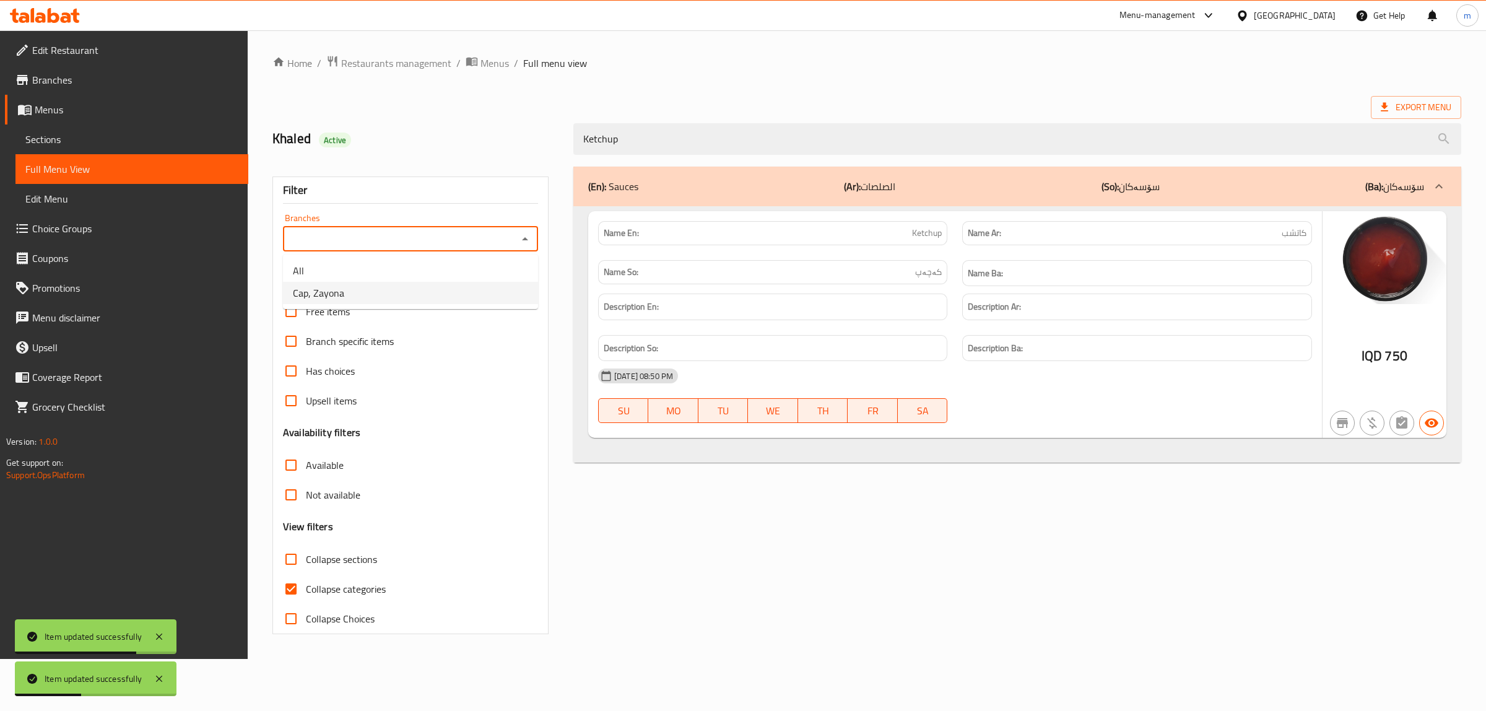
click at [477, 304] on ul "All Cap, Zayona" at bounding box center [410, 282] width 255 height 55
drag, startPoint x: 429, startPoint y: 292, endPoint x: 642, endPoint y: 325, distance: 215.6
click at [429, 292] on li "Cap, Zayona" at bounding box center [410, 293] width 255 height 22
type input "Cap, Zayona"
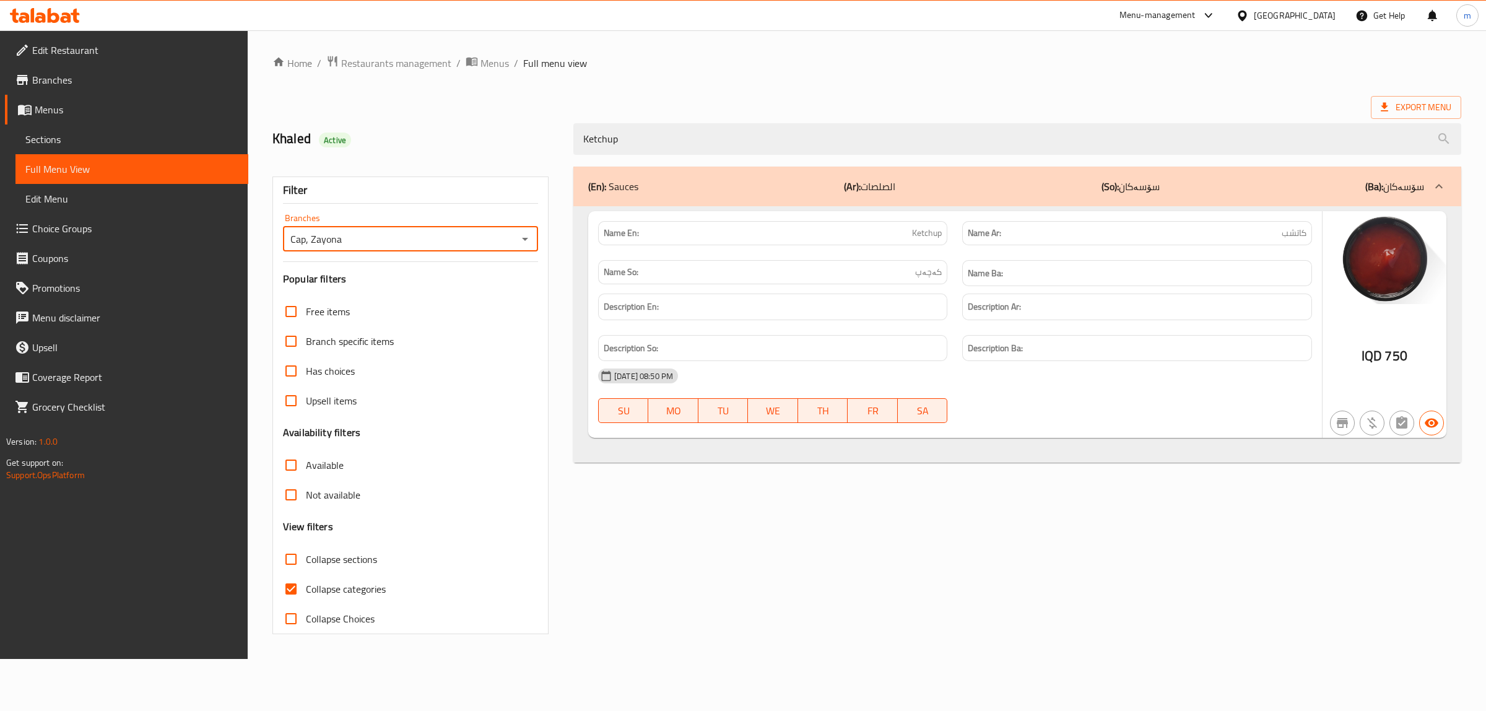
click at [91, 129] on link "Sections" at bounding box center [131, 139] width 233 height 30
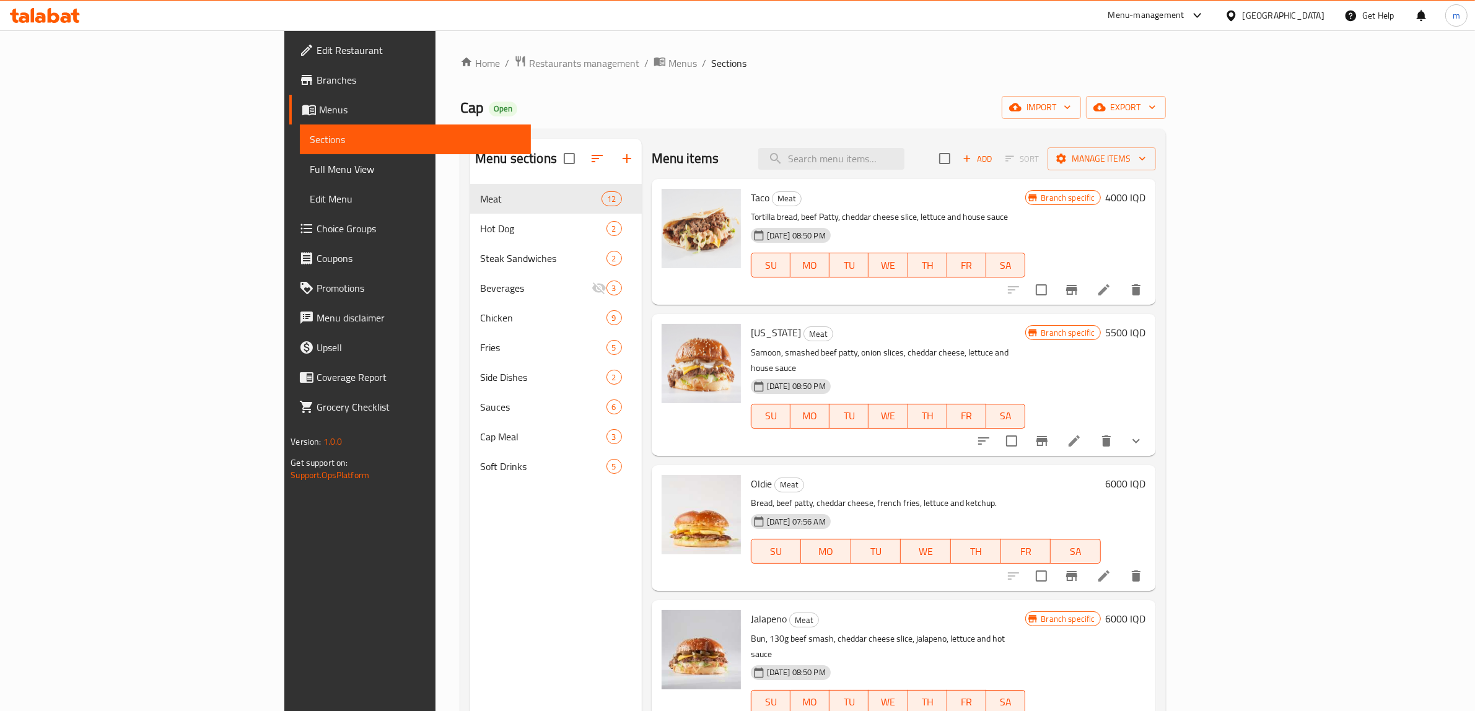
click at [310, 164] on span "Full Menu View" at bounding box center [415, 169] width 211 height 15
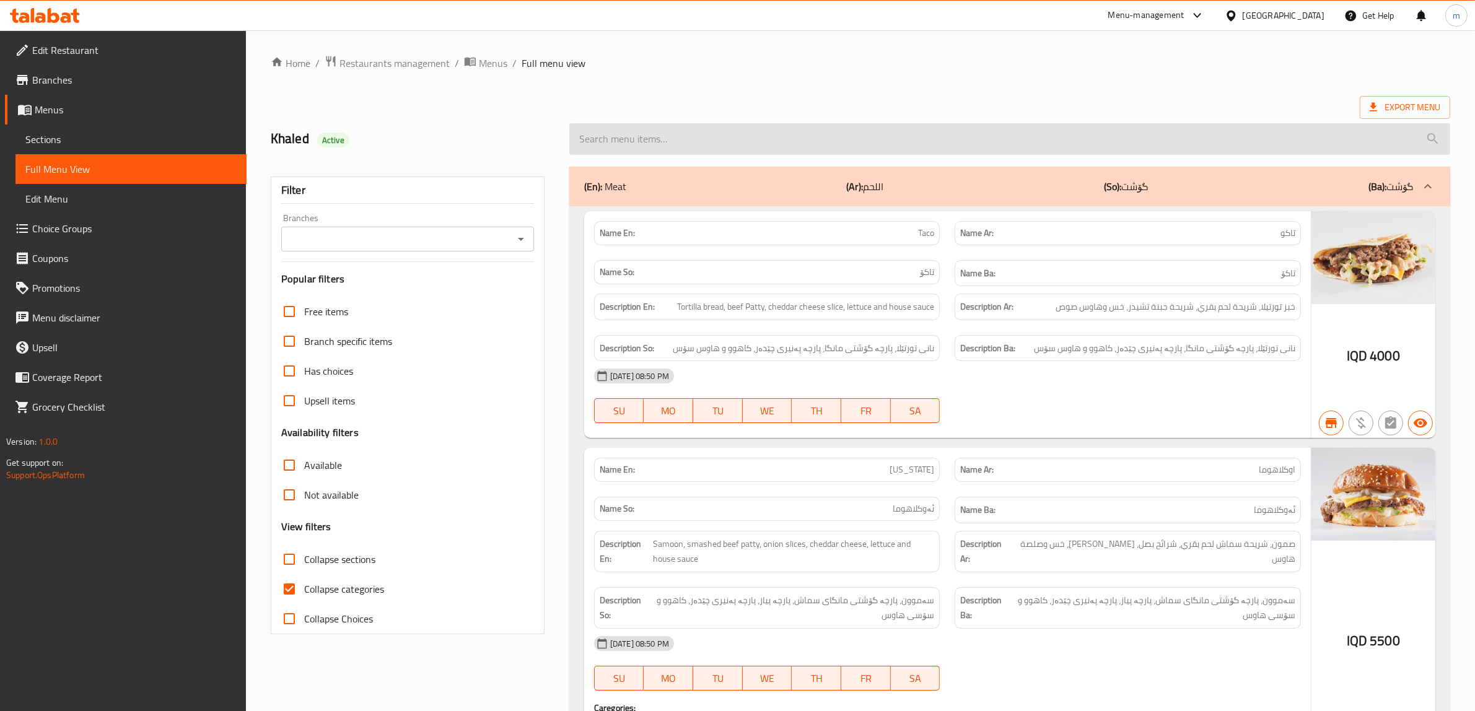
click at [821, 137] on input "search" at bounding box center [1009, 139] width 881 height 32
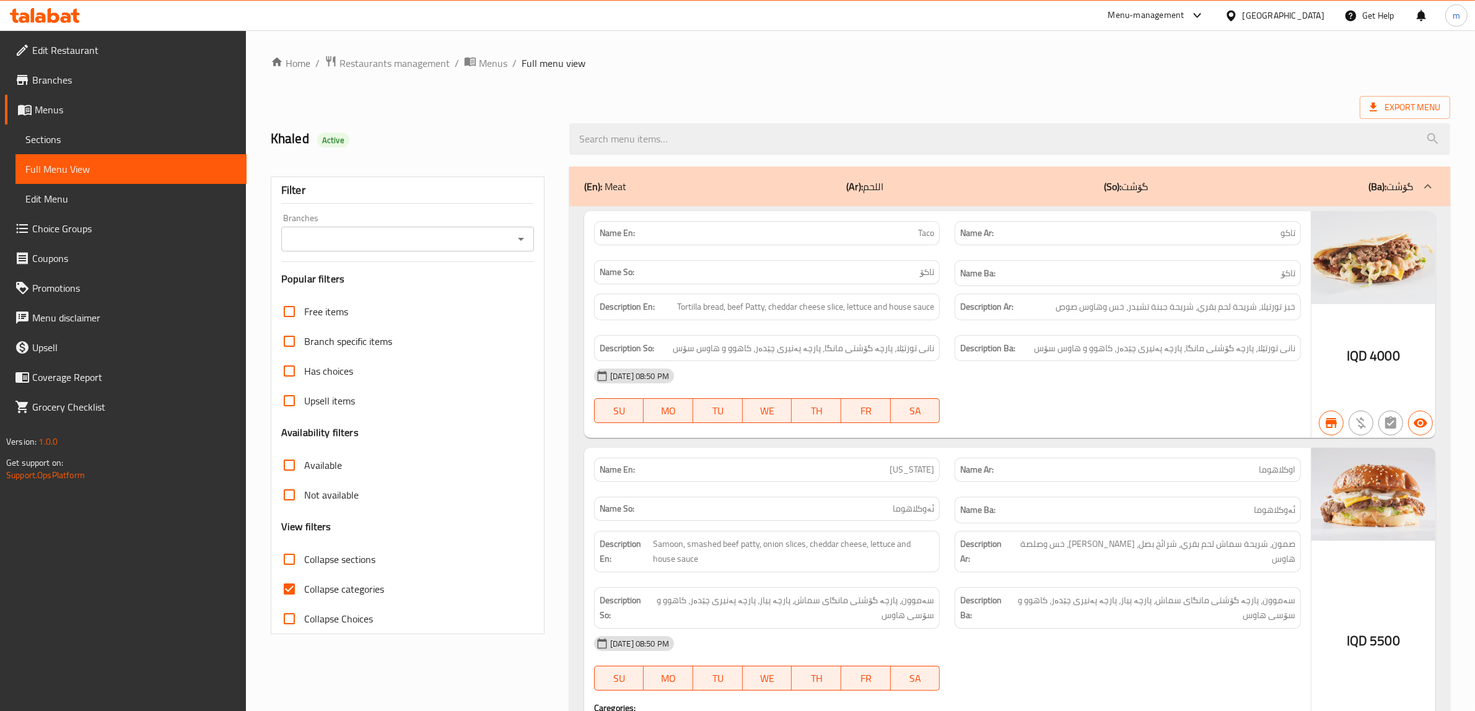
paste input "Loaded Fries"
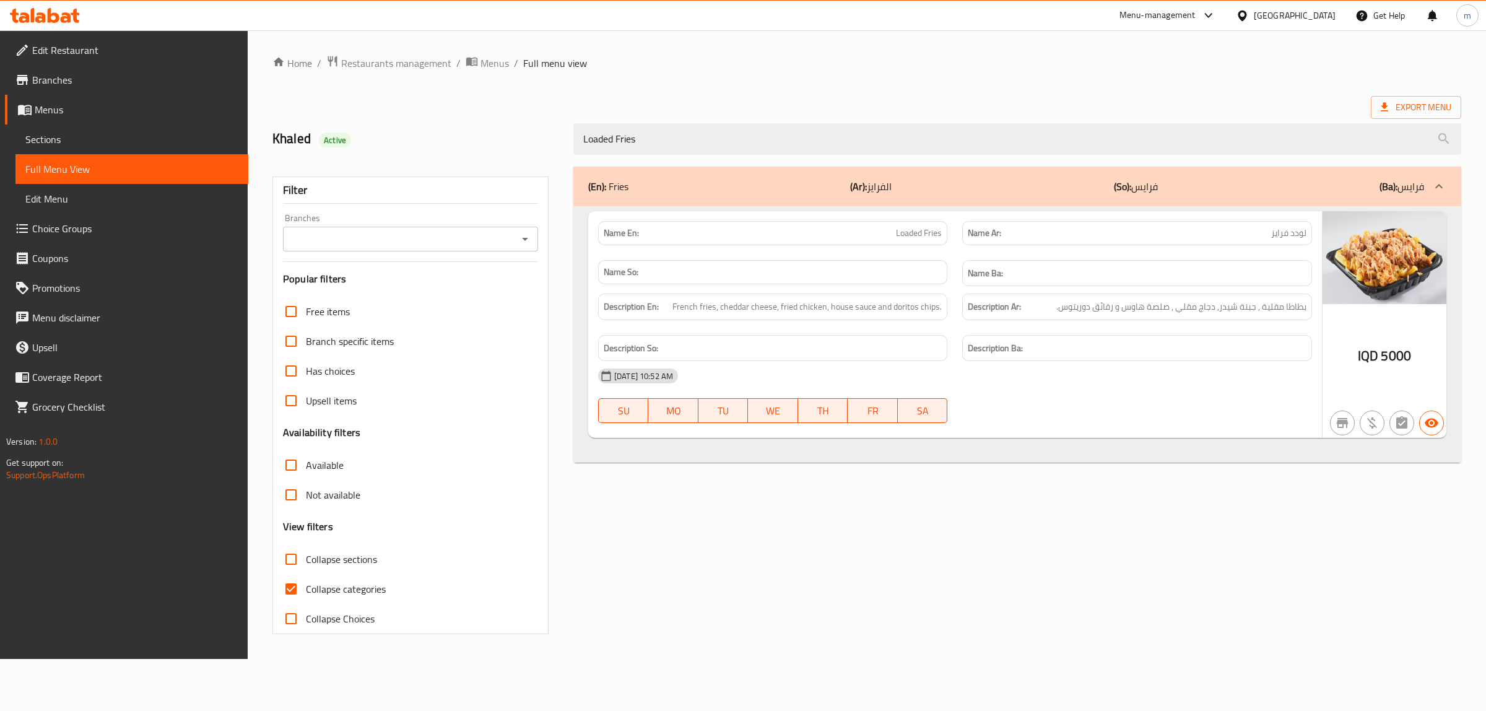
click at [531, 237] on icon "Open" at bounding box center [525, 239] width 15 height 15
type input "Loaded Fries"
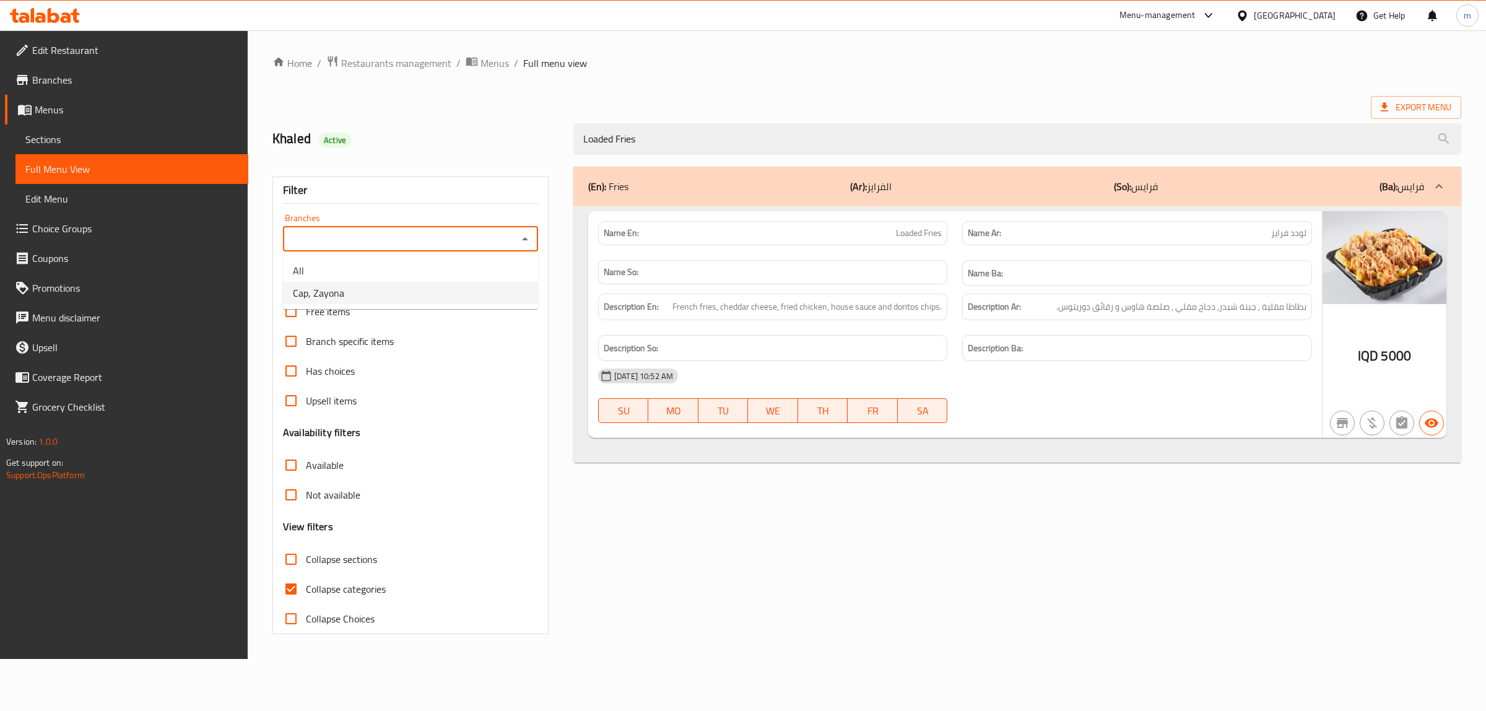
click at [478, 292] on li "Cap, Zayona" at bounding box center [410, 293] width 255 height 22
type input "Cap, Zayona"
